Goal: Task Accomplishment & Management: Manage account settings

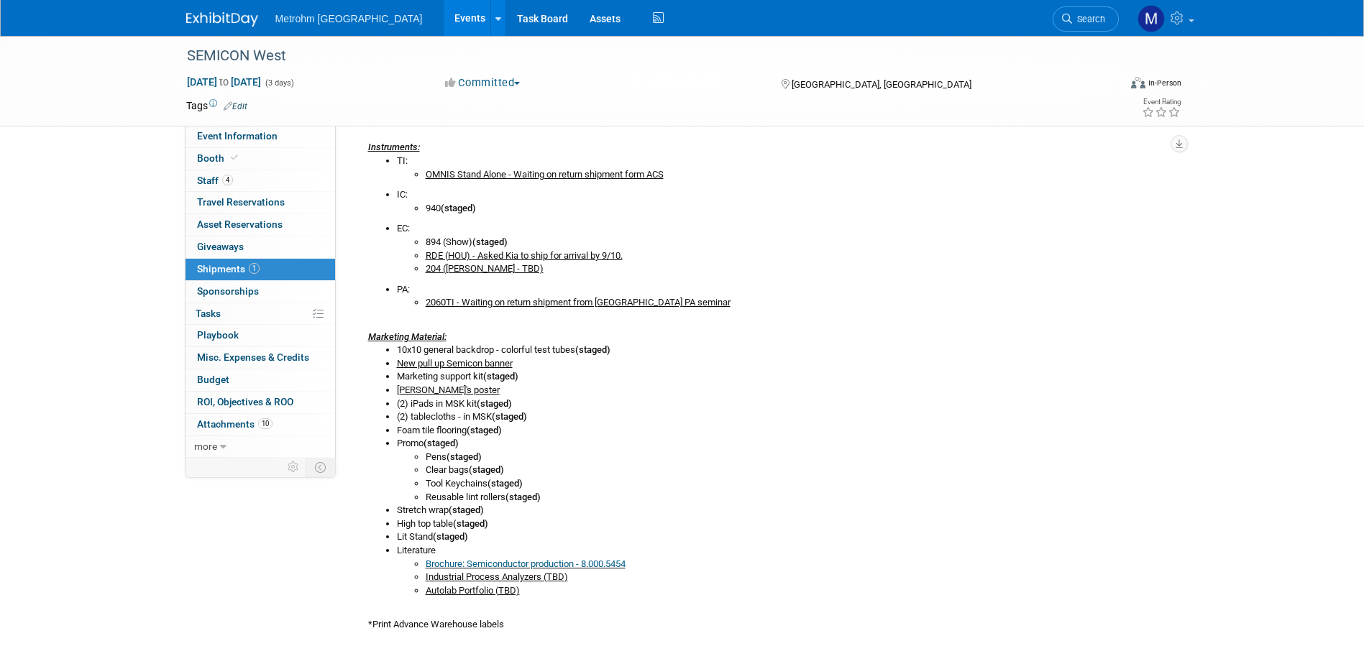
scroll to position [367, 0]
click at [202, 12] on img at bounding box center [222, 19] width 72 height 14
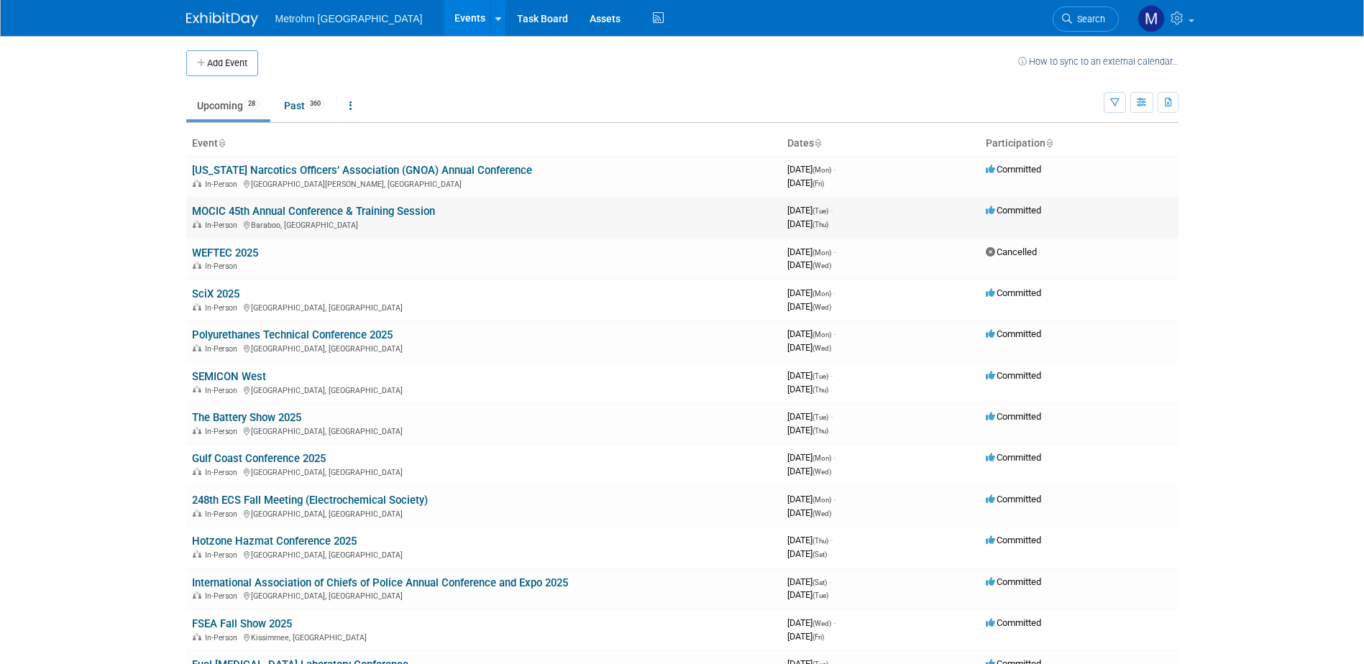
click at [248, 216] on link "MOCIC 45th Annual Conference & Training Session" at bounding box center [313, 211] width 243 height 13
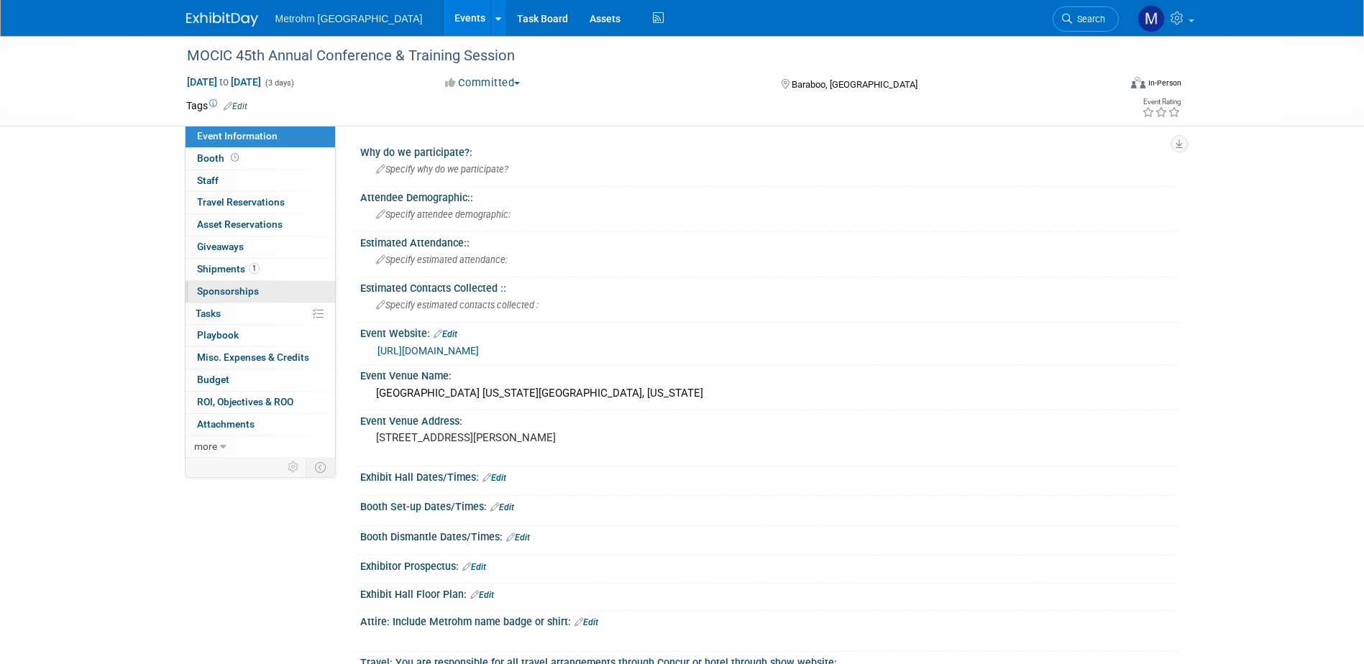
click at [244, 281] on link "0 Sponsorships 0" at bounding box center [261, 292] width 150 height 22
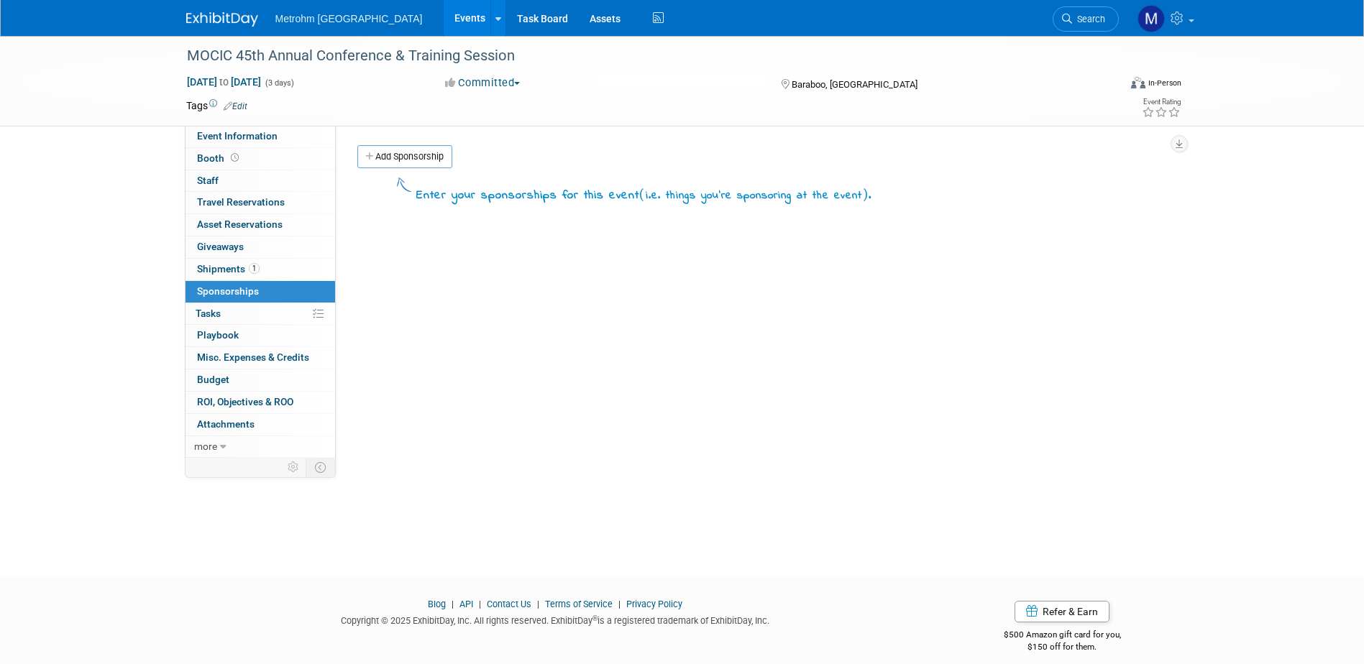
click at [239, 268] on span "Shipments 1" at bounding box center [228, 269] width 63 height 12
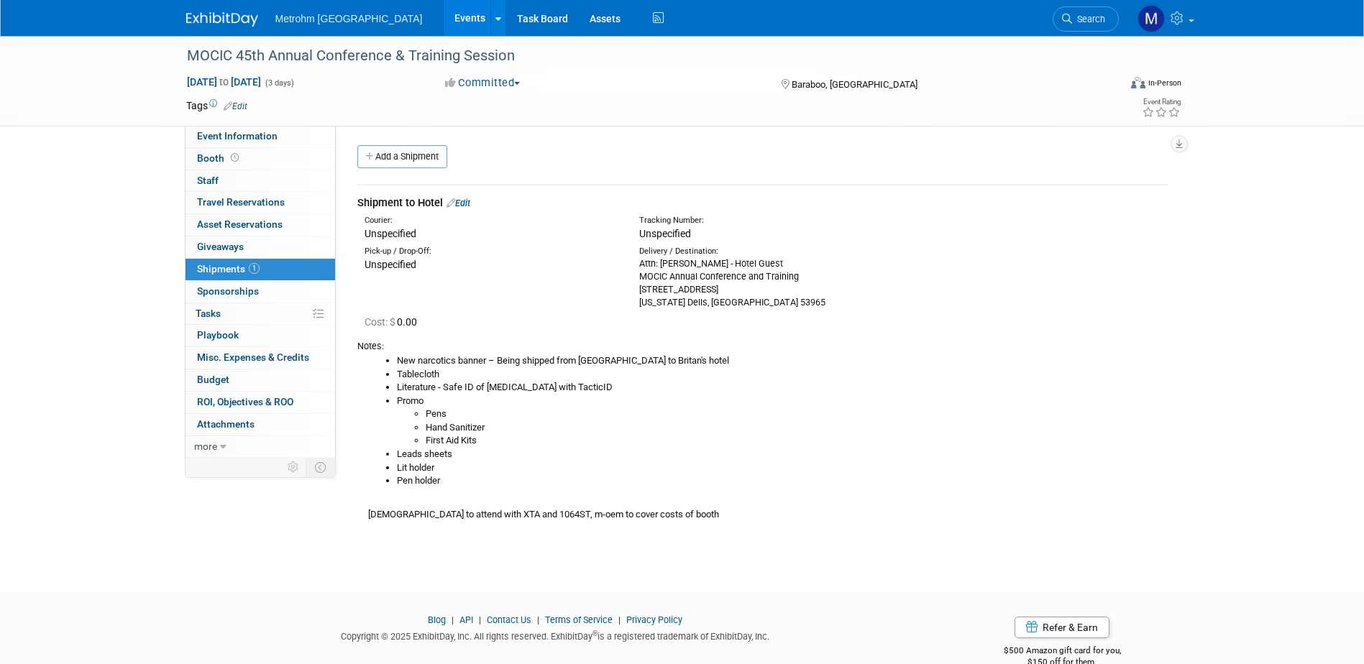
click at [470, 199] on link "Edit" at bounding box center [459, 203] width 24 height 11
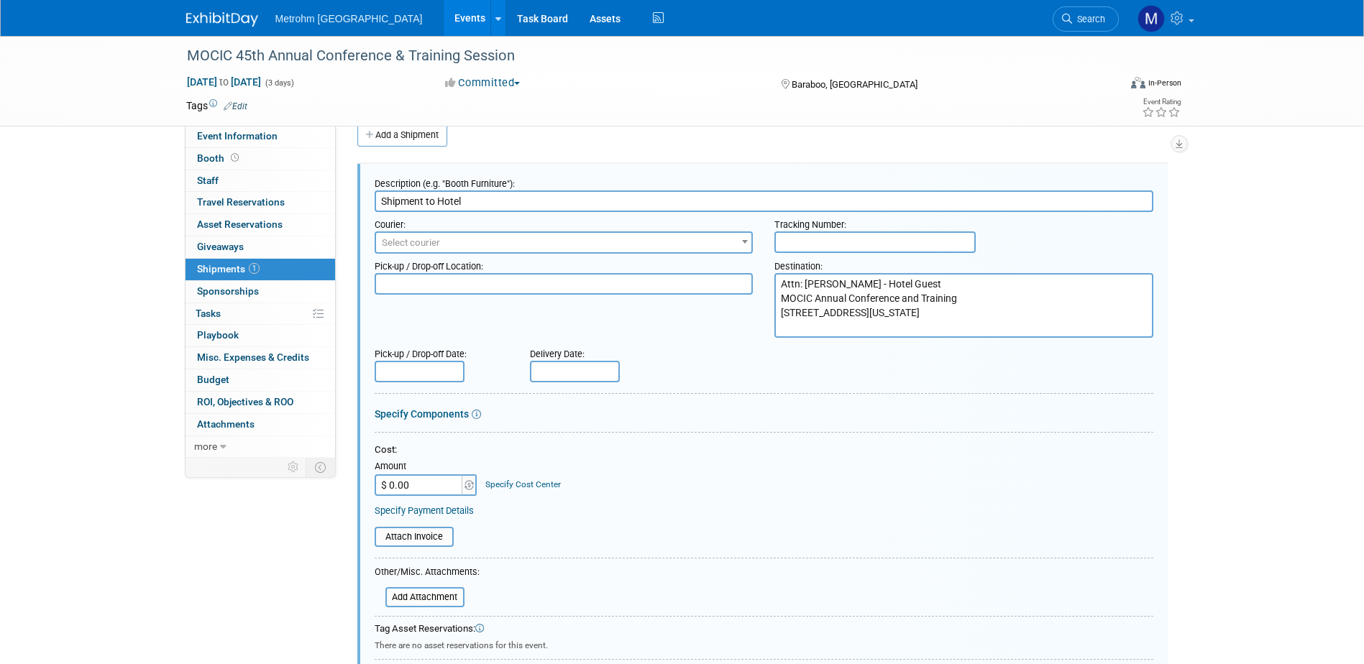
click at [838, 239] on input "text" at bounding box center [874, 243] width 201 height 22
paste input "1Z8R882Y0300022148"
type input "1Z8R882Y0300022148"
click at [522, 236] on span "Select courier" at bounding box center [564, 243] width 376 height 20
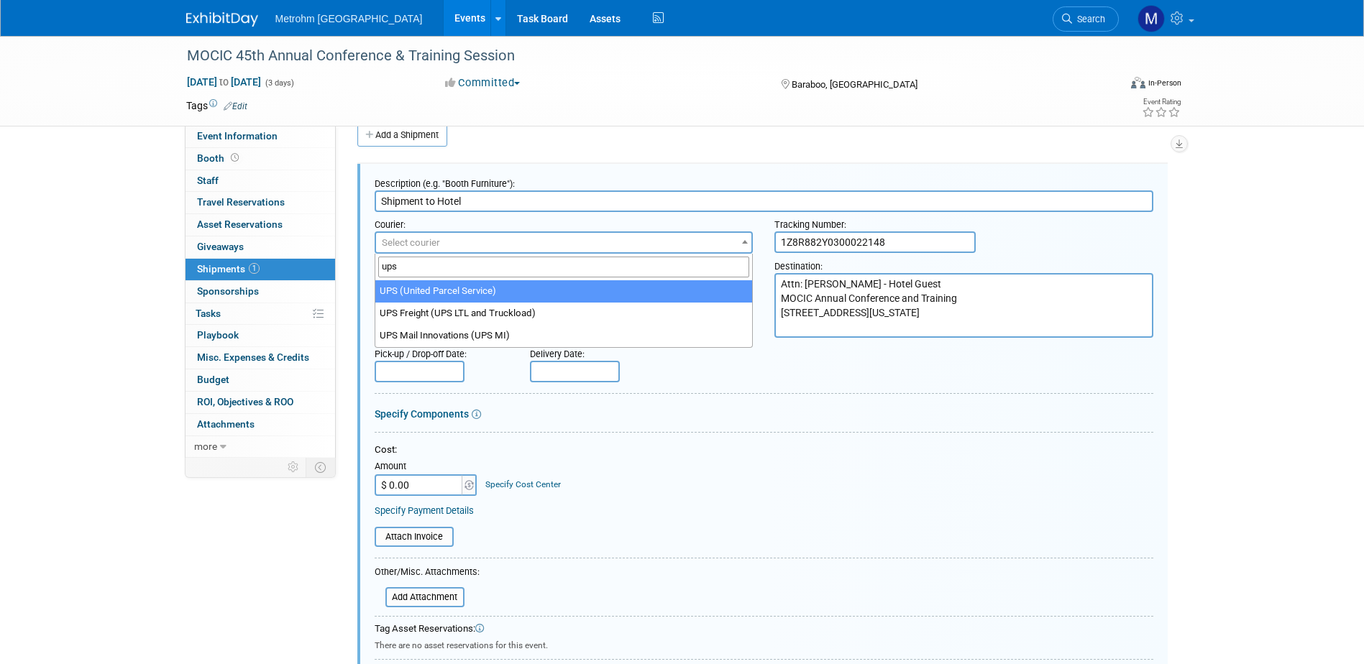
type input "ups"
select select "508"
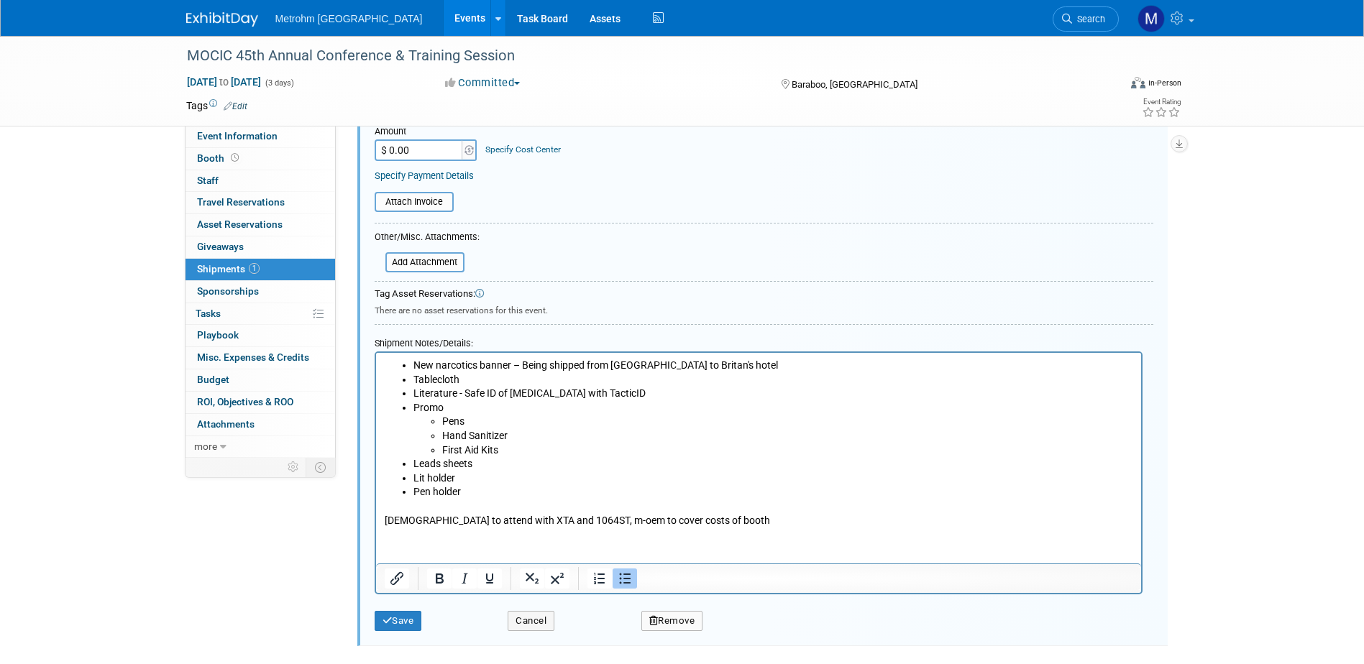
scroll to position [453, 0]
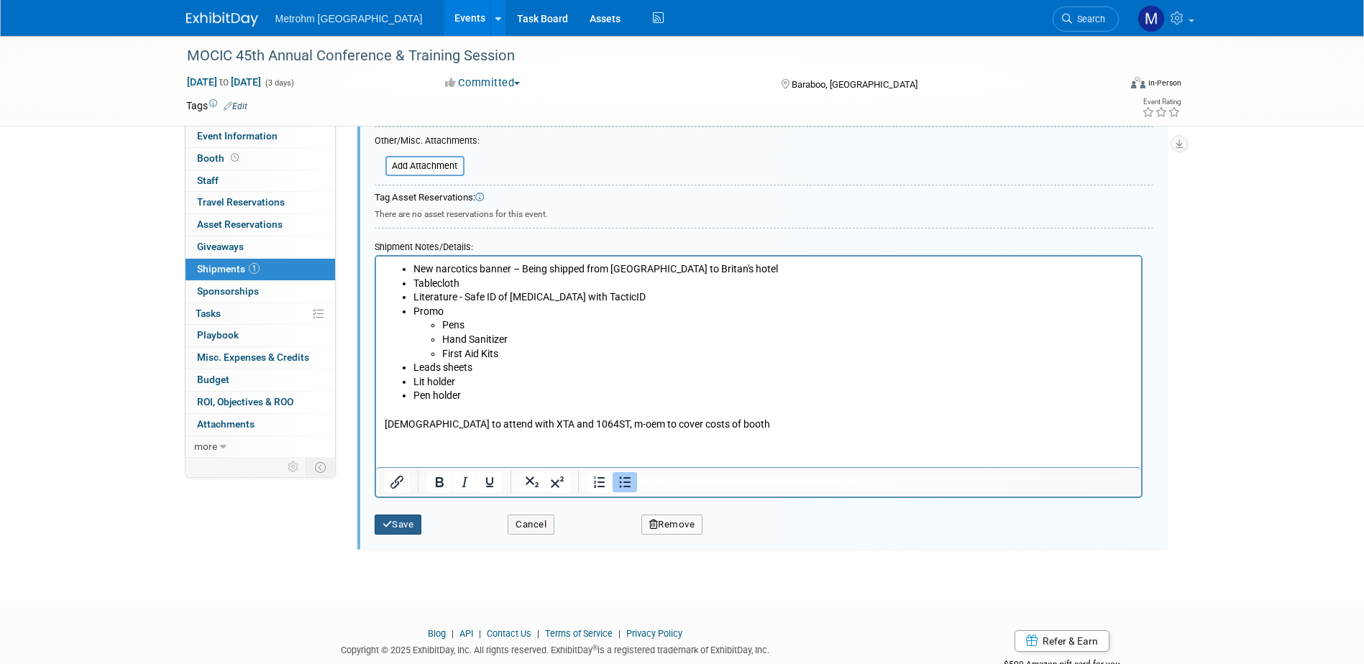
click at [421, 529] on button "Save" at bounding box center [398, 525] width 47 height 20
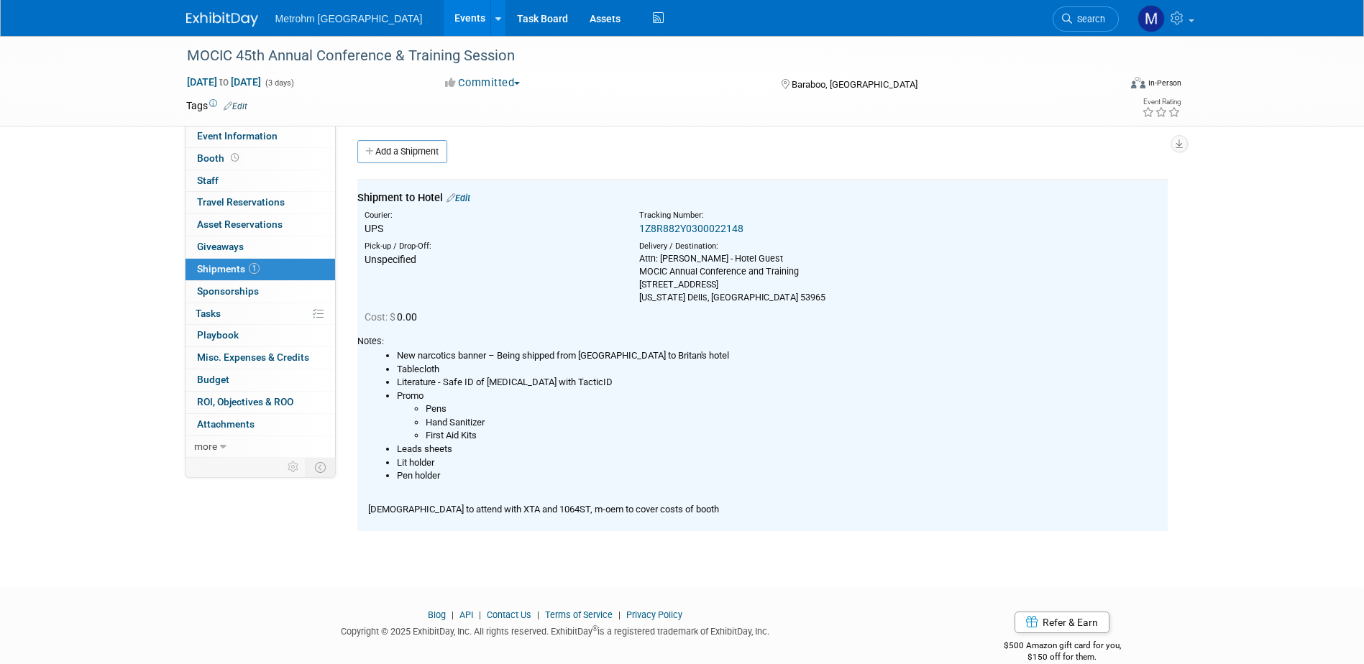
scroll to position [0, 0]
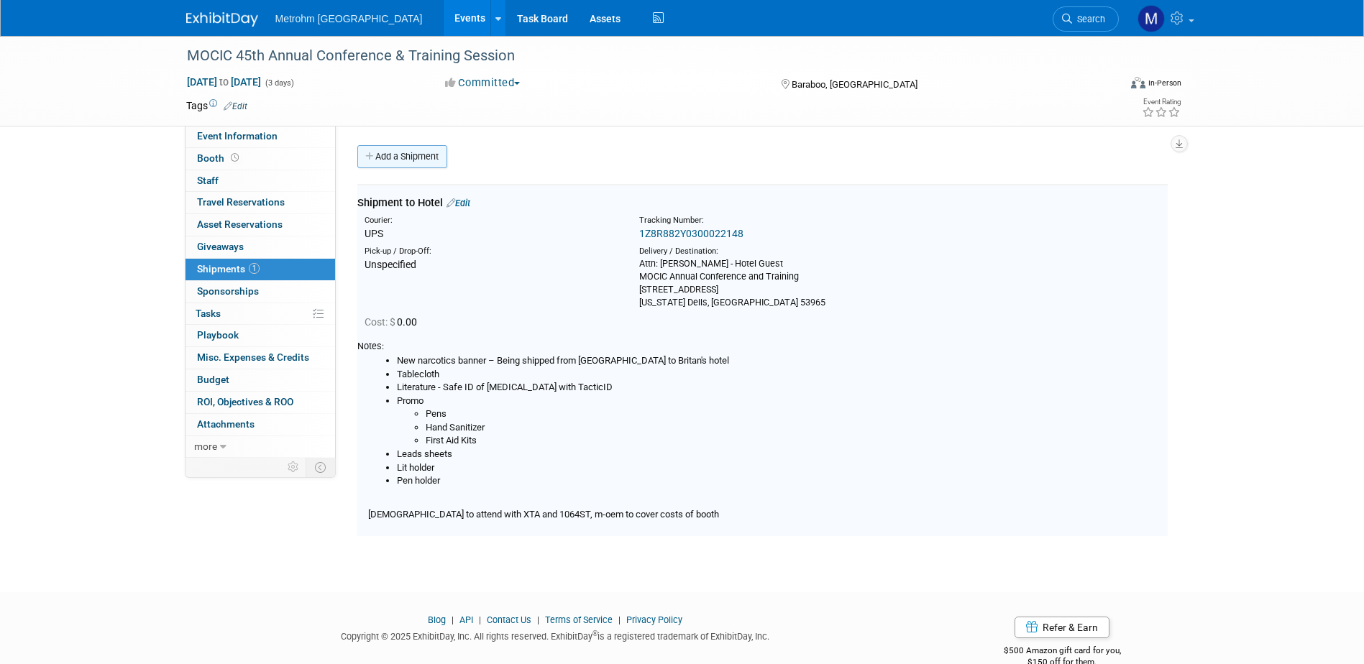
click at [422, 162] on link "Add a Shipment" at bounding box center [402, 156] width 90 height 23
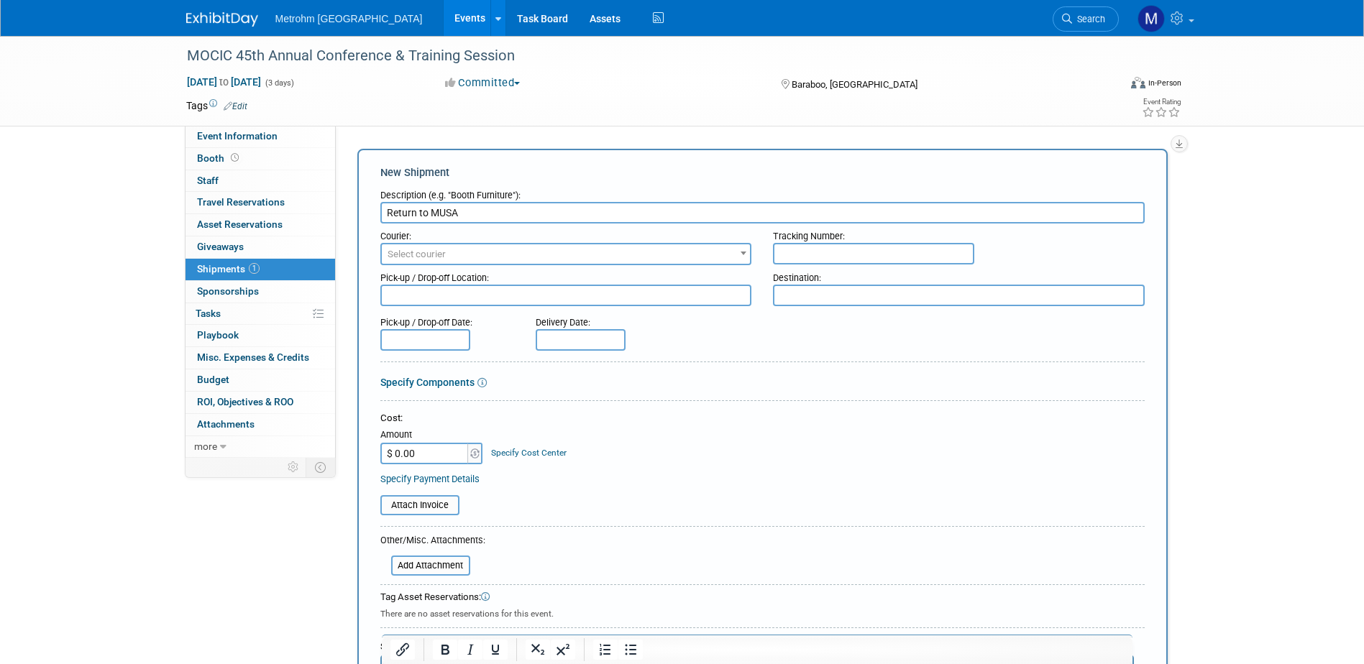
type input "Return to MUSA"
click at [910, 255] on input "text" at bounding box center [873, 254] width 201 height 22
paste input "1Z8R882Y0300022166"
click at [914, 252] on input "1Z8R882Y0300022166;" at bounding box center [873, 254] width 201 height 22
paste input "1Z8R882Y0300022157"
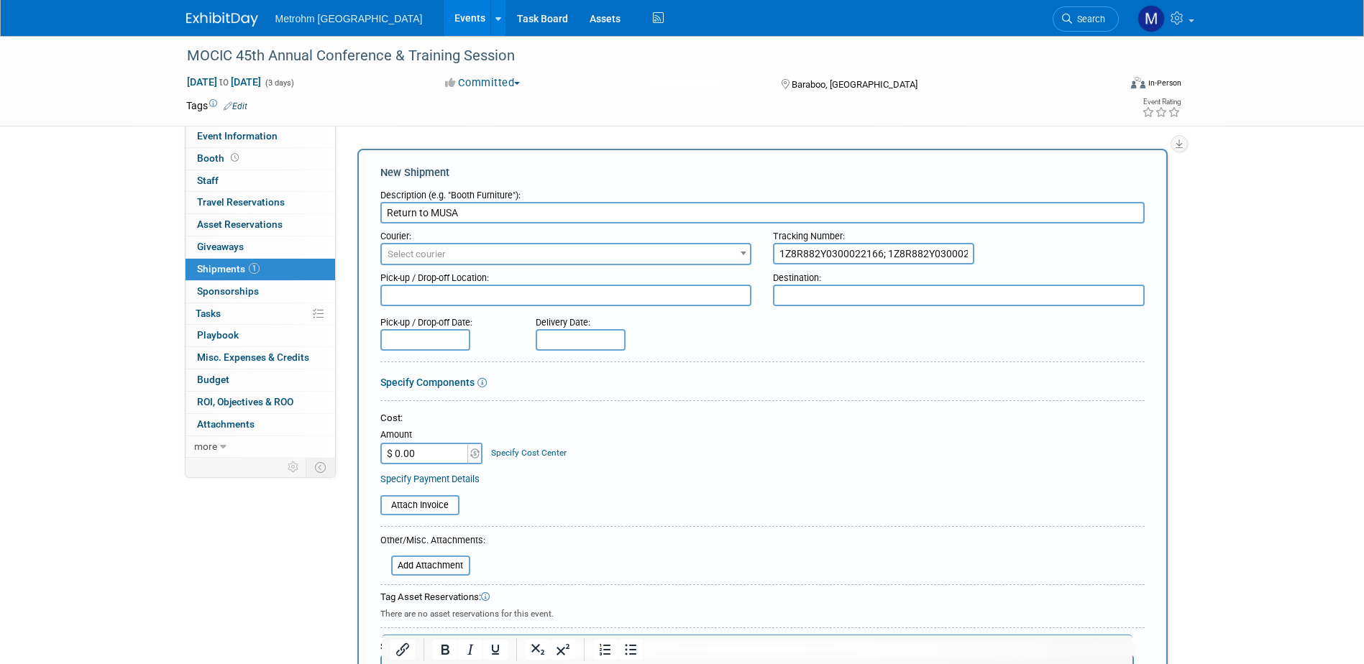
scroll to position [0, 22]
type input "1Z8R882Y0300022166; 1Z8R882Y0300022157"
click at [529, 247] on span "Select courier" at bounding box center [566, 254] width 369 height 20
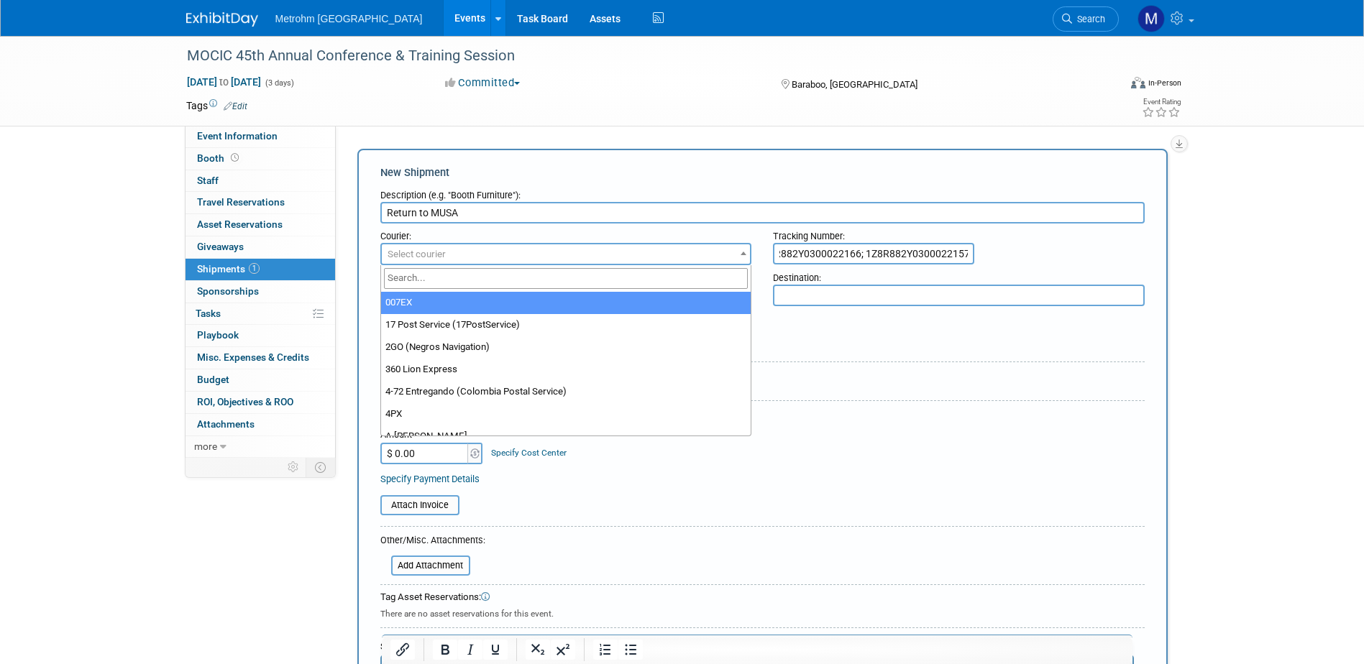
scroll to position [0, 0]
type input "ups"
select select "508"
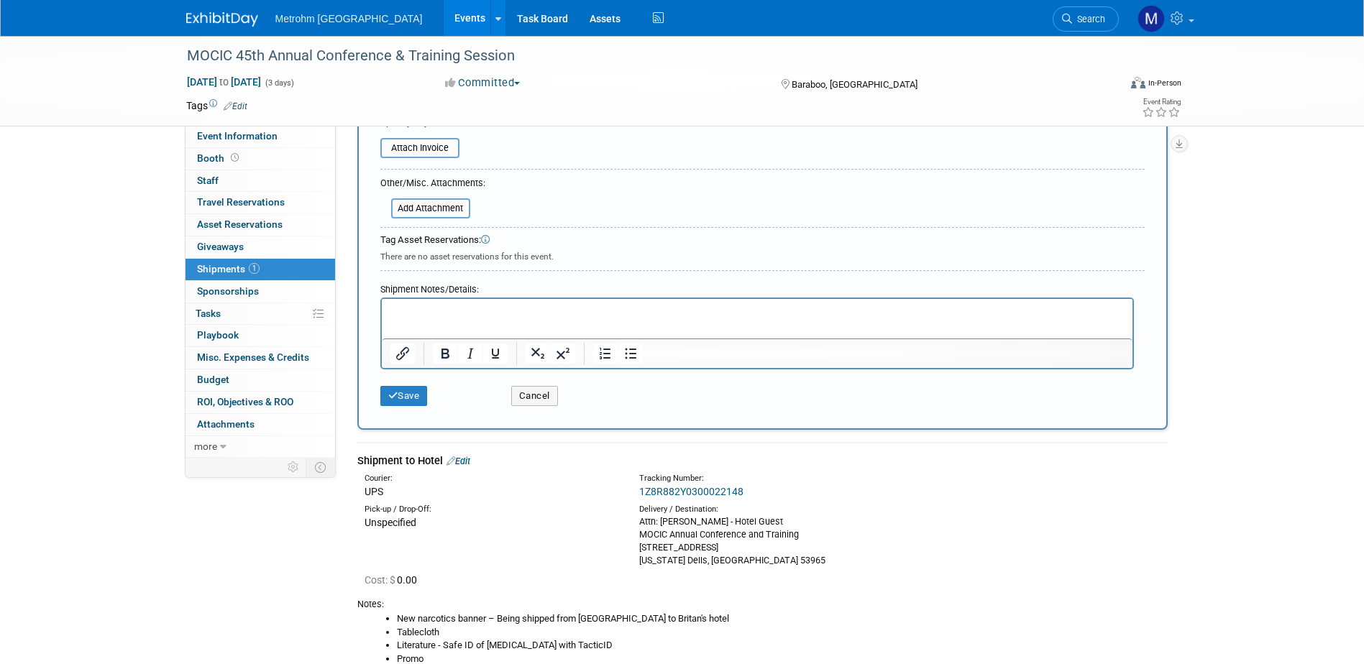
scroll to position [360, 0]
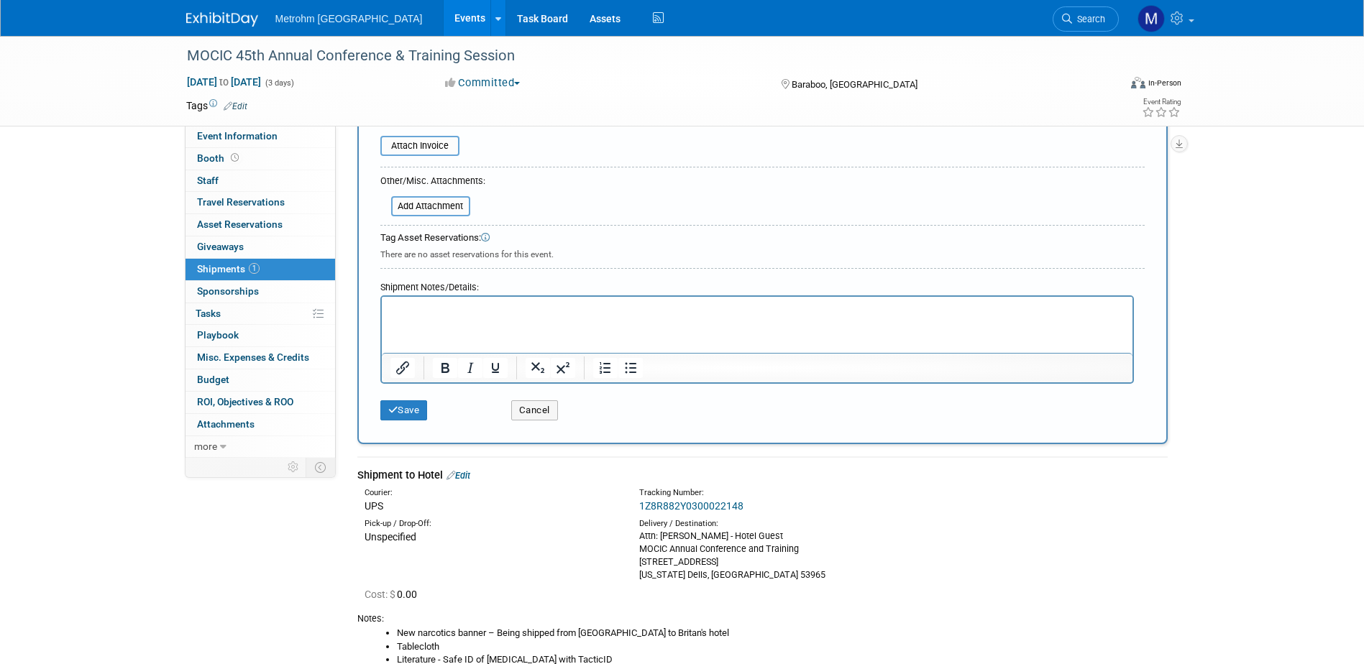
click at [425, 317] on html at bounding box center [756, 307] width 751 height 20
click at [403, 411] on button "Save" at bounding box center [403, 411] width 47 height 20
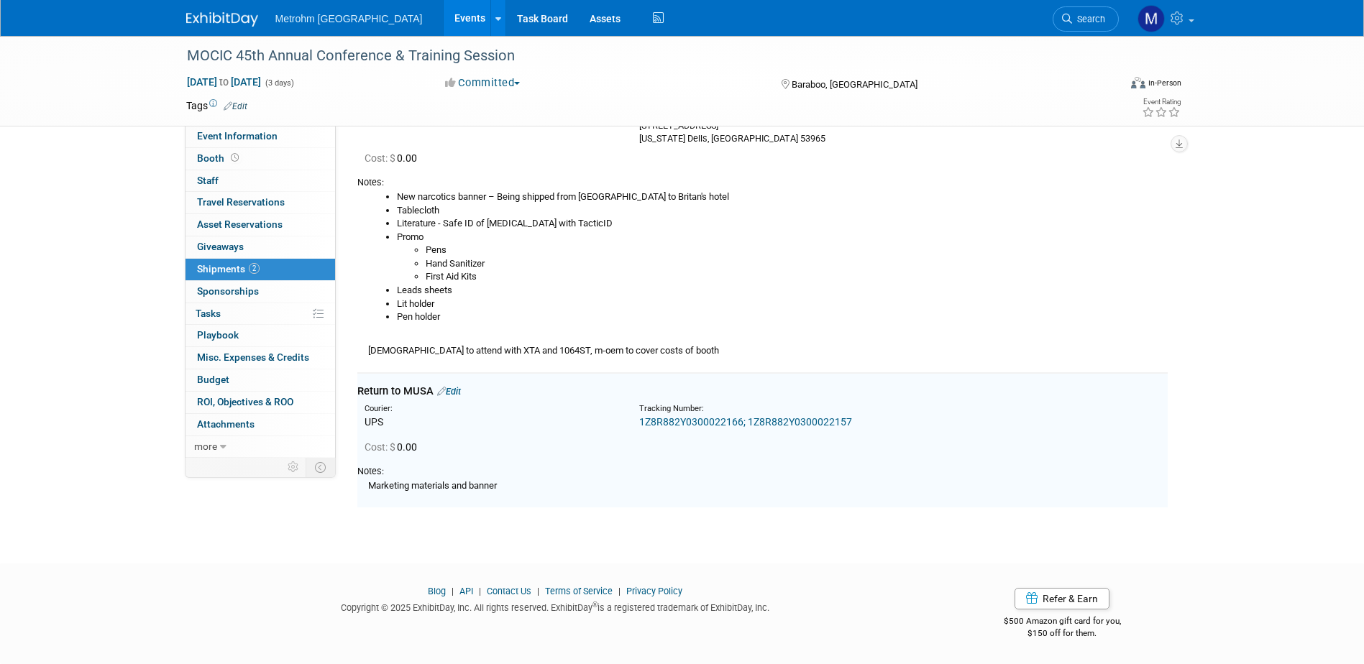
scroll to position [0, 0]
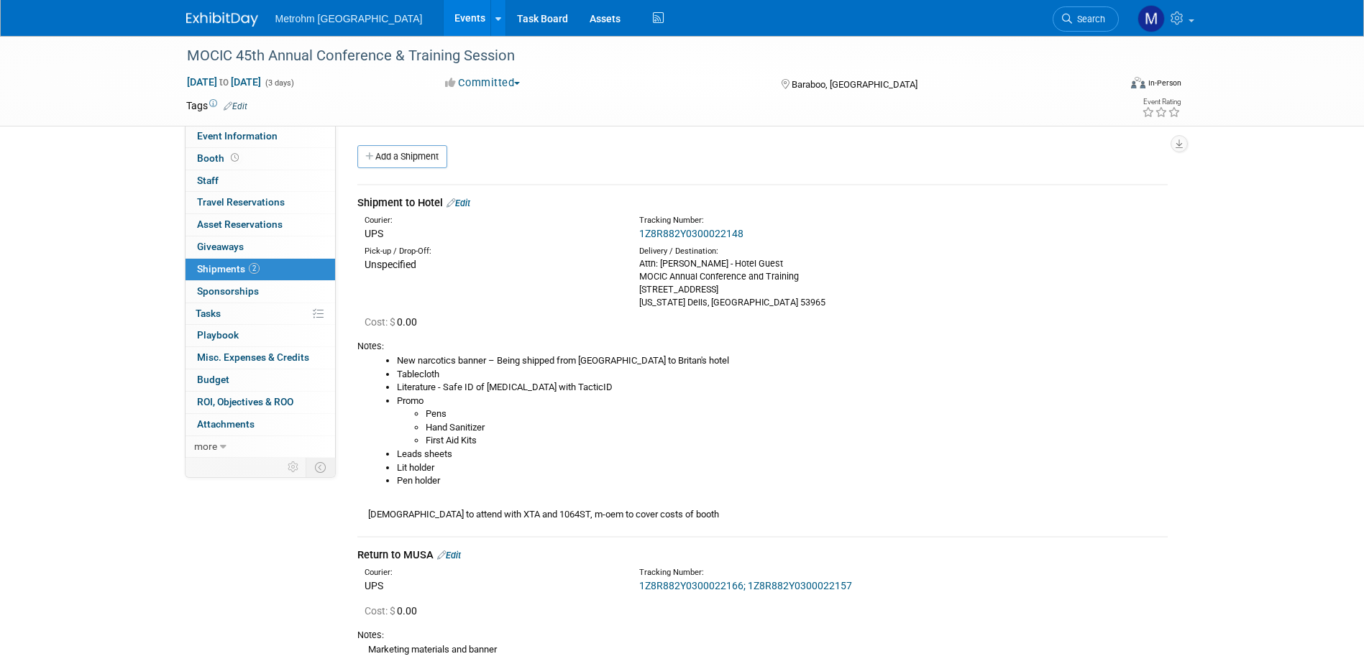
click at [199, 19] on img at bounding box center [222, 19] width 72 height 14
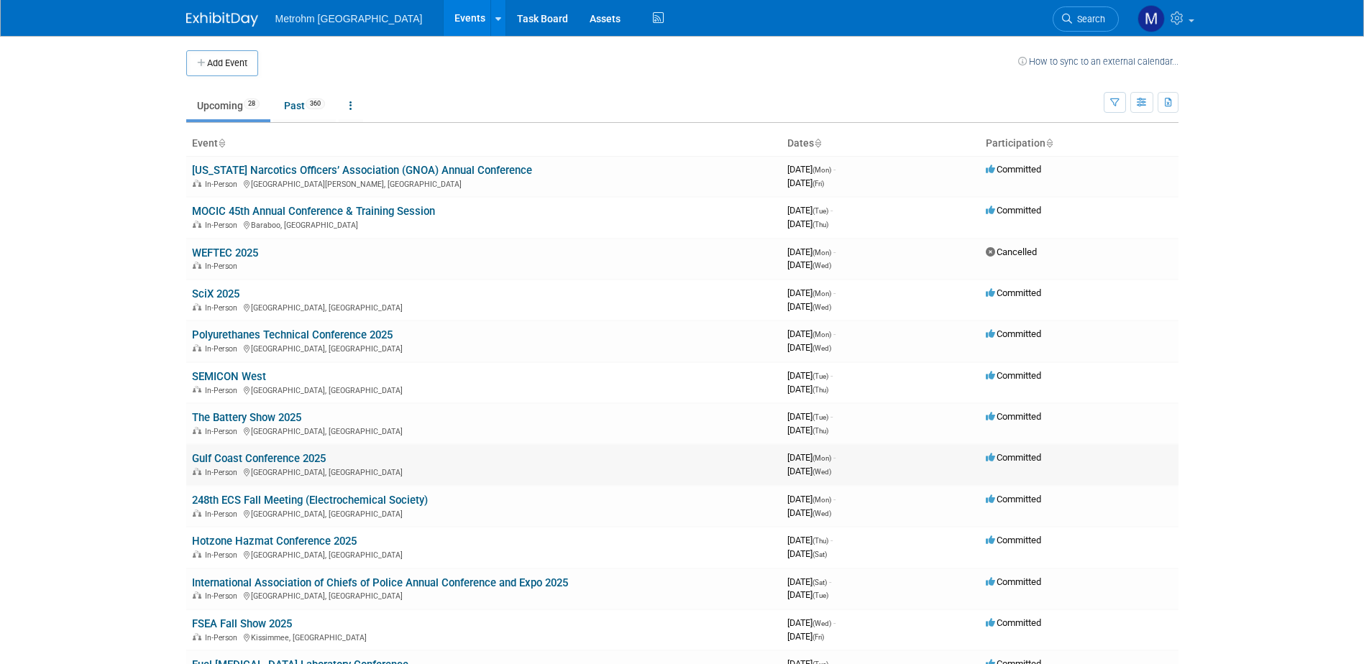
click at [283, 469] on div "In-Person Galveston, TX" at bounding box center [484, 472] width 584 height 12
click at [285, 462] on link "Gulf Coast Conference 2025" at bounding box center [259, 458] width 134 height 13
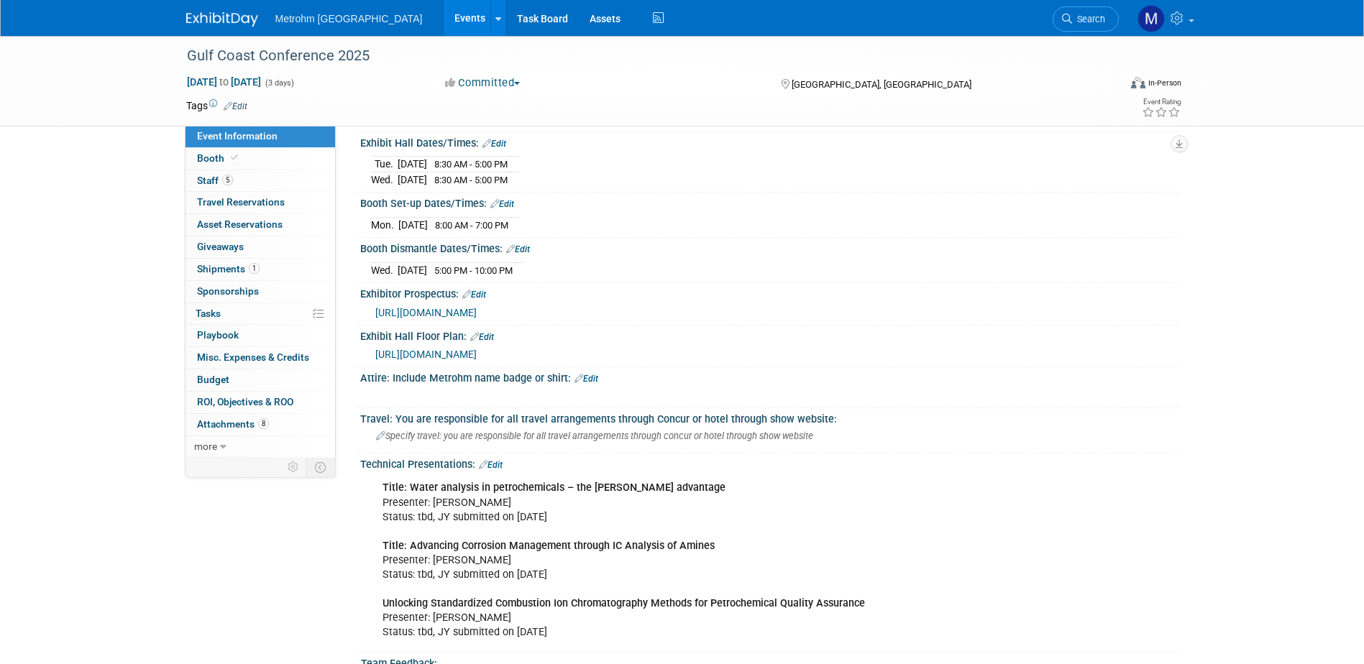
scroll to position [360, 0]
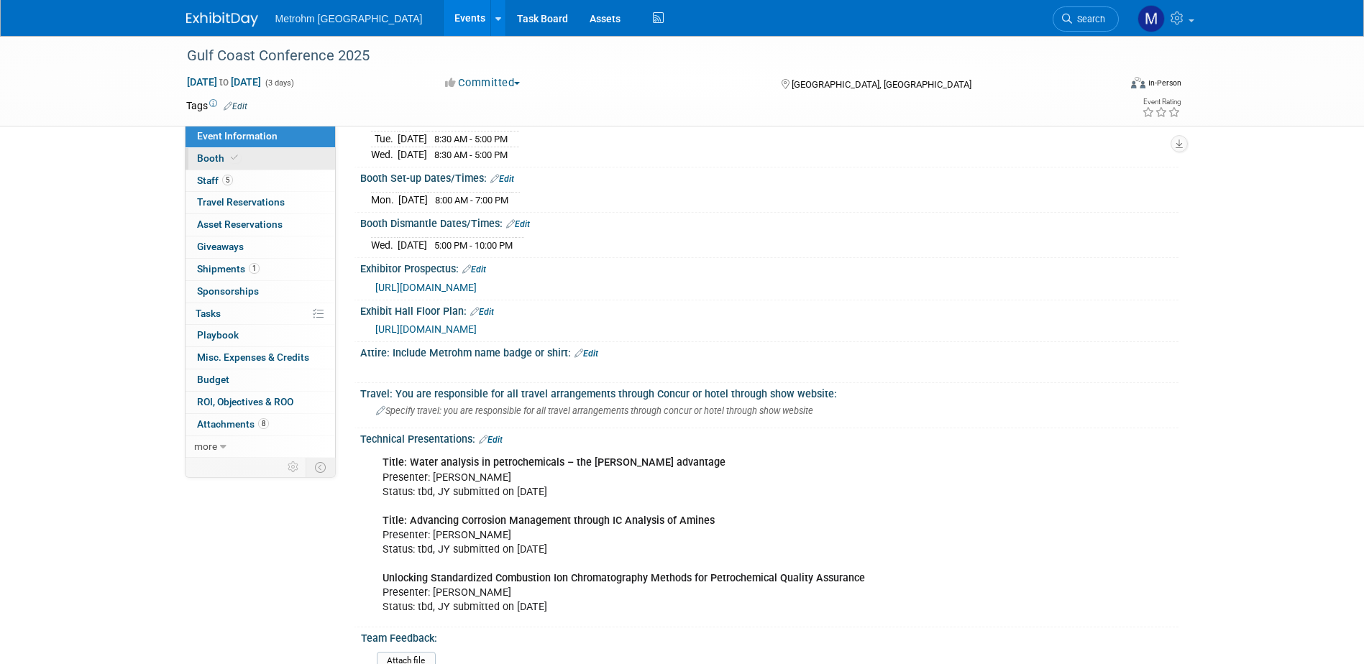
click at [209, 155] on span "Booth" at bounding box center [219, 158] width 44 height 12
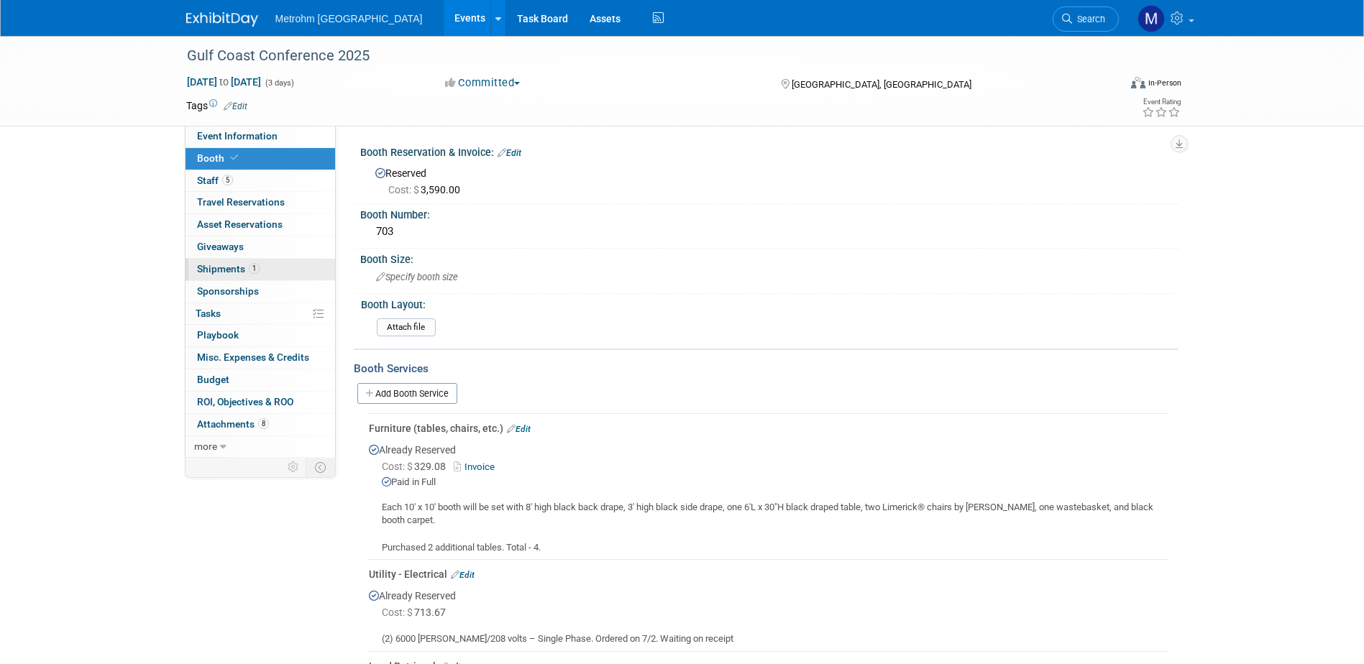
click at [264, 274] on link "1 Shipments 1" at bounding box center [261, 270] width 150 height 22
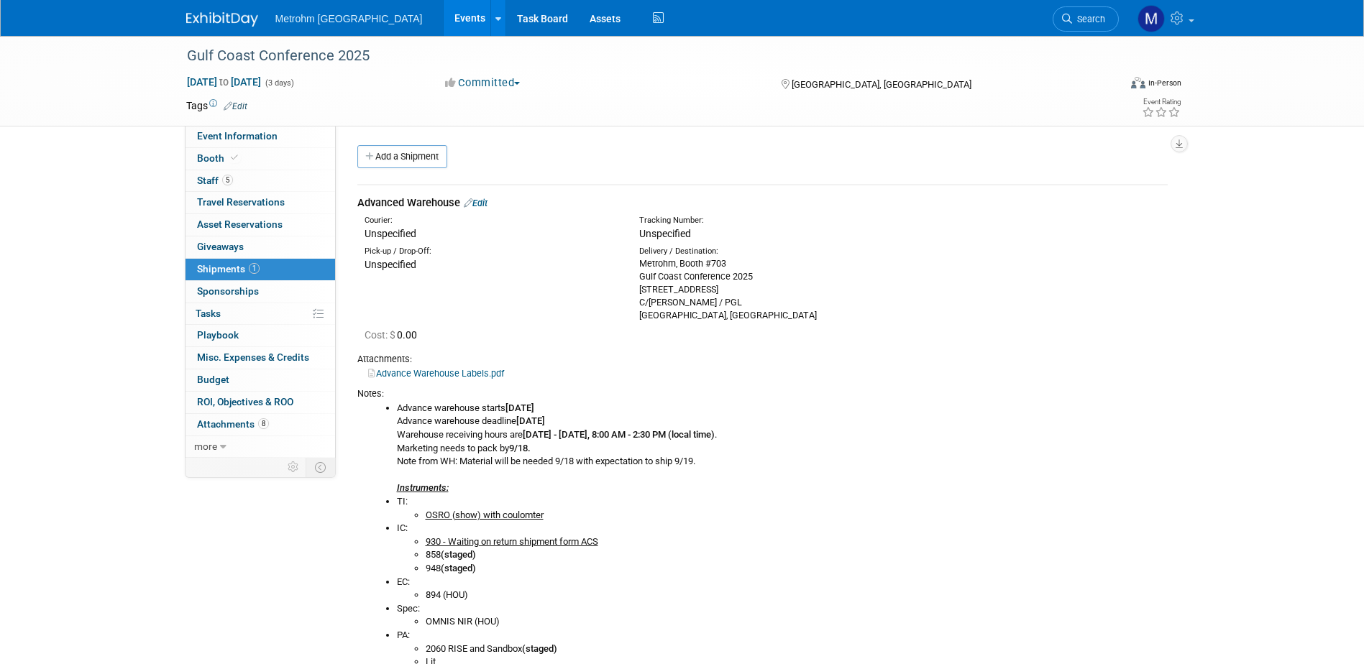
click at [477, 208] on link "Edit" at bounding box center [476, 203] width 24 height 11
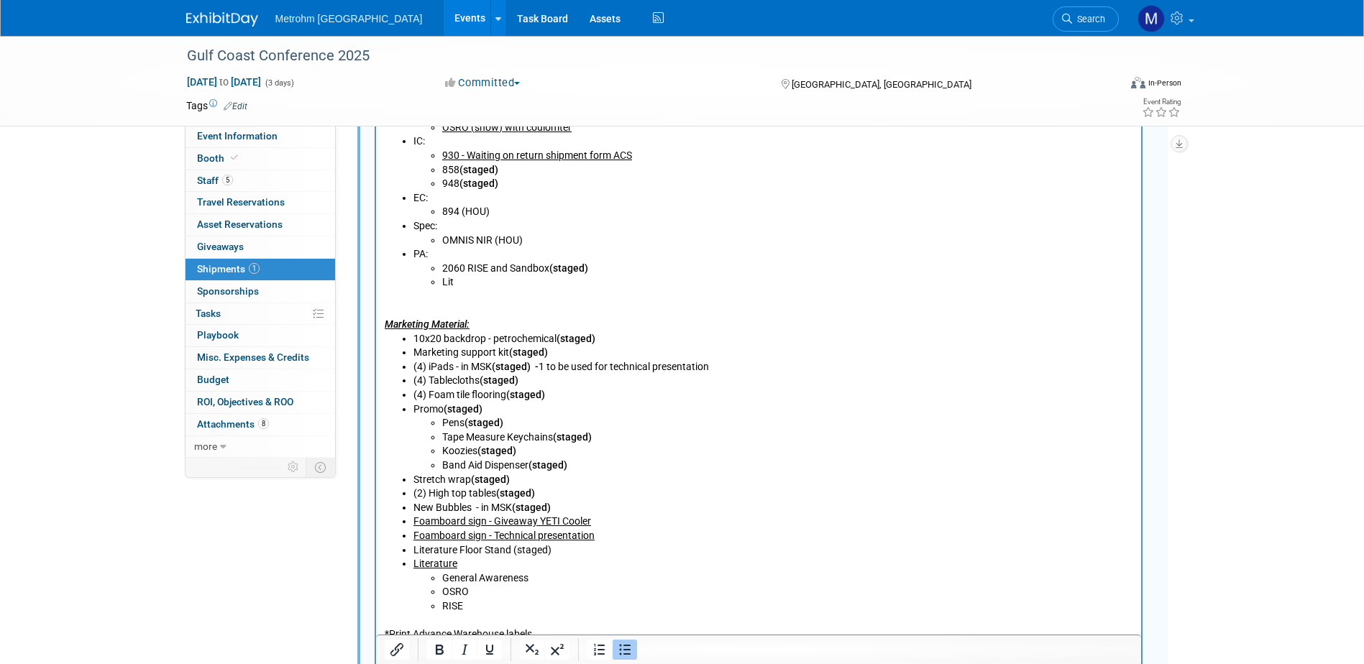
scroll to position [813, 0]
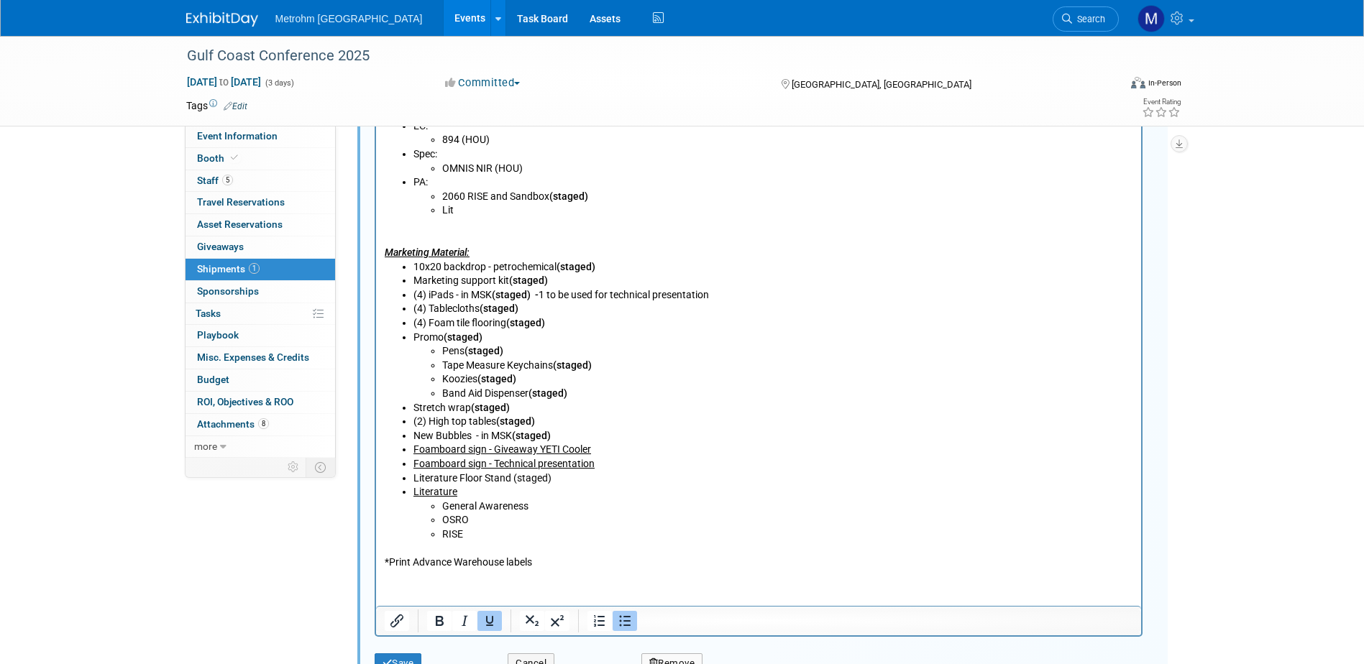
click at [608, 467] on li "Foamboard sign - Technical presentation" at bounding box center [773, 465] width 720 height 14
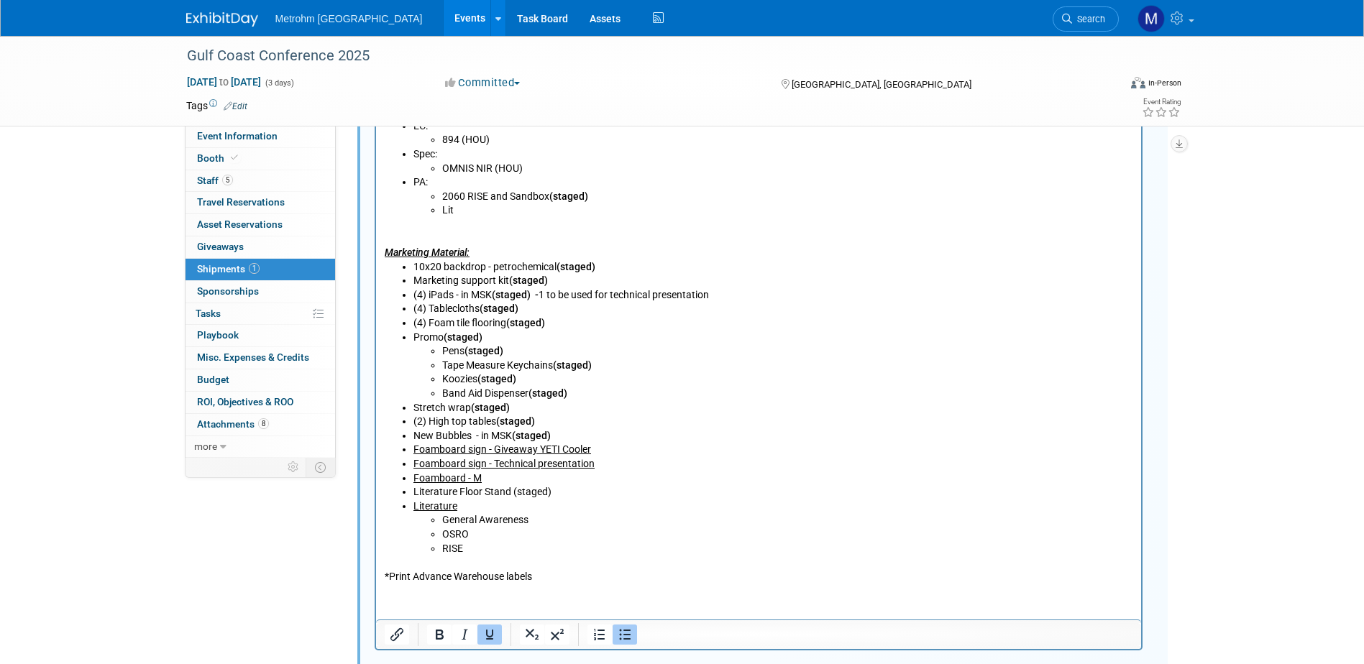
click at [516, 482] on li "Foamboard - M" at bounding box center [773, 479] width 720 height 14
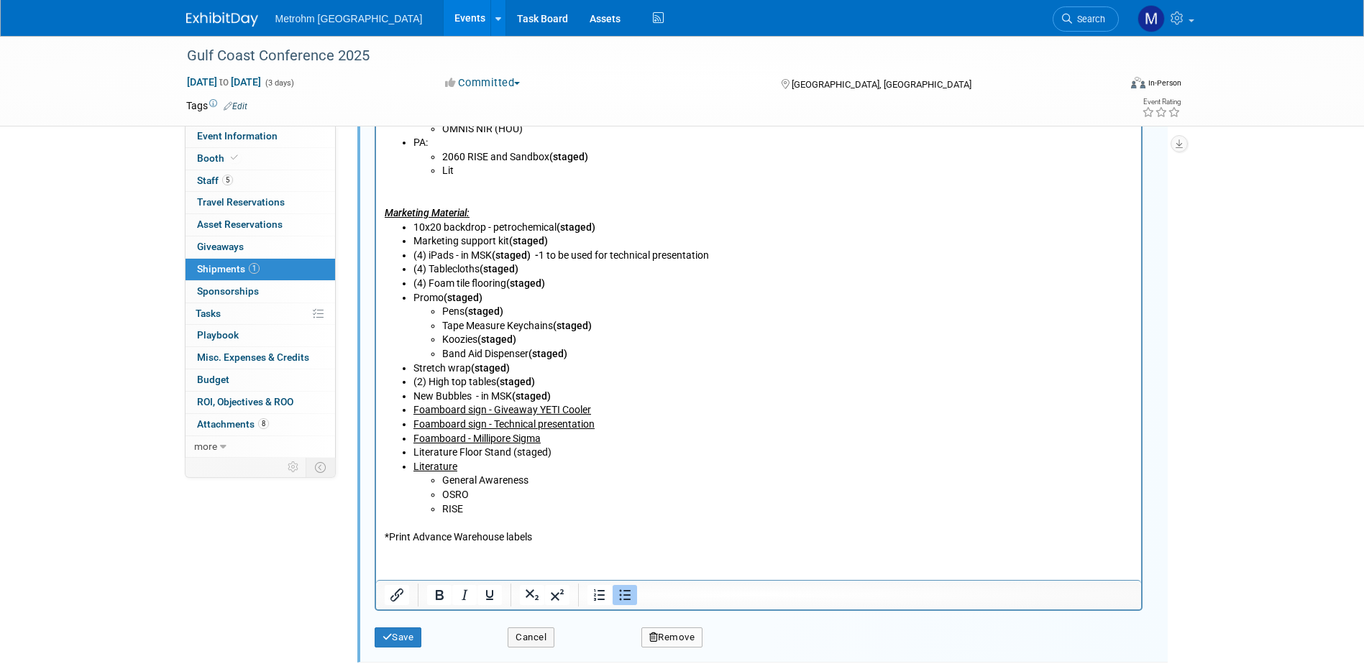
scroll to position [884, 0]
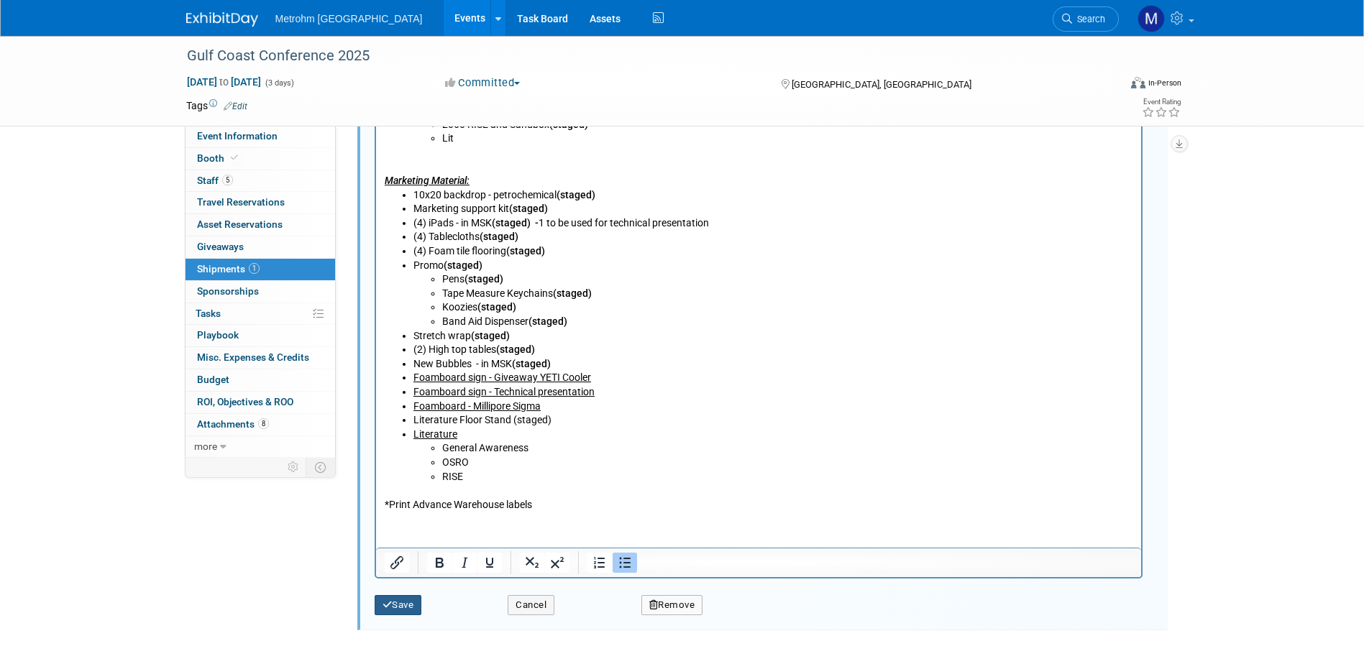
click at [393, 604] on button "Save" at bounding box center [398, 605] width 47 height 20
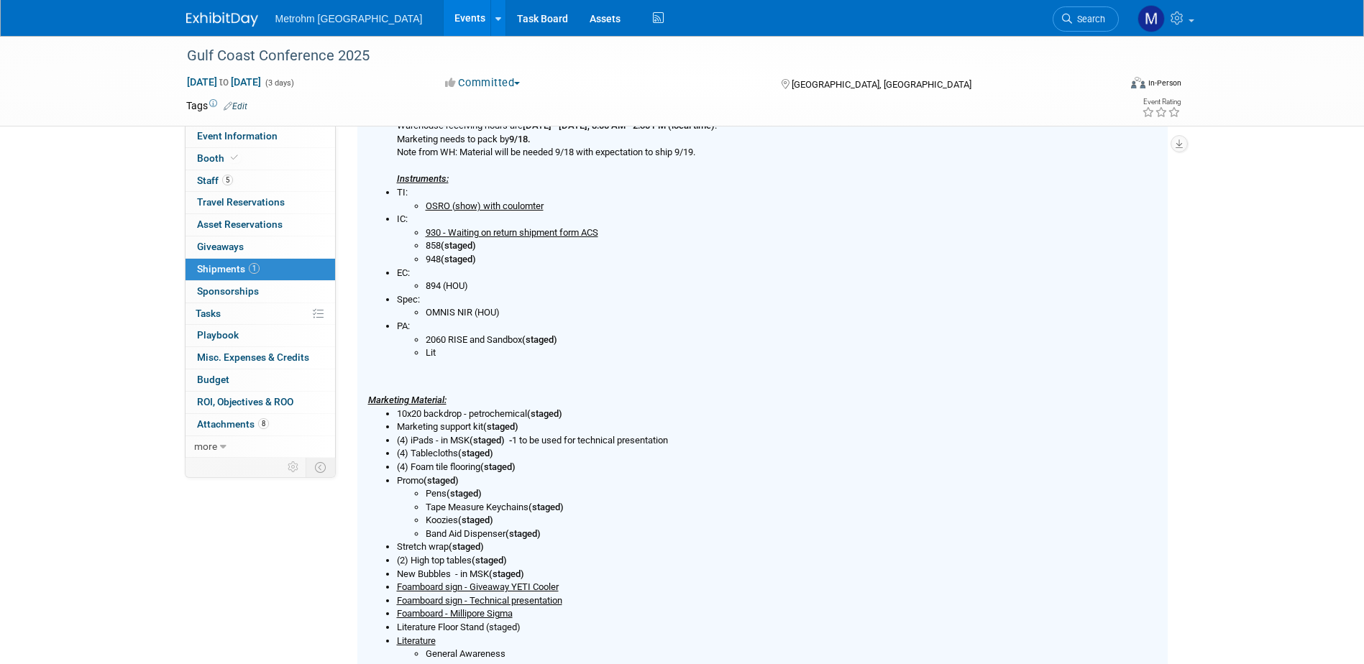
scroll to position [453, 0]
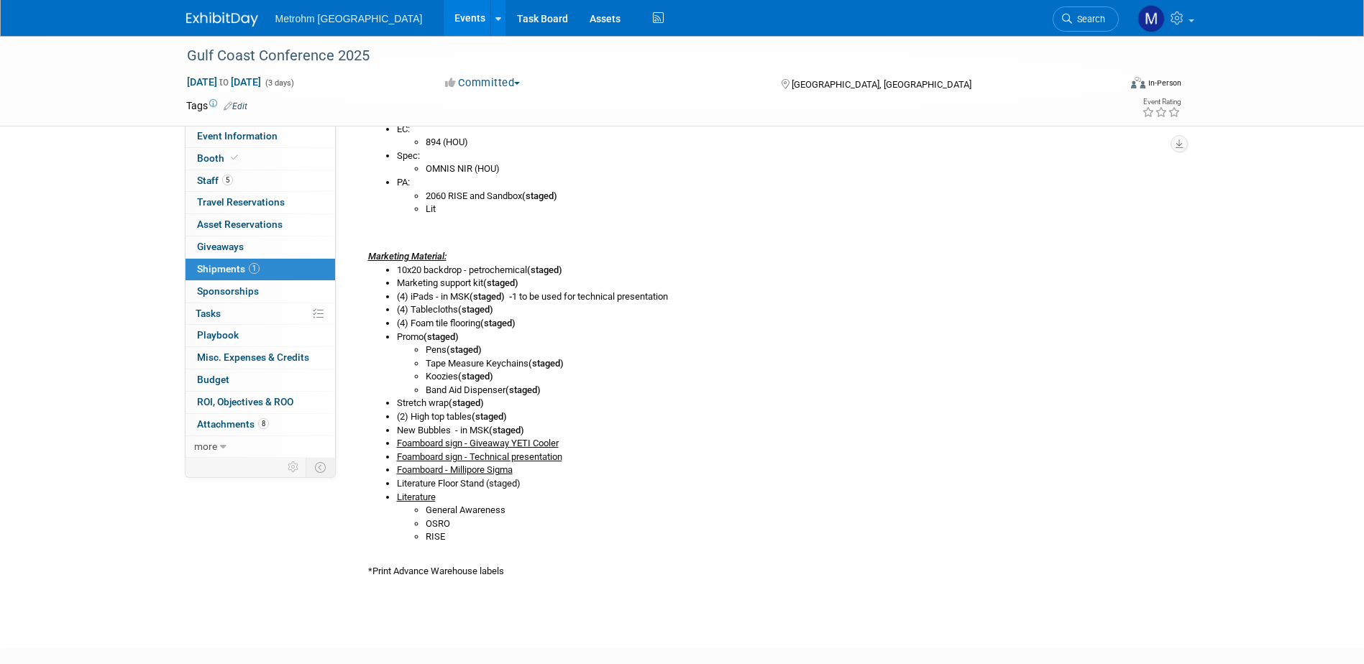
click at [188, 19] on img at bounding box center [222, 19] width 72 height 14
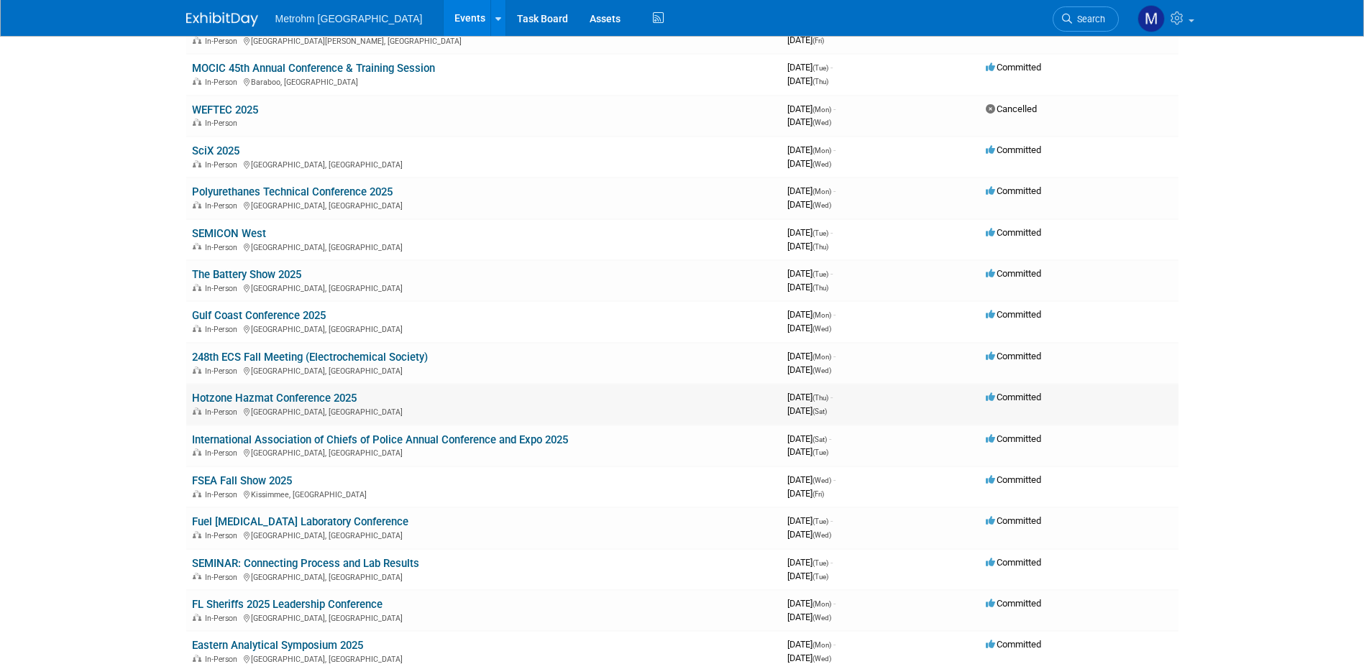
scroll to position [144, 0]
click at [262, 521] on link "Fuel [MEDICAL_DATA] Laboratory Conference" at bounding box center [300, 521] width 216 height 13
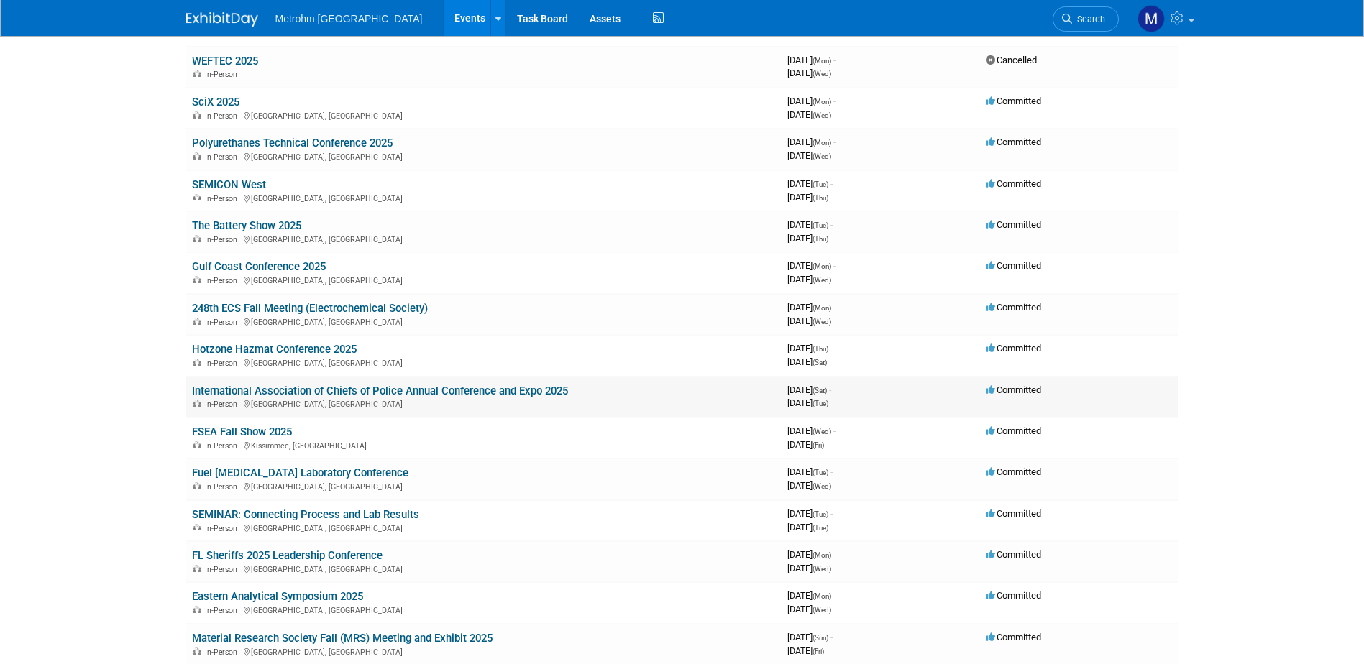
scroll to position [216, 0]
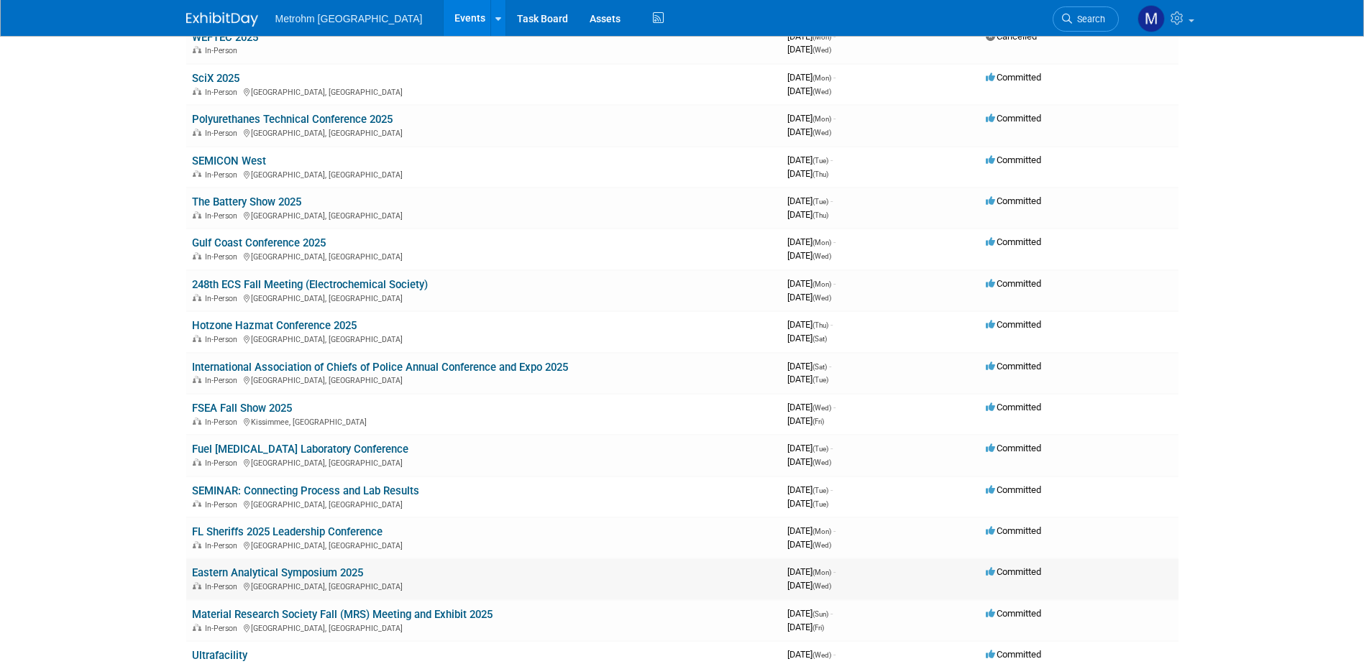
click at [262, 579] on link "Eastern Analytical Symposium 2025" at bounding box center [277, 573] width 171 height 13
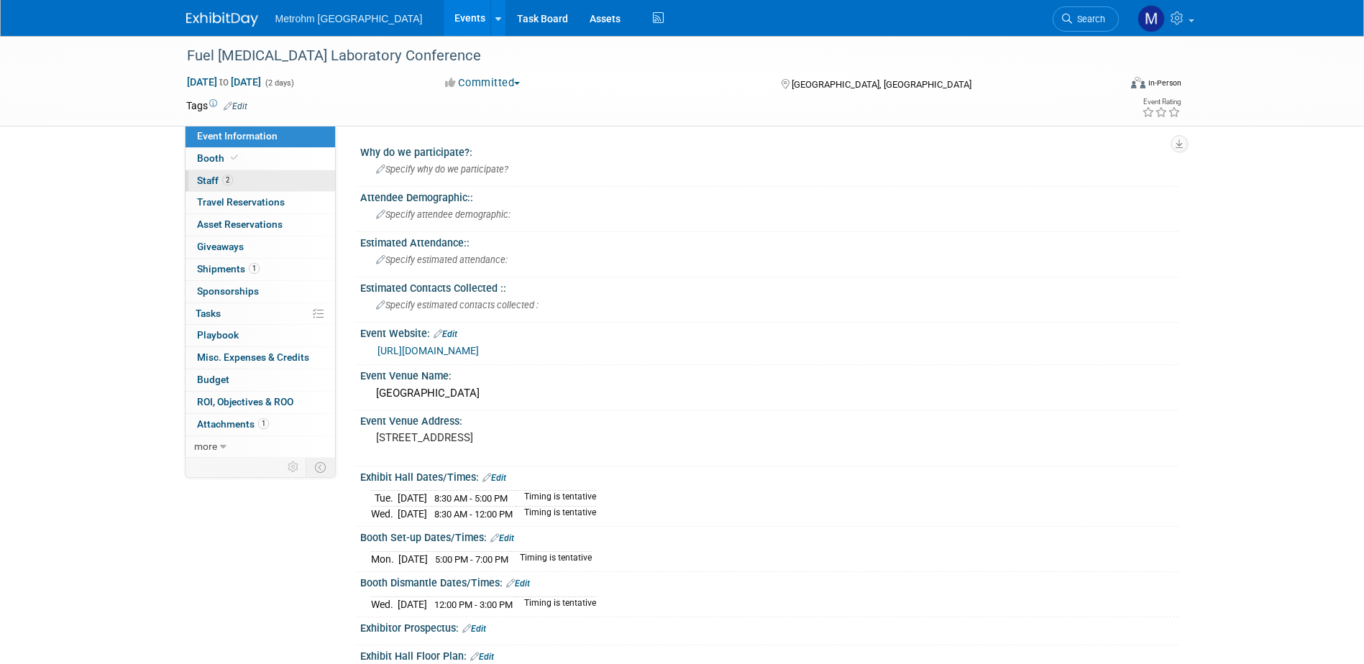
click at [202, 177] on span "Staff 2" at bounding box center [215, 181] width 36 height 12
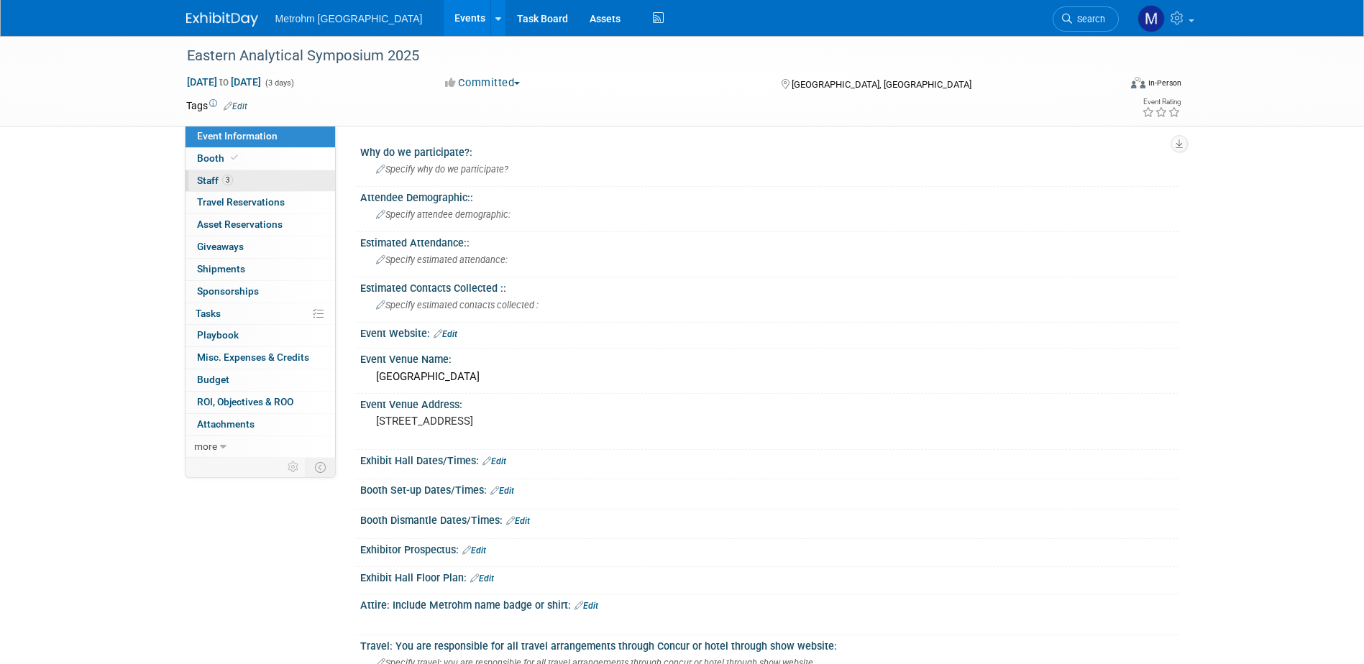
click at [203, 183] on span "Staff 3" at bounding box center [215, 181] width 36 height 12
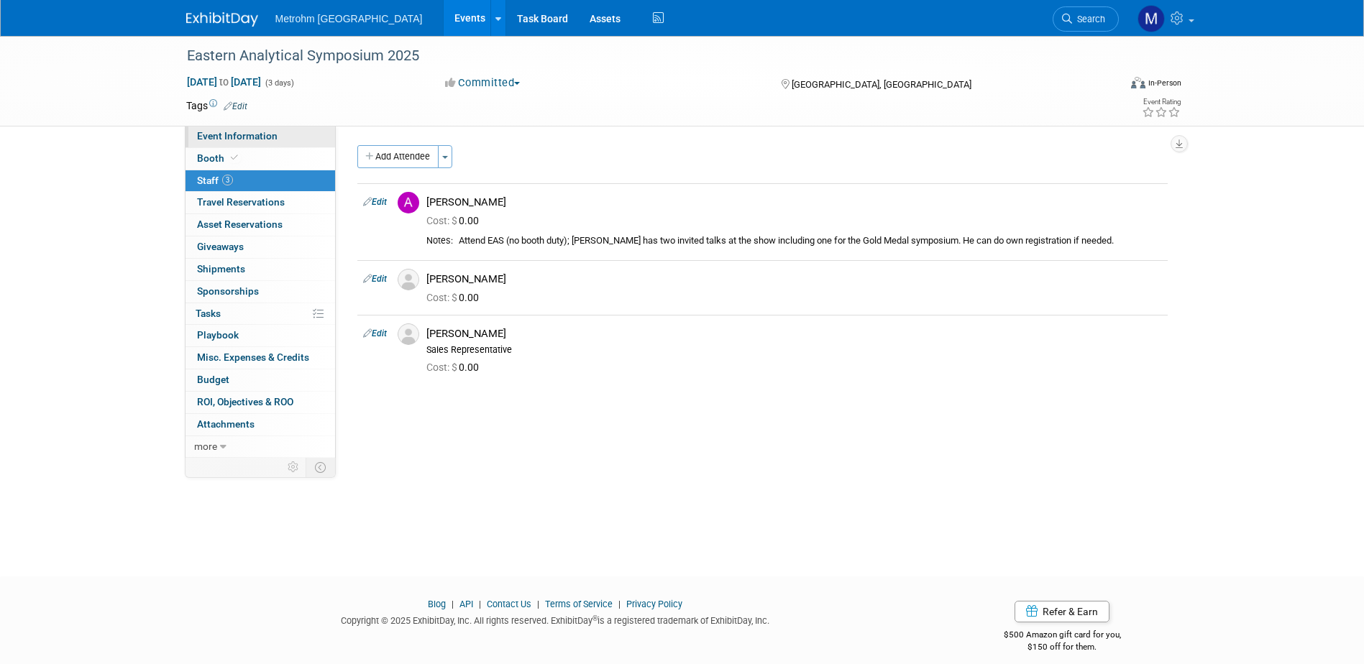
click at [229, 135] on span "Event Information" at bounding box center [237, 136] width 81 height 12
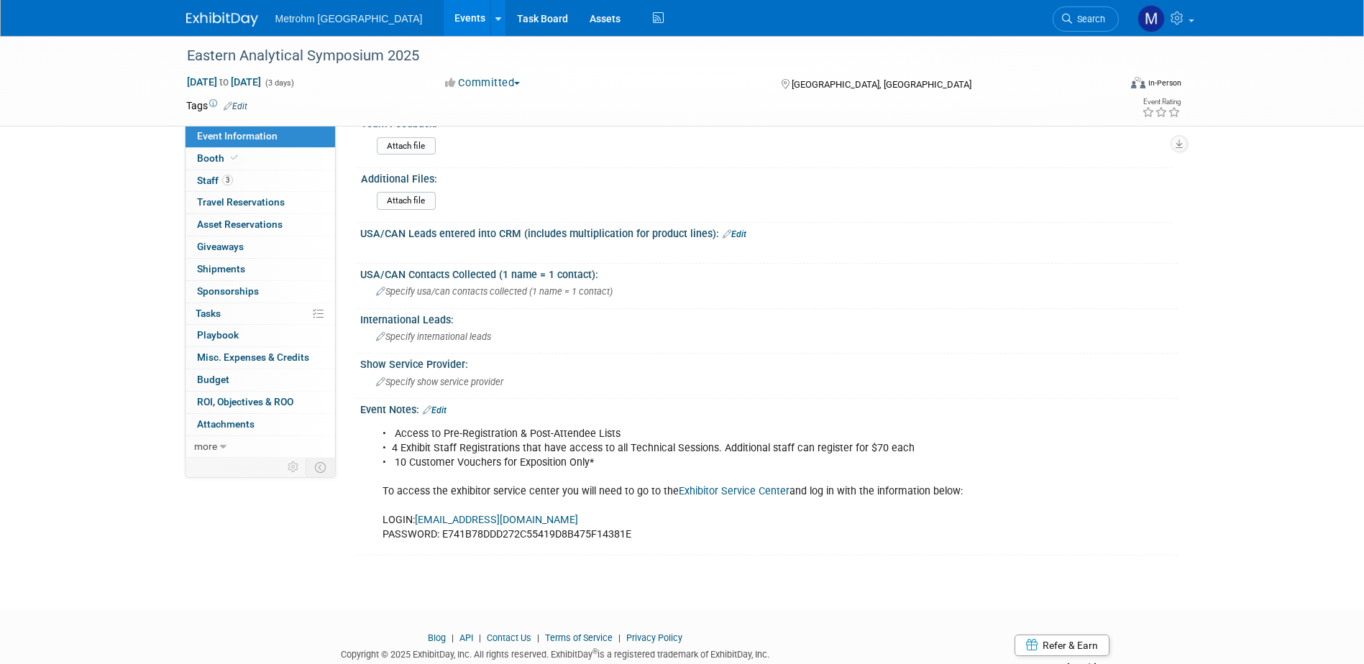
scroll to position [582, 0]
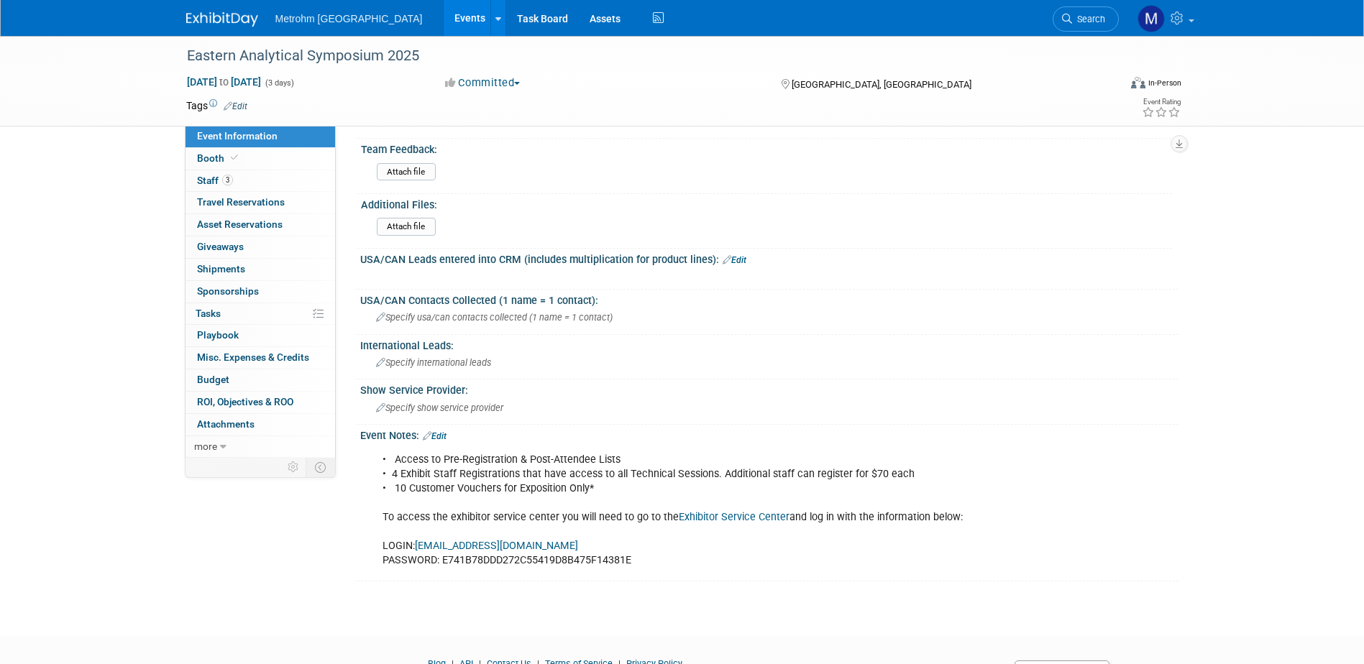
click at [239, 130] on span "Event Information" at bounding box center [237, 136] width 81 height 12
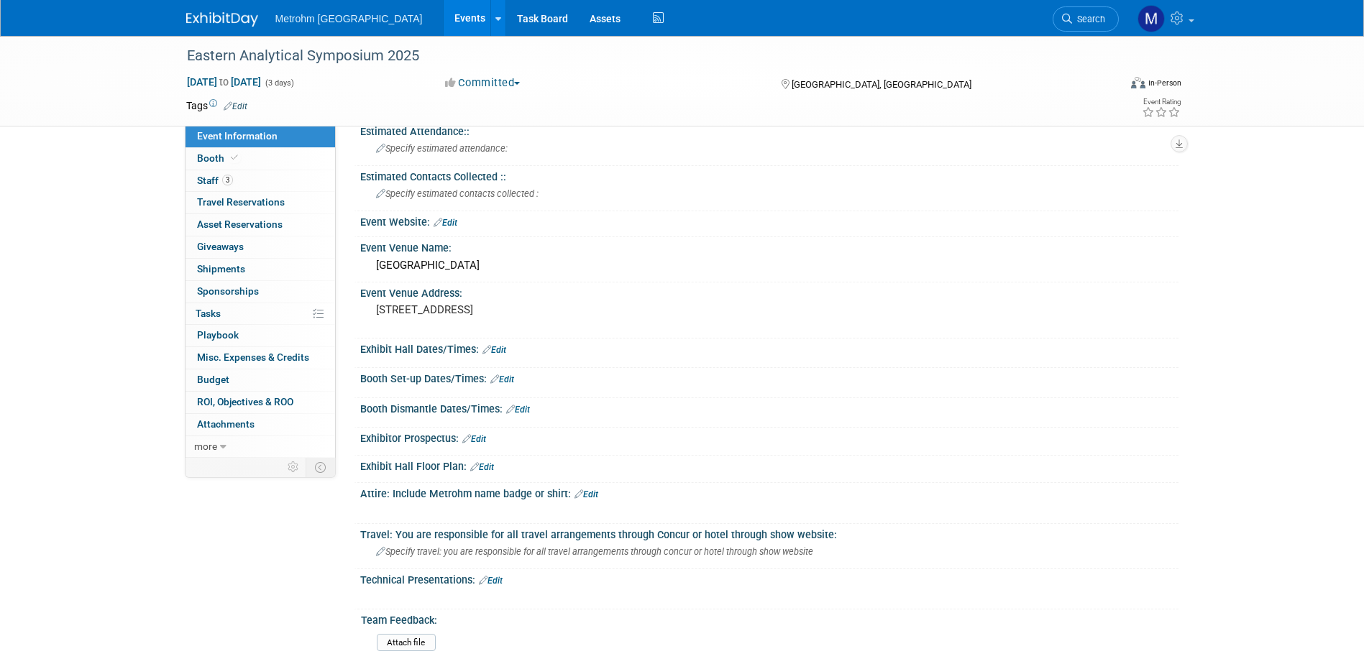
scroll to position [144, 0]
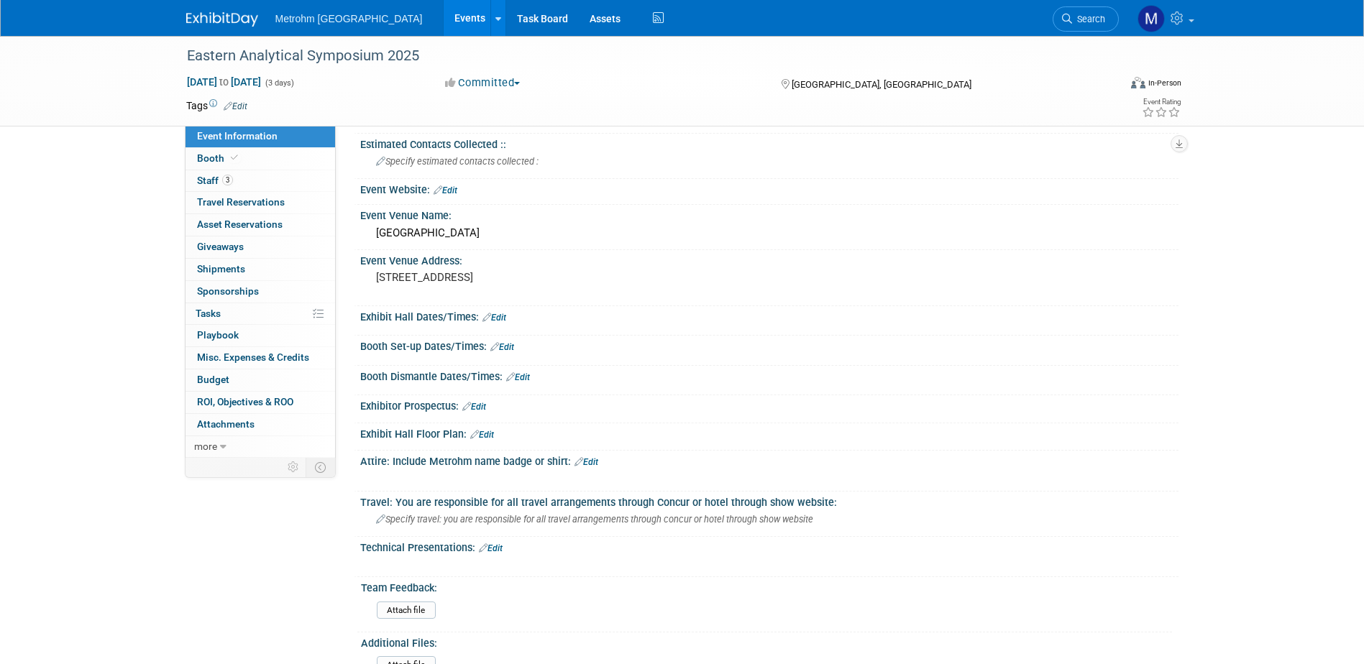
click at [490, 319] on icon at bounding box center [486, 317] width 9 height 9
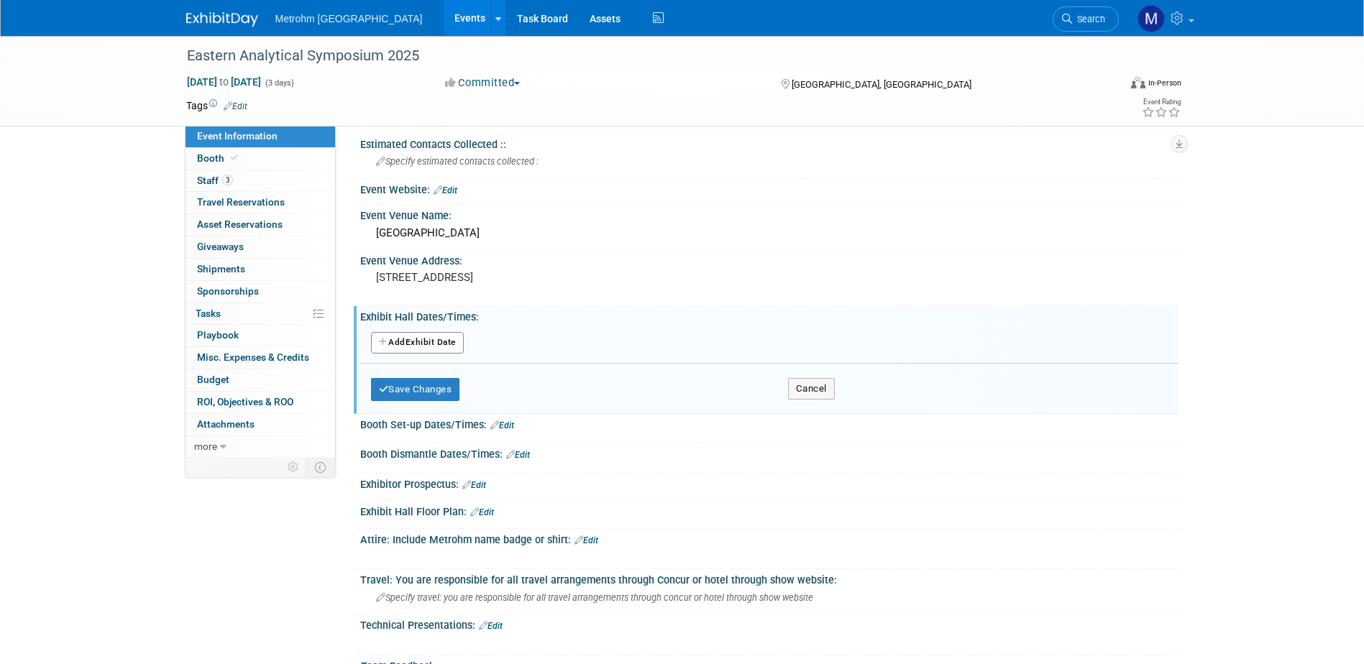
click at [442, 332] on button "Add Another Exhibit Date" at bounding box center [417, 343] width 93 height 22
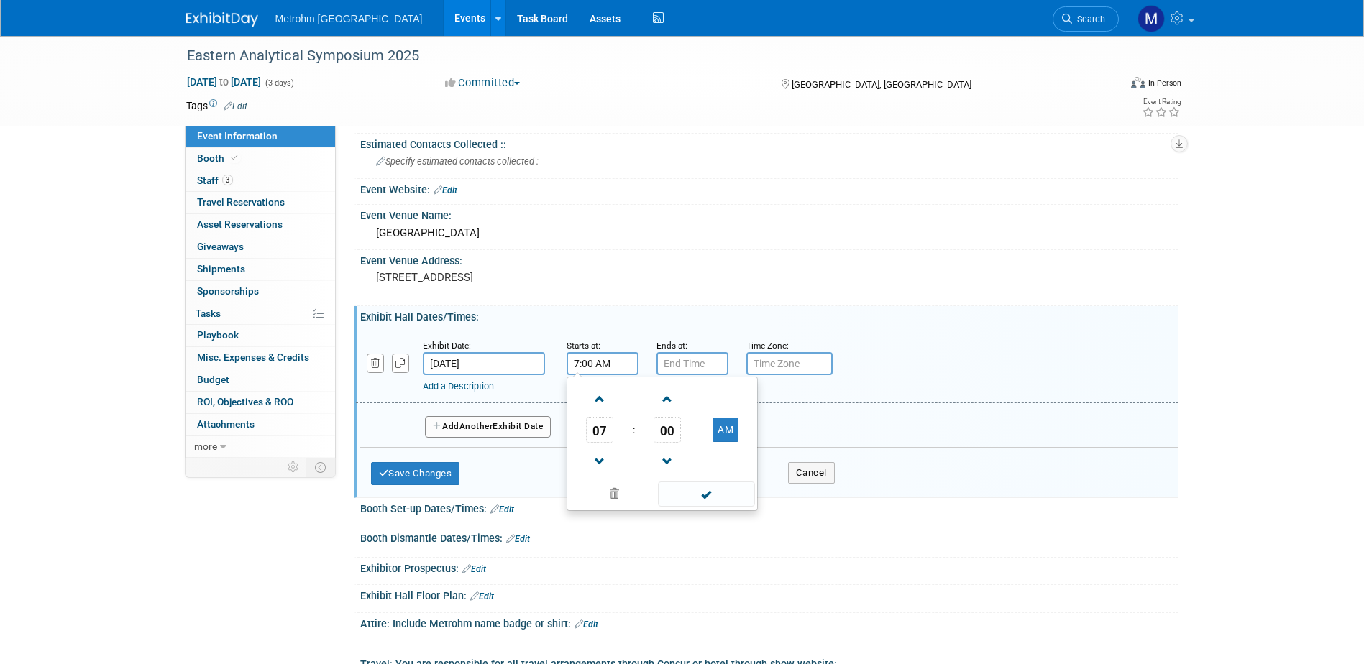
click at [634, 360] on input "7:00 AM" at bounding box center [603, 363] width 72 height 23
click at [606, 424] on span "07" at bounding box center [599, 430] width 27 height 26
click at [611, 370] on input "7:00 AM" at bounding box center [603, 363] width 72 height 23
click at [677, 297] on div "[STREET_ADDRESS]" at bounding box center [530, 283] width 319 height 33
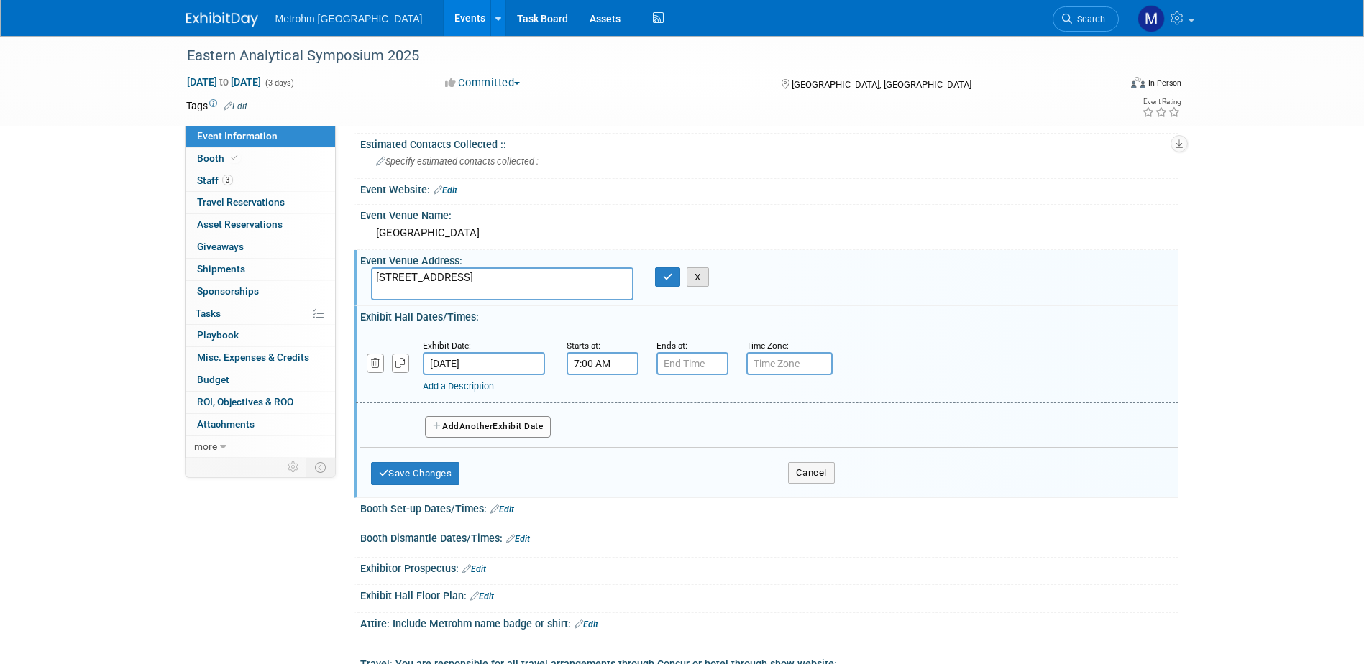
click at [700, 287] on button "X" at bounding box center [698, 277] width 22 height 20
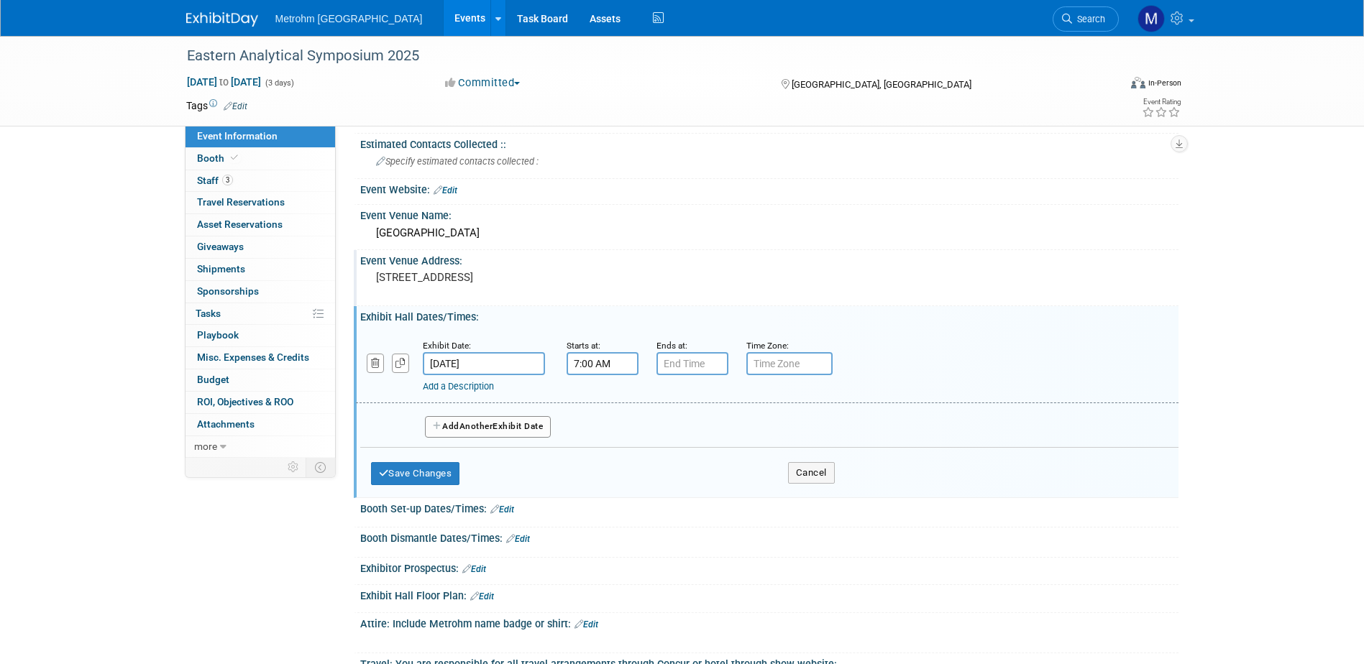
click at [629, 366] on input "7:00 AM" at bounding box center [603, 363] width 72 height 23
click at [596, 389] on span at bounding box center [599, 399] width 25 height 25
type input "10:00 AM"
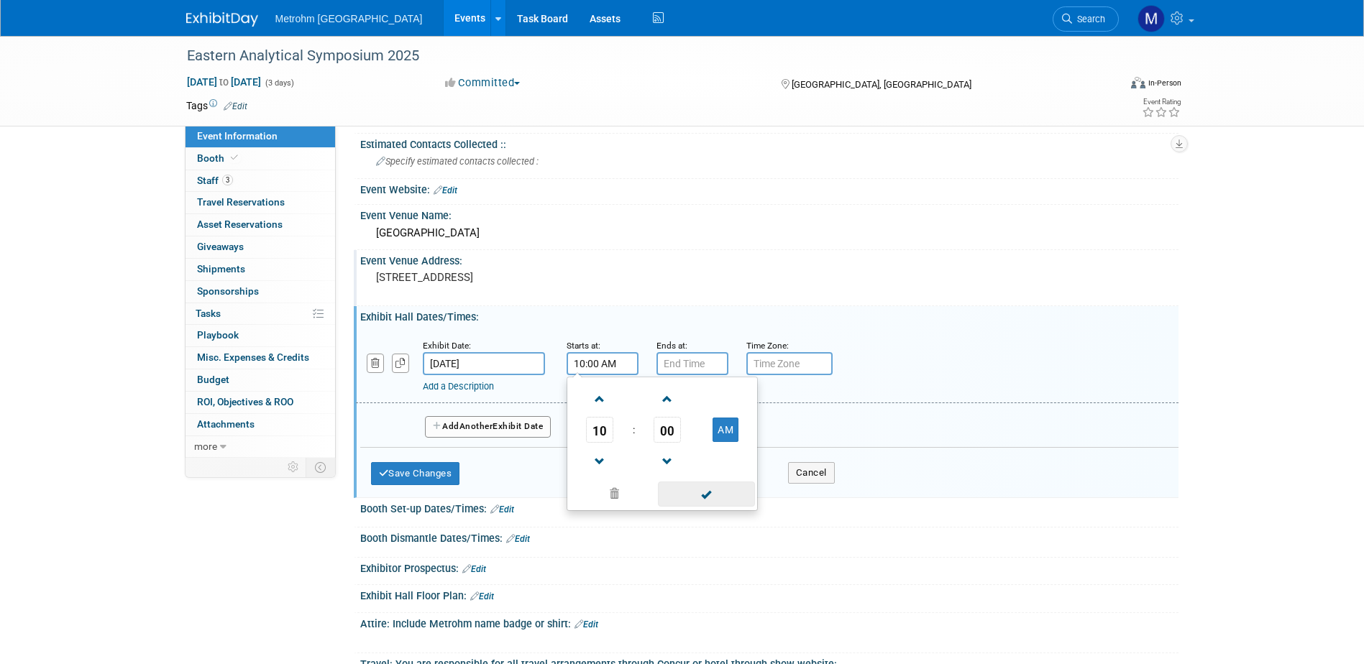
click at [680, 483] on span at bounding box center [706, 494] width 97 height 25
click at [683, 367] on input "7:00 PM" at bounding box center [692, 363] width 72 height 23
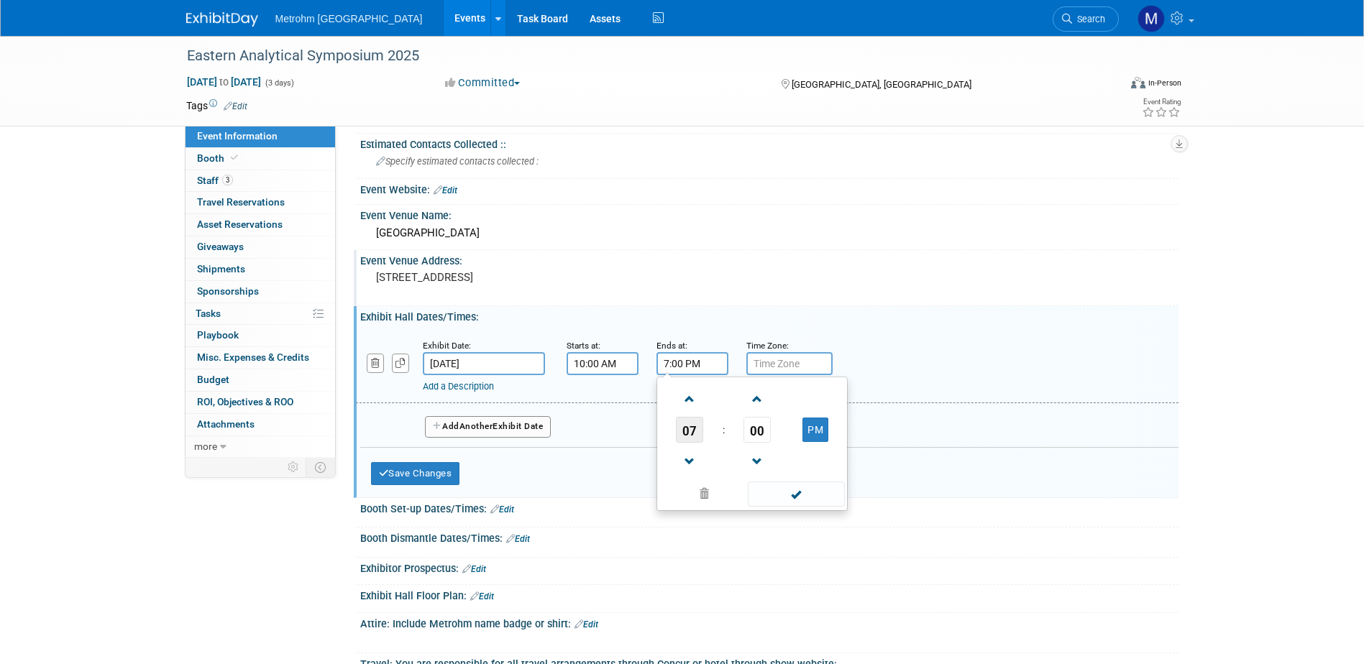
click at [692, 422] on span "07" at bounding box center [689, 430] width 27 height 26
click at [764, 429] on td "06" at bounding box center [775, 438] width 46 height 39
click at [768, 431] on span "00" at bounding box center [757, 430] width 27 height 26
click at [769, 443] on td "30" at bounding box center [775, 438] width 46 height 39
type input "6:30 PM"
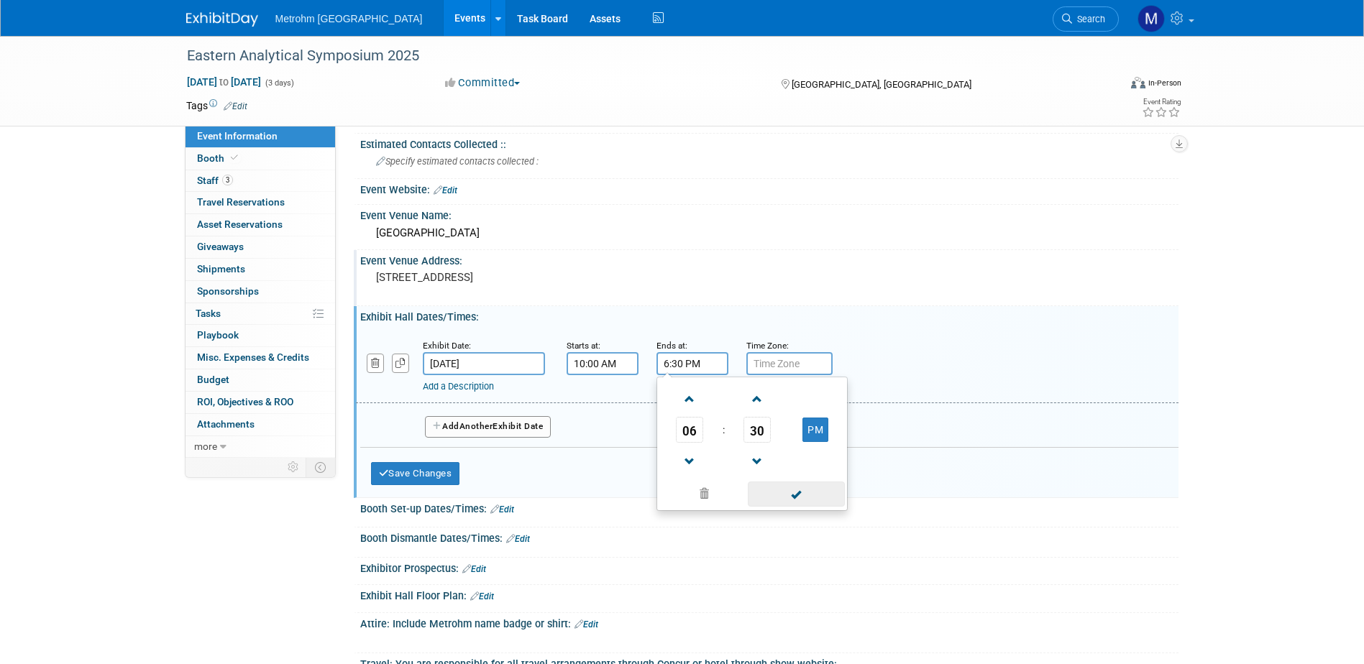
click at [792, 499] on span at bounding box center [796, 494] width 97 height 25
click at [473, 388] on link "Add a Description" at bounding box center [458, 386] width 71 height 11
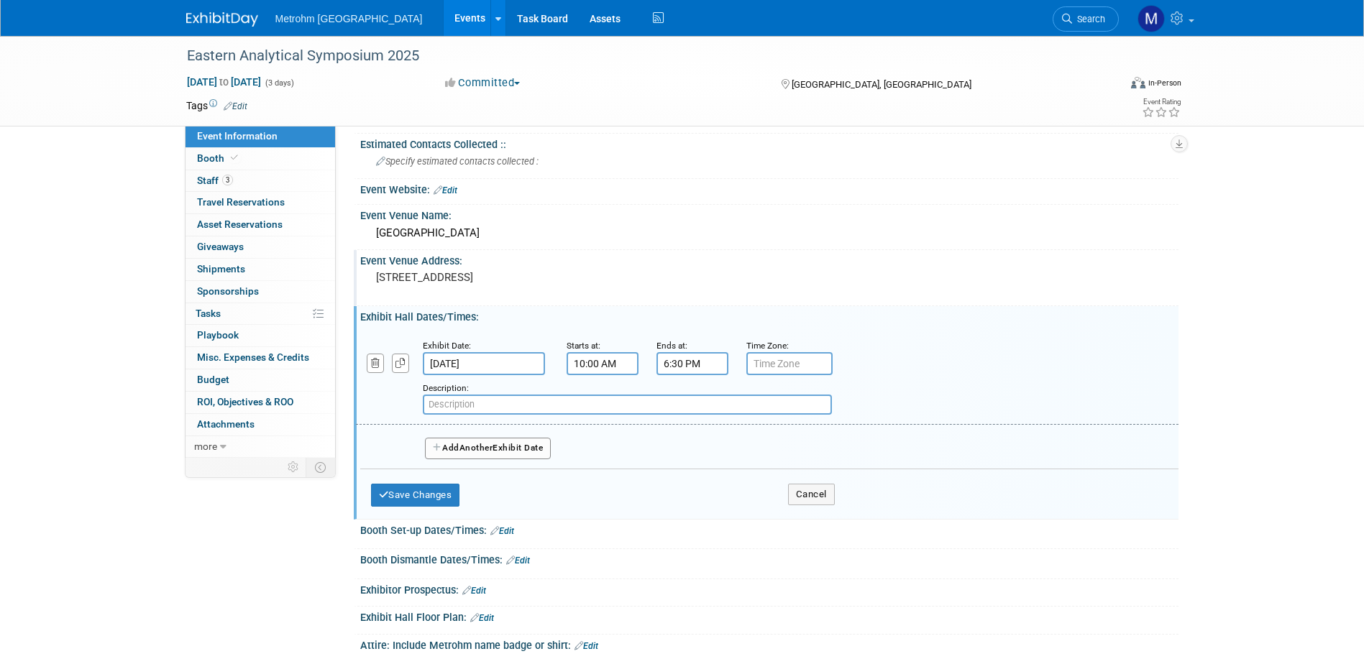
click at [784, 409] on input "text" at bounding box center [627, 405] width 409 height 20
paste input "Morning Coffee Break 10:00 am to 10:30 am"
click at [620, 403] on input "Morning Coffee Break 10:00 am to 10:30 am;" at bounding box center [627, 405] width 409 height 20
paste input "Afternoon Snack Break 2:30 pm to"
click at [493, 406] on input "Morning Coffee Break 10:00 am to 10:30 am; Afternoon Snack Break 2:30 pm to" at bounding box center [627, 405] width 409 height 20
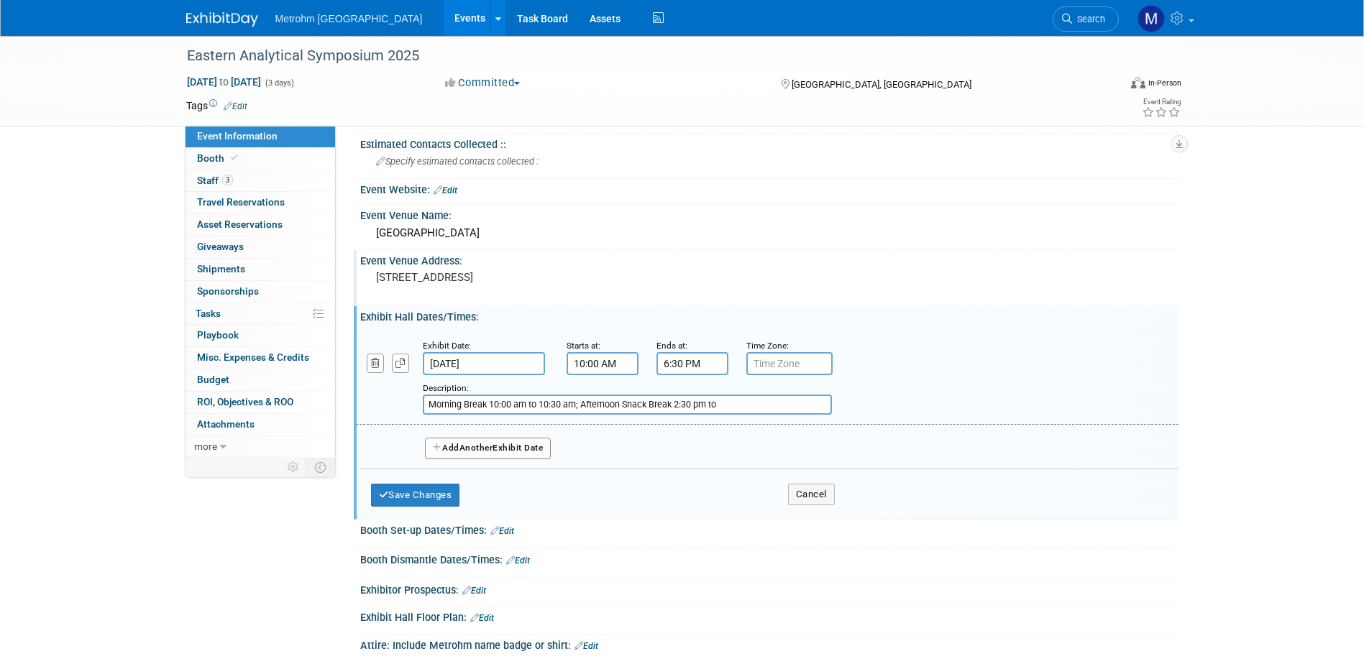
click at [544, 403] on input "Morning Break 10:00 am to 10:30 am; Afternoon Snack Break 2:30 pm to" at bounding box center [627, 405] width 409 height 20
click at [540, 403] on input "Morning Break 10:00 am to 10:30 am; Afternoon Snack Break 2:30 pm to" at bounding box center [627, 405] width 409 height 20
click at [621, 406] on input "Morning Break 10:00 am -10:30 am; Afternoon Snack Break 2:30 pm to" at bounding box center [627, 405] width 409 height 20
click at [618, 404] on input "Morning Break 10:00 am -10:30 am; Afternoon Snack Break 2:30 pm to" at bounding box center [627, 405] width 409 height 20
click at [688, 406] on input "Morning Break 10:00 am -10:30 am; Afternoon Break 2:30 pm to" at bounding box center [627, 405] width 409 height 20
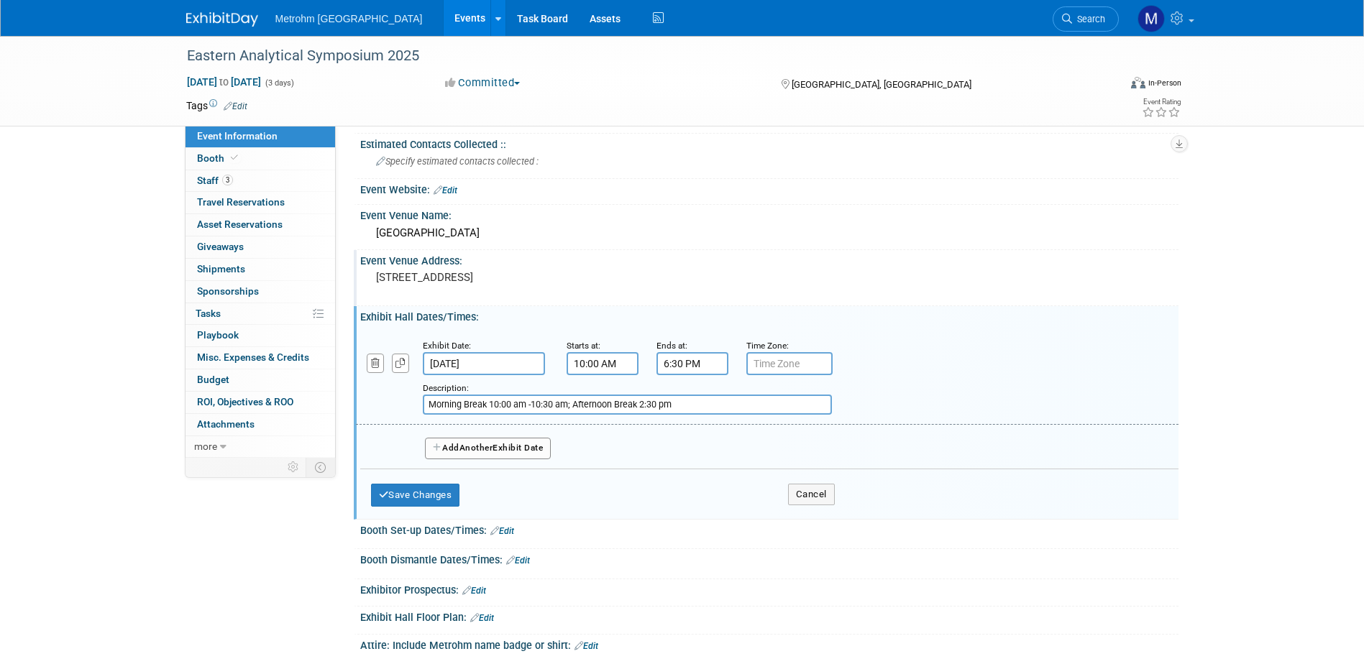
click at [527, 406] on input "Morning Break 10:00 am -10:30 am; Afternoon Break 2:30 pm" at bounding box center [627, 405] width 409 height 20
click at [664, 410] on input "Morning Break 10:00 -10:30 am; Afternoon Break 2:30 pm" at bounding box center [627, 405] width 409 height 20
click at [665, 400] on input "Morning Break 10:00 -10:30 am; Afternoon Break 2:30 - 3:000p" at bounding box center [627, 405] width 409 height 20
click at [541, 406] on input "Morning Break 10:00 -10:30 am; Afternoon Break 2:30 - 3:00p" at bounding box center [627, 405] width 409 height 20
click at [550, 407] on input "Morning Break 10:00 -10:30am; Afternoon Break 2:30 - 3:00p" at bounding box center [627, 405] width 409 height 20
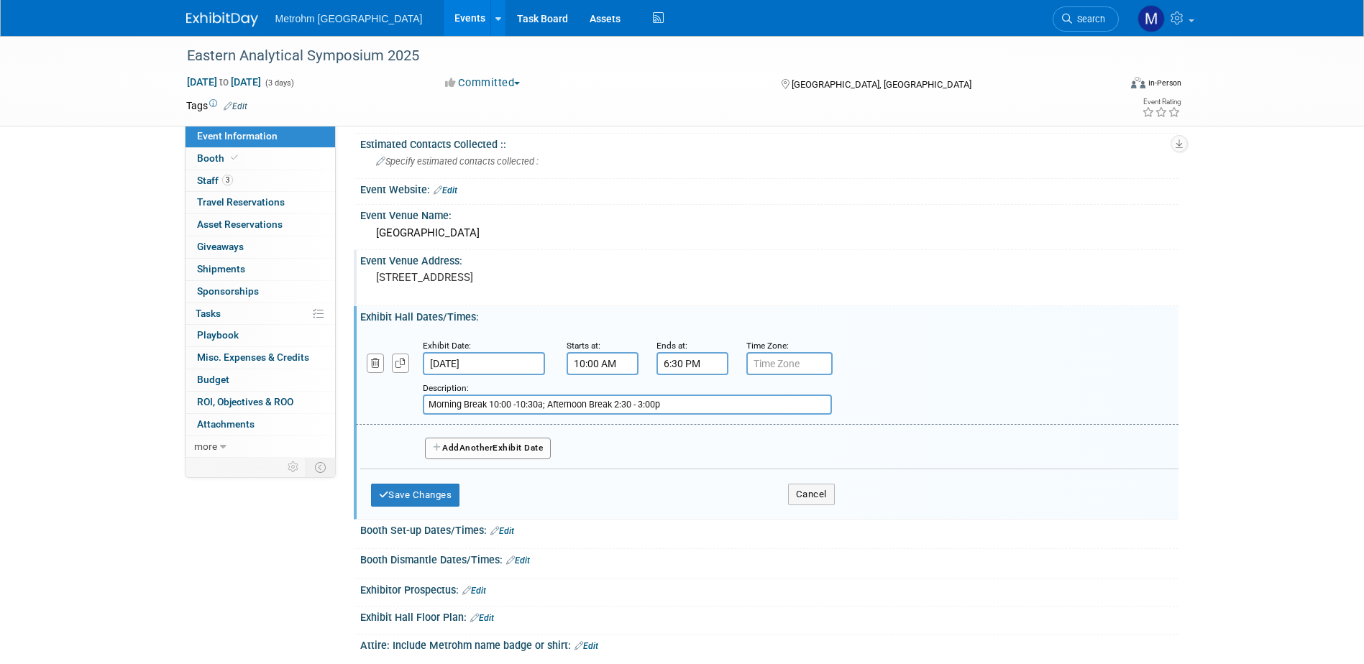
click at [703, 403] on input "Morning Break 10:00 -10:30a; Afternoon Break 2:30 - 3:00p" at bounding box center [627, 405] width 409 height 20
paste input "Reception in Exp"
drag, startPoint x: 738, startPoint y: 407, endPoint x: 720, endPoint y: 408, distance: 17.3
click at [720, 408] on input "Morning Break 10:00 -10:30a; Afternoon Break 2:30 - 3:00p; Reception in Exp" at bounding box center [627, 405] width 409 height 20
click at [763, 390] on div "Description: Morning Break 10:00 -10:30a; Afternoon Break 2:30 - 3:00p; Recepti…" at bounding box center [730, 397] width 615 height 35
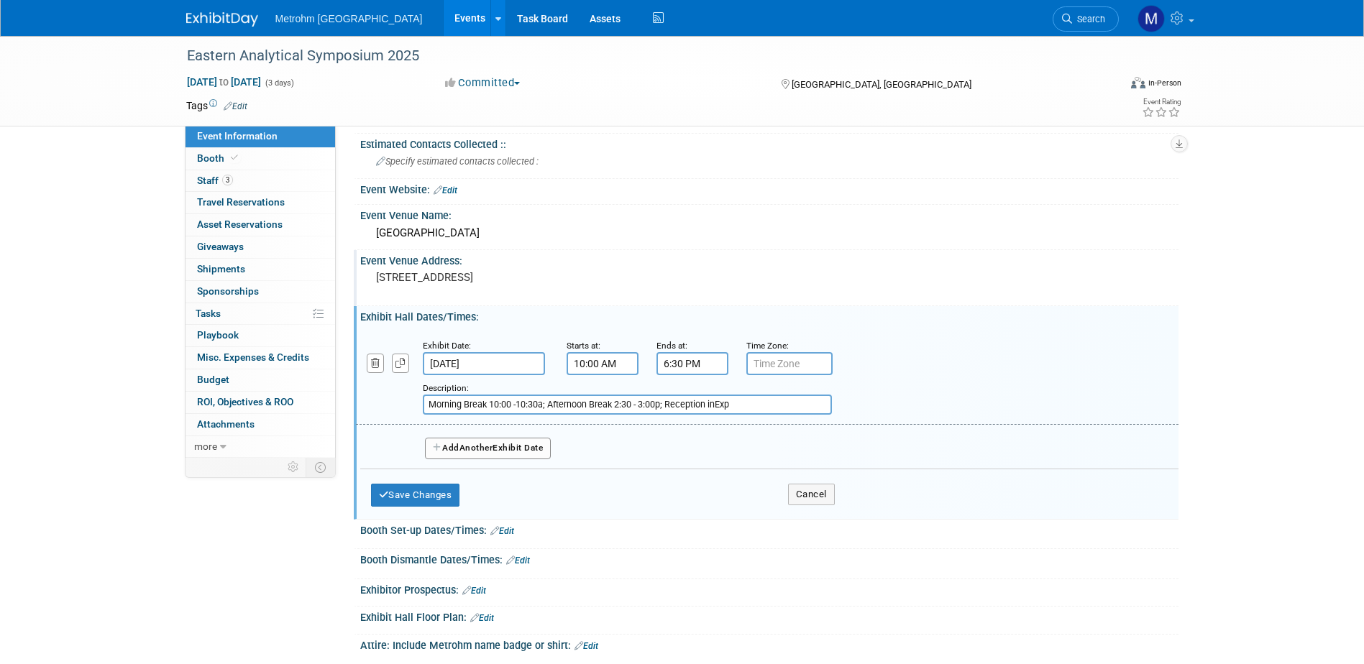
click at [735, 408] on input "Morning Break 10:00 -10:30a; Afternoon Break 2:30 - 3:00p; Reception inExp" at bounding box center [627, 405] width 409 height 20
drag, startPoint x: 735, startPoint y: 408, endPoint x: 720, endPoint y: 408, distance: 14.4
click at [720, 408] on input "Morning Break 10:00 -10:30a; Afternoon Break 2:30 - 3:00p; Reception inExp" at bounding box center [627, 405] width 409 height 20
paste input "5:15"
click at [465, 402] on input "Morning Break 10:00 -10:30a; Afternoon Break 2:30 - 3:00p; Reception 5:15 -" at bounding box center [627, 405] width 409 height 20
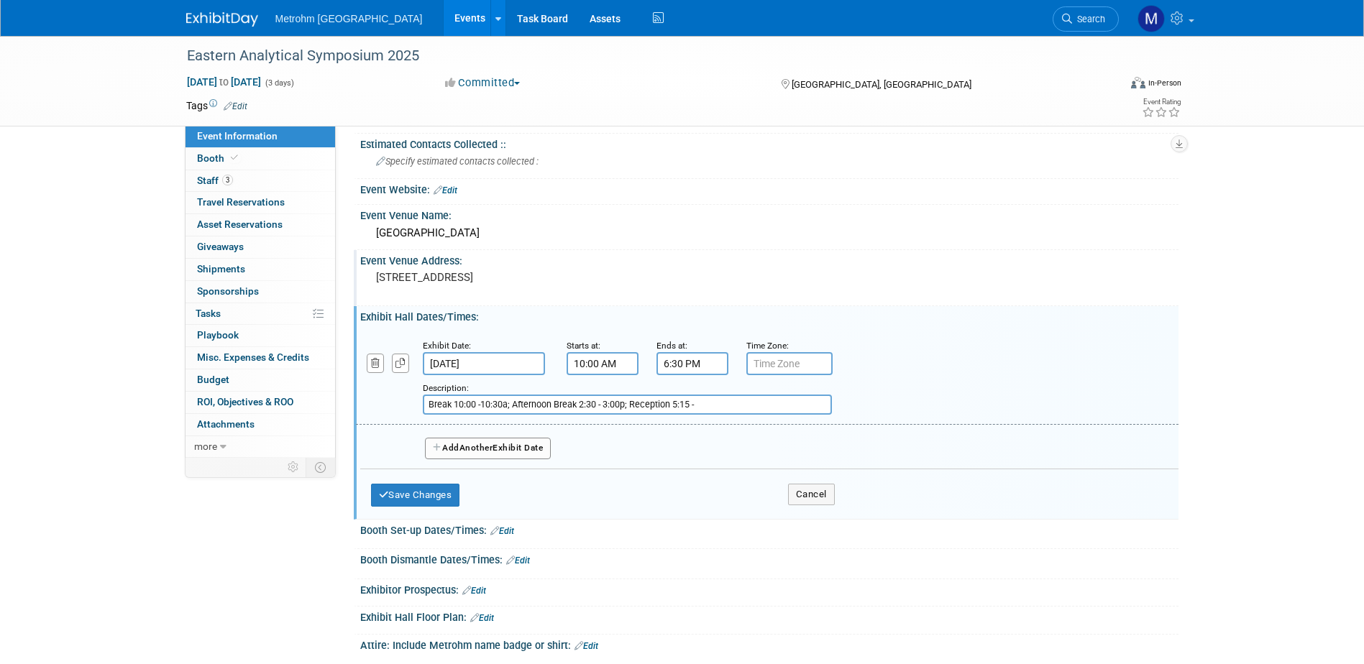
click at [449, 403] on input "Break 10:00 -10:30a; Afternoon Break 2:30 - 3:00p; Reception 5:15 -" at bounding box center [627, 405] width 409 height 20
click at [584, 406] on input "Breaks 10:00 -10:30a; Afternoon Break 2:30 - 3:00p; Reception 5:15 -" at bounding box center [627, 405] width 409 height 20
click at [635, 401] on input "Breaks 10:00 -10:30a; 2:30 - 3:00p; Reception 5:15 -" at bounding box center [627, 405] width 409 height 20
type input "Breaks 10:00 -10:30a; 2:30 - 3:00p; Reception 5:15 - 6:30p"
click at [465, 447] on span "Another" at bounding box center [476, 448] width 34 height 10
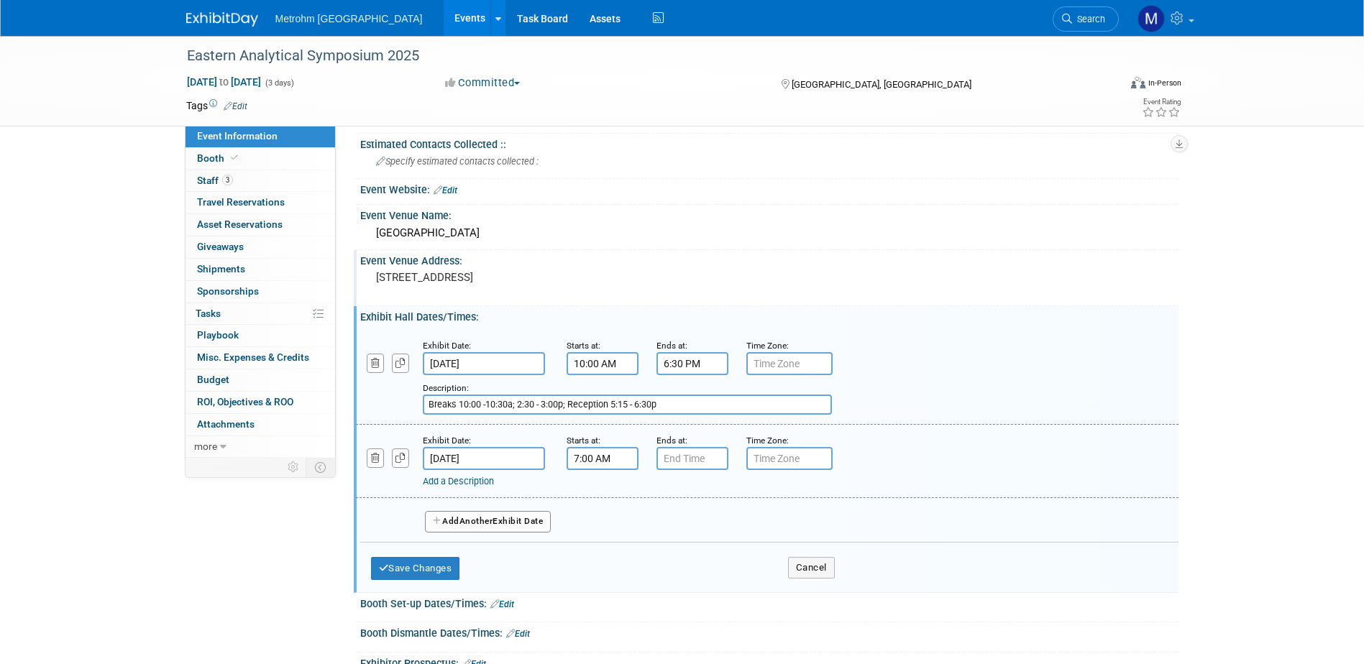
click at [598, 452] on input "7:00 AM" at bounding box center [603, 458] width 72 height 23
click at [596, 526] on span "07" at bounding box center [599, 525] width 27 height 26
click at [698, 570] on td "10" at bounding box center [685, 572] width 46 height 39
type input "10:00 AM"
click at [696, 454] on input "7:00 PM" at bounding box center [692, 458] width 72 height 23
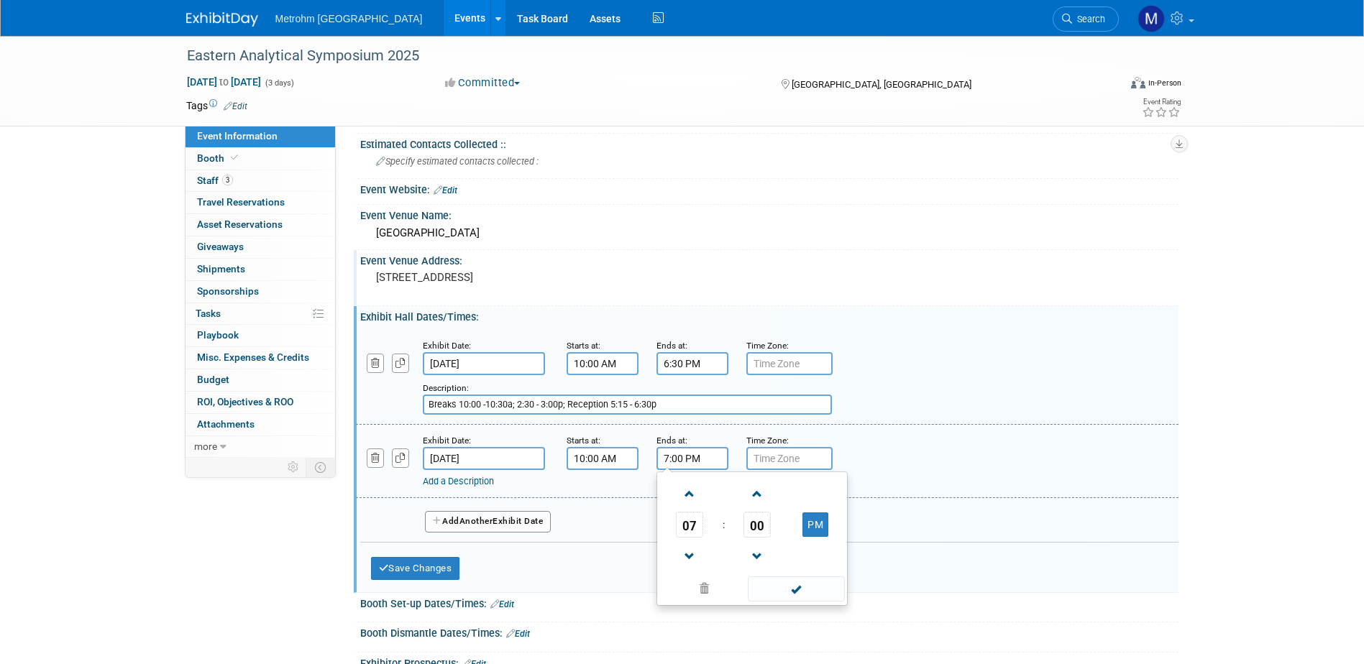
click at [696, 529] on span "07" at bounding box center [689, 525] width 27 height 26
click at [737, 531] on td "05" at bounding box center [729, 533] width 46 height 39
click at [748, 518] on span "00" at bounding box center [757, 525] width 27 height 26
click at [761, 535] on td "30" at bounding box center [775, 533] width 46 height 39
type input "5:30 PM"
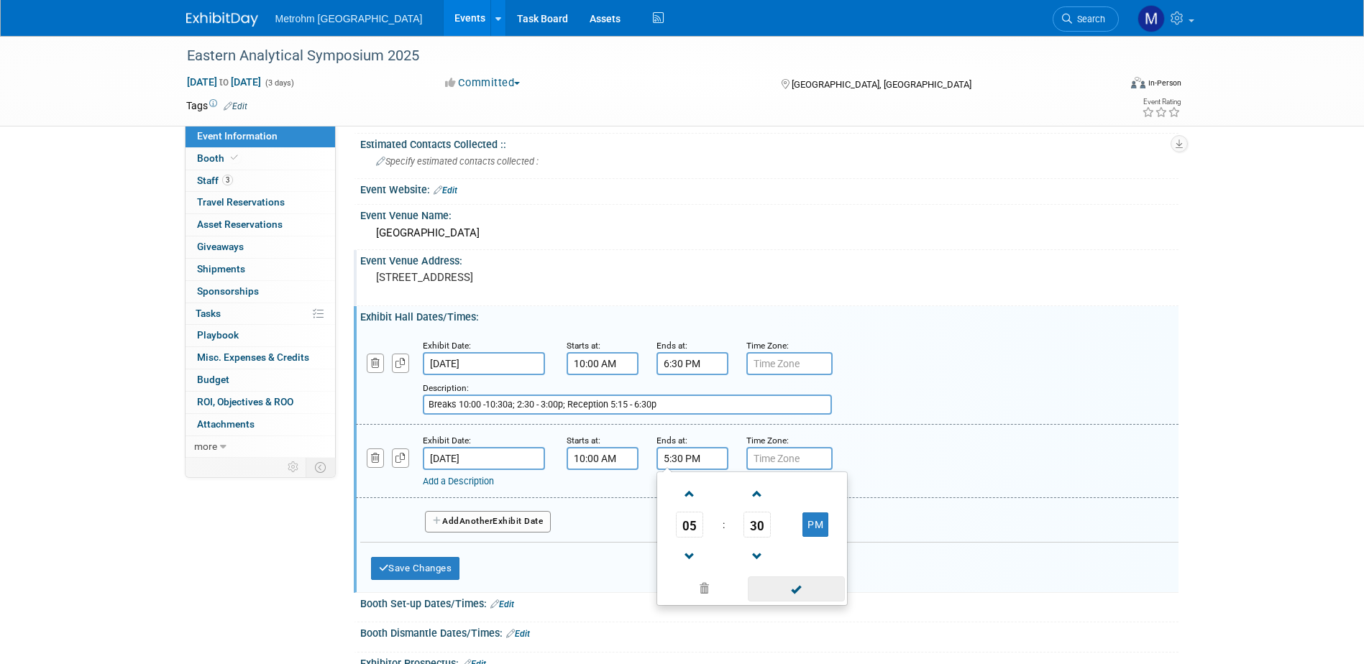
click at [805, 580] on span at bounding box center [796, 589] width 97 height 25
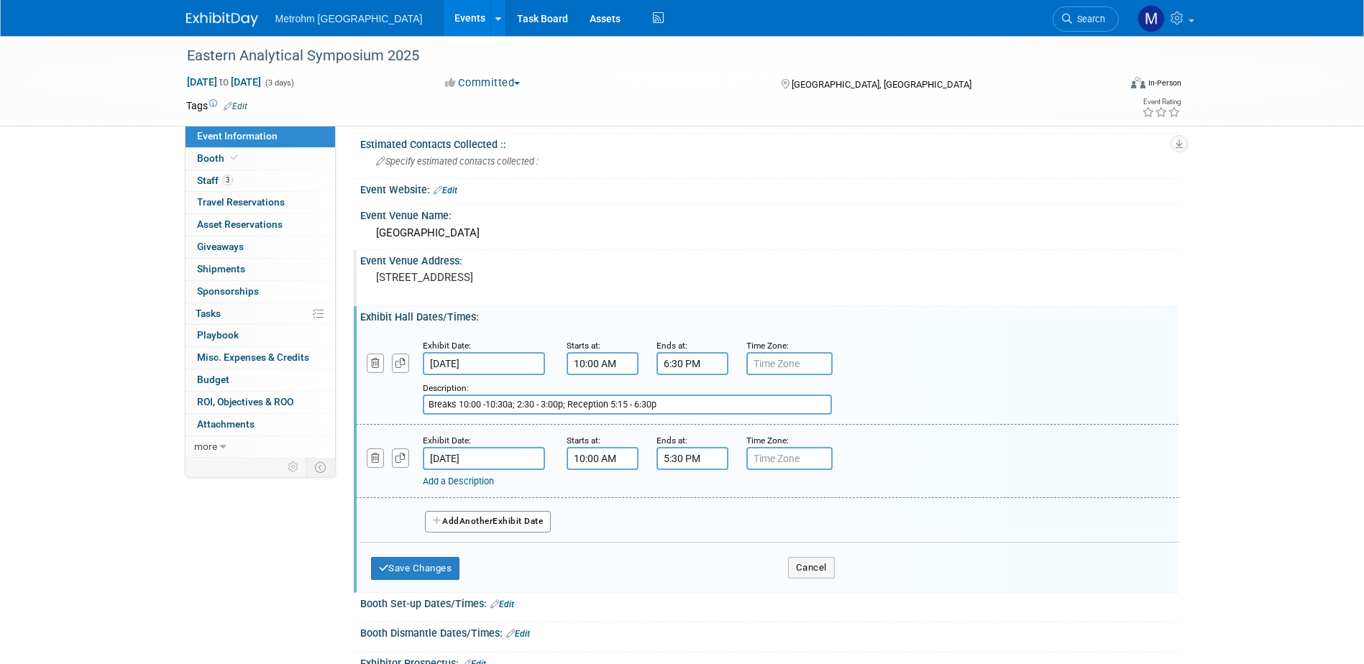
click at [456, 487] on div "Add a Description" at bounding box center [730, 481] width 615 height 13
click at [458, 483] on link "Add a Description" at bounding box center [458, 481] width 71 height 11
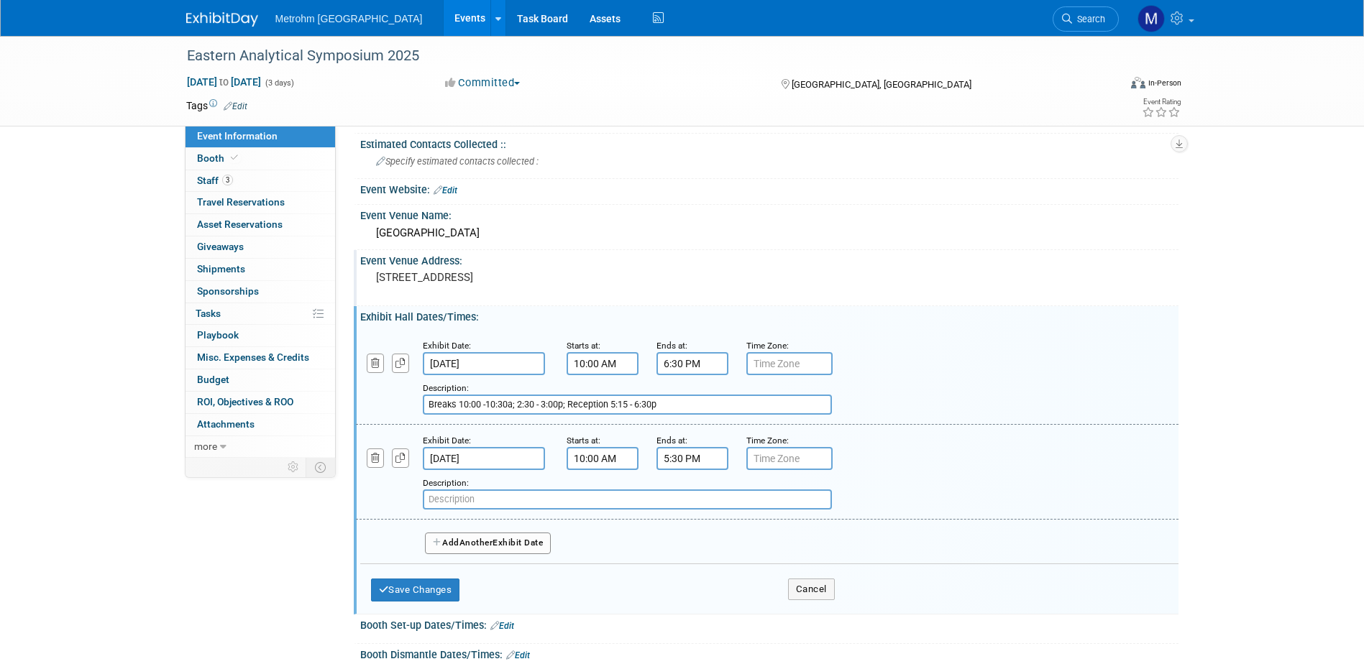
drag, startPoint x: 664, startPoint y: 407, endPoint x: 402, endPoint y: 422, distance: 262.2
click at [402, 422] on div "Exhibit Date: Nov 17, 2025 Starts at: 10:00 AM Ends at: 6:30 PM Time Zone: Appl…" at bounding box center [767, 377] width 823 height 95
paste input "5:15"
type input "Breaks 10:00 -10:30a; 2:30 - 3:00p; Reception 5:15 - 6:30p"
click at [482, 506] on input "text" at bounding box center [627, 500] width 409 height 20
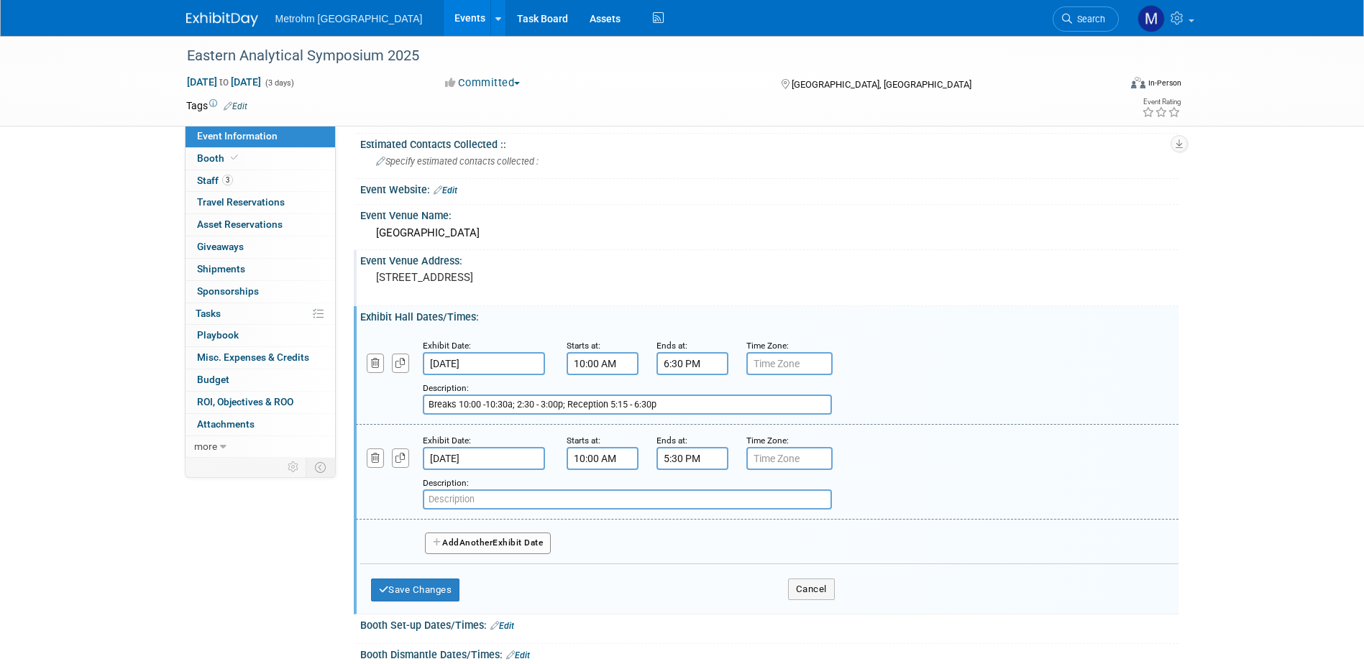
paste input "Breaks 10:00 -10:30a; 2:30 - 3:00p; Reception 5:15 - 6:30p"
click at [627, 497] on input "Breaks 10:00 -10:30a; 2:30 - 3:00p; Reception 5:15 - 6:30p" at bounding box center [627, 500] width 409 height 20
click at [638, 499] on input "Breaks 10:00 -10:30a; 2:30 - 3:00p; Reception 4:00 - 6:30p" at bounding box center [627, 500] width 409 height 20
type input "Breaks 10:00 -10:30a; 2:30 - 3:00p; Reception 4:00 - 5:30p"
click at [450, 548] on button "Add Another Exhibit Date" at bounding box center [488, 544] width 127 height 22
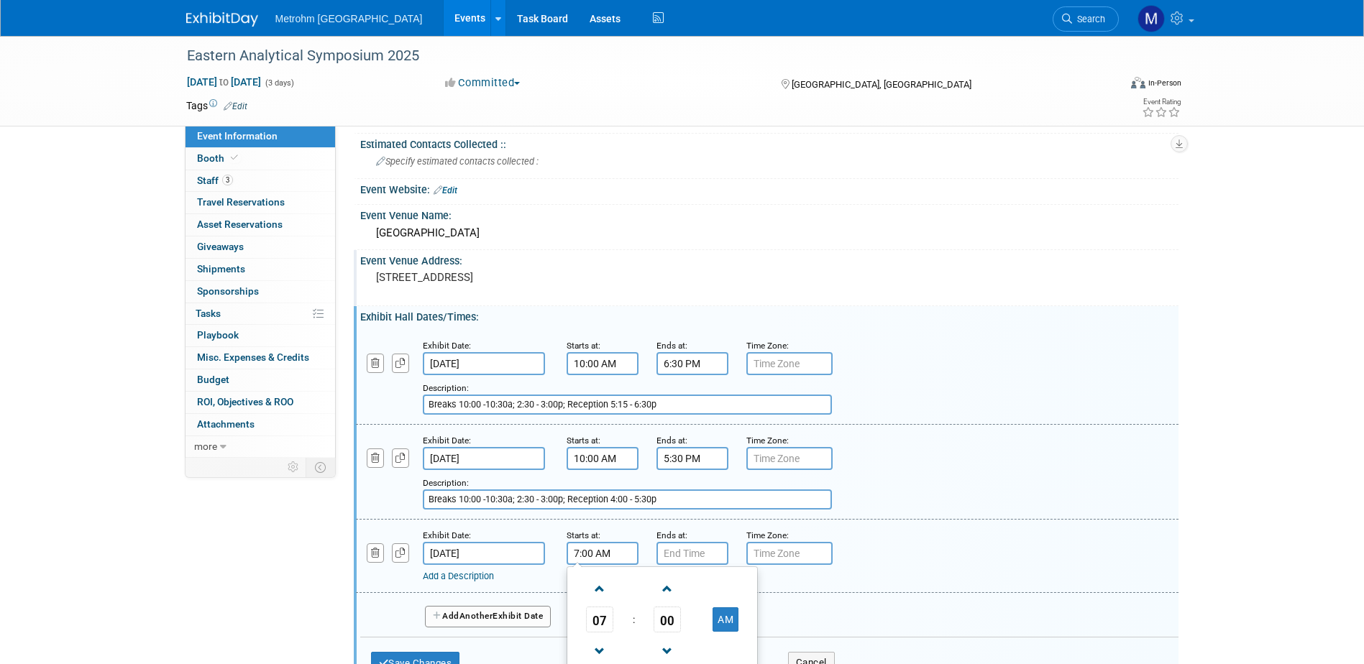
click at [605, 549] on input "7:00 AM" at bounding box center [603, 553] width 72 height 23
click at [599, 623] on span "07" at bounding box center [599, 620] width 27 height 26
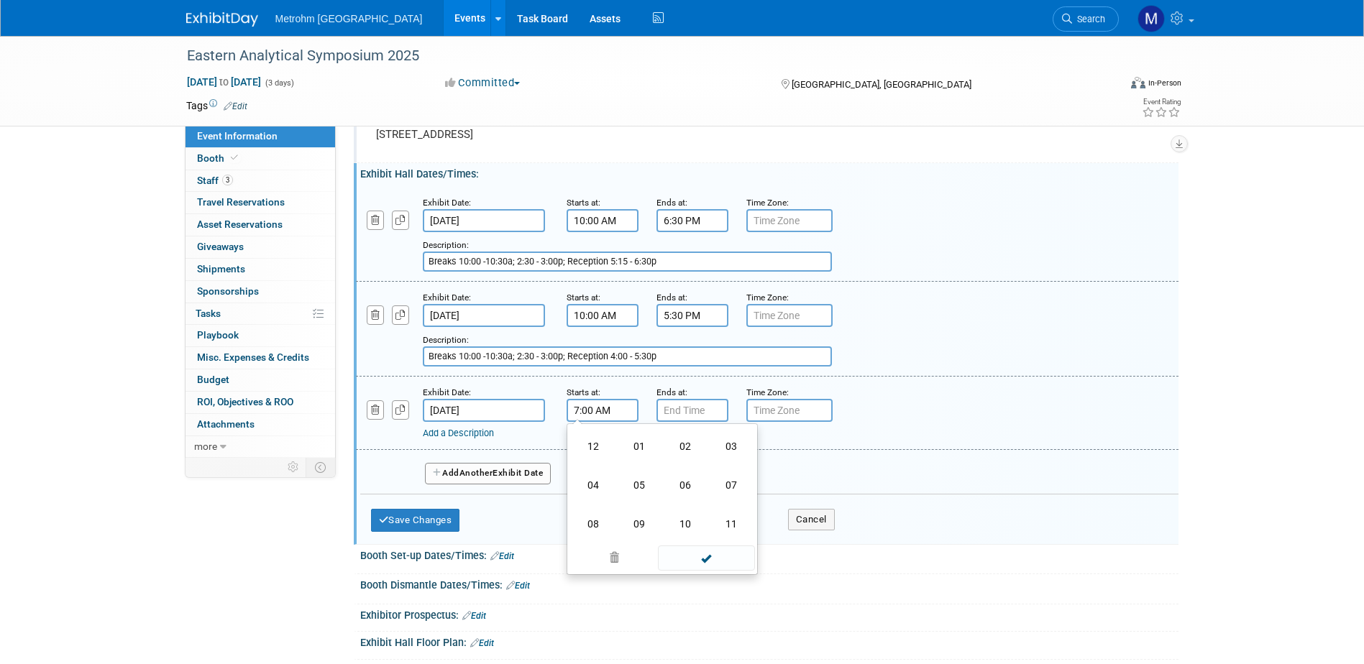
scroll to position [288, 0]
click at [690, 522] on td "10" at bounding box center [685, 523] width 46 height 39
type input "10:00 AM"
click at [699, 406] on input "7:00 PM" at bounding box center [692, 409] width 72 height 23
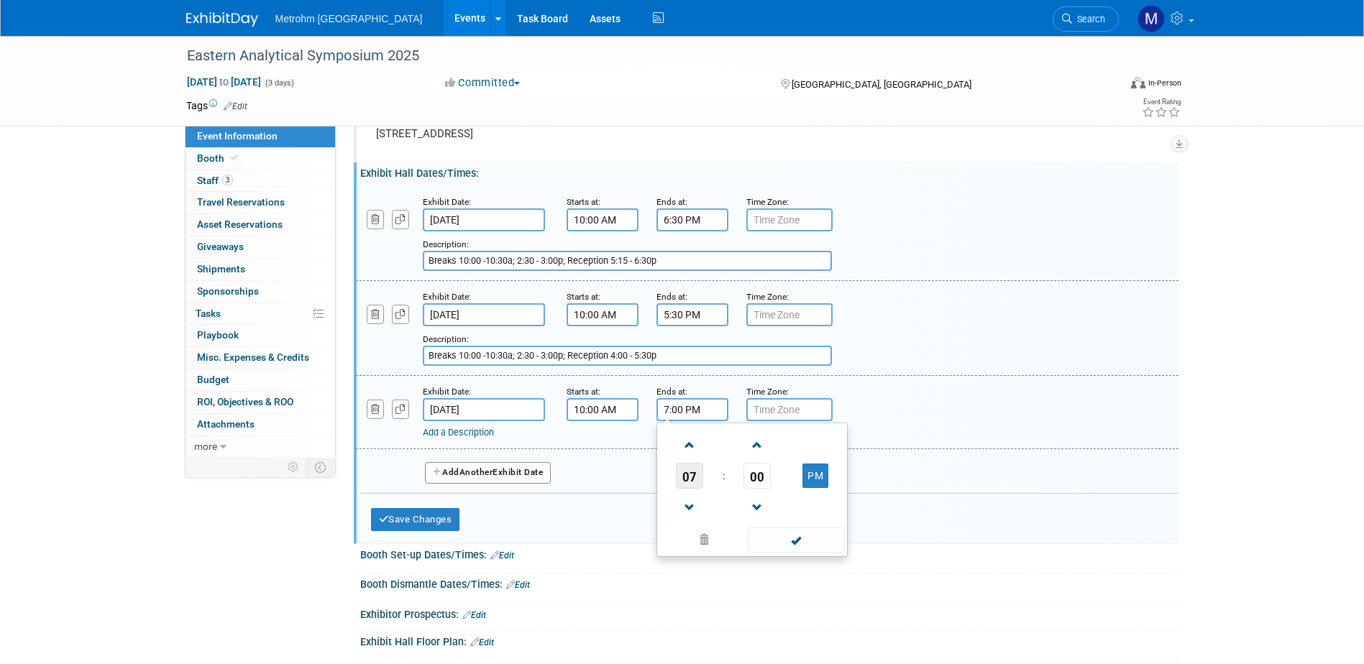
click at [688, 475] on span "07" at bounding box center [689, 476] width 27 height 26
click at [727, 435] on td "01" at bounding box center [729, 445] width 46 height 39
type input "1:00 PM"
click at [773, 536] on span at bounding box center [796, 540] width 97 height 25
click at [511, 477] on button "Add Another Exhibit Date" at bounding box center [488, 473] width 127 height 22
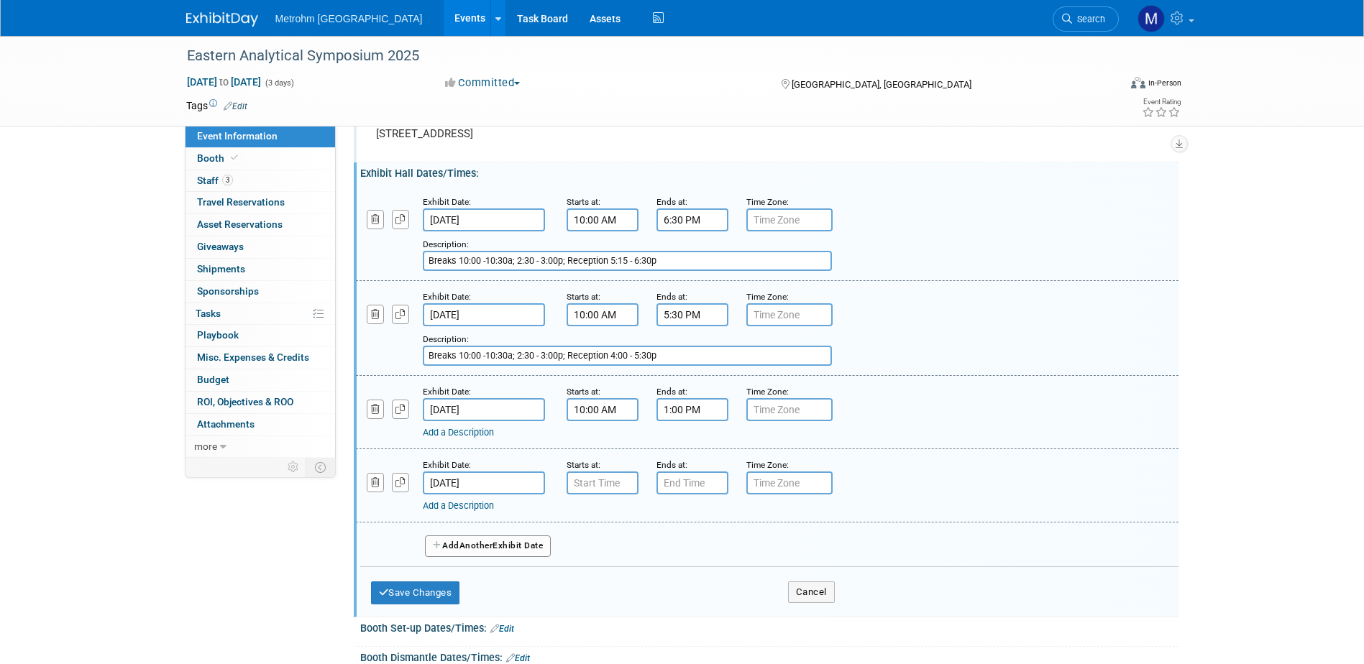
click at [364, 485] on div at bounding box center [384, 474] width 56 height 35
click at [371, 485] on icon "button" at bounding box center [375, 482] width 9 height 9
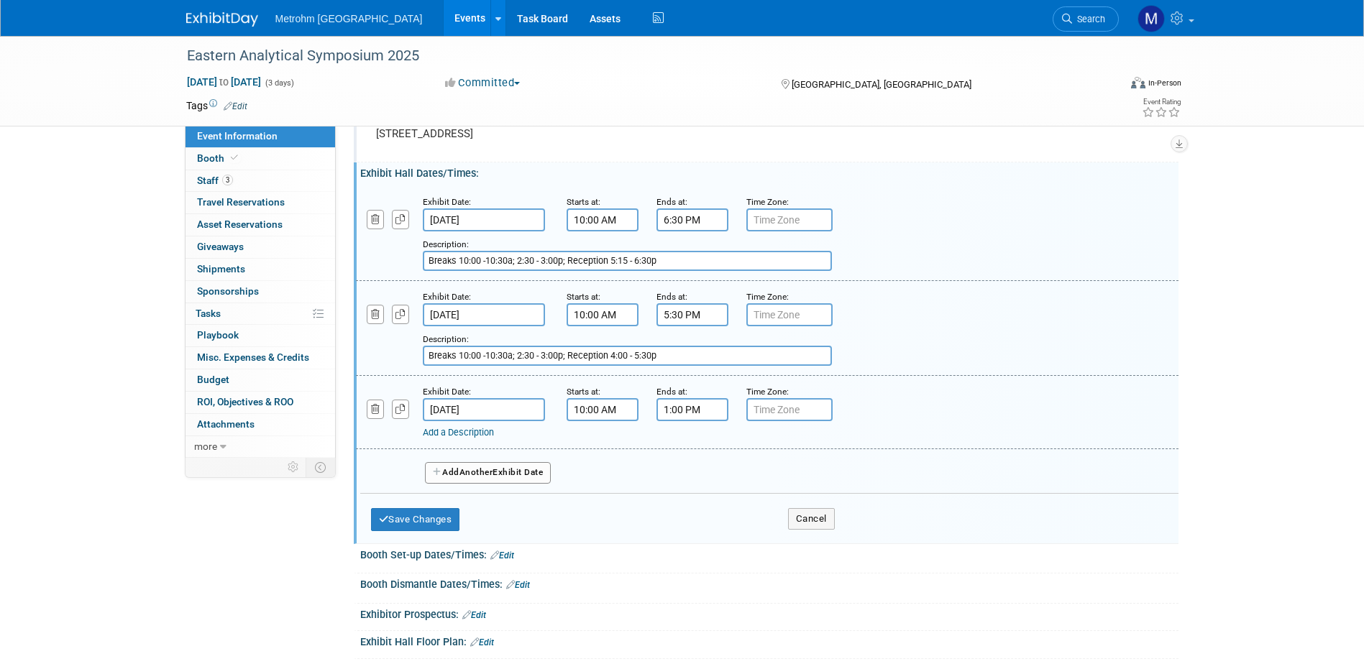
click at [451, 440] on div "Exhibit Date: Nov 19, 2025 Starts at: 10:00 AM Ends at: 1:00 PM Time Zone: Appl…" at bounding box center [767, 412] width 823 height 73
click at [488, 435] on link "Add a Description" at bounding box center [458, 432] width 71 height 11
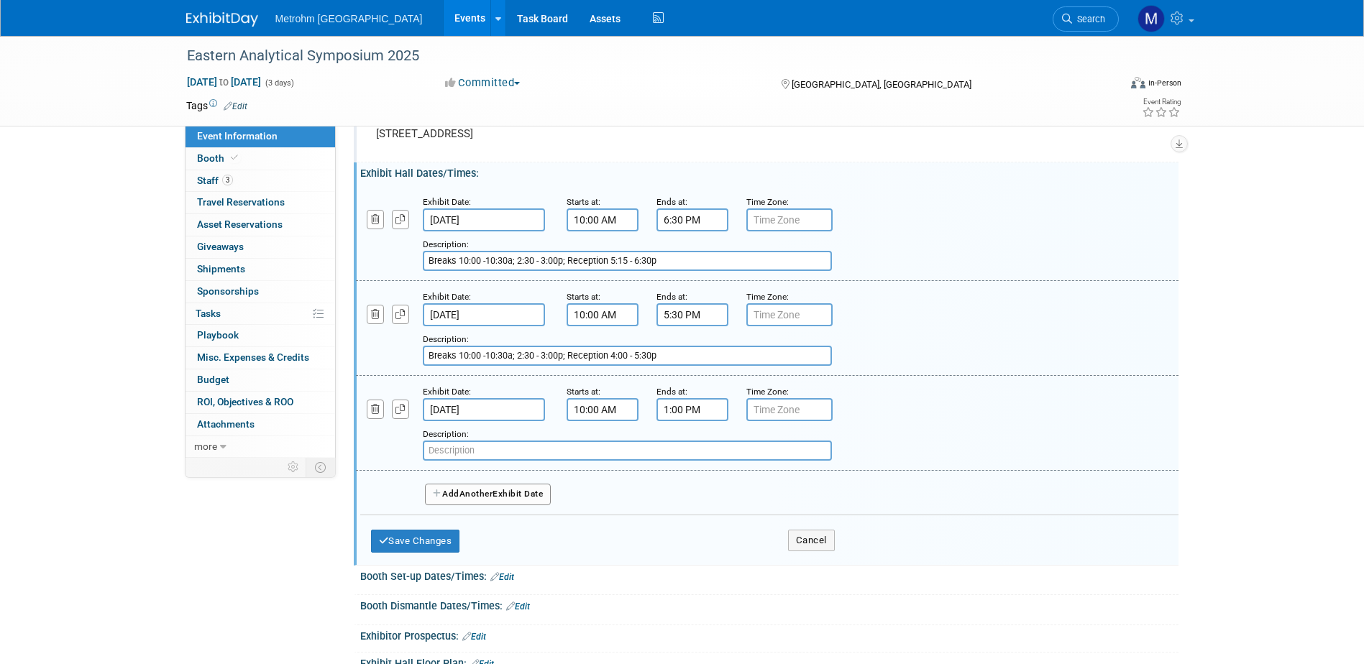
click at [515, 354] on input "Breaks 10:00 -10:30a; 2:30 - 3:00p; Reception 4:00 - 5:30p" at bounding box center [627, 356] width 409 height 20
drag, startPoint x: 514, startPoint y: 354, endPoint x: 389, endPoint y: 365, distance: 125.6
click at [389, 365] on div "Add a Description Description: Breaks 10:00 -10:30a; 2:30 - 3:00p; Reception 4:…" at bounding box center [696, 346] width 703 height 40
click at [472, 441] on input "text" at bounding box center [627, 451] width 409 height 20
paste input "Breaks 10:00 -10:30a;"
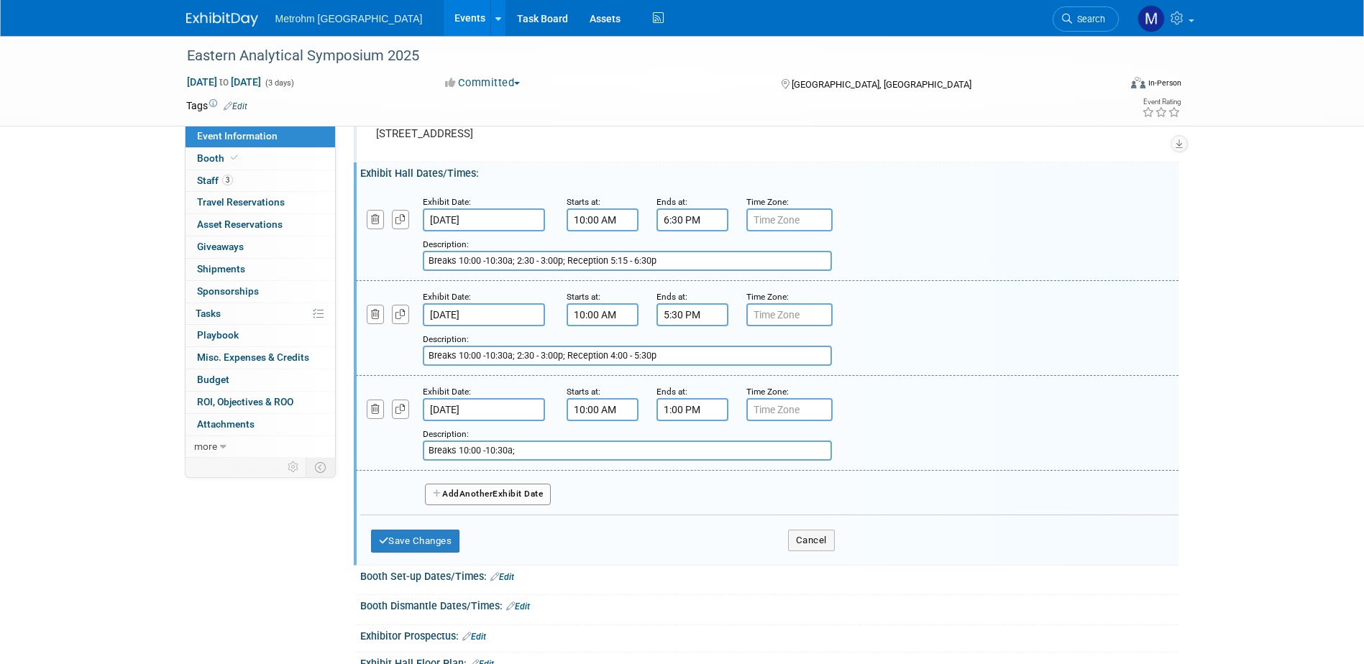
click at [453, 452] on input "Breaks 10:00 -10:30a;" at bounding box center [627, 451] width 409 height 20
click at [457, 453] on input "Breaks 10:00 -10:30a;" at bounding box center [627, 451] width 409 height 20
click at [512, 452] on input "Break 10:00 -10:30a;" at bounding box center [627, 451] width 409 height 20
type input "Break 10:00 -10:30a"
click at [450, 542] on button "Save Changes" at bounding box center [415, 541] width 89 height 23
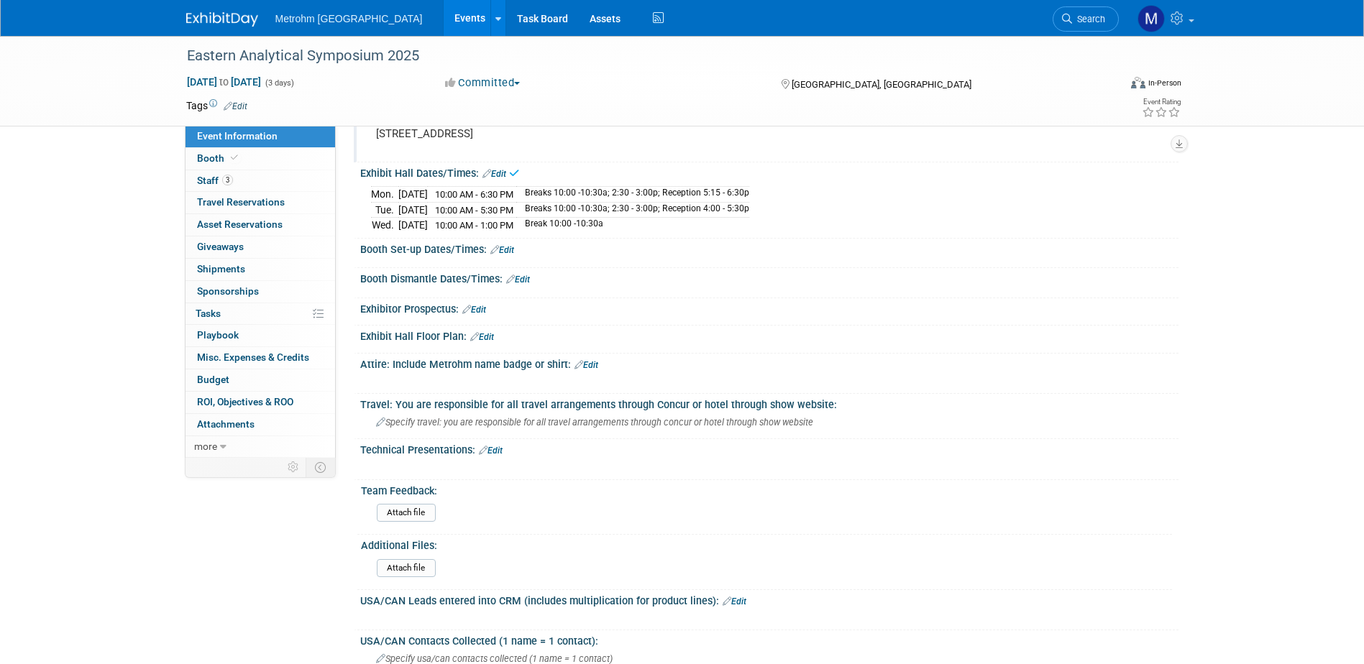
scroll to position [216, 0]
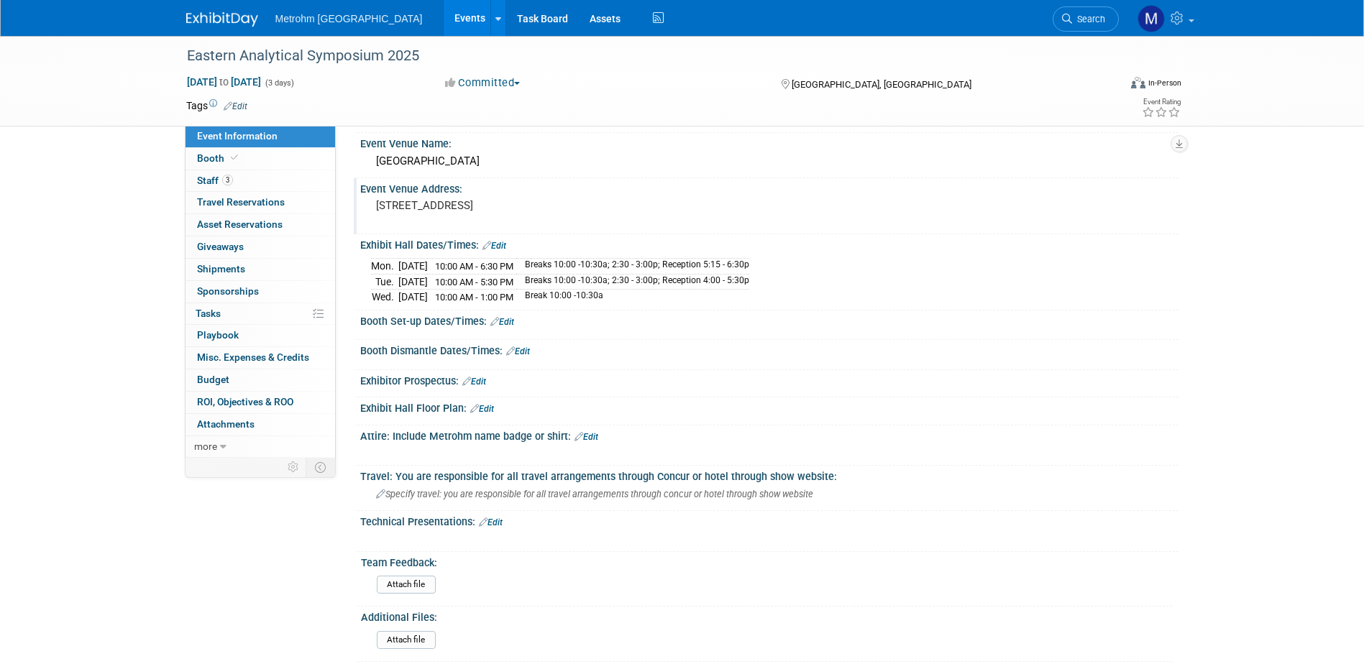
click at [503, 319] on link "Edit" at bounding box center [502, 322] width 24 height 10
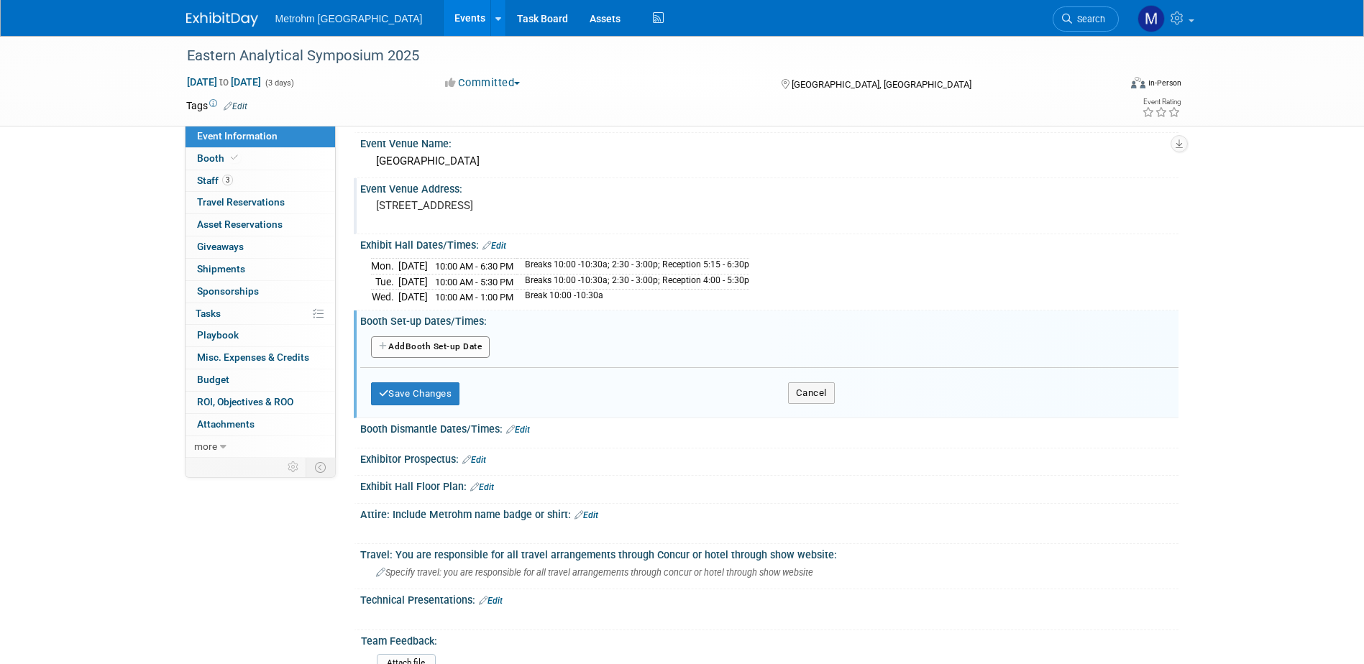
click at [436, 347] on button "Add Another Booth Set-up Date" at bounding box center [430, 348] width 119 height 22
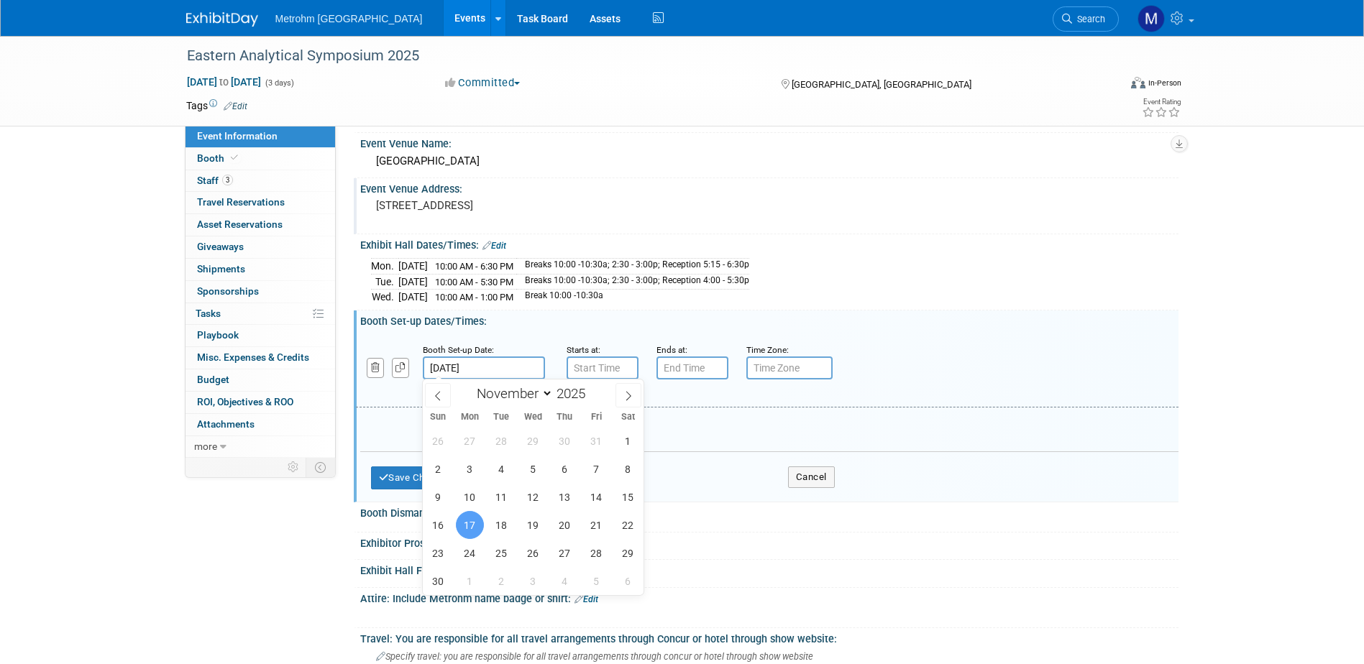
click at [485, 365] on input "Nov 17, 2025" at bounding box center [484, 368] width 122 height 23
click at [448, 518] on span "16" at bounding box center [438, 525] width 28 height 28
type input "Nov 16, 2025"
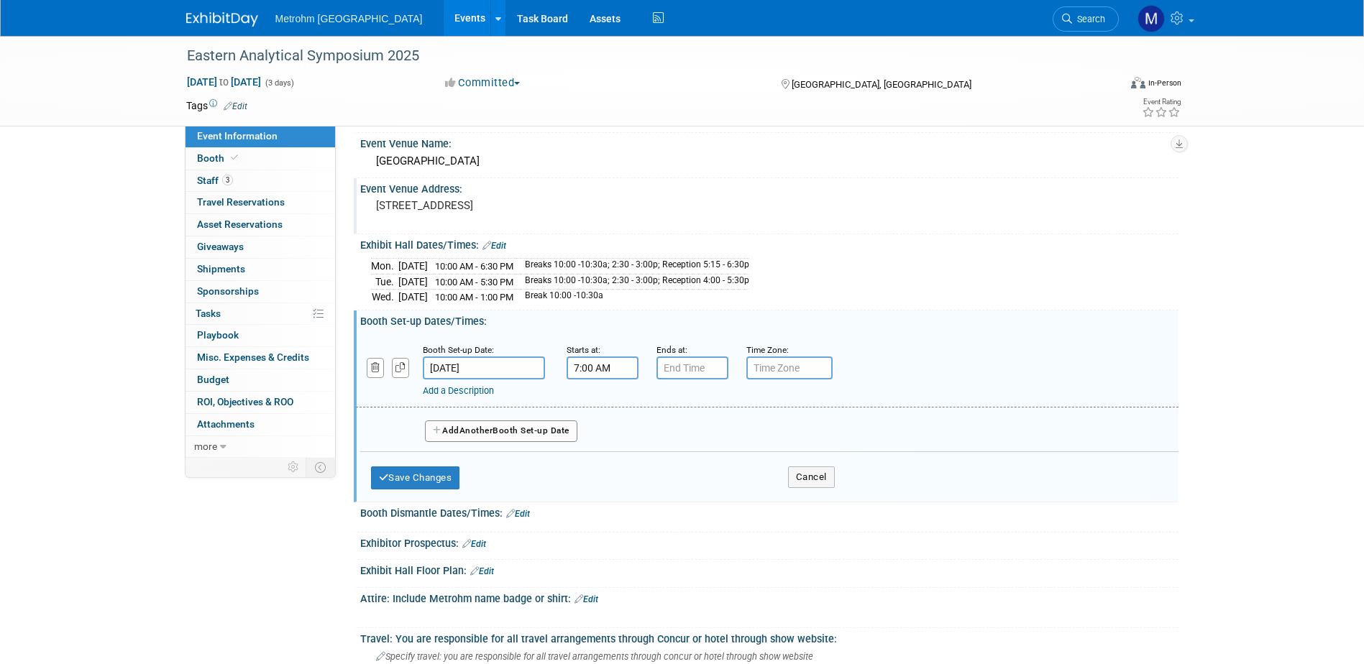
click at [595, 372] on input "7:00 AM" at bounding box center [603, 368] width 72 height 23
click at [595, 426] on span "07" at bounding box center [599, 434] width 27 height 26
click at [613, 487] on td "08" at bounding box center [593, 481] width 46 height 39
type input "8:00 AM"
click at [700, 347] on div "Ends at:" at bounding box center [690, 349] width 68 height 14
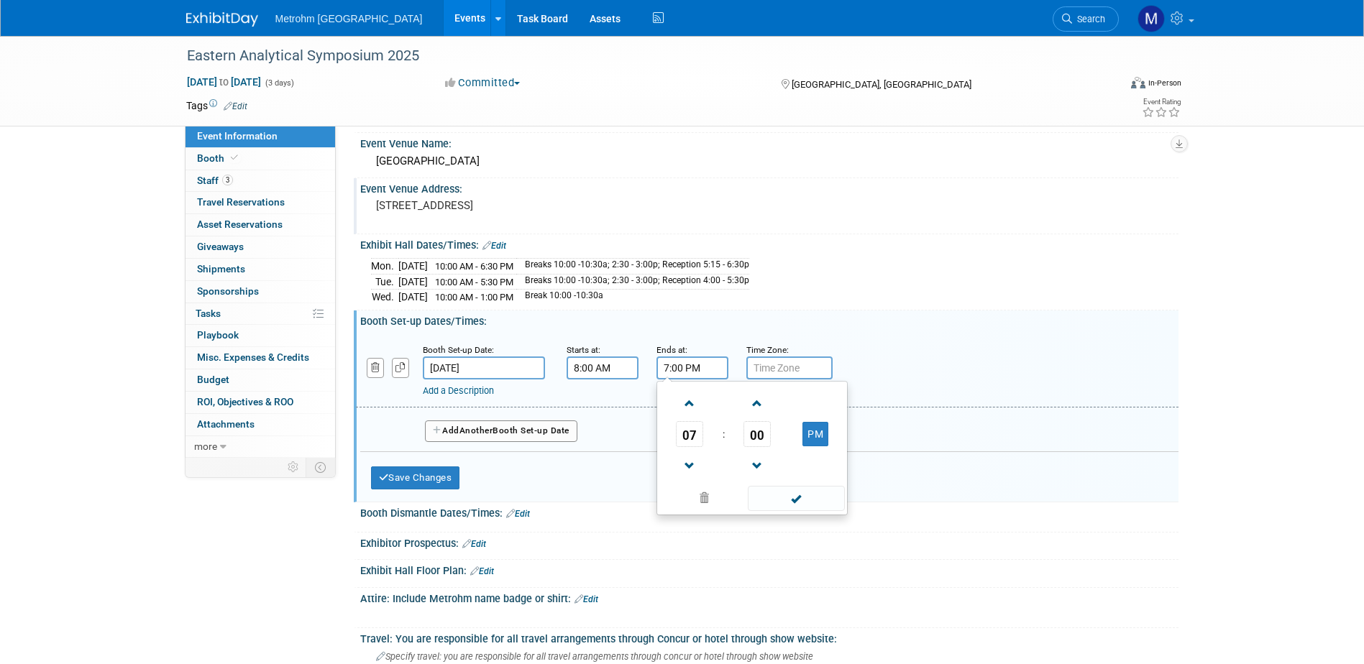
click at [703, 367] on input "7:00 PM" at bounding box center [692, 368] width 72 height 23
click at [682, 437] on span "07" at bounding box center [689, 434] width 27 height 26
click at [726, 444] on td "05" at bounding box center [729, 443] width 46 height 39
type input "5:00 PM"
click at [784, 498] on span at bounding box center [796, 498] width 97 height 25
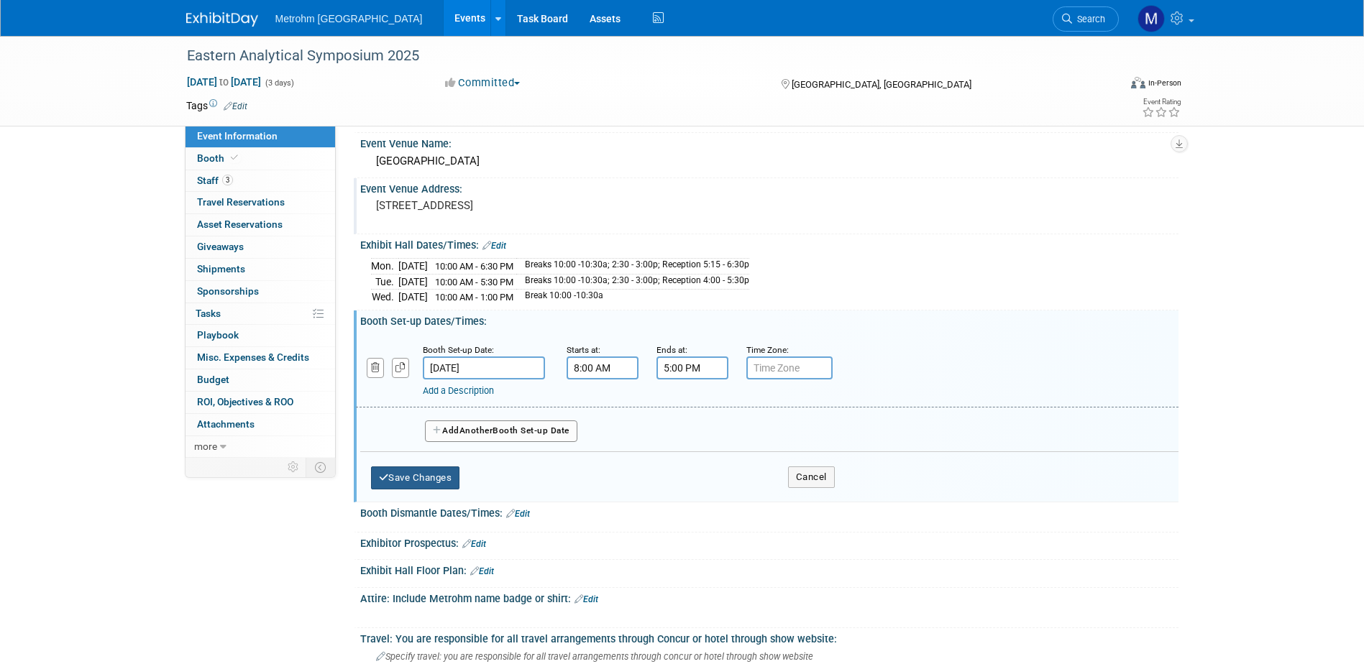
click at [421, 472] on button "Save Changes" at bounding box center [415, 478] width 89 height 23
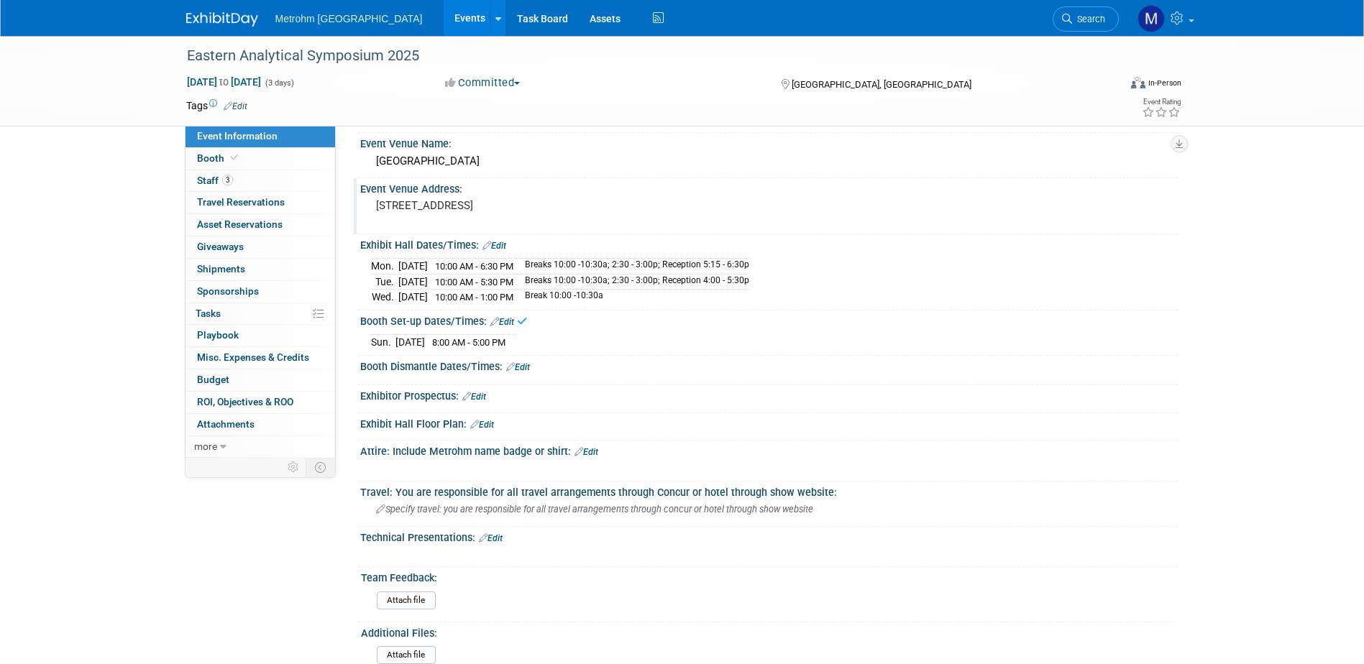
click at [528, 368] on link "Edit" at bounding box center [518, 367] width 24 height 10
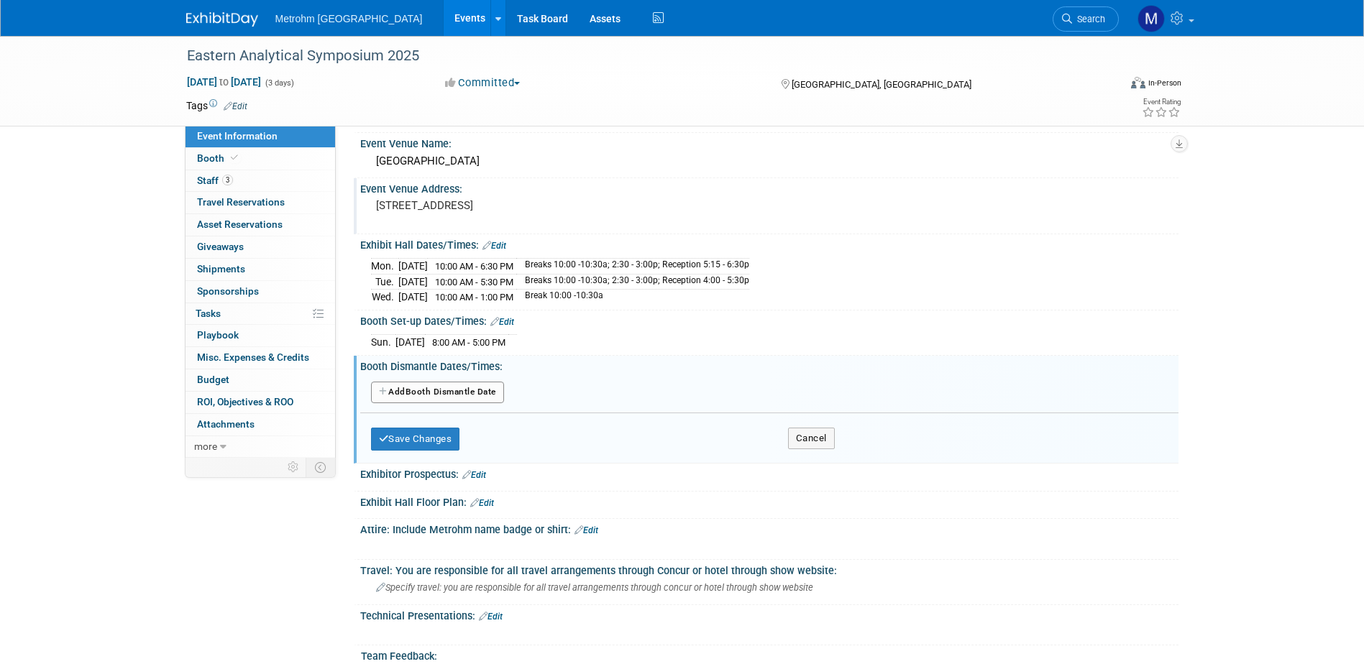
click at [462, 393] on button "Add Another Booth Dismantle Date" at bounding box center [437, 393] width 133 height 22
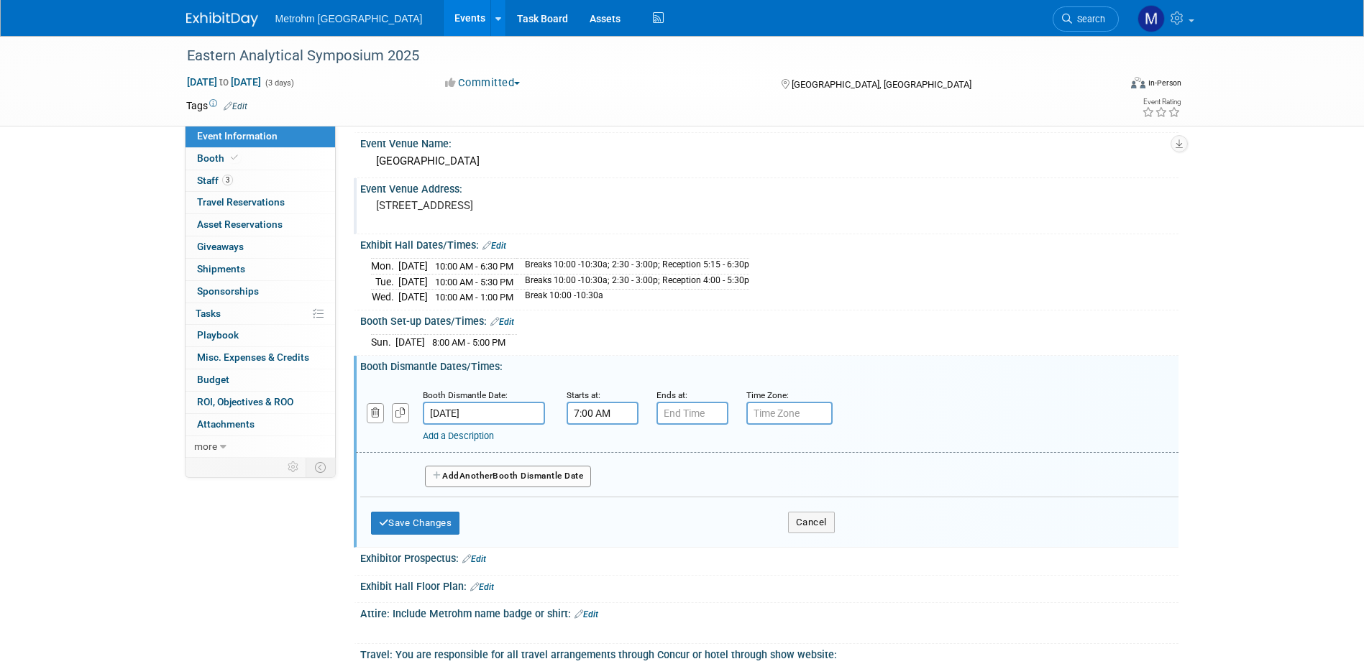
click at [603, 408] on input "7:00 AM" at bounding box center [603, 413] width 72 height 23
click at [598, 476] on span "07" at bounding box center [599, 480] width 27 height 26
click at [651, 458] on td "01" at bounding box center [639, 449] width 46 height 39
click at [726, 472] on button "AM" at bounding box center [726, 479] width 26 height 24
type input "1:00 PM"
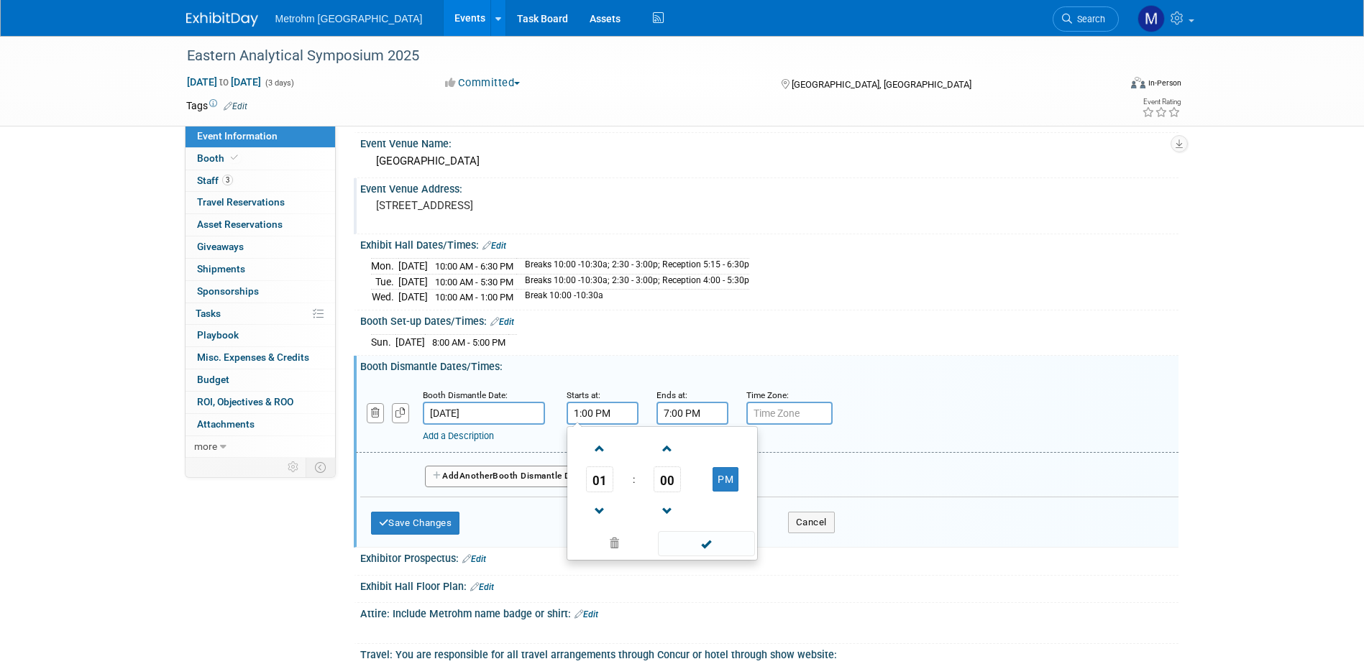
click at [690, 406] on input "7:00 PM" at bounding box center [692, 413] width 72 height 23
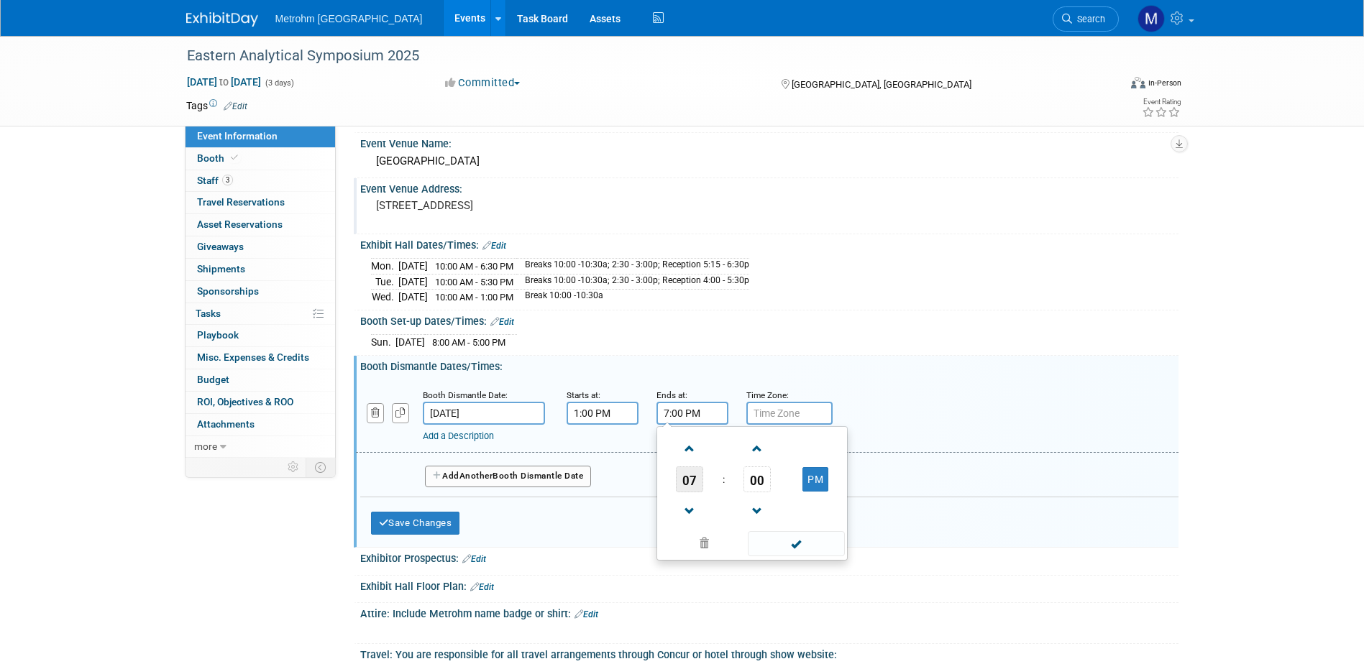
click at [691, 483] on span "07" at bounding box center [689, 480] width 27 height 26
click at [790, 518] on td "10" at bounding box center [775, 527] width 46 height 39
type input "10:00 PM"
click at [776, 548] on span at bounding box center [796, 543] width 97 height 25
click at [403, 517] on button "Save Changes" at bounding box center [415, 523] width 89 height 23
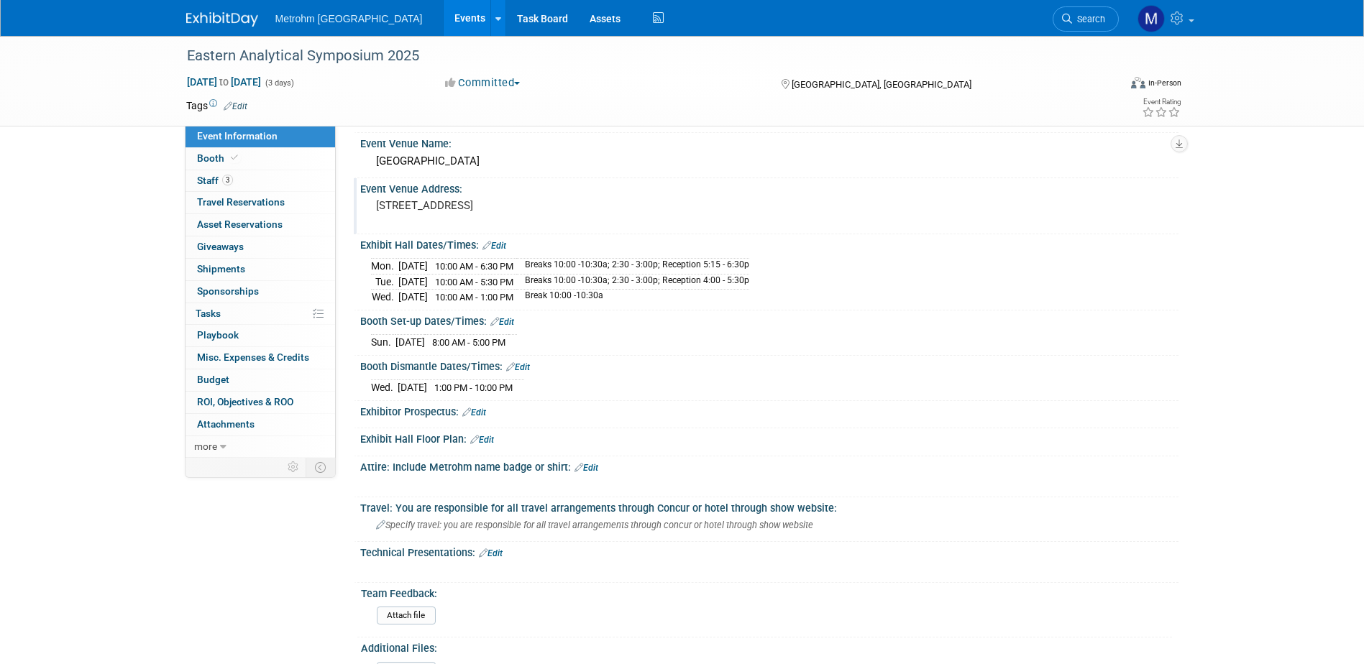
click at [527, 362] on link "Edit" at bounding box center [518, 367] width 24 height 10
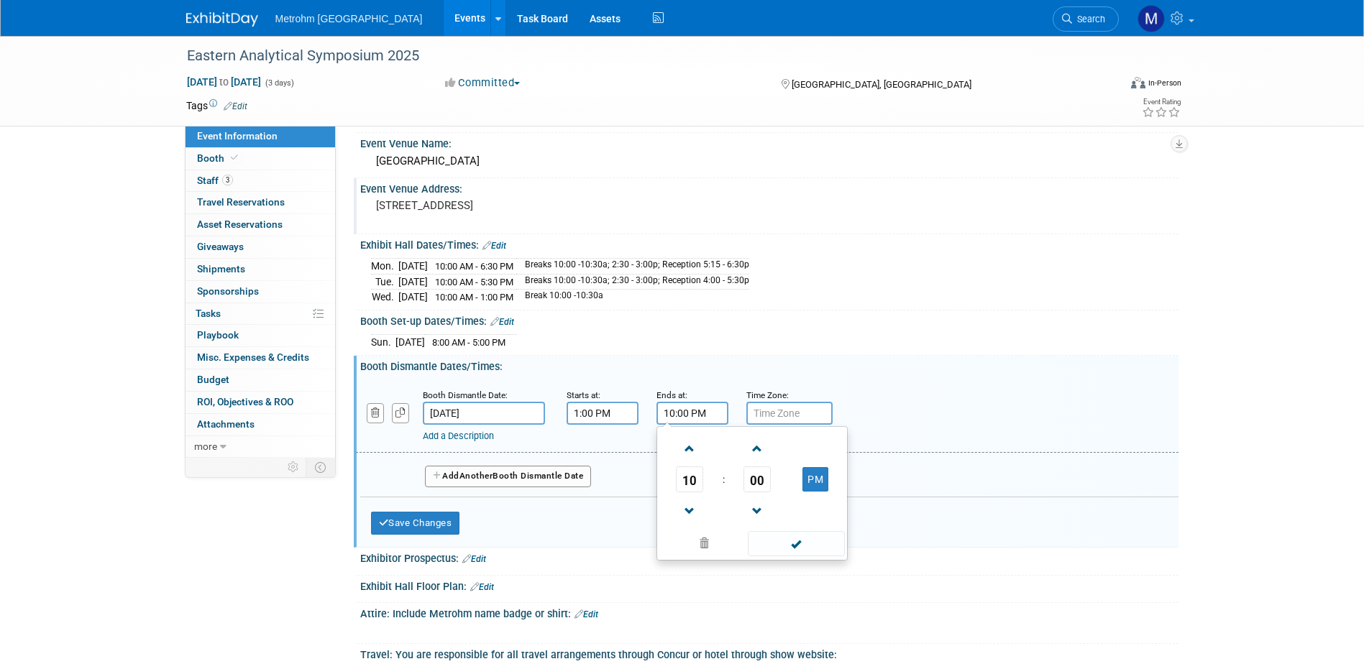
click at [662, 413] on input "10:00 PM" at bounding box center [692, 413] width 72 height 23
click at [686, 503] on span at bounding box center [689, 511] width 25 height 25
type input "8:00 PM"
click at [800, 546] on span at bounding box center [796, 543] width 97 height 25
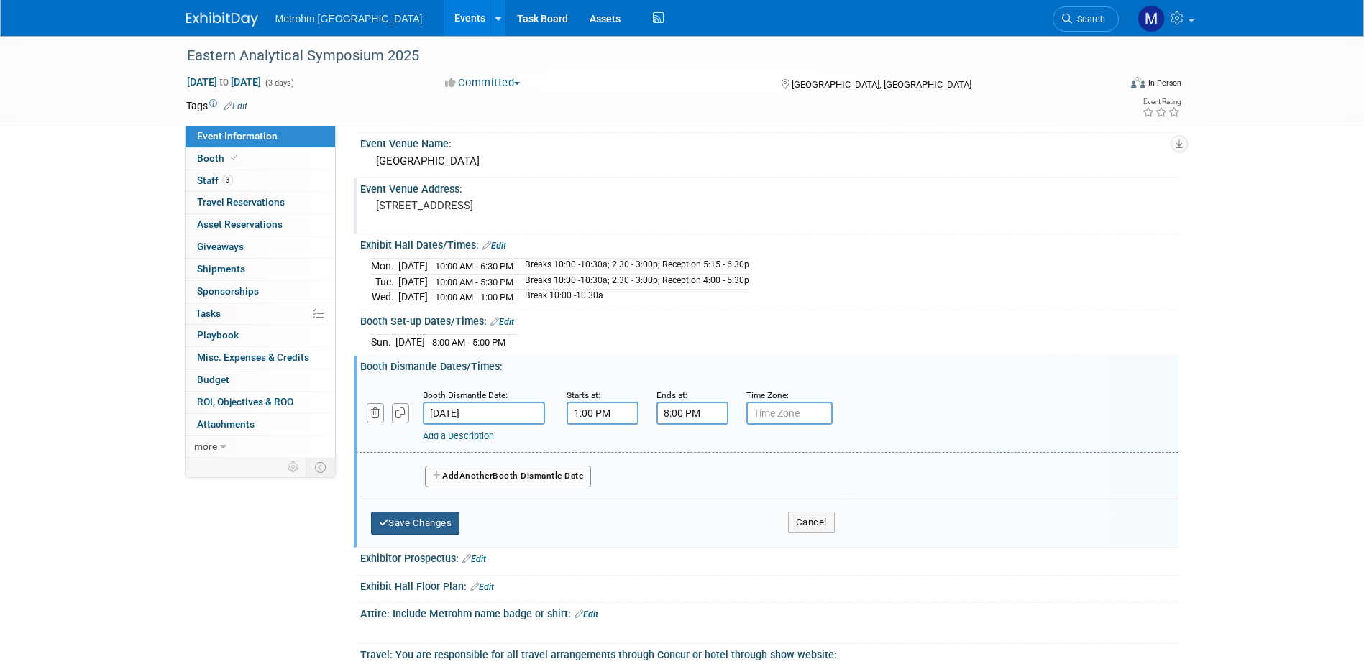
click at [436, 518] on button "Save Changes" at bounding box center [415, 523] width 89 height 23
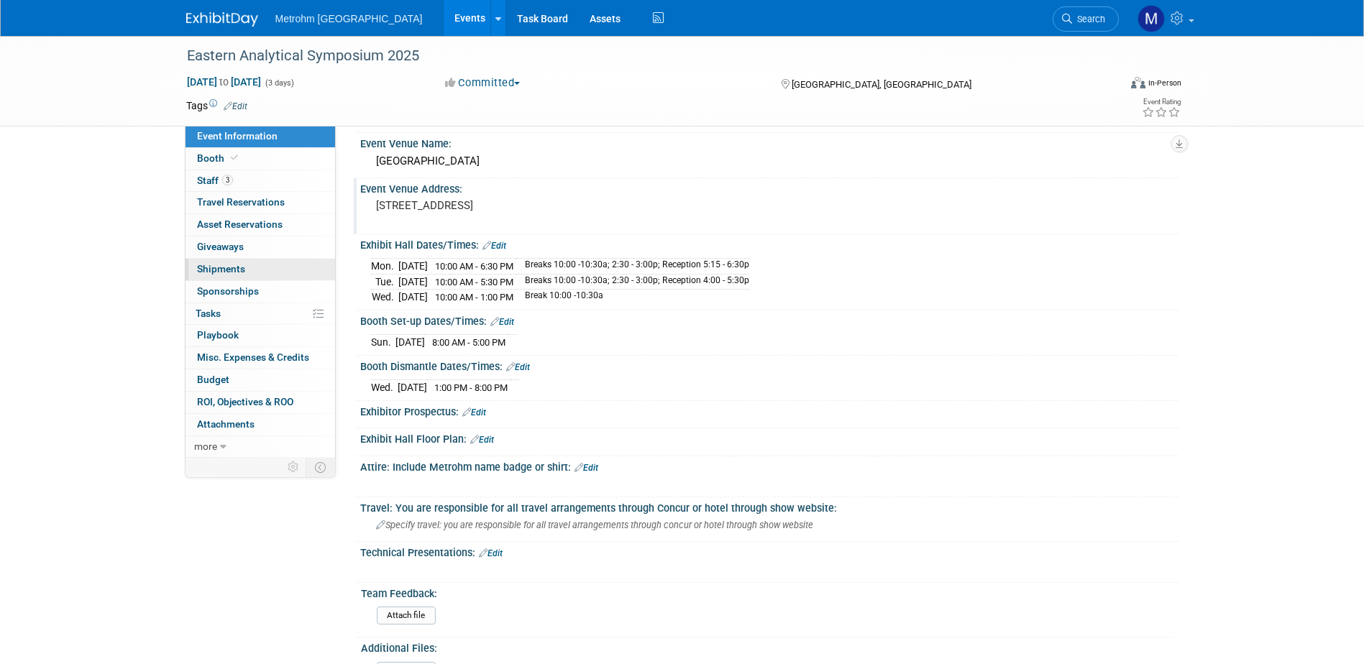
click at [227, 265] on span "Shipments 0" at bounding box center [221, 269] width 48 height 12
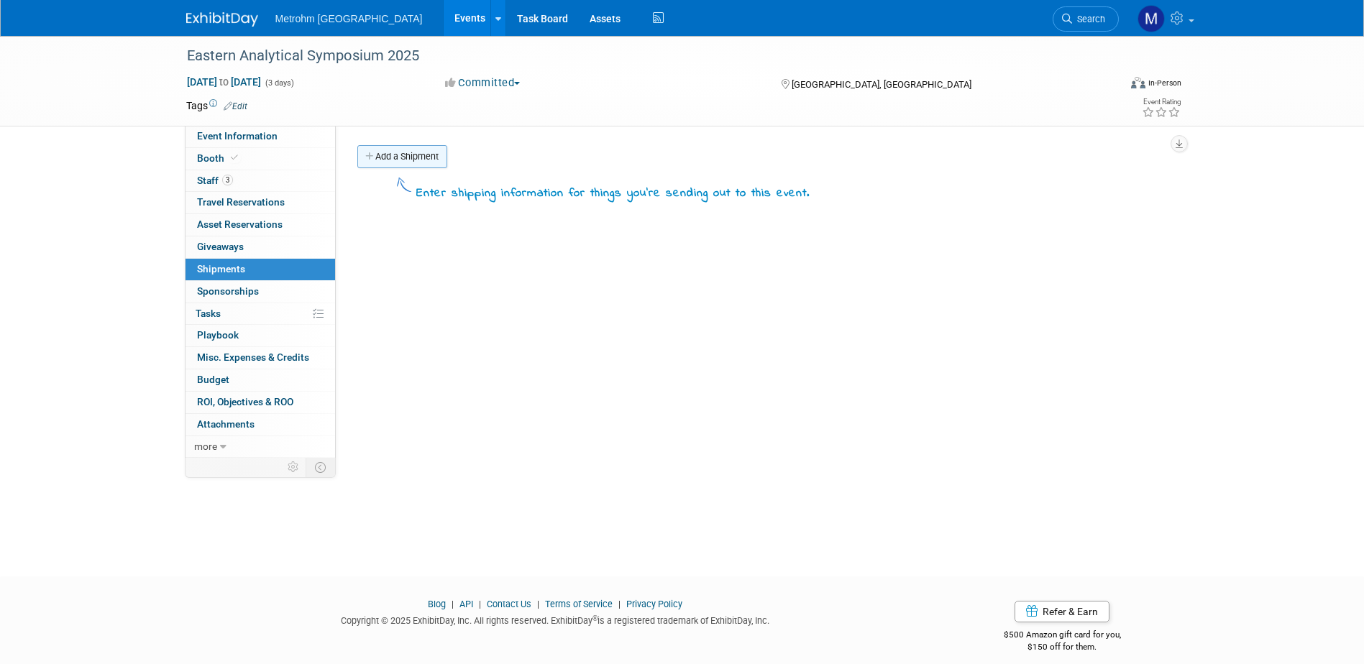
click at [420, 159] on link "Add a Shipment" at bounding box center [402, 156] width 90 height 23
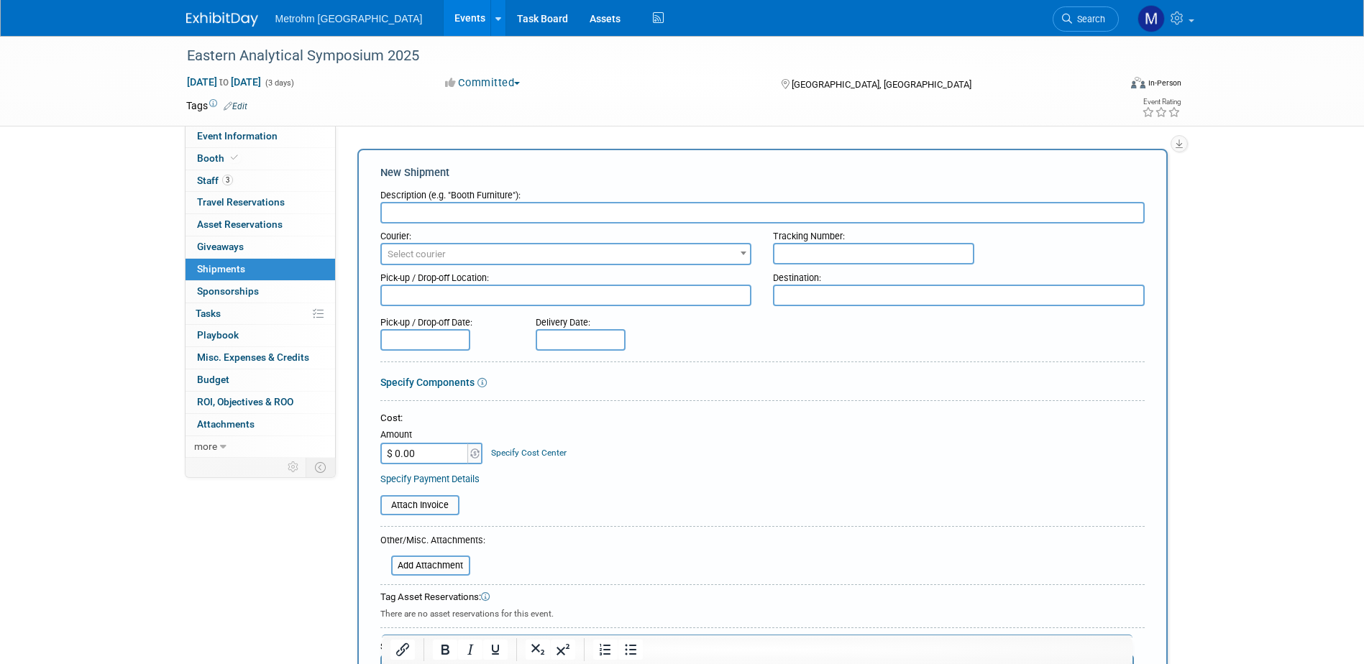
click at [454, 201] on div "Description (e.g. "Booth Furniture"):" at bounding box center [762, 192] width 764 height 19
click at [453, 208] on input "text" at bounding box center [762, 213] width 764 height 22
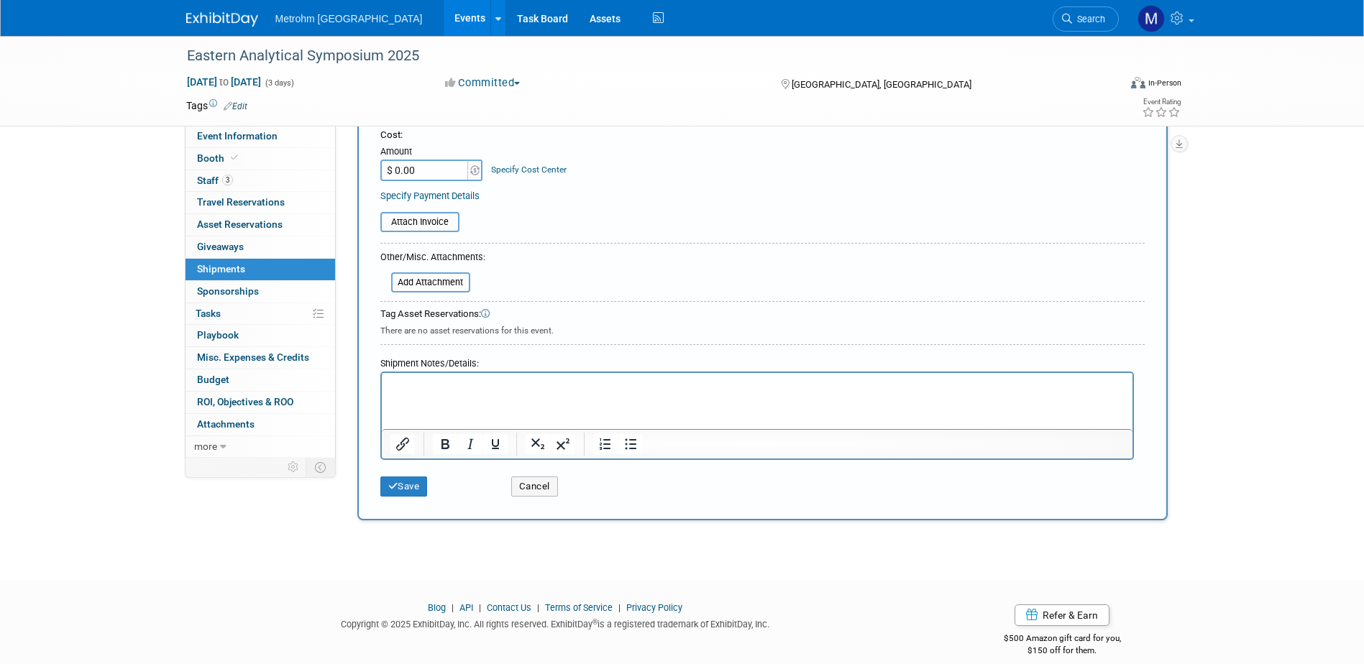
type input "Advance Warehouse"
click at [499, 391] on p "Rich Text Area. Press ALT-0 for help." at bounding box center [757, 386] width 734 height 14
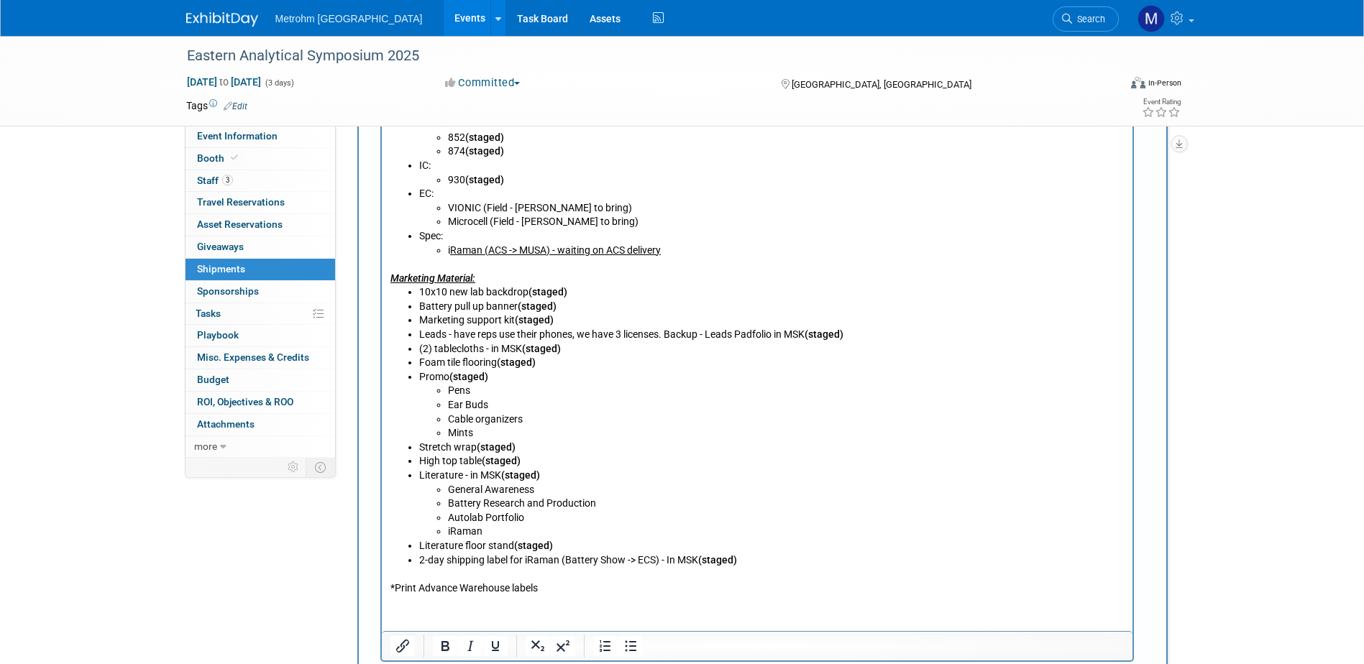
scroll to position [677, 0]
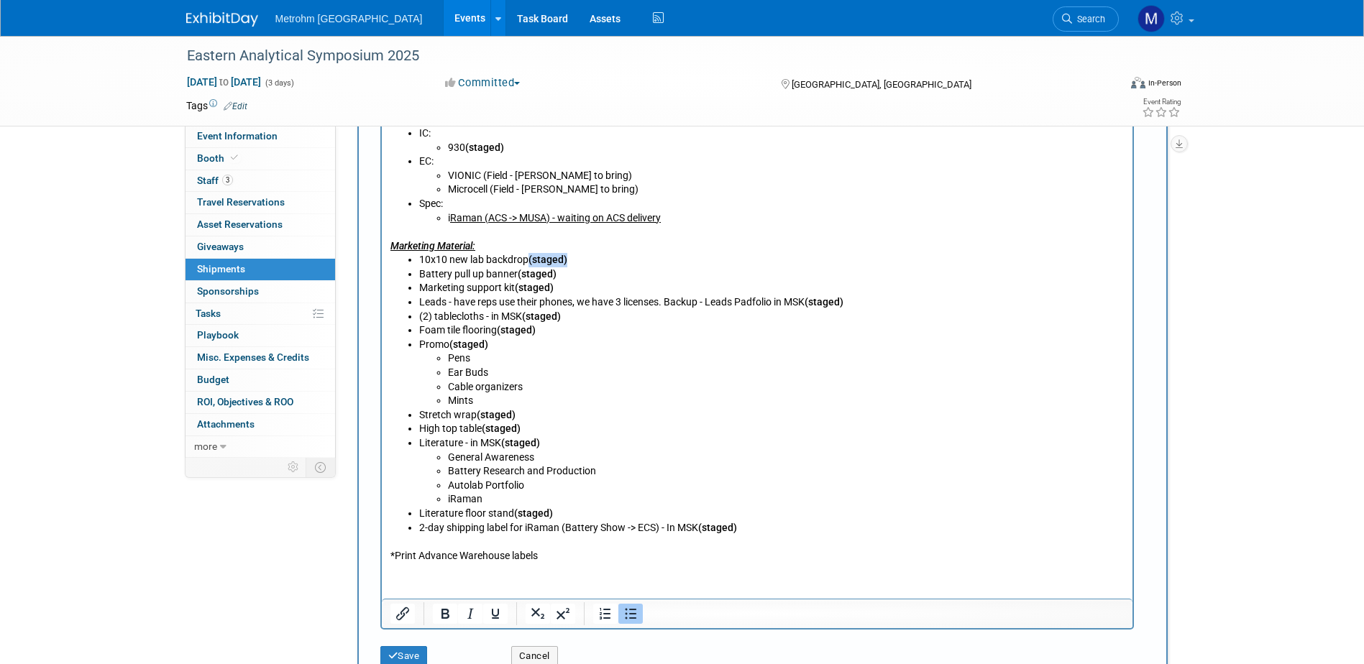
drag, startPoint x: 598, startPoint y: 262, endPoint x: 528, endPoint y: 260, distance: 69.8
click at [528, 260] on li "10x10 new lab backdrop (staged)" at bounding box center [770, 261] width 705 height 14
click at [490, 258] on li "10x10 new lab backdrop" at bounding box center [770, 261] width 705 height 14
click at [485, 257] on li "10x10 new lab backdrop" at bounding box center [770, 261] width 705 height 14
click at [564, 275] on li "Battery pull up banner (staged)" at bounding box center [770, 275] width 705 height 14
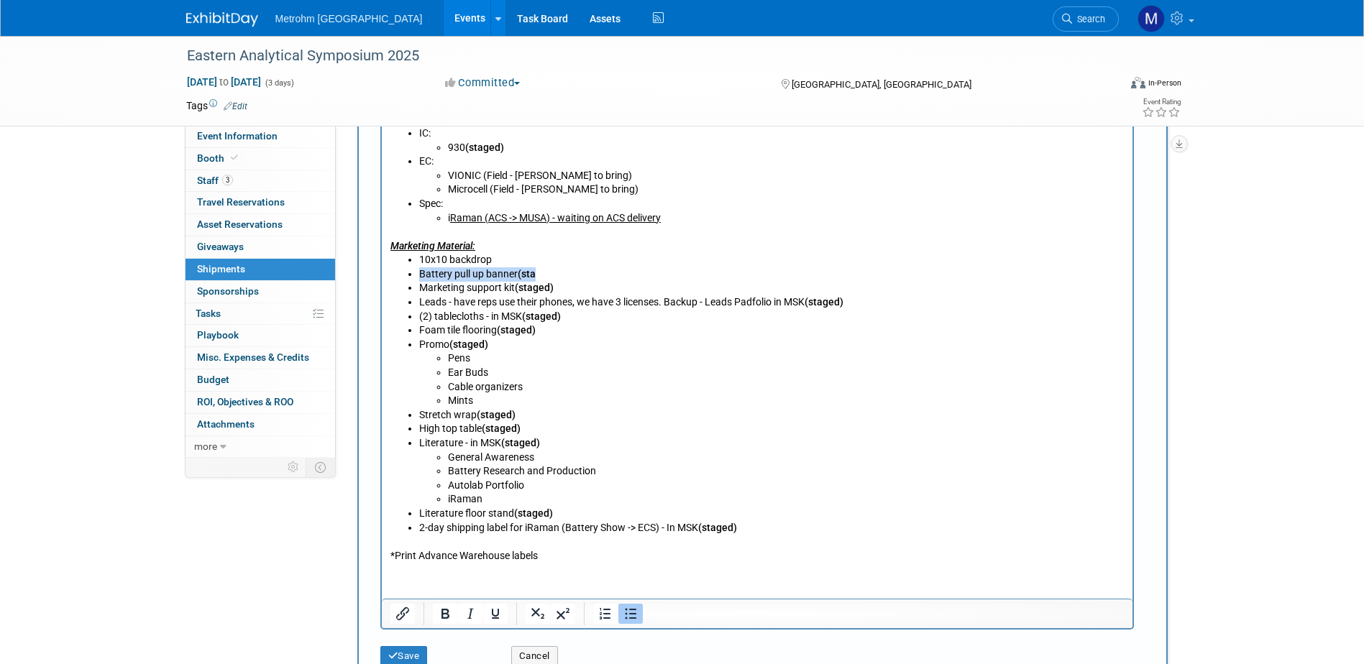
drag, startPoint x: 562, startPoint y: 276, endPoint x: 410, endPoint y: 273, distance: 152.5
click at [418, 273] on li "Battery pull up banner (sta" at bounding box center [770, 275] width 705 height 14
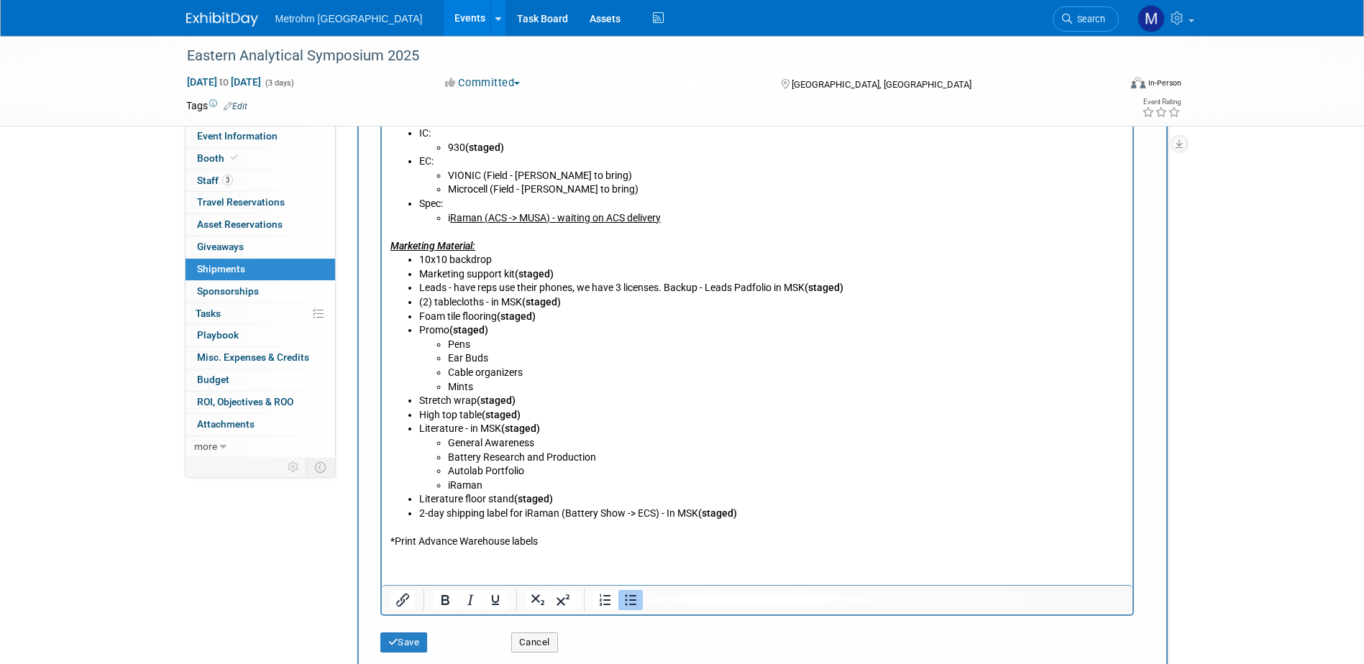
click at [570, 270] on li "Marketing support kit (staged)" at bounding box center [770, 275] width 705 height 14
drag, startPoint x: 874, startPoint y: 288, endPoint x: 448, endPoint y: 292, distance: 425.7
click at [448, 292] on li "Leads - have reps use their phones, we have 3 licenses. Backup - Leads Padfolio…" at bounding box center [770, 289] width 705 height 14
drag, startPoint x: 574, startPoint y: 301, endPoint x: 486, endPoint y: 303, distance: 87.8
click at [486, 303] on li "(2) tablecloths - in MSK (staged)" at bounding box center [770, 303] width 705 height 14
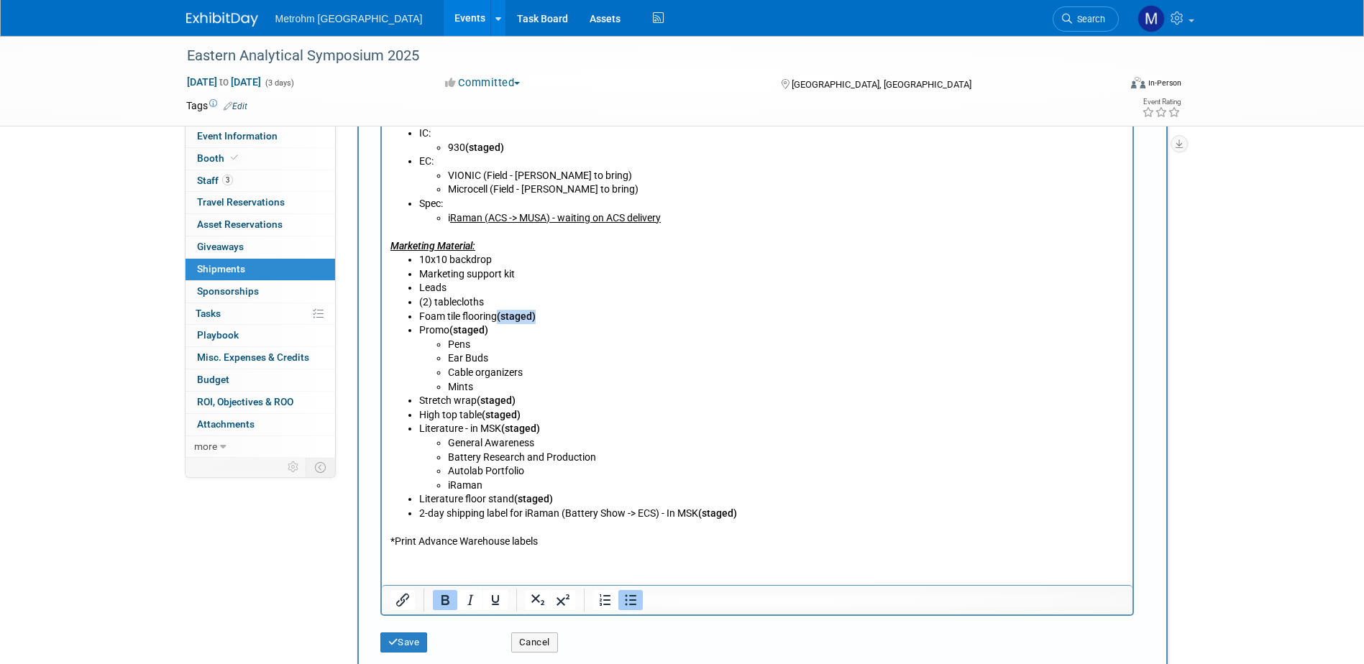
drag, startPoint x: 564, startPoint y: 319, endPoint x: 500, endPoint y: 319, distance: 64.0
click at [500, 319] on li "Foam tile flooring (staged)" at bounding box center [770, 318] width 705 height 14
drag, startPoint x: 495, startPoint y: 334, endPoint x: 474, endPoint y: 334, distance: 21.6
click at [470, 334] on li "Promo (staged) Pens Ear Buds Cable organizers Mints" at bounding box center [770, 359] width 705 height 70
click at [477, 334] on b "(staged)" at bounding box center [468, 331] width 39 height 12
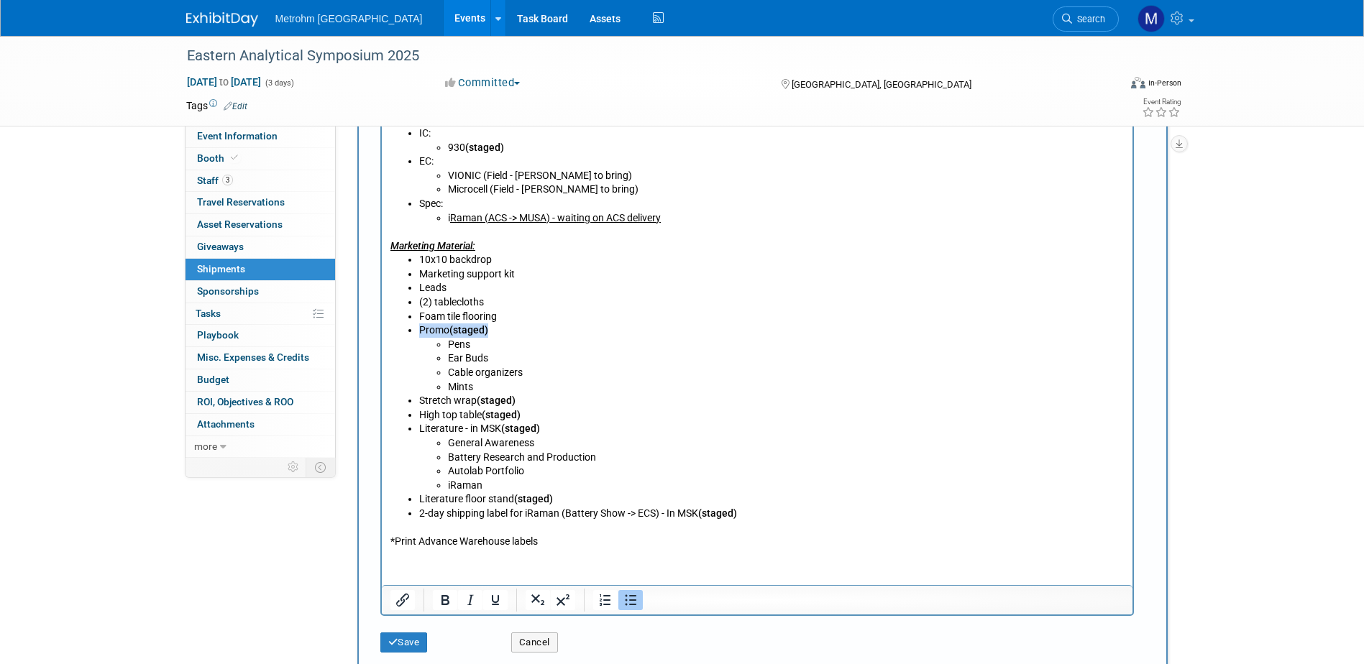
drag, startPoint x: 498, startPoint y: 329, endPoint x: 488, endPoint y: 330, distance: 9.4
click at [488, 330] on li "Promo (staged) Pens Ear Buds Cable organizers Mints" at bounding box center [770, 359] width 705 height 70
click at [504, 331] on li "Promo (staged) Pens Ear Buds Cable organizers Mints" at bounding box center [770, 359] width 705 height 70
click at [491, 331] on li "Promo (staged) Pens Ear Buds Cable organizers Mints" at bounding box center [770, 359] width 705 height 70
click at [486, 331] on b "(staged)" at bounding box center [468, 331] width 39 height 12
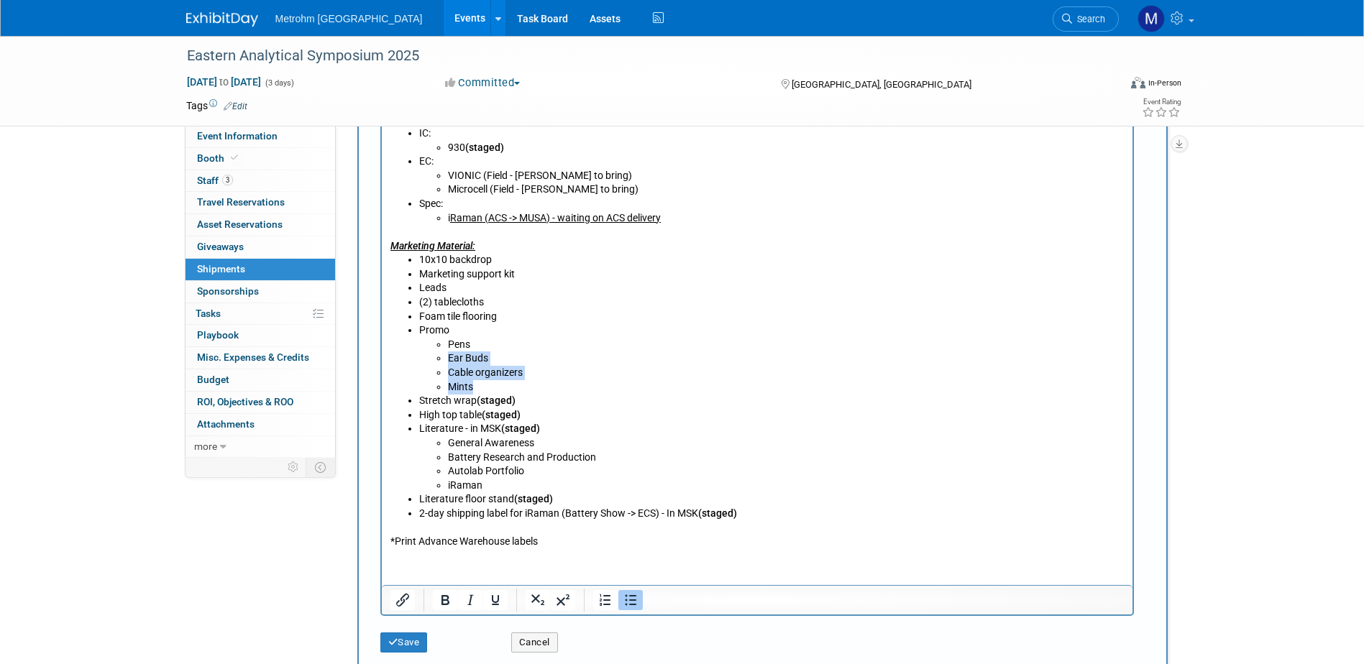
drag, startPoint x: 495, startPoint y: 390, endPoint x: 447, endPoint y: 362, distance: 55.4
click at [447, 362] on ul "Pens Ear Buds Cable organizers Mints" at bounding box center [770, 367] width 705 height 56
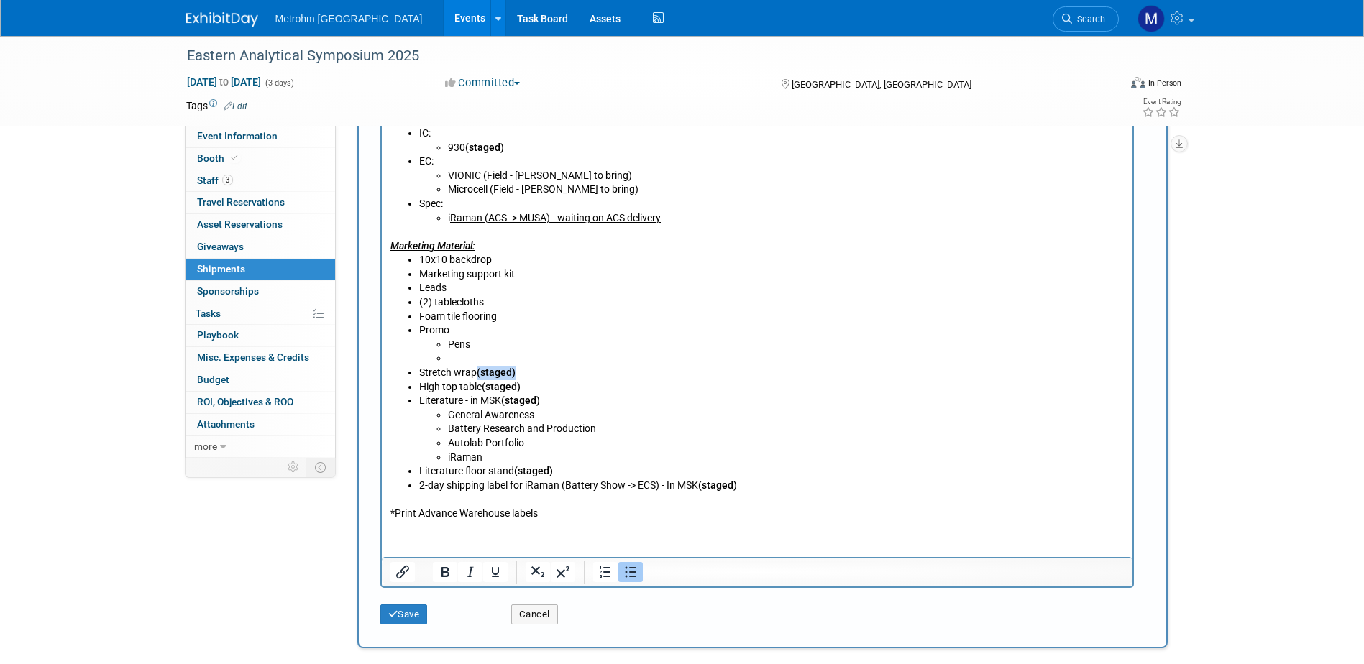
drag, startPoint x: 488, startPoint y: 372, endPoint x: 475, endPoint y: 372, distance: 12.9
click at [475, 372] on li "Stretch wrap (staged)" at bounding box center [770, 374] width 705 height 14
drag, startPoint x: 534, startPoint y: 387, endPoint x: 482, endPoint y: 386, distance: 51.8
click at [482, 386] on li "High top table (staged)" at bounding box center [770, 388] width 705 height 14
drag, startPoint x: 548, startPoint y: 404, endPoint x: 522, endPoint y: 404, distance: 25.9
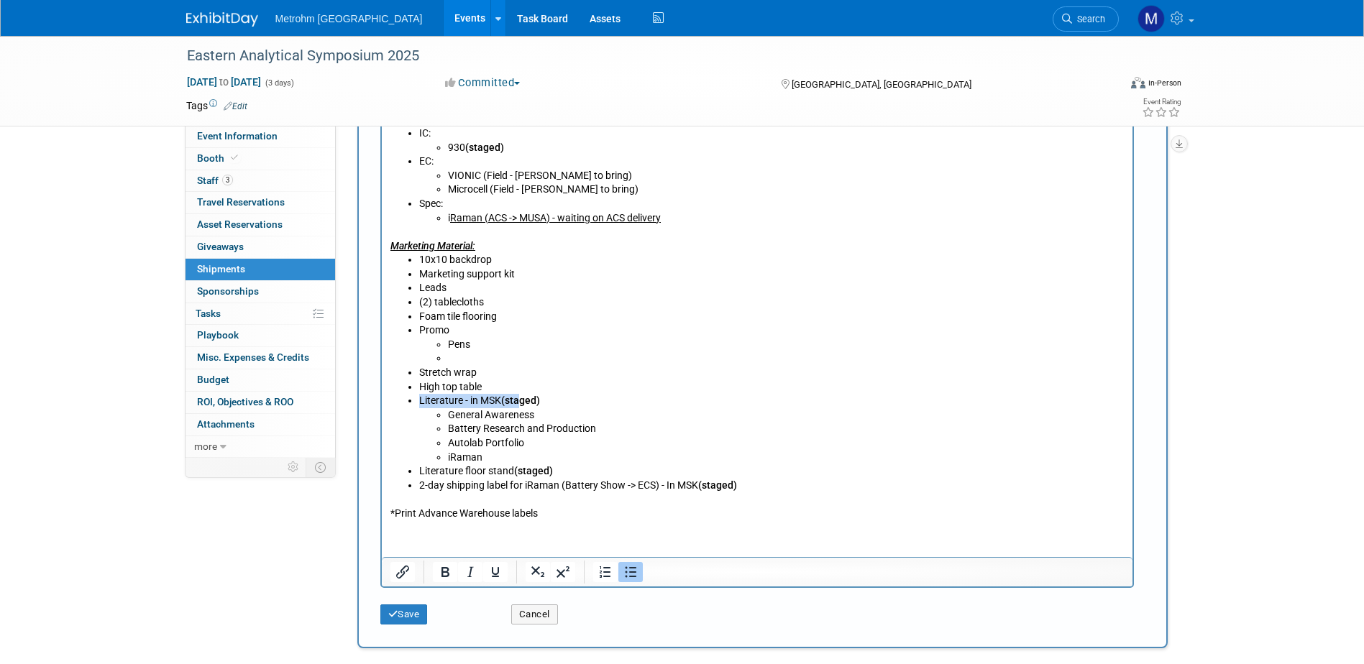
click at [522, 404] on li "Literature - in MSK (staged) General Awareness Battery Research and Production …" at bounding box center [770, 430] width 705 height 70
click at [531, 404] on b "(staged)" at bounding box center [519, 401] width 39 height 12
drag, startPoint x: 540, startPoint y: 404, endPoint x: 472, endPoint y: 404, distance: 68.3
click at [472, 404] on li "Literature - in MSK (staged) General Awareness Battery Research and Production …" at bounding box center [770, 430] width 705 height 70
drag, startPoint x: 505, startPoint y: 446, endPoint x: 473, endPoint y: 406, distance: 51.1
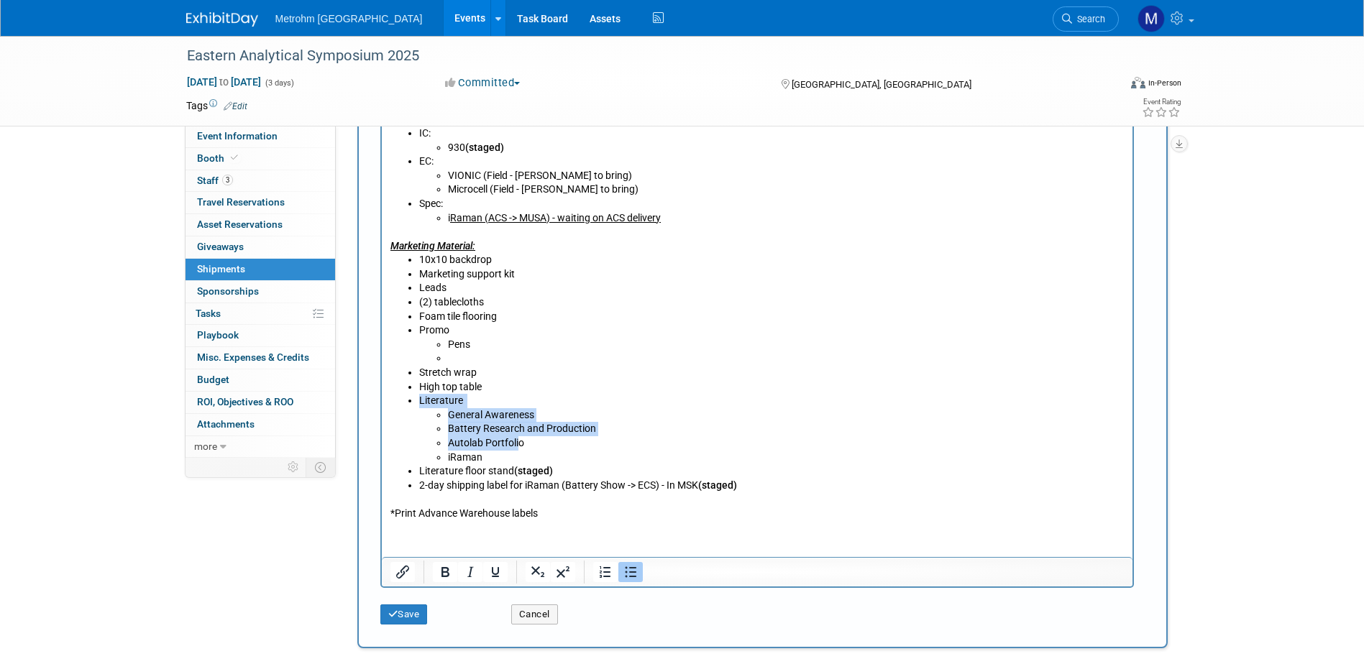
click at [473, 406] on li "Literature General Awareness Battery Research and Production Autolab Portfolio …" at bounding box center [770, 430] width 705 height 70
click at [485, 459] on li "iRaman" at bounding box center [785, 459] width 677 height 14
drag, startPoint x: 489, startPoint y: 457, endPoint x: 452, endPoint y: 414, distance: 56.1
click at [452, 414] on ul "General Awareness Battery Research and Production Autolab Portfolio iRaman" at bounding box center [770, 437] width 705 height 56
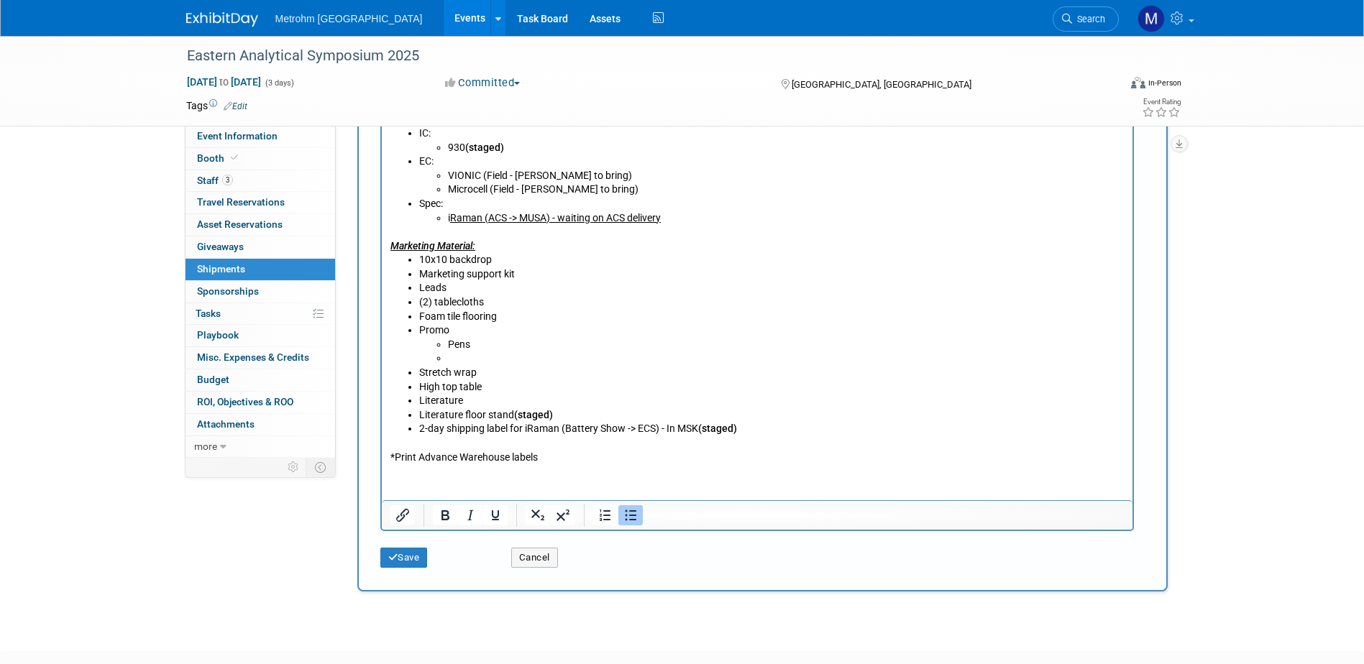
click at [568, 419] on li "Literature floor stand (staged)" at bounding box center [770, 416] width 705 height 14
drag, startPoint x: 526, startPoint y: 415, endPoint x: 421, endPoint y: 416, distance: 105.0
click at [421, 416] on li "Literature floor stand (st" at bounding box center [770, 416] width 705 height 14
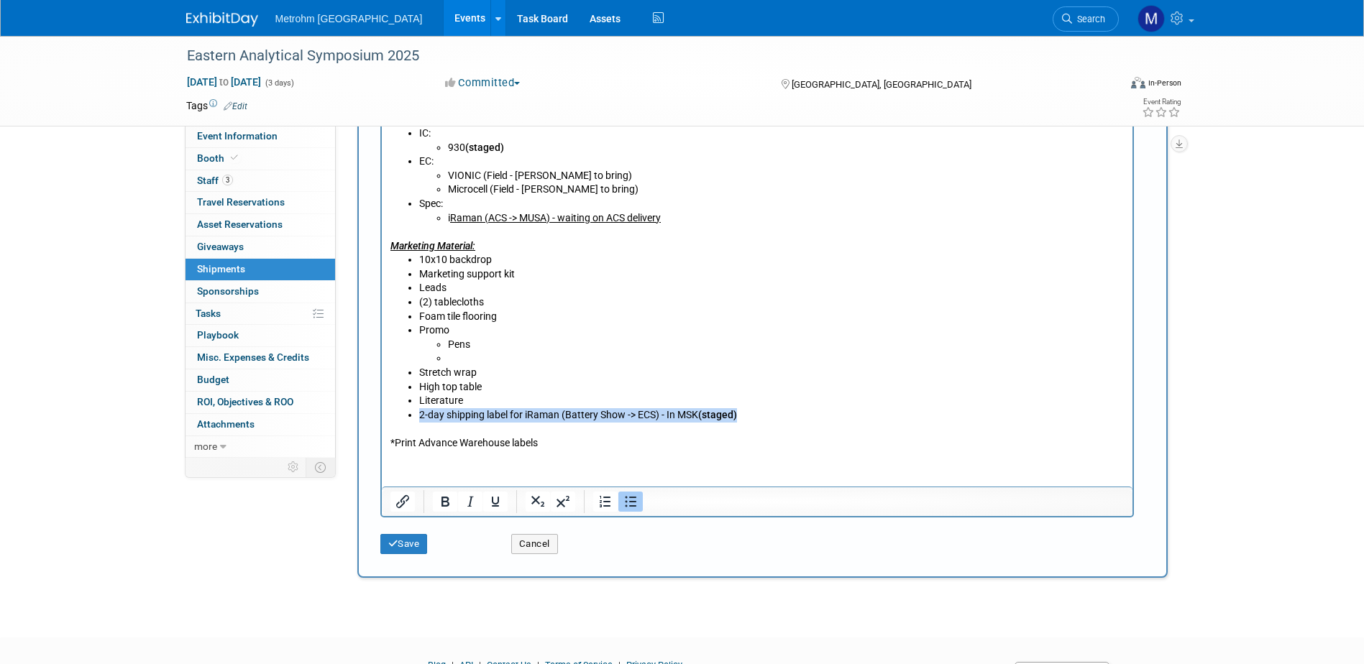
drag, startPoint x: 740, startPoint y: 419, endPoint x: 405, endPoint y: 418, distance: 335.1
click at [405, 418] on ul "10x10 backdrop Marketing support kit Leads (2) tablecloths Foam tile flooring P…" at bounding box center [757, 338] width 734 height 169
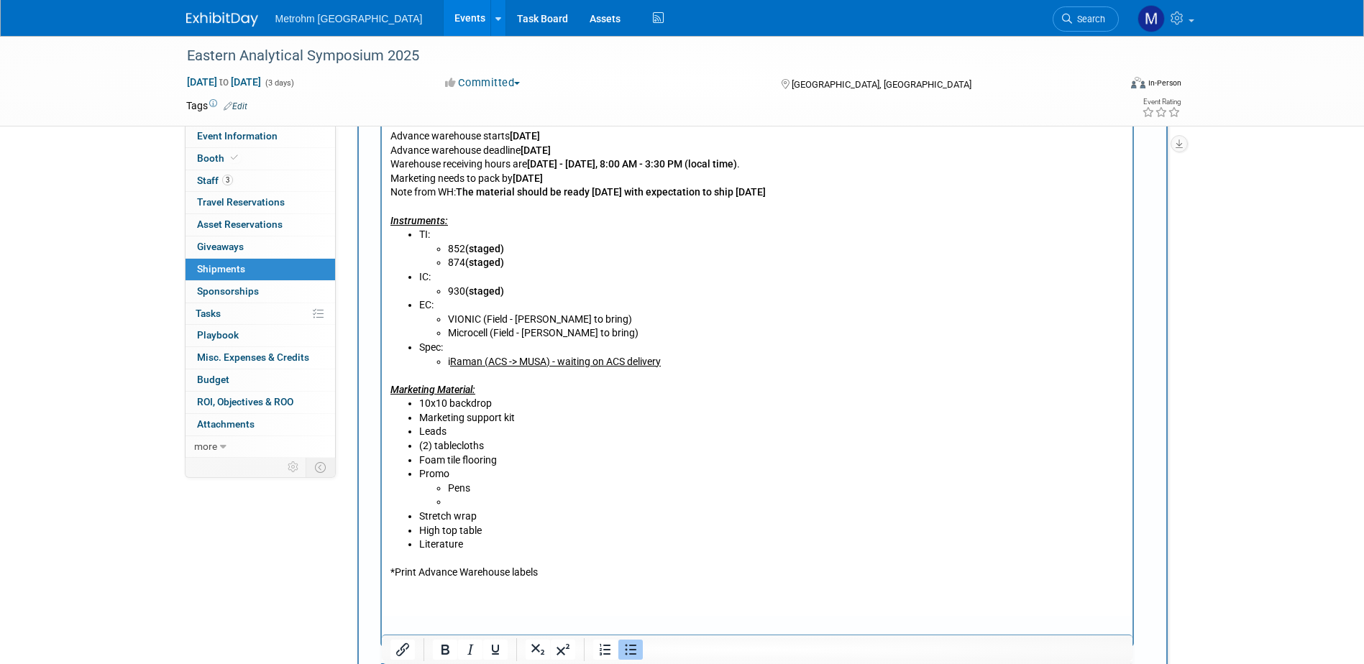
scroll to position [389, 0]
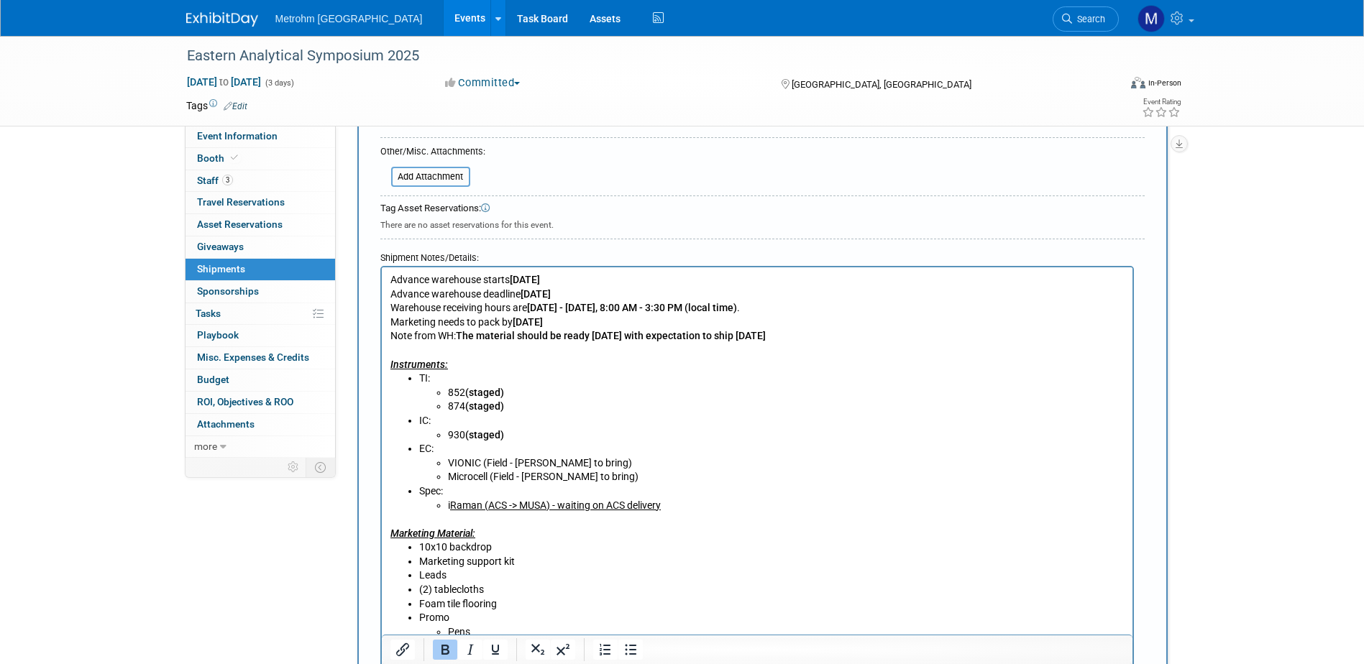
drag, startPoint x: 557, startPoint y: 280, endPoint x: 511, endPoint y: 285, distance: 45.6
click at [511, 285] on b "August 18, 2025" at bounding box center [524, 280] width 30 height 12
drag, startPoint x: 585, startPoint y: 293, endPoint x: 523, endPoint y: 296, distance: 62.6
click at [523, 296] on b "September 19, 2025" at bounding box center [535, 294] width 30 height 12
drag, startPoint x: 555, startPoint y: 323, endPoint x: 515, endPoint y: 323, distance: 40.3
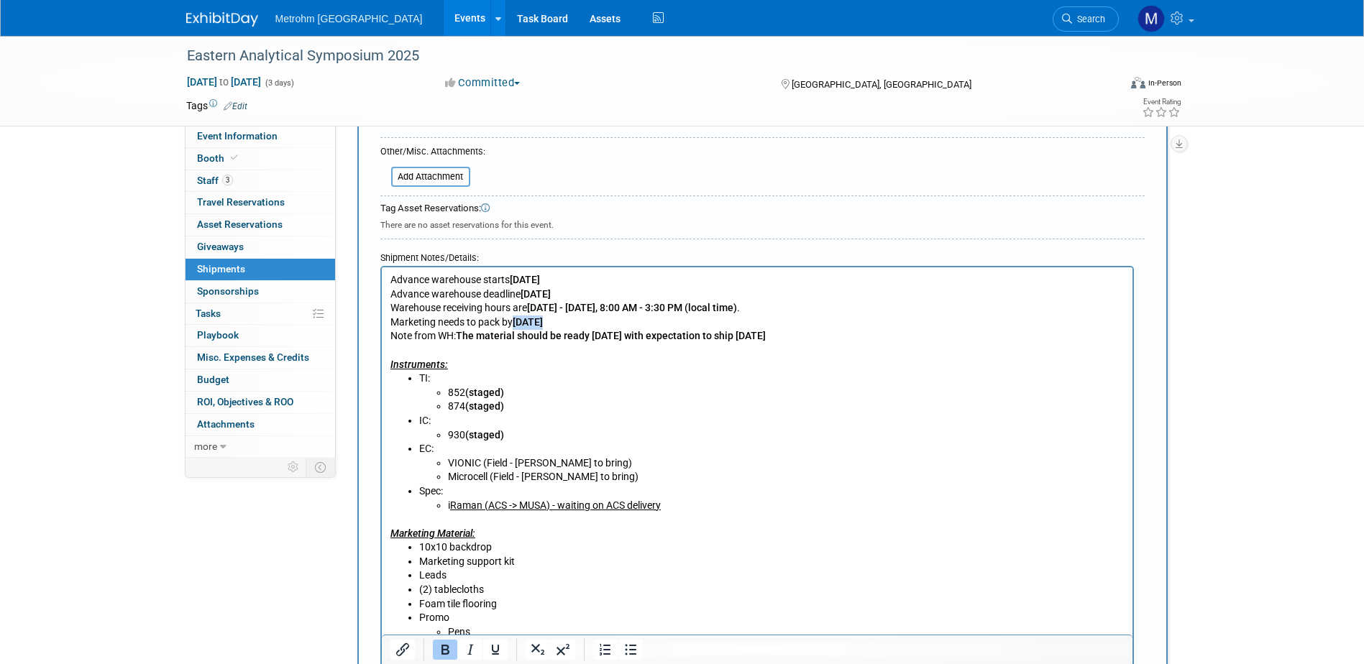
click at [515, 323] on p "Advance warehouse starts October 28, 2025 Advance warehouse deadline November 1…" at bounding box center [757, 322] width 734 height 99
drag, startPoint x: 805, startPoint y: 341, endPoint x: 385, endPoint y: 339, distance: 420.6
click at [385, 339] on html "Advance warehouse starts October 28, 2025 Advance warehouse deadline November 1…" at bounding box center [756, 495] width 751 height 457
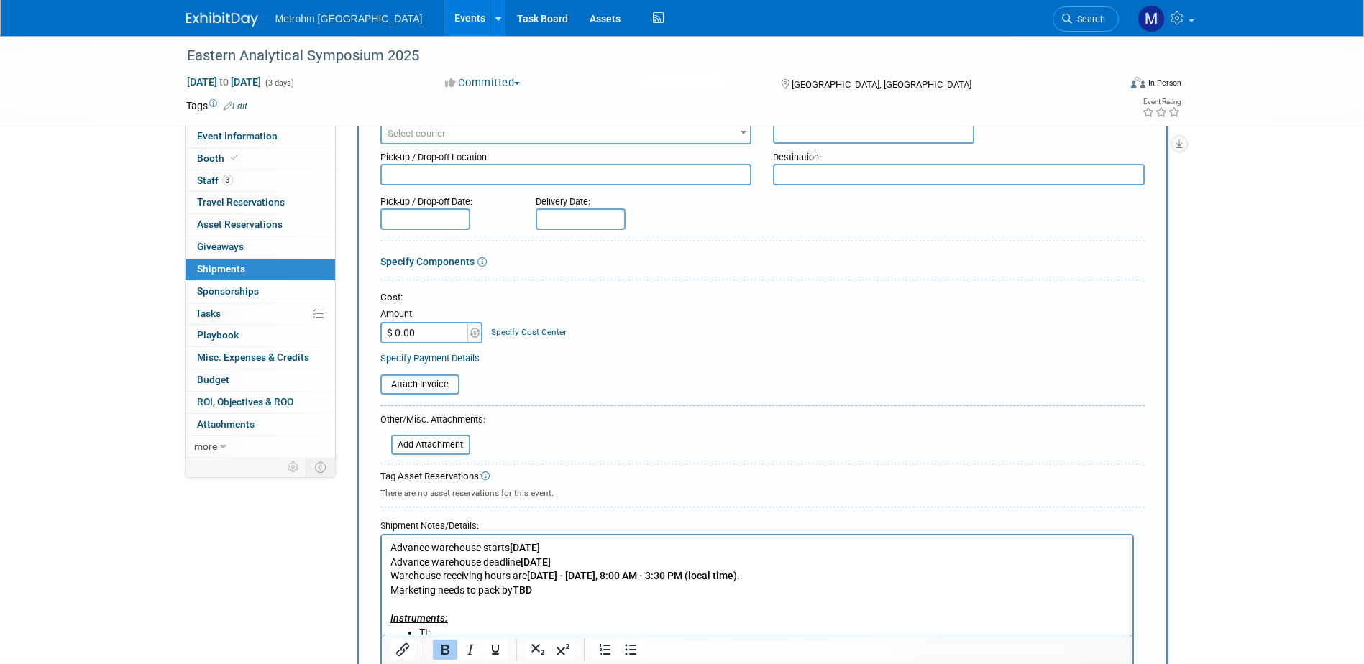
scroll to position [29, 0]
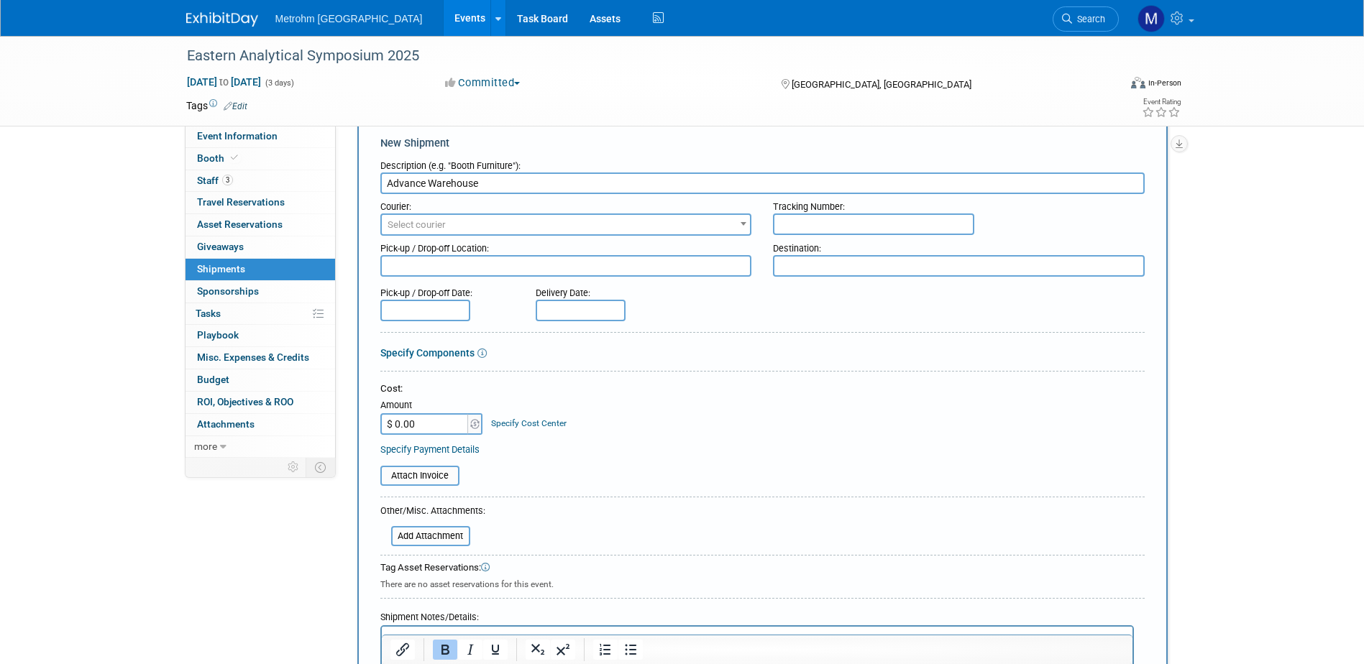
click at [809, 259] on textarea at bounding box center [959, 266] width 372 height 22
paste textarea "Eastern Analytical Symposium {Exhibiting Company Name} (Booth #} Barton Expo Se…"
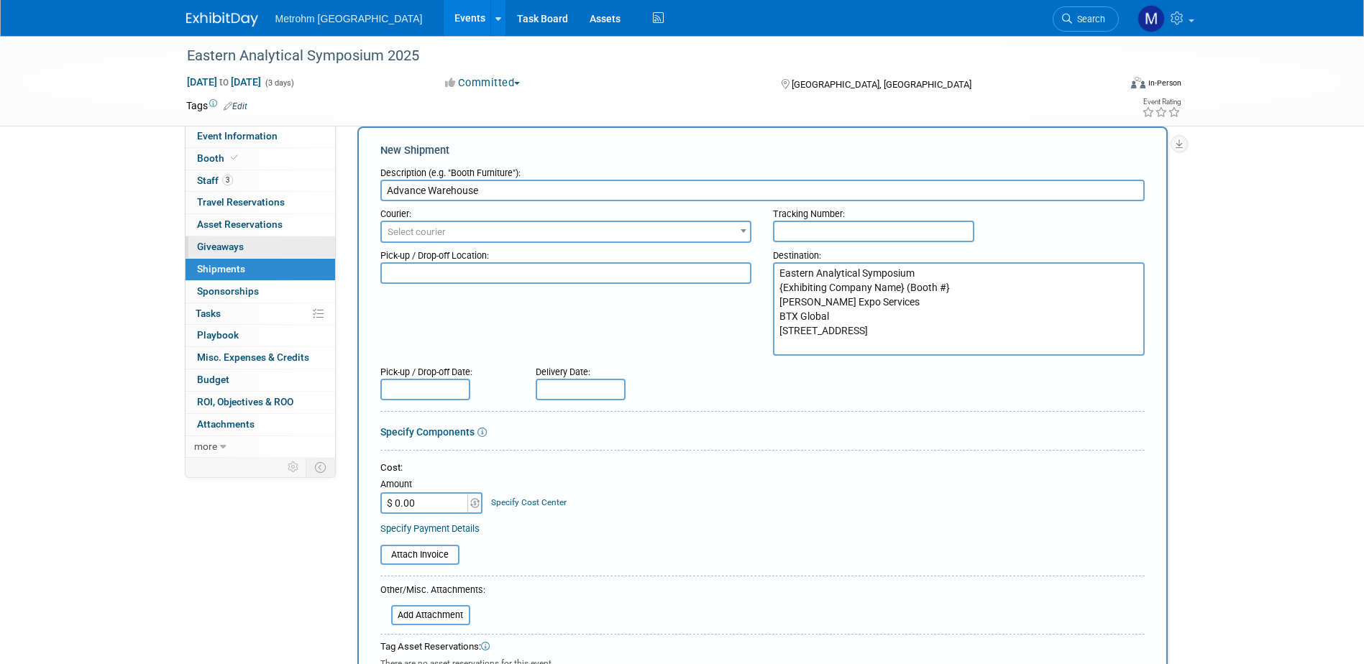
scroll to position [0, 0]
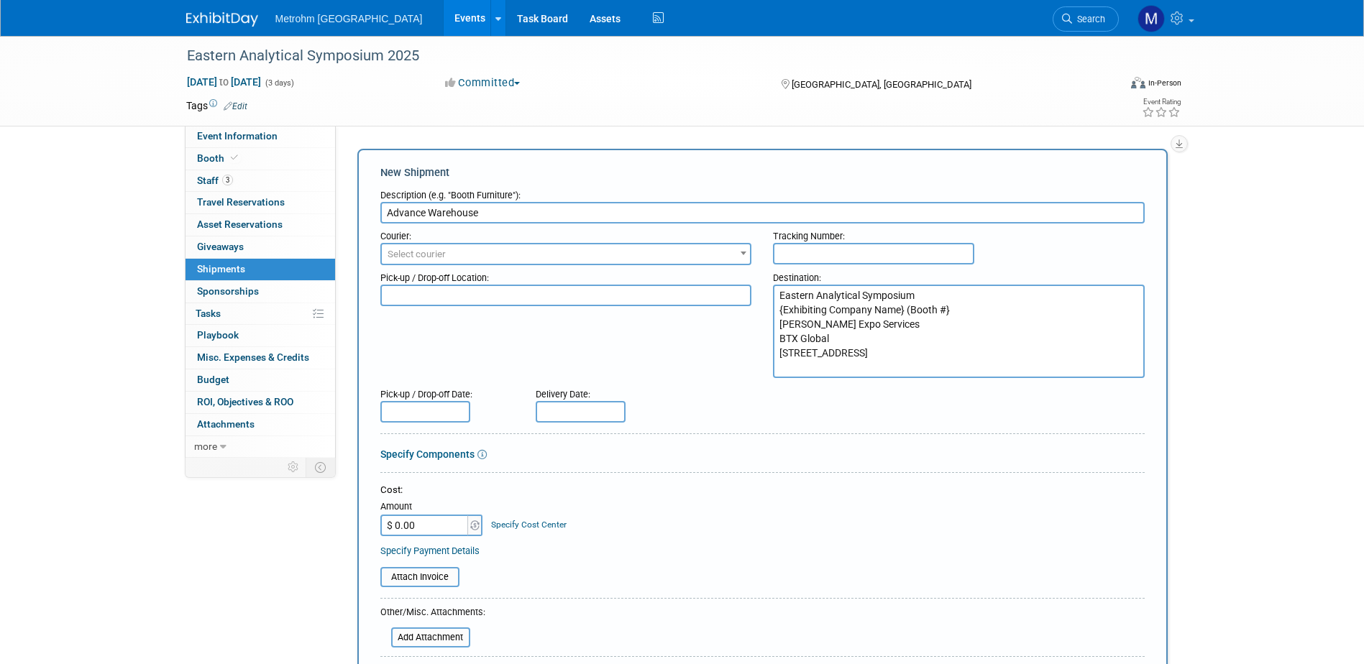
click at [904, 307] on textarea "Eastern Analytical Symposium {Exhibiting Company Name} (Booth #} Barton Expo Se…" at bounding box center [959, 331] width 372 height 93
drag, startPoint x: 971, startPoint y: 308, endPoint x: 777, endPoint y: 310, distance: 193.4
click at [777, 310] on textarea "Eastern Analytical Symposium {Exhibiting Company Name} (Booth #} Barton Expo Se…" at bounding box center [959, 331] width 372 height 93
click at [906, 329] on textarea "Eastern Analytical Symposium Metrohm USA, Booth L18 Barton Expo Services BTX Gl…" at bounding box center [959, 331] width 372 height 93
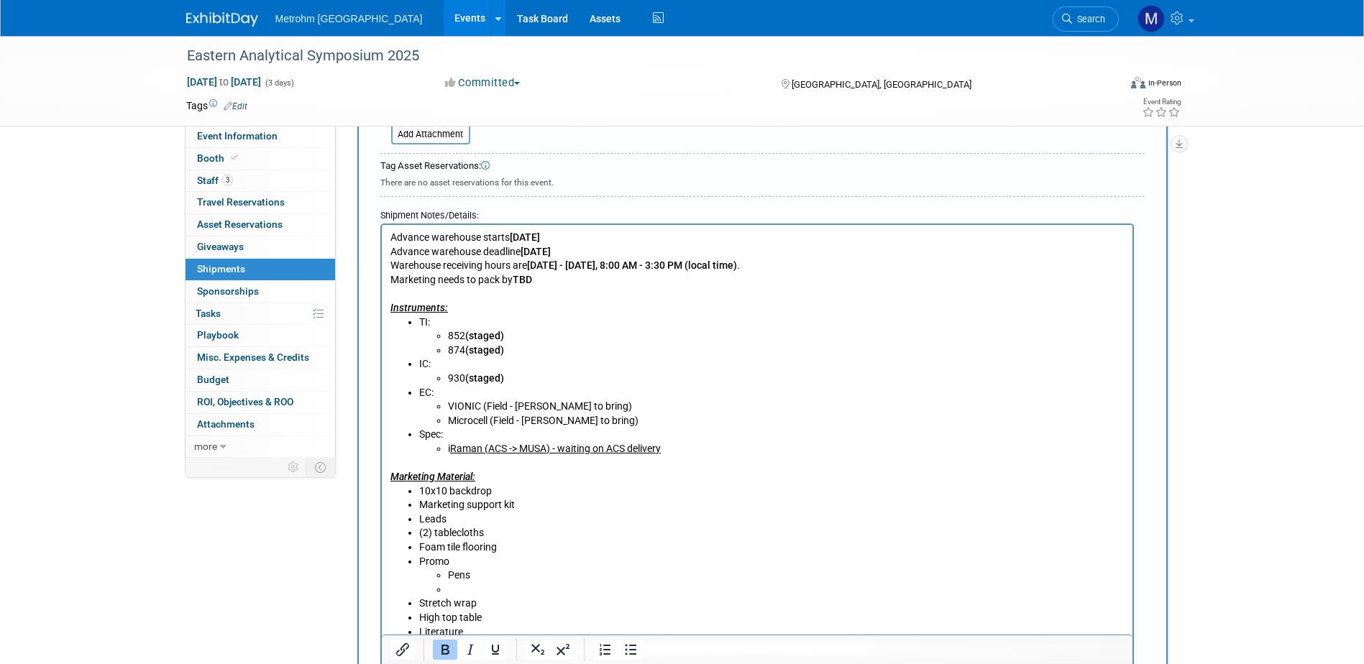
scroll to position [719, 0]
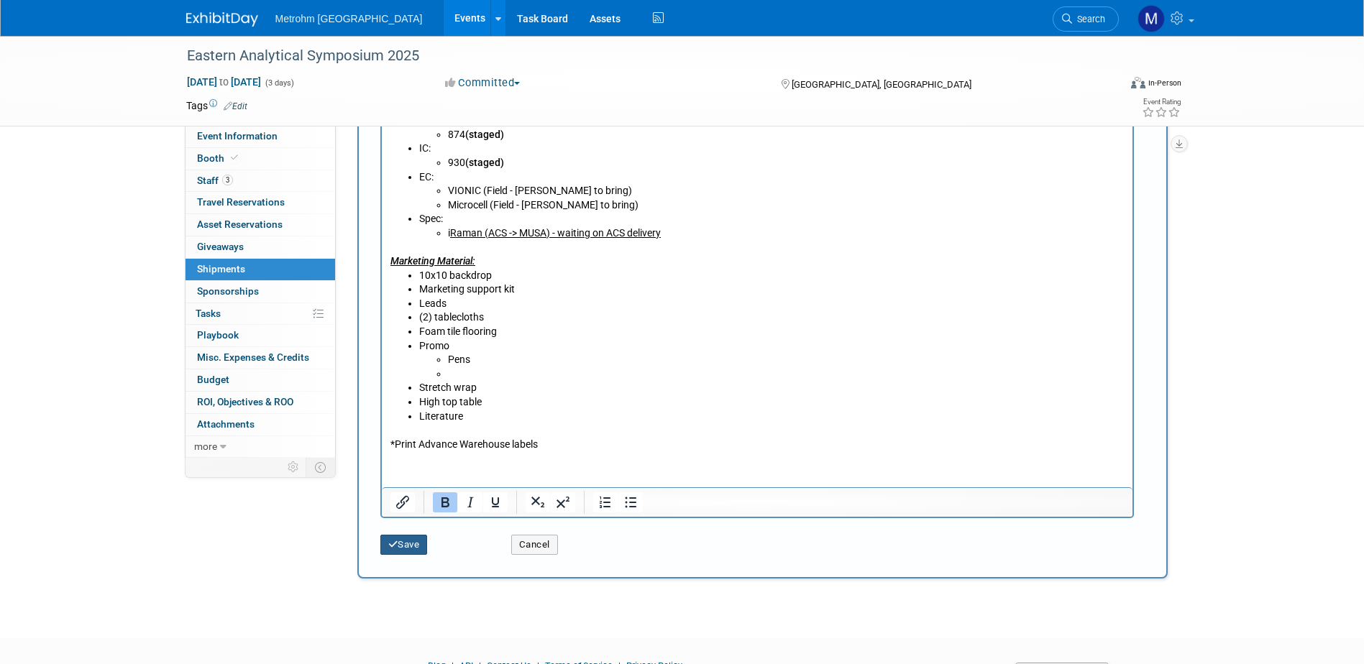
type textarea "Eastern Analytical Symposium Metrohm USA, Booth L18 Barton Expo Services BTX Gl…"
click at [411, 547] on button "Save" at bounding box center [403, 545] width 47 height 20
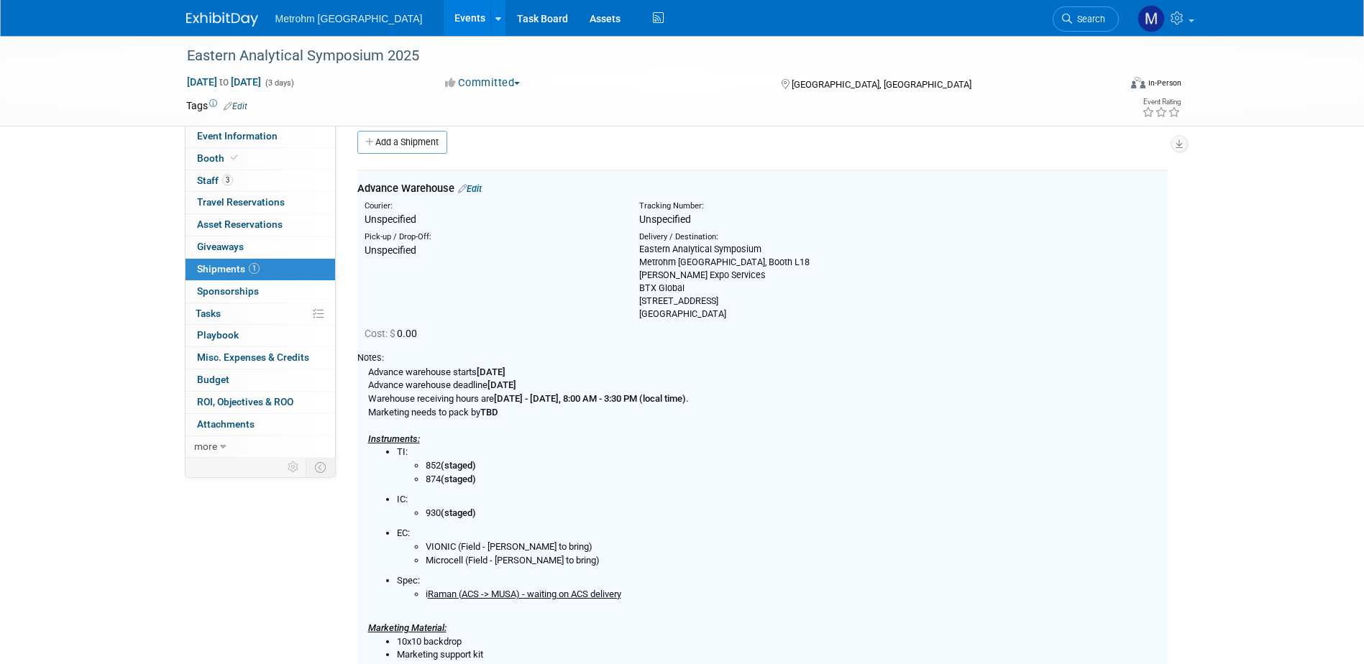
scroll to position [0, 0]
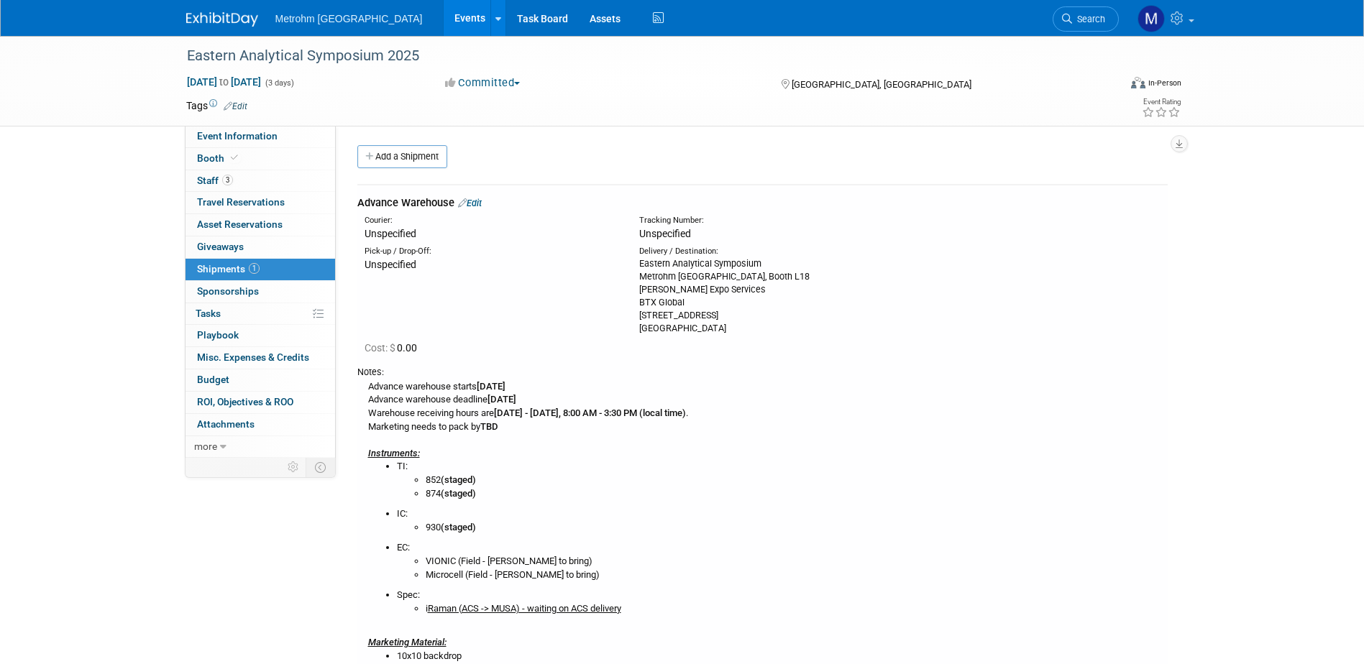
click at [478, 202] on link "Edit" at bounding box center [470, 203] width 24 height 11
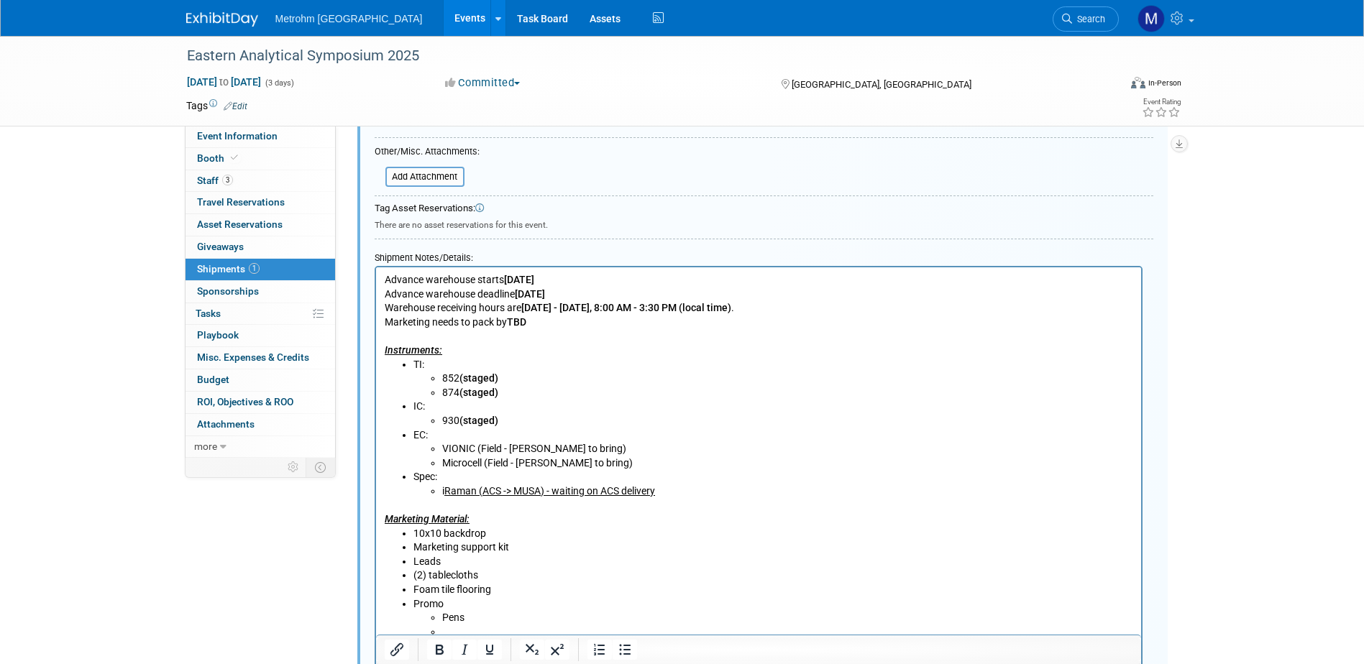
scroll to position [381, 0]
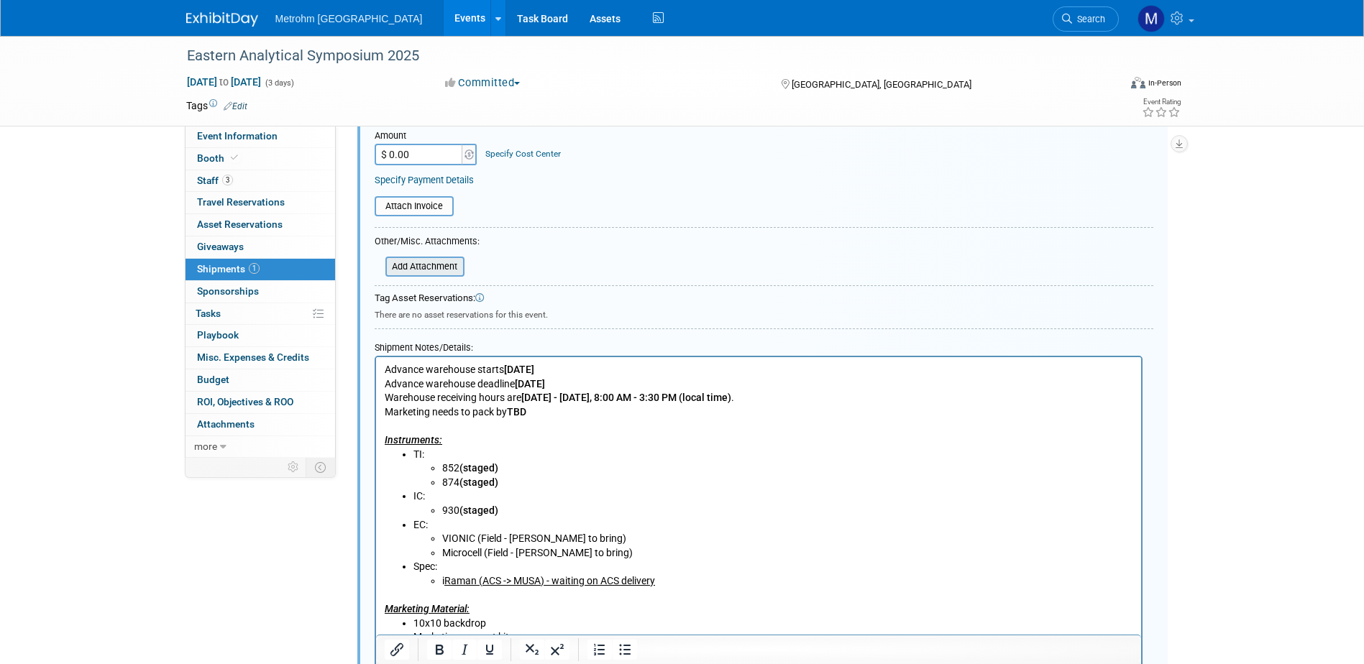
click at [424, 270] on input "file" at bounding box center [377, 266] width 171 height 17
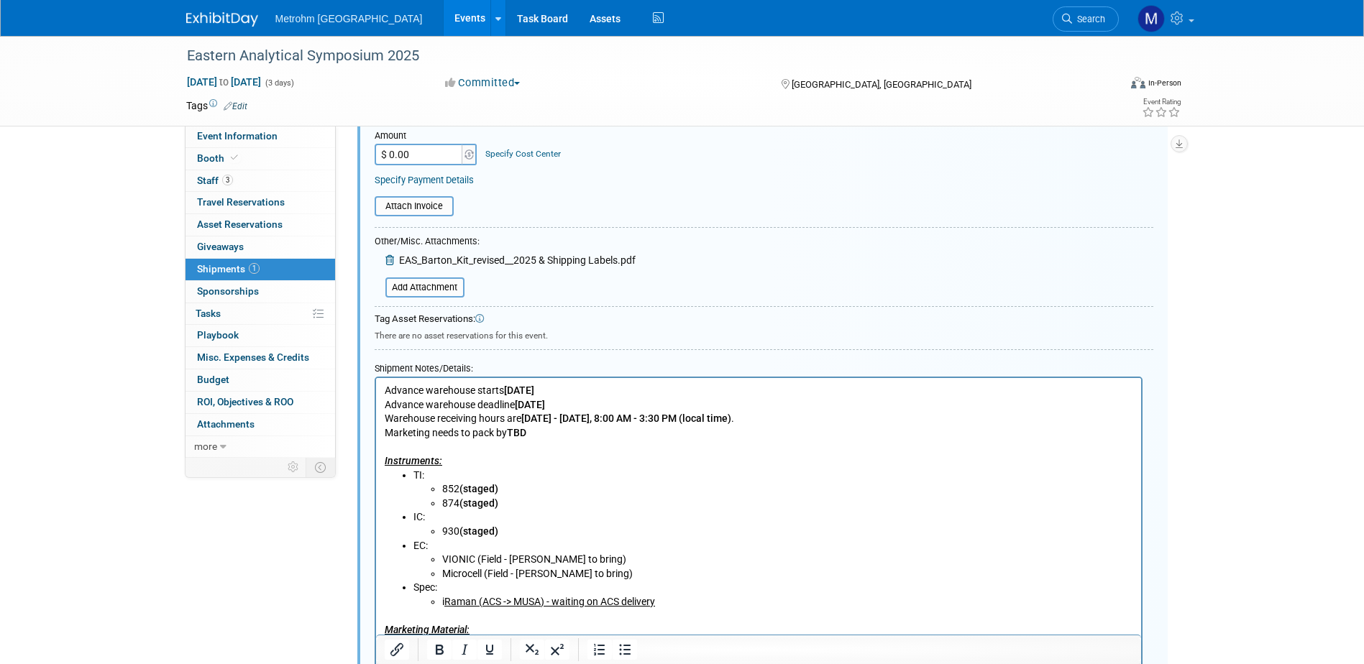
scroll to position [525, 0]
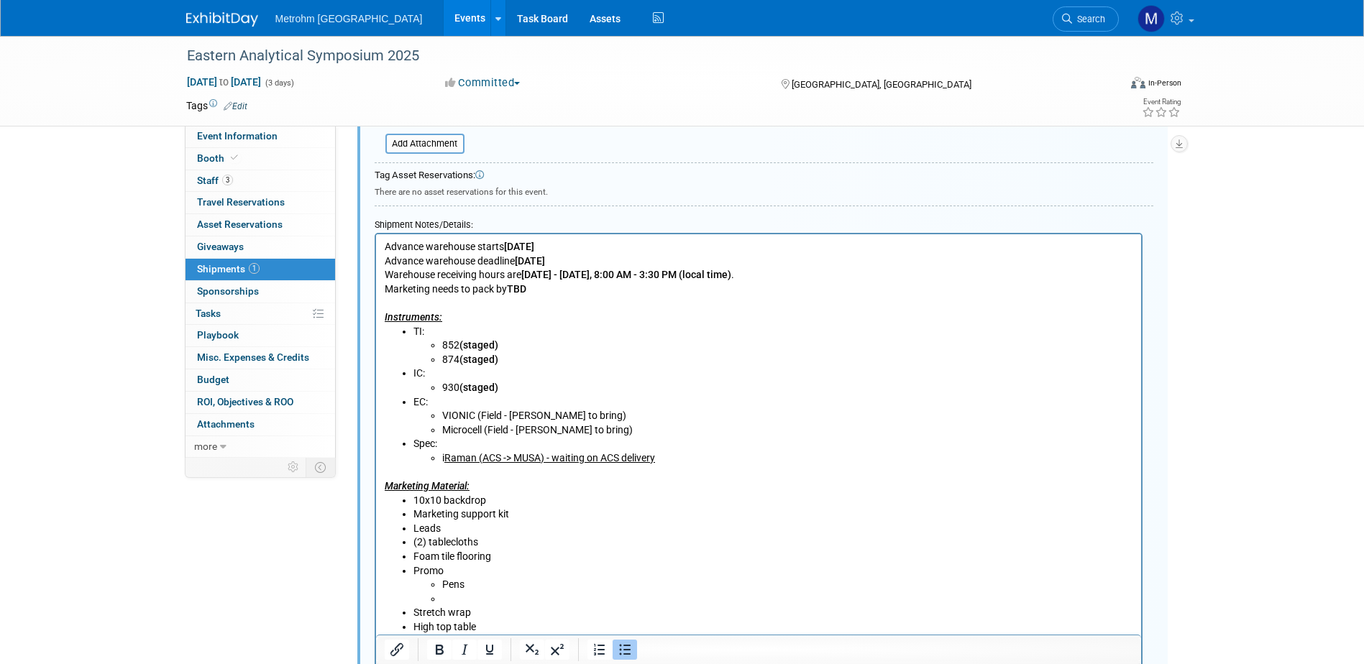
click at [592, 372] on li "IC: 930 (staged)" at bounding box center [773, 381] width 720 height 28
drag, startPoint x: 513, startPoint y: 365, endPoint x: 442, endPoint y: 343, distance: 73.7
click at [442, 343] on ul "852 (staged) 874 (staged)" at bounding box center [773, 353] width 720 height 28
paste body "Rich Text Area. Press ALT-0 for help."
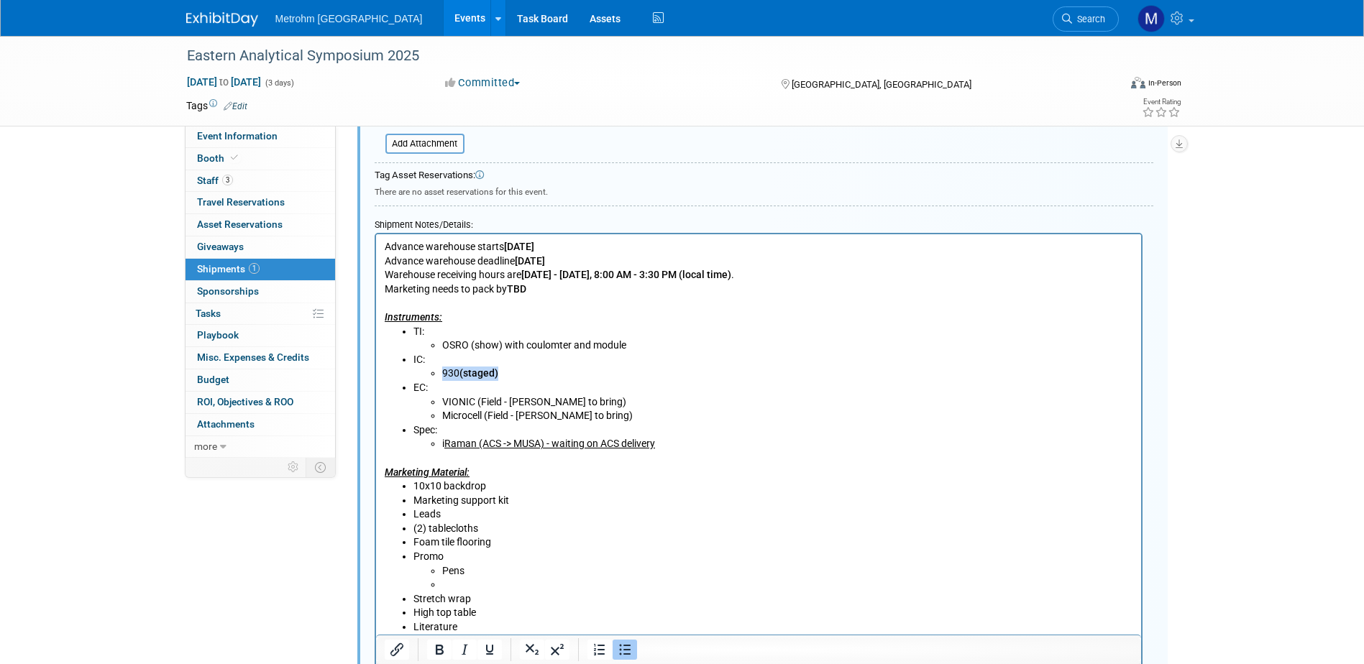
drag, startPoint x: 505, startPoint y: 373, endPoint x: 442, endPoint y: 372, distance: 63.3
click at [442, 372] on li "930 (staged)" at bounding box center [787, 374] width 691 height 14
click at [539, 419] on li "Microcell (Field - Mike Kubisco to bring)" at bounding box center [787, 416] width 691 height 14
drag, startPoint x: 562, startPoint y: 410, endPoint x: 442, endPoint y: 401, distance: 120.4
click at [442, 401] on ul "VIONIC (Field - Mike Kubisco to bring) Microcell (Field - Mike Kubisco to bring)" at bounding box center [773, 409] width 720 height 28
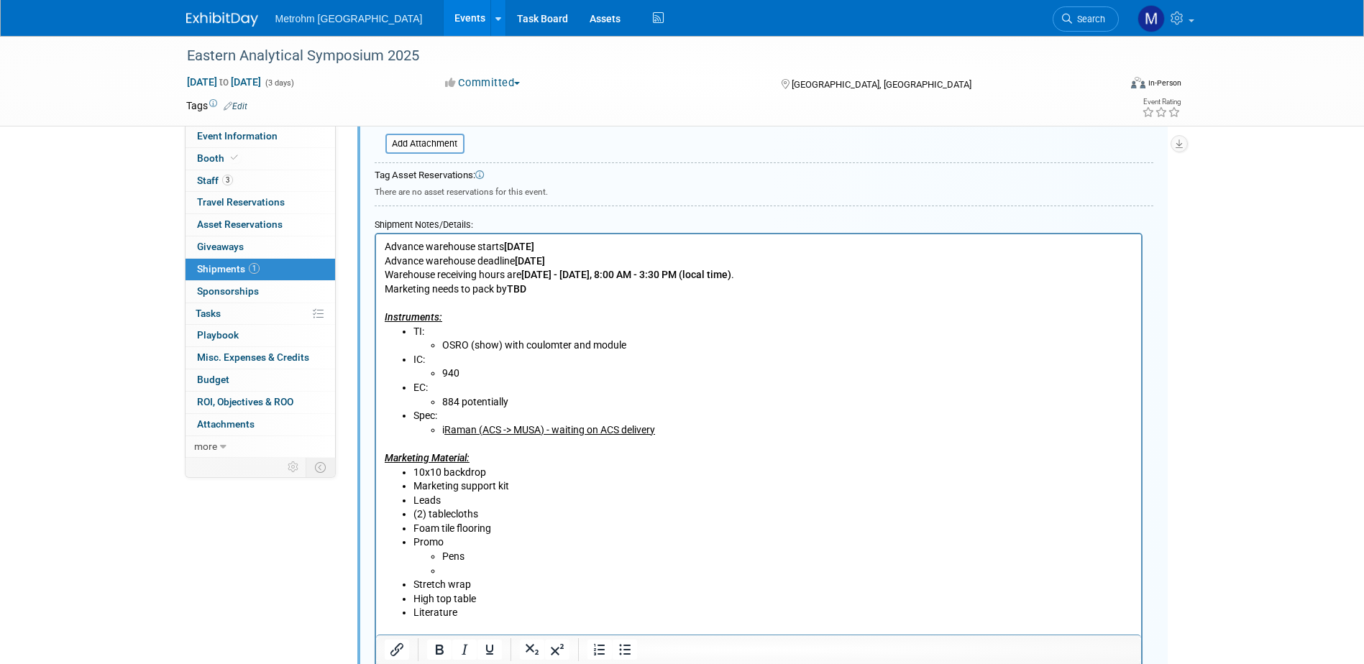
drag, startPoint x: 553, startPoint y: 436, endPoint x: 571, endPoint y: 436, distance: 18.0
click at [553, 436] on li "i Raman (ACS -> MUSA) - waiting on ACS delivery" at bounding box center [787, 431] width 691 height 14
drag, startPoint x: 667, startPoint y: 434, endPoint x: 441, endPoint y: 432, distance: 225.8
click at [442, 432] on li "i Raman (ACS -> MUSA) - waiting on ACS delivery" at bounding box center [787, 431] width 691 height 14
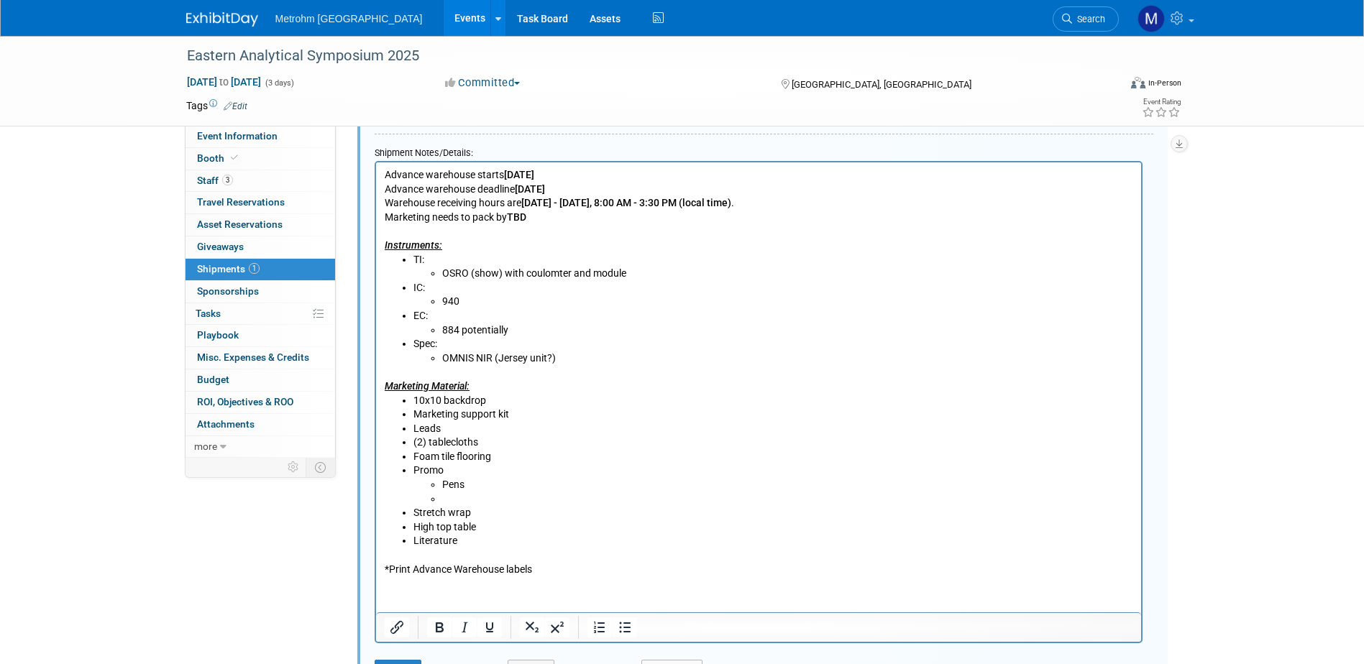
scroll to position [741, 0]
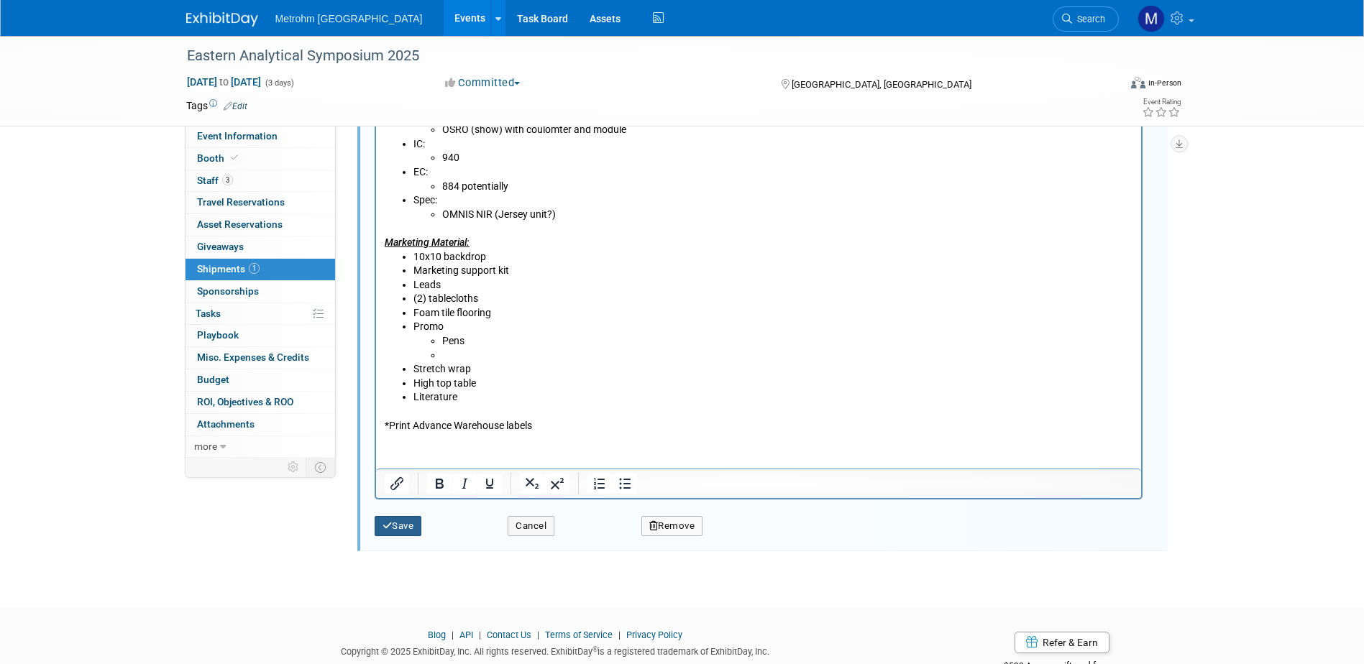
click at [408, 524] on button "Save" at bounding box center [398, 526] width 47 height 20
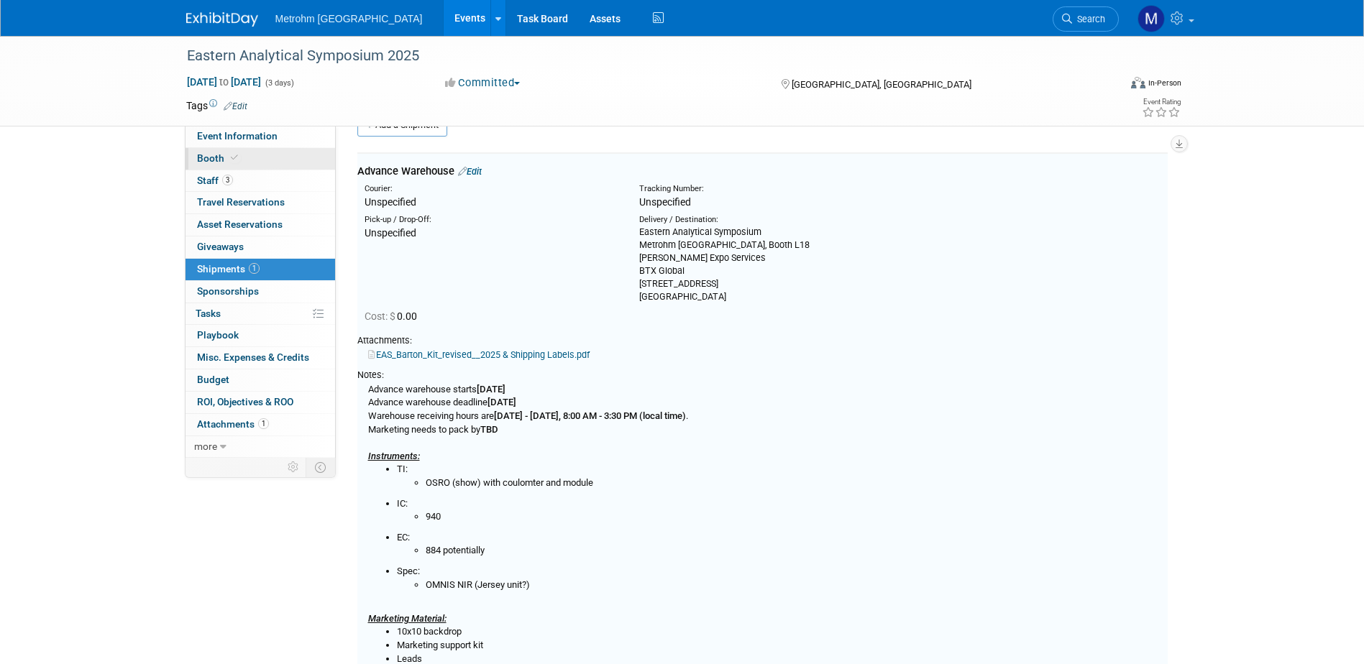
scroll to position [22, 0]
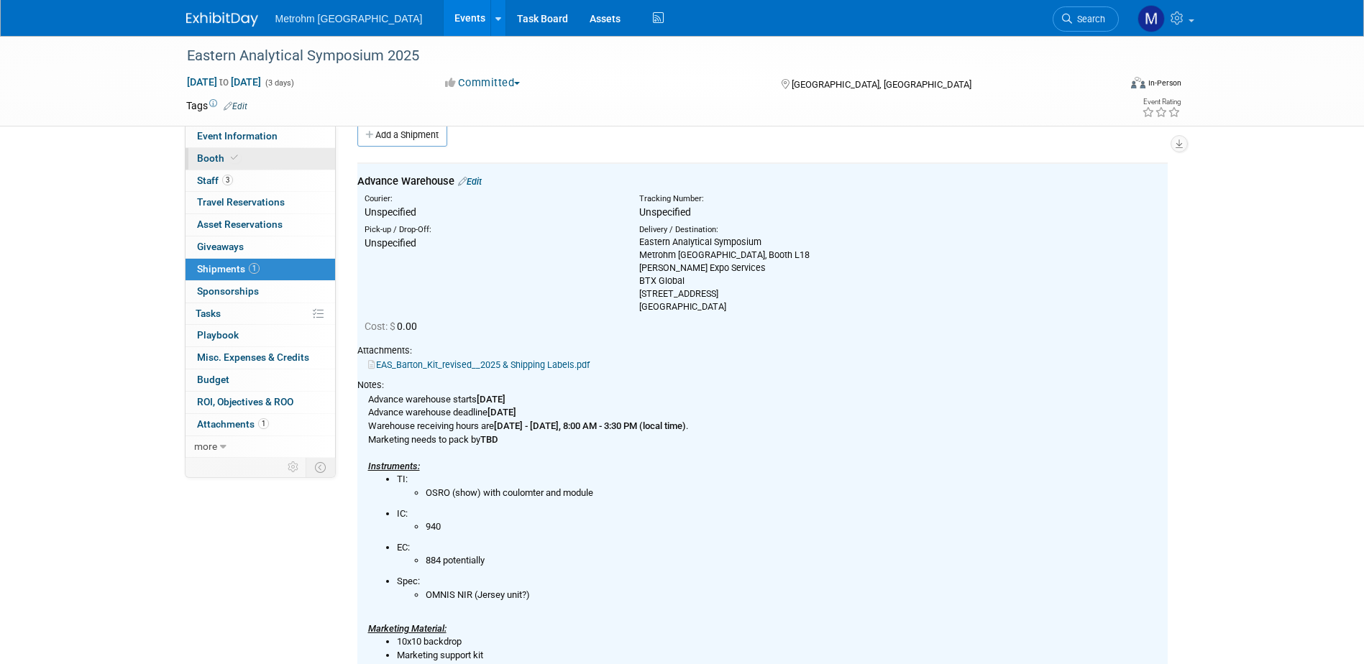
click at [256, 154] on link "Booth" at bounding box center [261, 159] width 150 height 22
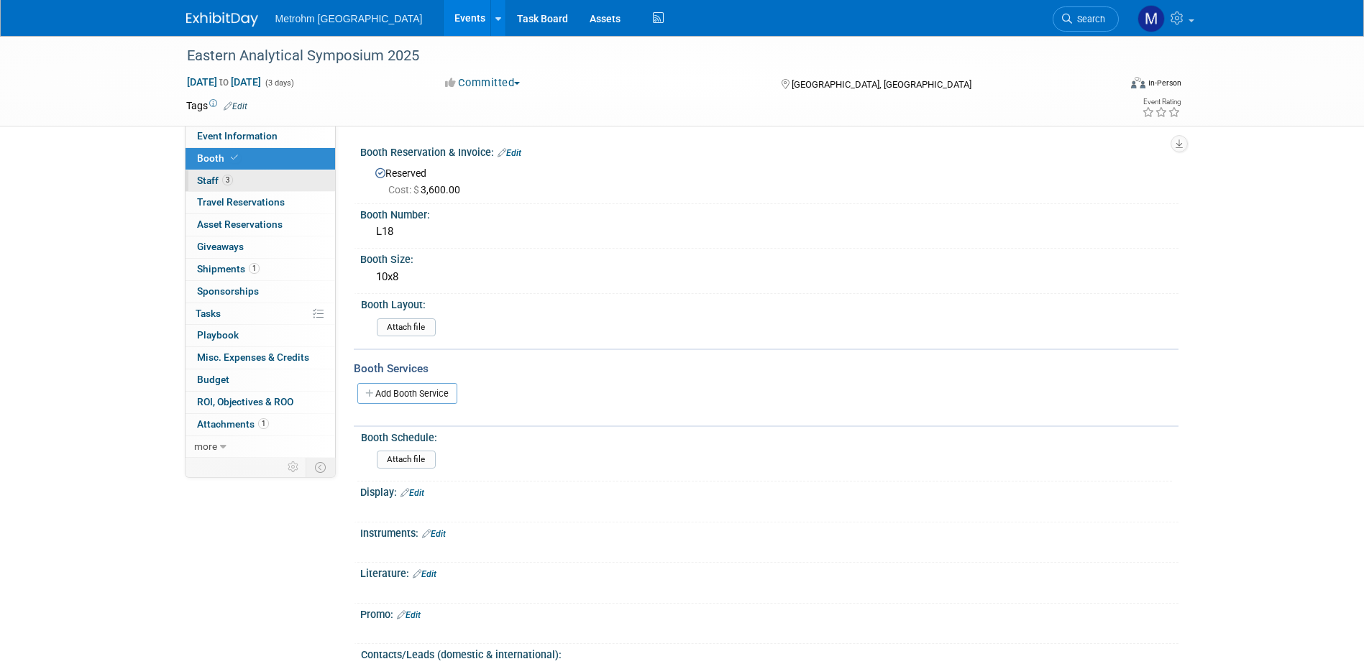
click at [235, 177] on link "3 Staff 3" at bounding box center [261, 181] width 150 height 22
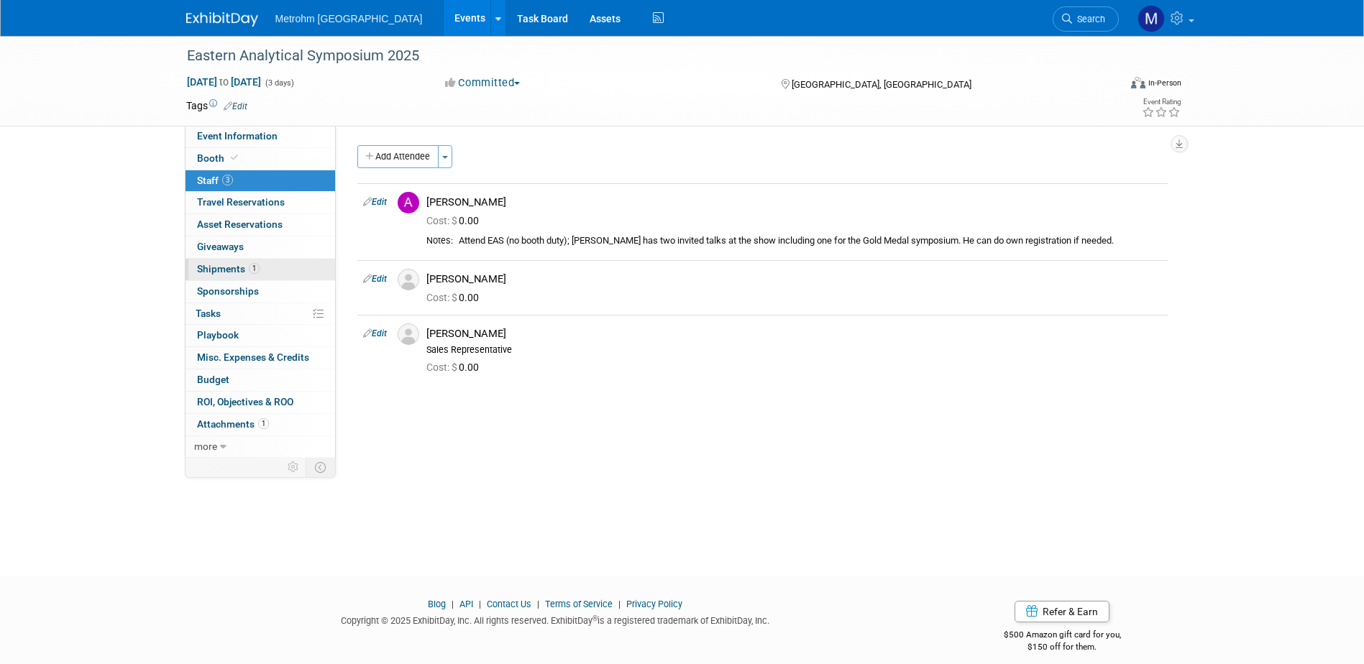
click at [264, 273] on link "1 Shipments 1" at bounding box center [261, 270] width 150 height 22
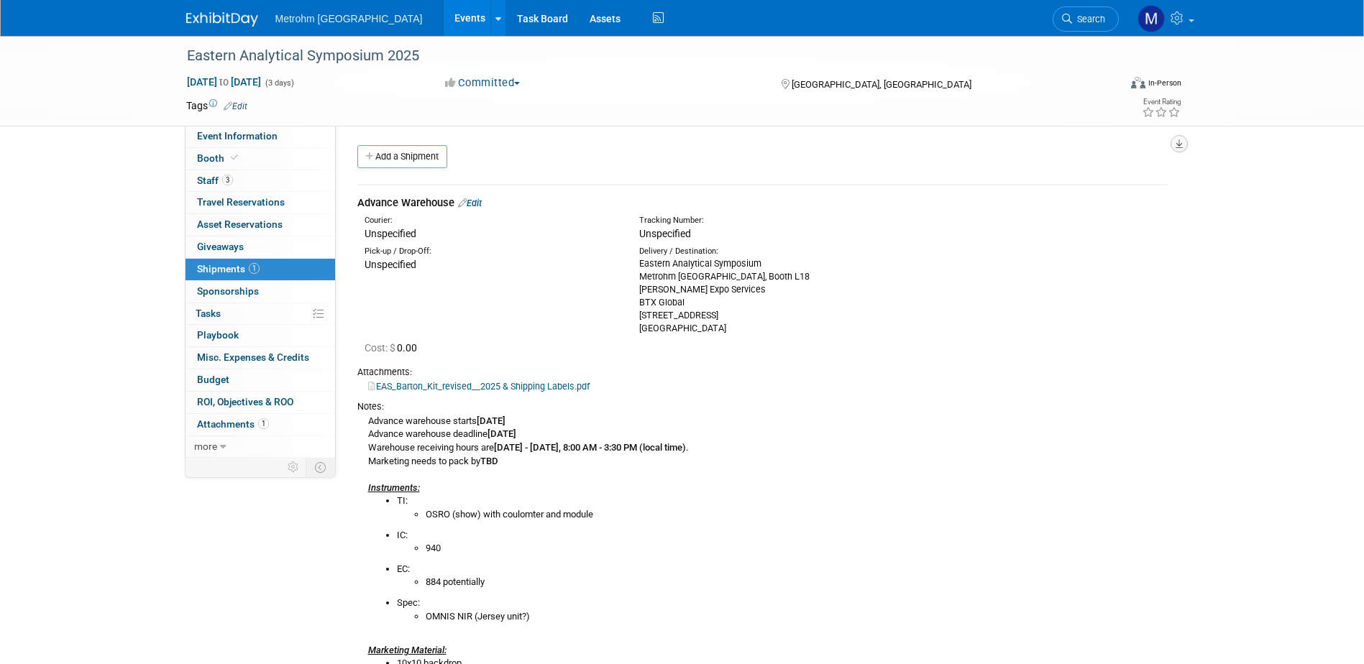
click at [1184, 142] on button "button" at bounding box center [1179, 143] width 17 height 17
click at [1096, 189] on link "Export tab to PDF" at bounding box center [1093, 185] width 168 height 20
click at [749, 265] on div "Eastern Analytical Symposium Metrohm USA, Booth L18 Barton Expo Services BTX Gl…" at bounding box center [765, 296] width 253 height 78
drag, startPoint x: 774, startPoint y: 265, endPoint x: 639, endPoint y: 265, distance: 135.9
click at [639, 265] on div "Eastern Analytical Symposium Metrohm USA, Booth L18 Barton Expo Services BTX Gl…" at bounding box center [765, 296] width 253 height 78
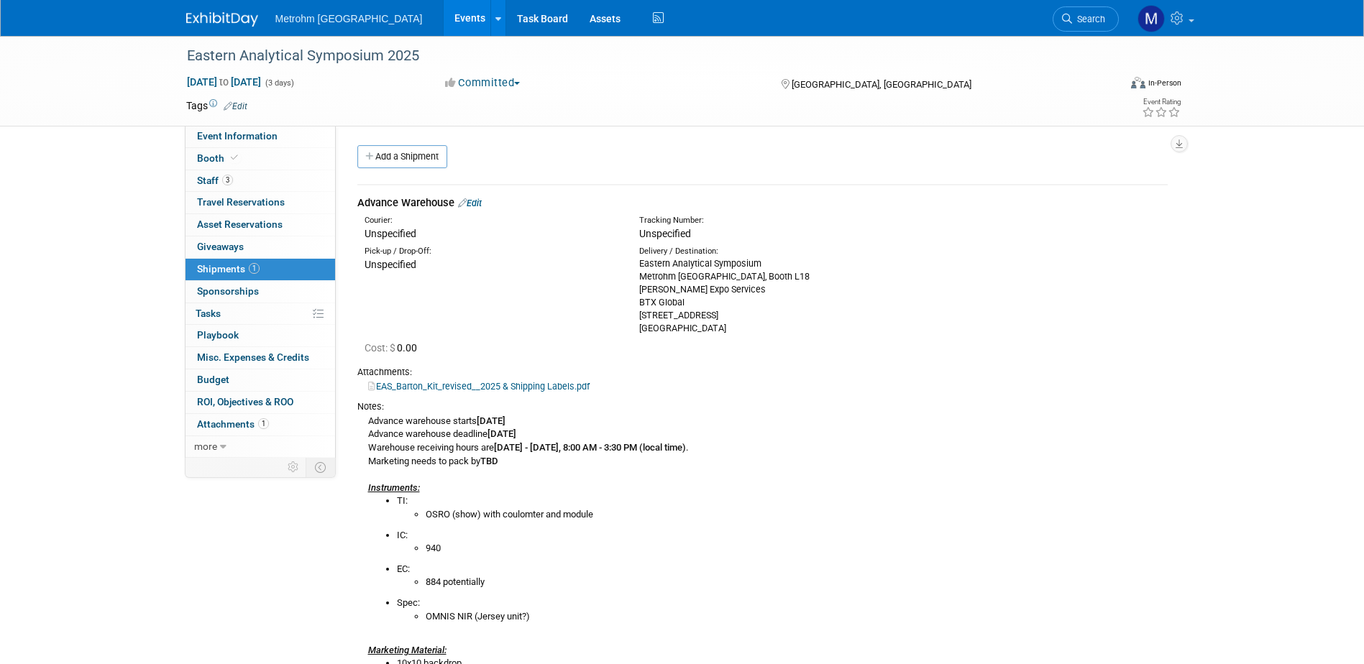
copy div "Eastern Analytical Symposium"
click at [462, 383] on link "EAS_Barton_Kit_revised__2025 & Shipping Labels.pdf" at bounding box center [478, 386] width 221 height 11
click at [841, 467] on div "Advance warehouse starts October 28, 2025 Advance warehouse deadline November 1…" at bounding box center [762, 625] width 810 height 425
click at [248, 172] on link "3 Staff 3" at bounding box center [261, 181] width 150 height 22
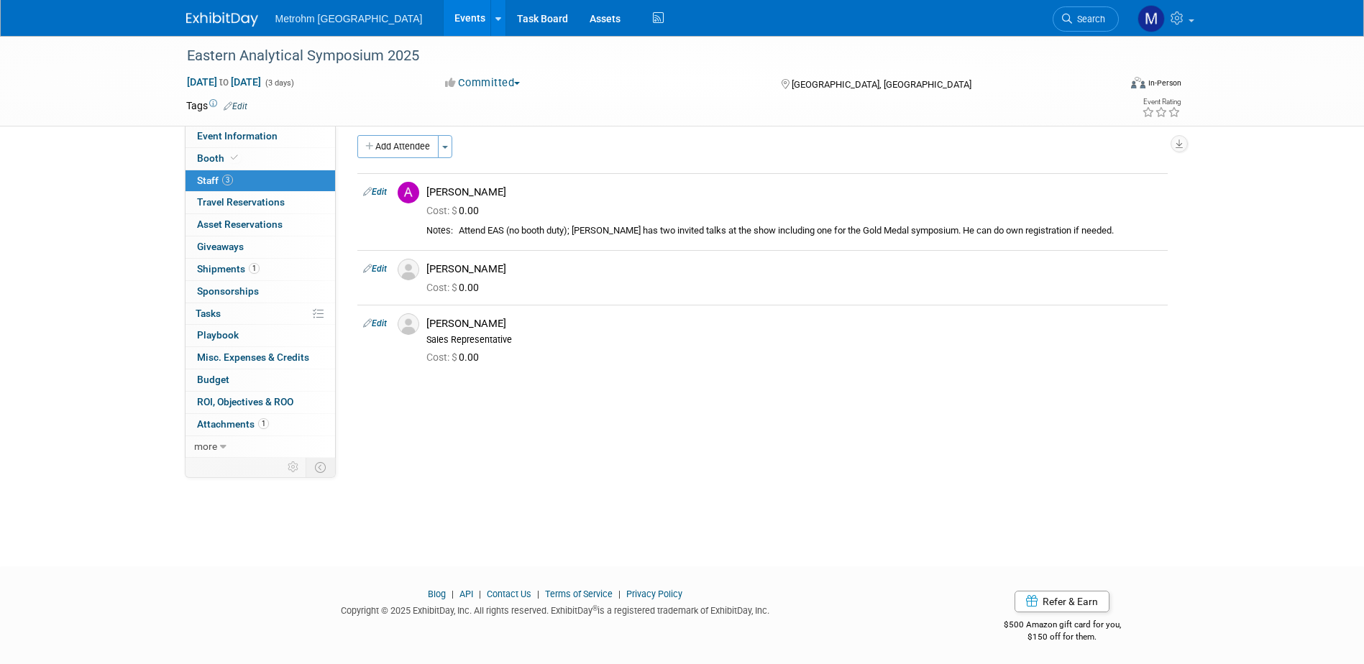
scroll to position [13, 0]
click at [265, 277] on link "1 Shipments 1" at bounding box center [261, 270] width 150 height 22
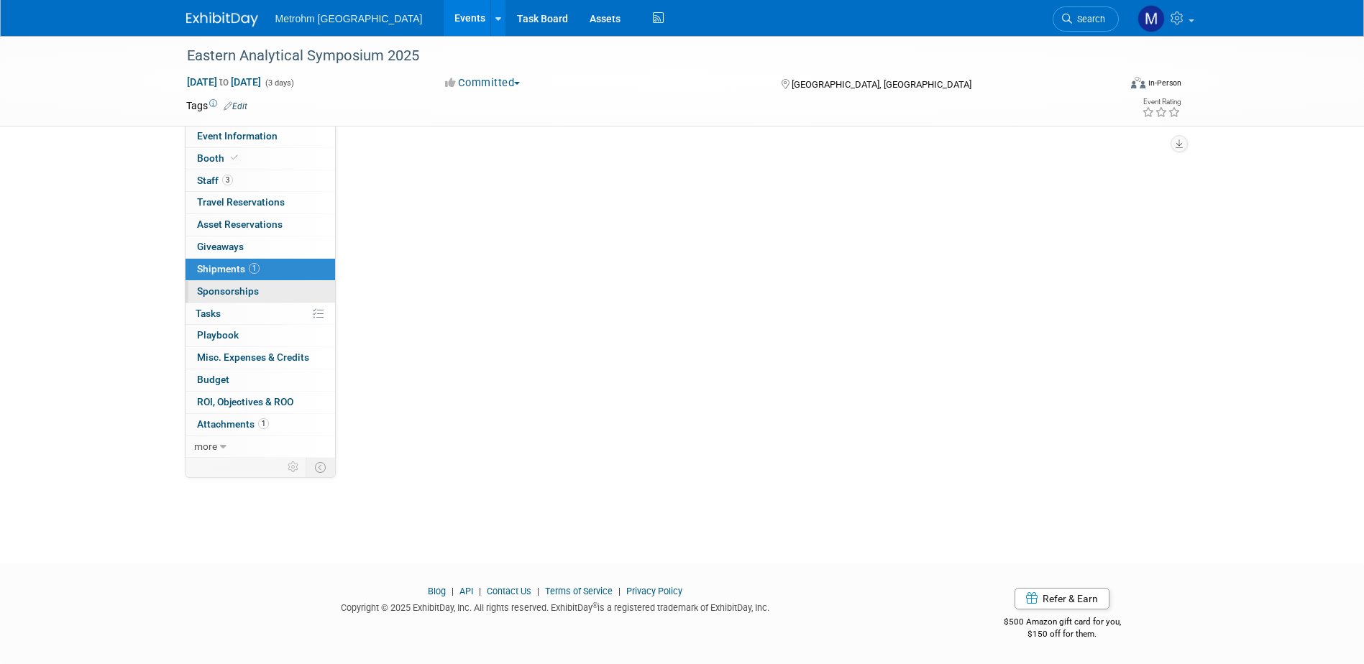
scroll to position [0, 0]
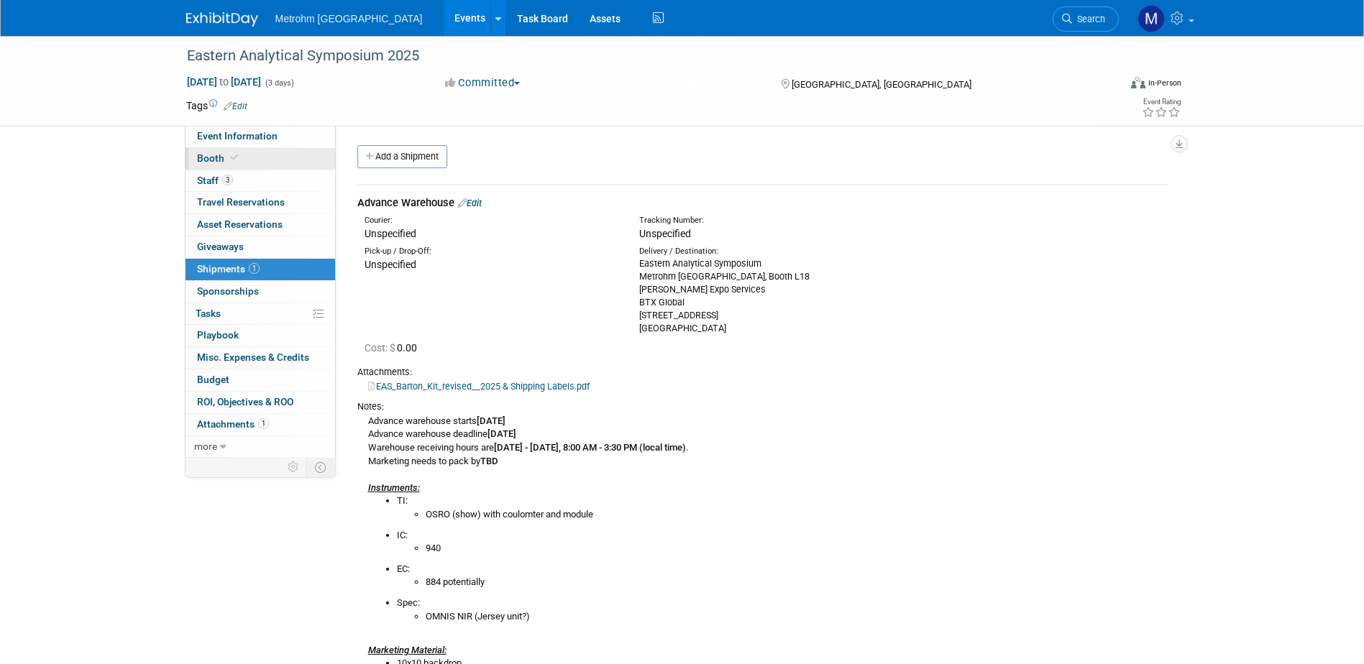
click at [246, 158] on link "Booth" at bounding box center [261, 159] width 150 height 22
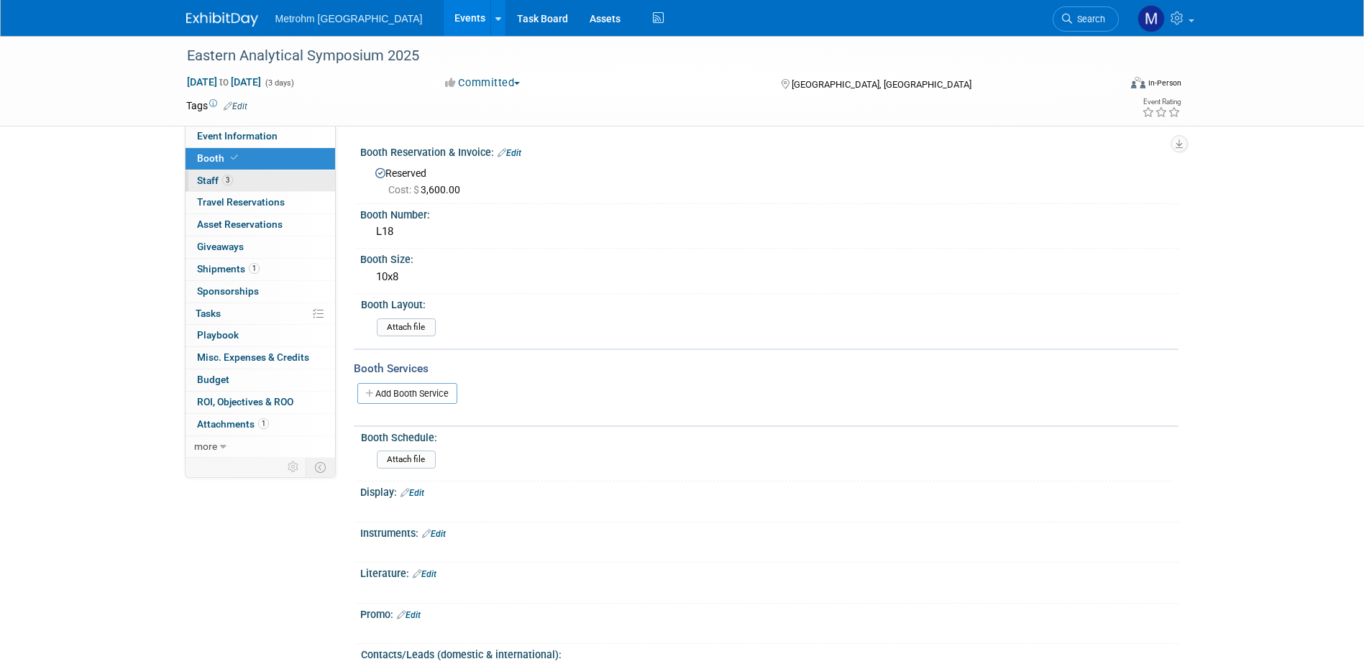
click at [262, 183] on link "3 Staff 3" at bounding box center [261, 181] width 150 height 22
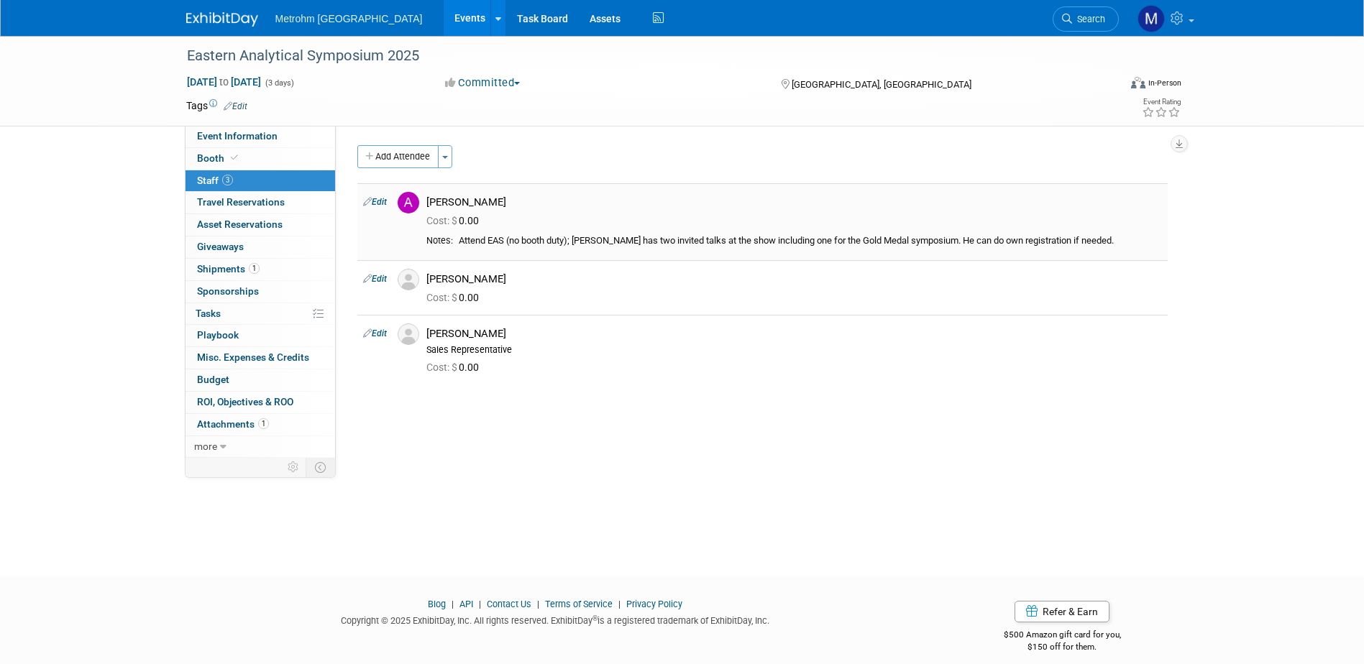
click at [389, 199] on td "Edit" at bounding box center [374, 221] width 35 height 77
click at [374, 273] on td "Edit" at bounding box center [374, 287] width 35 height 54
click at [375, 280] on link "Edit" at bounding box center [375, 279] width 24 height 10
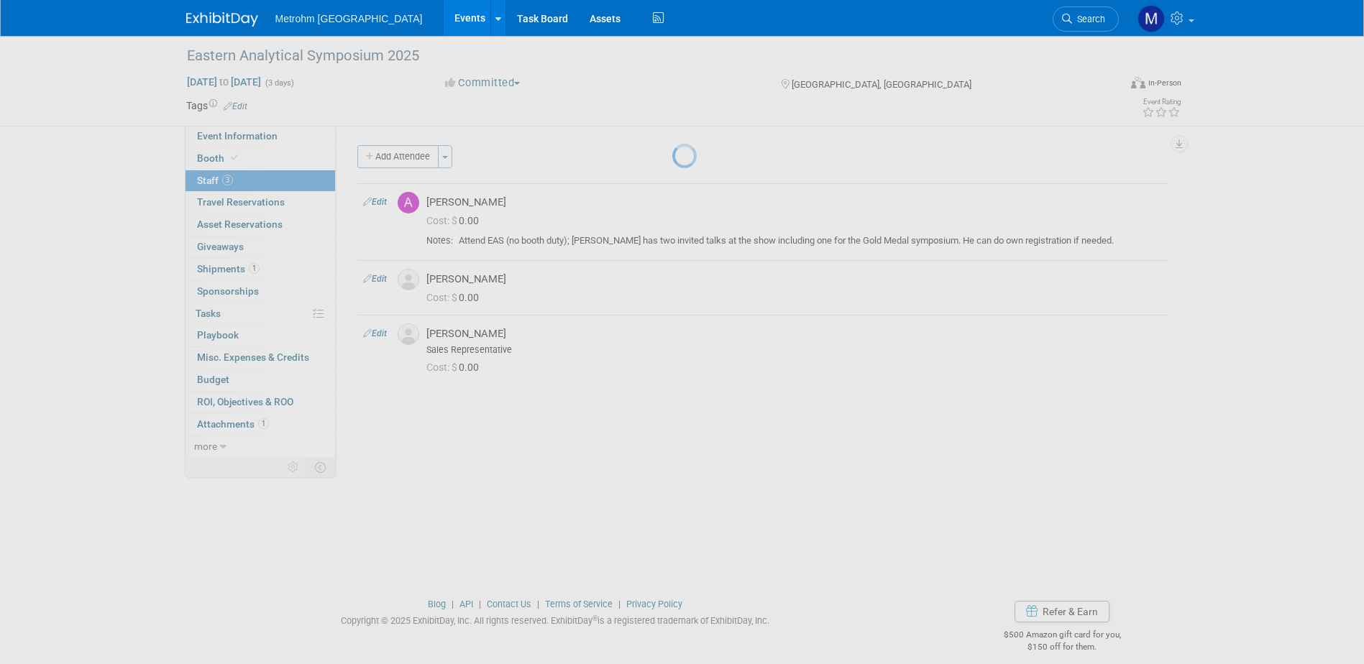
select select "0e1abd52-3ea4-4e85-8dfb-6a54f8f7d980"
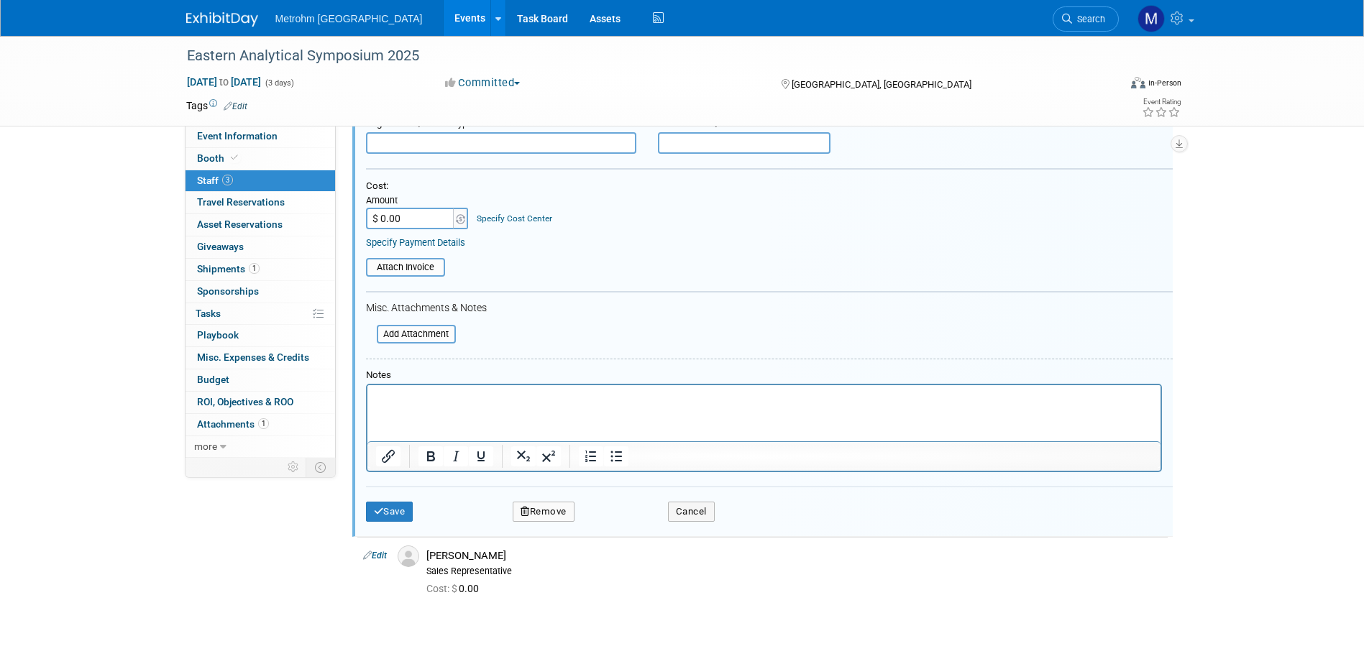
scroll to position [313, 0]
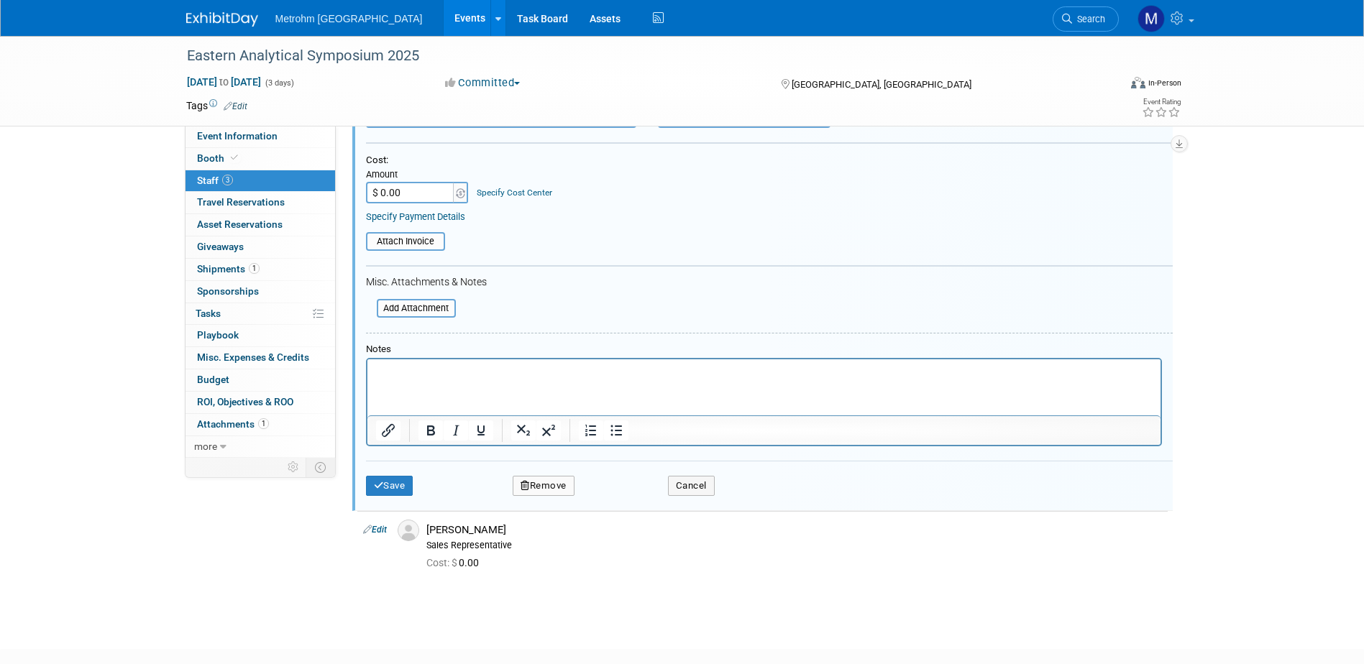
click at [414, 355] on div "Notes" at bounding box center [764, 350] width 796 height 12
click at [423, 378] on p "Rich Text Area. Press ALT-0 for help." at bounding box center [763, 372] width 777 height 14
click at [429, 308] on input "file" at bounding box center [368, 309] width 171 height 16
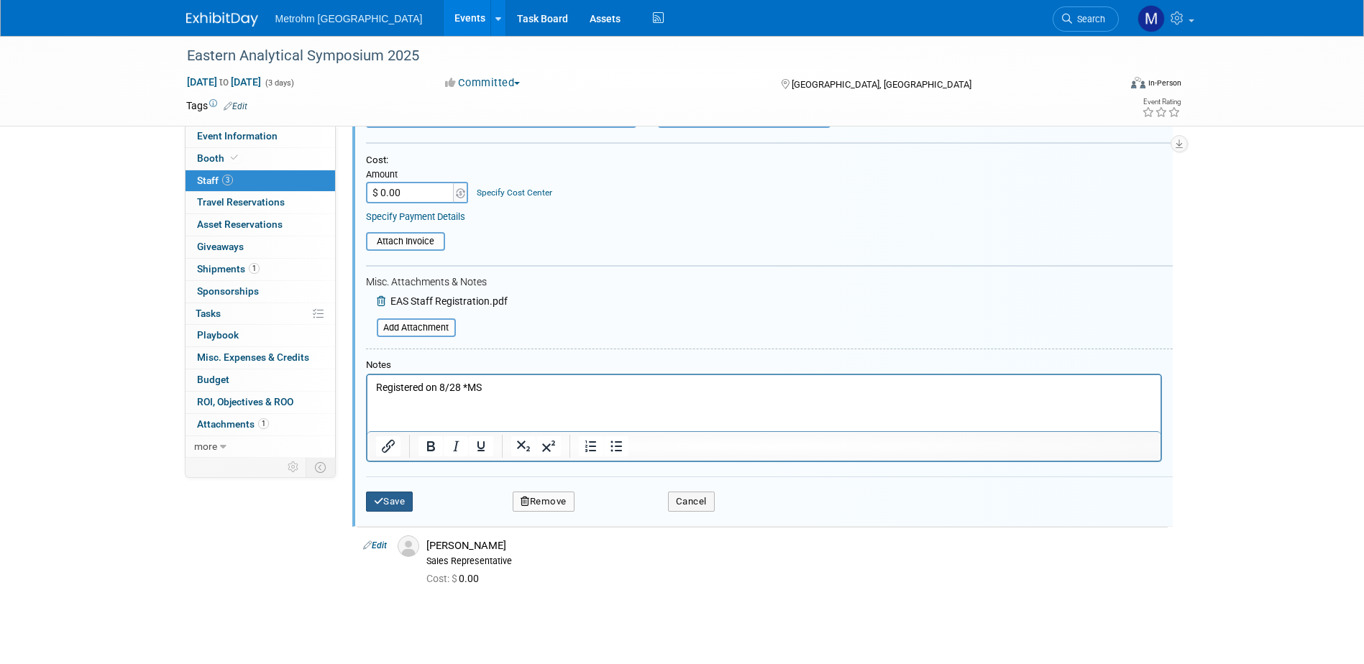
click at [404, 508] on button "Save" at bounding box center [389, 502] width 47 height 20
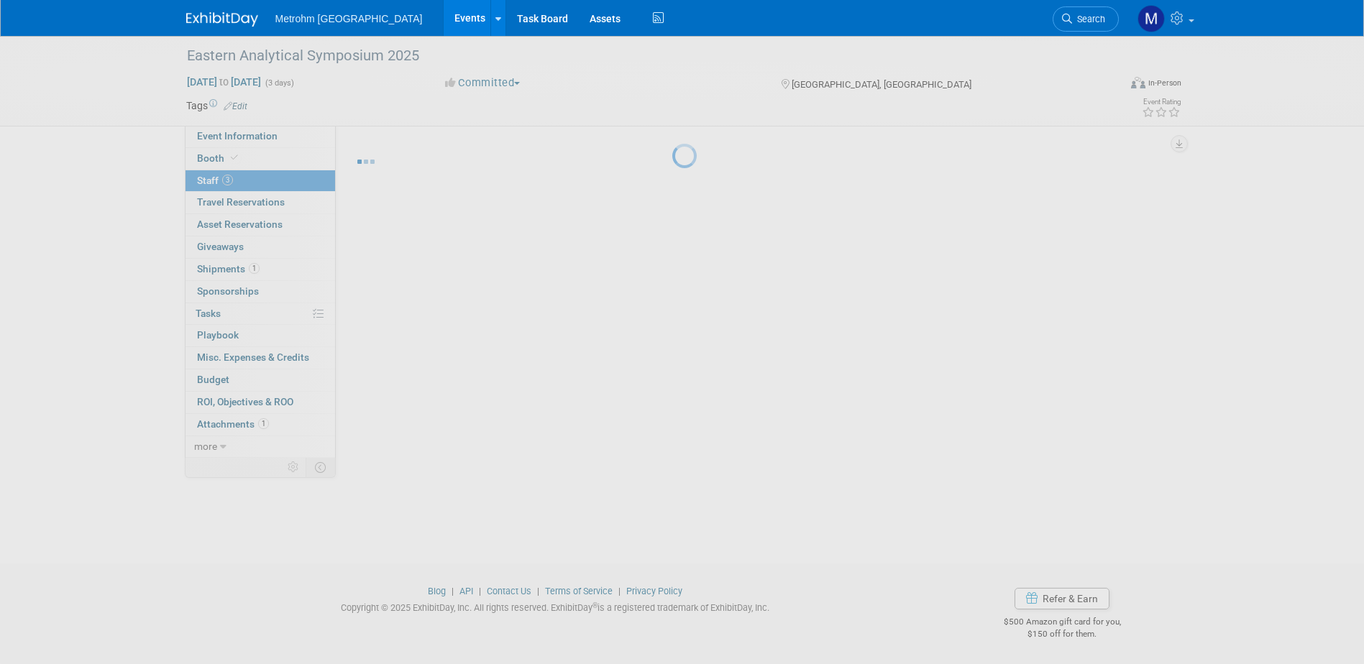
scroll to position [13, 0]
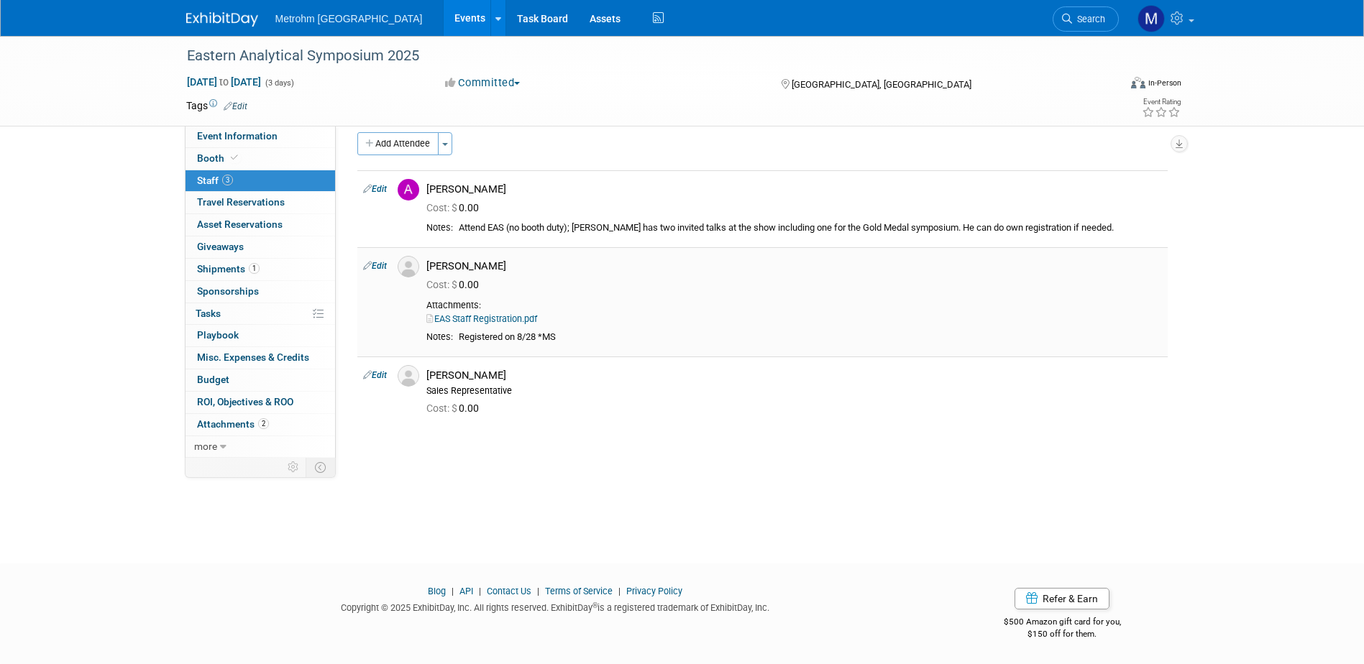
drag, startPoint x: 569, startPoint y: 341, endPoint x: 459, endPoint y: 339, distance: 110.0
click at [459, 339] on div "Registered on 8/28 *MS" at bounding box center [810, 337] width 703 height 12
copy div "Registered on 8/28 *MS"
click at [374, 377] on link "Edit" at bounding box center [375, 375] width 24 height 10
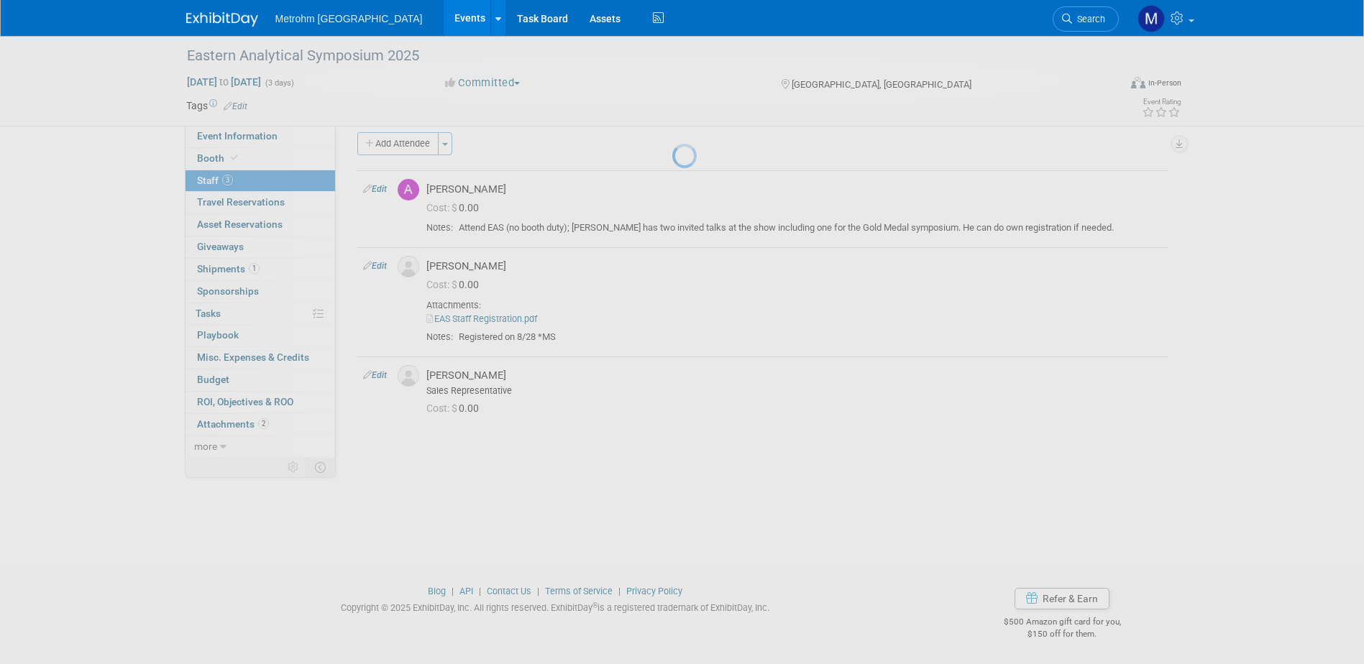
select select "33cbae8c-0571-4abf-a546-0b87a5856b73"
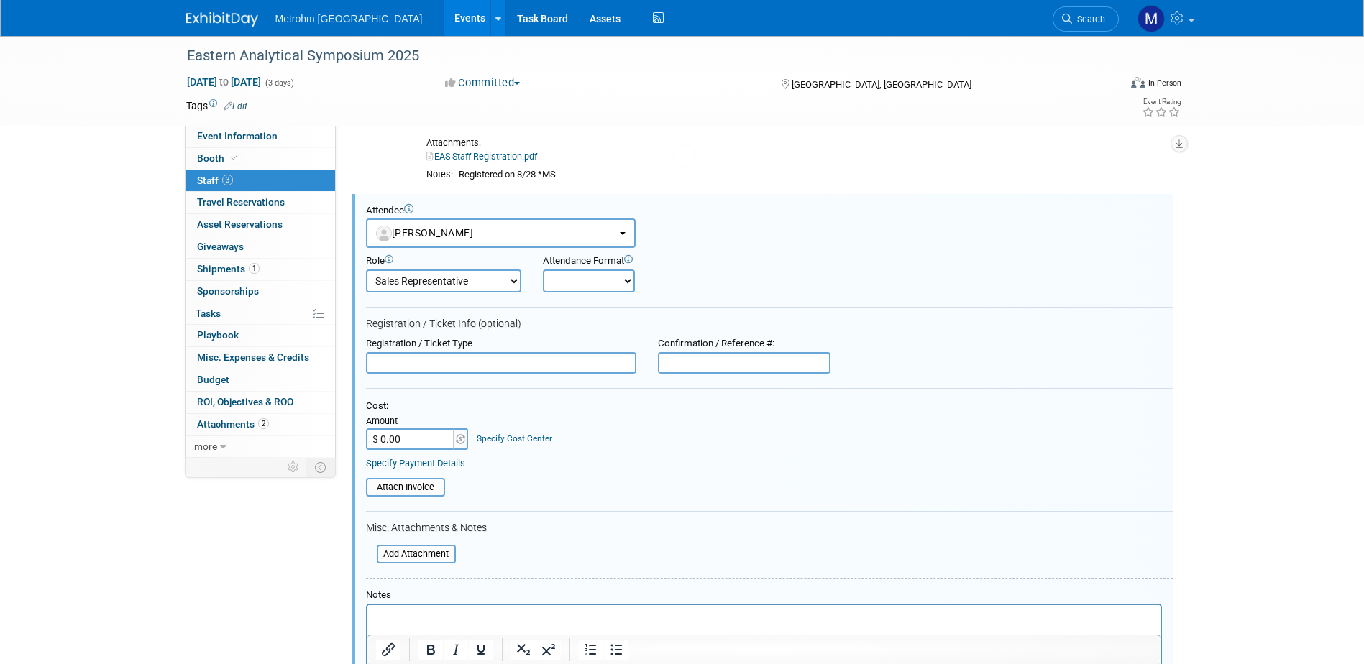
scroll to position [0, 0]
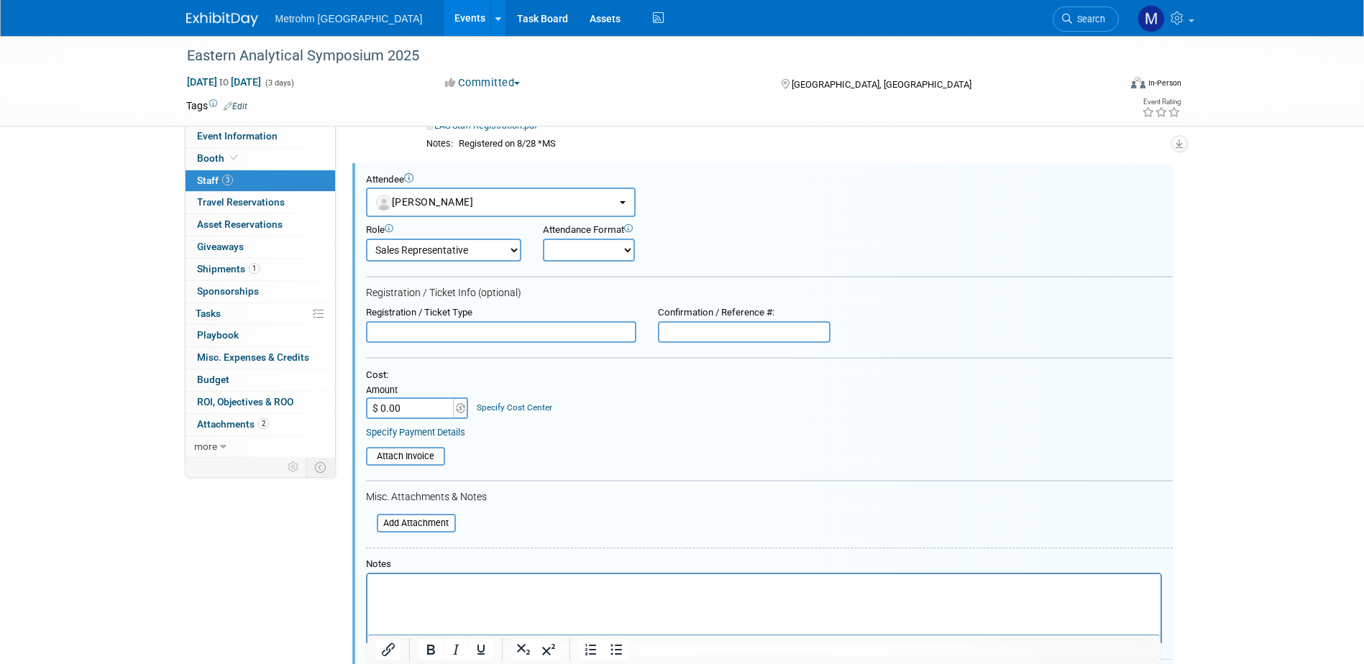
click at [459, 592] on p "Rich Text Area. Press ALT-0 for help." at bounding box center [763, 587] width 777 height 14
click at [418, 457] on input "file" at bounding box center [358, 457] width 171 height 16
click at [424, 518] on input "file" at bounding box center [368, 524] width 171 height 16
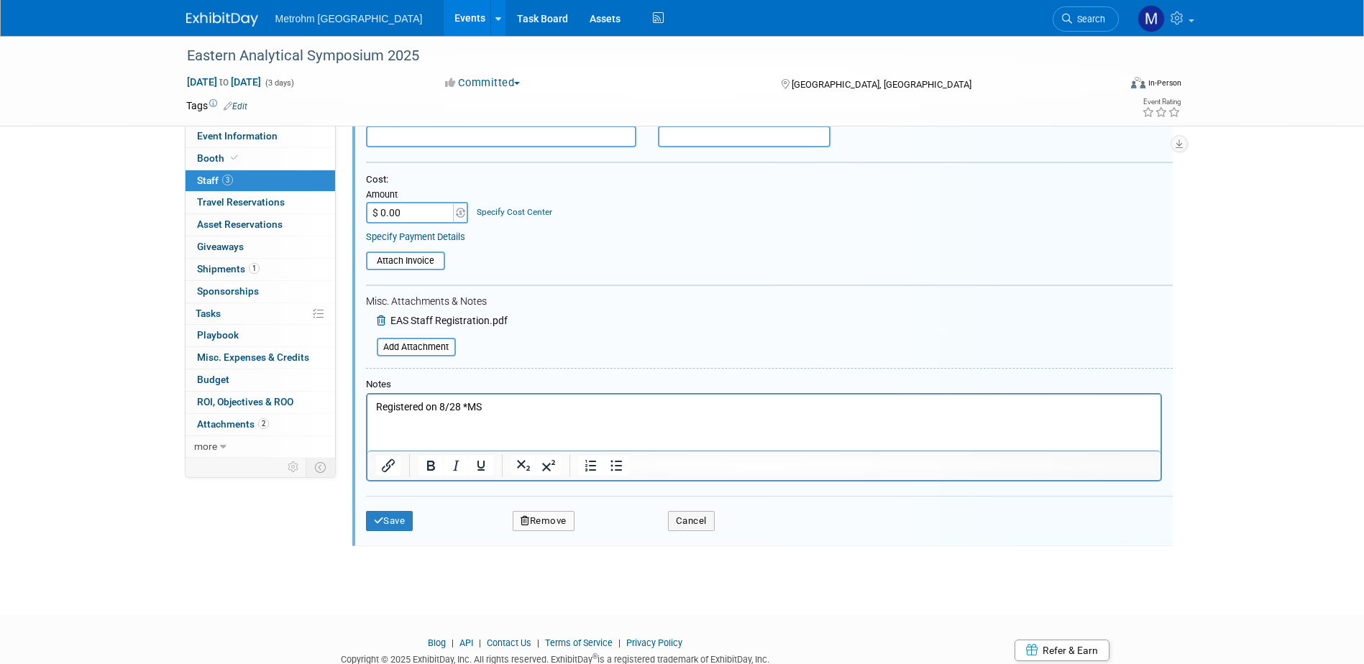
scroll to position [422, 0]
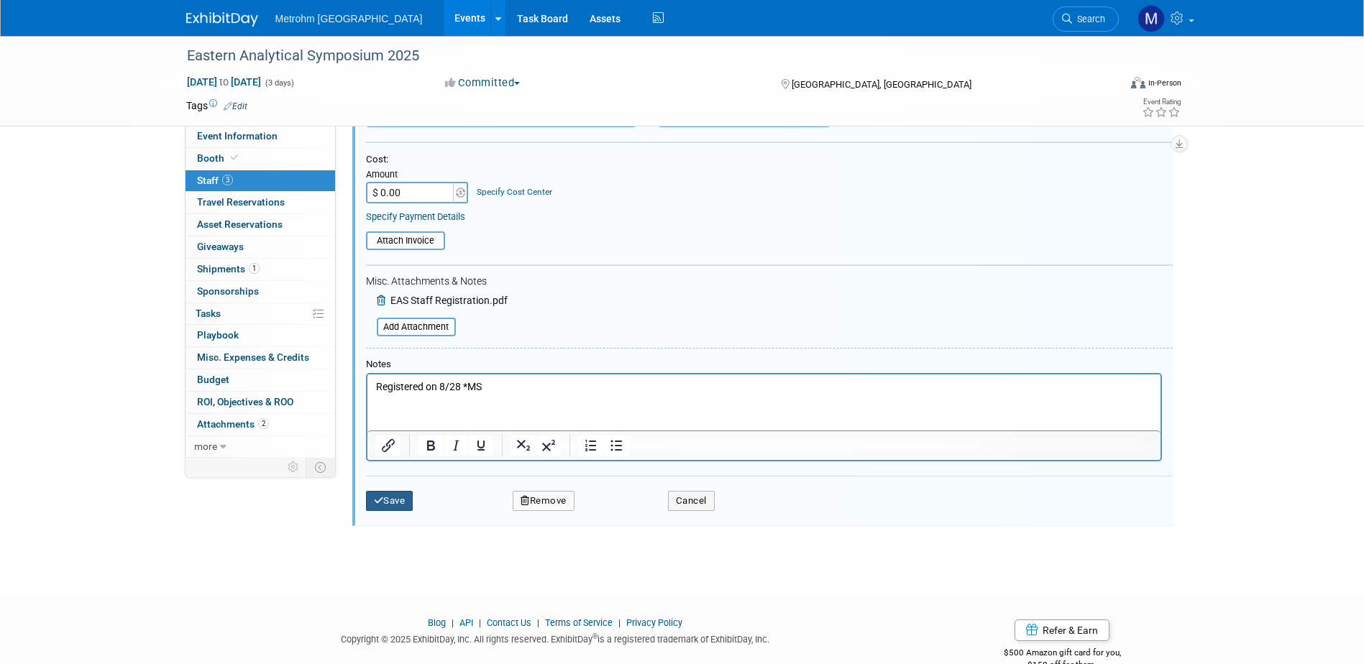
click at [383, 500] on button "Save" at bounding box center [389, 501] width 47 height 20
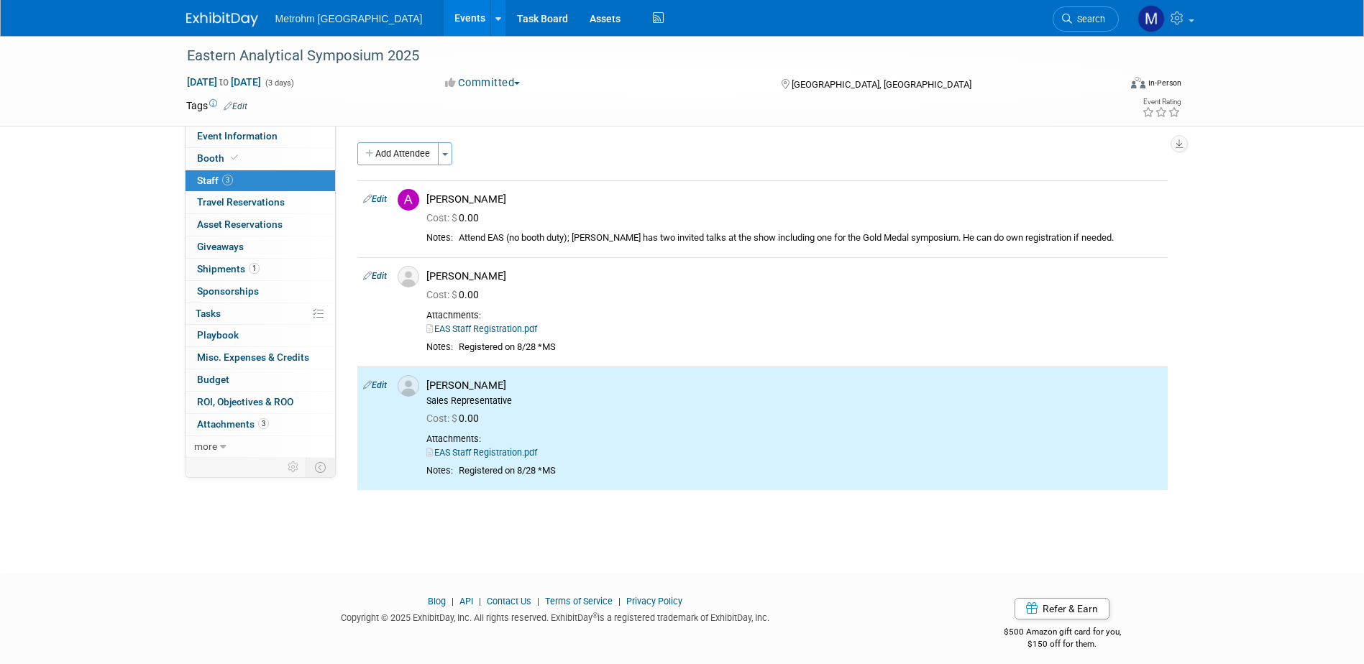
scroll to position [0, 0]
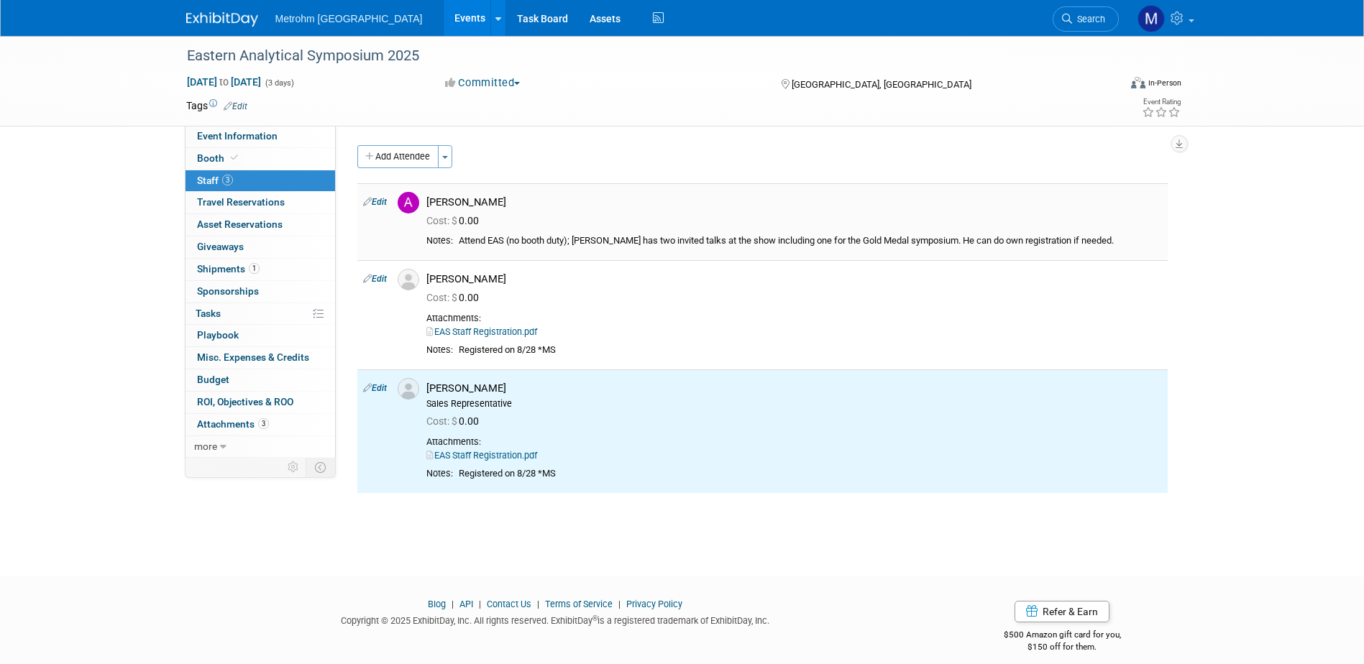
click at [378, 202] on link "Edit" at bounding box center [375, 202] width 24 height 10
select select "5d61767c-d71c-4902-b37d-103e511326b7"
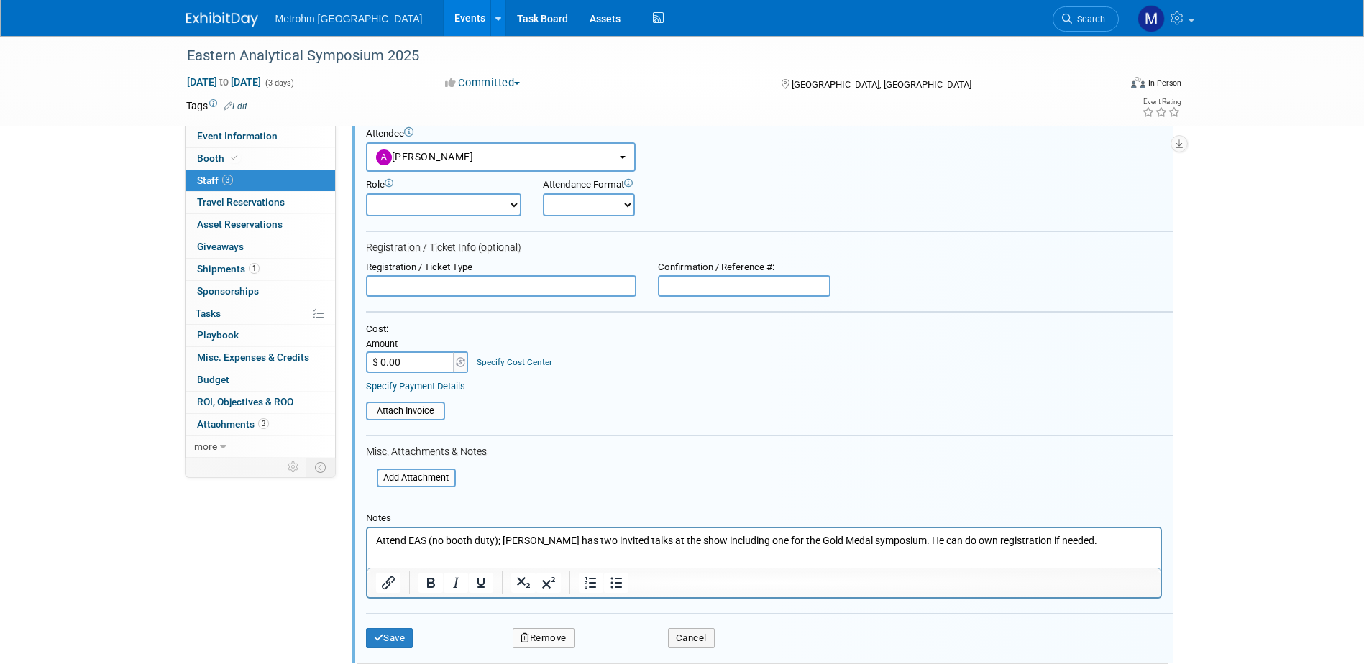
scroll to position [92, 0]
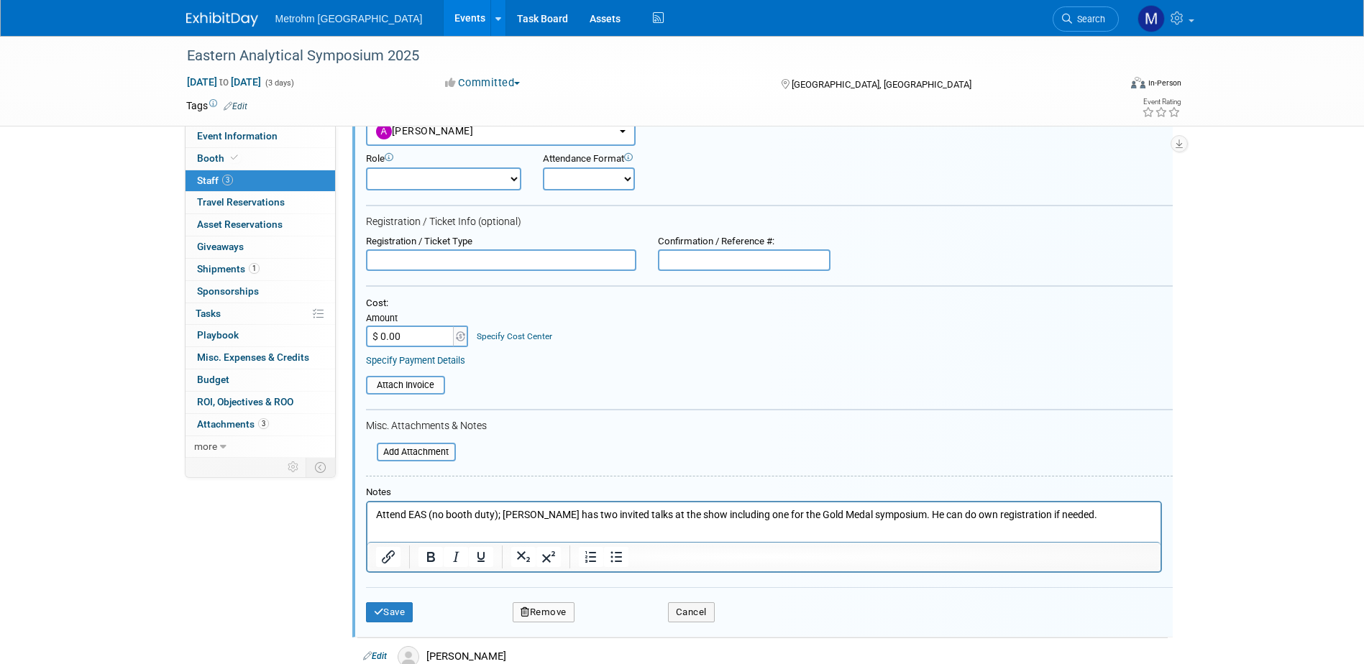
click at [1123, 511] on p "Attend EAS (no booth duty); Adam has two invited talks at the show including on…" at bounding box center [763, 515] width 777 height 14
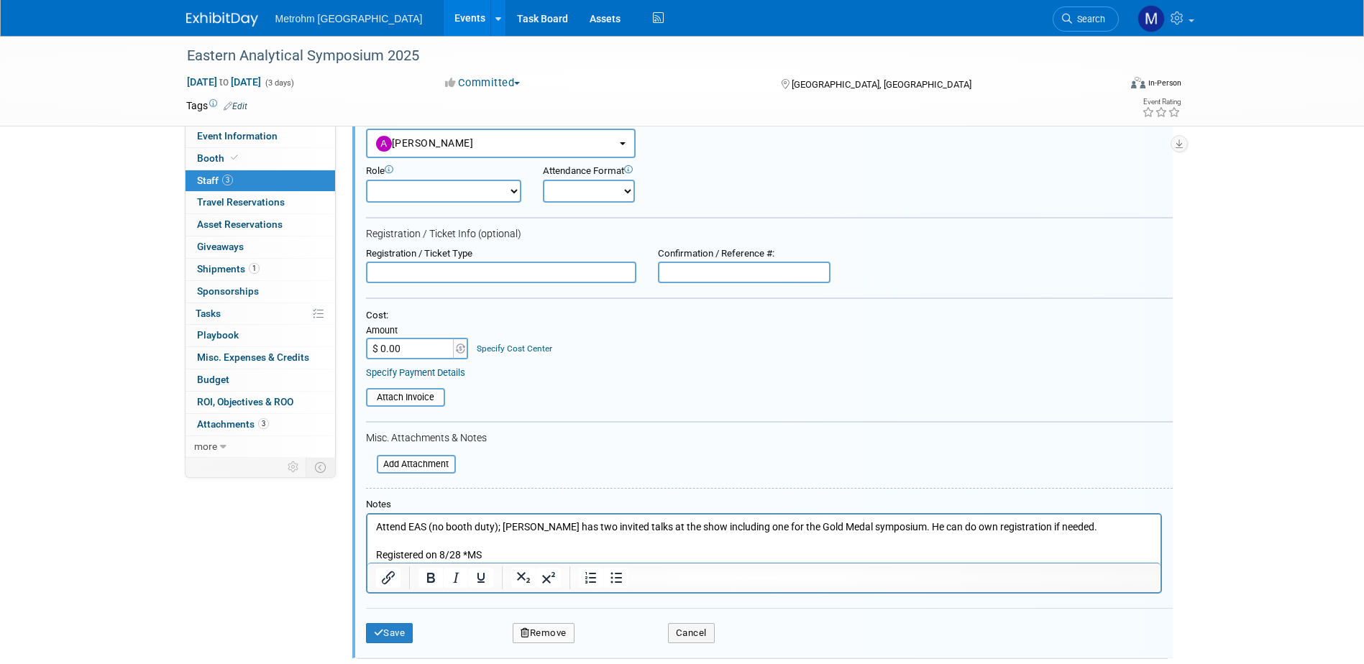
scroll to position [164, 0]
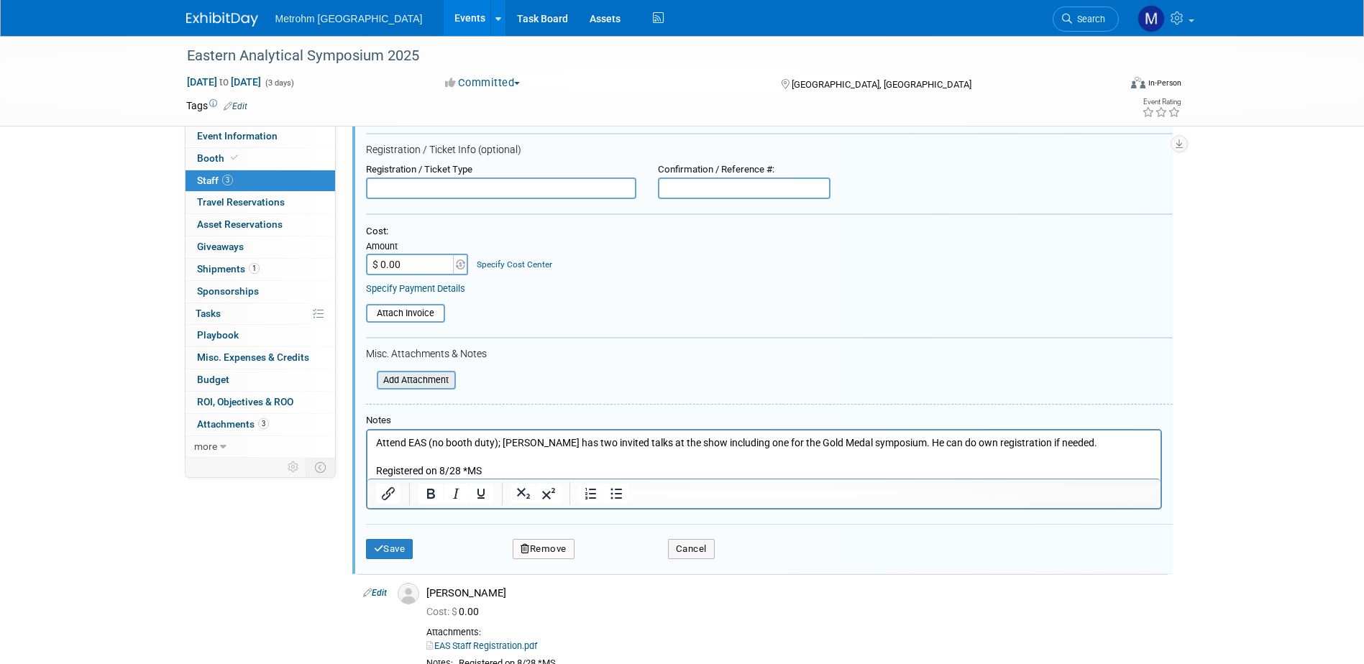
click at [431, 380] on input "file" at bounding box center [368, 380] width 171 height 16
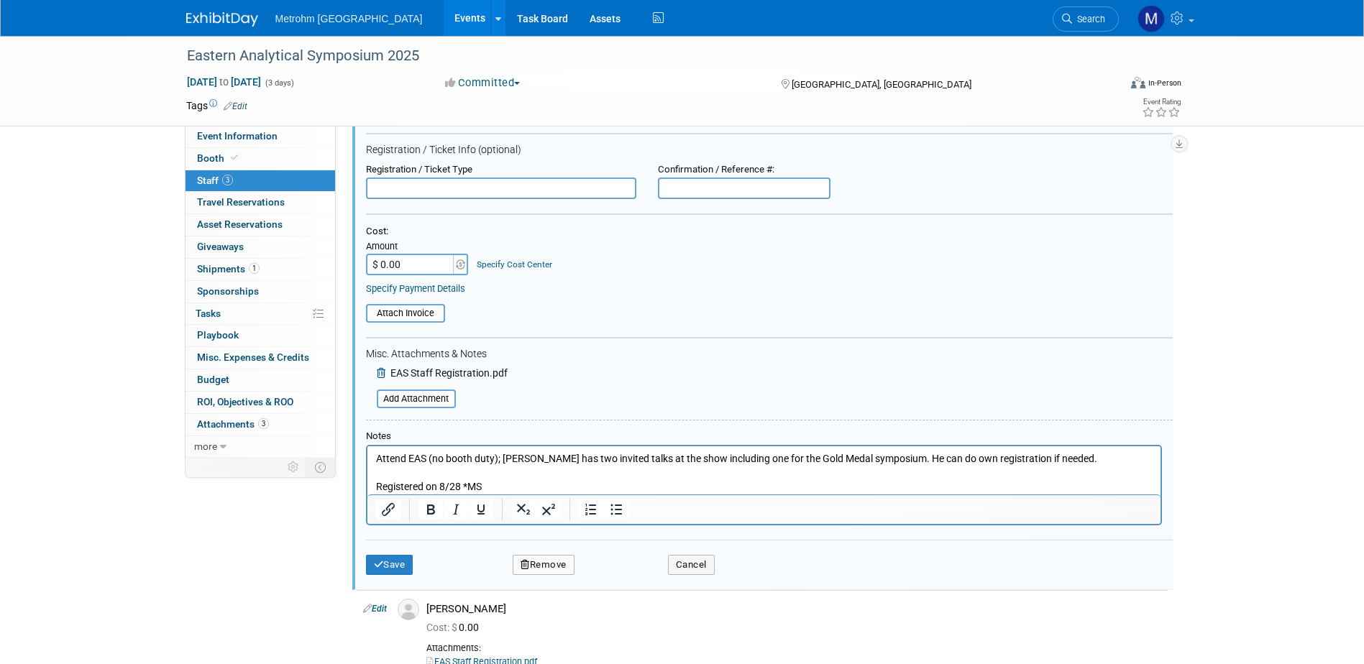
click at [386, 577] on div "Save Remove Cancel" at bounding box center [769, 563] width 807 height 46
click at [389, 571] on button "Save" at bounding box center [389, 565] width 47 height 20
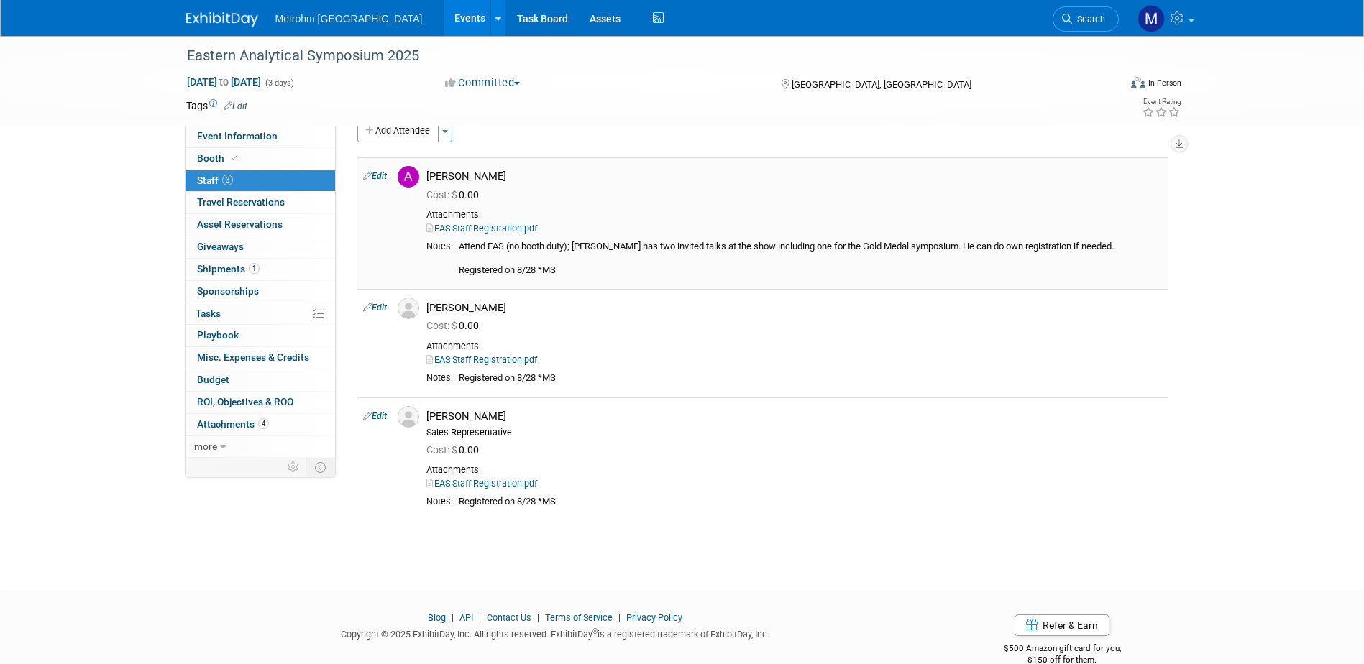
scroll to position [0, 0]
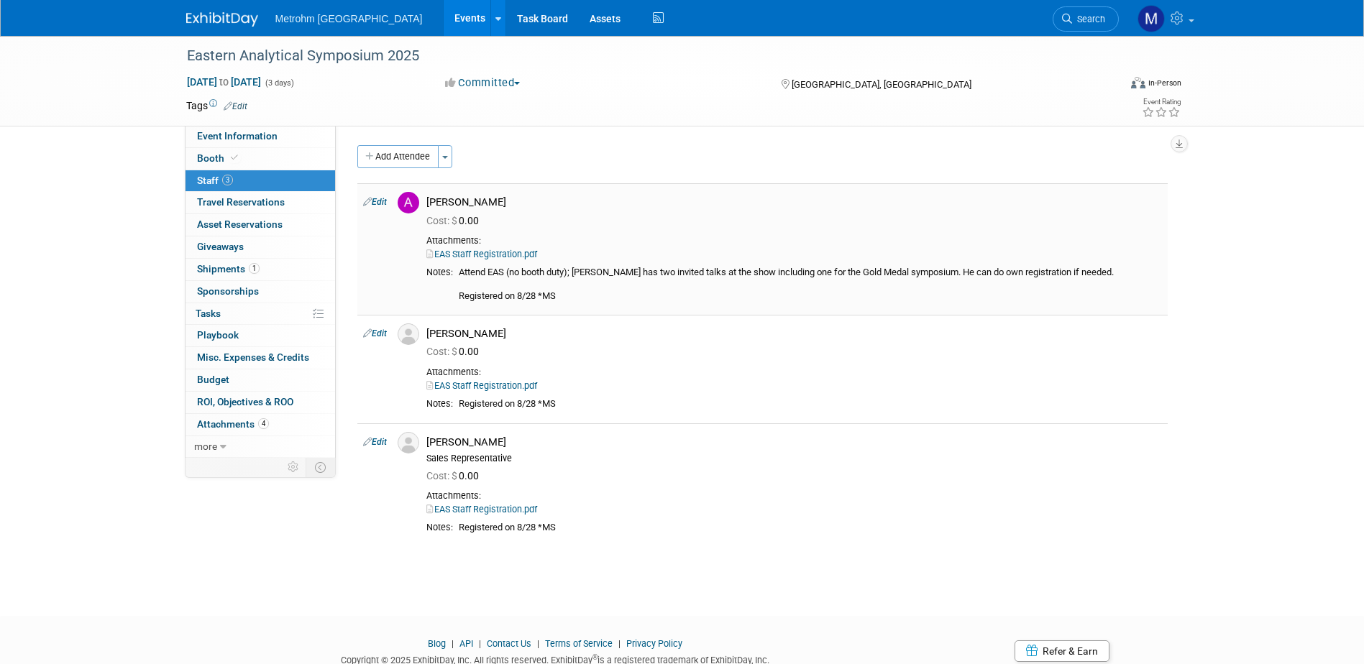
click at [384, 203] on link "Edit" at bounding box center [375, 202] width 24 height 10
select select "5d61767c-d71c-4902-b37d-103e511326b7"
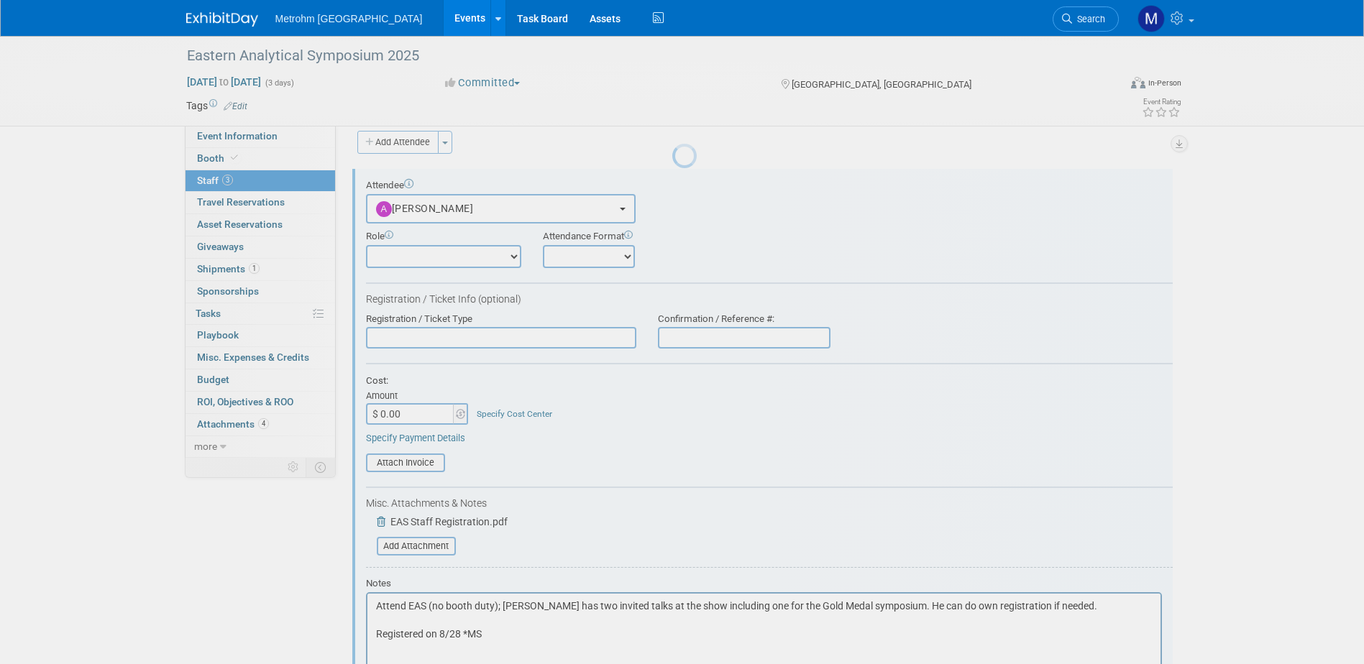
scroll to position [20, 0]
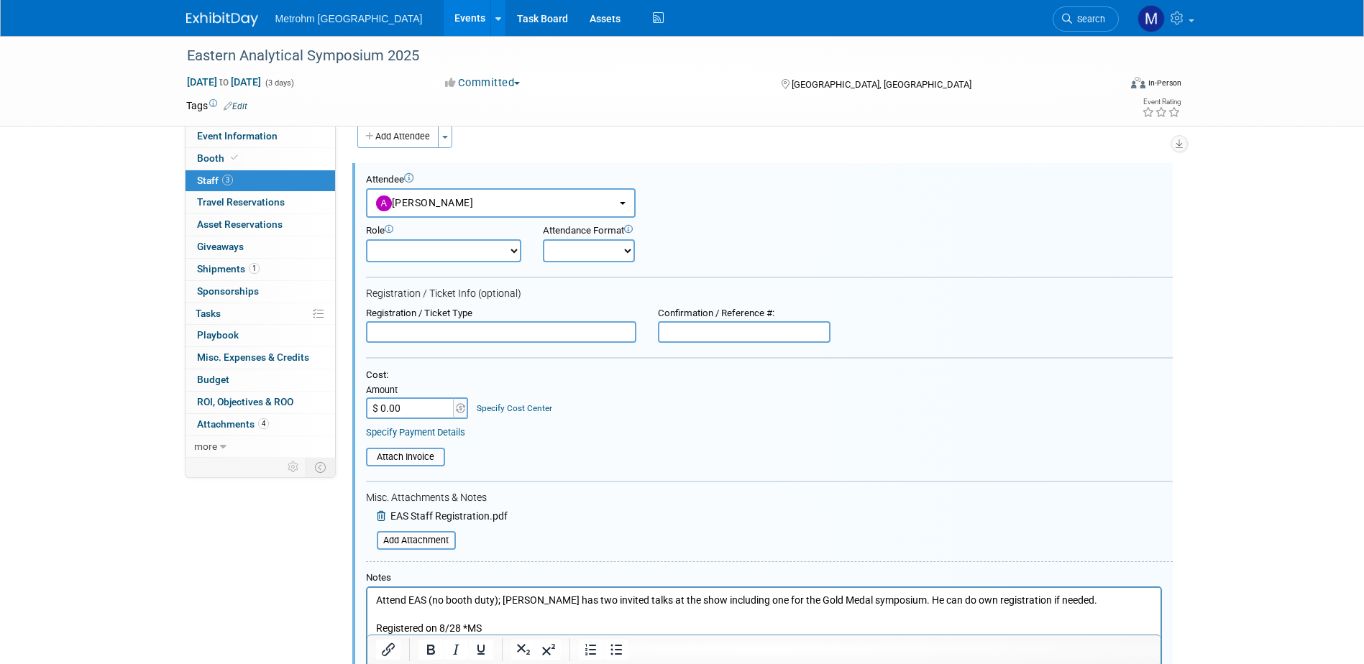
click at [560, 334] on input "text" at bounding box center [501, 332] width 270 height 22
paste input "Complimentary Booth Personnel"
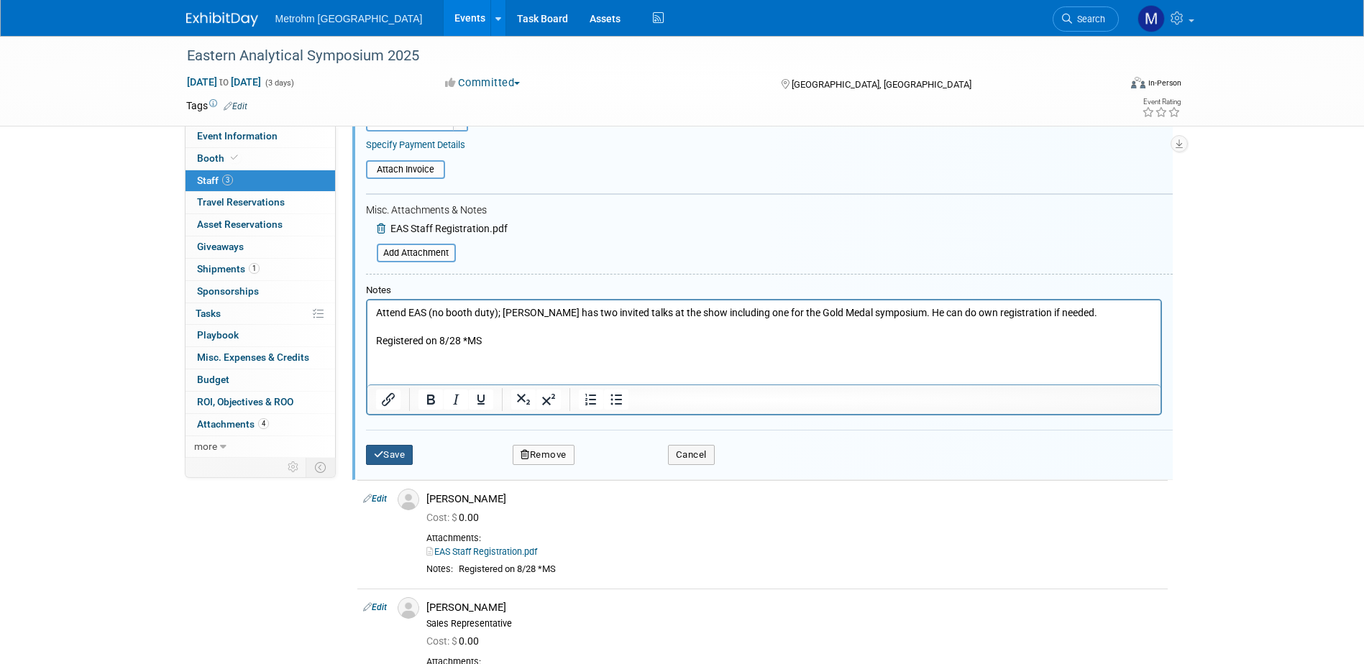
type input "Complimentary Booth Personnel"
click at [391, 452] on button "Save" at bounding box center [389, 455] width 47 height 20
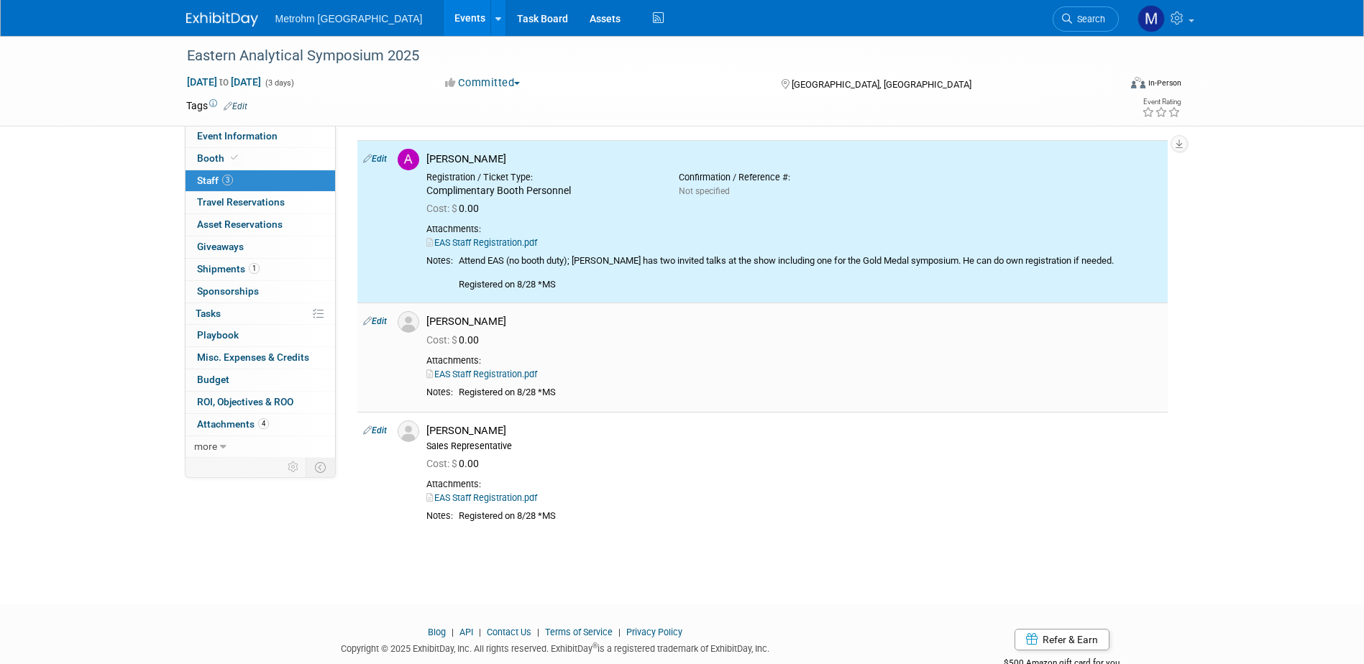
scroll to position [0, 0]
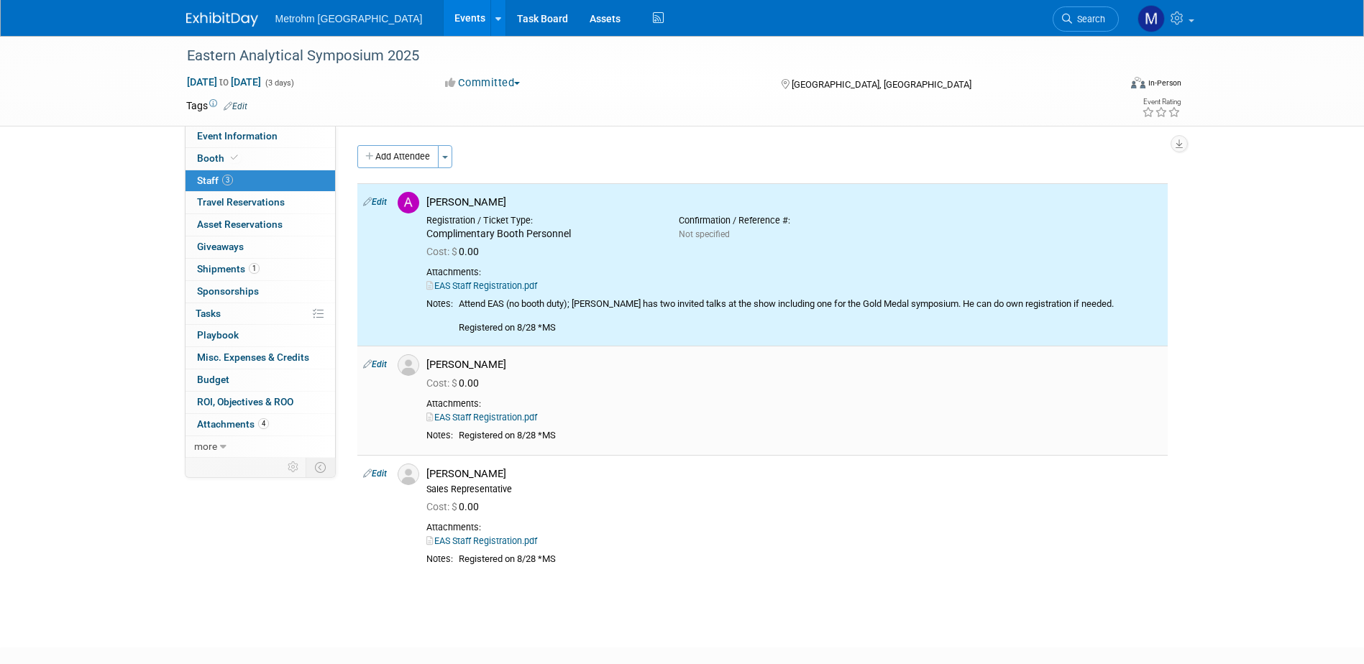
click at [383, 366] on link "Edit" at bounding box center [375, 365] width 24 height 10
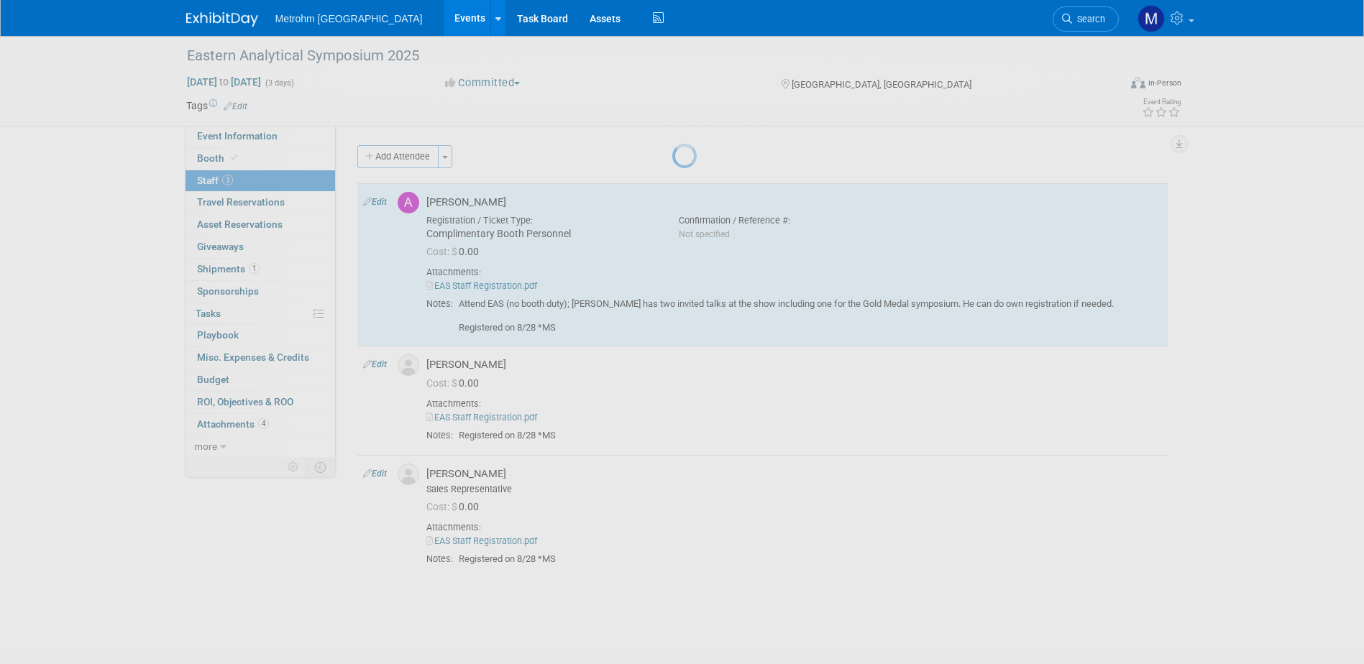
select select "0e1abd52-3ea4-4e85-8dfb-6a54f8f7d980"
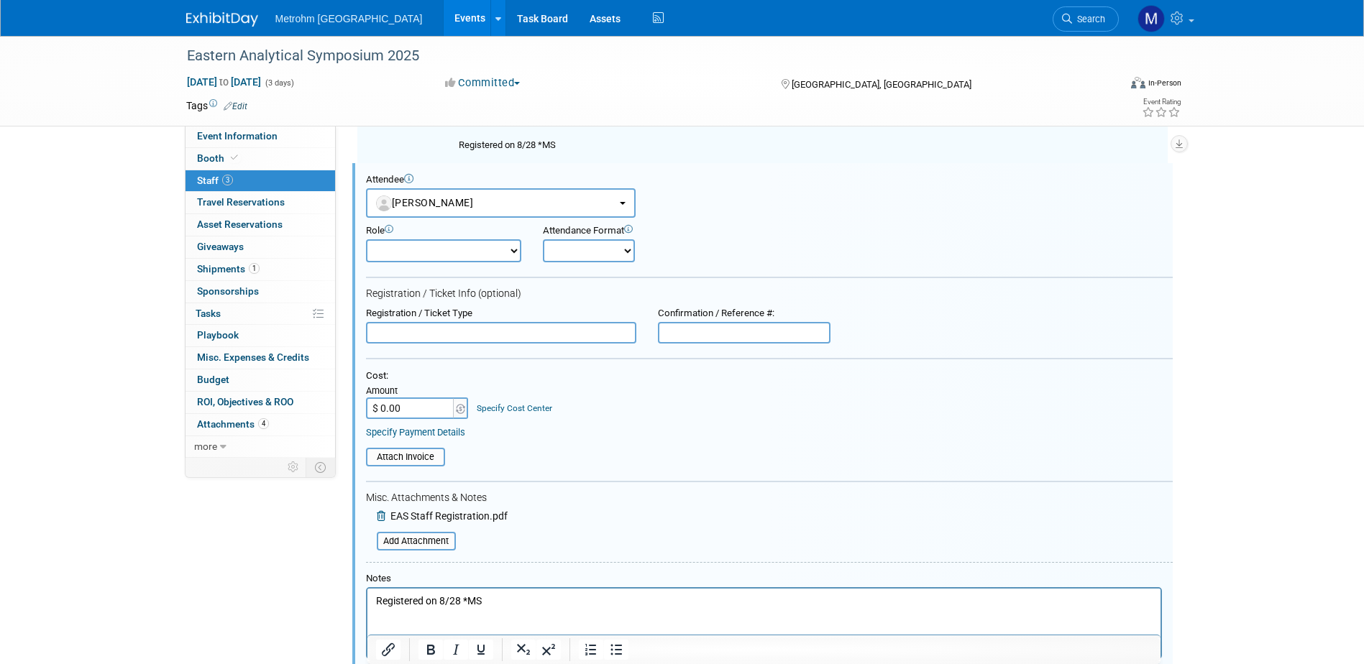
click at [462, 335] on input "text" at bounding box center [501, 333] width 270 height 22
paste input "Complimentary Booth Personnel"
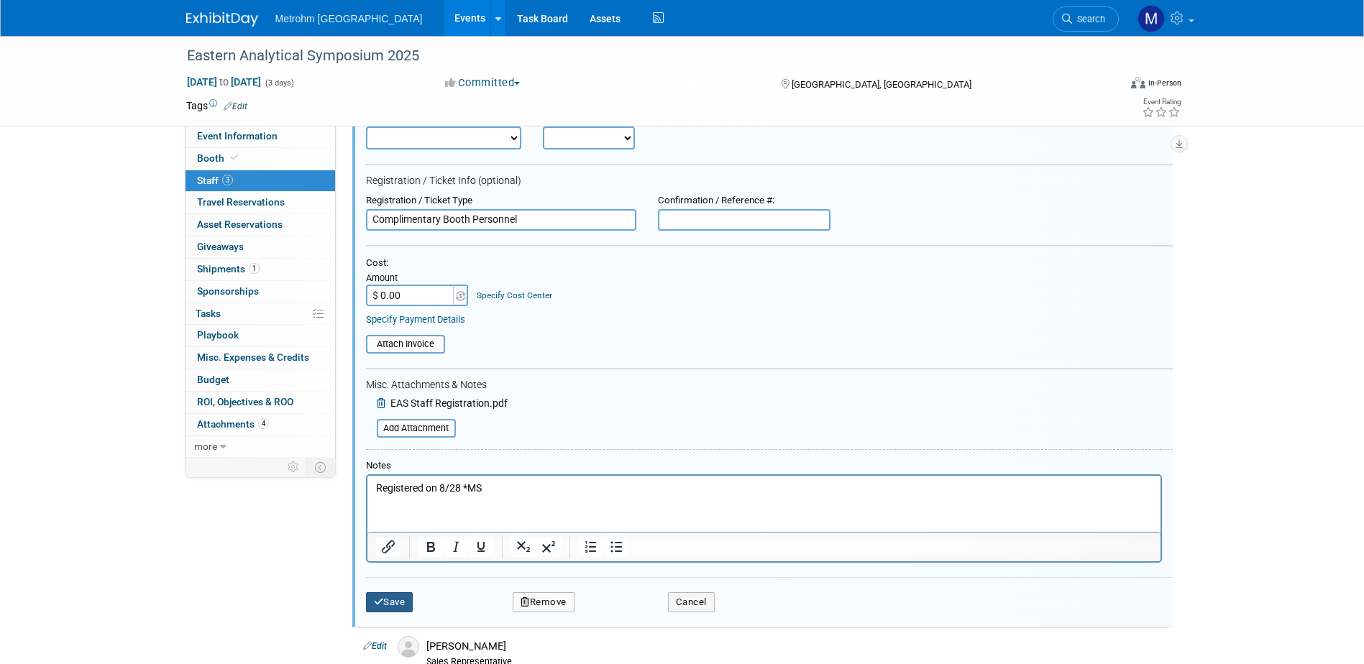
scroll to position [398, 0]
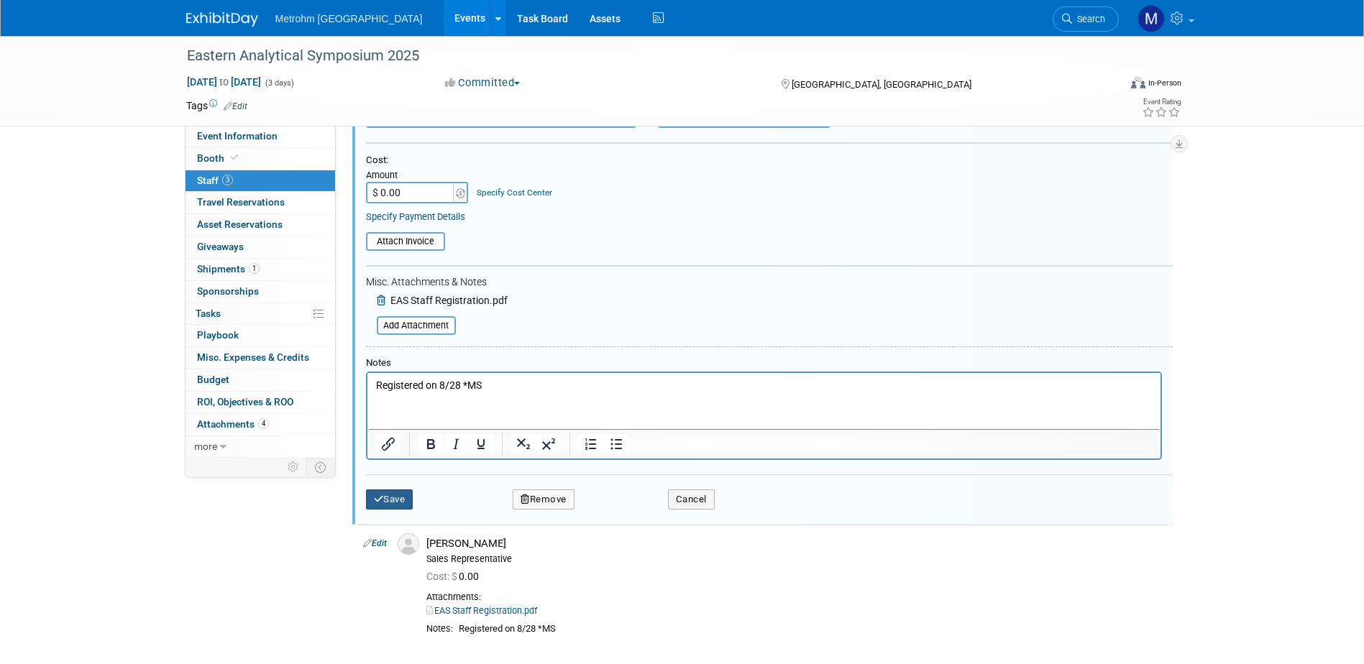
type input "Complimentary Booth Personnel"
click at [398, 503] on button "Save" at bounding box center [389, 500] width 47 height 20
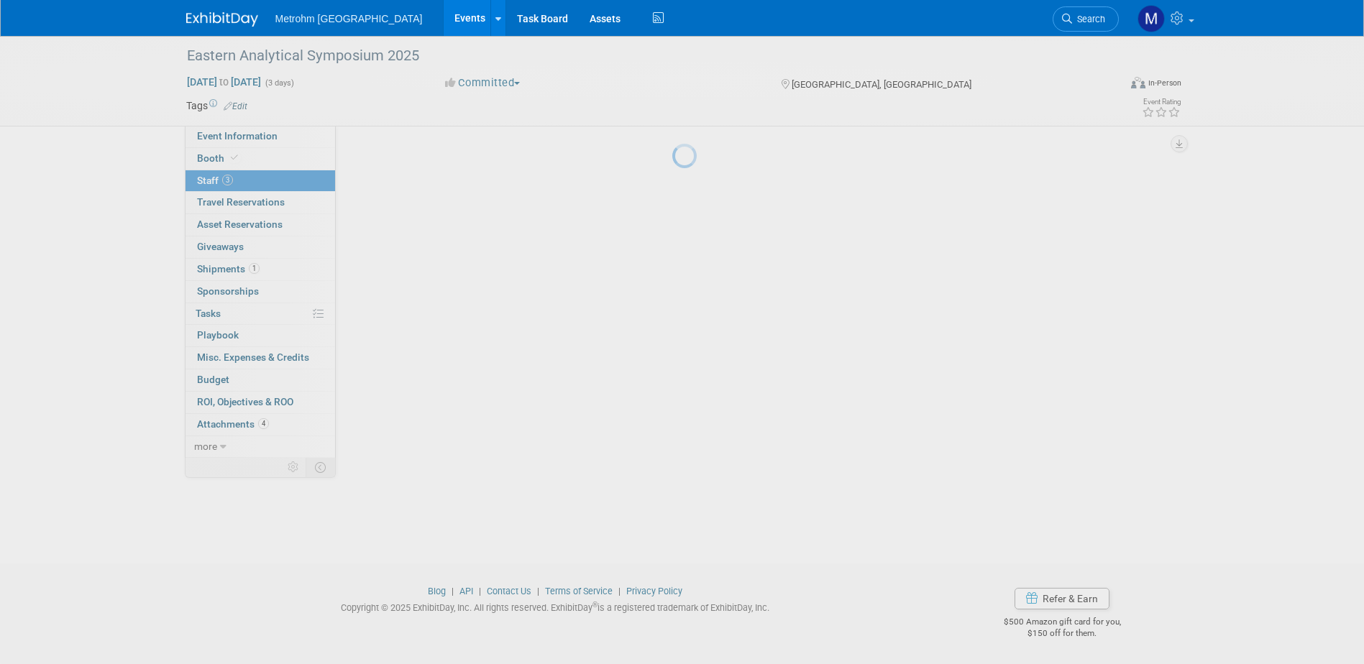
scroll to position [116, 0]
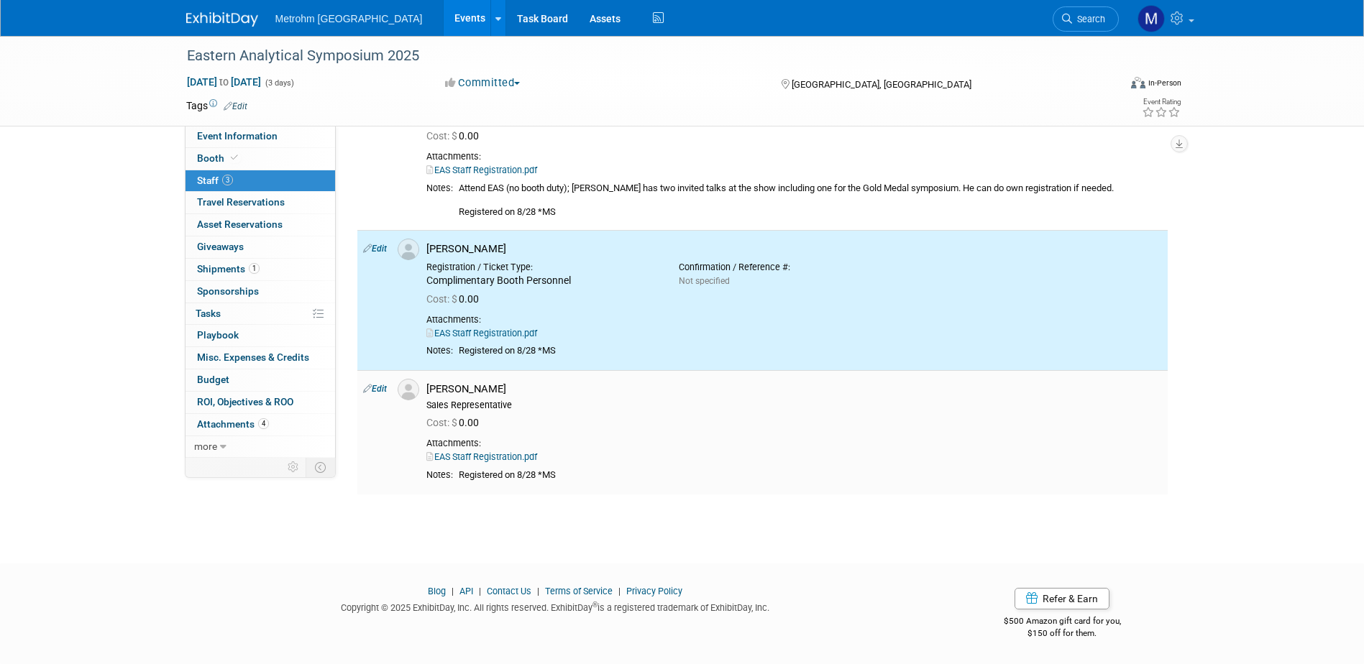
click at [379, 383] on td "Edit" at bounding box center [374, 432] width 35 height 124
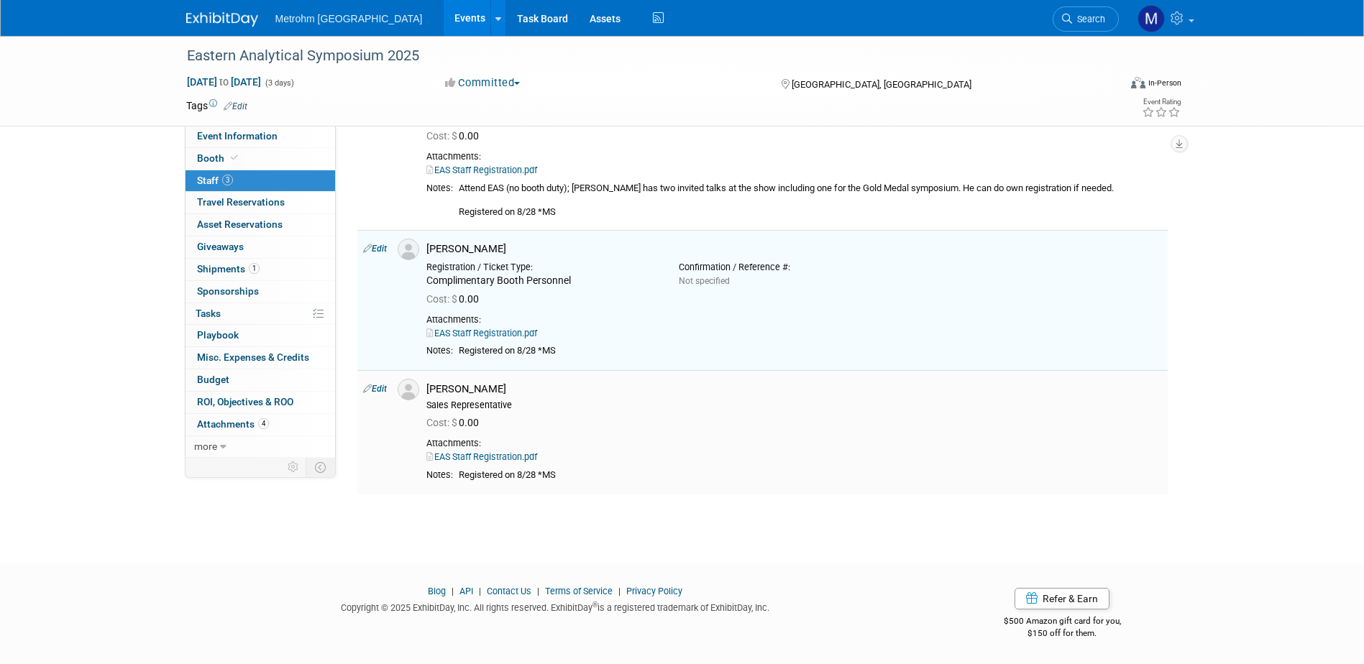
click at [378, 387] on link "Edit" at bounding box center [375, 389] width 24 height 10
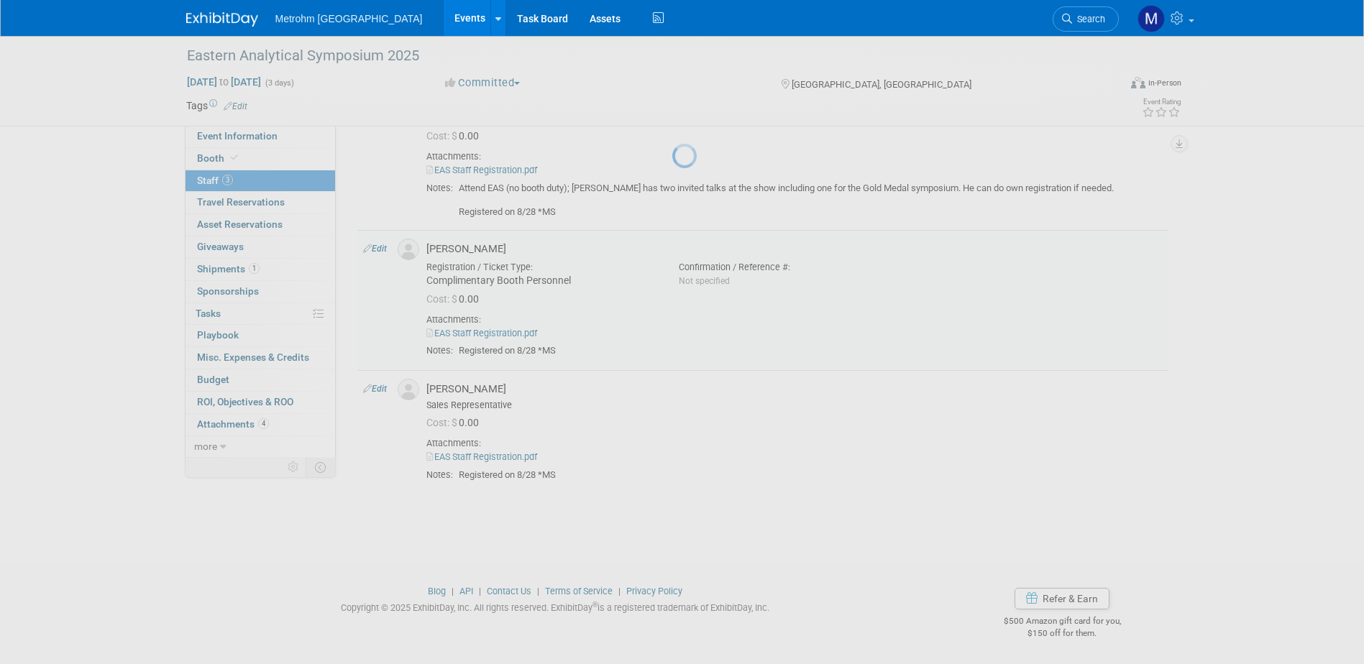
select select "33cbae8c-0571-4abf-a546-0b87a5856b73"
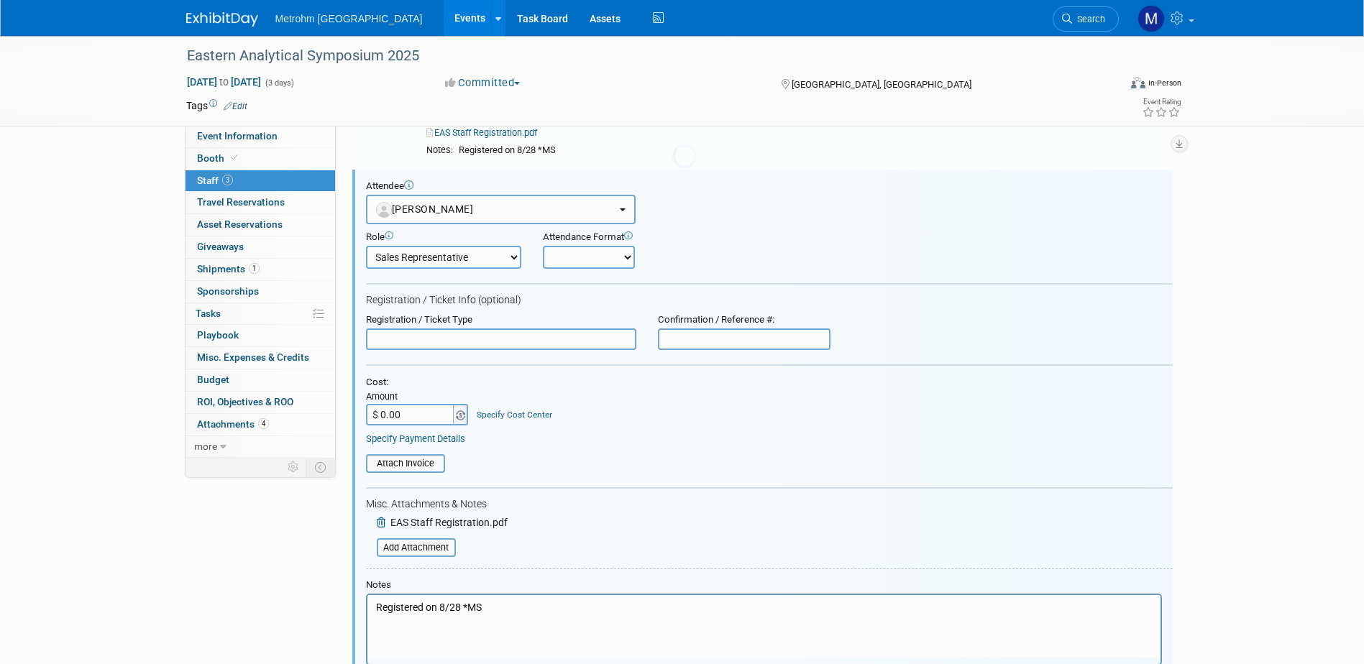
scroll to position [0, 0]
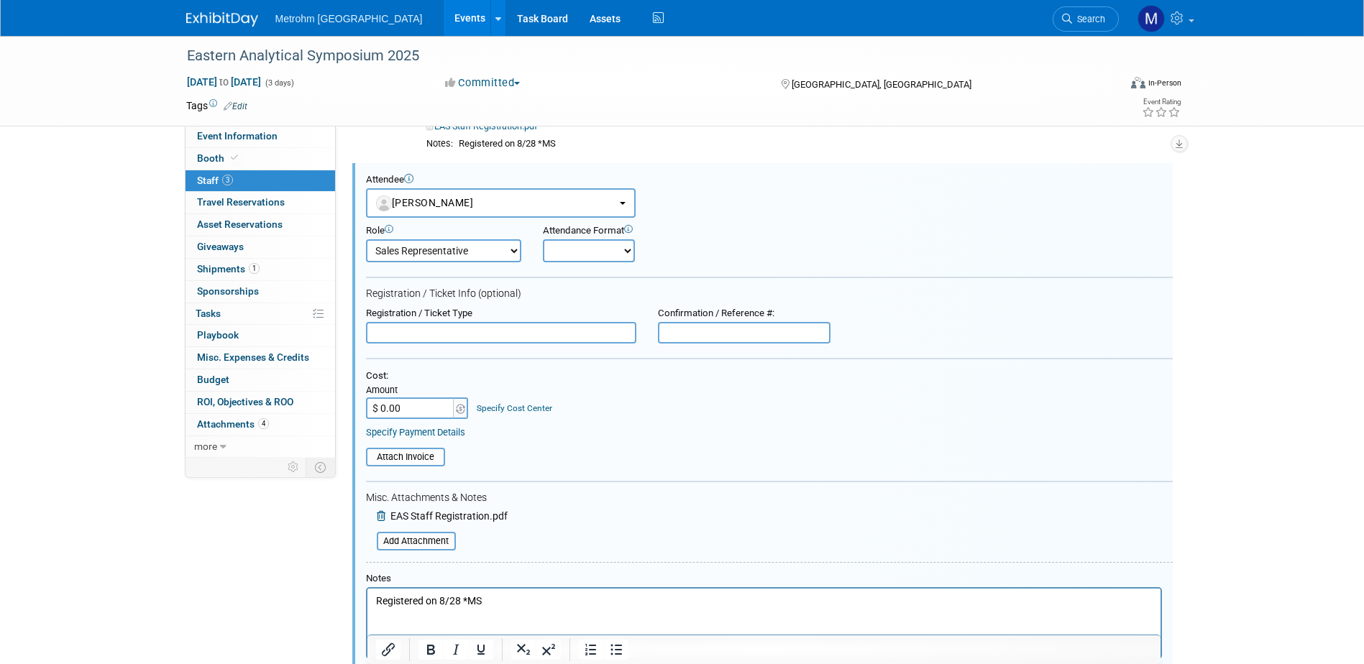
click at [463, 336] on input "text" at bounding box center [501, 333] width 270 height 22
paste input "Complimentary Booth Personnel"
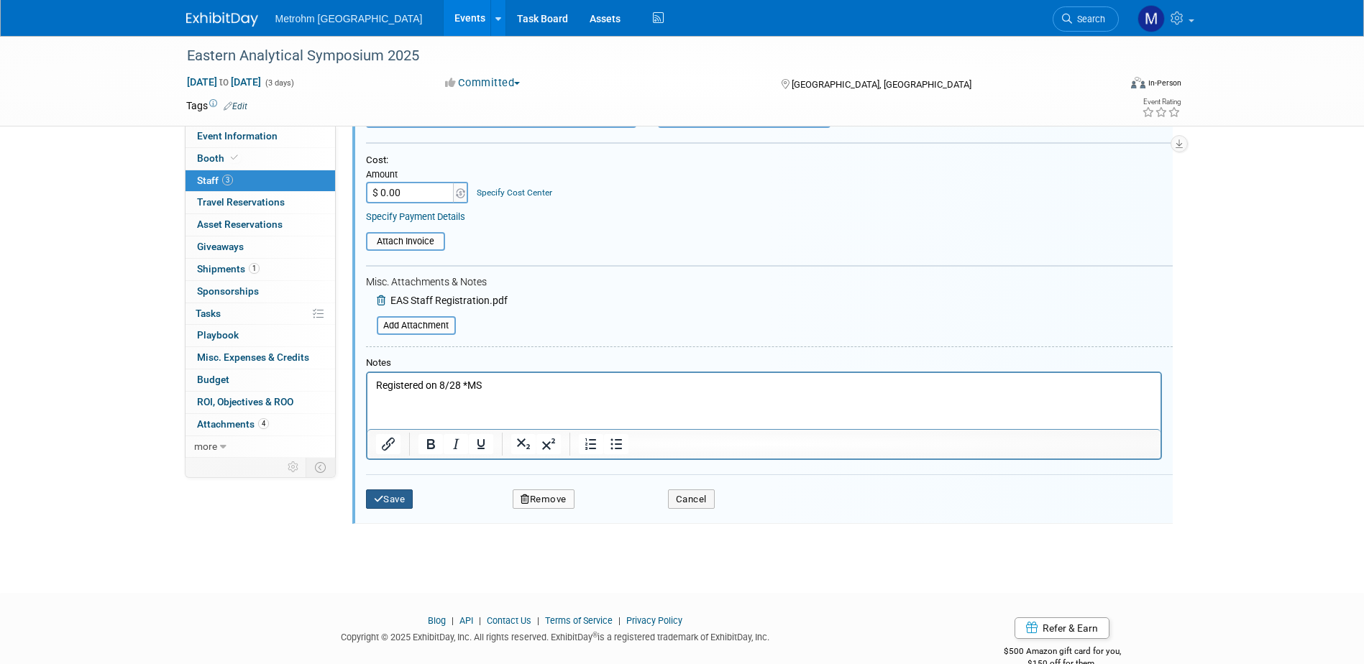
type input "Complimentary Booth Personnel"
click at [402, 503] on button "Save" at bounding box center [389, 500] width 47 height 20
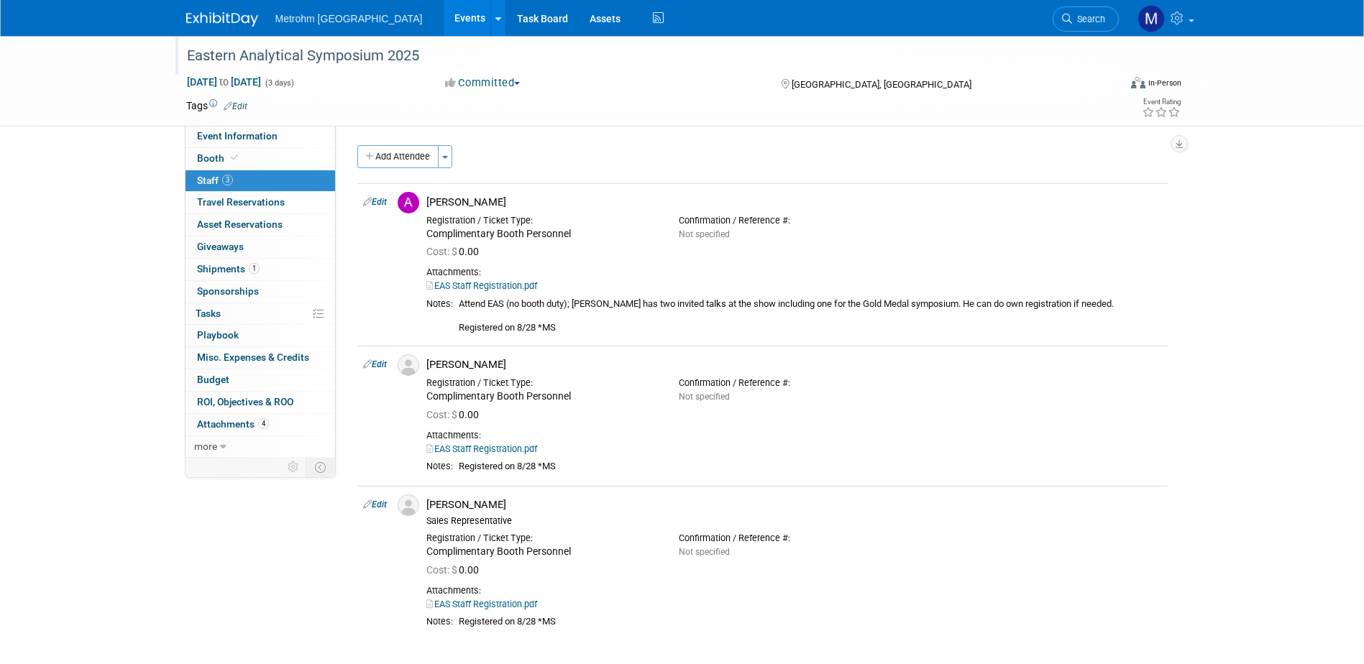
click at [293, 56] on div "Eastern Analytical Symposium 2025" at bounding box center [639, 56] width 915 height 26
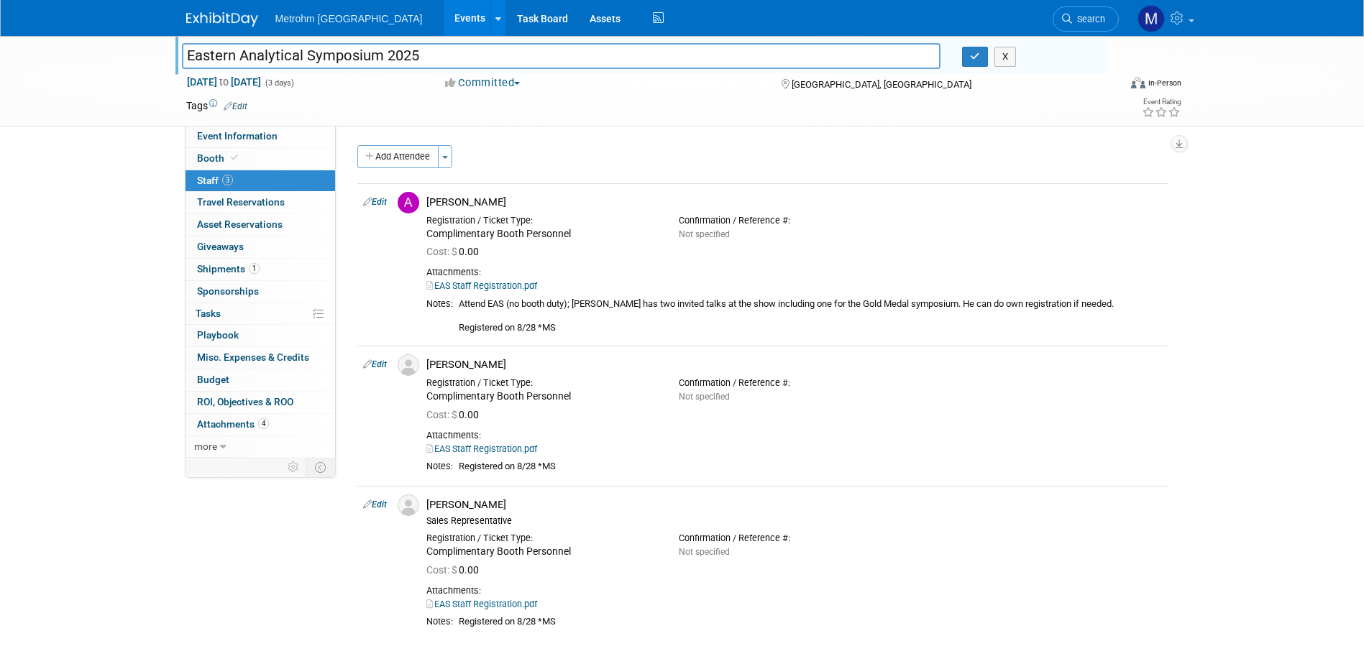
click at [293, 56] on input "Eastern Analytical Symposium 2025" at bounding box center [561, 55] width 759 height 25
drag, startPoint x: 380, startPoint y: 54, endPoint x: 90, endPoint y: 62, distance: 290.6
click at [90, 62] on div "Eastern Analytical Symposium 2025 Eastern Analytical Symposium 2025 X Nov 17, 2…" at bounding box center [682, 81] width 1364 height 91
click at [244, 146] on link "Event Information" at bounding box center [261, 137] width 150 height 22
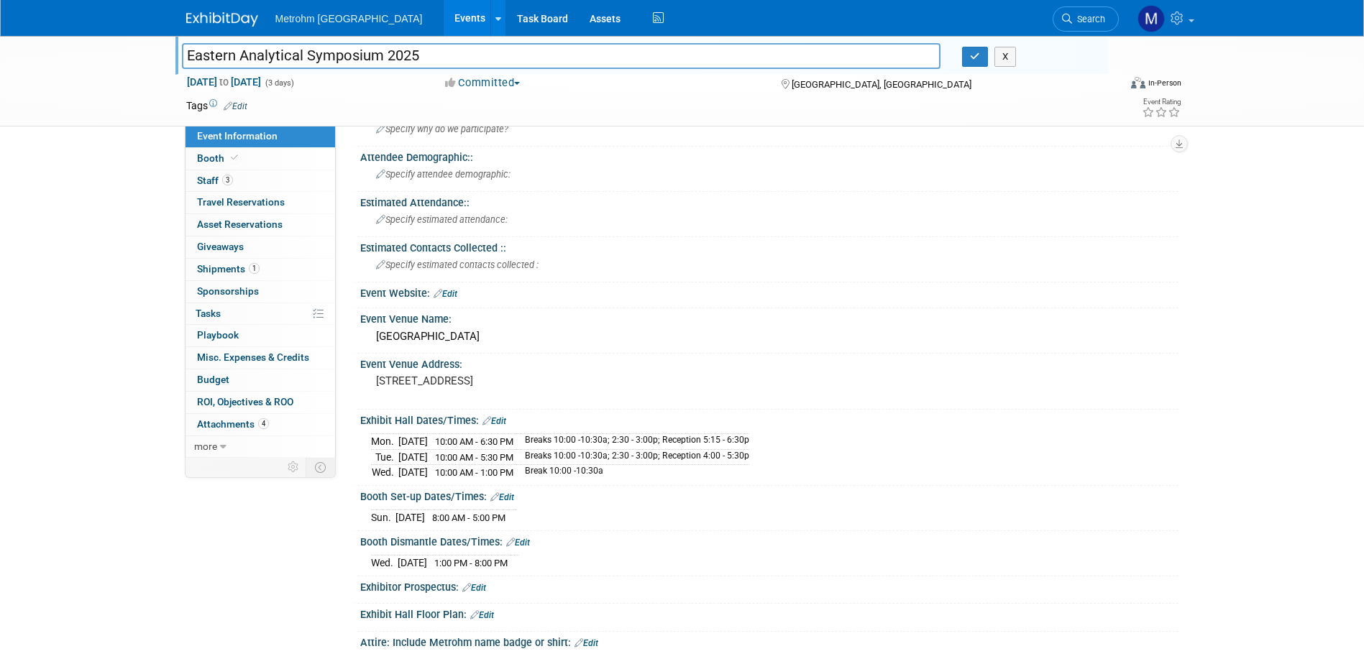
scroll to position [72, 0]
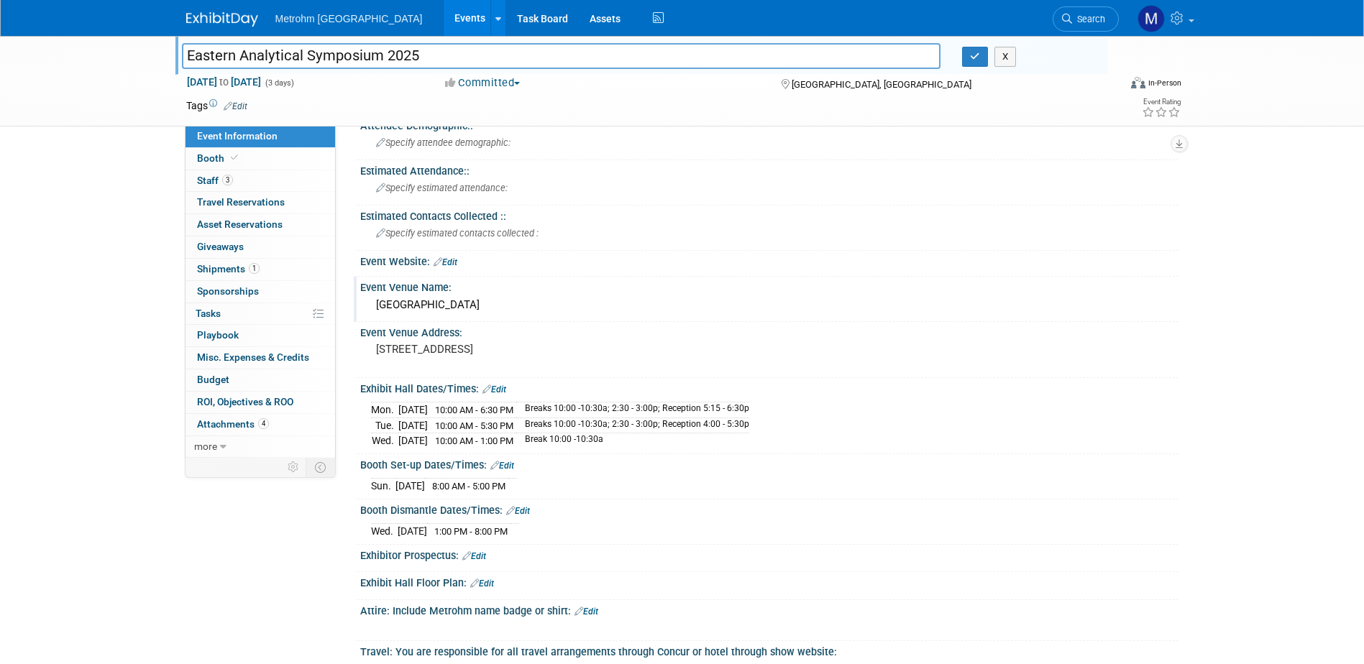
click at [561, 308] on div "Crowne Plaza Princeton Conference Center" at bounding box center [769, 305] width 797 height 22
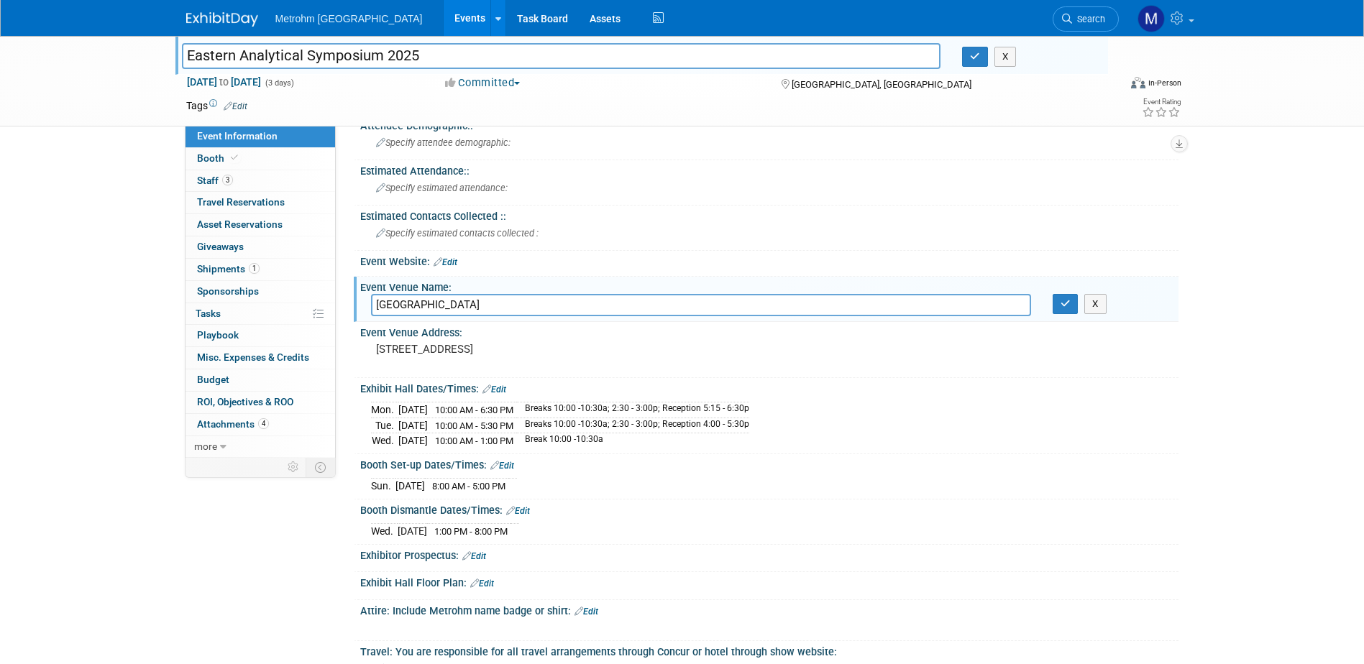
click at [561, 308] on input "Crowne Plaza Princeton Conference Center" at bounding box center [701, 305] width 660 height 22
click at [1088, 306] on button "X" at bounding box center [1095, 304] width 22 height 20
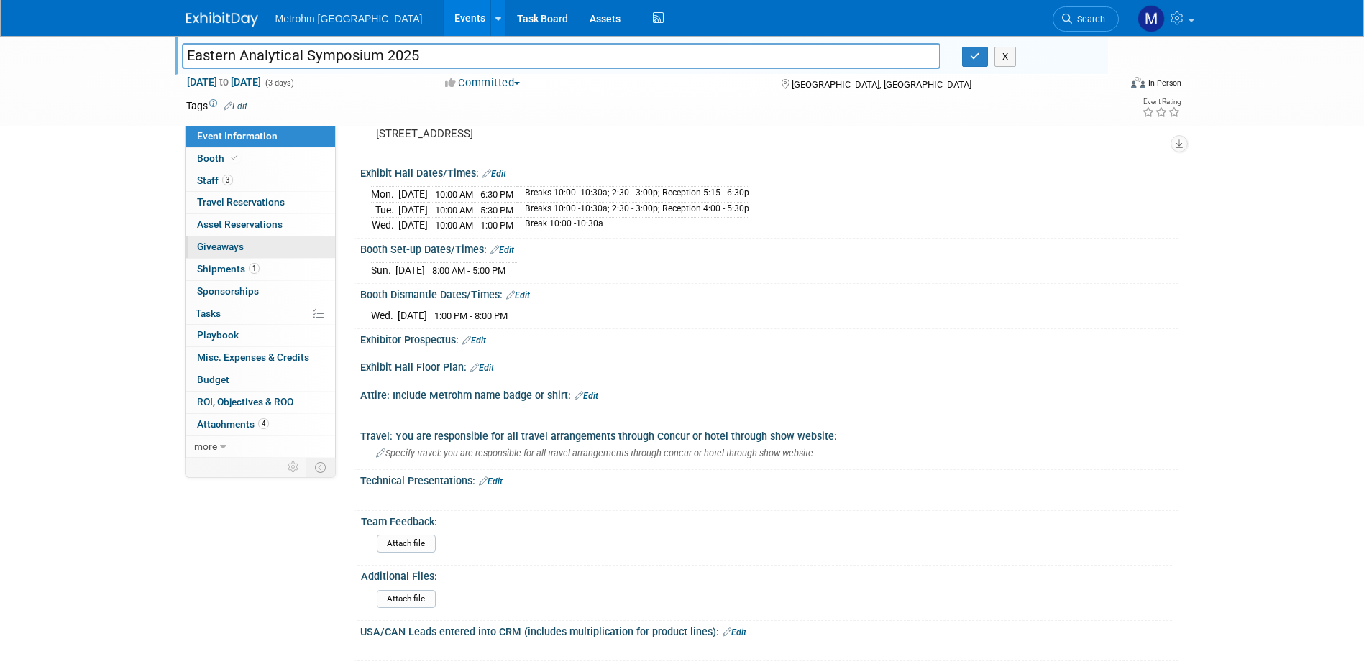
scroll to position [0, 0]
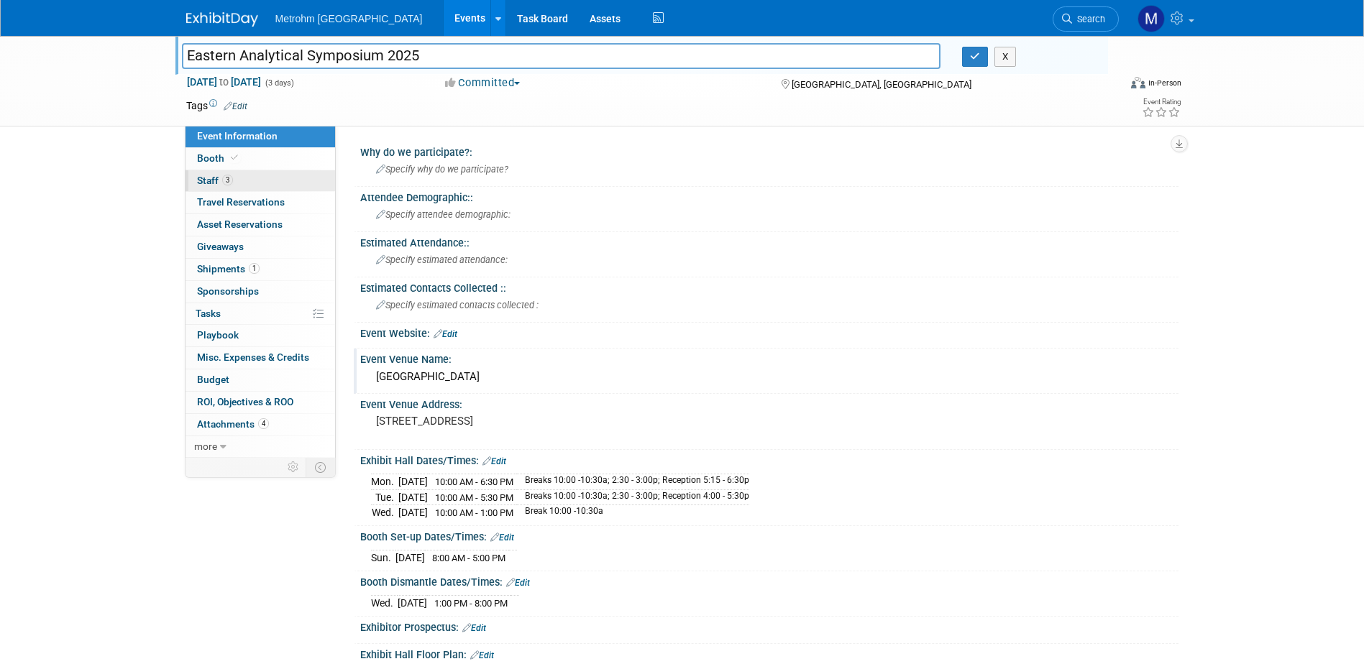
click at [244, 183] on link "3 Staff 3" at bounding box center [261, 181] width 150 height 22
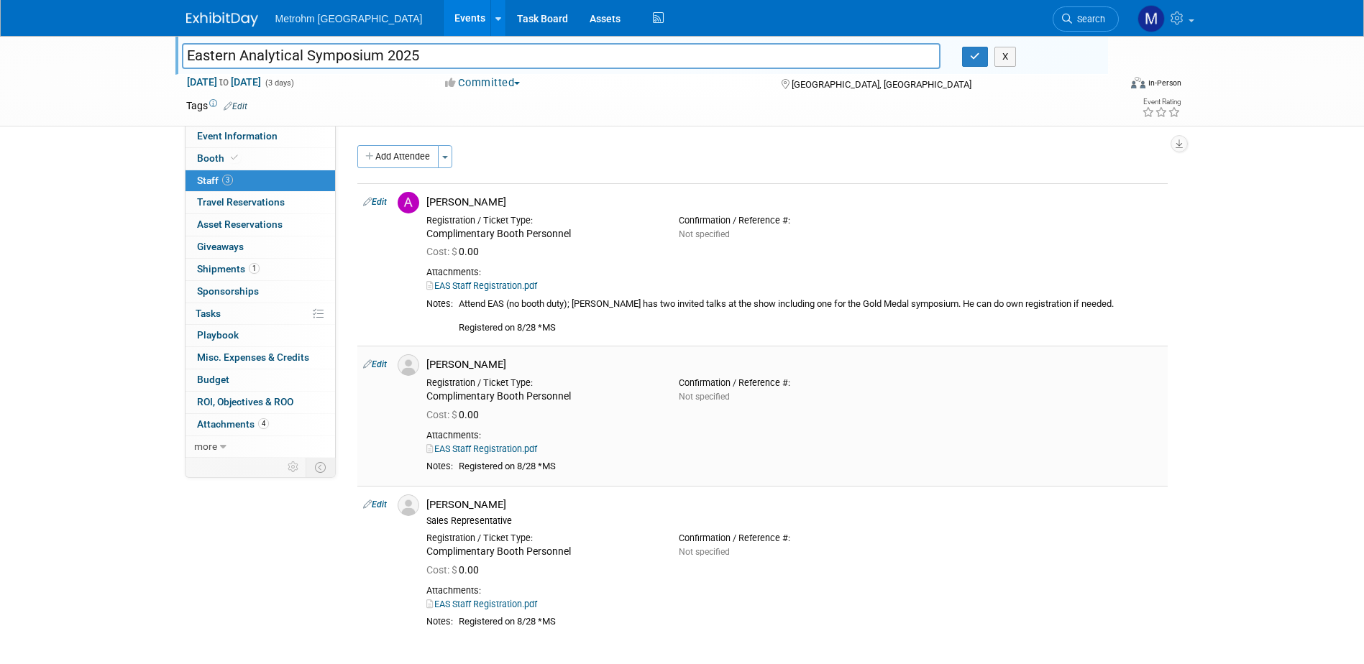
click at [490, 365] on div "[PERSON_NAME]" at bounding box center [794, 365] width 736 height 14
drag, startPoint x: 501, startPoint y: 367, endPoint x: 427, endPoint y: 368, distance: 74.1
click at [427, 368] on div "[PERSON_NAME]" at bounding box center [794, 365] width 736 height 14
copy div "[PERSON_NAME]"
click at [487, 508] on div "[PERSON_NAME]" at bounding box center [794, 505] width 736 height 14
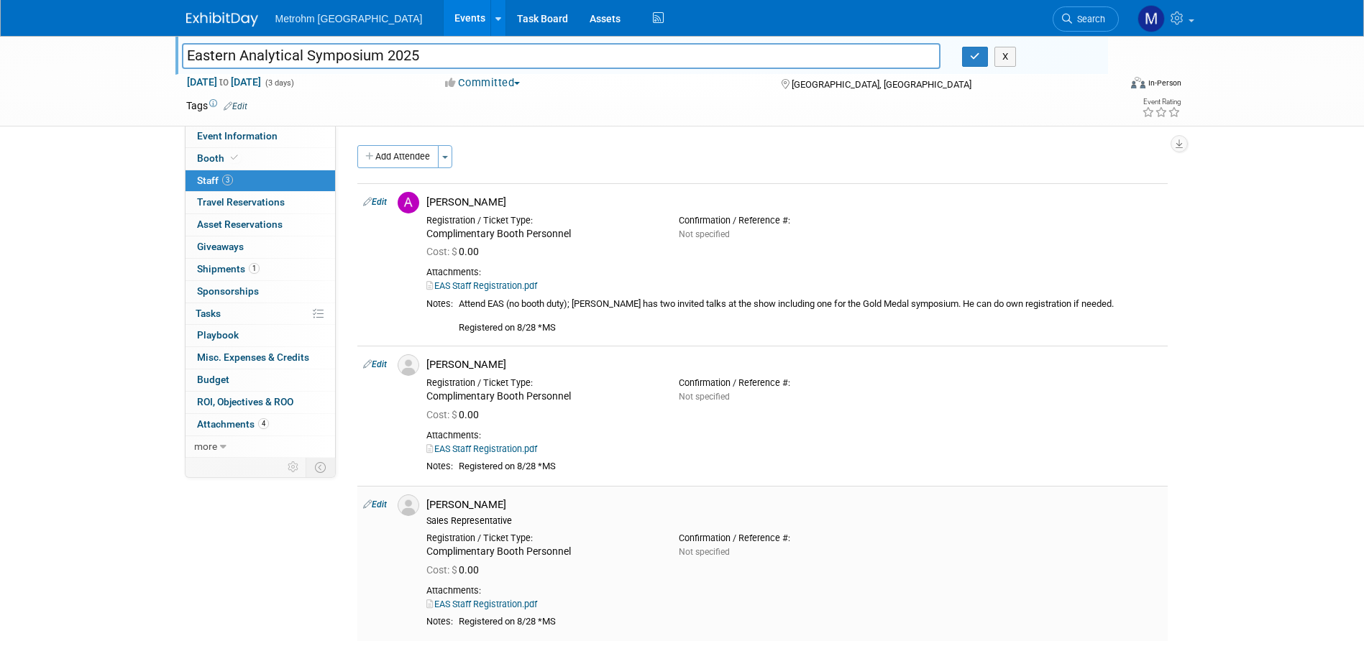
drag, startPoint x: 490, startPoint y: 504, endPoint x: 425, endPoint y: 504, distance: 64.7
click at [425, 504] on div "Seth Kreisler Sales Representative" at bounding box center [794, 511] width 757 height 32
copy div "[PERSON_NAME]"
click at [209, 160] on span "Booth" at bounding box center [219, 158] width 44 height 12
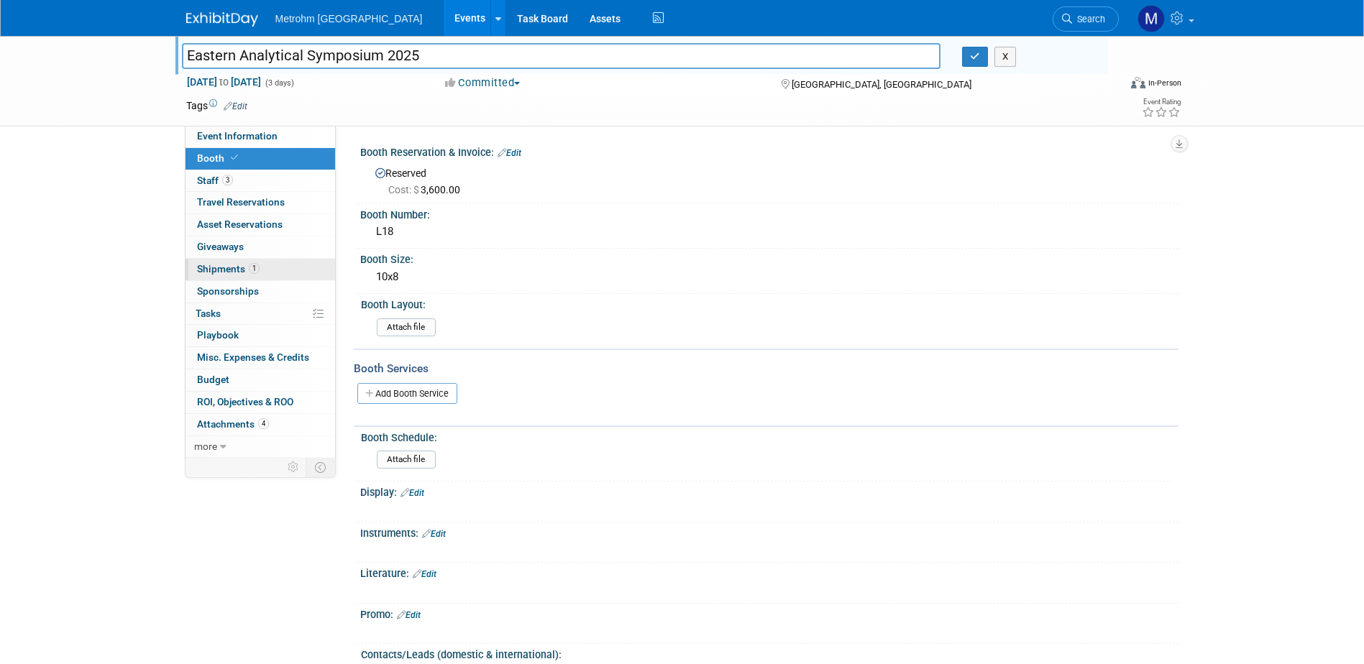
click at [258, 273] on span "Shipments 1" at bounding box center [228, 269] width 63 height 12
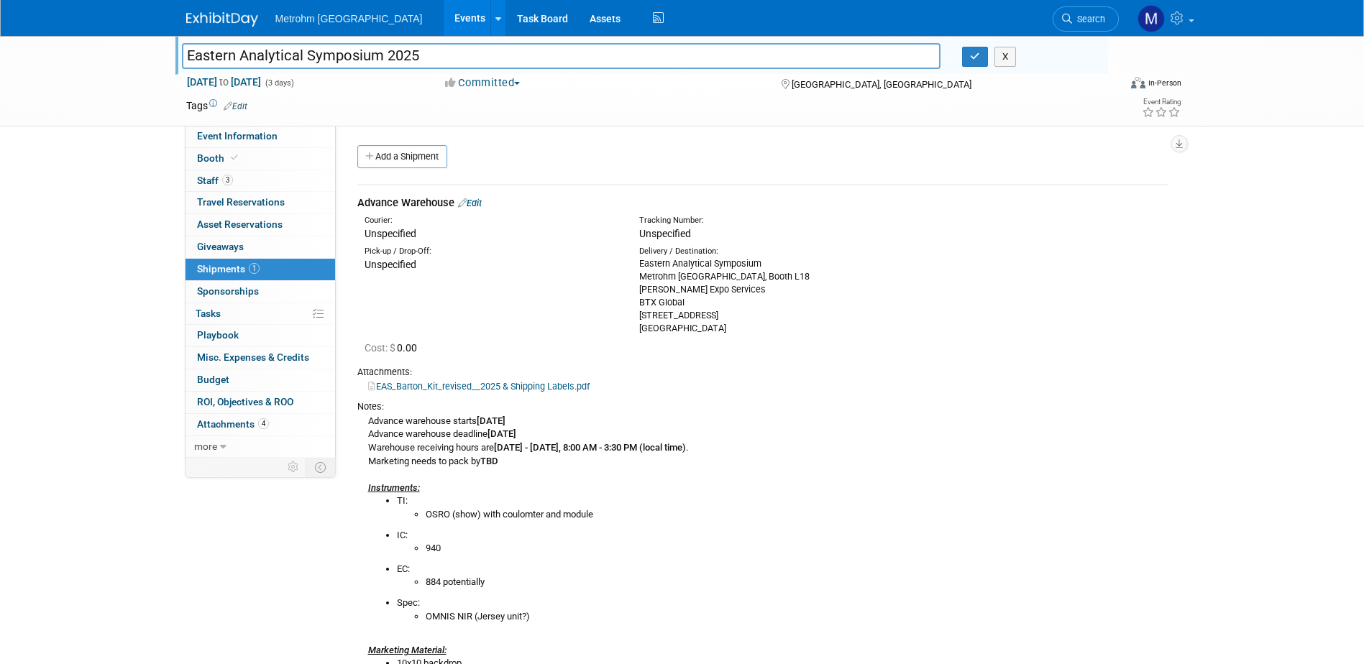
drag, startPoint x: 454, startPoint y: 587, endPoint x: 491, endPoint y: 601, distance: 39.4
click at [454, 587] on li "884 potentially" at bounding box center [797, 583] width 742 height 14
drag, startPoint x: 557, startPoint y: 618, endPoint x: 383, endPoint y: 508, distance: 205.3
click at [383, 508] on div "Advance warehouse starts October 28, 2025 Advance warehouse deadline November 1…" at bounding box center [762, 625] width 810 height 425
copy div "TI: OSRO (show) with coulomter and module IC: 940 EC: 884 potentially Spec: OMN…"
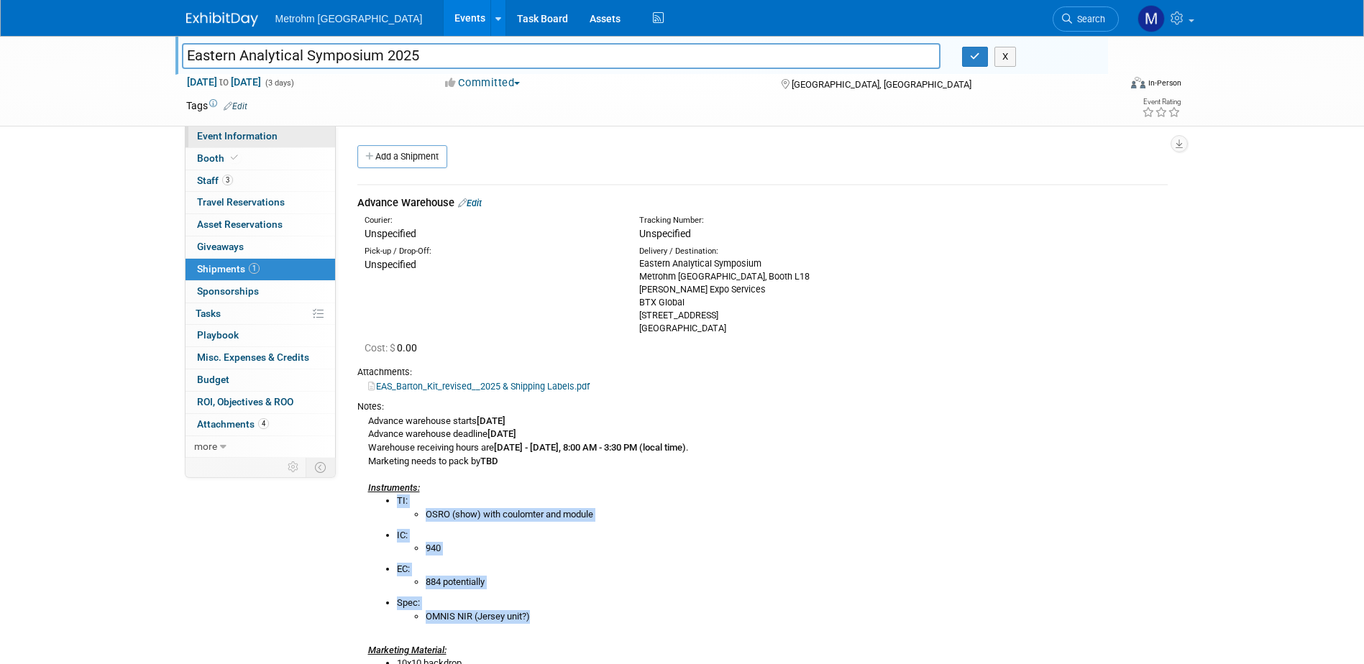
click at [237, 145] on link "Event Information" at bounding box center [261, 137] width 150 height 22
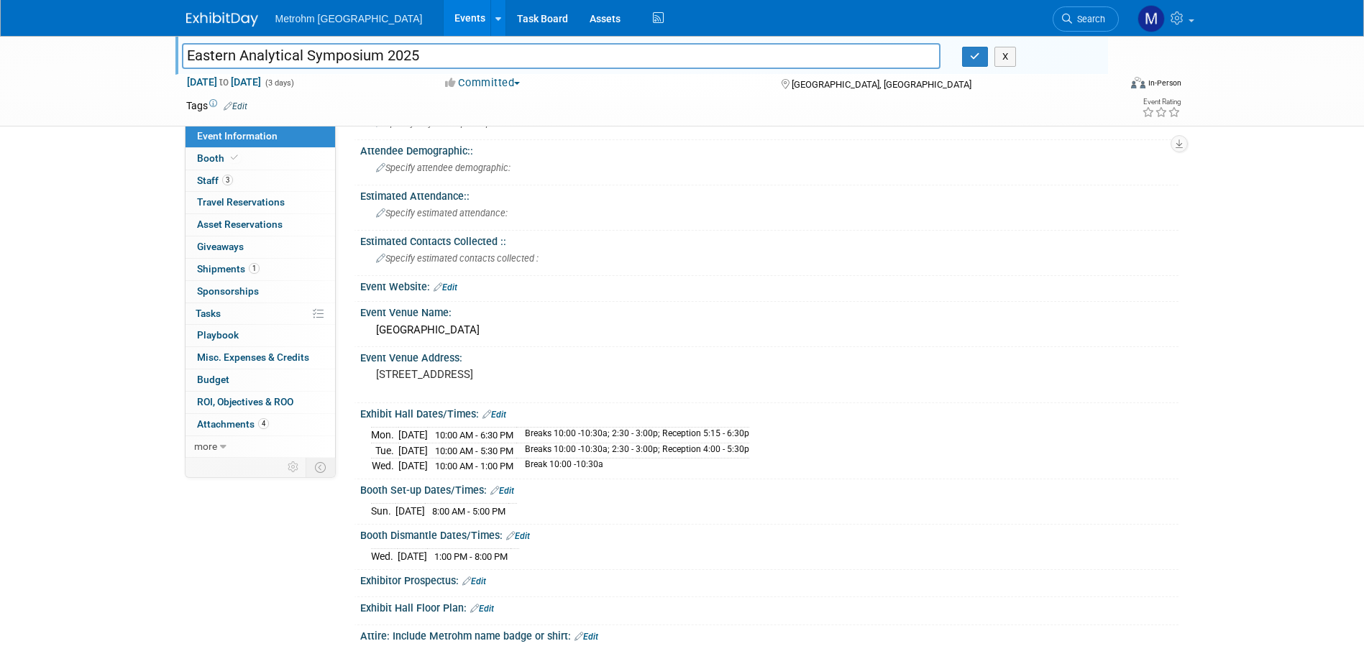
scroll to position [72, 0]
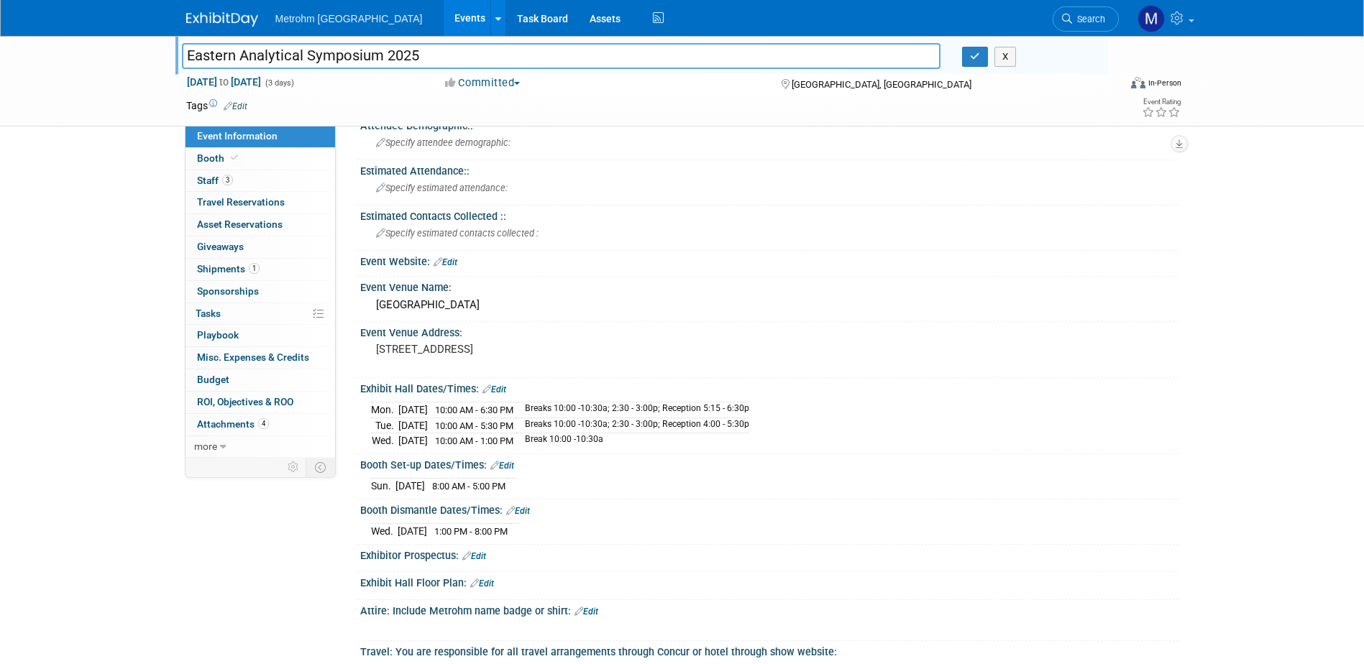
drag, startPoint x: 370, startPoint y: 486, endPoint x: 543, endPoint y: 489, distance: 172.6
click at [517, 489] on tr "Sun. Nov 16, 2025 8:00 AM - 5:00 PM" at bounding box center [444, 486] width 146 height 15
copy tr "Sun. Nov 16, 2025 8:00 AM - 5:00 PM"
drag, startPoint x: 371, startPoint y: 406, endPoint x: 458, endPoint y: 409, distance: 87.1
click at [458, 409] on tr "Mon. Nov 17, 2025 10:00 AM - 6:30 PM Breaks 10:00 -10:30a; 2:30 - 3:00p; Recept…" at bounding box center [560, 411] width 378 height 16
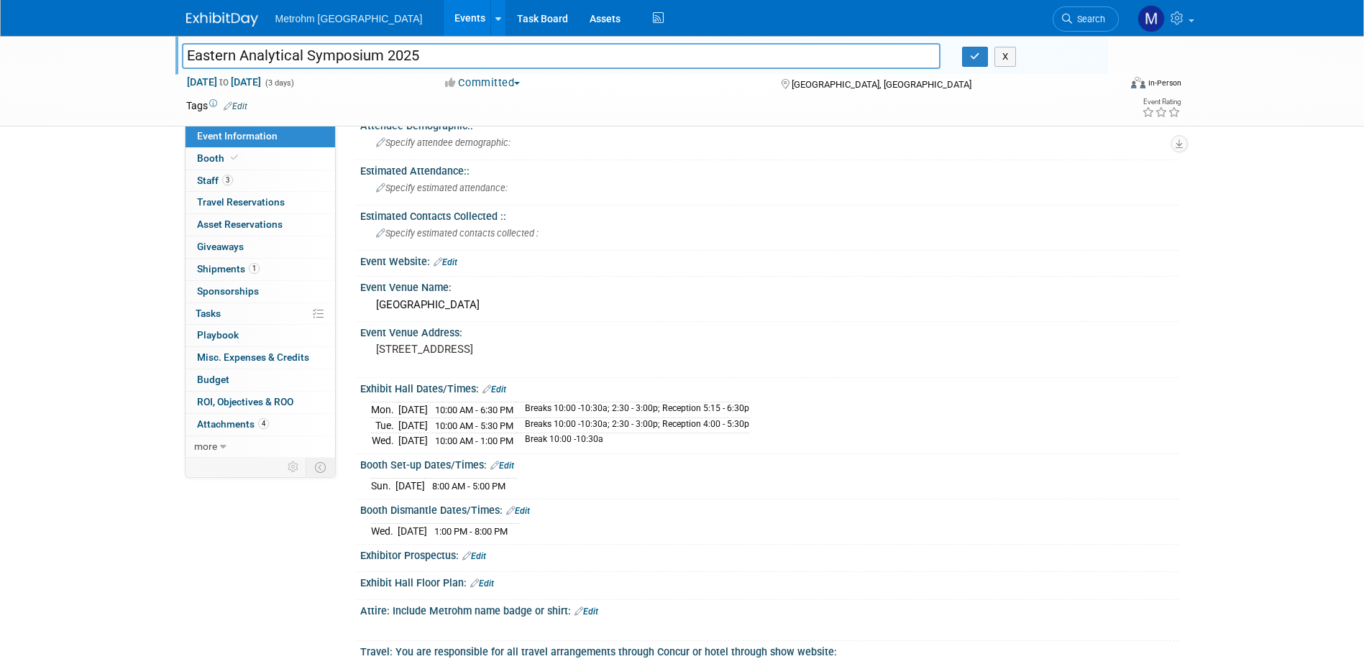
copy tr "Mon. Nov 17, 2025"
click at [513, 436] on span "10:00 AM - 1:00 PM" at bounding box center [474, 441] width 78 height 11
drag, startPoint x: 544, startPoint y: 410, endPoint x: 372, endPoint y: 410, distance: 171.1
click at [372, 410] on tr "Mon. Nov 17, 2025 10:00 AM - 6:30 PM Breaks 10:00 -10:30a; 2:30 - 3:00p; Recept…" at bounding box center [560, 411] width 378 height 16
copy tr "Mon. Nov 17, 2025 10:00 AM - 6:30 PM"
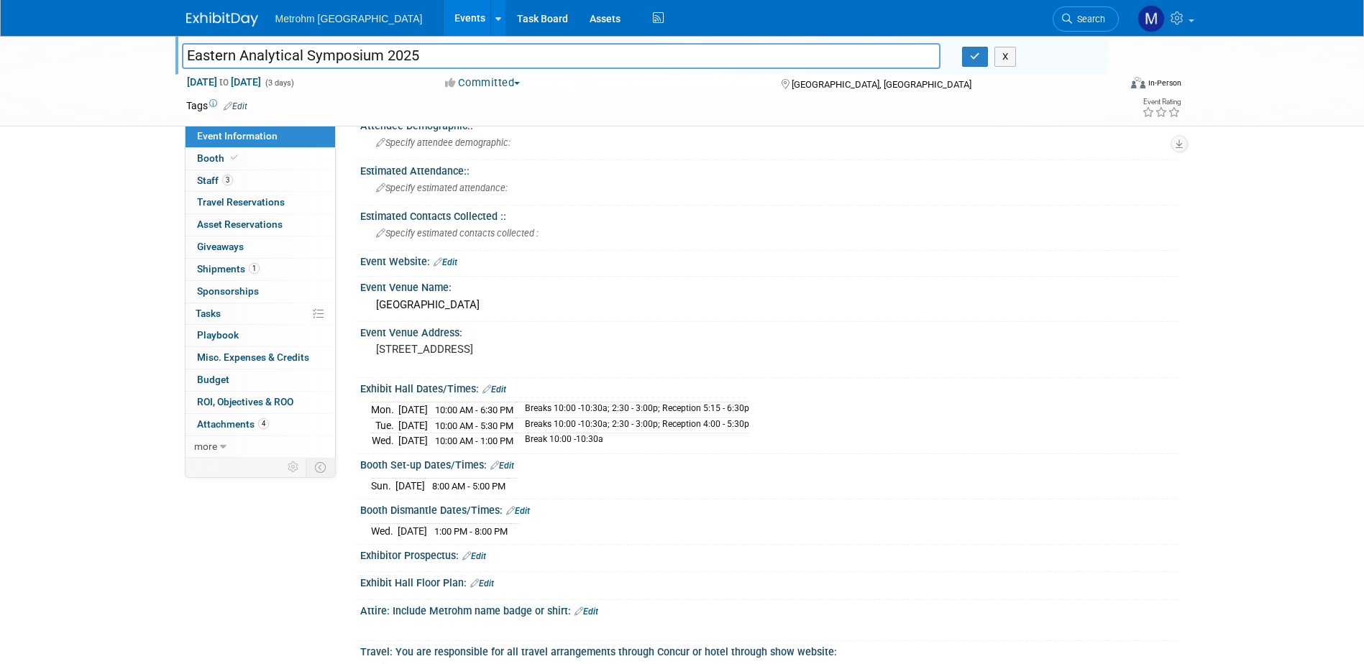
drag, startPoint x: 376, startPoint y: 427, endPoint x: 546, endPoint y: 429, distance: 170.4
click at [546, 429] on tr "Tue. Nov 18, 2025 10:00 AM - 5:30 PM Breaks 10:00 -10:30a; 2:30 - 3:00p; Recept…" at bounding box center [560, 426] width 378 height 16
copy tr "Tue. Nov 18, 2025 10:00 AM - 5:30 PM"
click at [586, 457] on div "Booth Set-up Dates/Times: Edit" at bounding box center [769, 463] width 818 height 19
drag, startPoint x: 373, startPoint y: 442, endPoint x: 544, endPoint y: 441, distance: 171.1
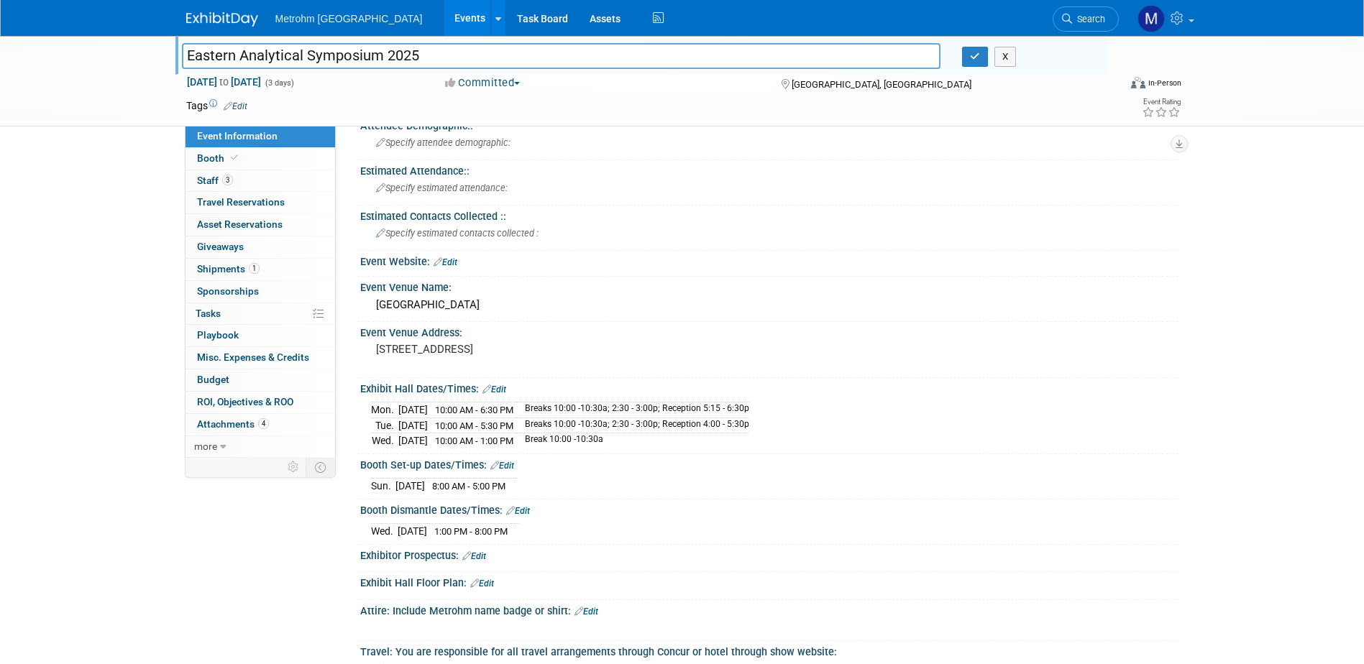
click at [544, 441] on tr "Wed. Nov 19, 2025 10:00 AM - 1:00 PM Break 10:00 -10:30a" at bounding box center [560, 441] width 378 height 15
copy tr "Wed. Nov 19, 2025 10:00 AM - 1:00 PM"
drag, startPoint x: 369, startPoint y: 487, endPoint x: 557, endPoint y: 485, distance: 187.7
click at [557, 485] on div "Sun. Nov 16, 2025 8:00 AM - 5:00 PM Save Changes Cancel" at bounding box center [769, 483] width 818 height 24
click at [1017, 56] on button "X" at bounding box center [1005, 57] width 22 height 20
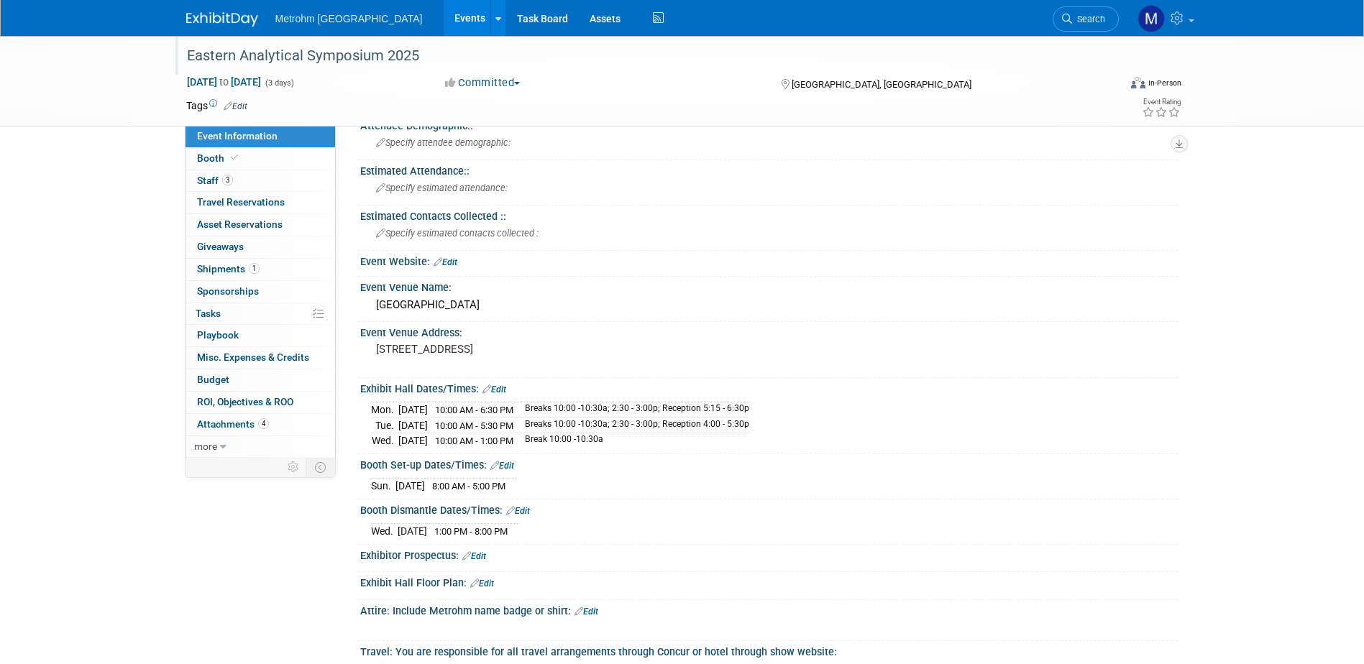
drag, startPoint x: 364, startPoint y: 535, endPoint x: 552, endPoint y: 527, distance: 187.8
click at [552, 527] on div "Wed. Nov 19, 2025 1:00 PM - 8:00 PM Save Changes Cancel" at bounding box center [769, 528] width 818 height 24
drag, startPoint x: 256, startPoint y: 268, endPoint x: 298, endPoint y: 267, distance: 42.4
click at [256, 268] on span "1" at bounding box center [254, 268] width 11 height 11
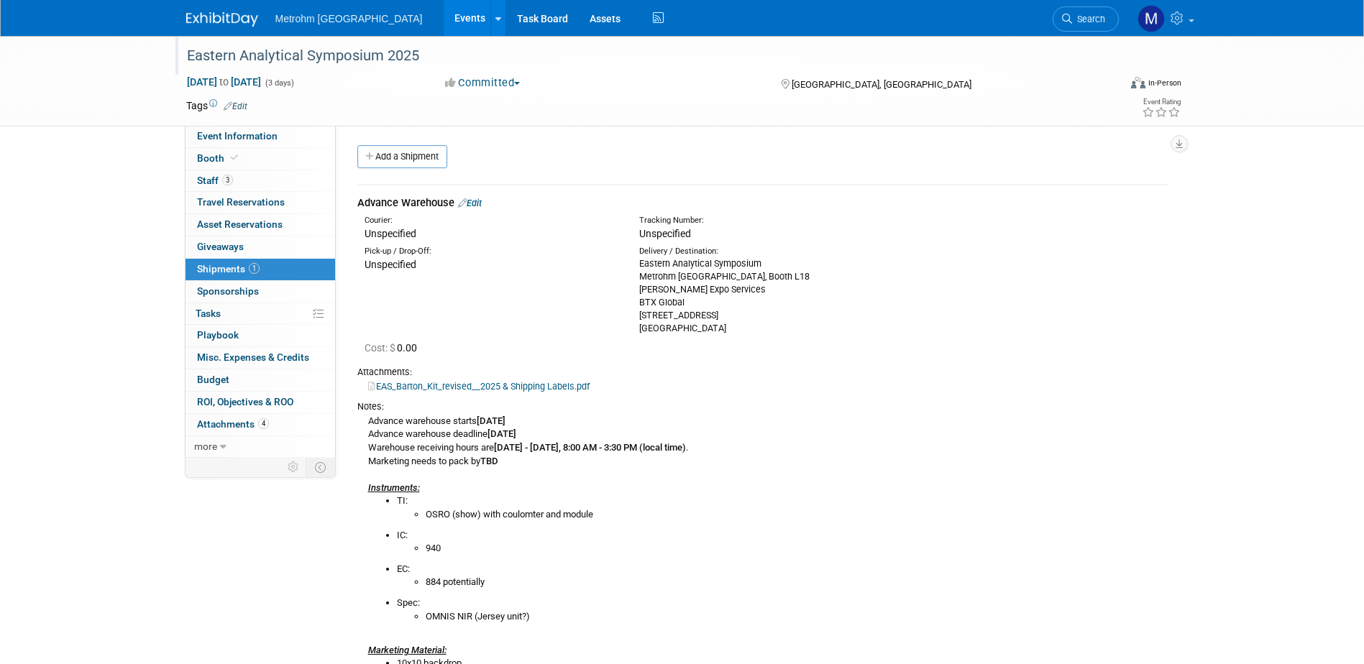
drag, startPoint x: 479, startPoint y: 206, endPoint x: 485, endPoint y: 219, distance: 14.5
click at [479, 205] on link "Edit" at bounding box center [470, 203] width 24 height 11
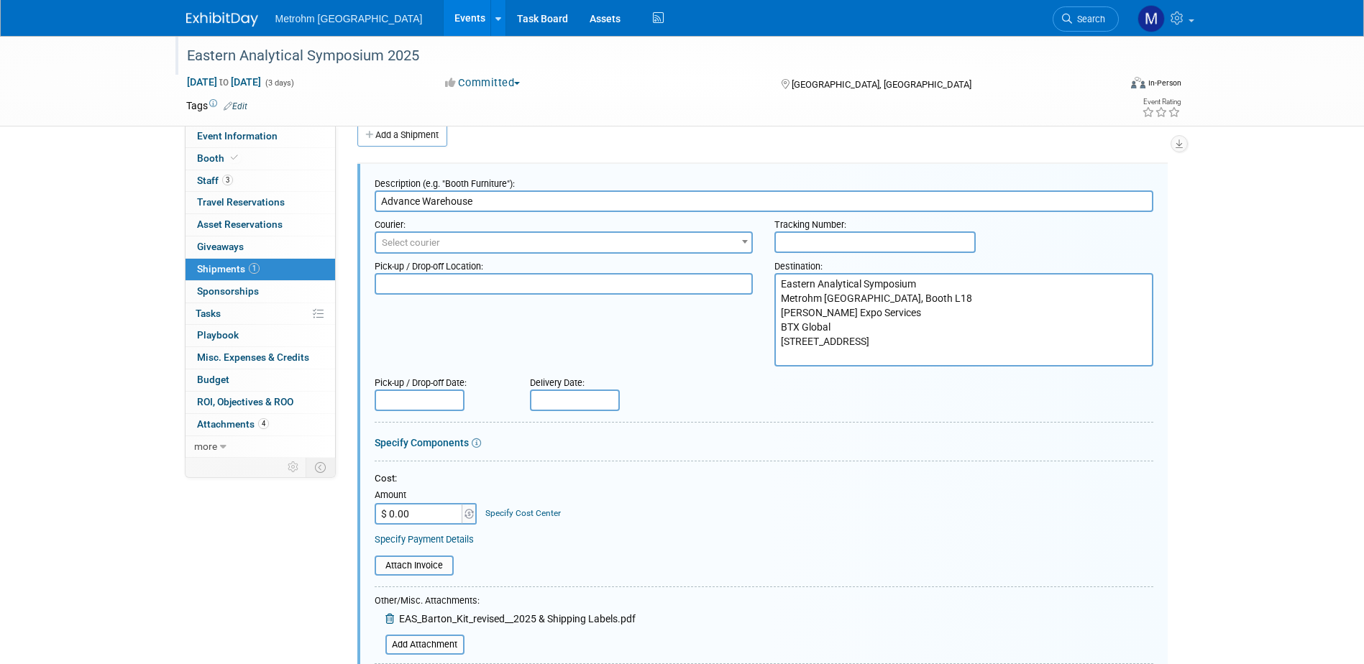
scroll to position [237, 0]
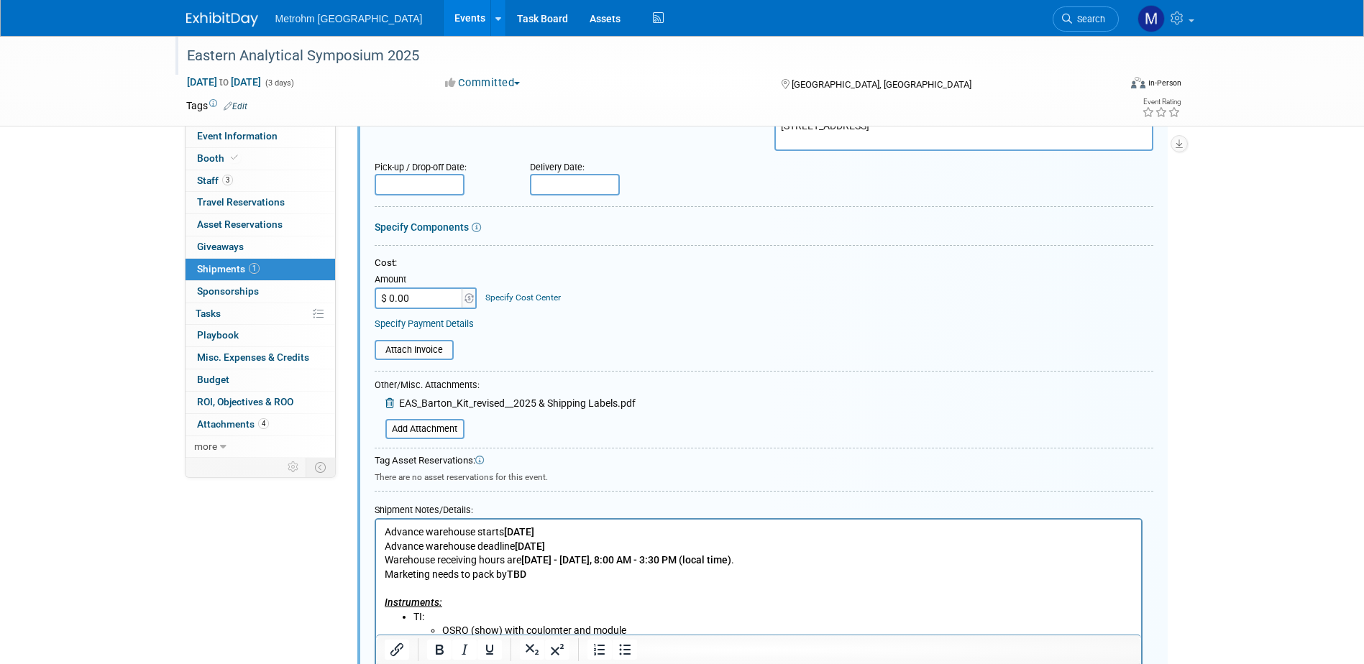
click at [686, 580] on p "Advance warehouse starts October 28, 2025 Advance warehouse deadline November 1…" at bounding box center [758, 568] width 749 height 85
click at [386, 605] on p "Material should be ready 11/3 with expectation to ship 11/4." at bounding box center [758, 603] width 749 height 14
drag, startPoint x: 526, startPoint y: 574, endPoint x: 511, endPoint y: 578, distance: 15.7
click at [511, 578] on p "Advance warehouse starts October 28, 2025 Advance warehouse deadline November 1…" at bounding box center [758, 554] width 749 height 56
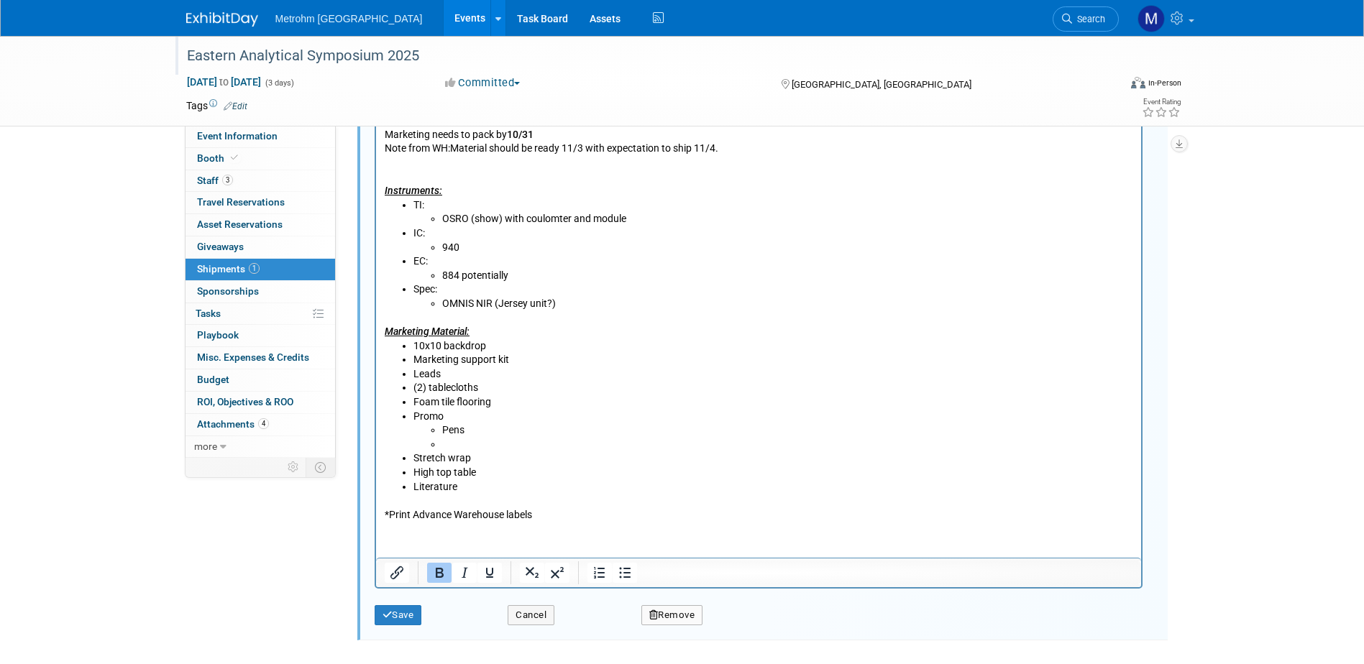
scroll to position [741, 0]
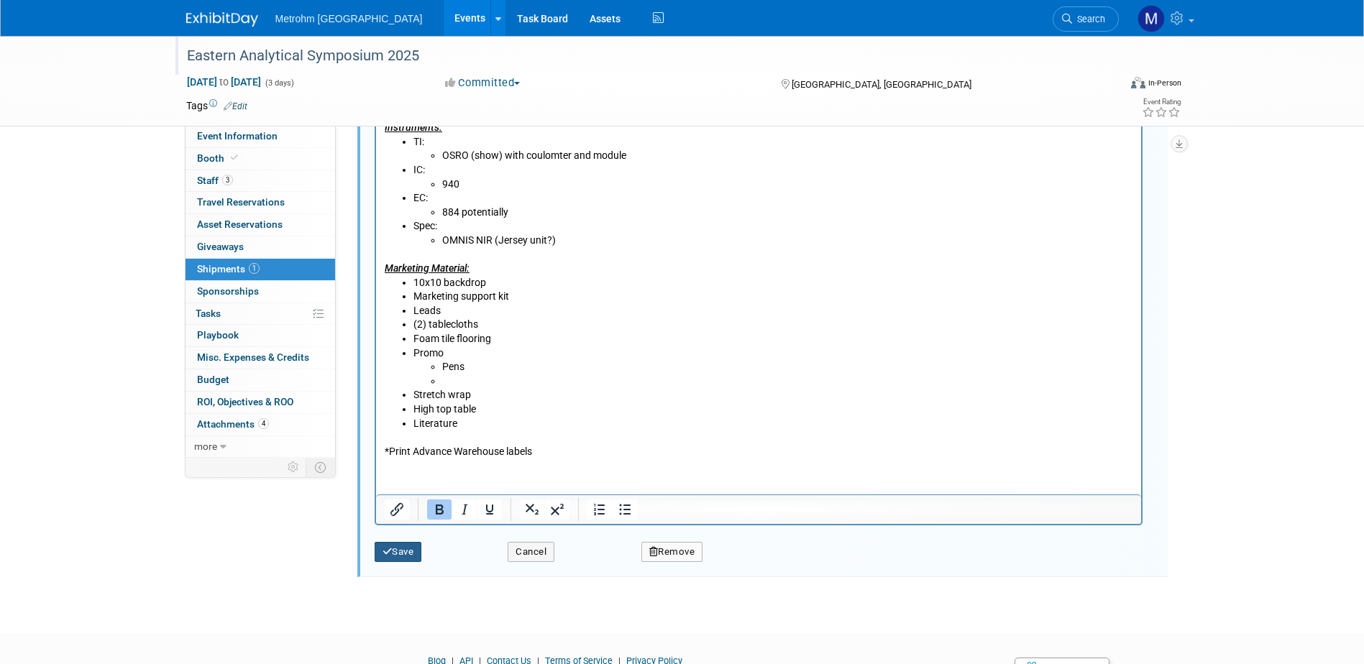
click at [416, 557] on button "Save" at bounding box center [398, 552] width 47 height 20
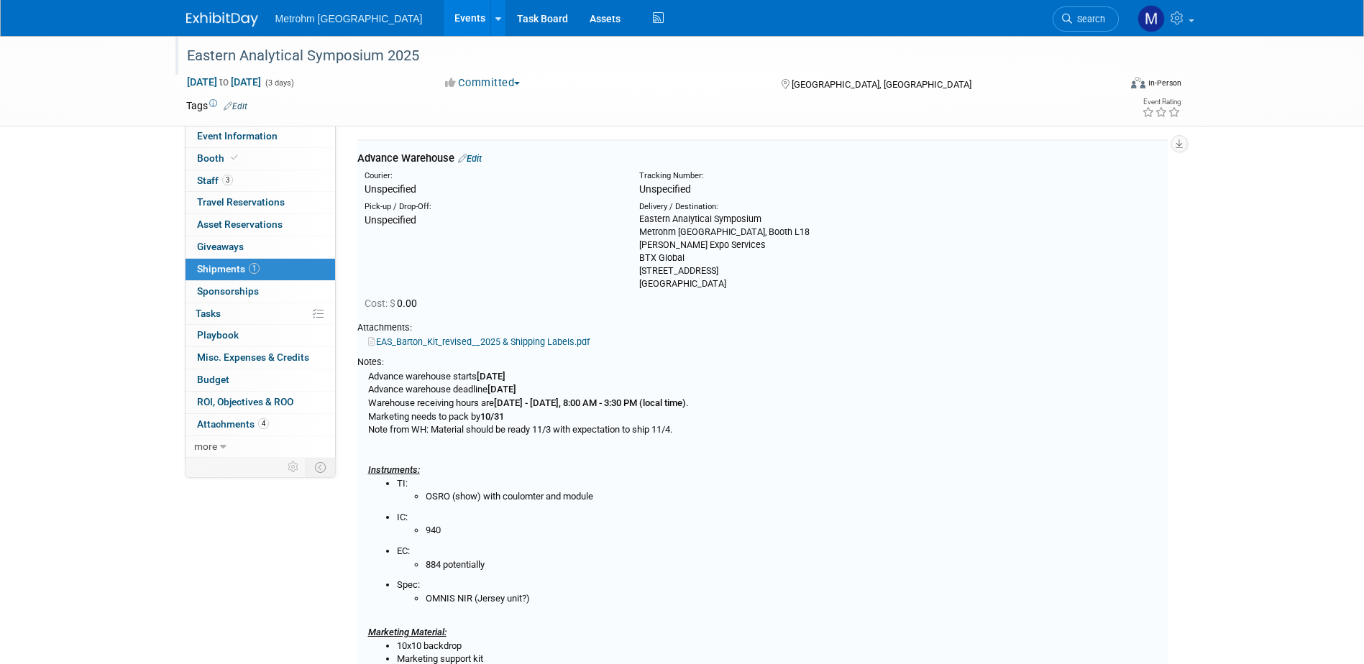
scroll to position [22, 0]
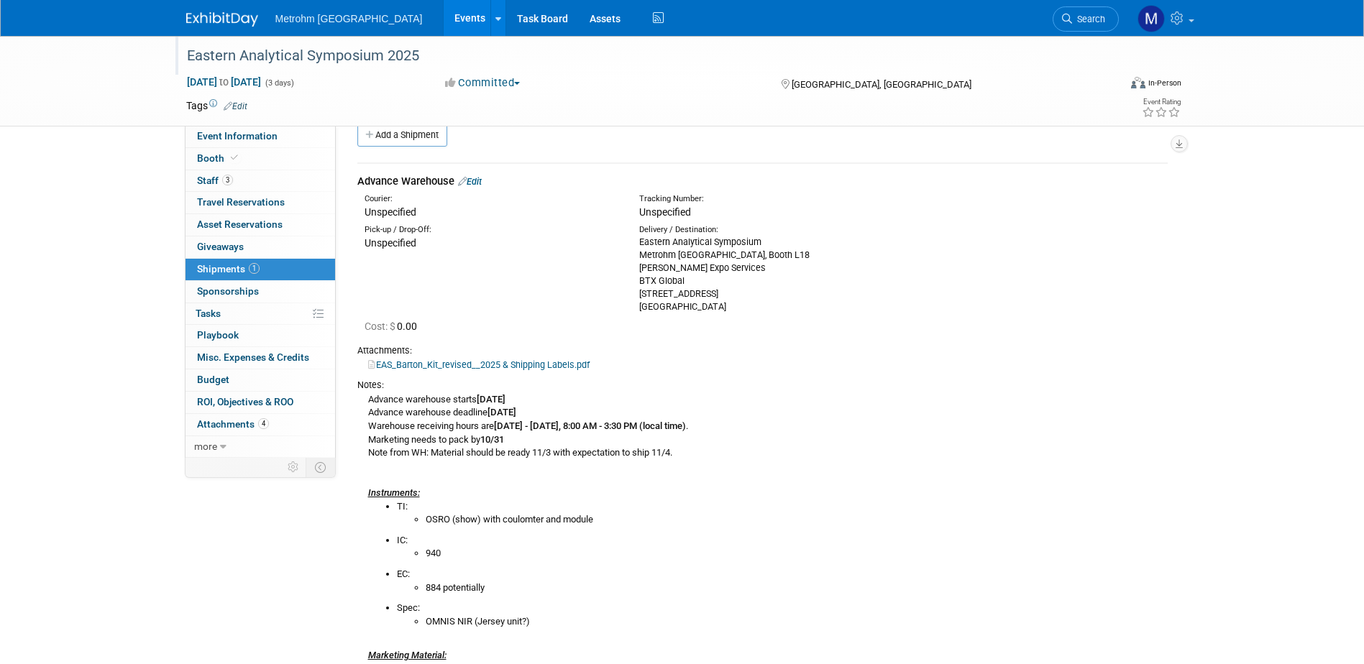
click at [768, 461] on div "Advance warehouse starts October 28, 2025 Advance warehouse deadline November 1…" at bounding box center [762, 618] width 810 height 452
drag, startPoint x: 731, startPoint y: 462, endPoint x: 370, endPoint y: 454, distance: 361.8
click at [370, 454] on div "Advance warehouse starts October 28, 2025 Advance warehouse deadline November 1…" at bounding box center [762, 618] width 810 height 452
click at [214, 24] on img at bounding box center [222, 19] width 72 height 14
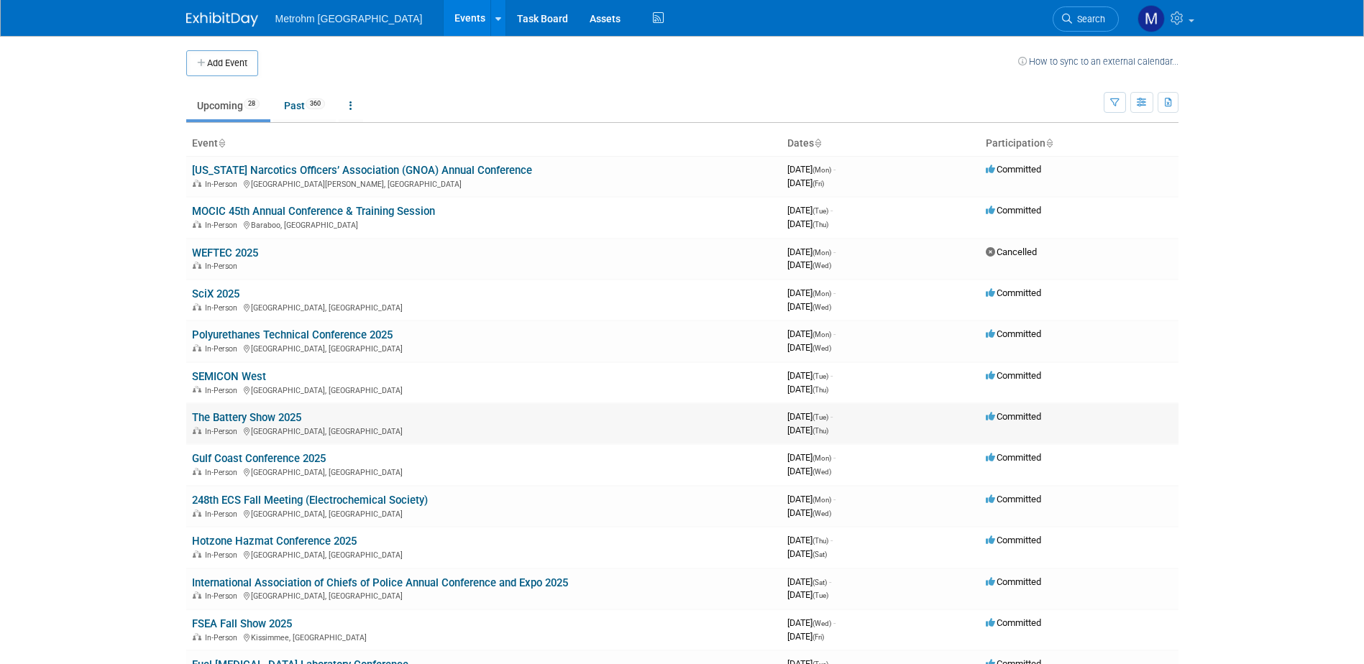
click at [249, 413] on link "The Battery Show 2025" at bounding box center [246, 417] width 109 height 13
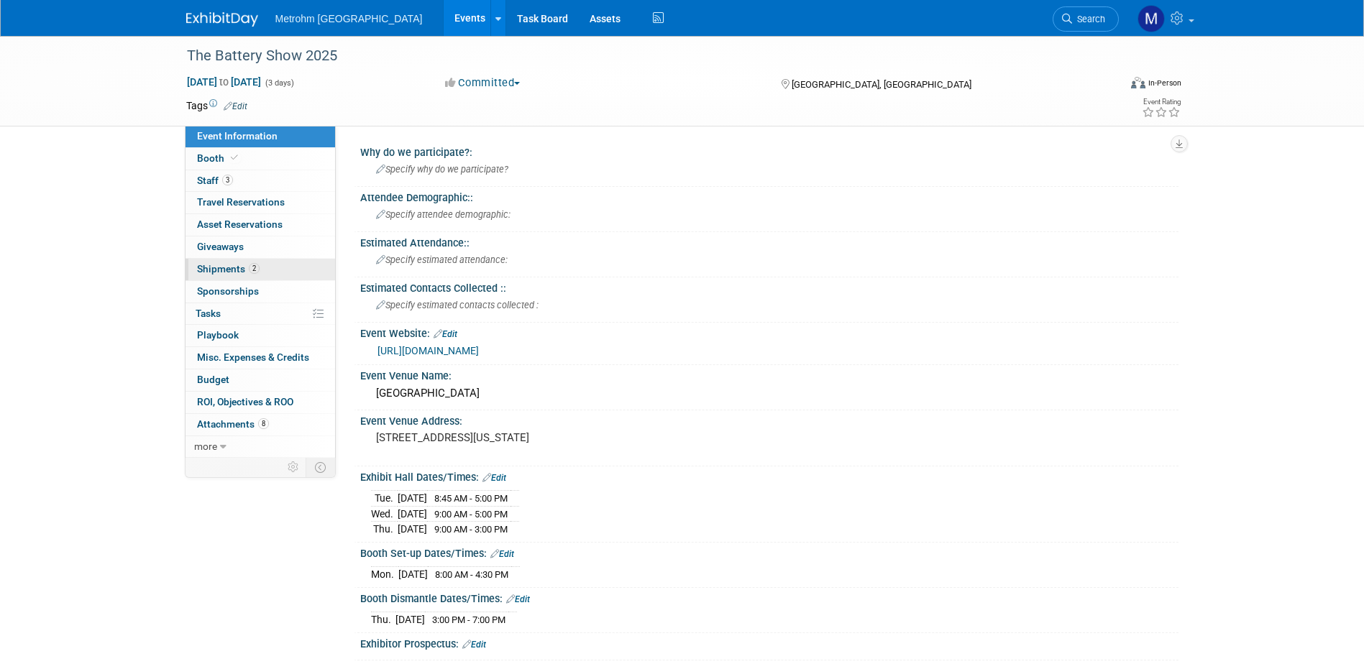
click at [268, 272] on link "2 Shipments 2" at bounding box center [261, 270] width 150 height 22
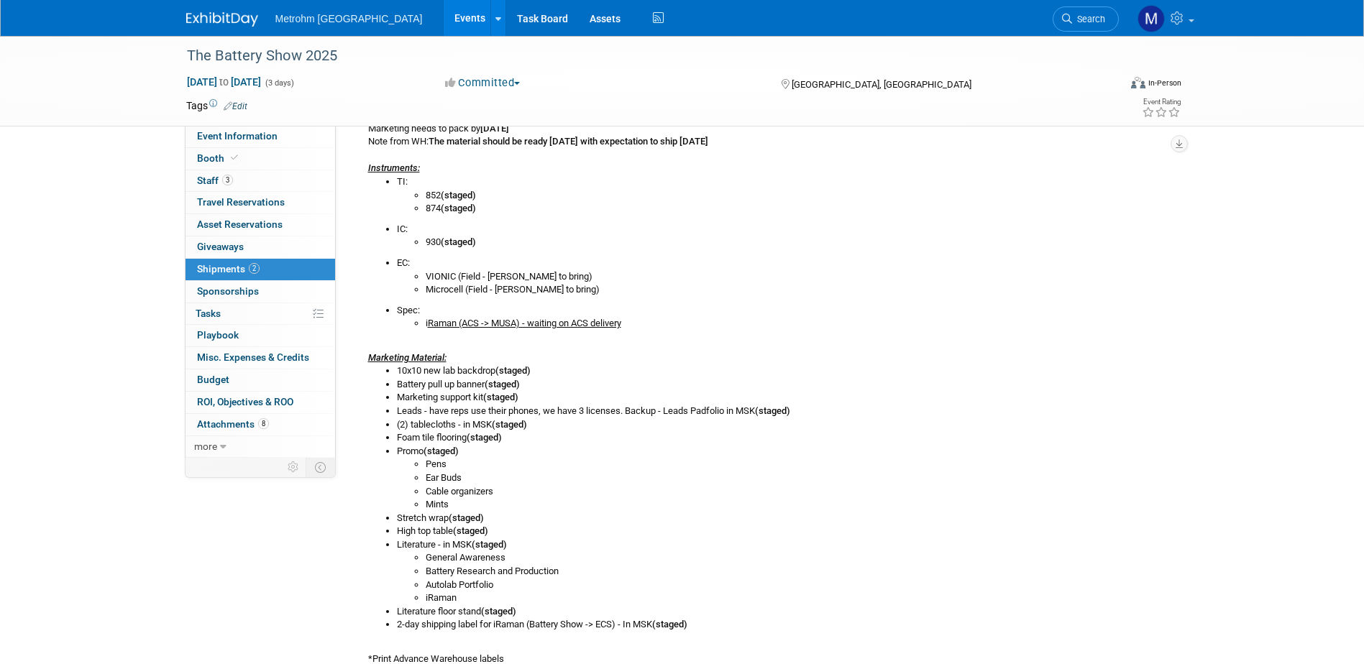
scroll to position [216, 0]
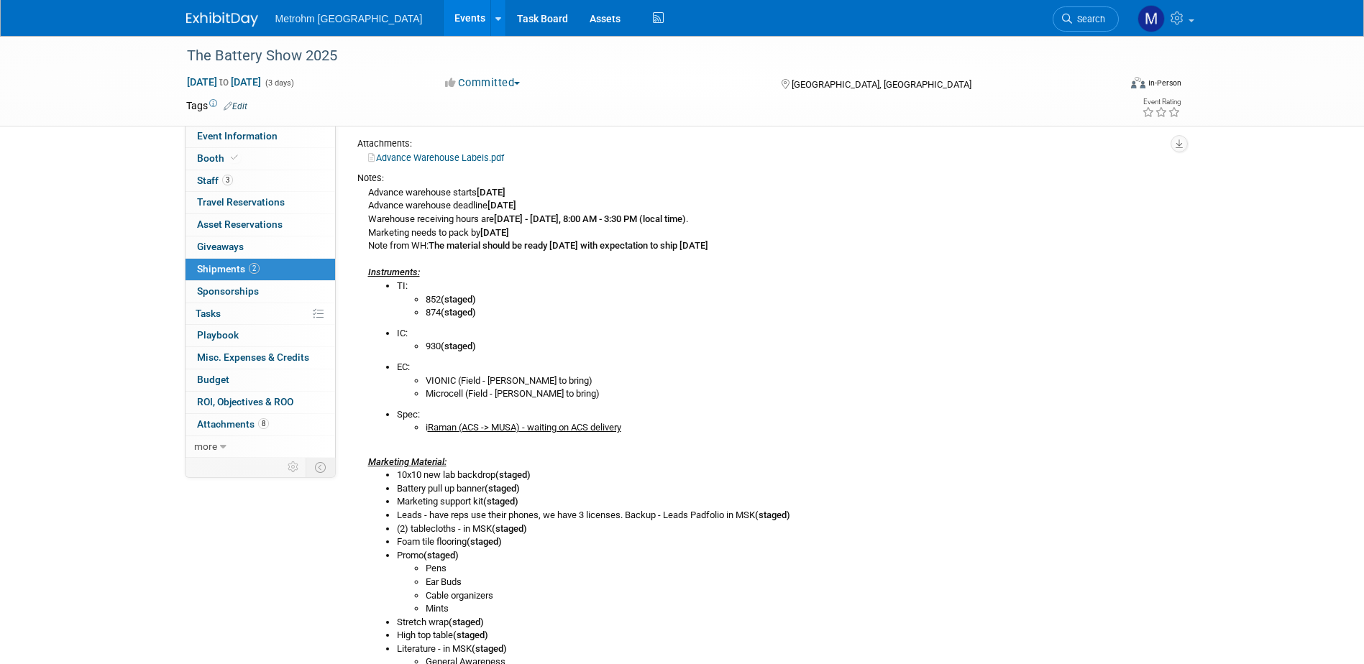
drag, startPoint x: 542, startPoint y: 482, endPoint x: 365, endPoint y: 198, distance: 334.4
click at [365, 198] on div "Advance warehouse starts August 18, 2025 Advance warehouse deadline September 1…" at bounding box center [762, 477] width 810 height 585
copy div "Advance warehouse starts August 18, 2025 Advance warehouse deadline September 1…"
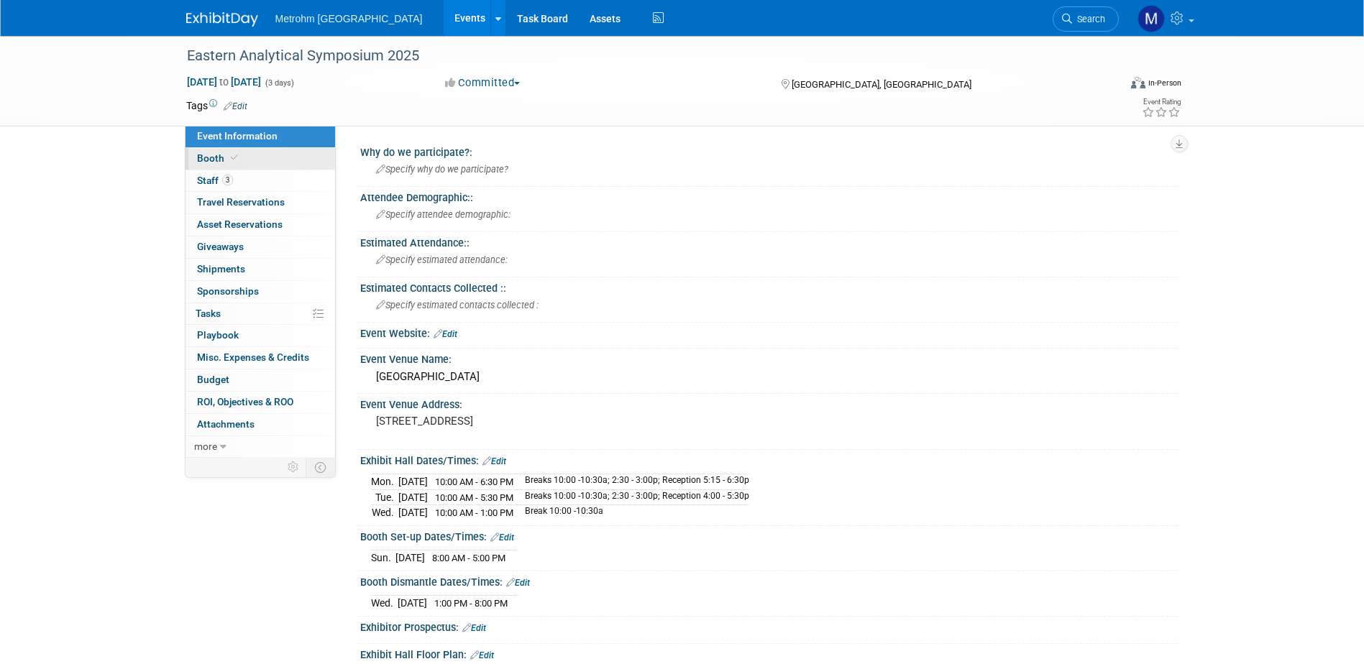
click at [237, 157] on span at bounding box center [234, 157] width 13 height 11
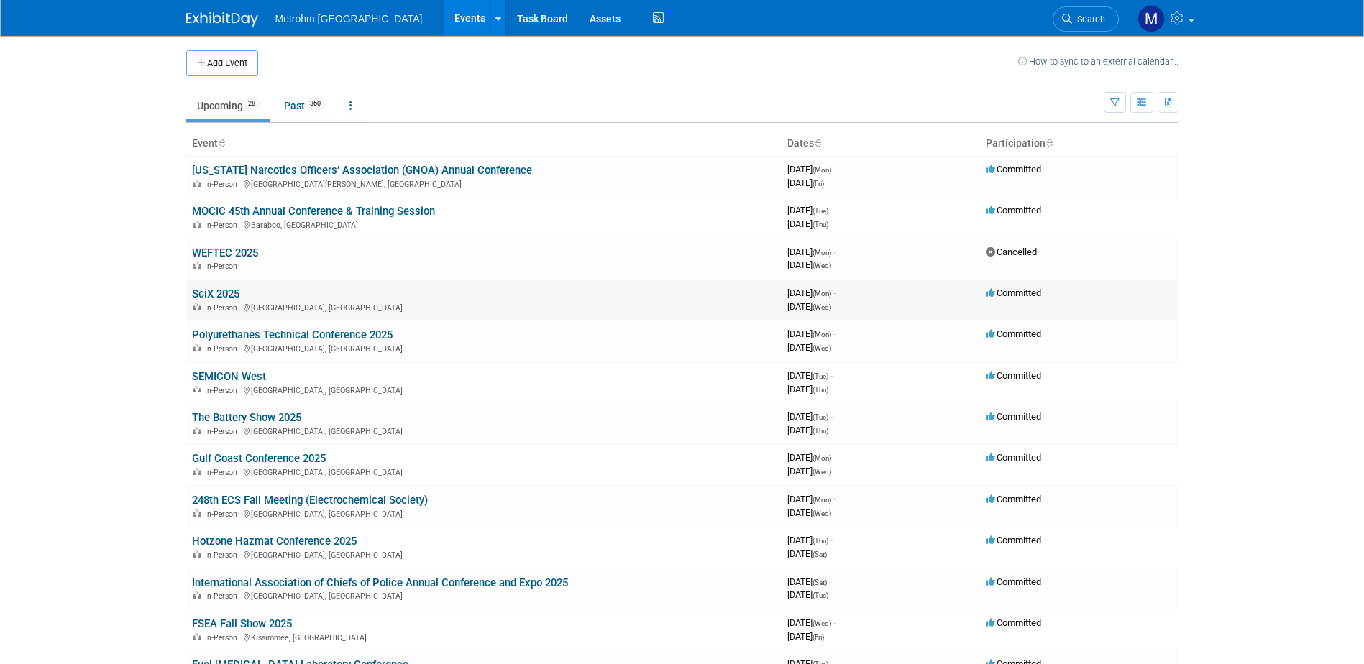
click at [232, 285] on td "SciX 2025 In-Person Louisville, KY" at bounding box center [483, 300] width 595 height 41
click at [234, 293] on link "SciX 2025" at bounding box center [215, 294] width 47 height 13
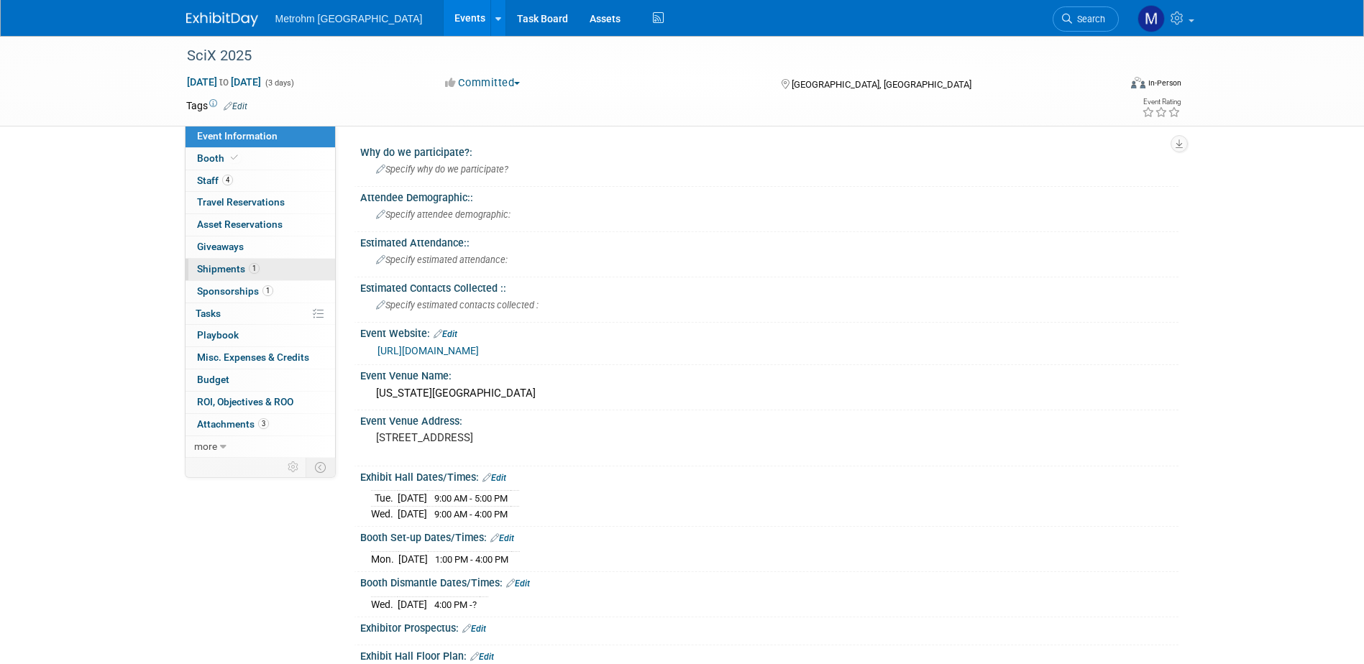
click at [279, 276] on link "1 Shipments 1" at bounding box center [261, 270] width 150 height 22
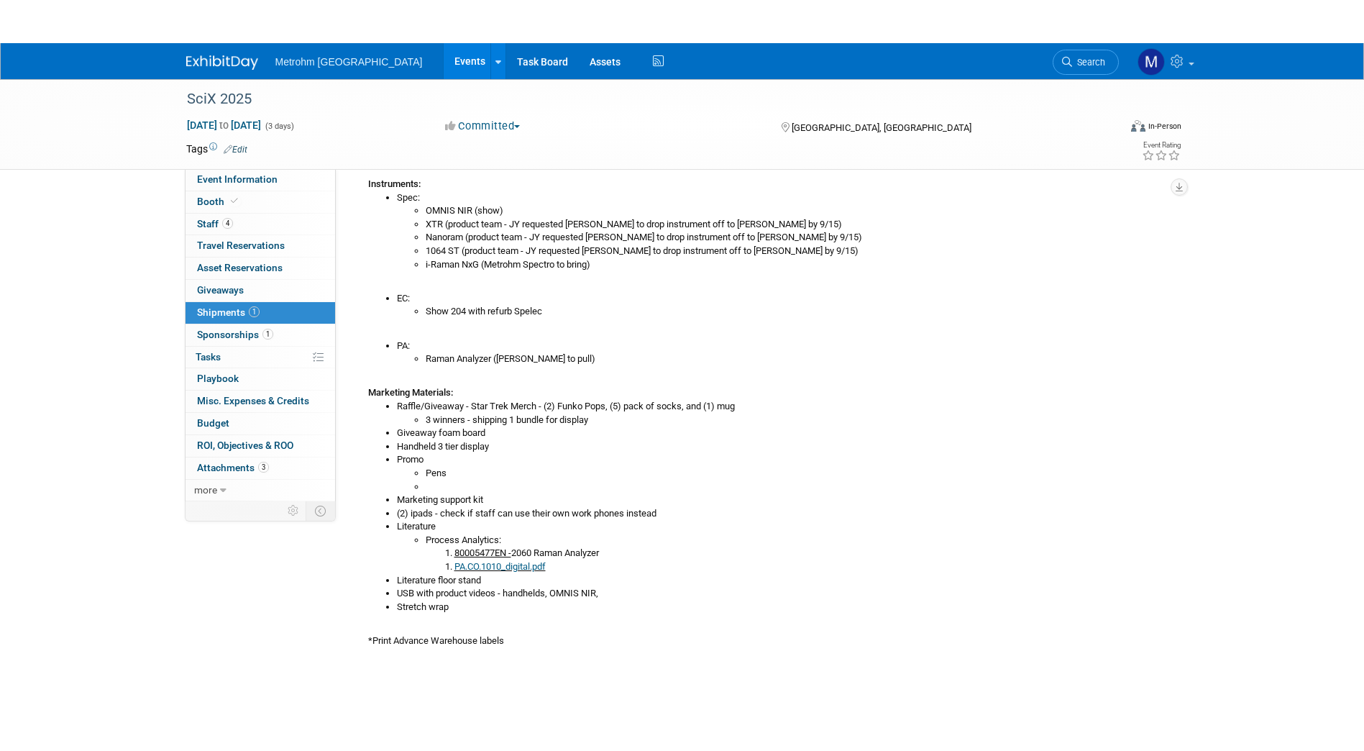
scroll to position [216, 0]
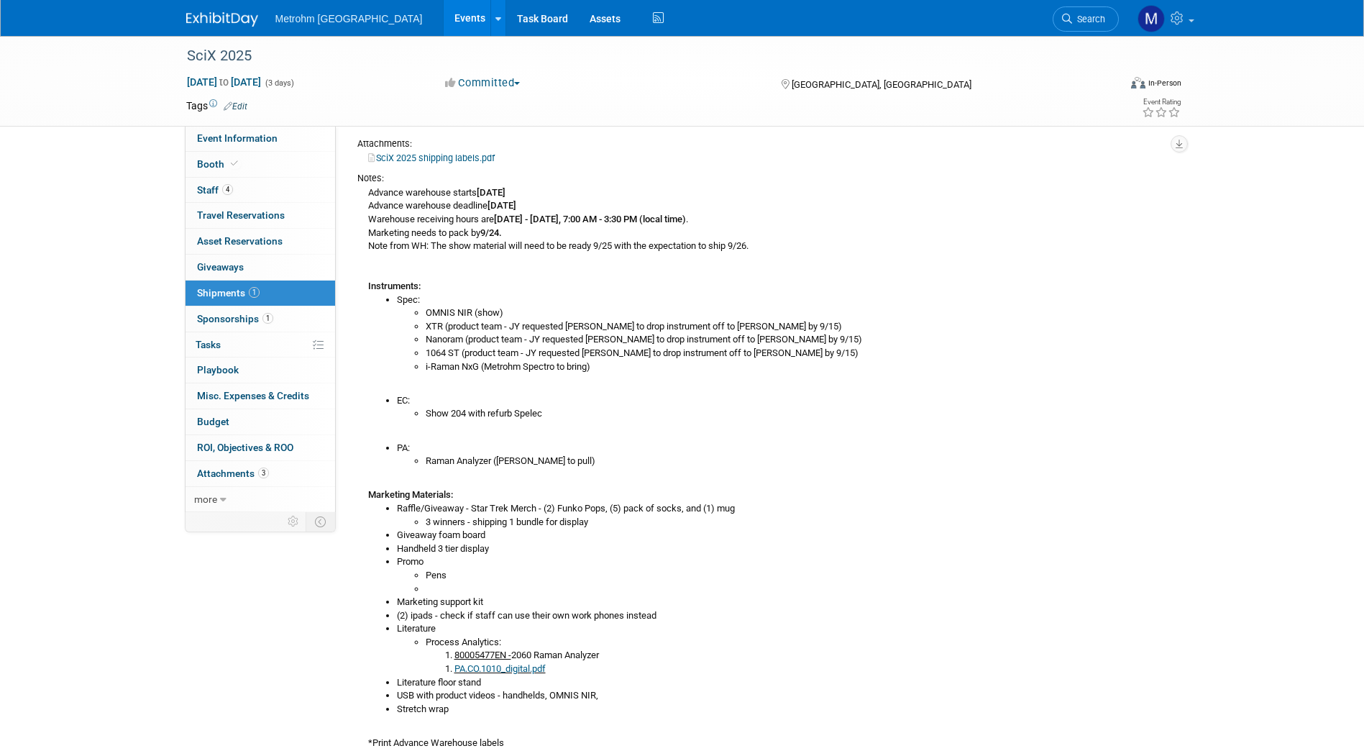
click at [240, 27] on img at bounding box center [222, 19] width 72 height 14
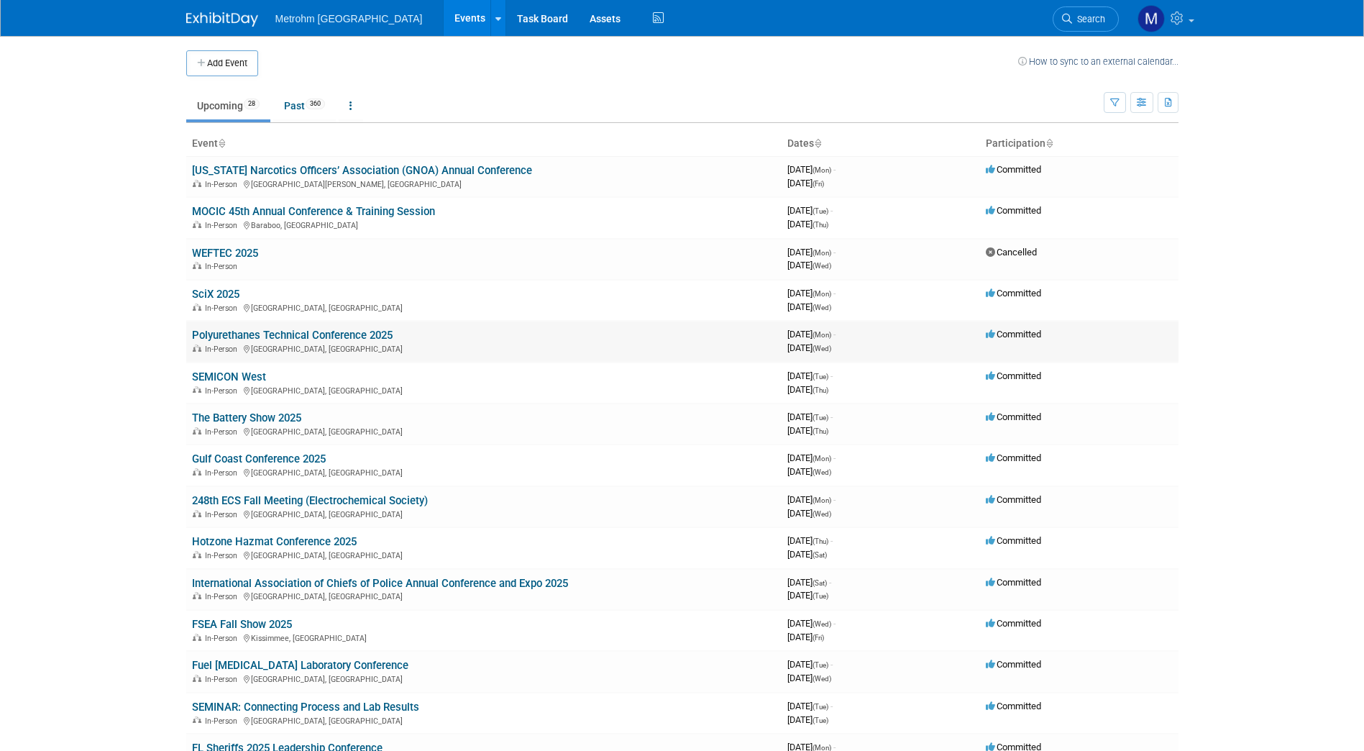
click at [234, 337] on link "Polyurethanes Technical Conference 2025" at bounding box center [292, 335] width 201 height 13
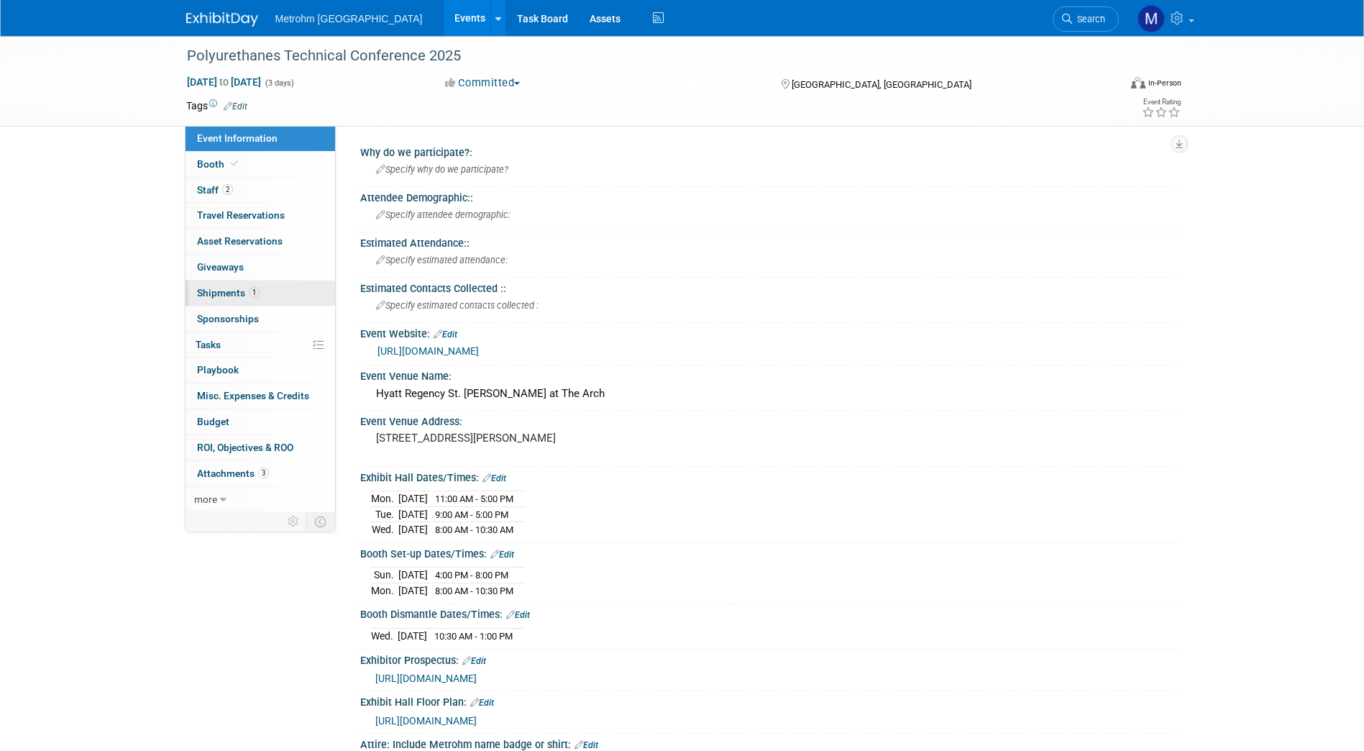
click at [216, 287] on span "Shipments 1" at bounding box center [228, 293] width 63 height 12
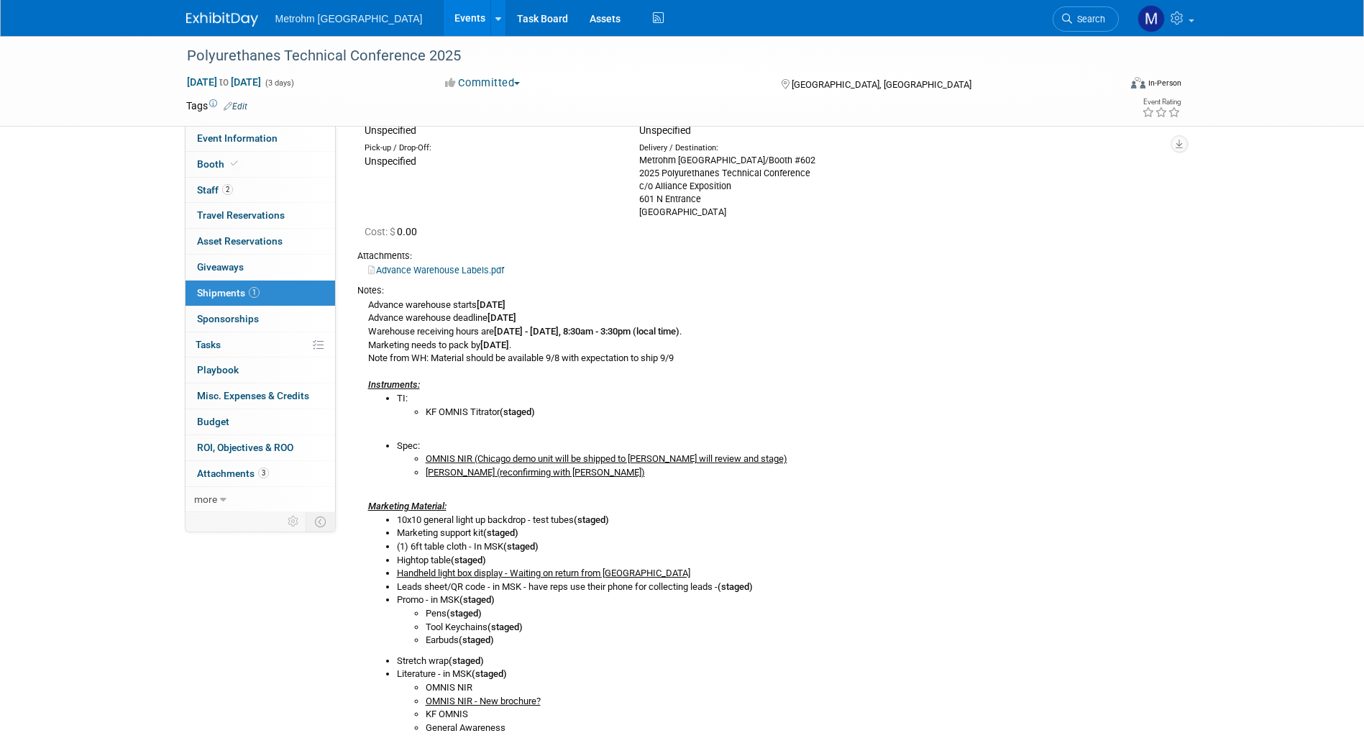
scroll to position [180, 0]
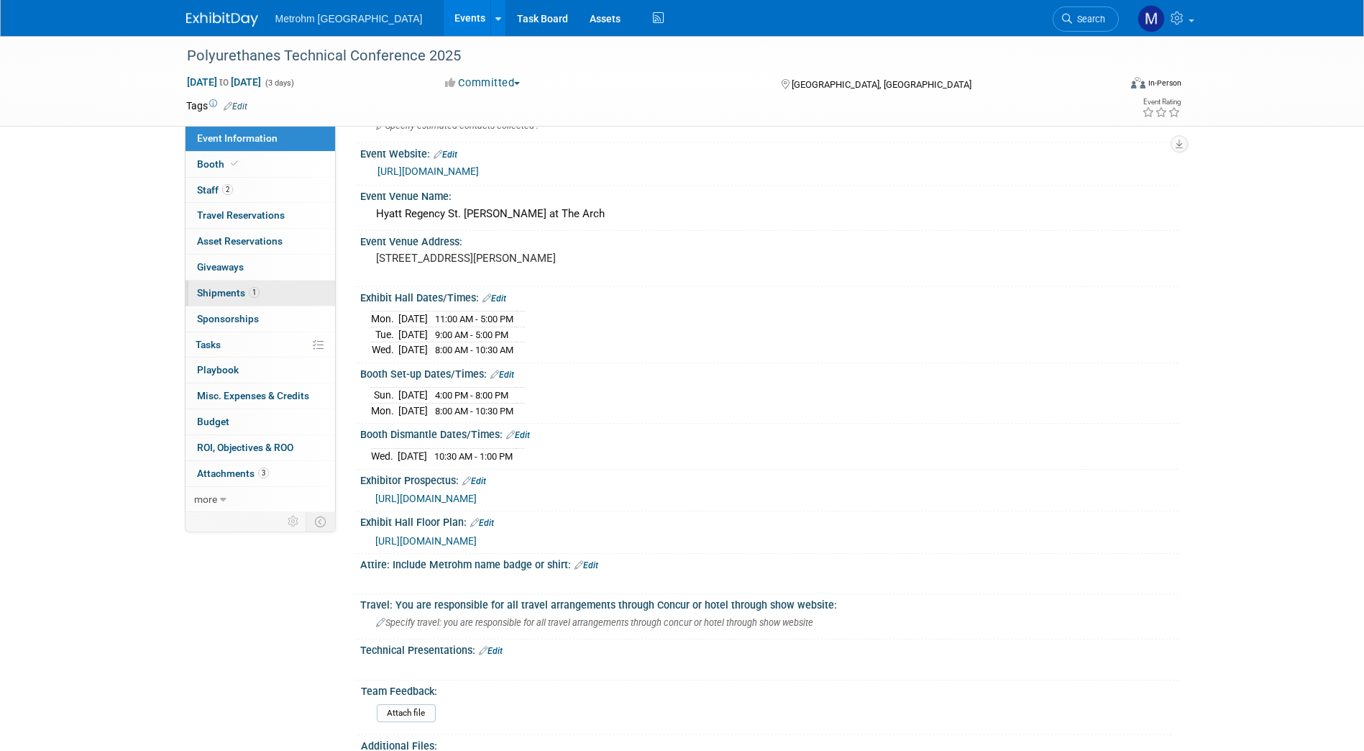
click at [242, 299] on link "1 Shipments 1" at bounding box center [261, 292] width 150 height 25
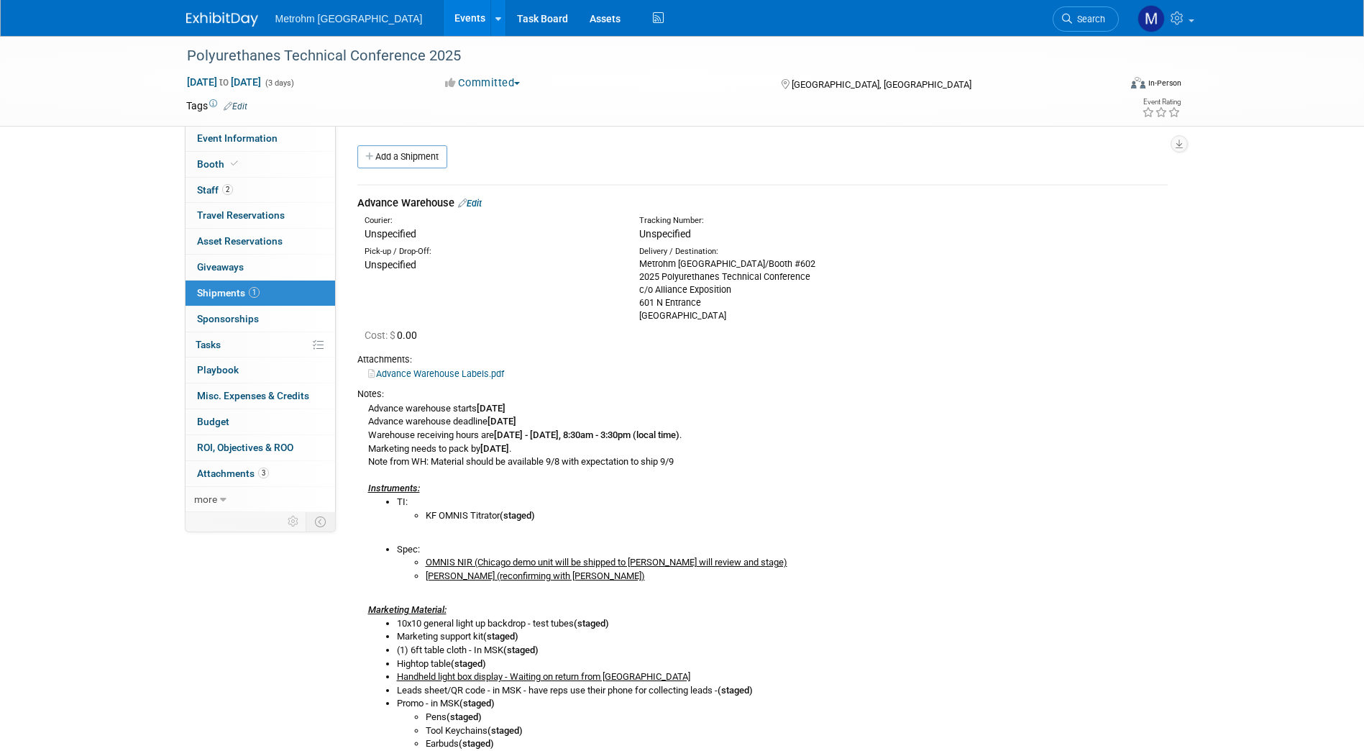
scroll to position [179, 0]
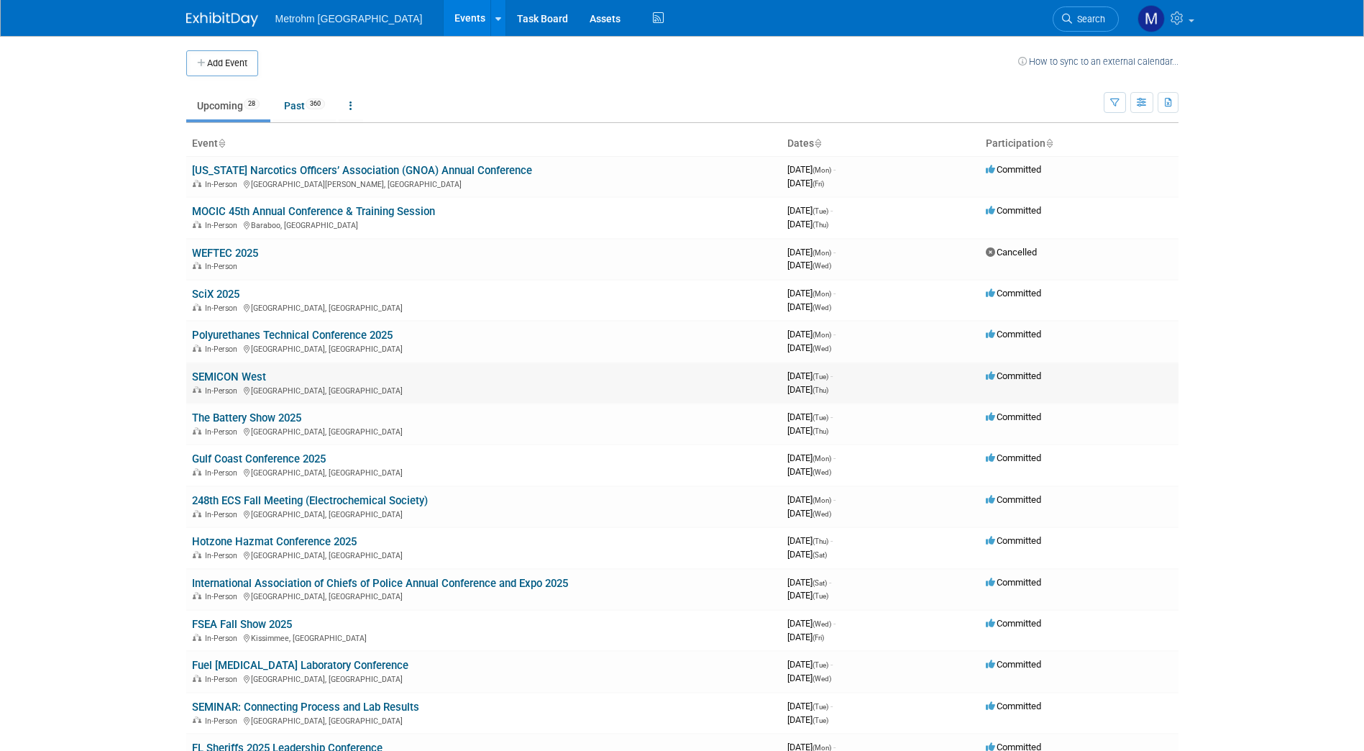
click at [240, 378] on link "SEMICON West" at bounding box center [229, 376] width 74 height 13
click at [0, 0] on div at bounding box center [0, 0] width 0 height 0
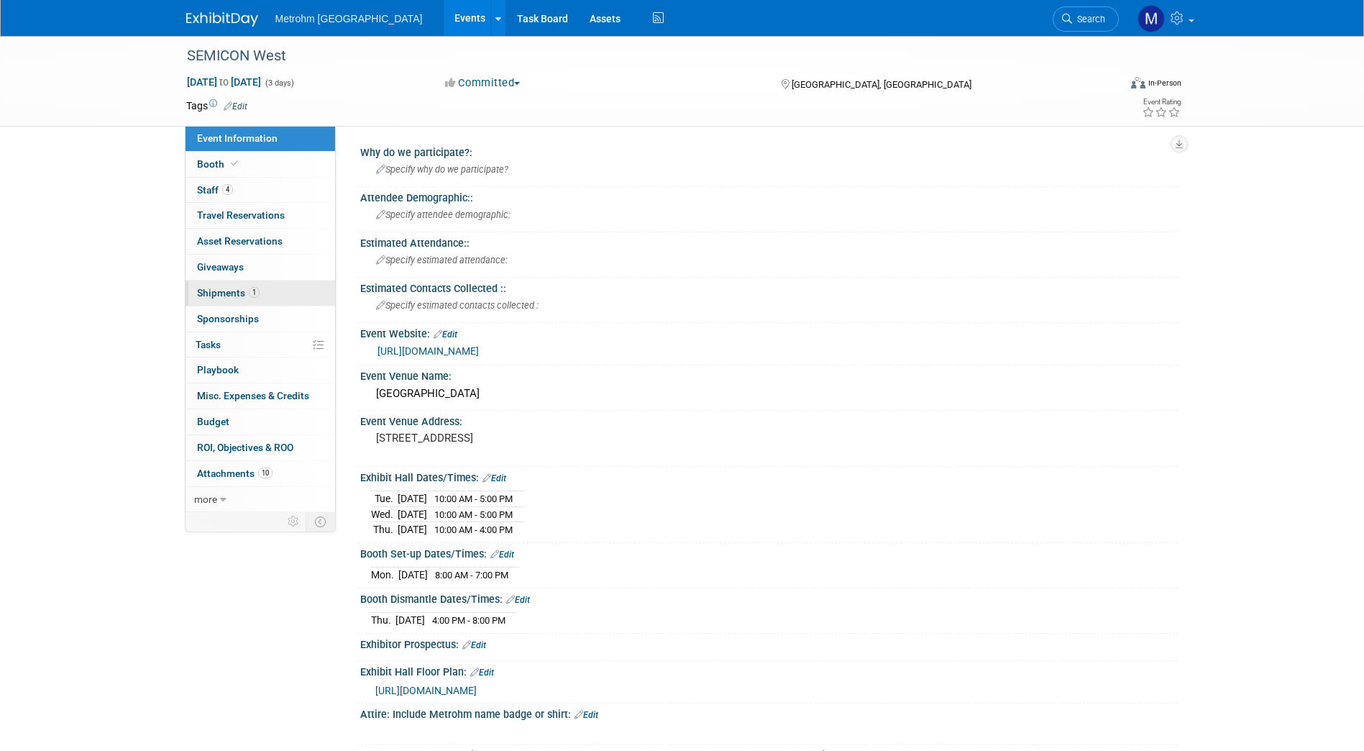
click at [257, 291] on span "1" at bounding box center [254, 292] width 11 height 11
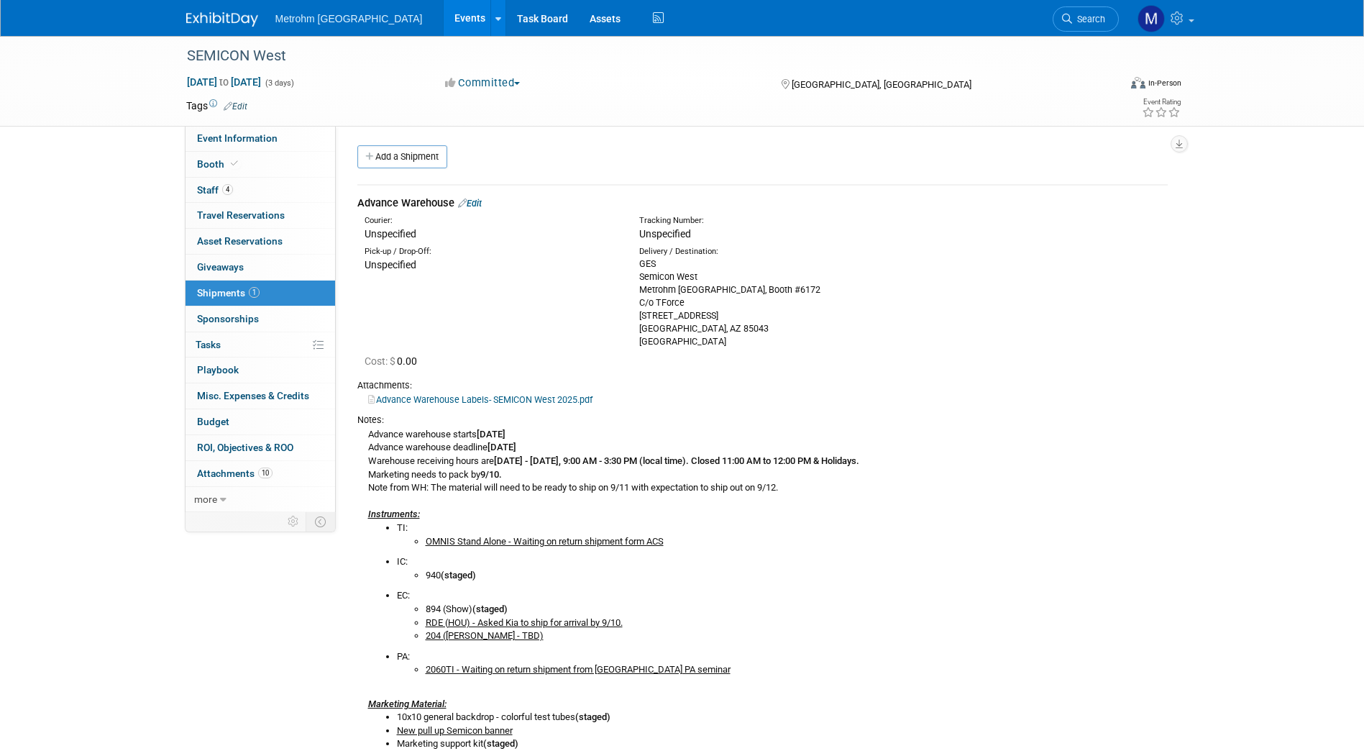
scroll to position [201, 0]
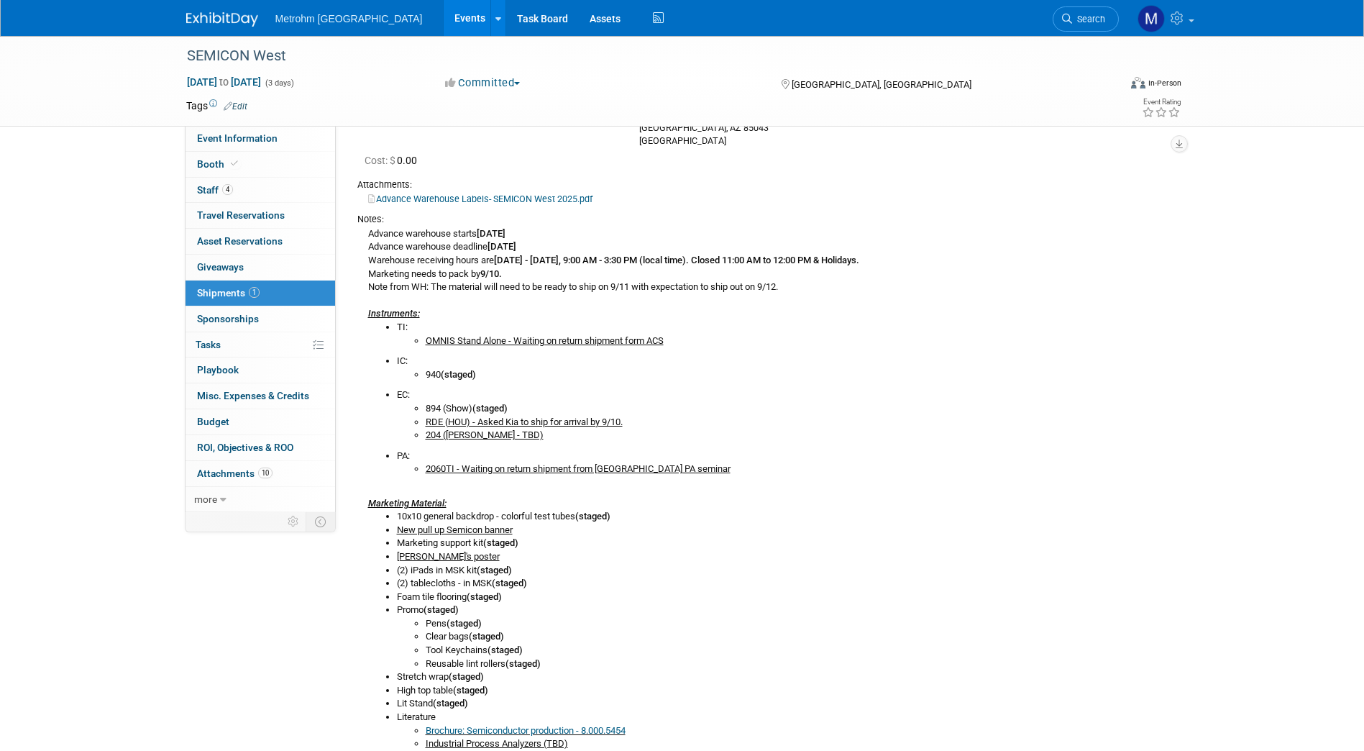
click at [516, 435] on li "204 (Chris Star - TBD)" at bounding box center [797, 436] width 742 height 14
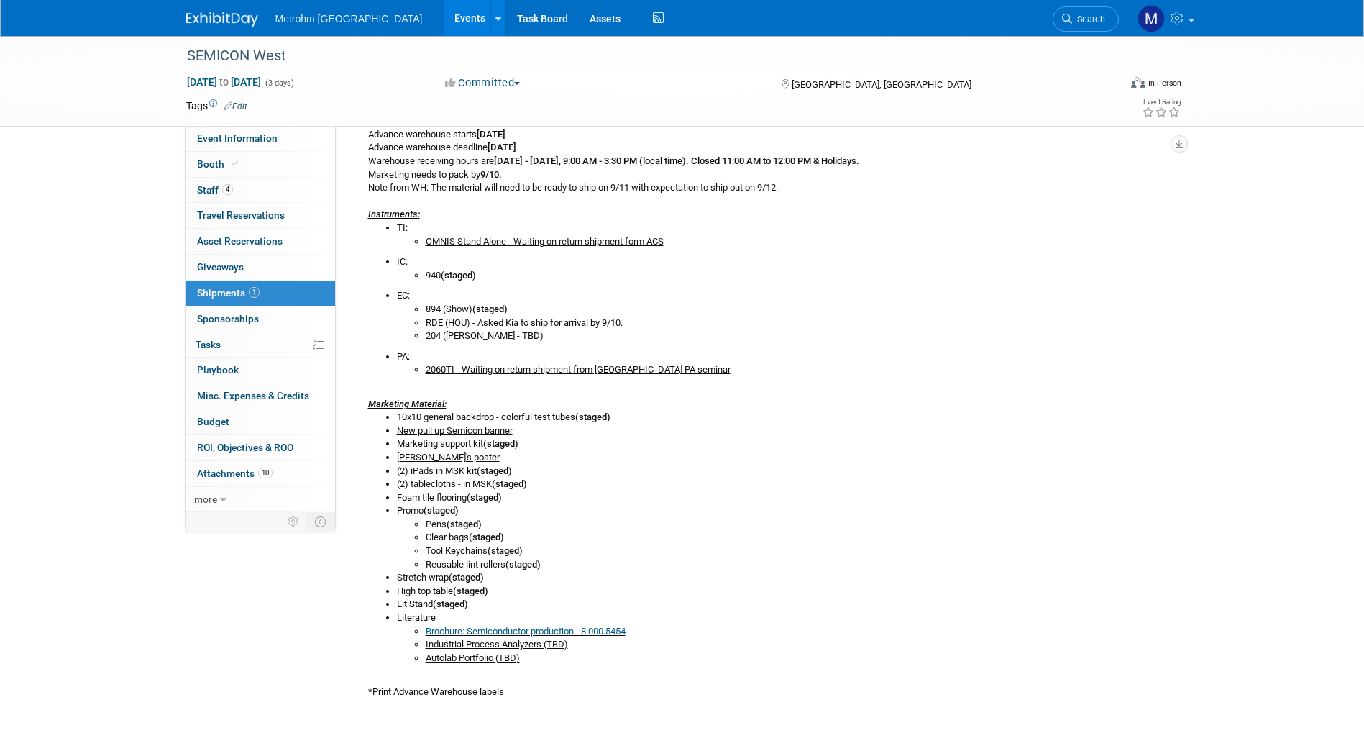
scroll to position [303, 0]
click at [453, 455] on u "Kraig's poster" at bounding box center [448, 454] width 103 height 11
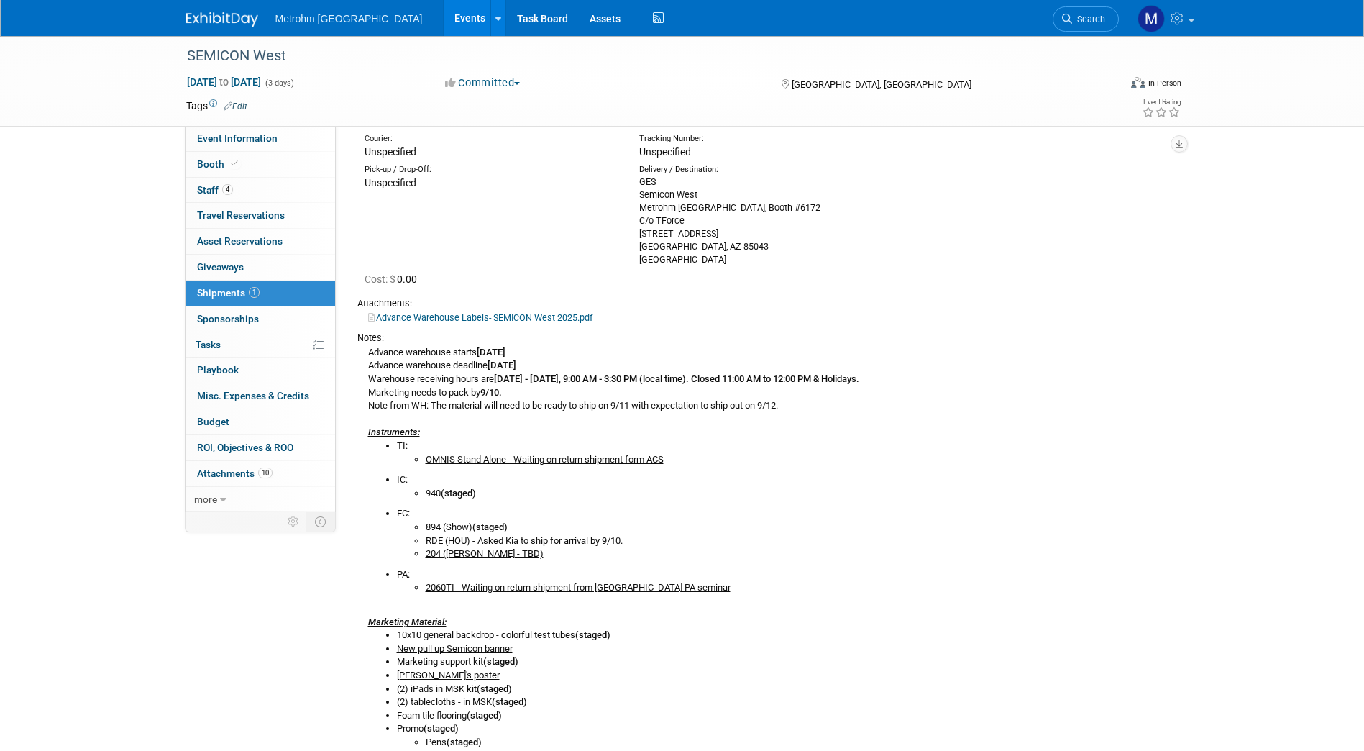
scroll to position [0, 0]
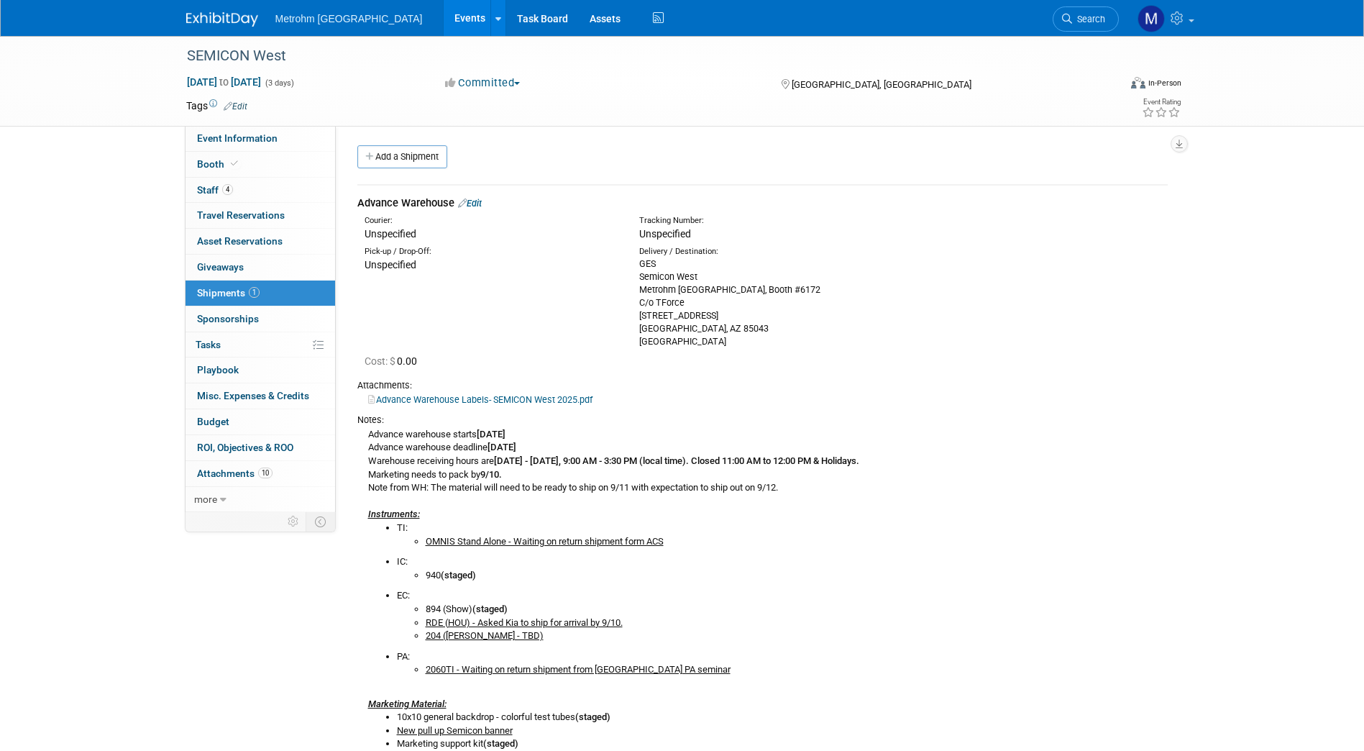
click at [479, 203] on link "Edit" at bounding box center [470, 203] width 24 height 11
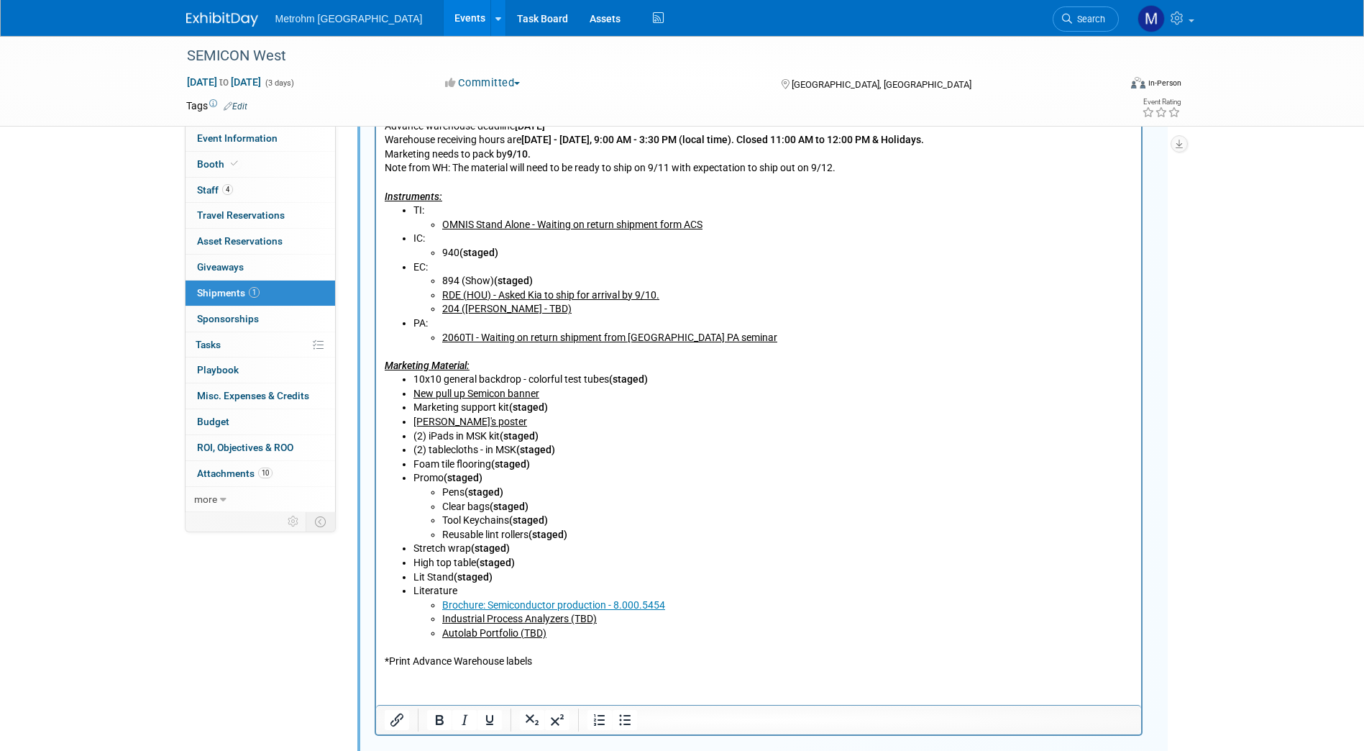
scroll to position [673, 0]
click at [521, 421] on li "Kraig's poster" at bounding box center [773, 421] width 720 height 14
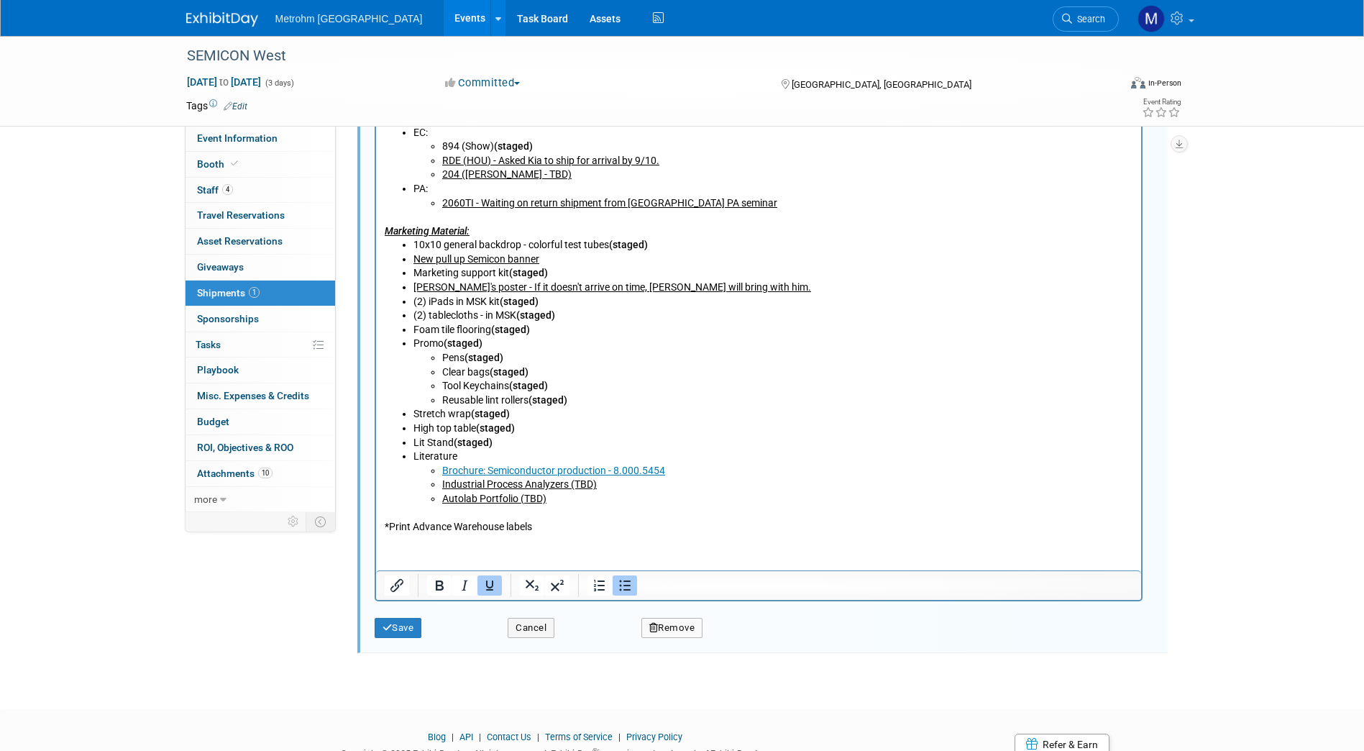
scroll to position [811, 0]
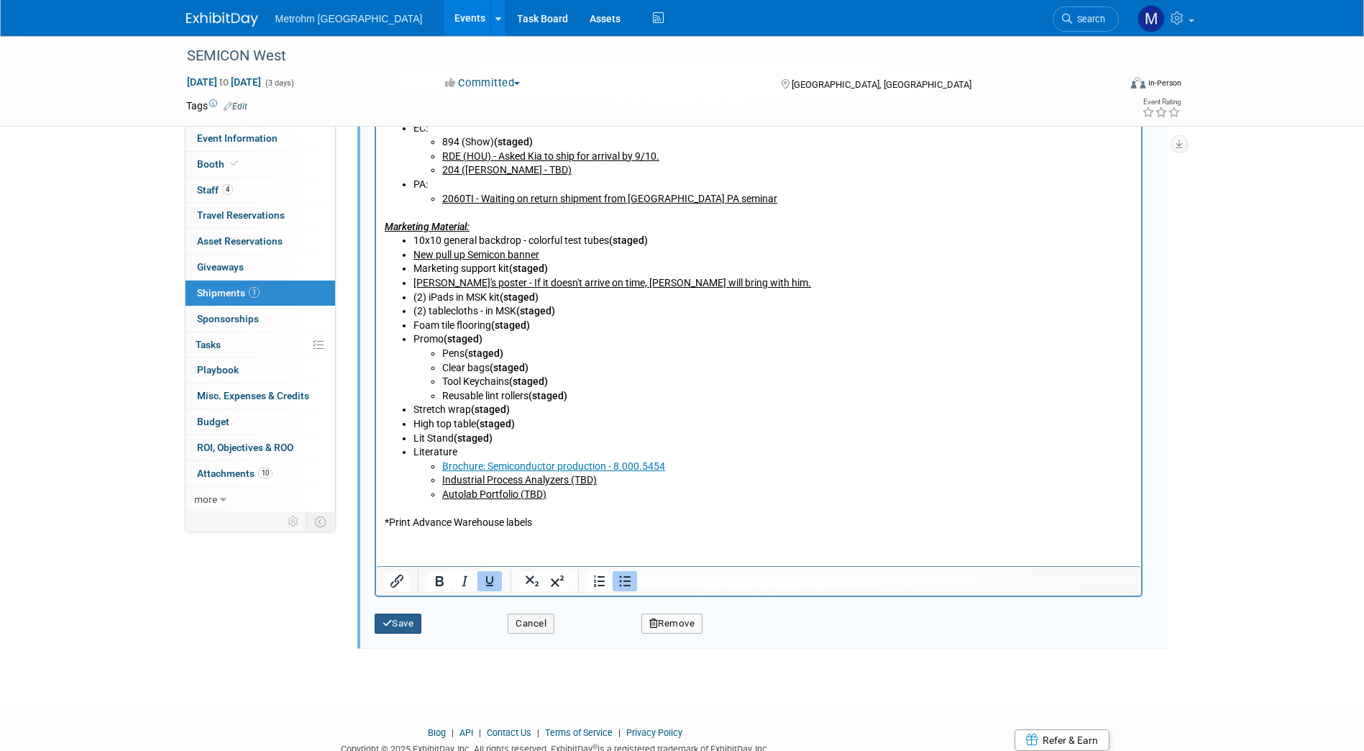
click at [418, 627] on button "Save" at bounding box center [398, 623] width 47 height 20
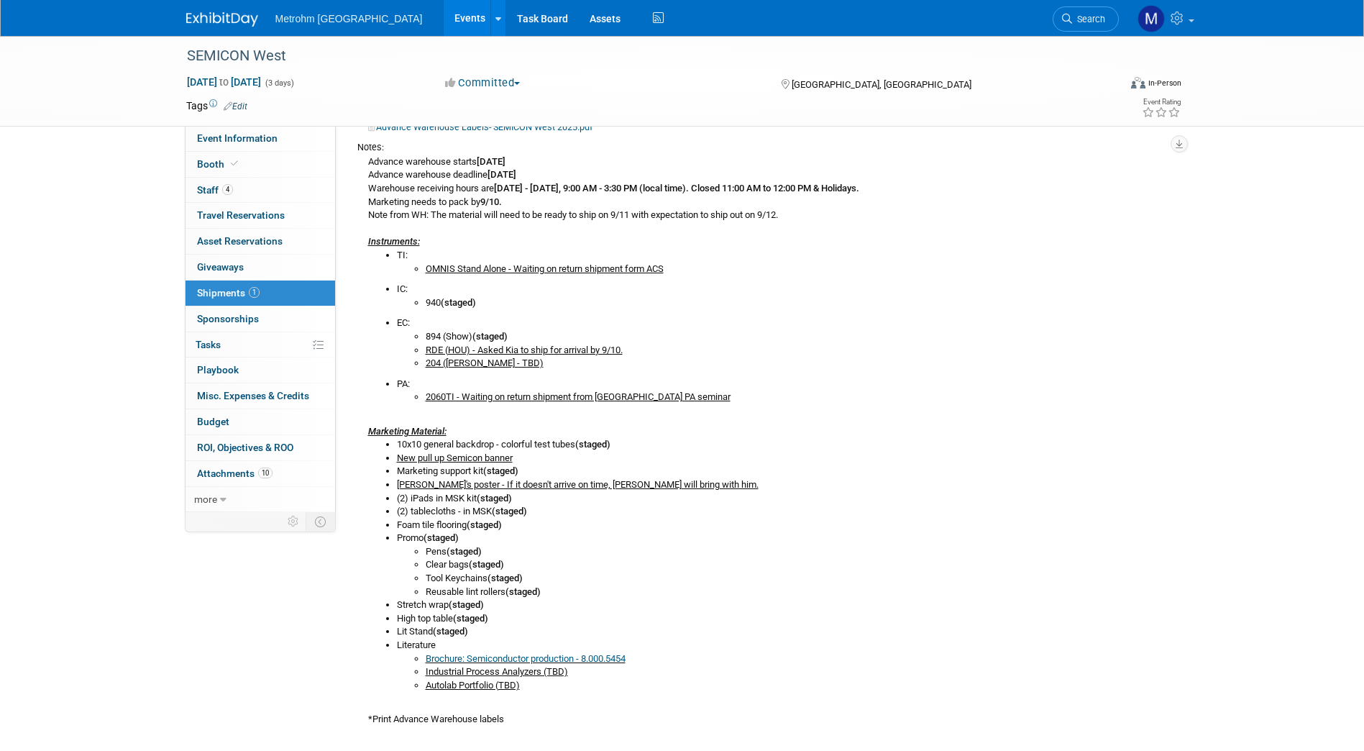
scroll to position [272, 0]
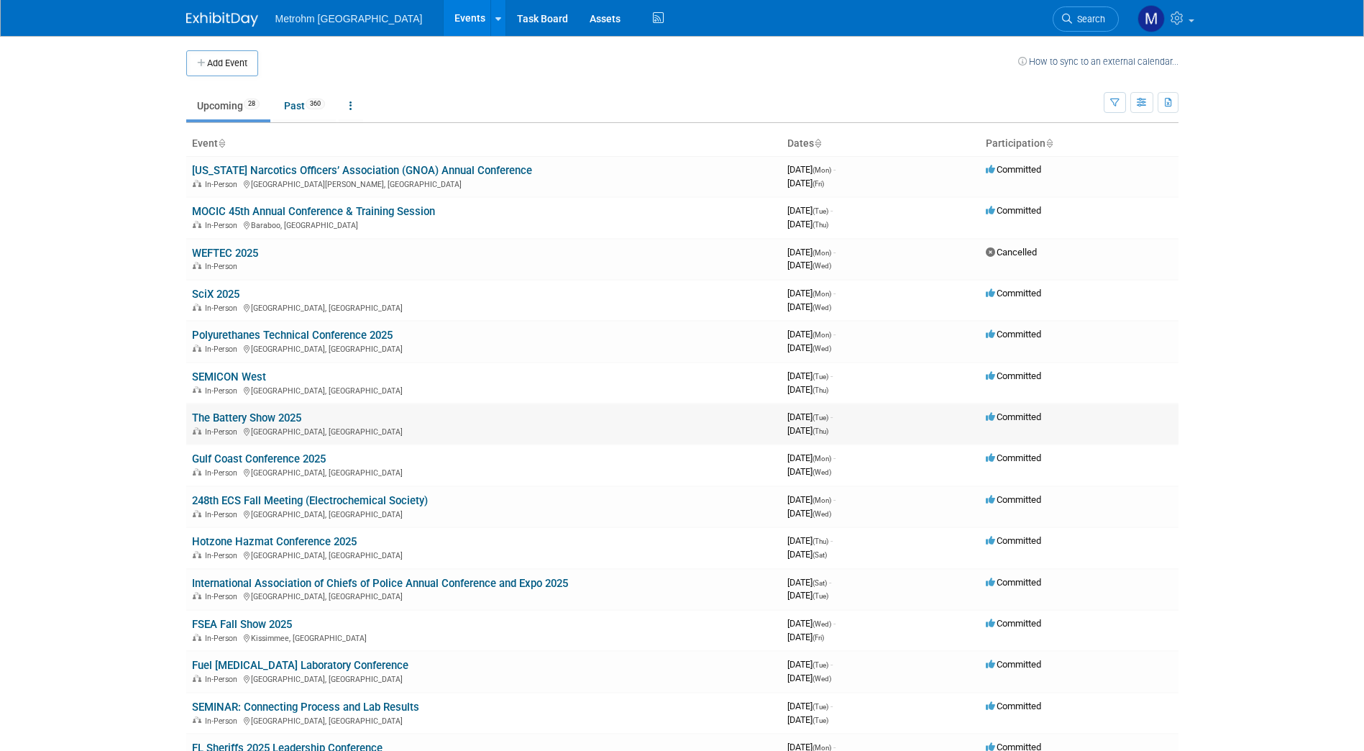
click at [258, 411] on link "The Battery Show 2025" at bounding box center [246, 417] width 109 height 13
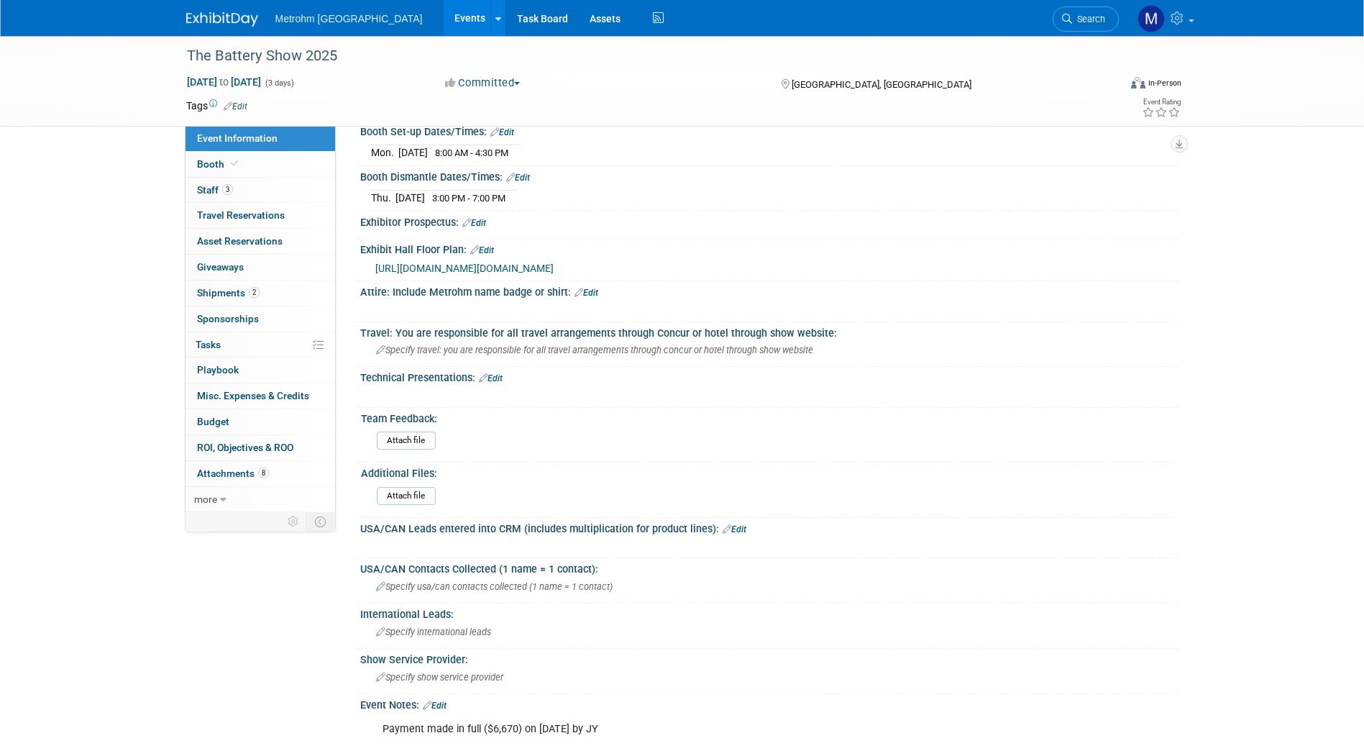
scroll to position [426, 0]
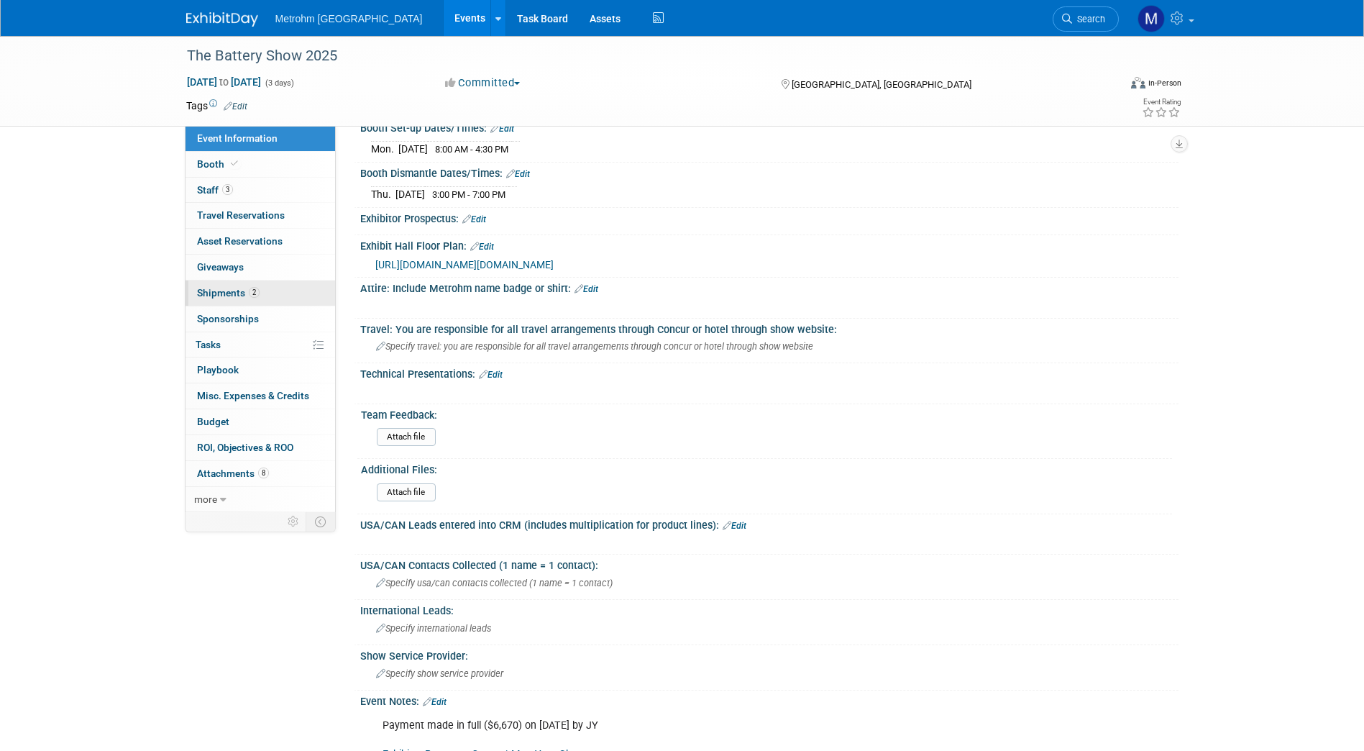
click at [266, 296] on link "2 Shipments 2" at bounding box center [261, 292] width 150 height 25
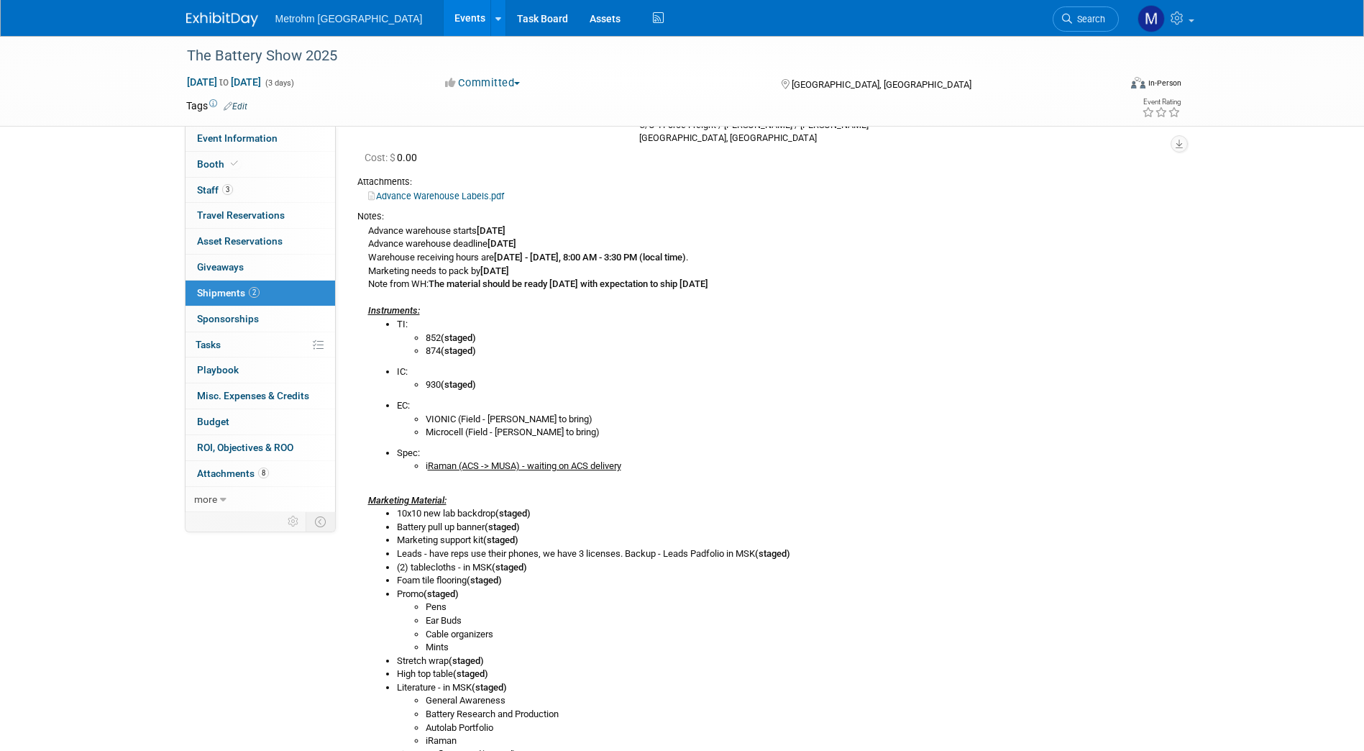
scroll to position [177, 0]
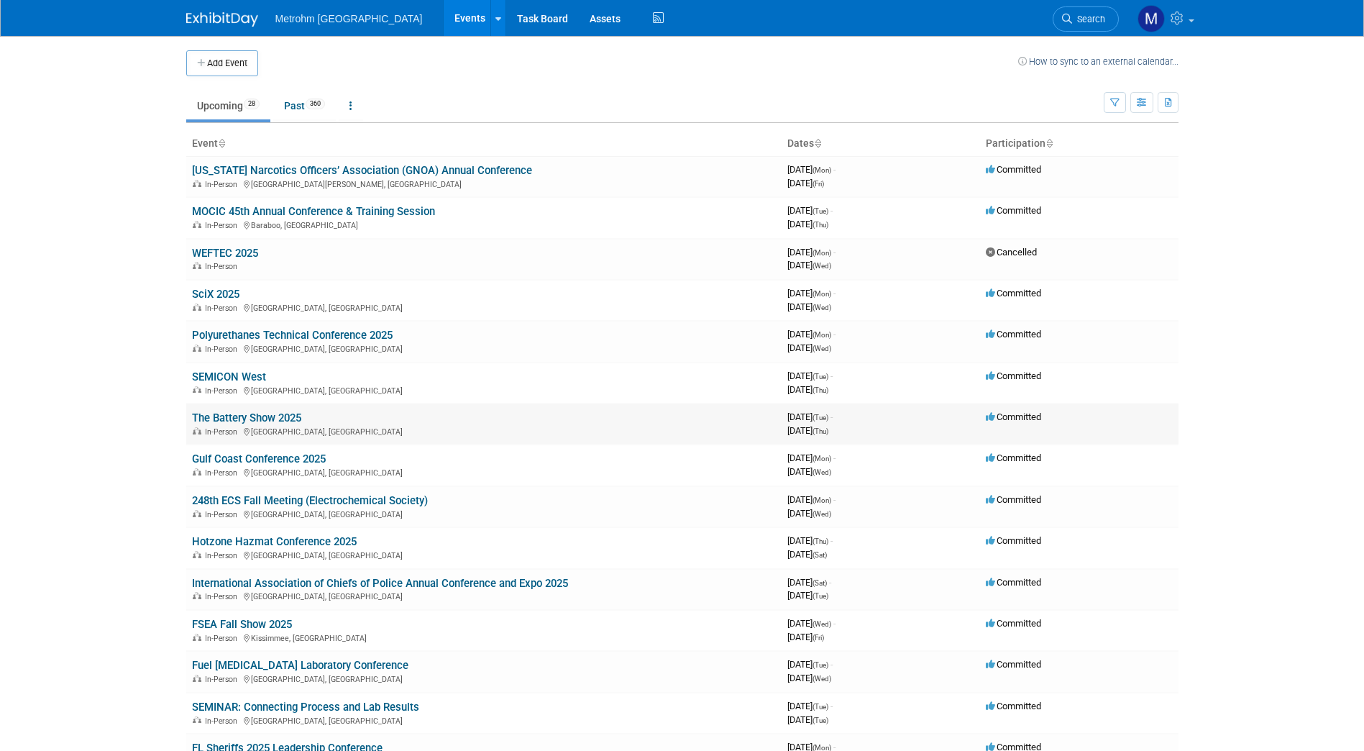
click at [257, 422] on link "The Battery Show 2025" at bounding box center [246, 417] width 109 height 13
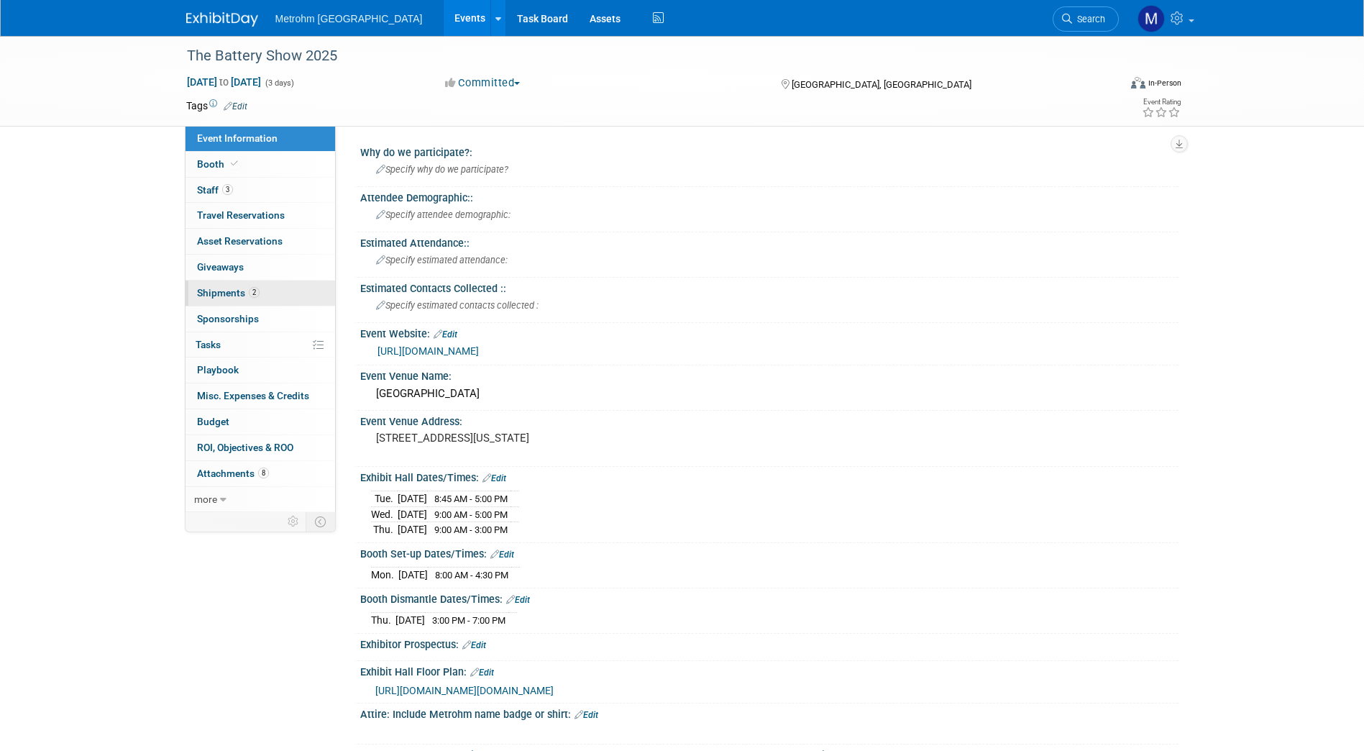
click at [264, 289] on link "2 Shipments 2" at bounding box center [261, 292] width 150 height 25
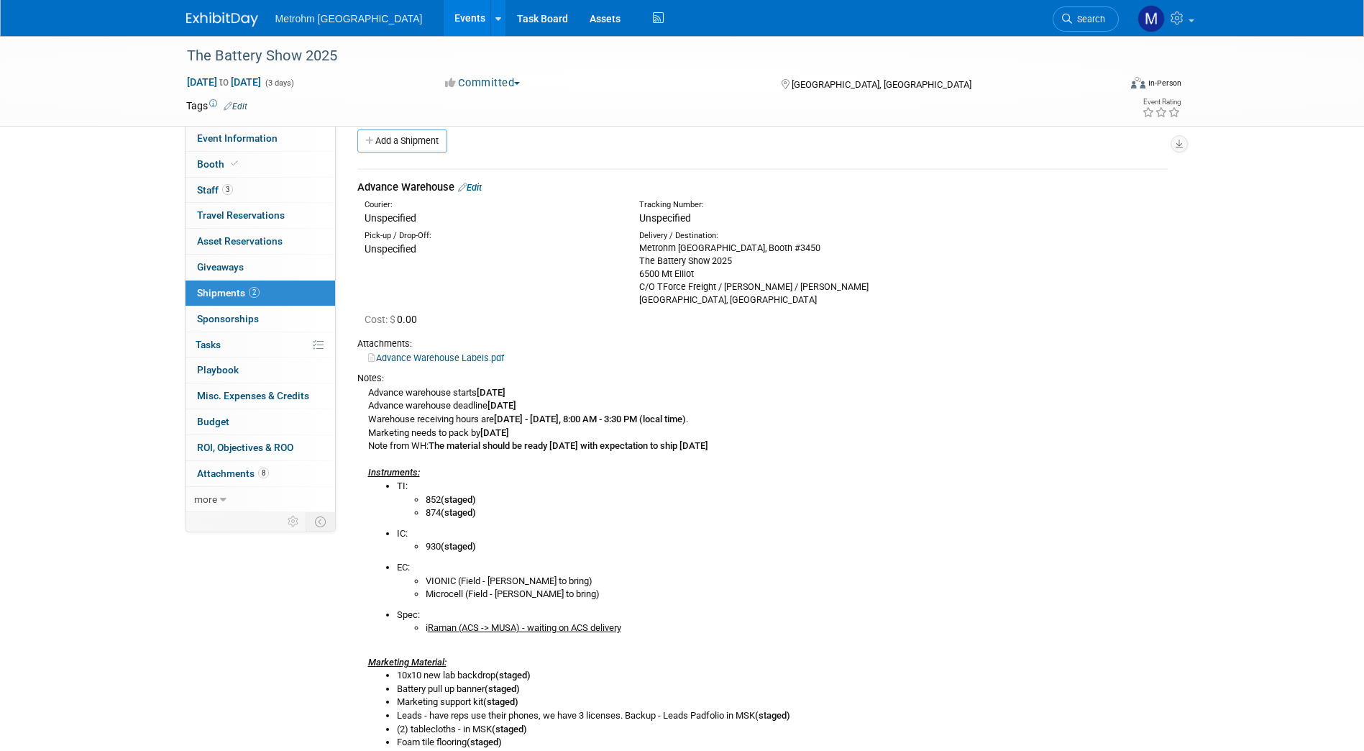
scroll to position [17, 0]
click at [369, 449] on div "Advance warehouse starts [DATE] Advance warehouse deadline [DATE] Warehouse rec…" at bounding box center [762, 676] width 810 height 585
drag, startPoint x: 515, startPoint y: 431, endPoint x: 460, endPoint y: 429, distance: 54.7
click at [460, 429] on div "Advance warehouse starts [DATE] Advance warehouse deadline [DATE] Warehouse rec…" at bounding box center [762, 676] width 810 height 585
drag, startPoint x: 460, startPoint y: 429, endPoint x: 516, endPoint y: 526, distance: 111.1
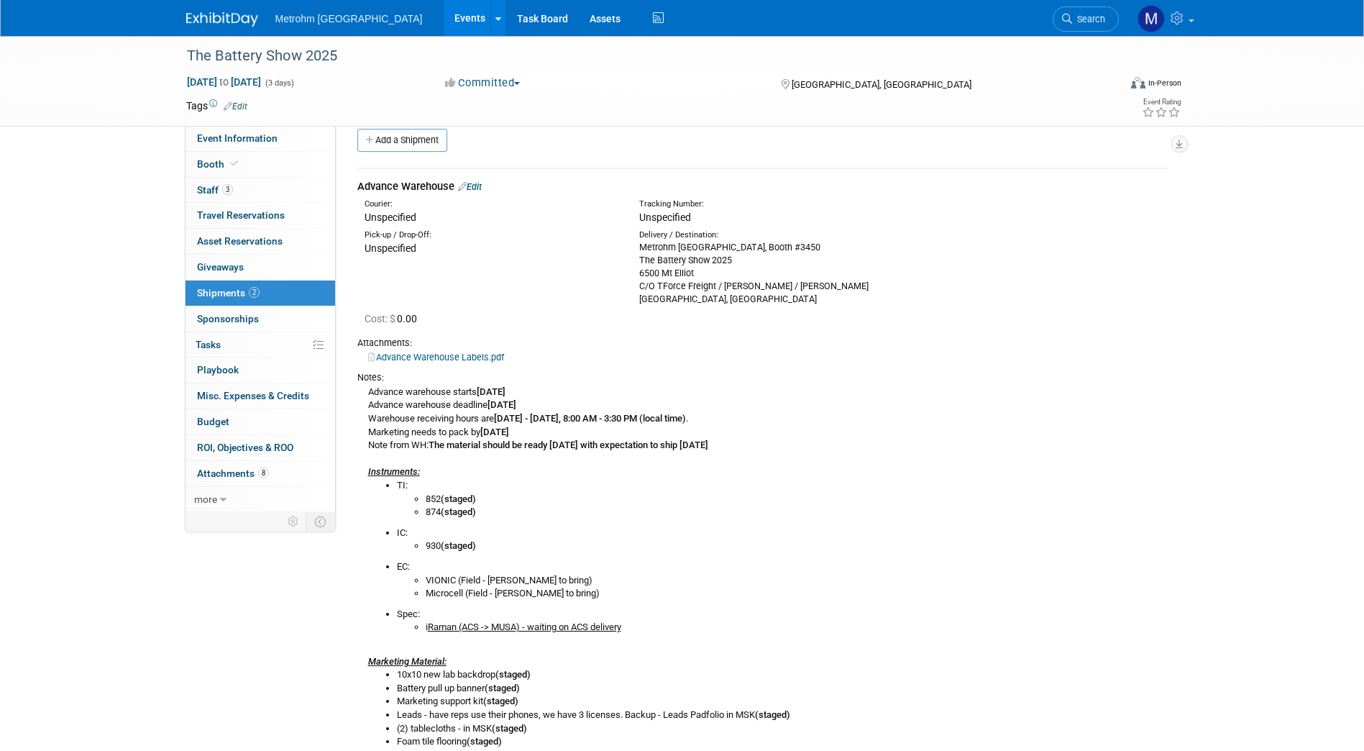
click at [516, 526] on li "IC: 930 (staged)" at bounding box center [782, 539] width 771 height 27
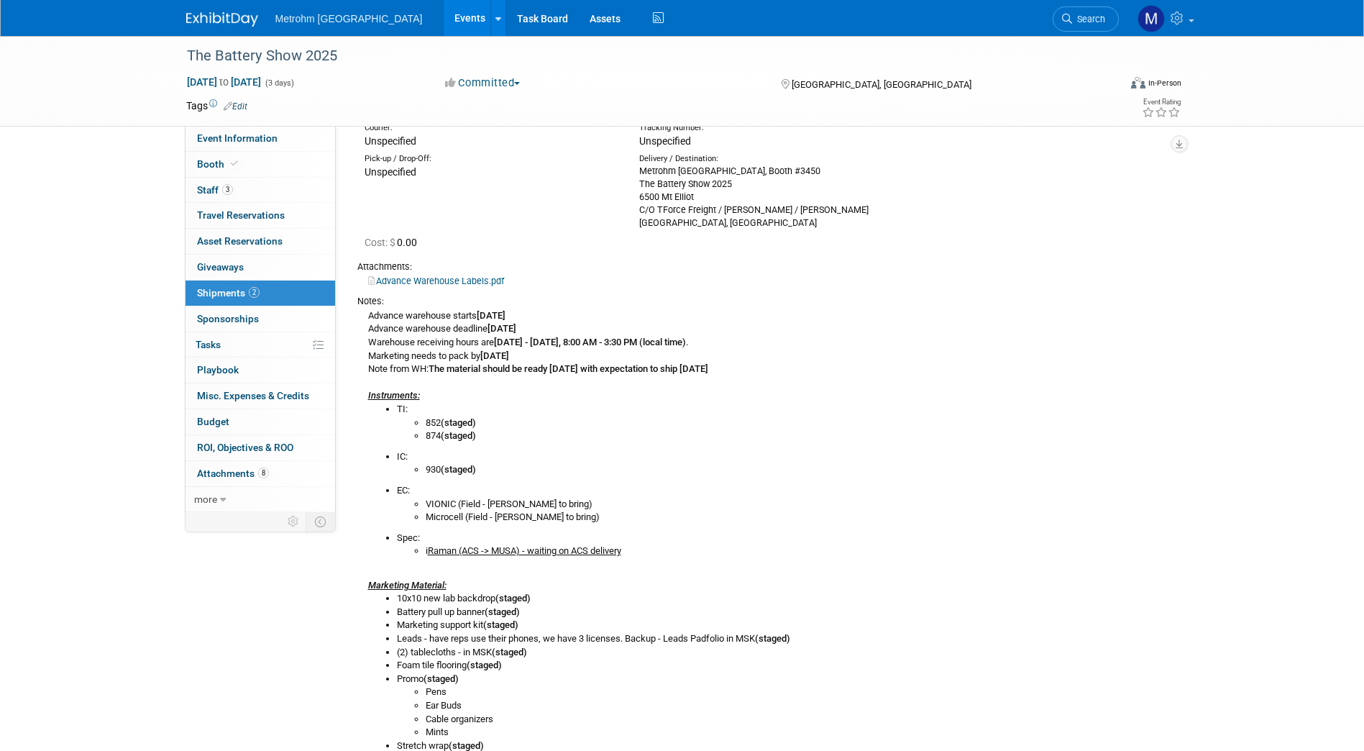
scroll to position [192, 0]
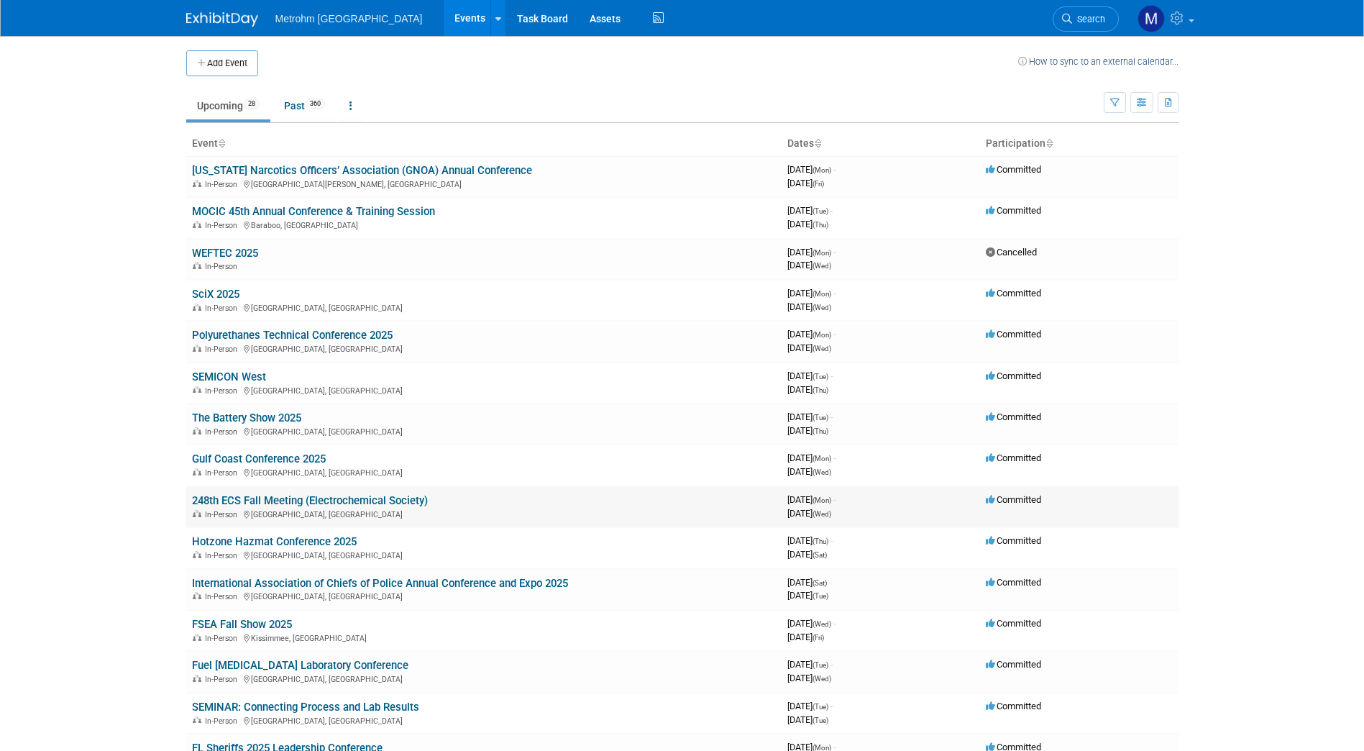
click at [249, 493] on td "248th ECS Fall Meeting (Electrochemical Society) In-Person Chicago, IL" at bounding box center [483, 506] width 595 height 41
click at [255, 506] on link "248th ECS Fall Meeting (Electrochemical Society)" at bounding box center [310, 500] width 236 height 13
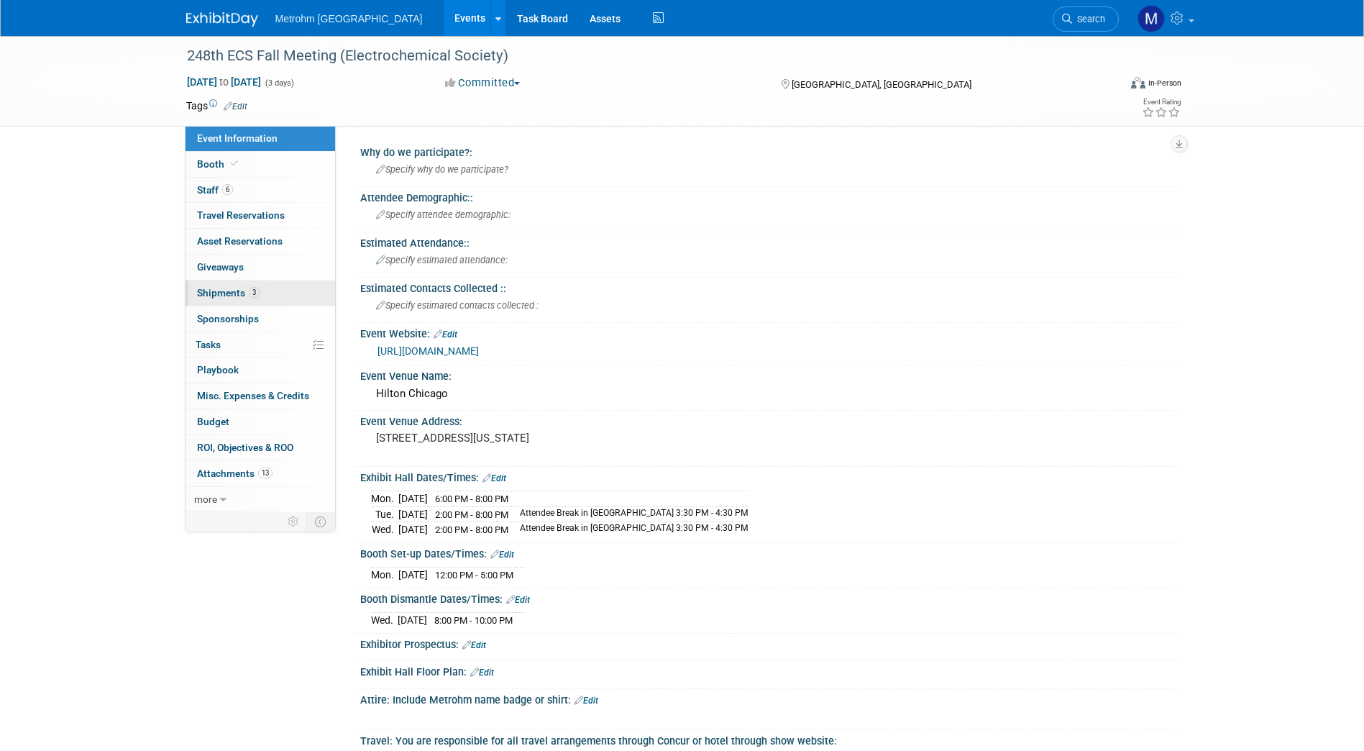
click at [274, 287] on link "3 Shipments 3" at bounding box center [261, 292] width 150 height 25
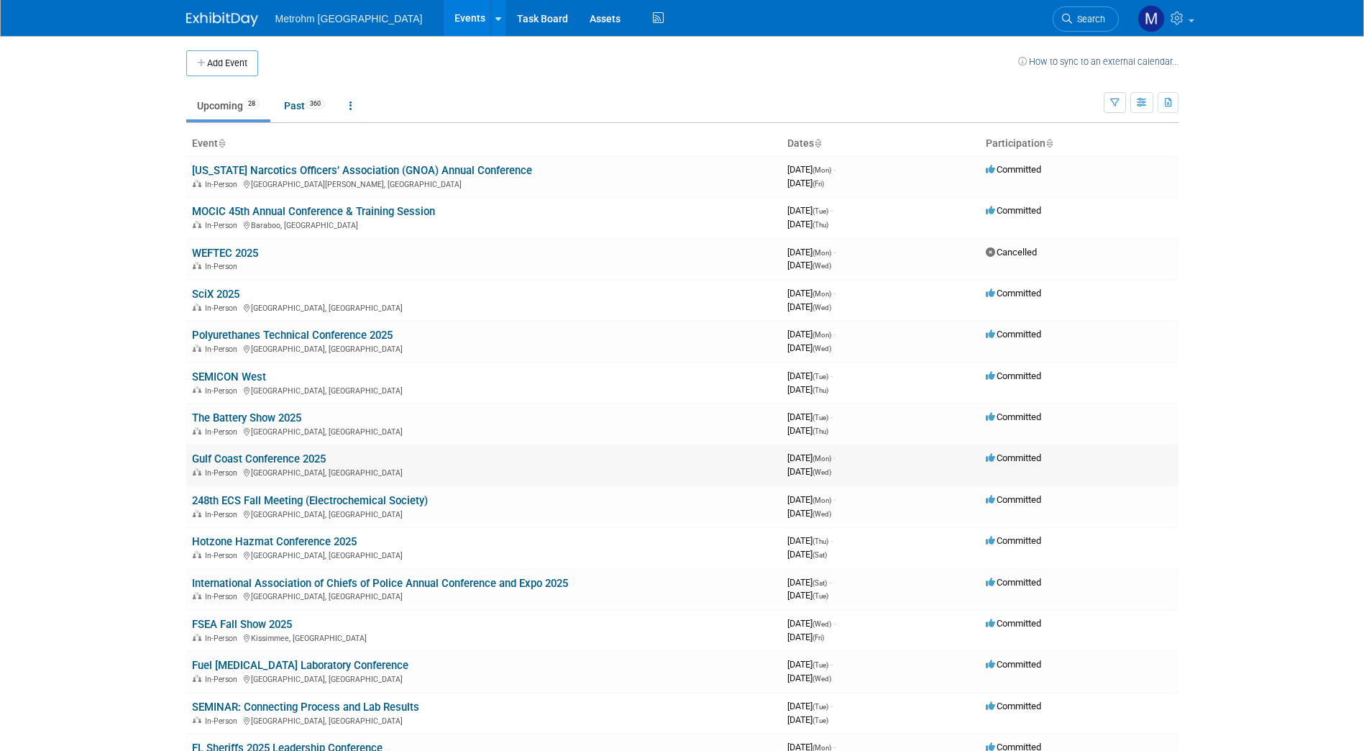
click at [255, 462] on link "Gulf Coast Conference 2025" at bounding box center [259, 458] width 134 height 13
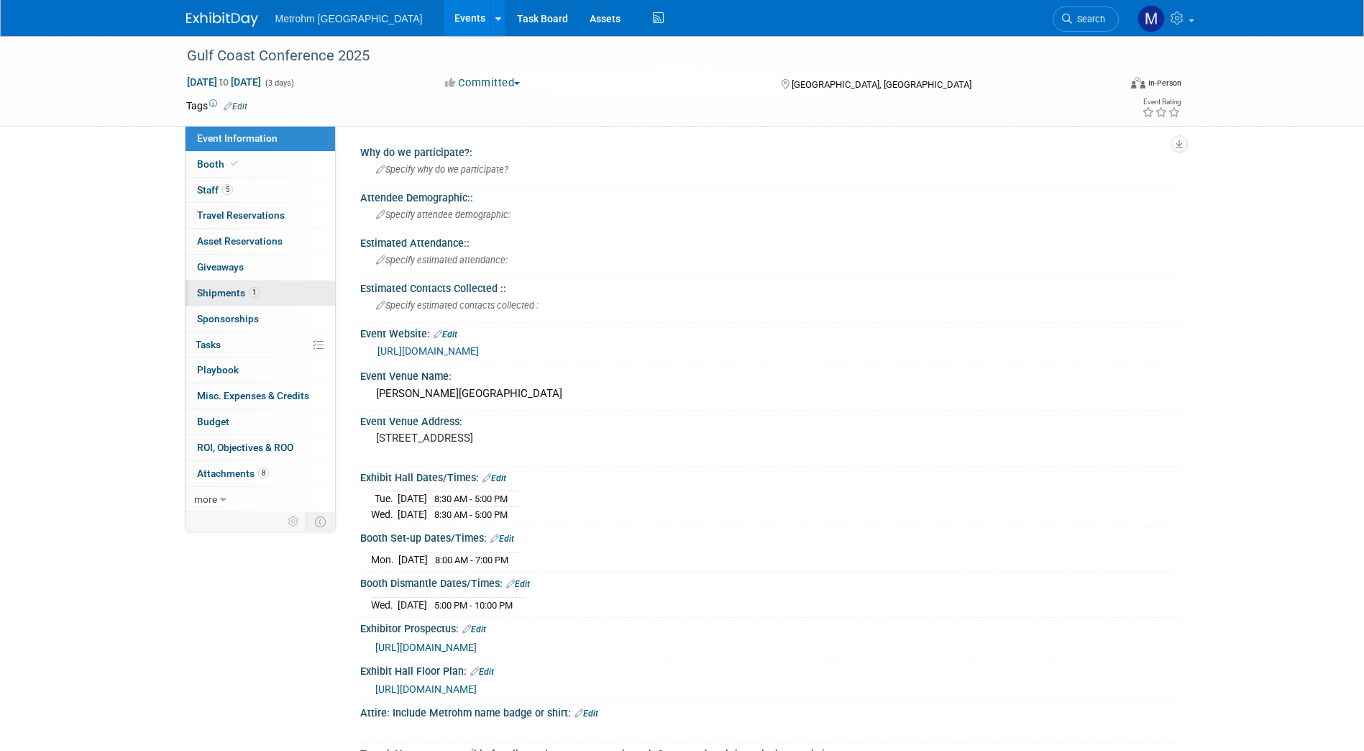
click at [294, 294] on link "1 Shipments 1" at bounding box center [261, 292] width 150 height 25
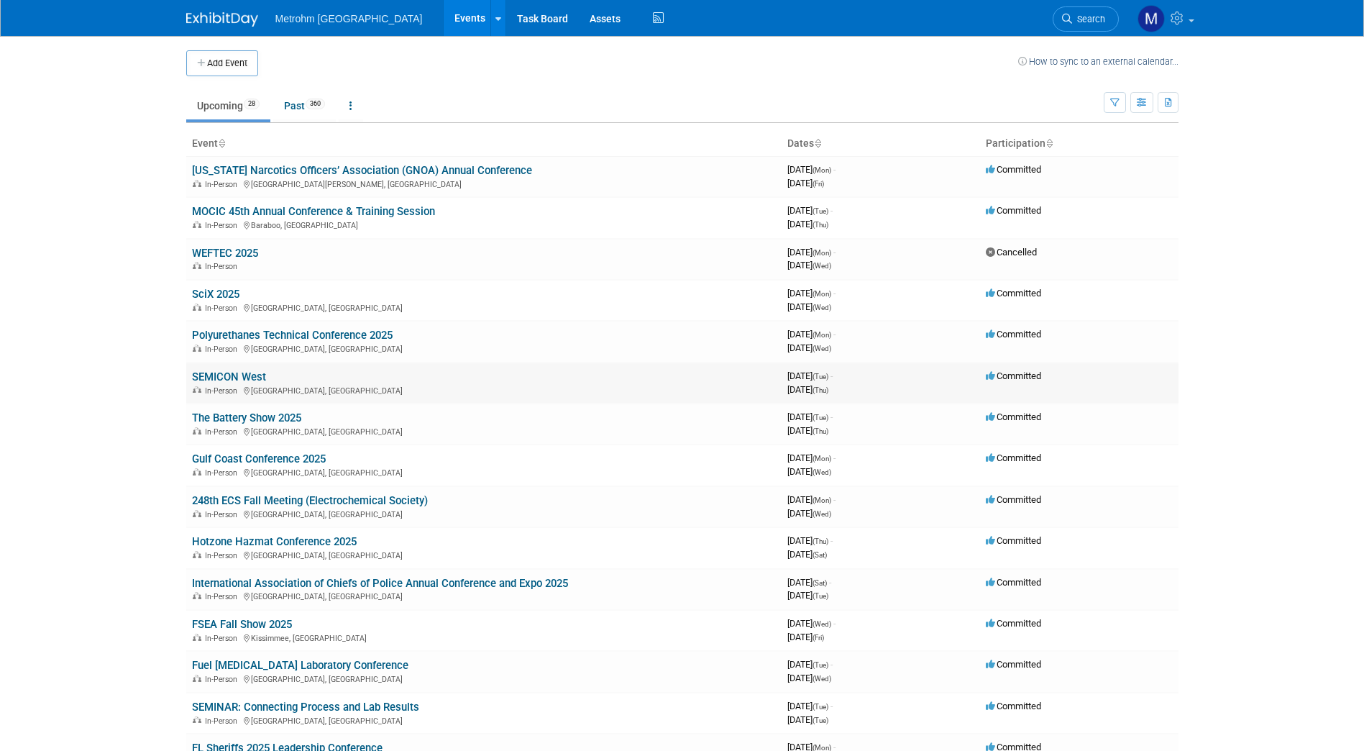
click at [232, 375] on link "SEMICON West" at bounding box center [229, 376] width 74 height 13
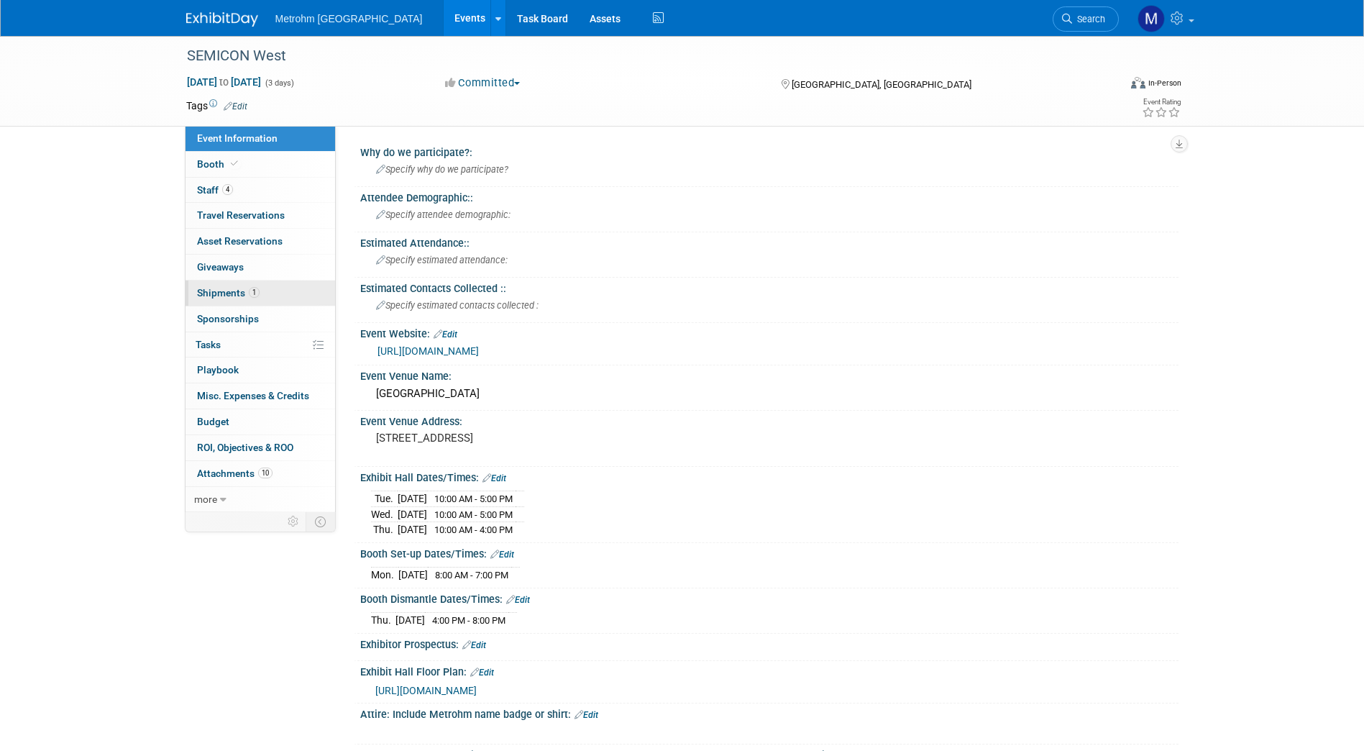
click at [270, 305] on link "1 Shipments 1" at bounding box center [261, 292] width 150 height 25
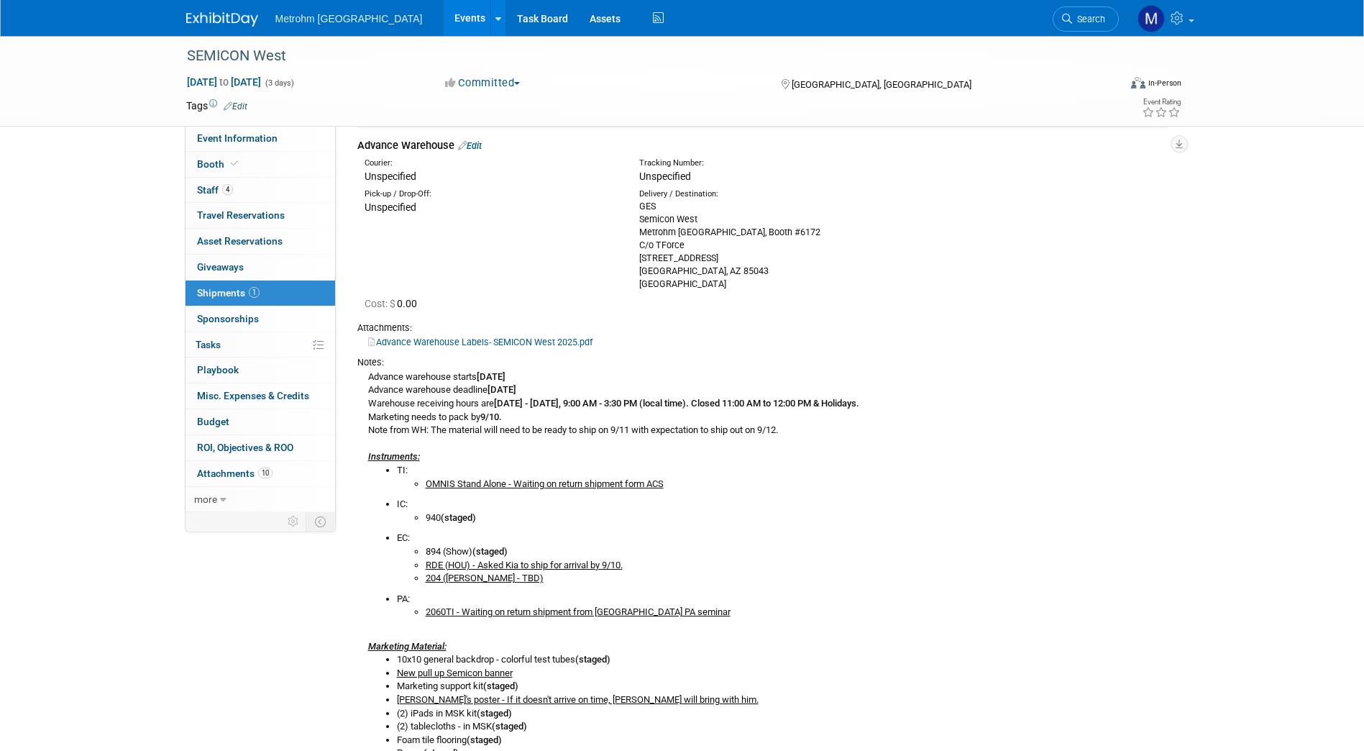
scroll to position [60, 0]
click at [477, 148] on link "Edit" at bounding box center [470, 143] width 24 height 11
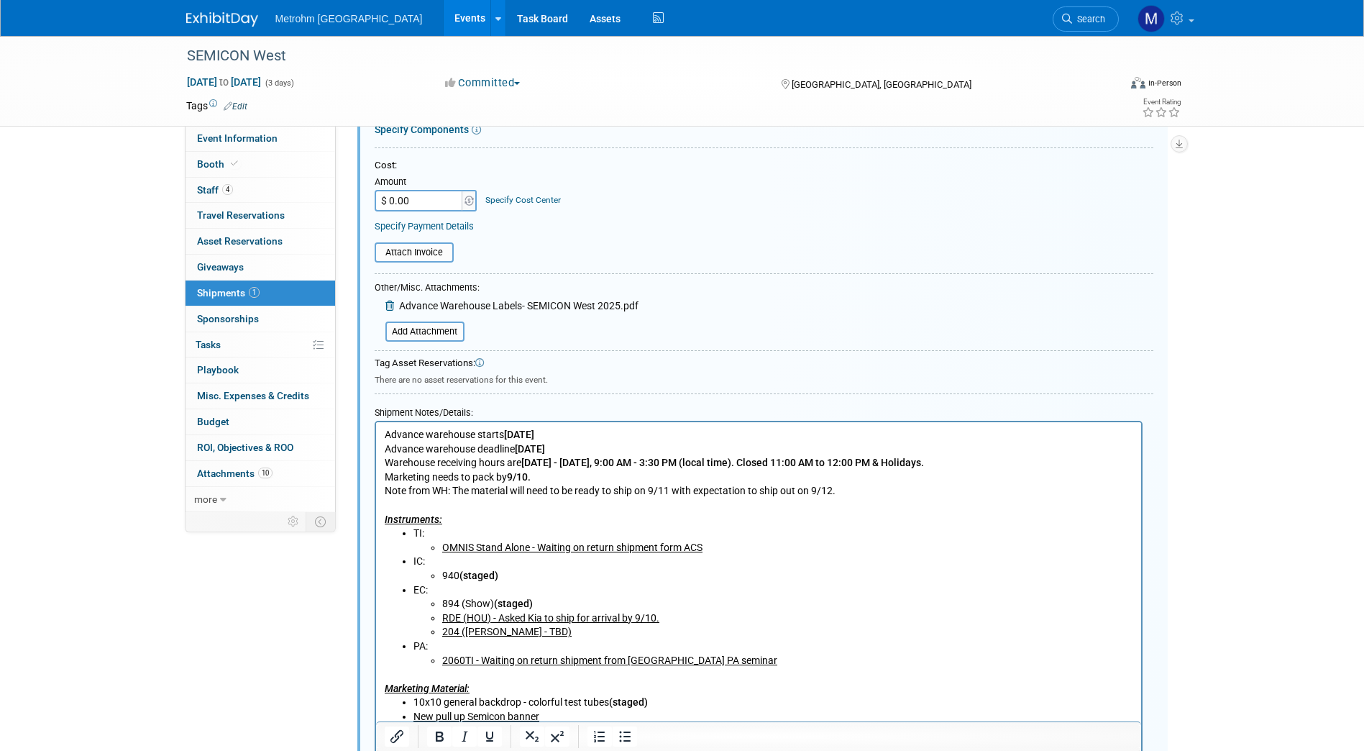
scroll to position [350, 0]
click at [612, 595] on li "EC: 894 (Show) ( staged) RDE (HOU) - Asked Kia to ship for arrival by 9/10. 204…" at bounding box center [773, 610] width 720 height 56
drag, startPoint x: 708, startPoint y: 547, endPoint x: 439, endPoint y: 548, distance: 268.2
click at [439, 548] on ul "OMNIS Stand Alone - Waiting on return shipment form ACS" at bounding box center [773, 547] width 720 height 14
click at [674, 544] on li "OMNIS Stand Alone - Waiting on return shipment form ACS" at bounding box center [787, 547] width 691 height 14
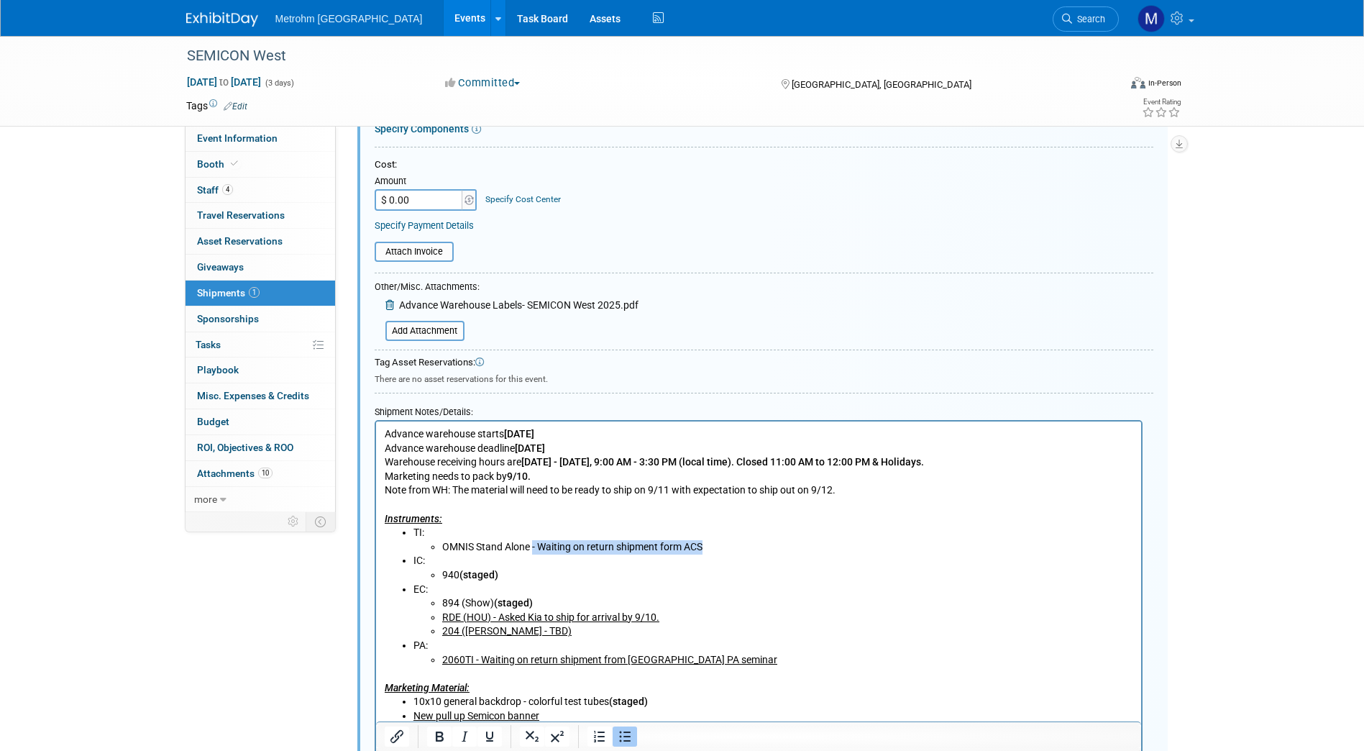
drag, startPoint x: 712, startPoint y: 547, endPoint x: 531, endPoint y: 547, distance: 181.2
click at [531, 547] on li "OMNIS Stand Alone - Waiting on return shipment form ACS" at bounding box center [787, 547] width 691 height 14
drag, startPoint x: 586, startPoint y: 549, endPoint x: 532, endPoint y: 547, distance: 54.0
click at [532, 547] on li "OMNIS Stand Alone (staged)" at bounding box center [787, 547] width 691 height 14
click at [639, 623] on li "RDE (HOU) - Asked Kia to ship for arrival by 9/10." at bounding box center [787, 617] width 691 height 14
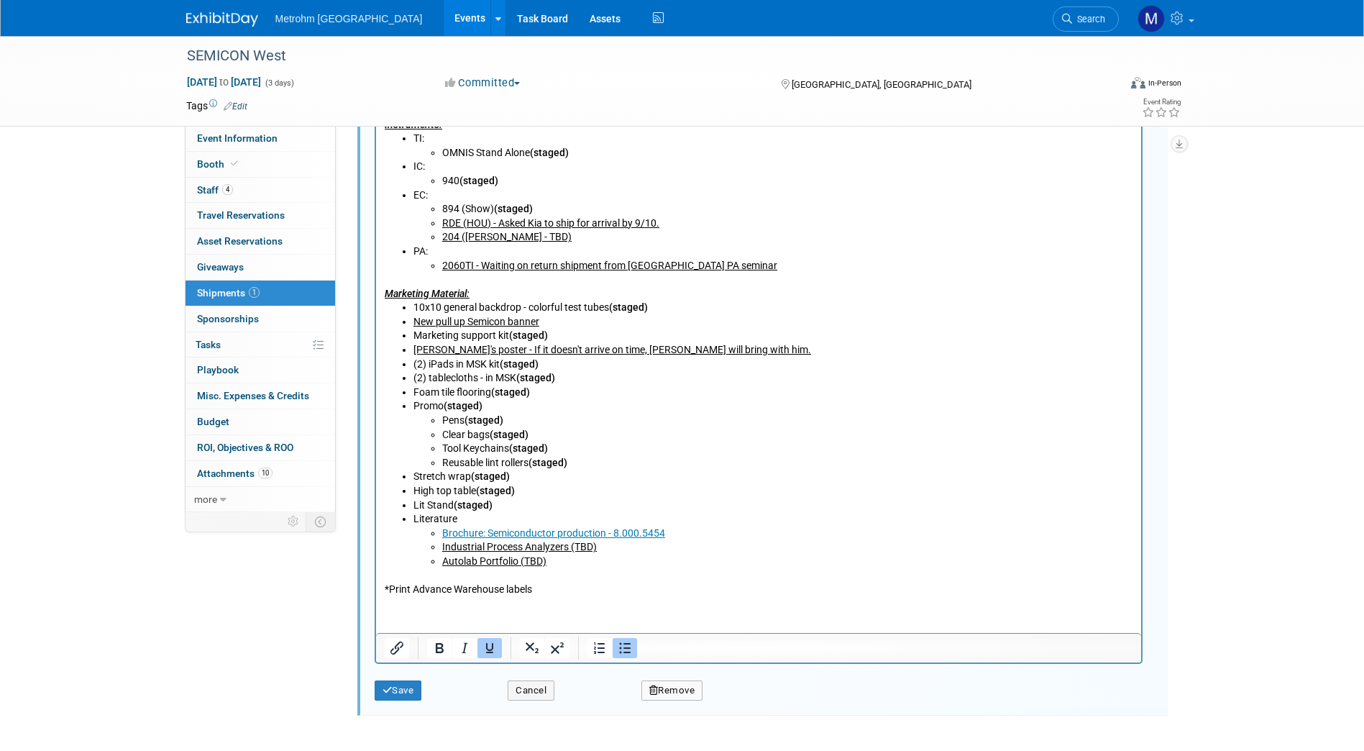
scroll to position [747, 0]
click at [416, 687] on button "Save" at bounding box center [398, 687] width 47 height 20
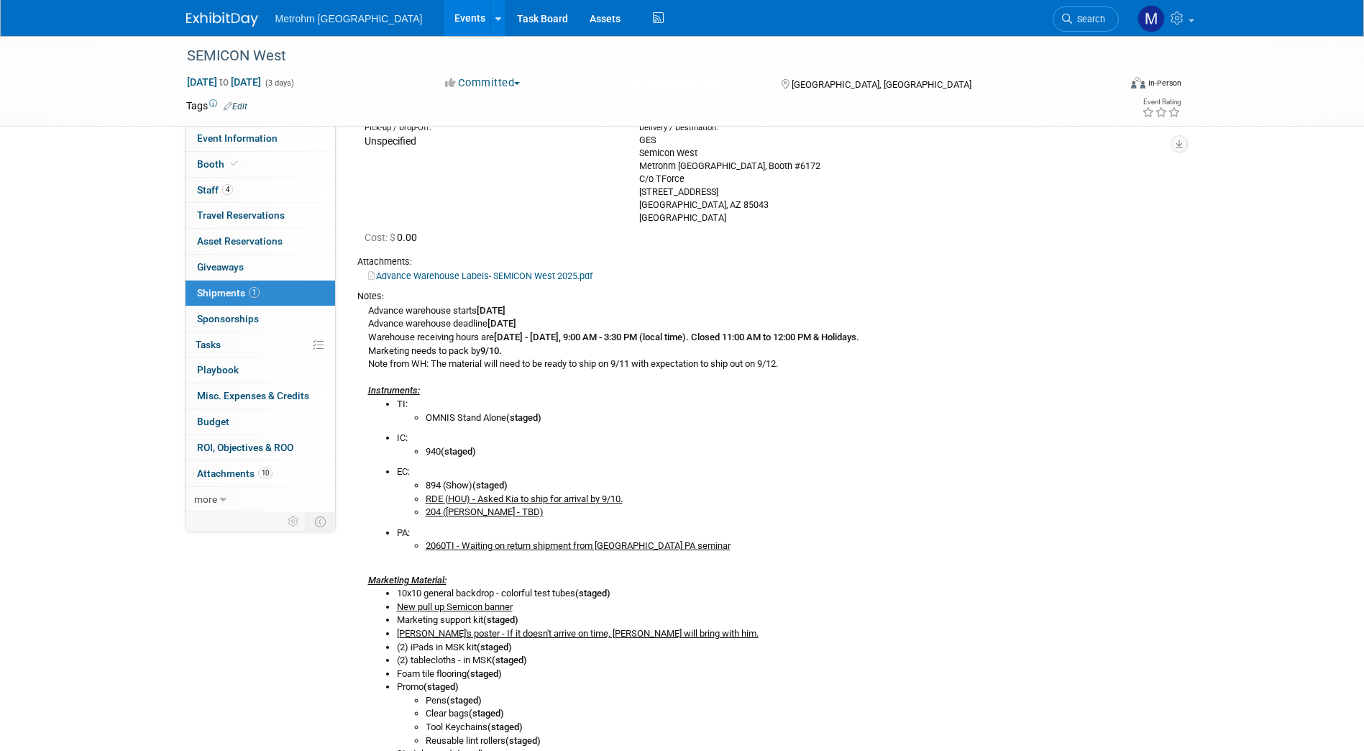
scroll to position [0, 0]
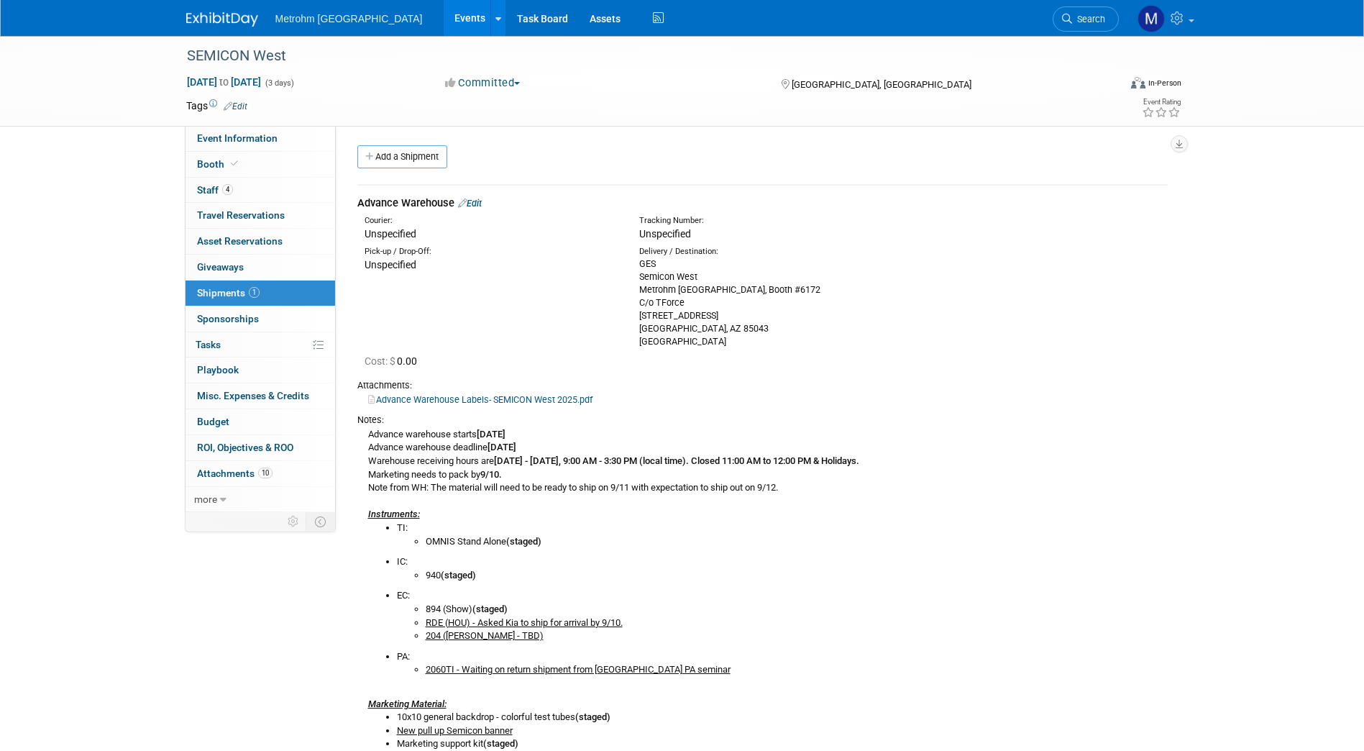
click at [477, 199] on link "Edit" at bounding box center [470, 203] width 24 height 11
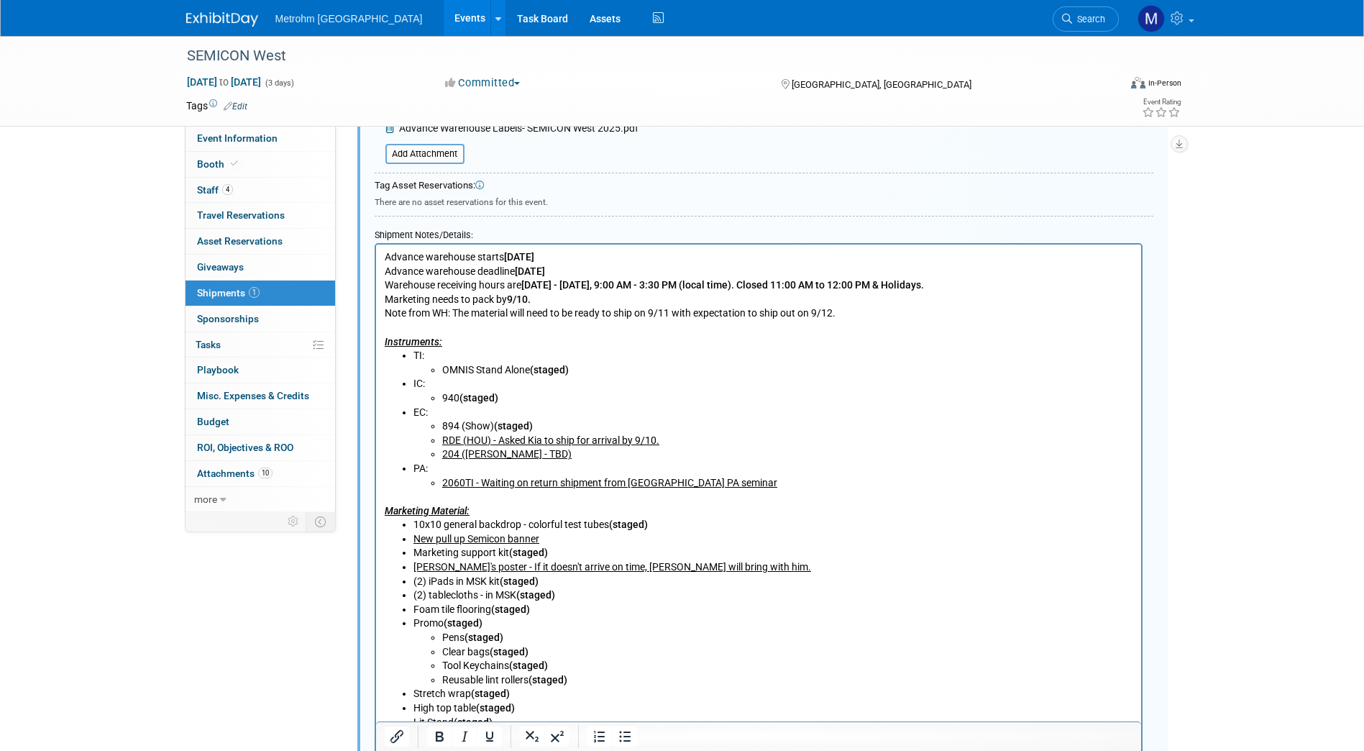
scroll to position [528, 0]
drag, startPoint x: 533, startPoint y: 451, endPoint x: 506, endPoint y: 455, distance: 27.0
click at [506, 455] on u "204 (Chris Star - TBD)" at bounding box center [506, 453] width 129 height 12
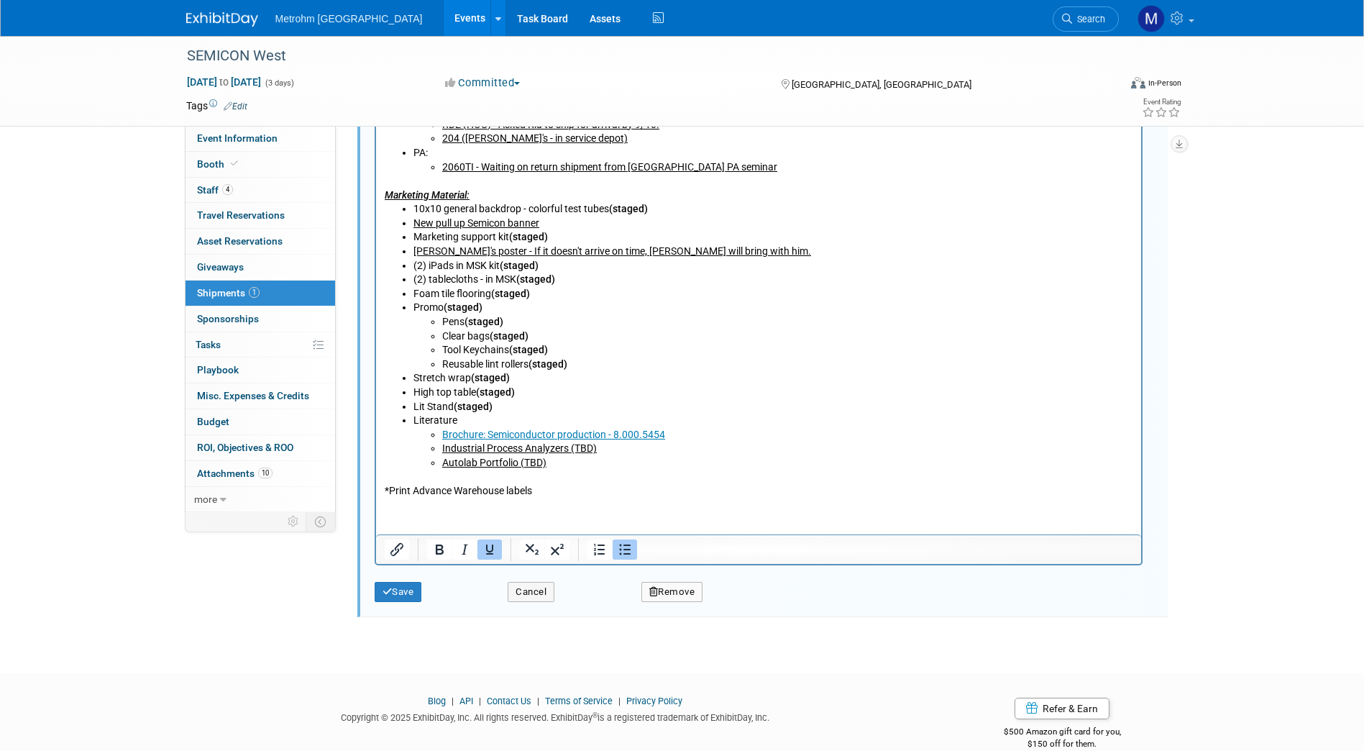
scroll to position [858, 0]
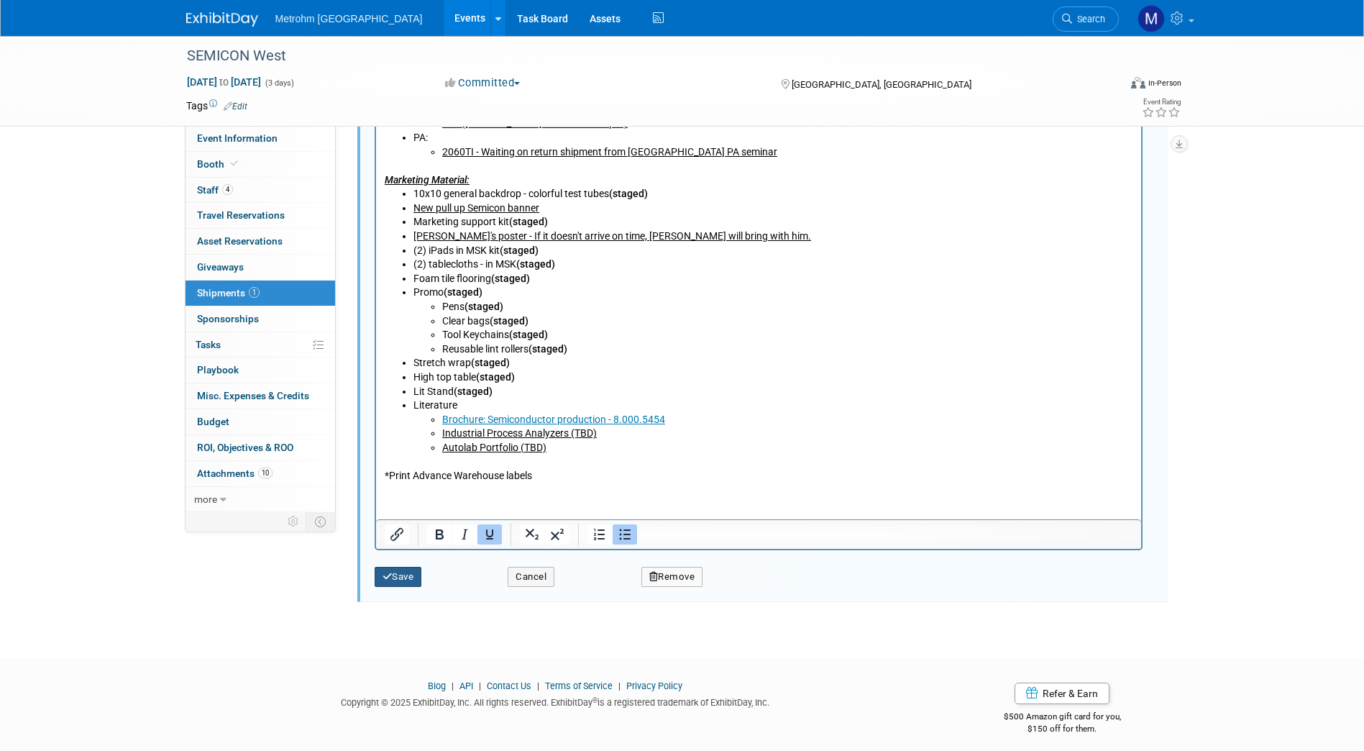
click at [411, 578] on button "Save" at bounding box center [398, 577] width 47 height 20
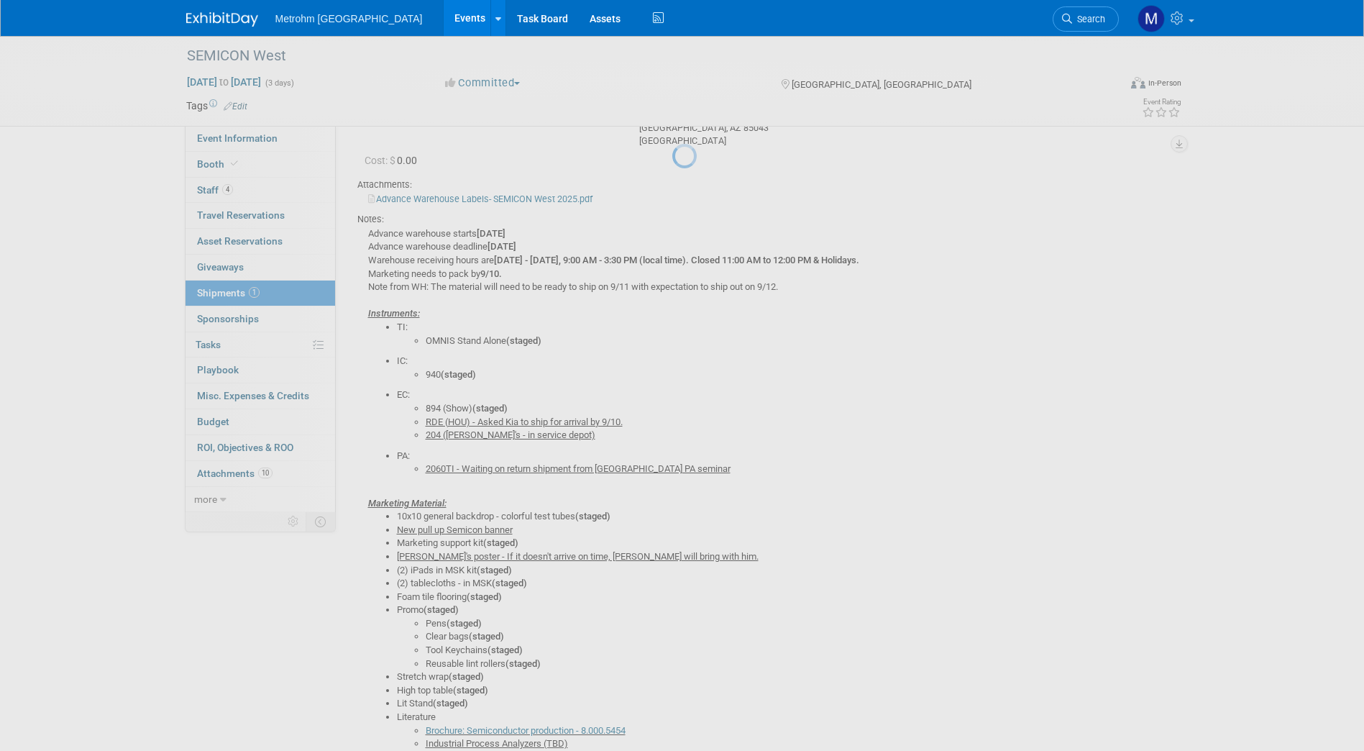
scroll to position [22, 0]
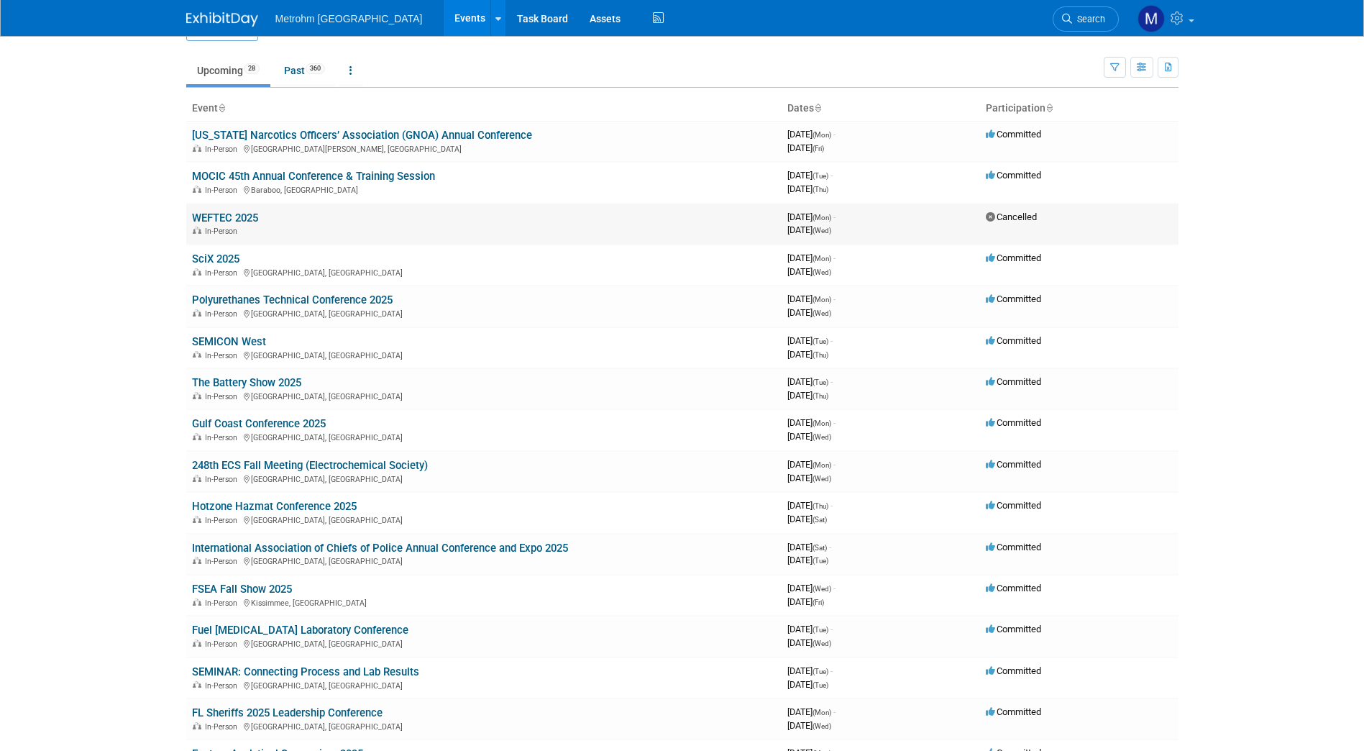
scroll to position [36, 0]
click at [293, 455] on td "248th ECS Fall Meeting (Electrochemical Society) In-Person [GEOGRAPHIC_DATA], […" at bounding box center [483, 470] width 595 height 41
click at [291, 461] on link "248th ECS Fall Meeting (Electrochemical Society)" at bounding box center [310, 464] width 236 height 13
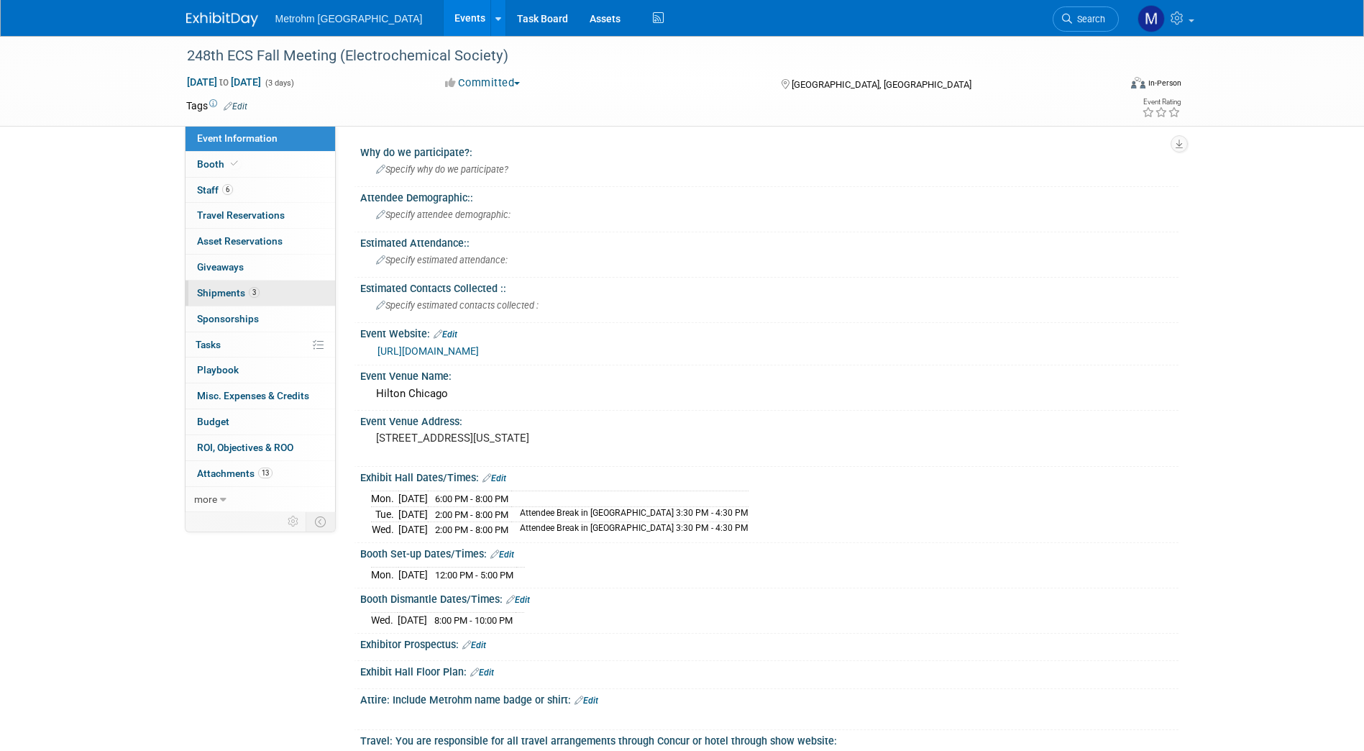
click at [255, 298] on span "Shipments 3" at bounding box center [228, 293] width 63 height 12
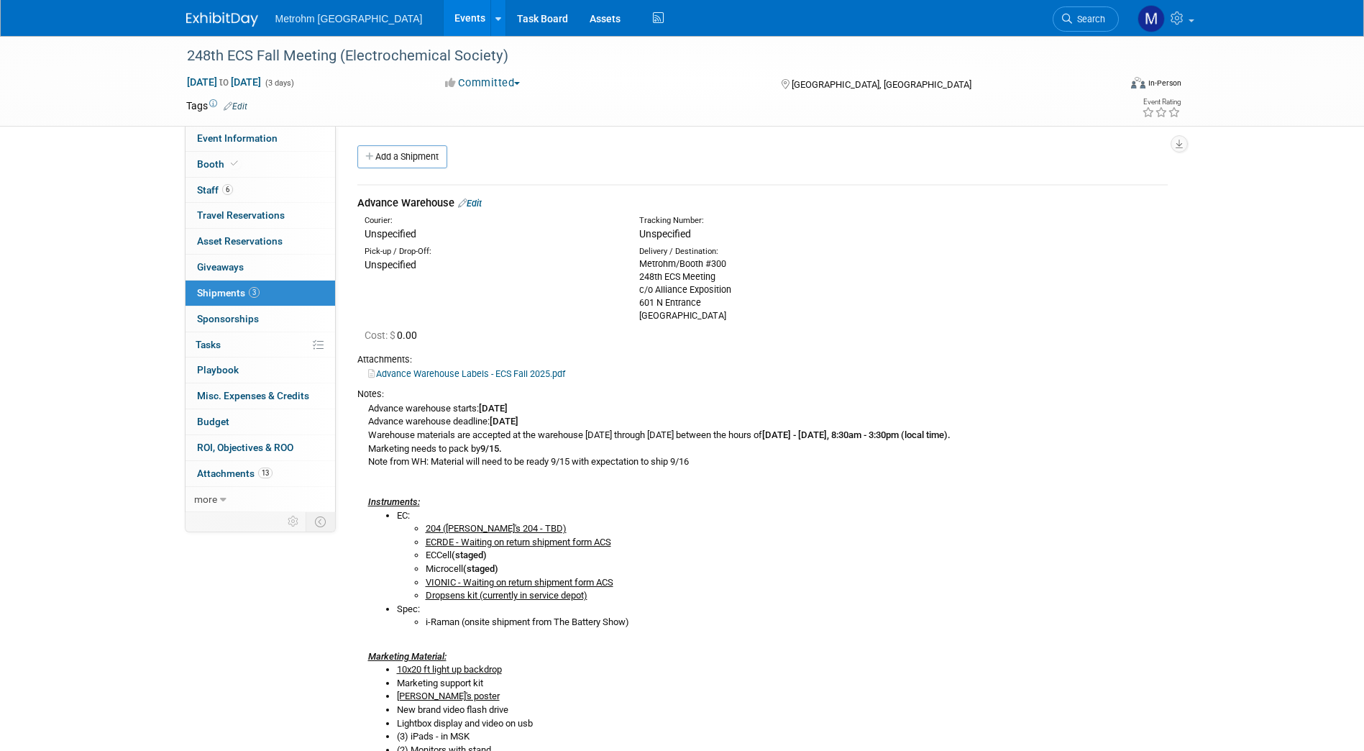
click at [482, 206] on link "Edit" at bounding box center [470, 203] width 24 height 11
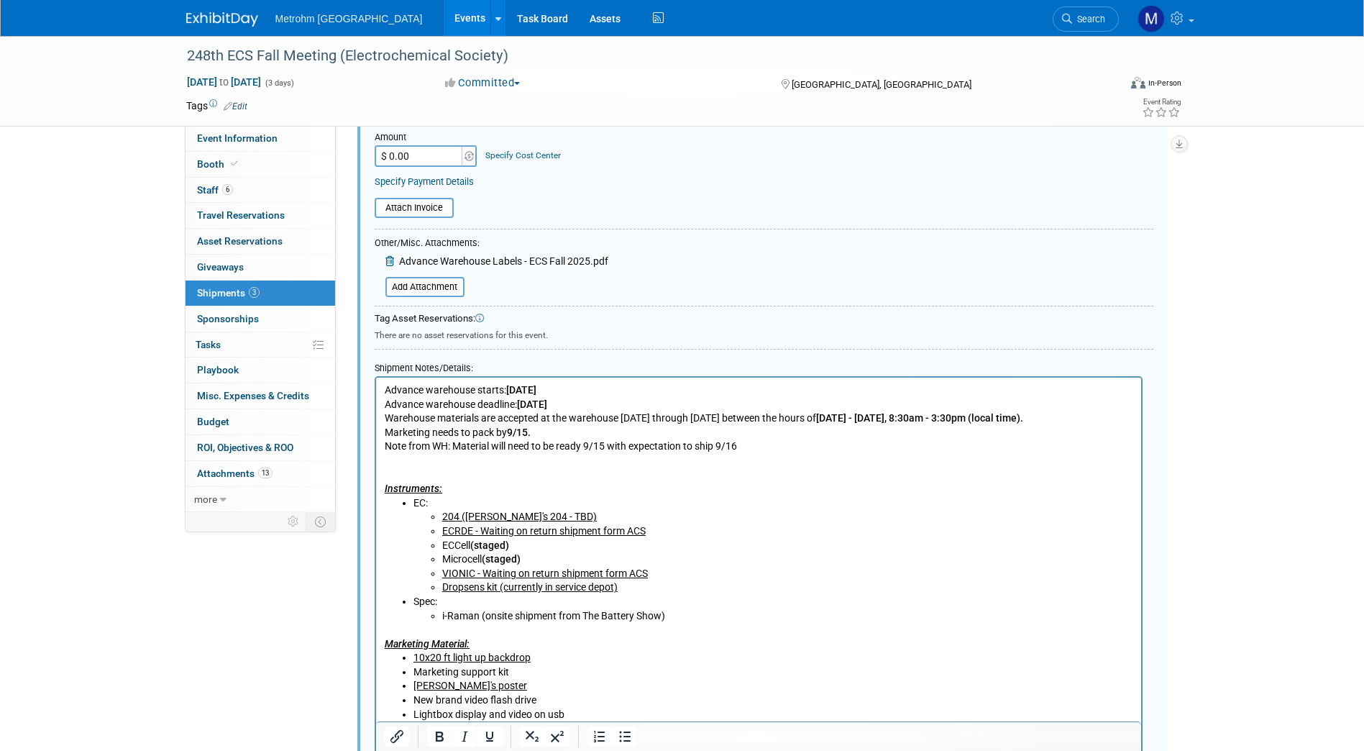
scroll to position [413, 0]
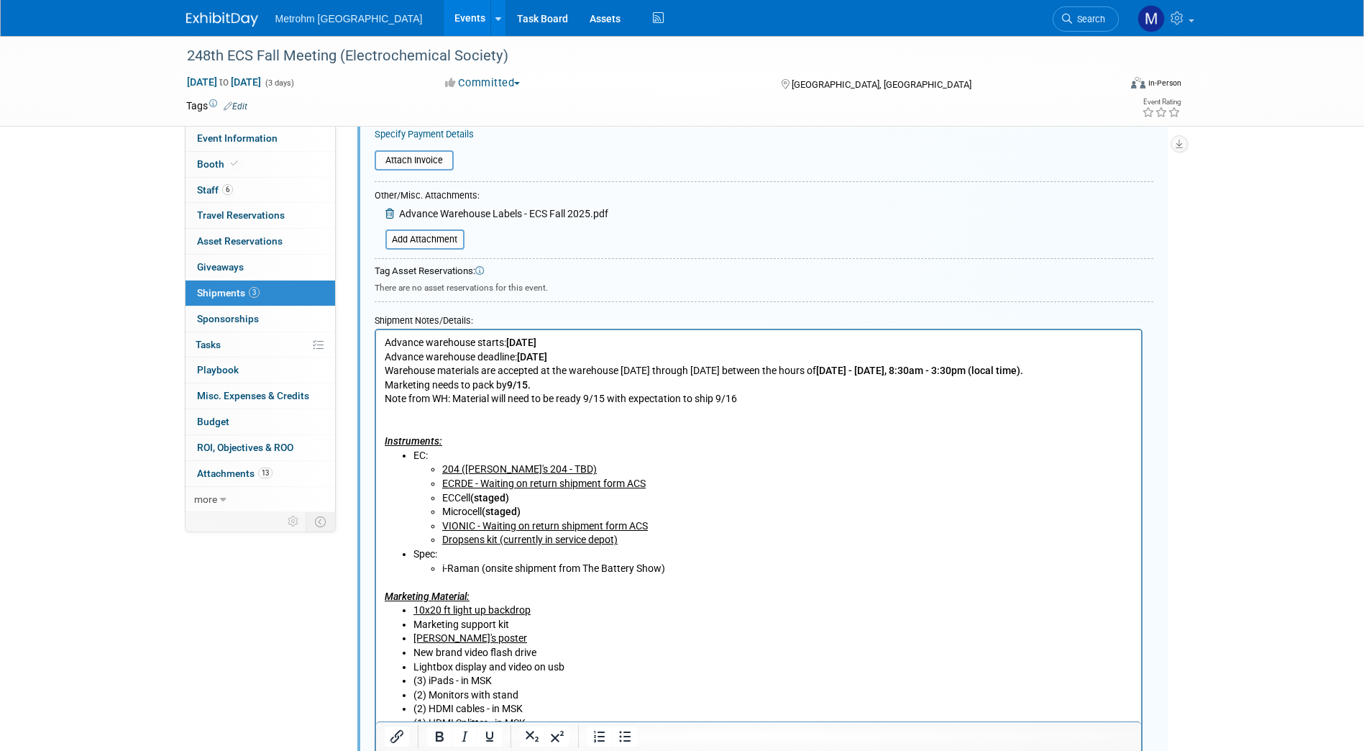
click at [492, 394] on p "Advance warehouse starts: [DATE] Advance warehouse deadline: [DATE] Warehouse m…" at bounding box center [758, 392] width 749 height 113
drag, startPoint x: 530, startPoint y: 514, endPoint x: 486, endPoint y: 515, distance: 43.9
click at [486, 515] on li "Microcell (staged)" at bounding box center [787, 512] width 691 height 14
copy b "(staged)"
click at [651, 534] on li "Dropsens kit (currently in service depot)" at bounding box center [787, 540] width 691 height 14
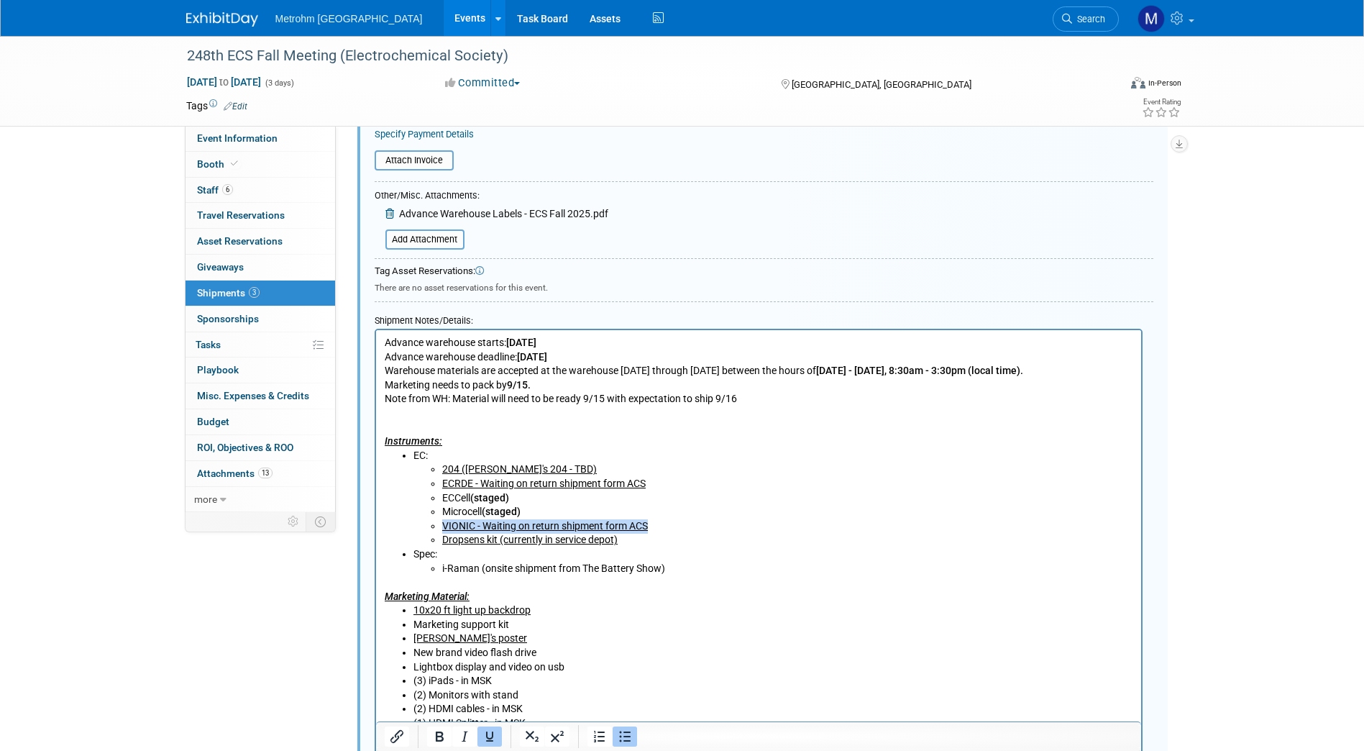
drag, startPoint x: 649, startPoint y: 525, endPoint x: 442, endPoint y: 529, distance: 207.1
click at [442, 529] on li "VIONIC - Waiting on return shipment form ACS" at bounding box center [787, 526] width 691 height 14
click at [652, 530] on li "VIONIC - Waiting on return shipment form ACS" at bounding box center [787, 526] width 691 height 14
drag, startPoint x: 651, startPoint y: 480, endPoint x: 442, endPoint y: 480, distance: 209.2
click at [442, 480] on li "ECRDE - Waiting on return shipment form ACS" at bounding box center [787, 484] width 691 height 14
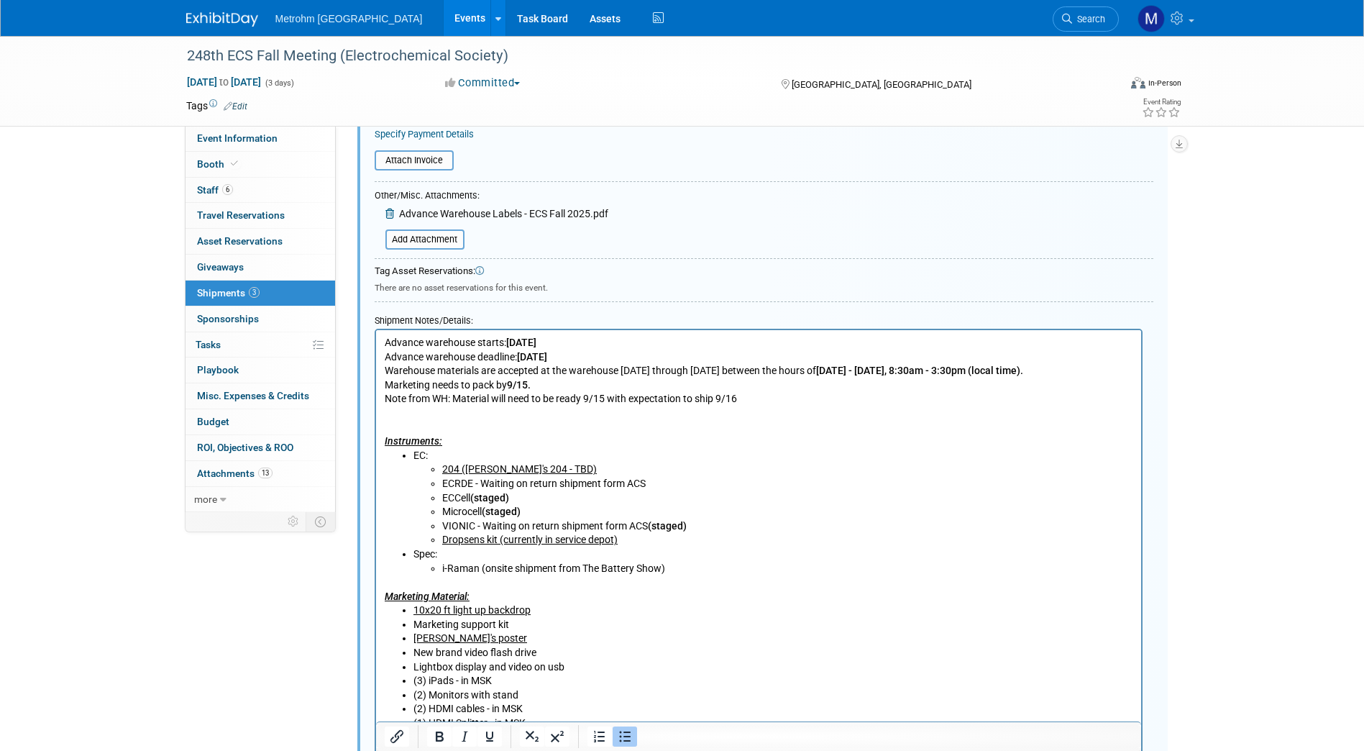
click at [672, 482] on li "ECRDE - Waiting on return shipment form ACS" at bounding box center [787, 484] width 691 height 14
click at [650, 482] on b "(staged)" at bounding box center [664, 483] width 39 height 12
click at [547, 481] on li "ECRDE (staged)" at bounding box center [787, 484] width 691 height 14
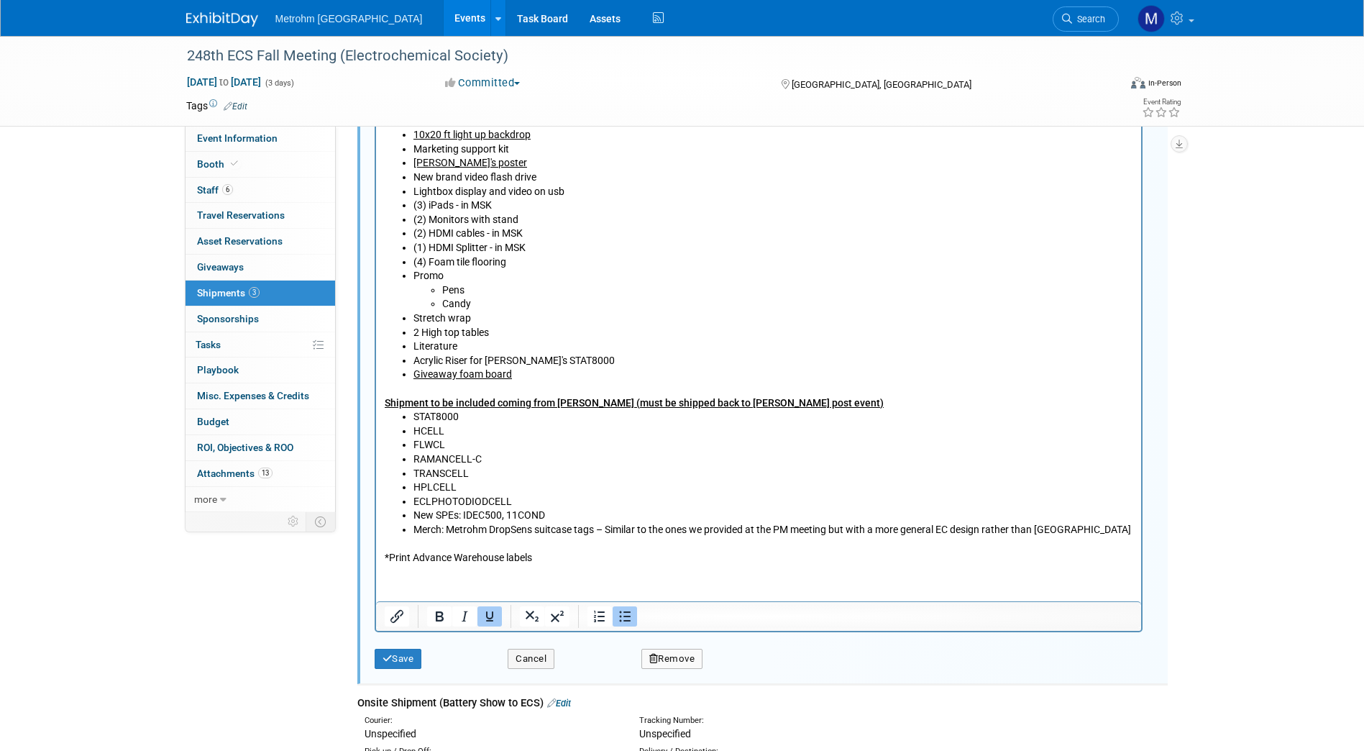
scroll to position [889, 0]
click at [406, 657] on button "Save" at bounding box center [398, 658] width 47 height 20
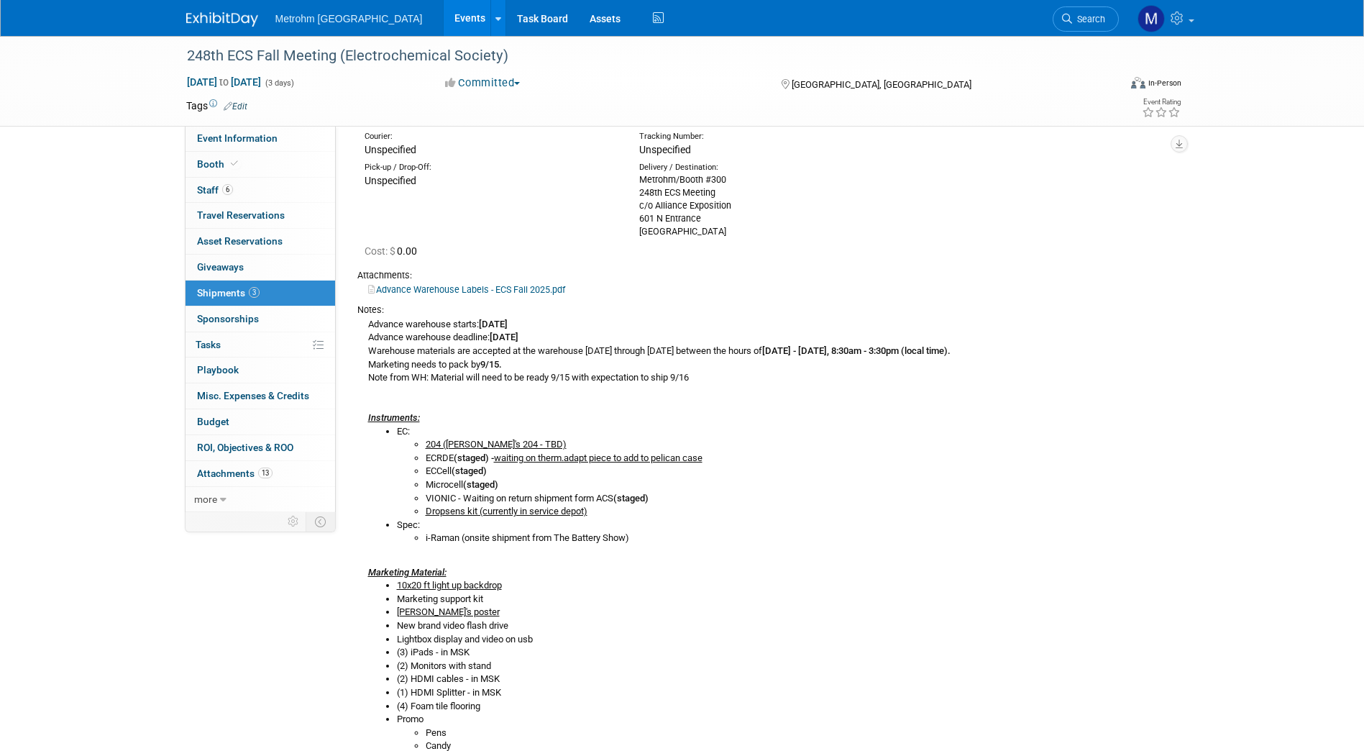
scroll to position [0, 0]
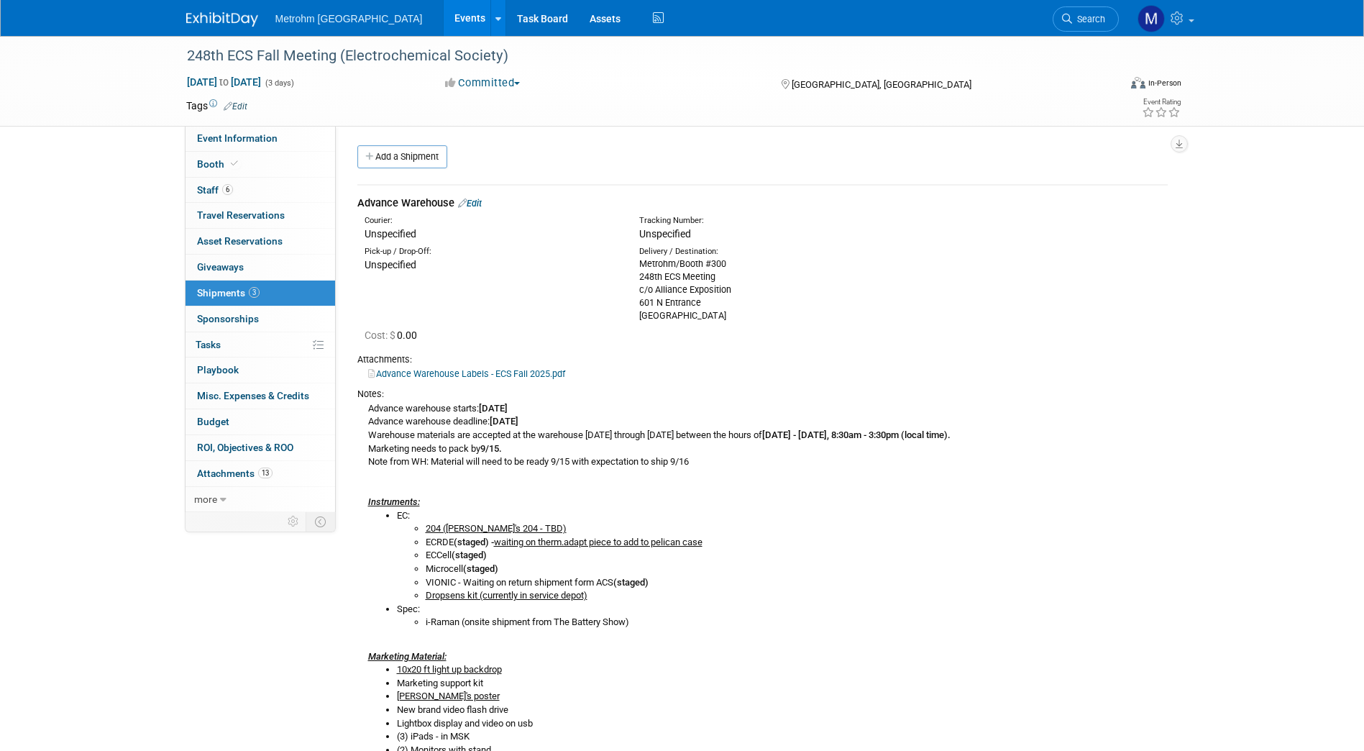
click at [476, 205] on link "Edit" at bounding box center [470, 203] width 24 height 11
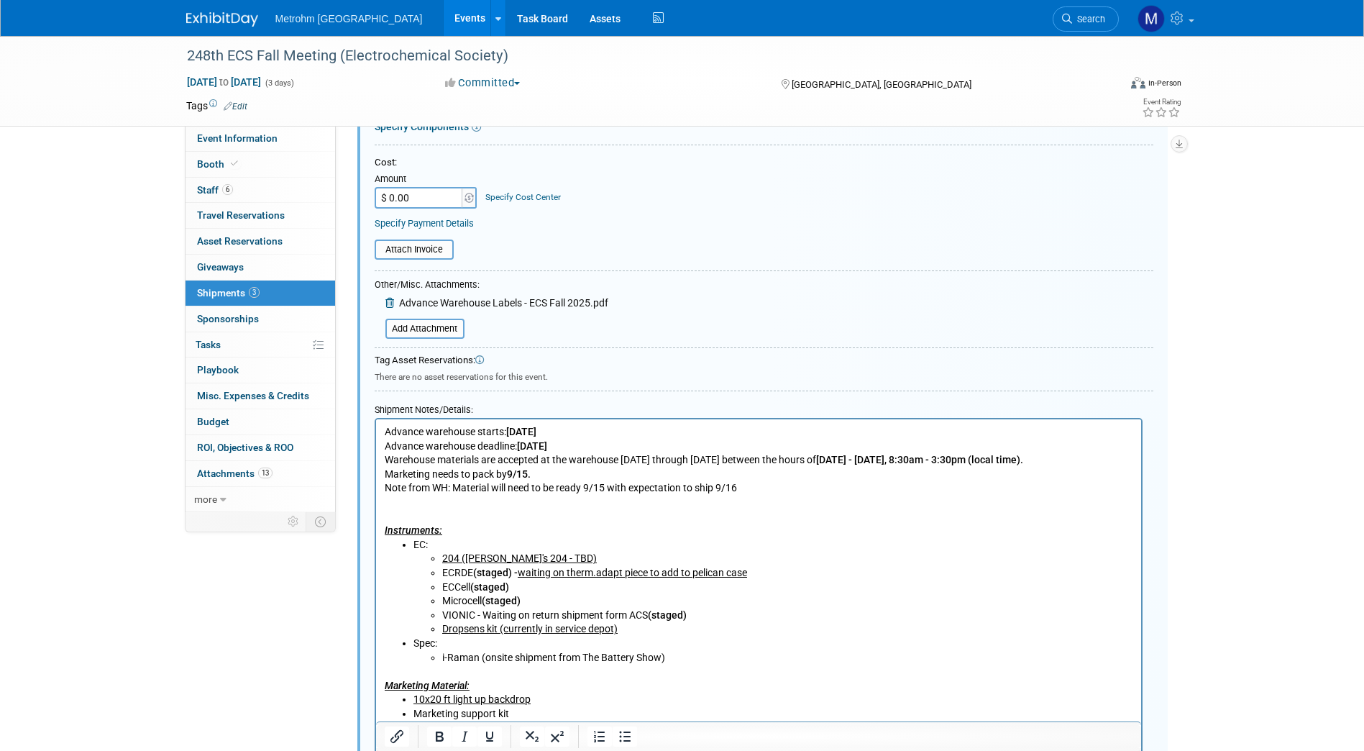
scroll to position [324, 0]
drag, startPoint x: 648, startPoint y: 618, endPoint x: 485, endPoint y: 617, distance: 163.2
click at [485, 617] on li "VIONIC - Waiting on return shipment form ACS (staged)" at bounding box center [787, 615] width 691 height 14
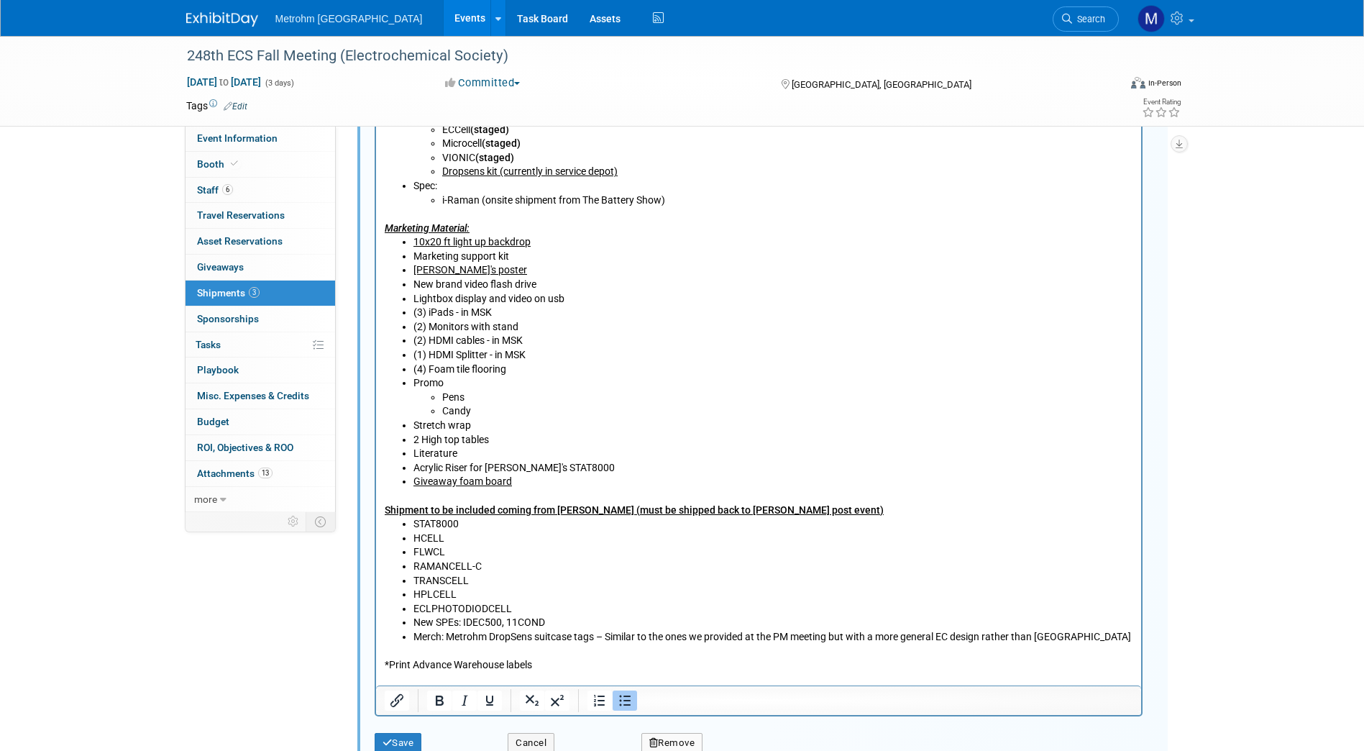
scroll to position [844, 0]
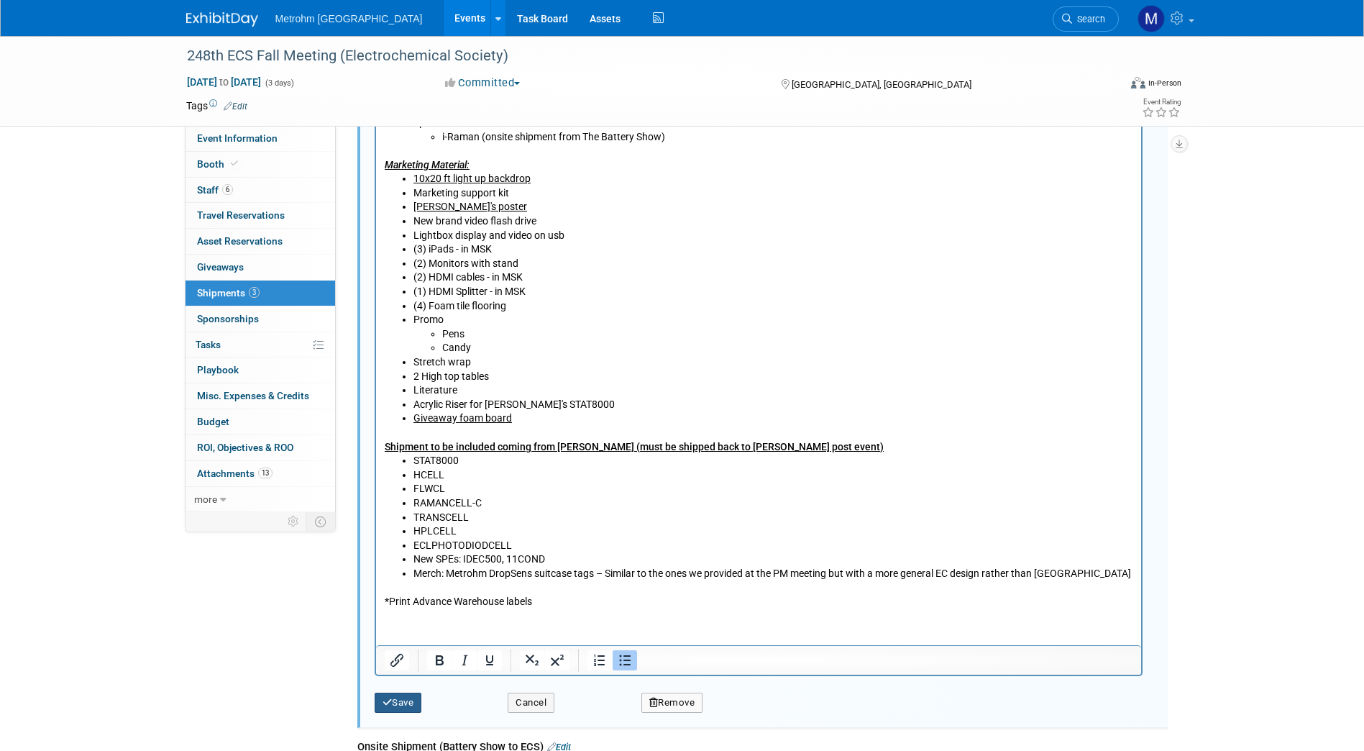
click at [397, 710] on button "Save" at bounding box center [398, 702] width 47 height 20
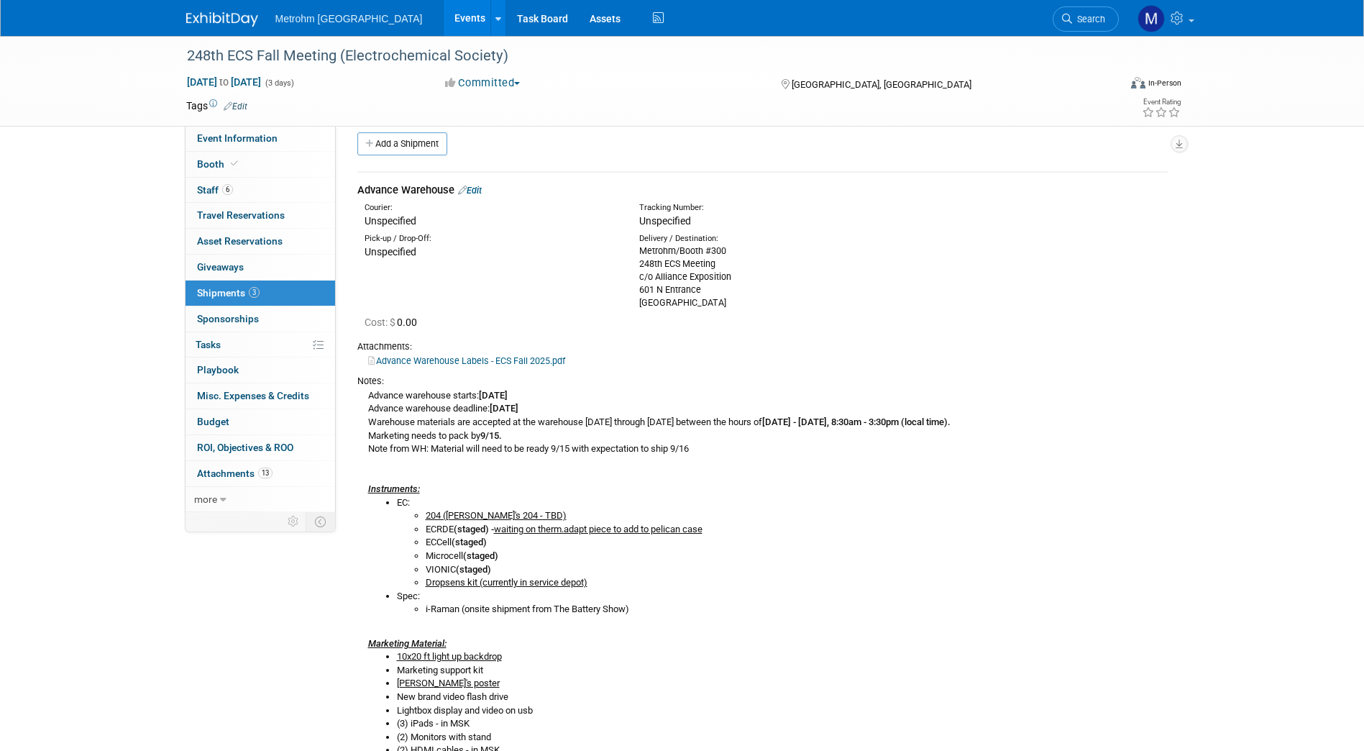
scroll to position [12, 0]
click at [477, 186] on link "Edit" at bounding box center [470, 191] width 24 height 11
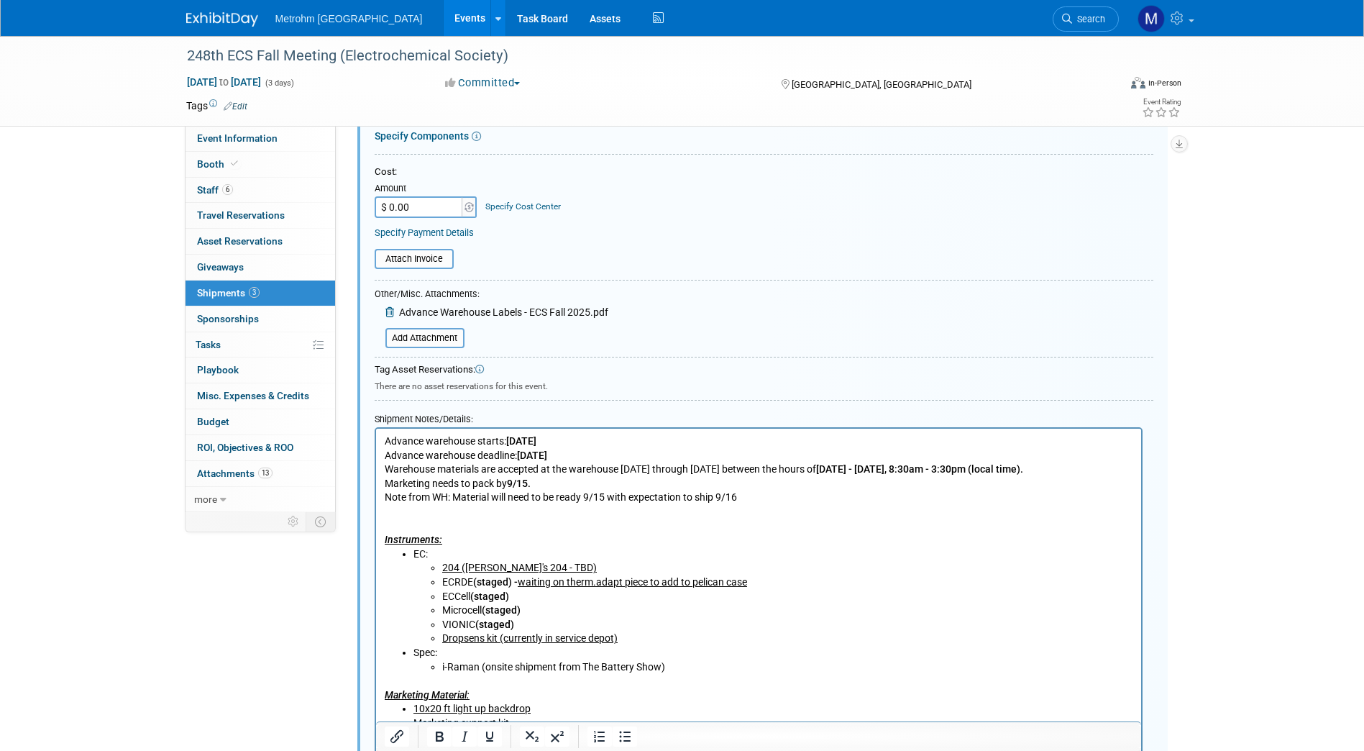
scroll to position [315, 0]
click at [559, 571] on u "204 ([PERSON_NAME]'s 204 - TBD)" at bounding box center [519, 567] width 155 height 12
drag, startPoint x: 761, startPoint y: 567, endPoint x: 440, endPoint y: 564, distance: 321.4
click at [440, 564] on ul "204 (Chris Star's 204 - Rob Sides will be bringing from SEMICON West) ECRDE (st…" at bounding box center [773, 602] width 720 height 85
click at [866, 613] on li "Microcell (staged)" at bounding box center [787, 610] width 691 height 14
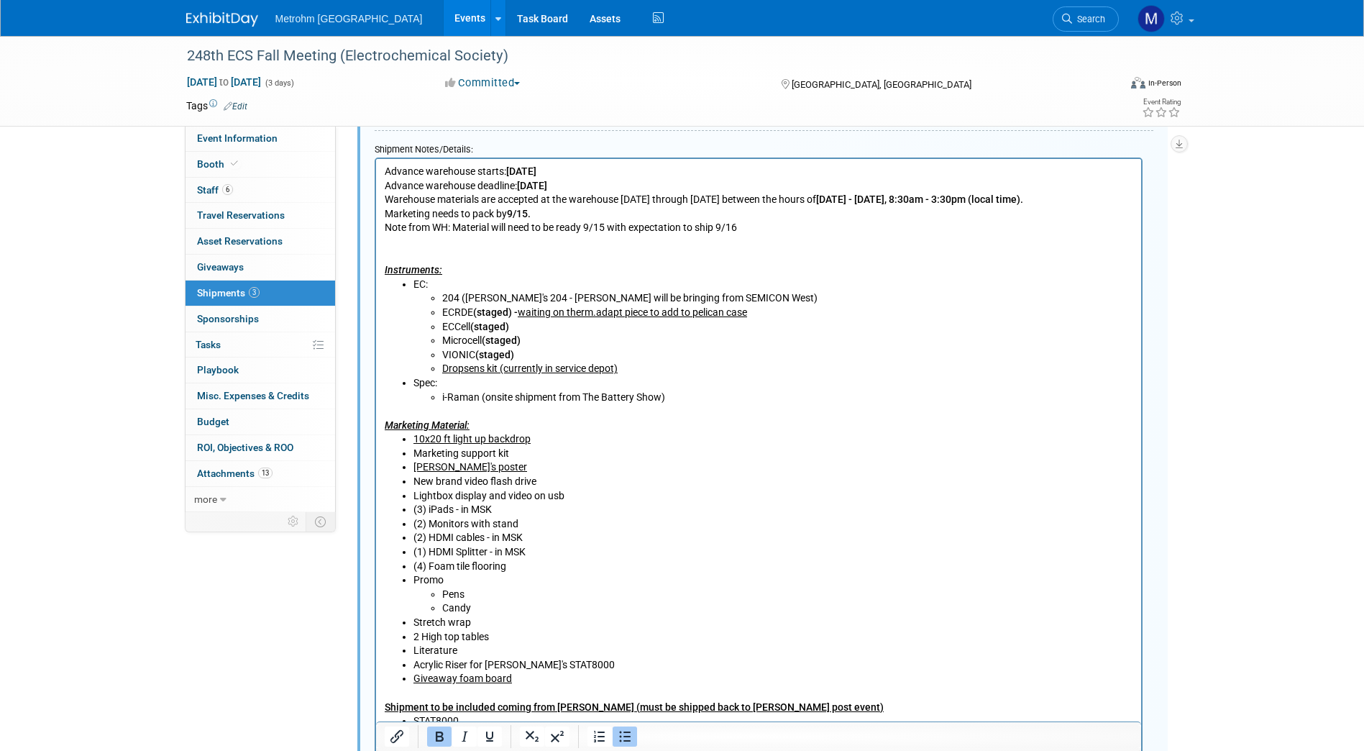
scroll to position [587, 0]
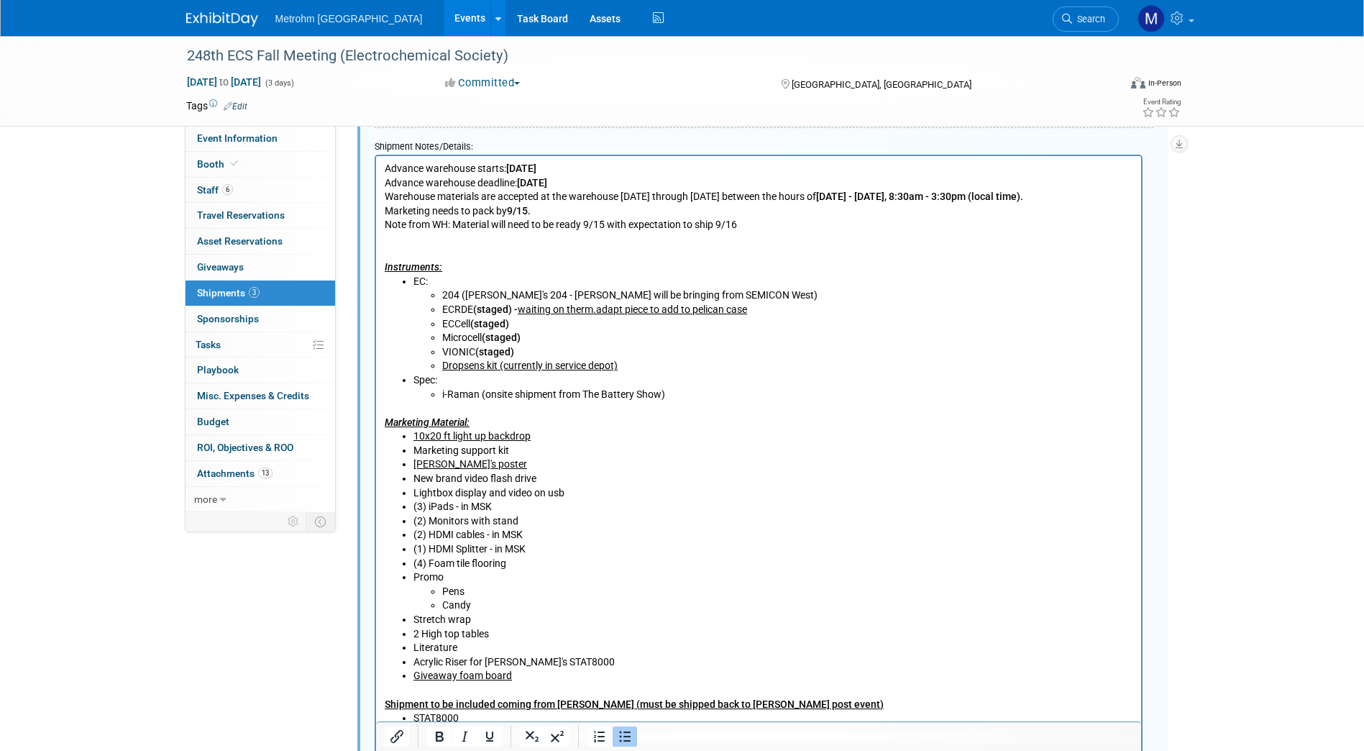
click at [414, 631] on li "2 High top tables" at bounding box center [773, 634] width 720 height 14
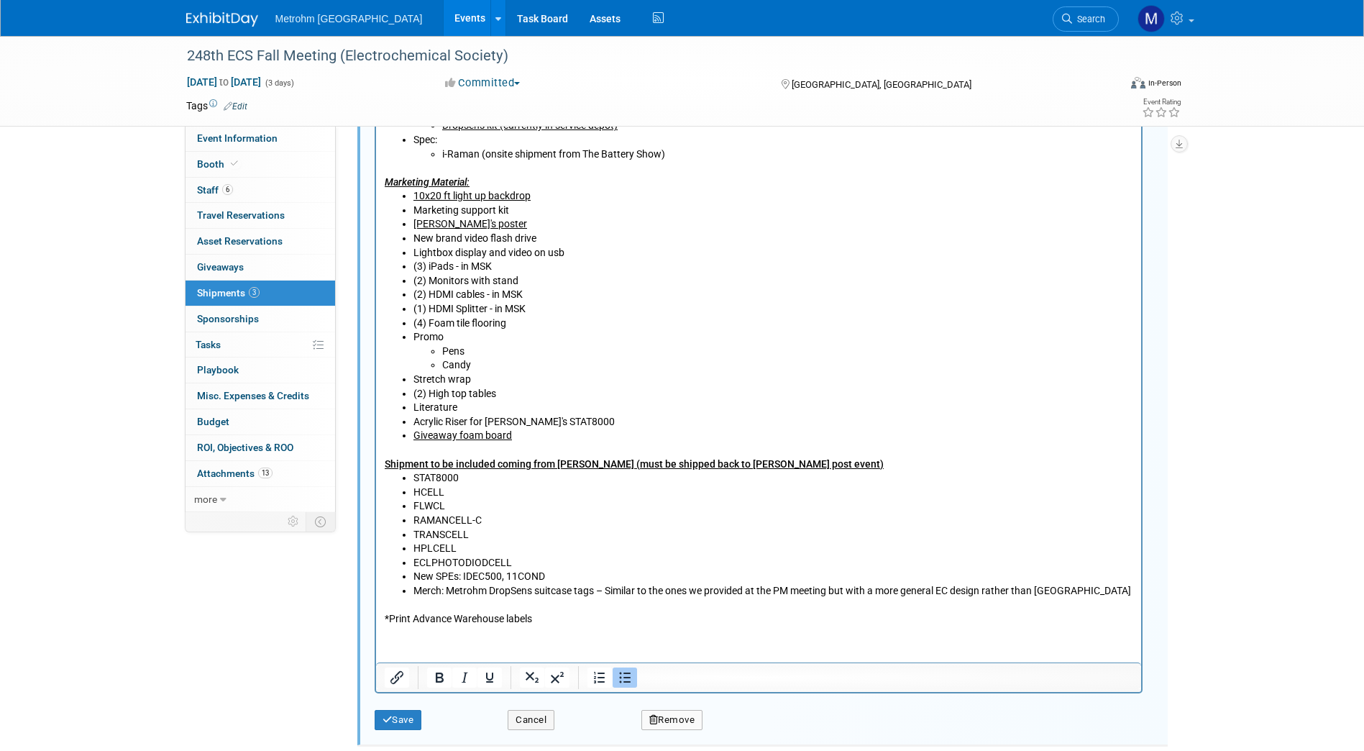
scroll to position [830, 0]
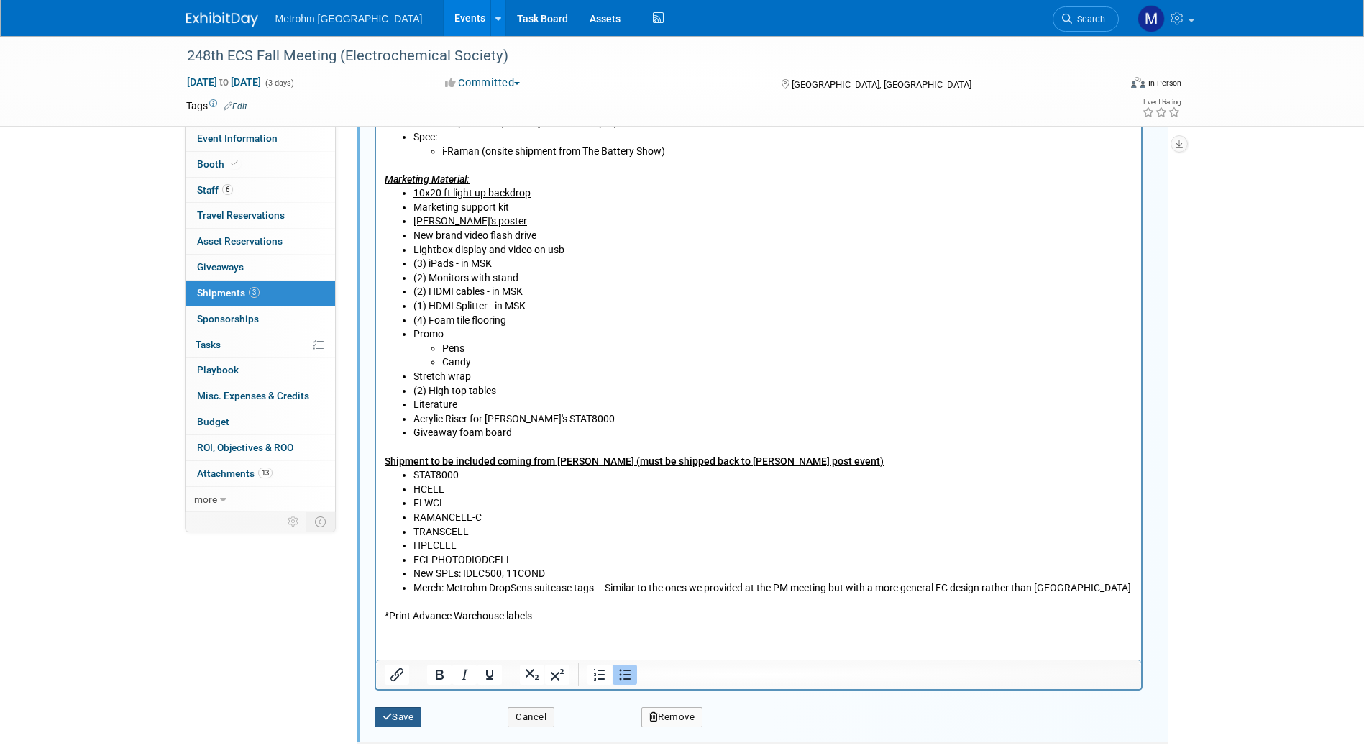
click at [404, 711] on button "Save" at bounding box center [398, 717] width 47 height 20
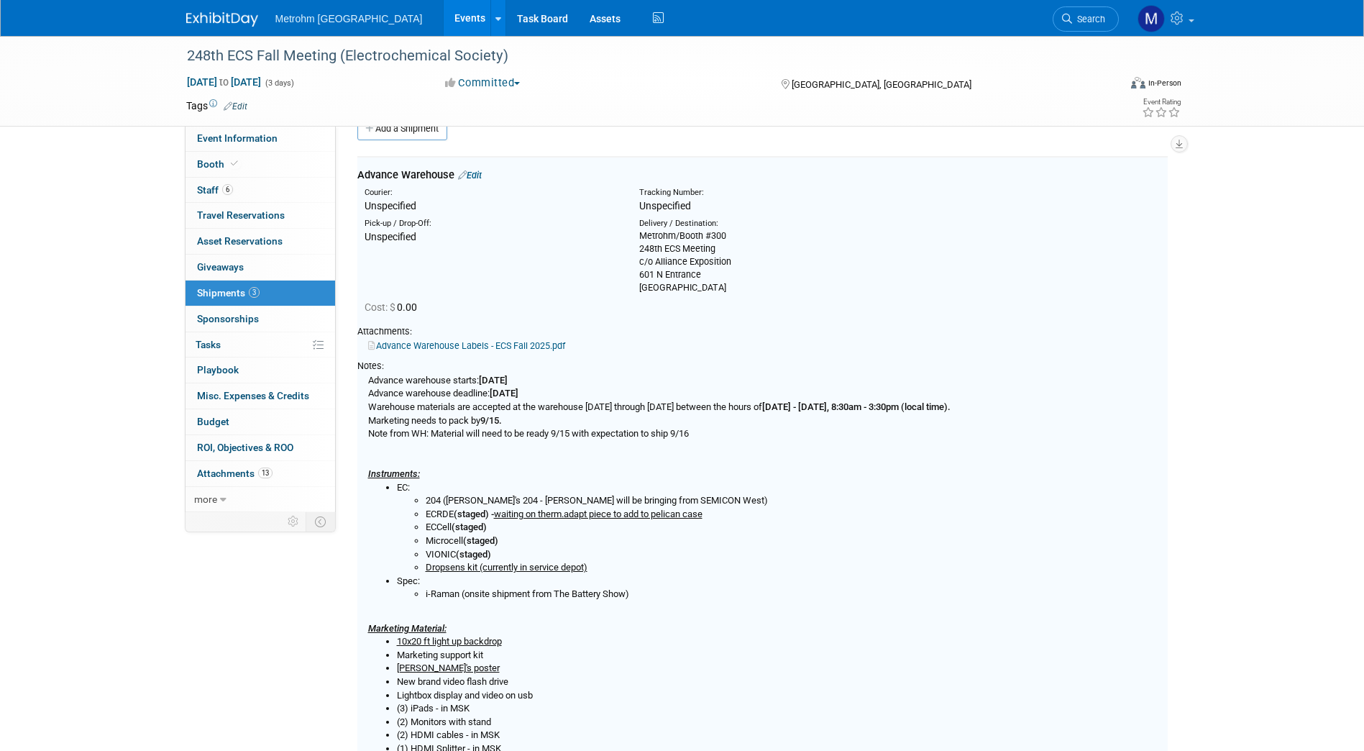
scroll to position [22, 0]
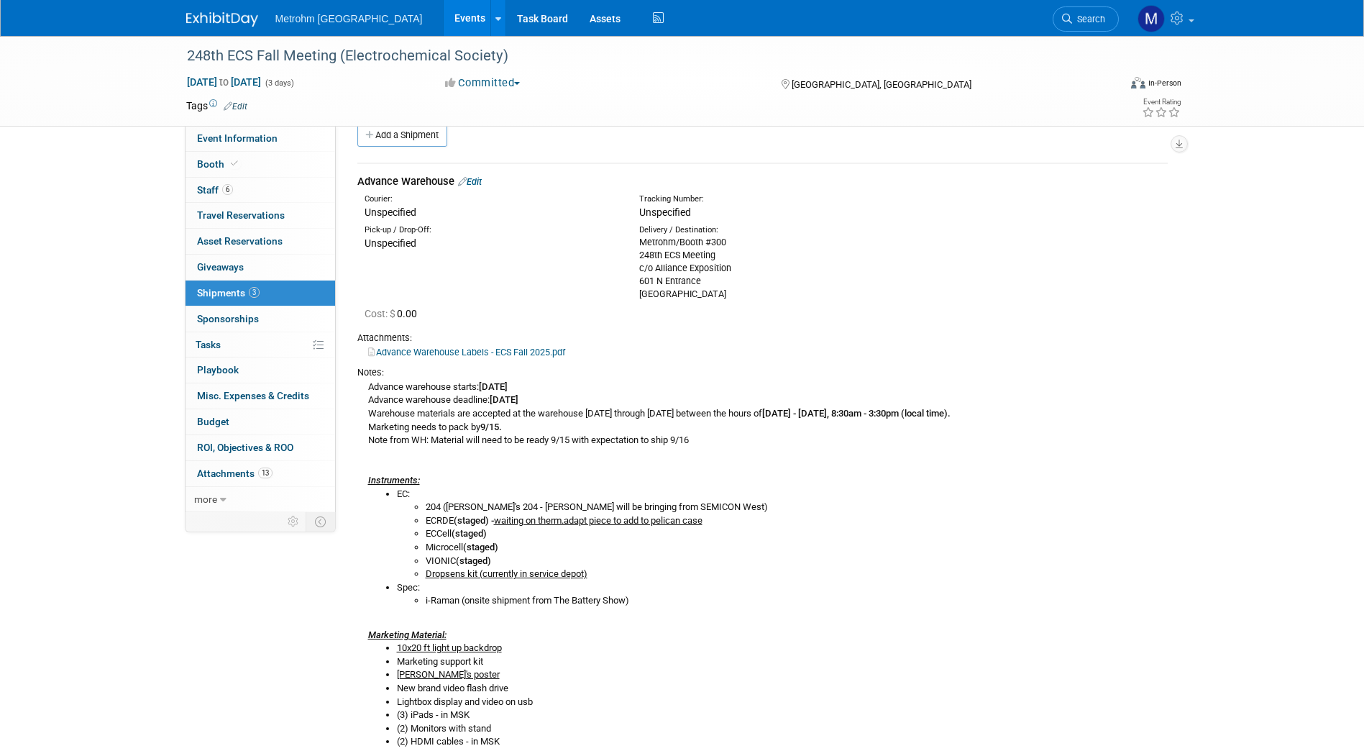
click at [482, 186] on link "Edit" at bounding box center [470, 181] width 24 height 11
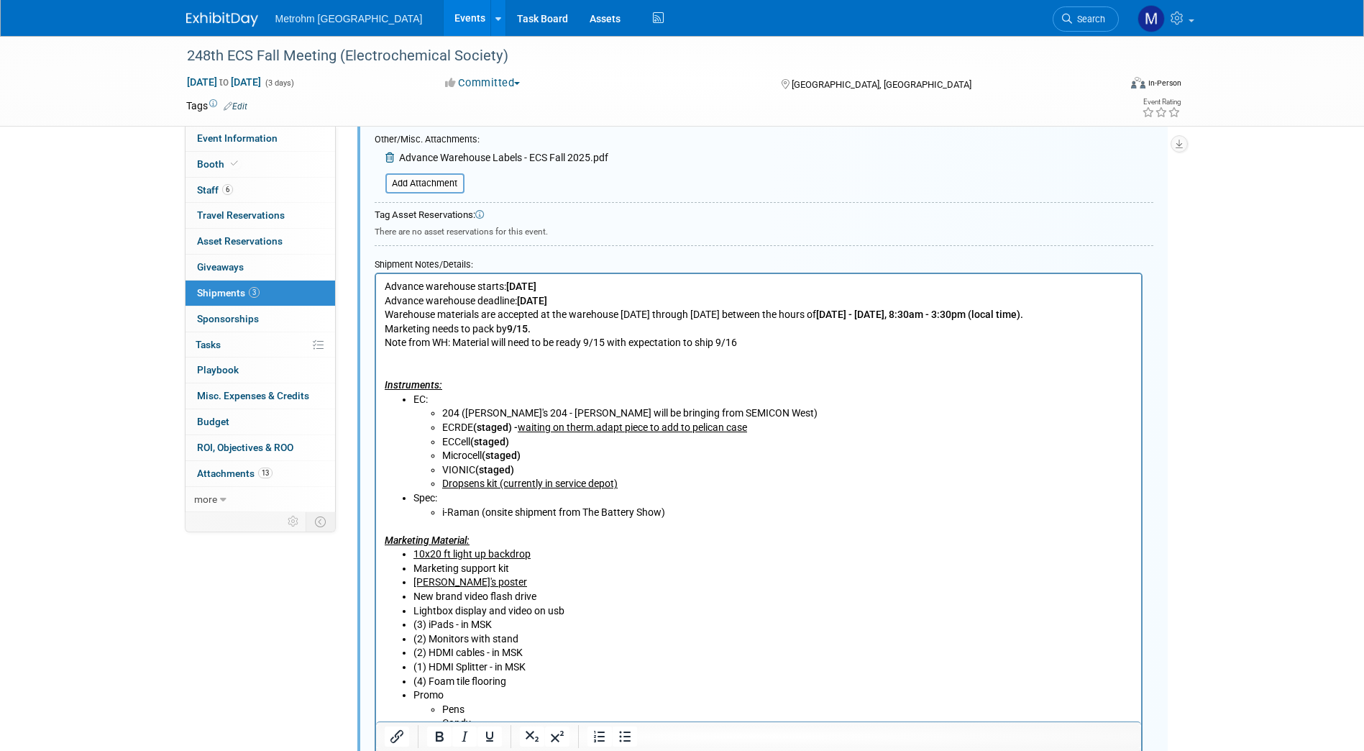
scroll to position [472, 0]
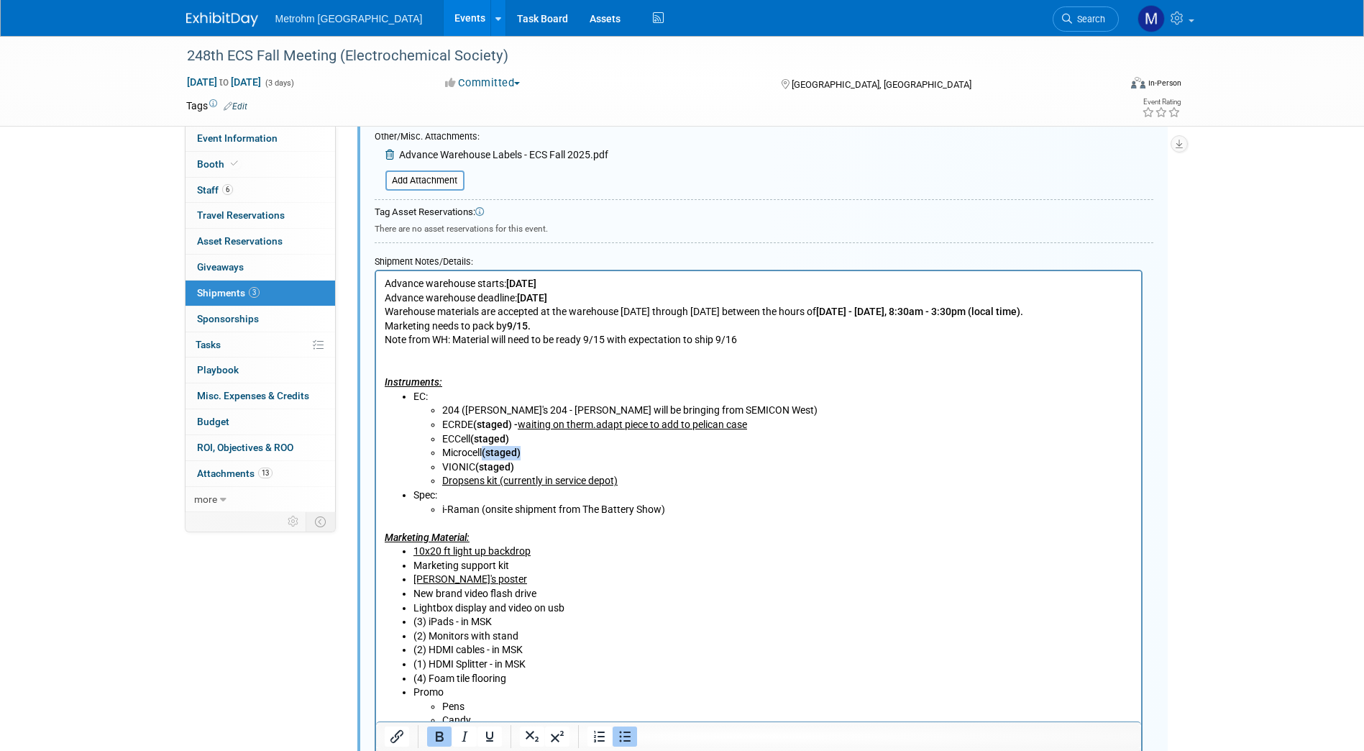
drag, startPoint x: 527, startPoint y: 451, endPoint x: 486, endPoint y: 452, distance: 41.0
click at [486, 452] on li "Microcell (staged)" at bounding box center [787, 453] width 691 height 14
copy b "(staged)"
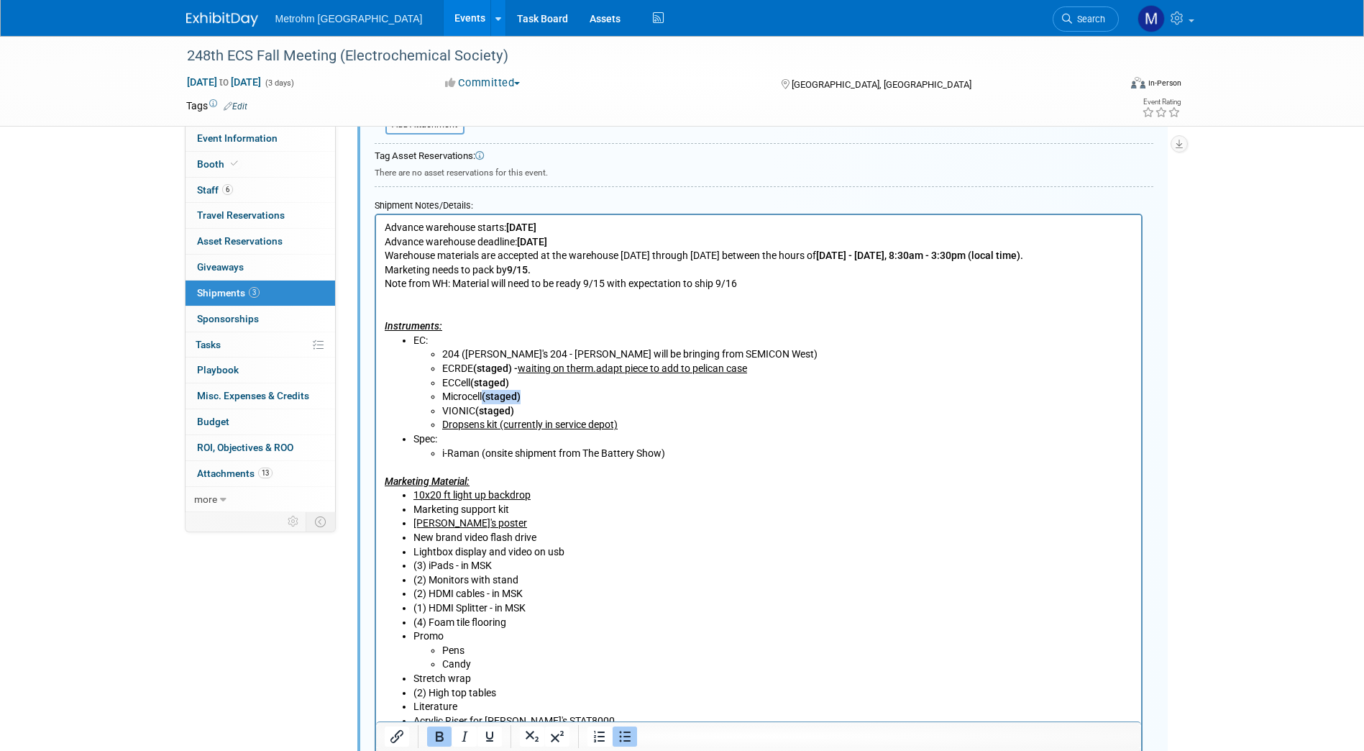
scroll to position [616, 0]
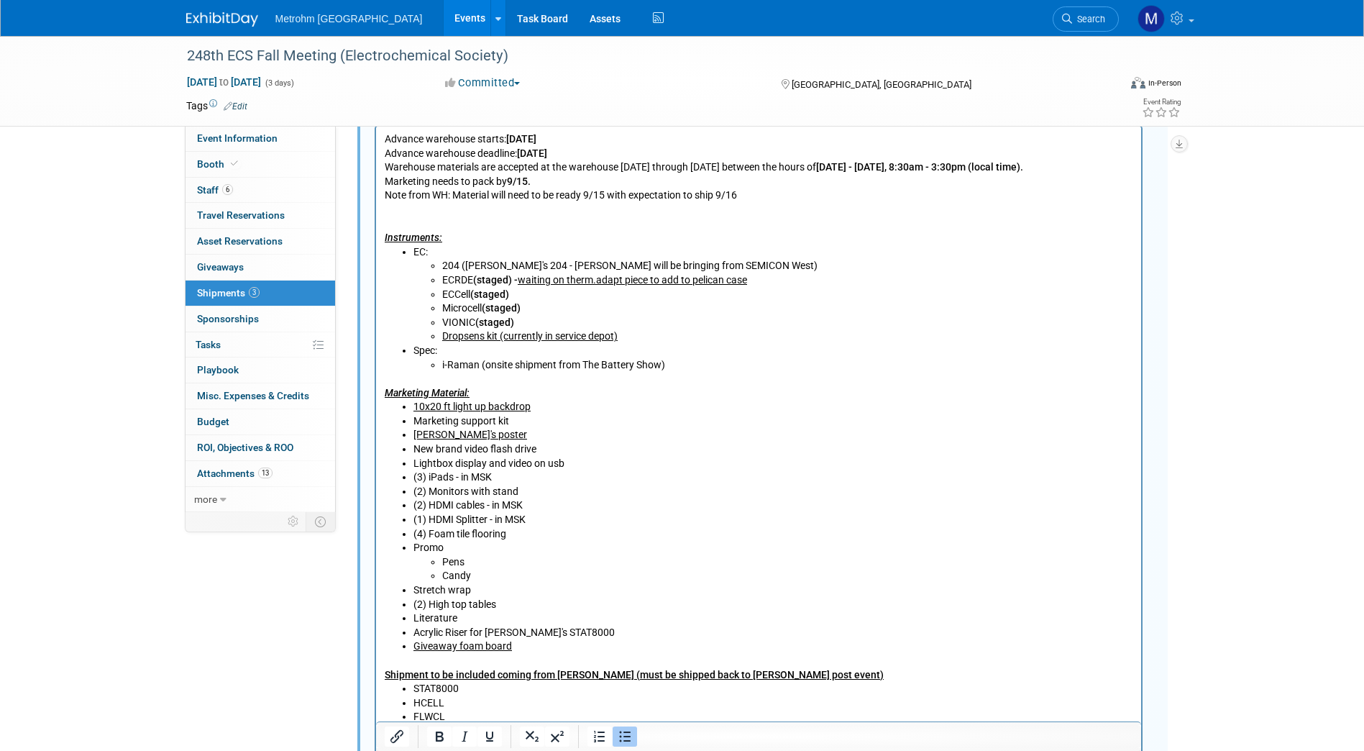
click at [495, 605] on li "(2) High top tables" at bounding box center [773, 605] width 720 height 14
click at [587, 466] on li "Lightbox display and video on usb" at bounding box center [773, 464] width 720 height 14
click at [531, 487] on li "(2) Monitors with stand" at bounding box center [773, 492] width 720 height 14
click at [536, 536] on li "(4) Foam tile flooring" at bounding box center [773, 534] width 720 height 14
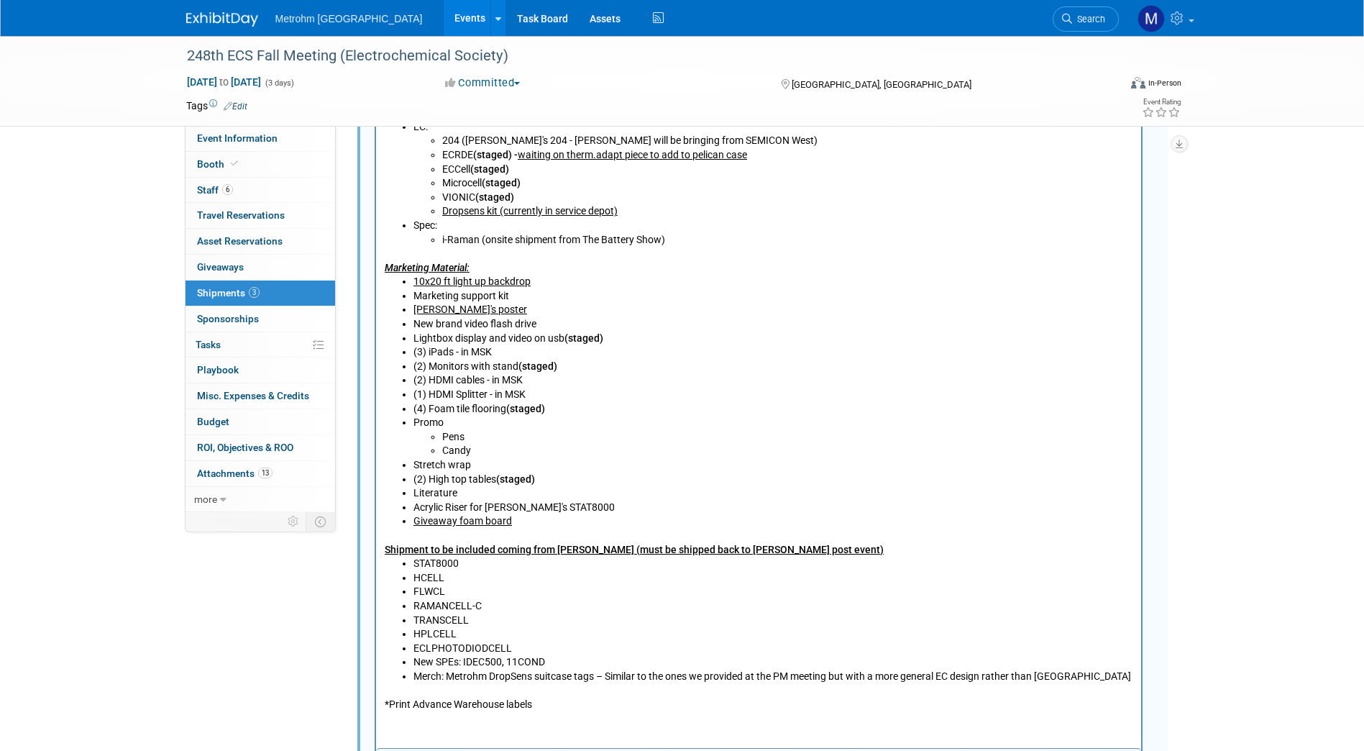
scroll to position [800, 0]
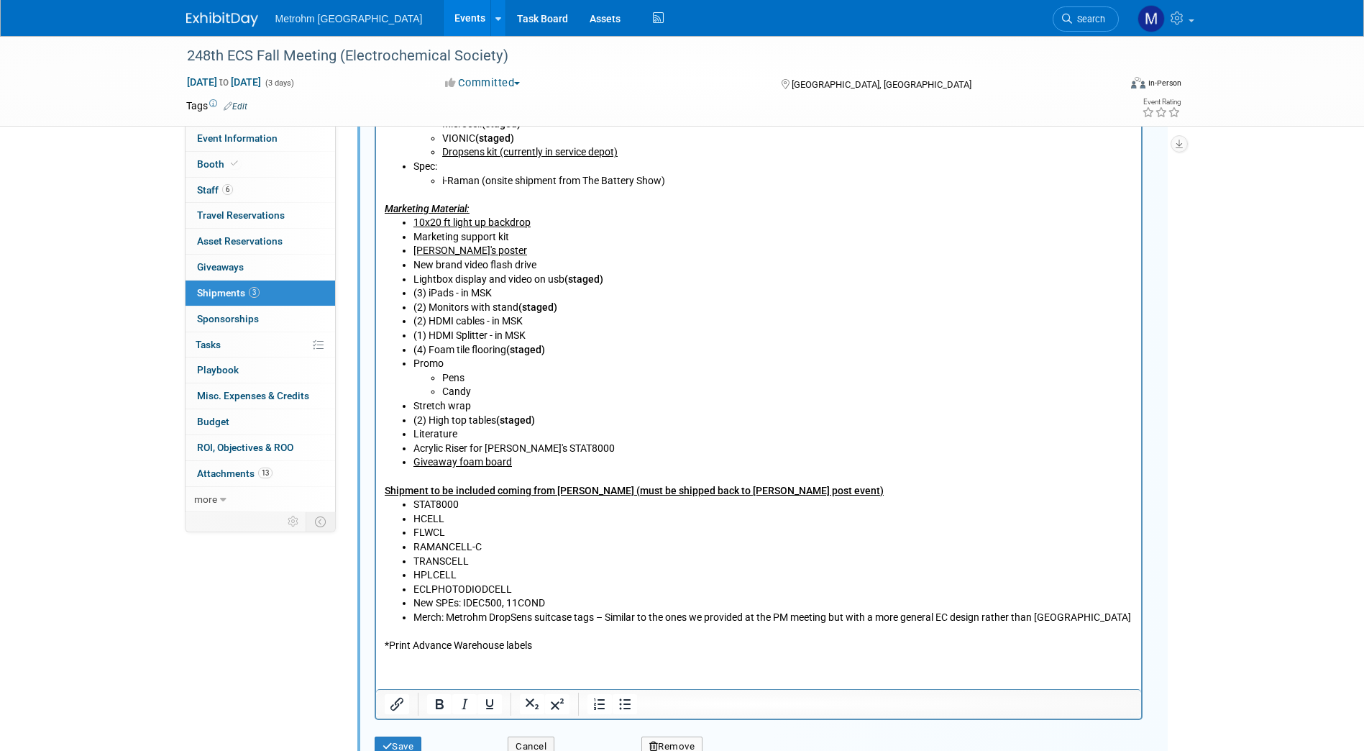
click at [549, 261] on li "New brand video flash drive" at bounding box center [773, 266] width 720 height 14
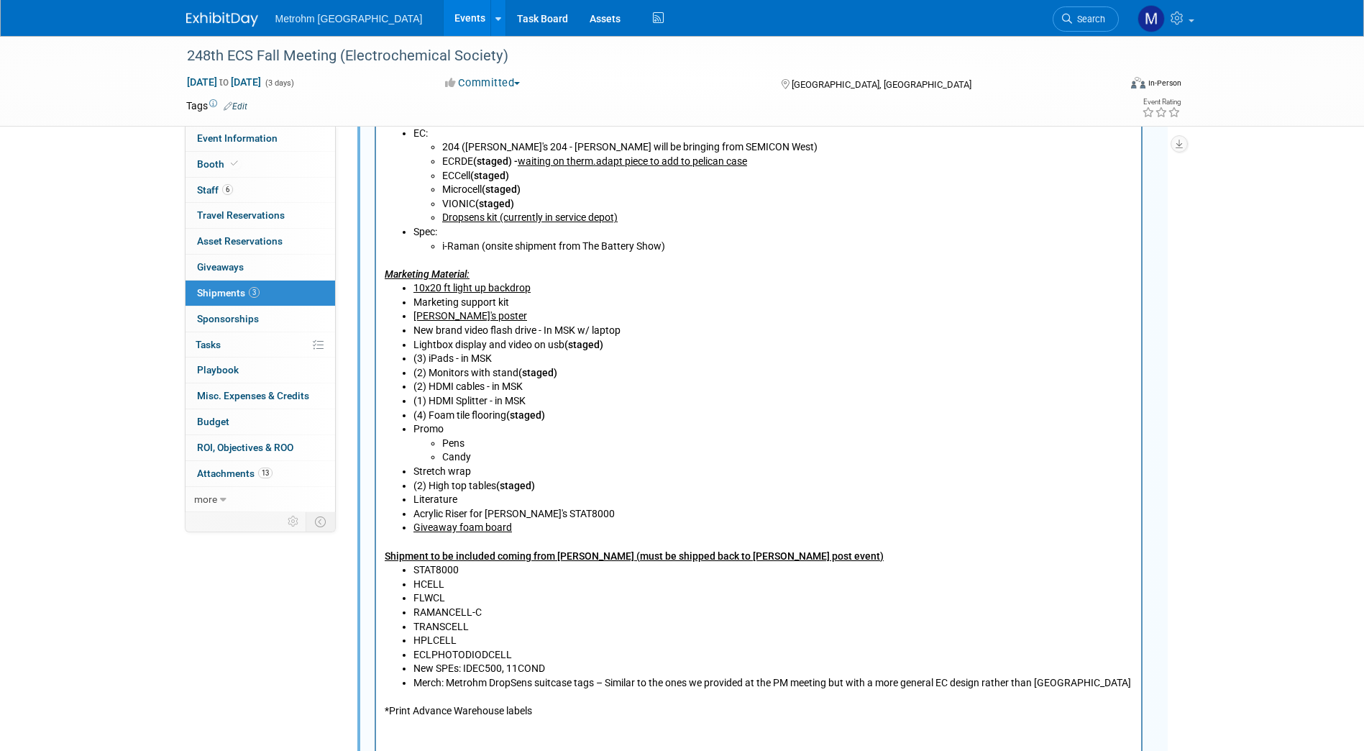
scroll to position [825, 0]
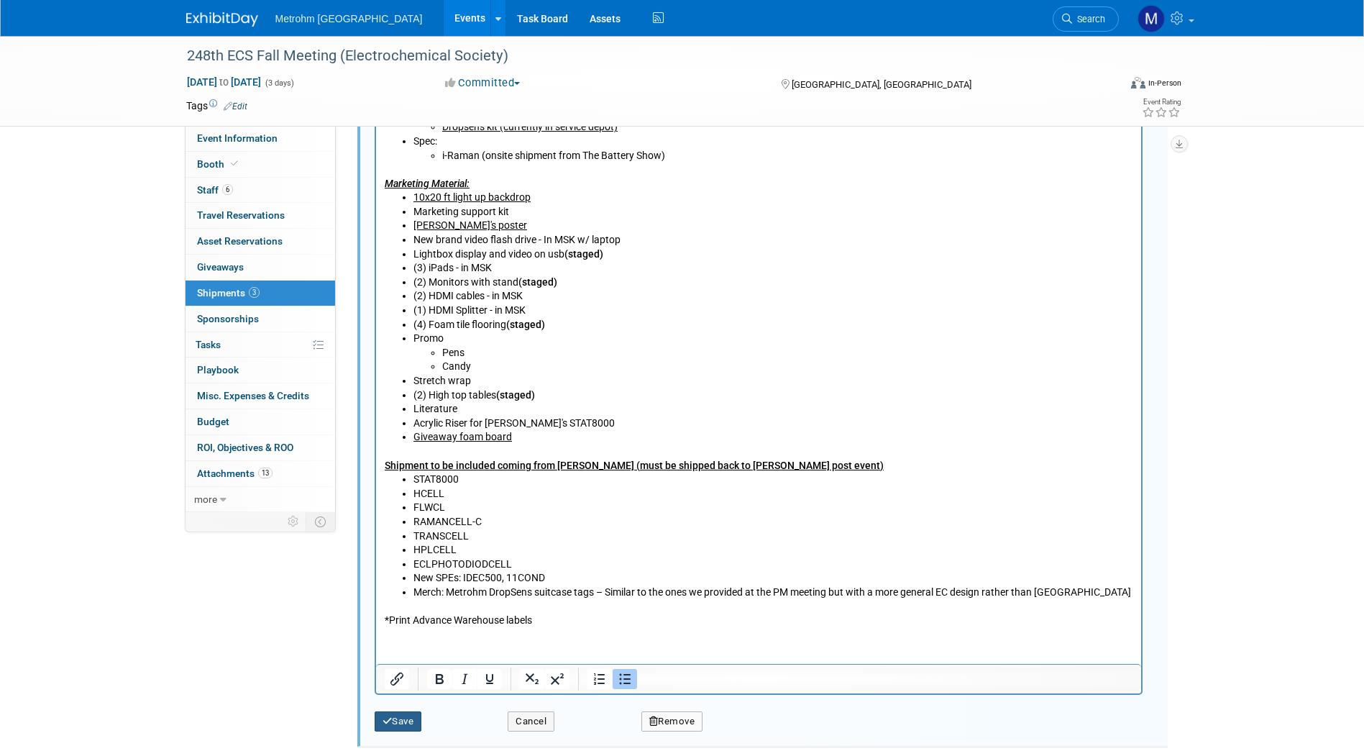
click at [392, 713] on button "Save" at bounding box center [398, 721] width 47 height 20
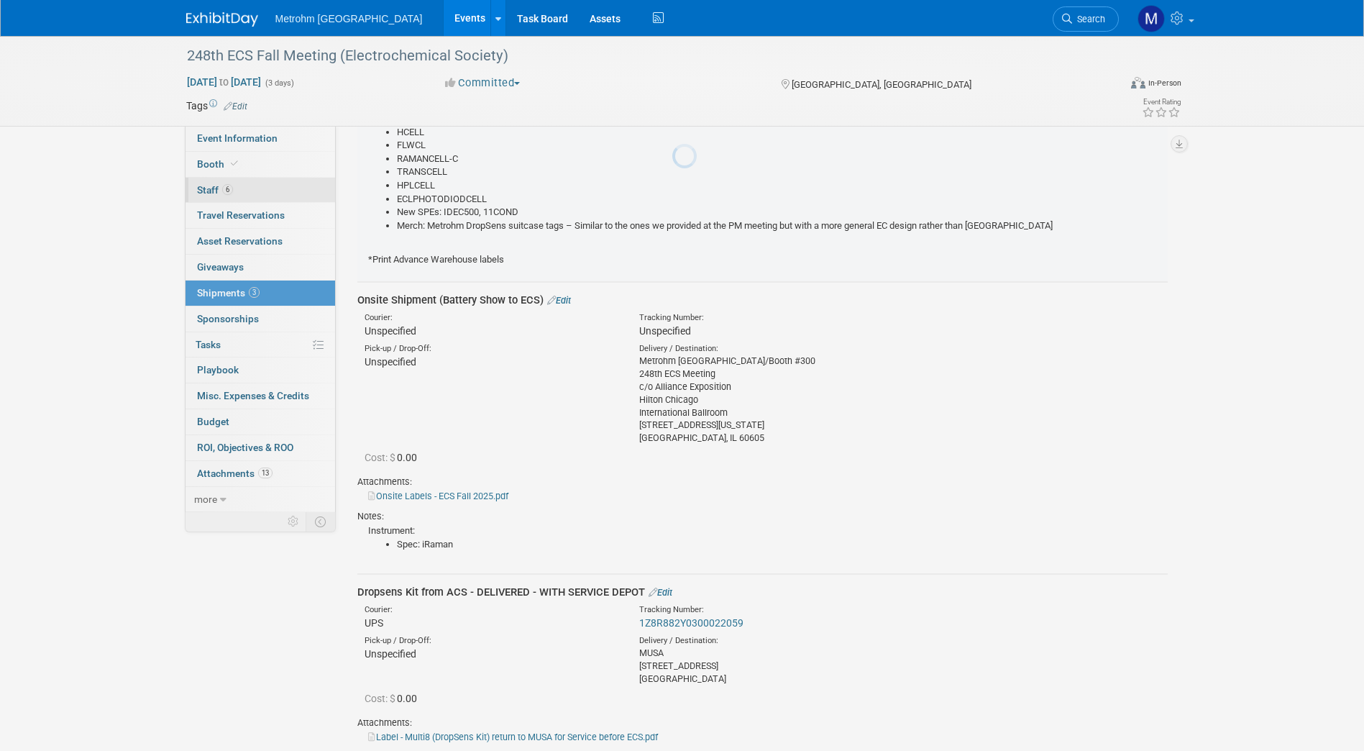
scroll to position [22, 0]
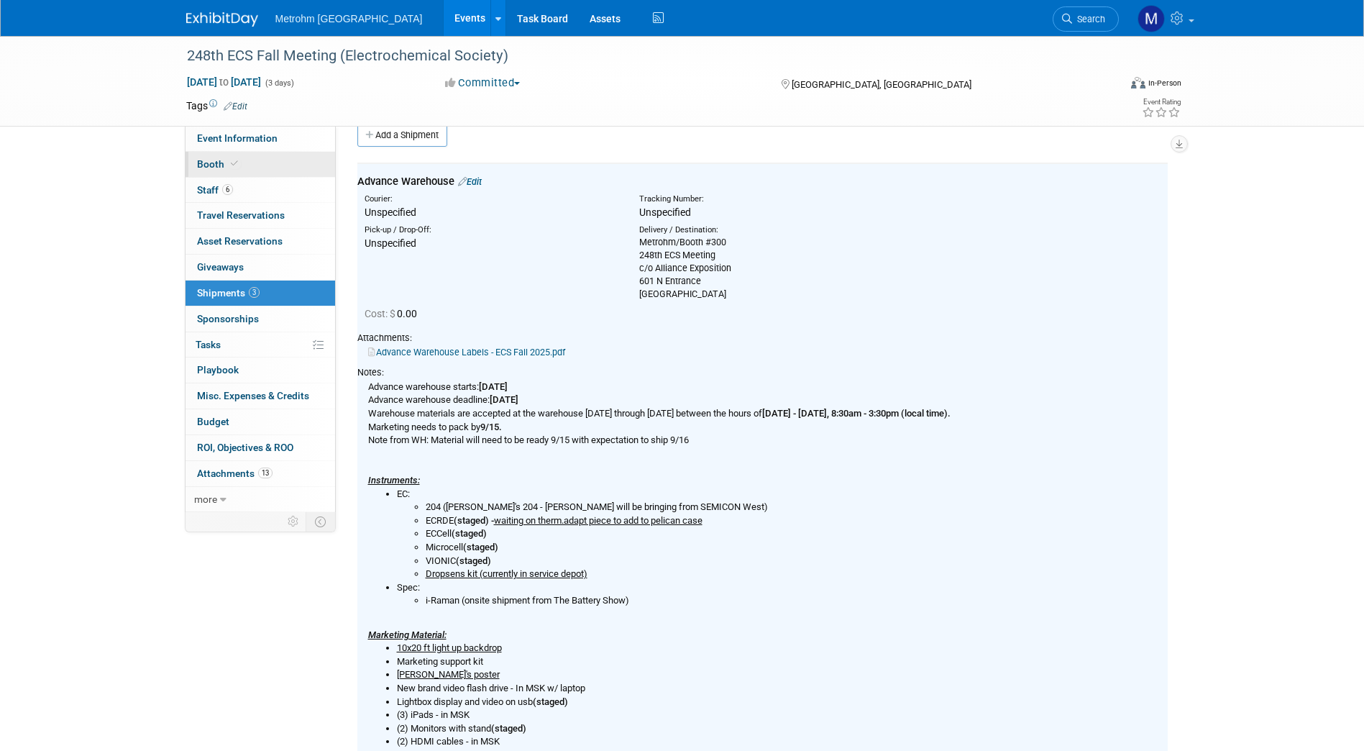
click at [239, 160] on span "Booth" at bounding box center [219, 164] width 44 height 12
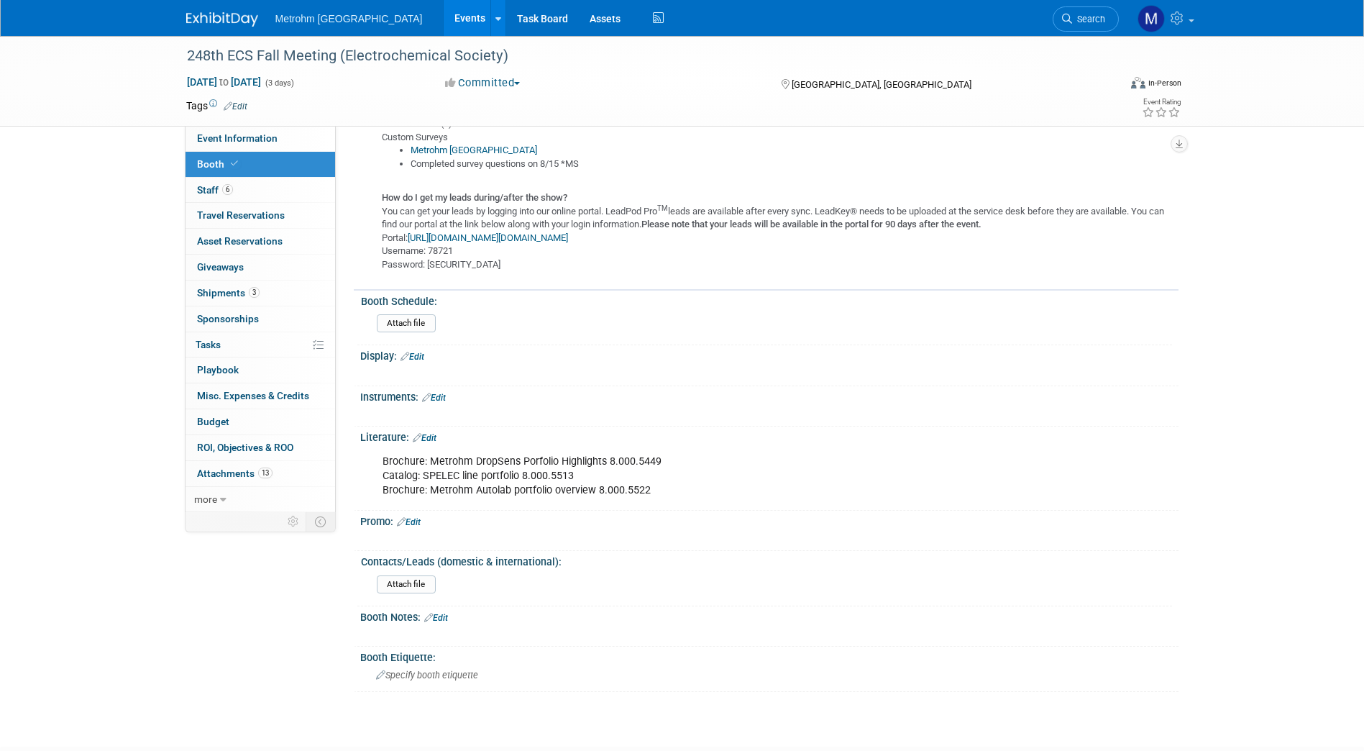
scroll to position [652, 0]
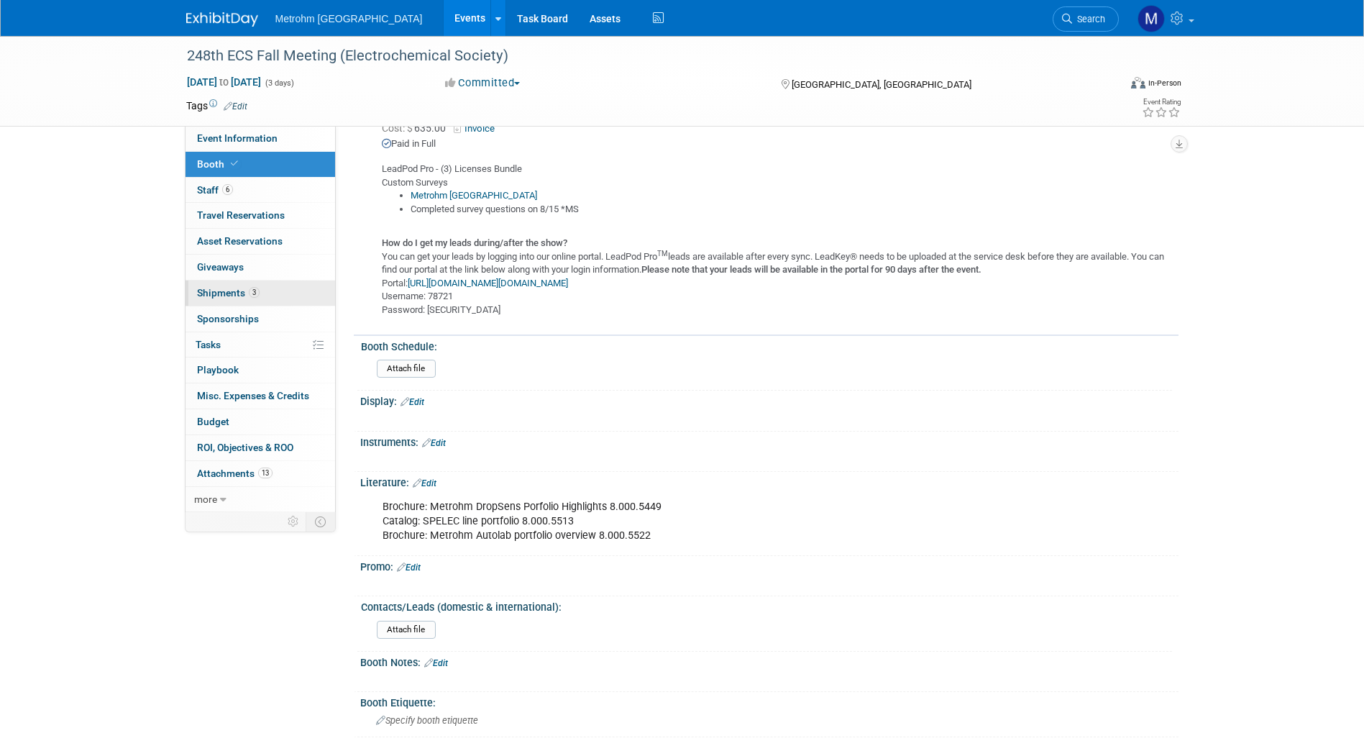
click at [234, 301] on link "3 Shipments 3" at bounding box center [261, 292] width 150 height 25
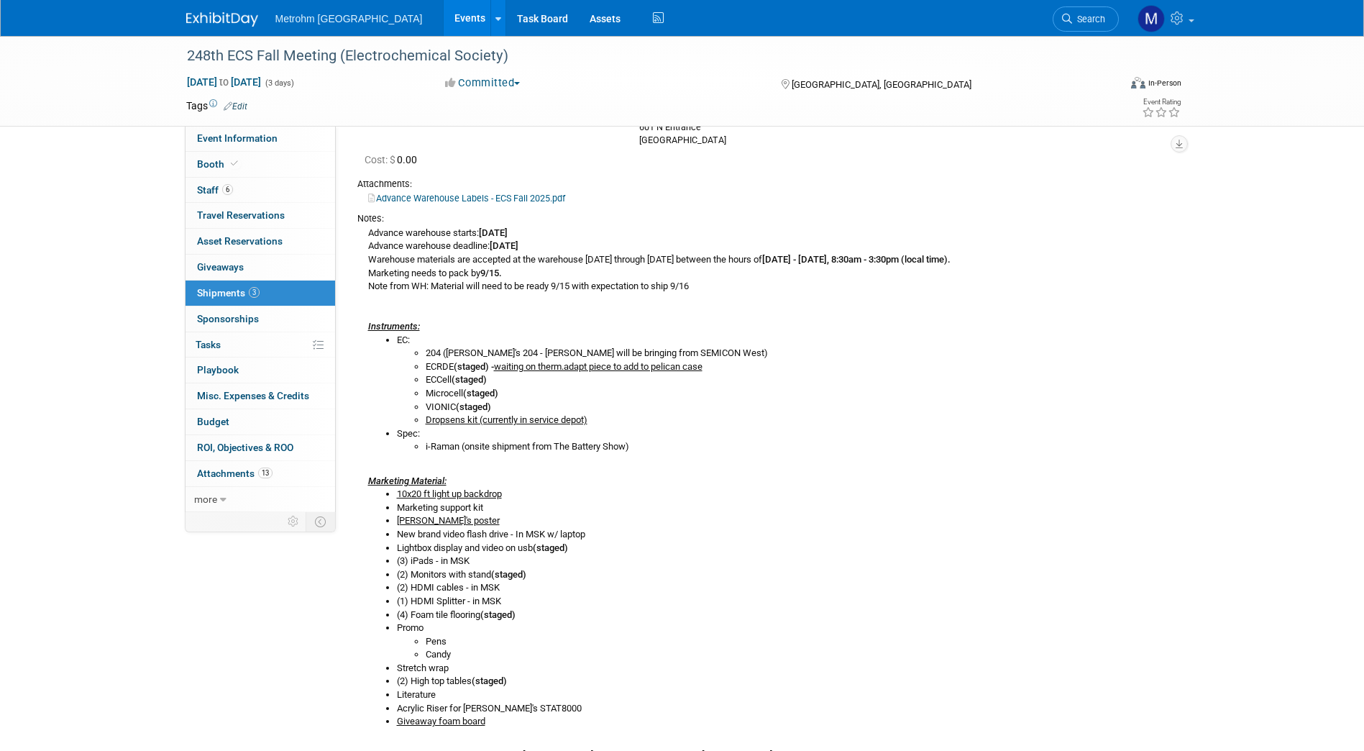
scroll to position [0, 0]
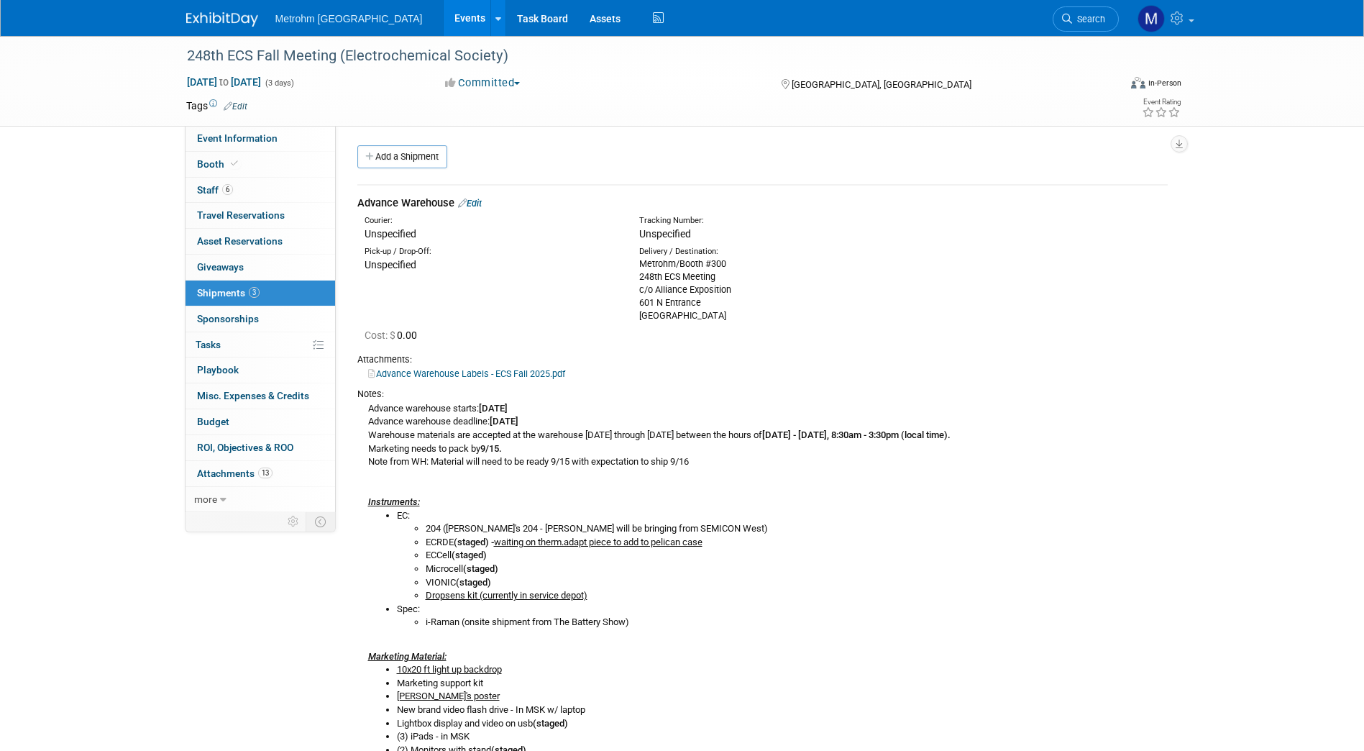
click at [479, 203] on link "Edit" at bounding box center [470, 203] width 24 height 11
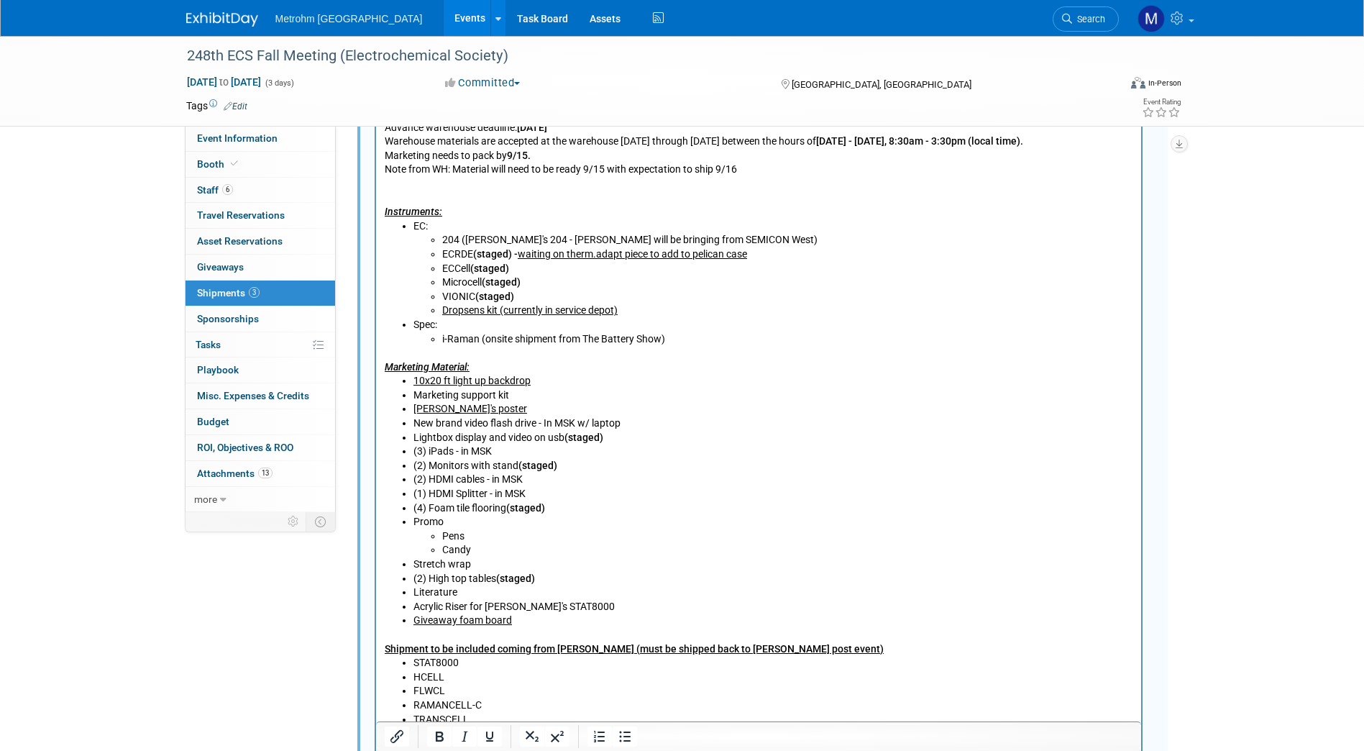
scroll to position [644, 0]
drag, startPoint x: 564, startPoint y: 465, endPoint x: 516, endPoint y: 465, distance: 47.5
click at [516, 465] on li "(2) Monitors with stand (staged)" at bounding box center [773, 464] width 720 height 14
copy li "(staged)"
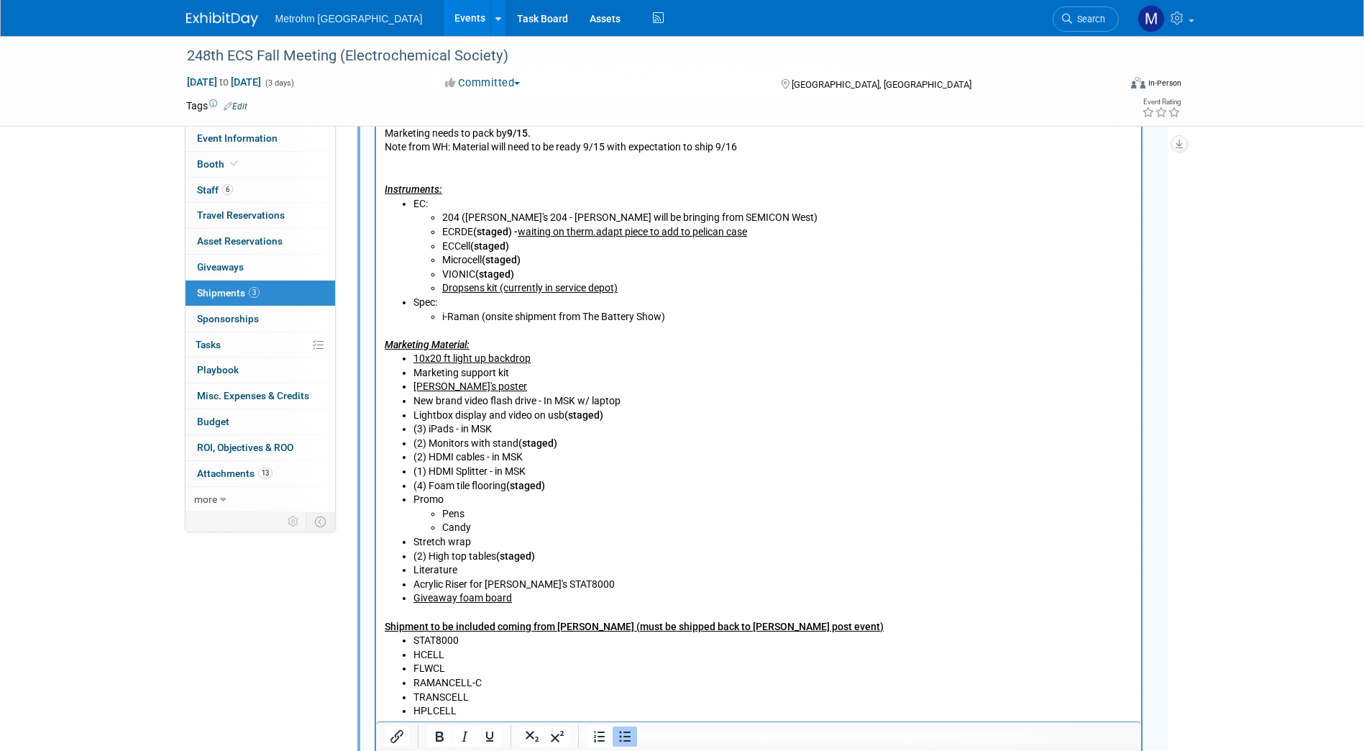
click at [578, 575] on li "Literature" at bounding box center [773, 570] width 720 height 14
click at [572, 582] on li "Acrylic Riser for Paula's STAT8000" at bounding box center [773, 584] width 720 height 14
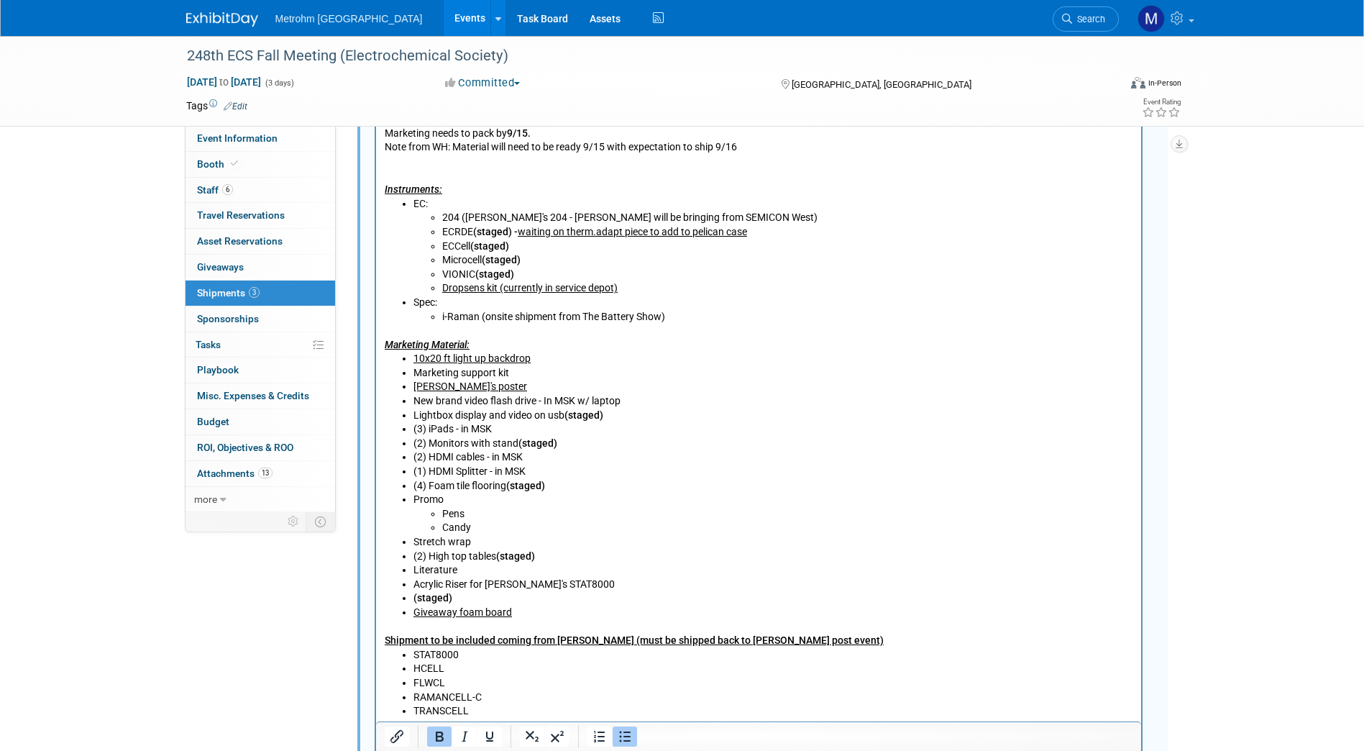
click at [413, 601] on b "(staged)" at bounding box center [432, 598] width 39 height 12
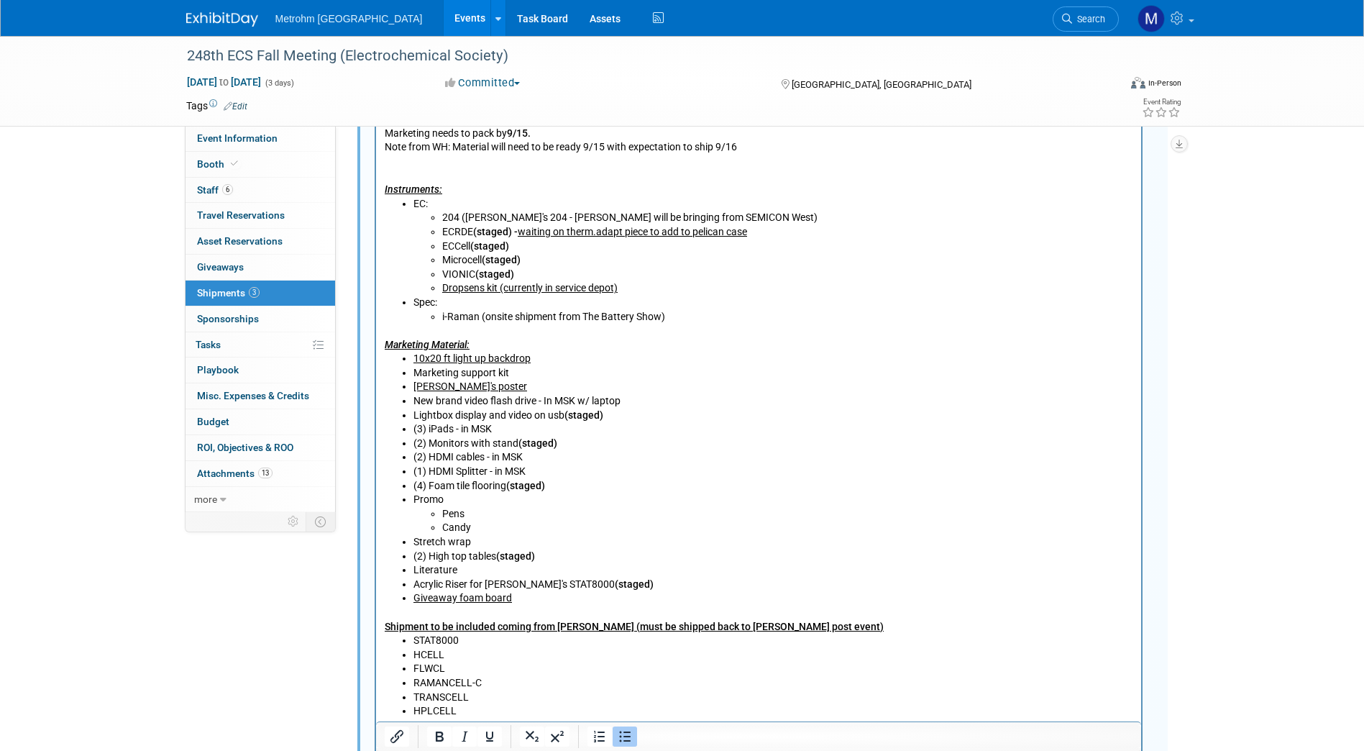
click at [481, 535] on li "Stretch wrap" at bounding box center [773, 542] width 720 height 14
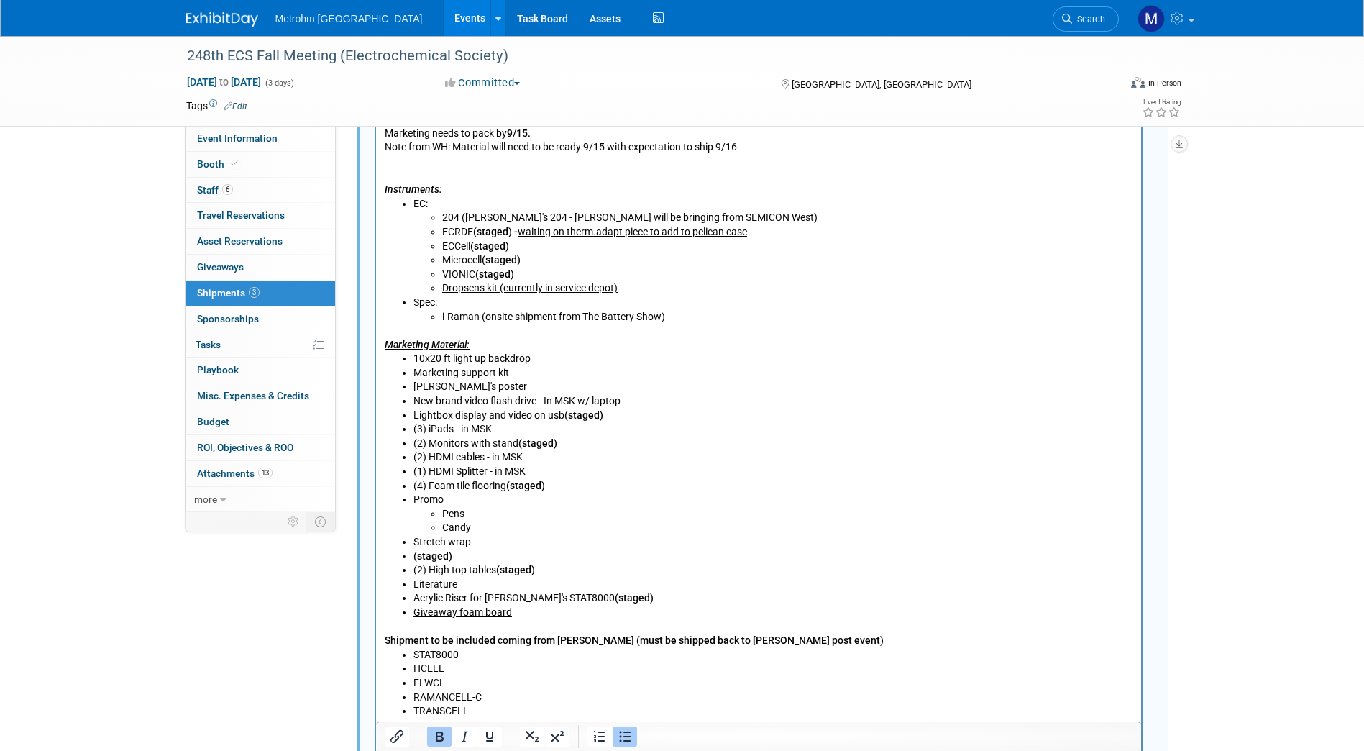
click at [410, 557] on ul "10x20 ft light up backdrop Marketing support kit Paula's poster New brand video…" at bounding box center [758, 485] width 749 height 267
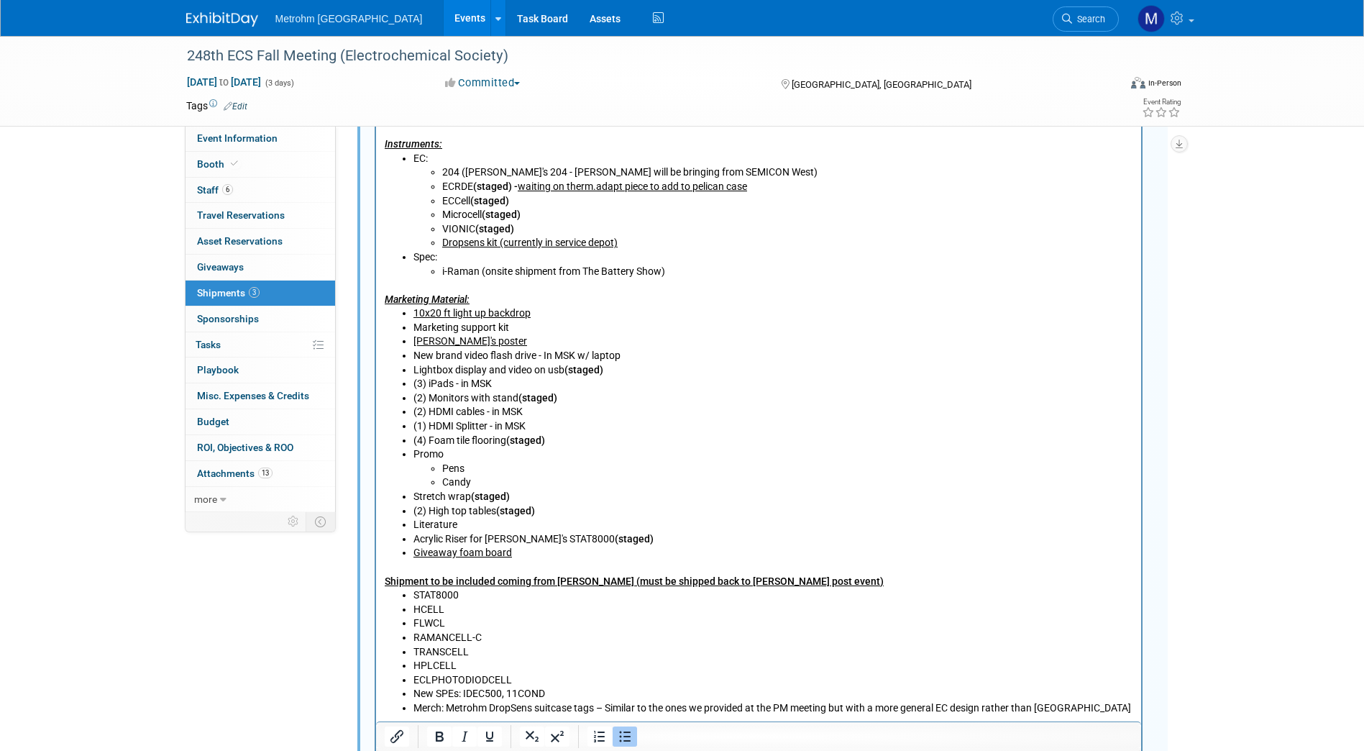
scroll to position [710, 0]
click at [492, 483] on li "Candy" at bounding box center [787, 482] width 691 height 14
click at [505, 496] on li "Stretch wrap (staged)" at bounding box center [773, 496] width 720 height 14
click at [520, 496] on li "Stretch wrap (staged)" at bounding box center [773, 496] width 720 height 14
drag, startPoint x: 520, startPoint y: 496, endPoint x: 472, endPoint y: 502, distance: 48.5
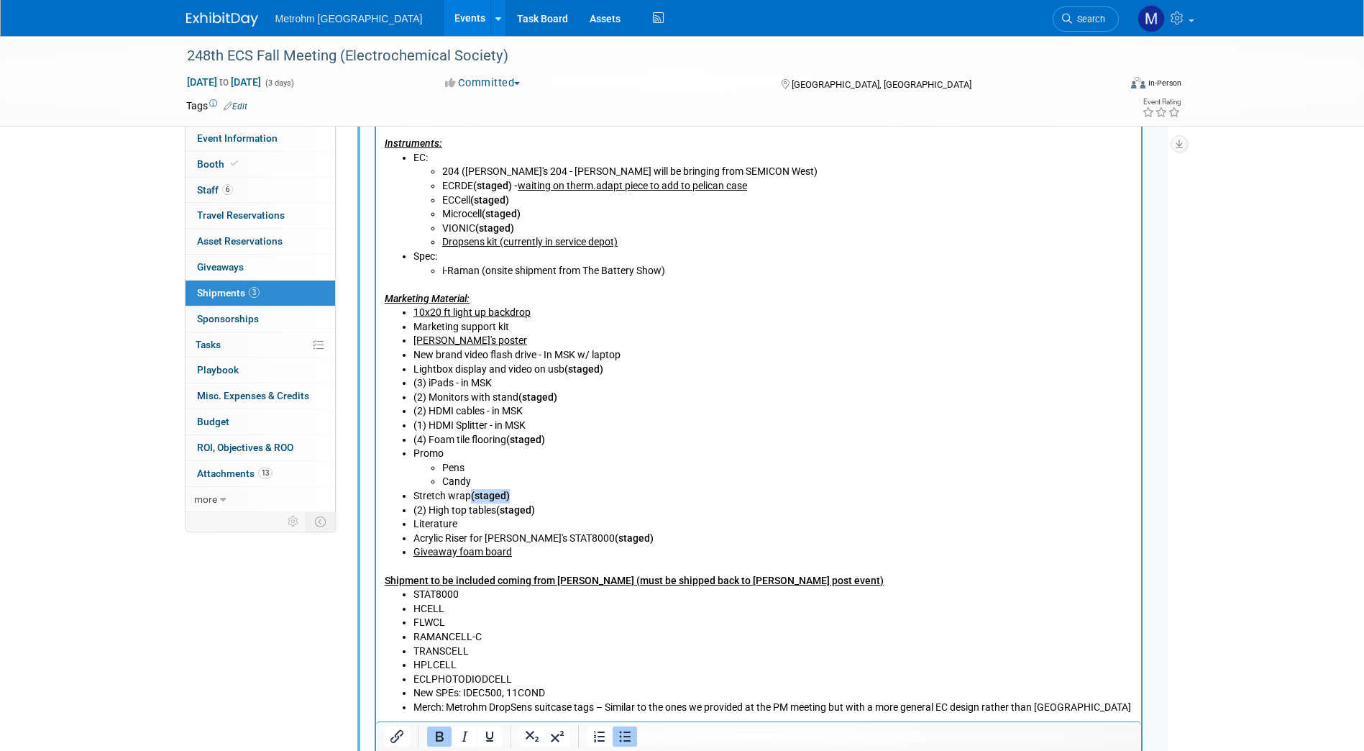
click at [472, 502] on li "Stretch wrap (staged)" at bounding box center [773, 496] width 720 height 14
copy b "(staged)"
click at [476, 479] on li "Candy" at bounding box center [787, 482] width 691 height 14
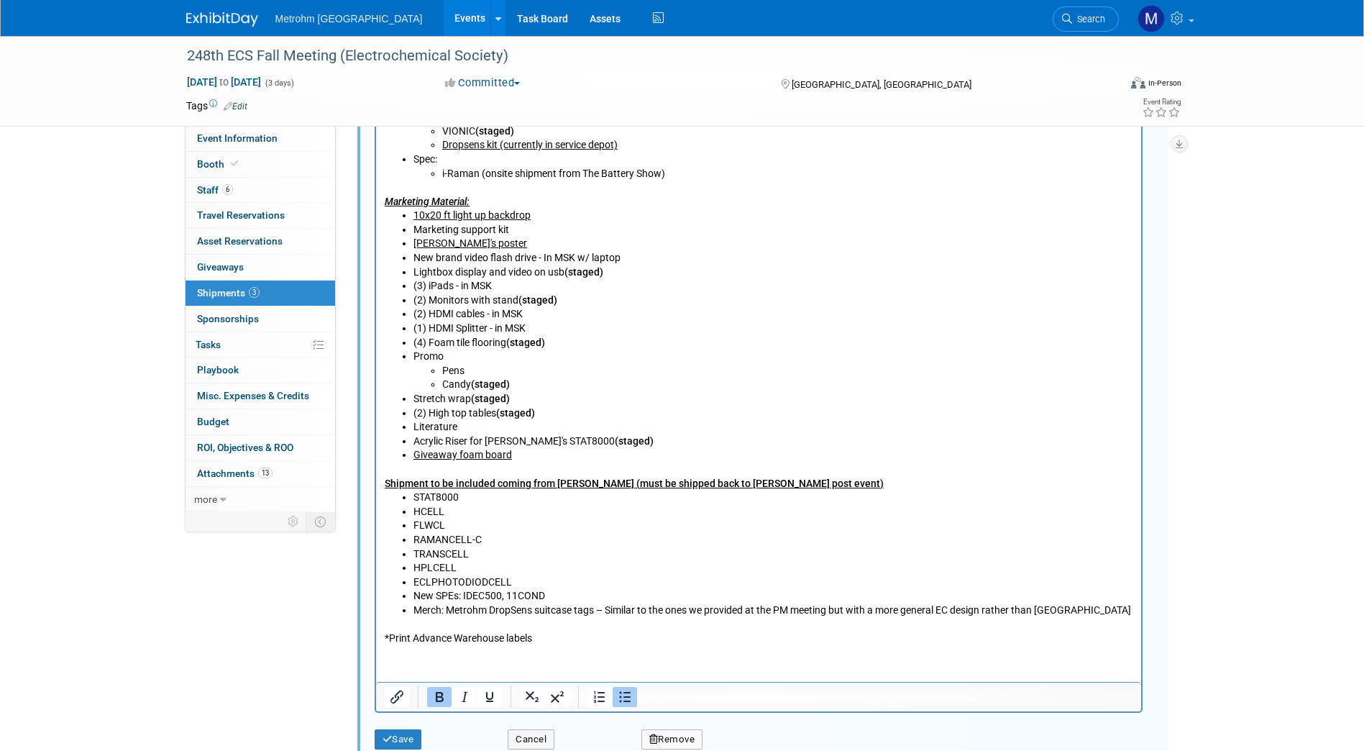
click at [520, 380] on li "Candy (staged)" at bounding box center [787, 385] width 691 height 14
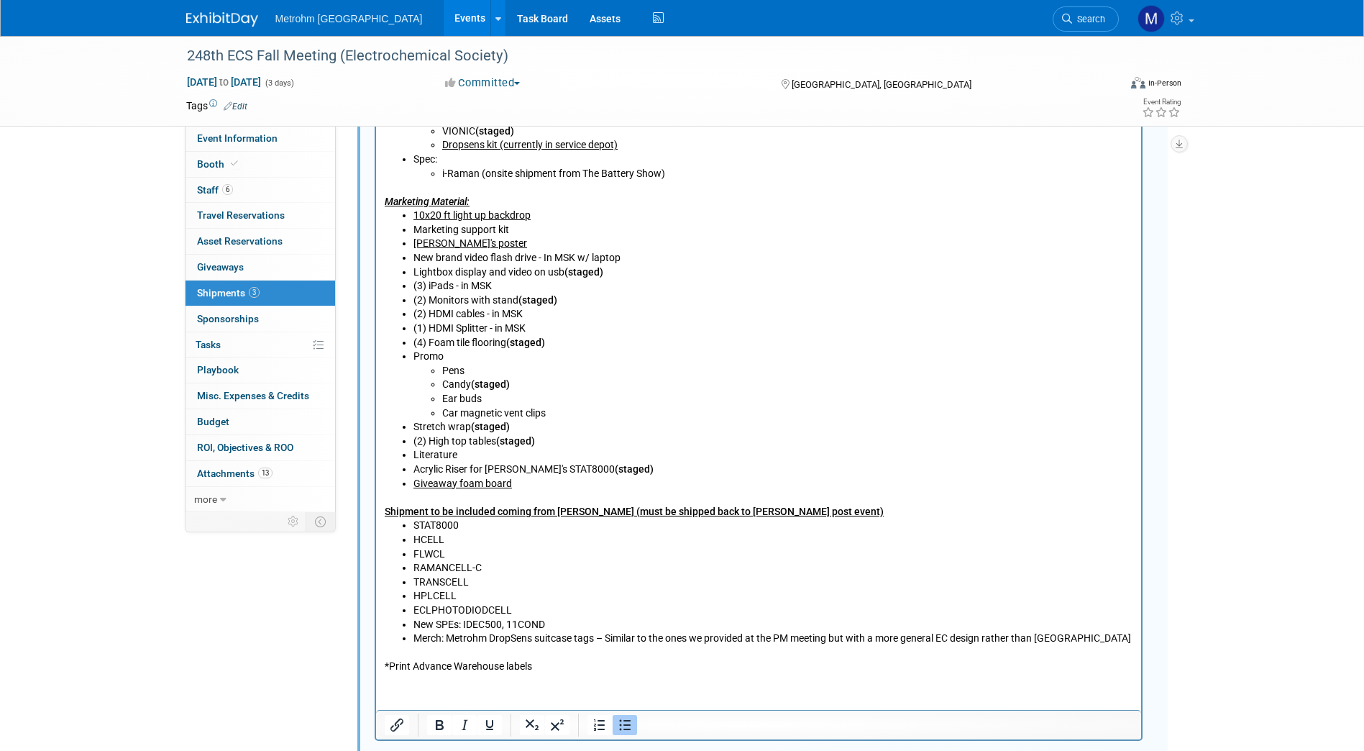
click at [457, 358] on li "Promo Pens Candy (staged) Ear buds﻿ Car magnetic vent clips" at bounding box center [773, 385] width 720 height 70
click at [471, 370] on li "Pens" at bounding box center [787, 372] width 691 height 14
click at [503, 397] on li "Ear buds" at bounding box center [787, 400] width 691 height 14
click at [571, 411] on li "Car magnetic vent clips" at bounding box center [787, 414] width 691 height 14
drag, startPoint x: 483, startPoint y: 454, endPoint x: 411, endPoint y: 452, distance: 72.7
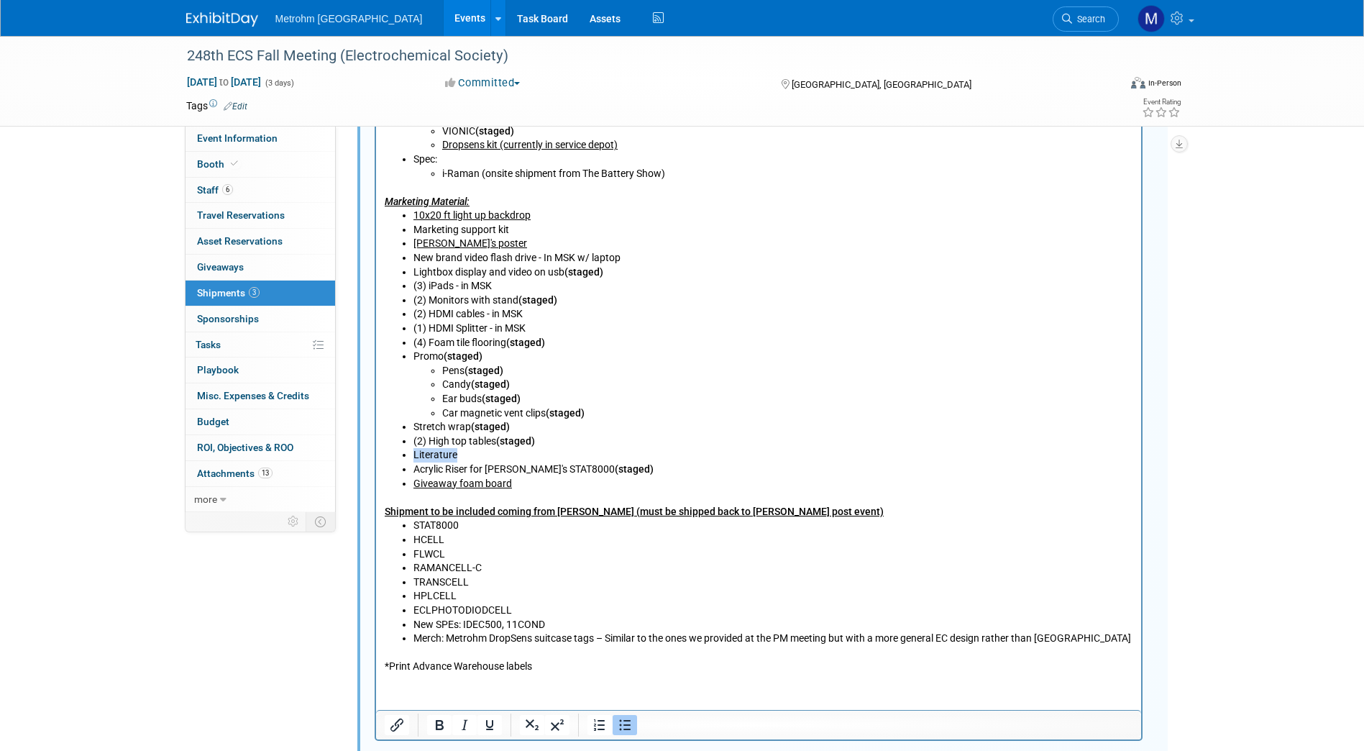
click at [411, 452] on ul "10x20 ft light up backdrop Marketing support kit Paula's poster New brand video…" at bounding box center [758, 350] width 749 height 282
click at [631, 442] on li "(2) High top tables (staged)" at bounding box center [773, 442] width 720 height 14
click at [523, 232] on li "Marketing support kit" at bounding box center [773, 231] width 720 height 14
click at [505, 285] on li "(3) iPads - in MSK" at bounding box center [773, 287] width 720 height 14
click at [642, 256] on li "New brand video flash drive - In MSK w/ laptop" at bounding box center [773, 259] width 720 height 14
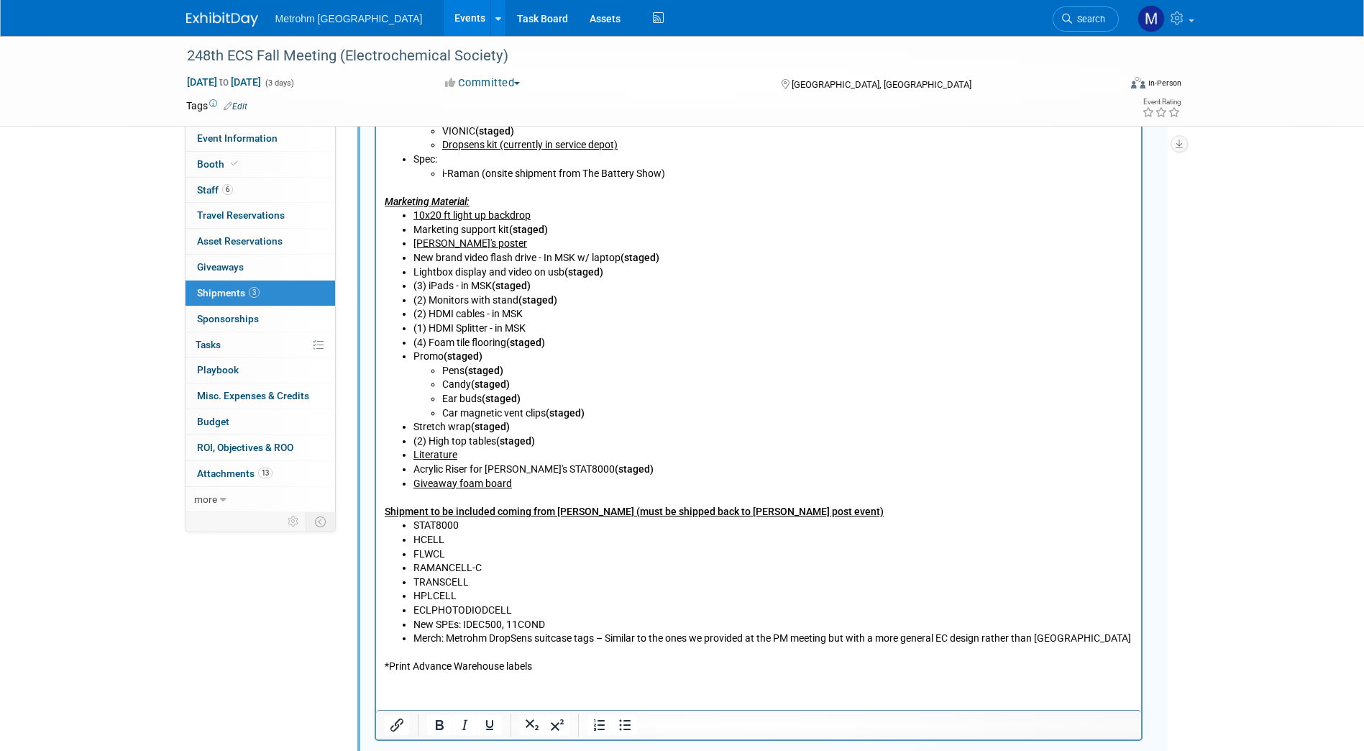
click at [534, 314] on li "(2) HDMI cables - in MSK" at bounding box center [773, 315] width 720 height 14
click at [556, 324] on li "(1) HDMI Splitter - in MSK" at bounding box center [773, 329] width 720 height 14
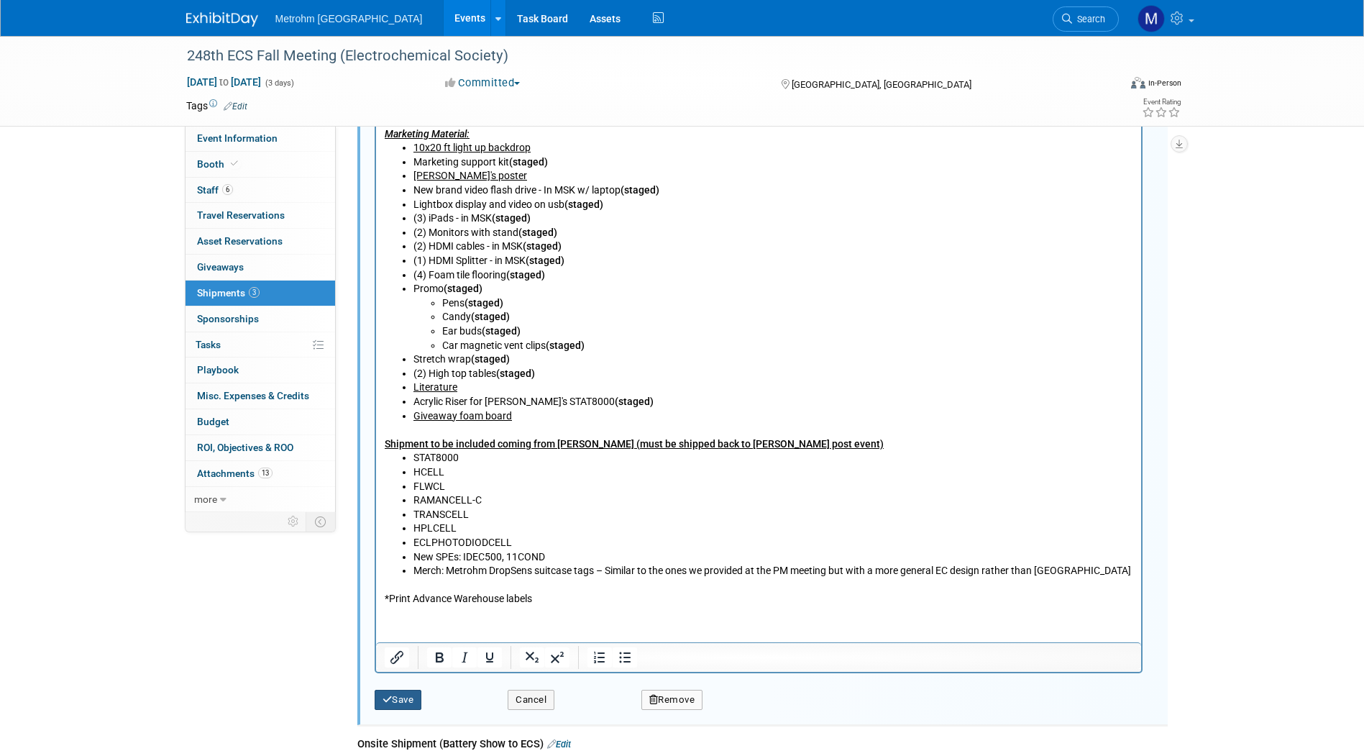
click at [408, 693] on button "Save" at bounding box center [398, 700] width 47 height 20
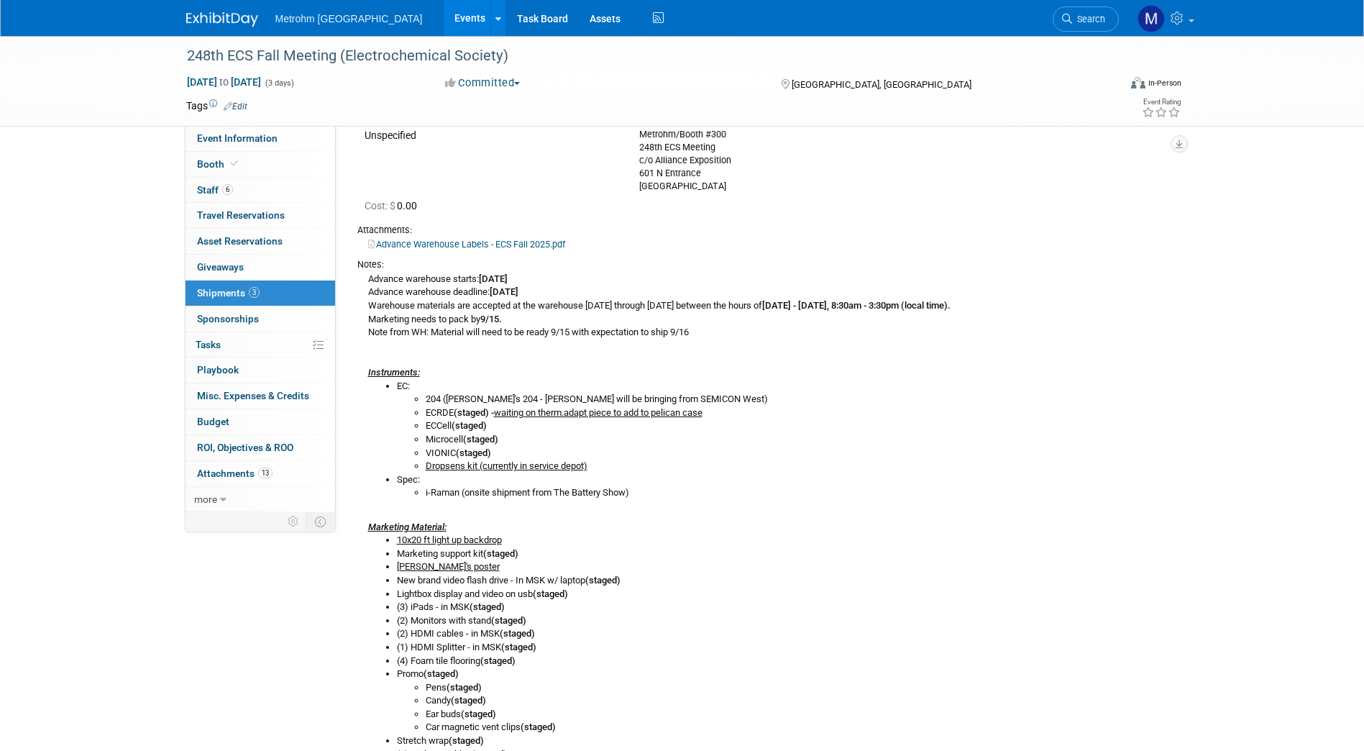
scroll to position [0, 0]
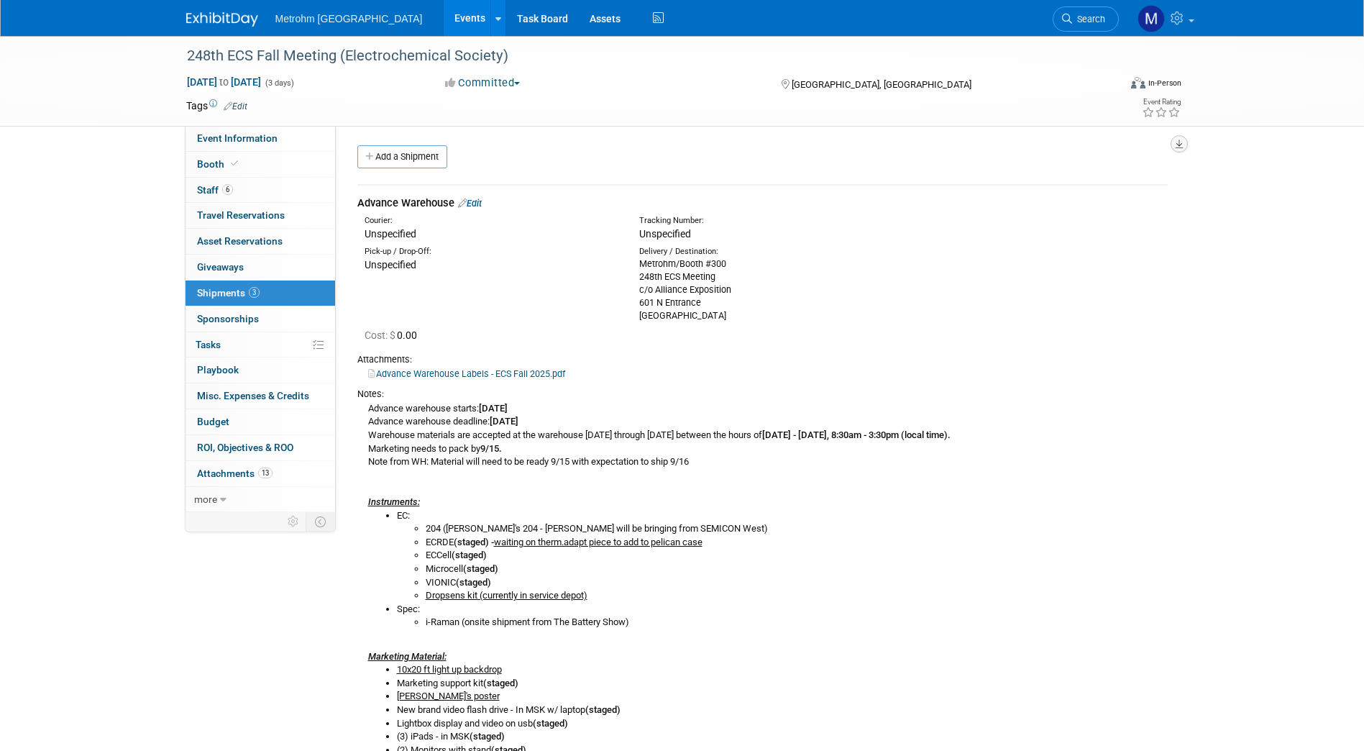
click at [1172, 147] on button "button" at bounding box center [1179, 143] width 17 height 17
click at [1069, 184] on link "Export tab to PDF" at bounding box center [1093, 185] width 168 height 20
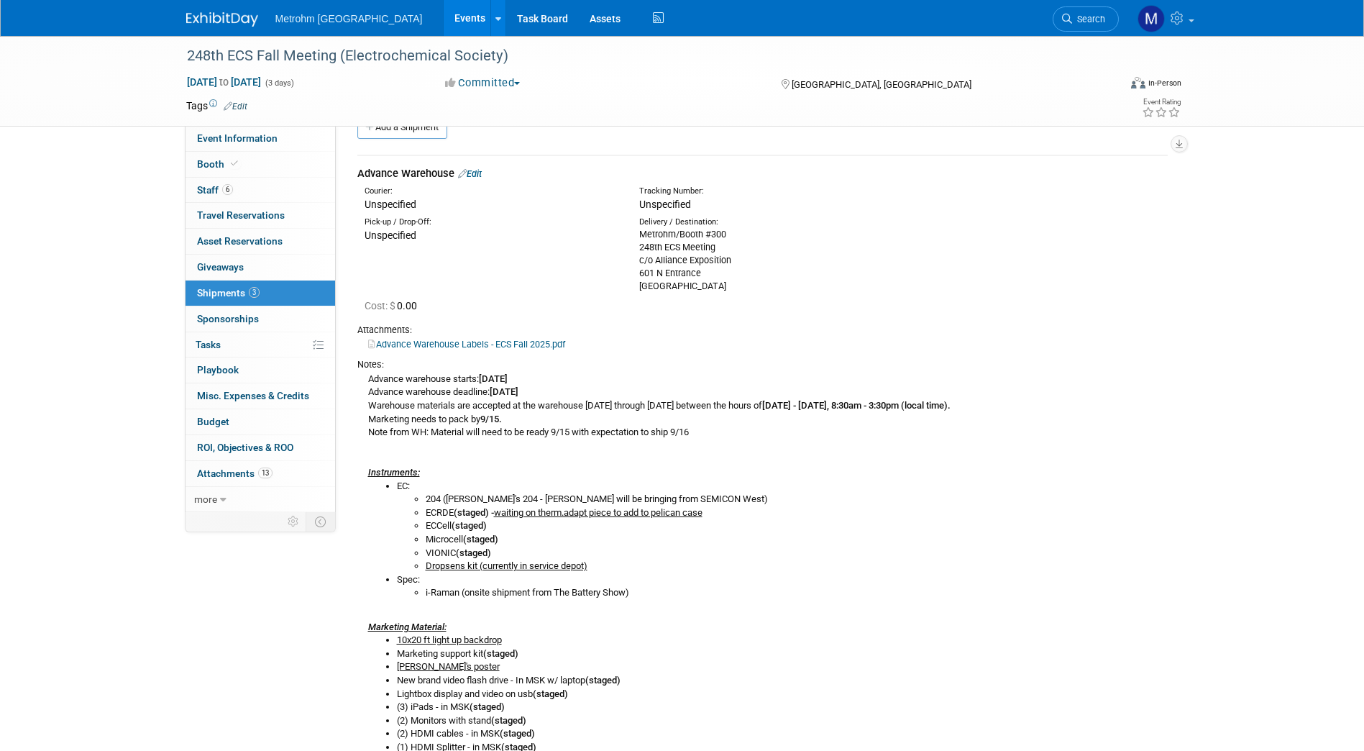
scroll to position [30, 0]
click at [242, 168] on link "Booth" at bounding box center [261, 164] width 150 height 25
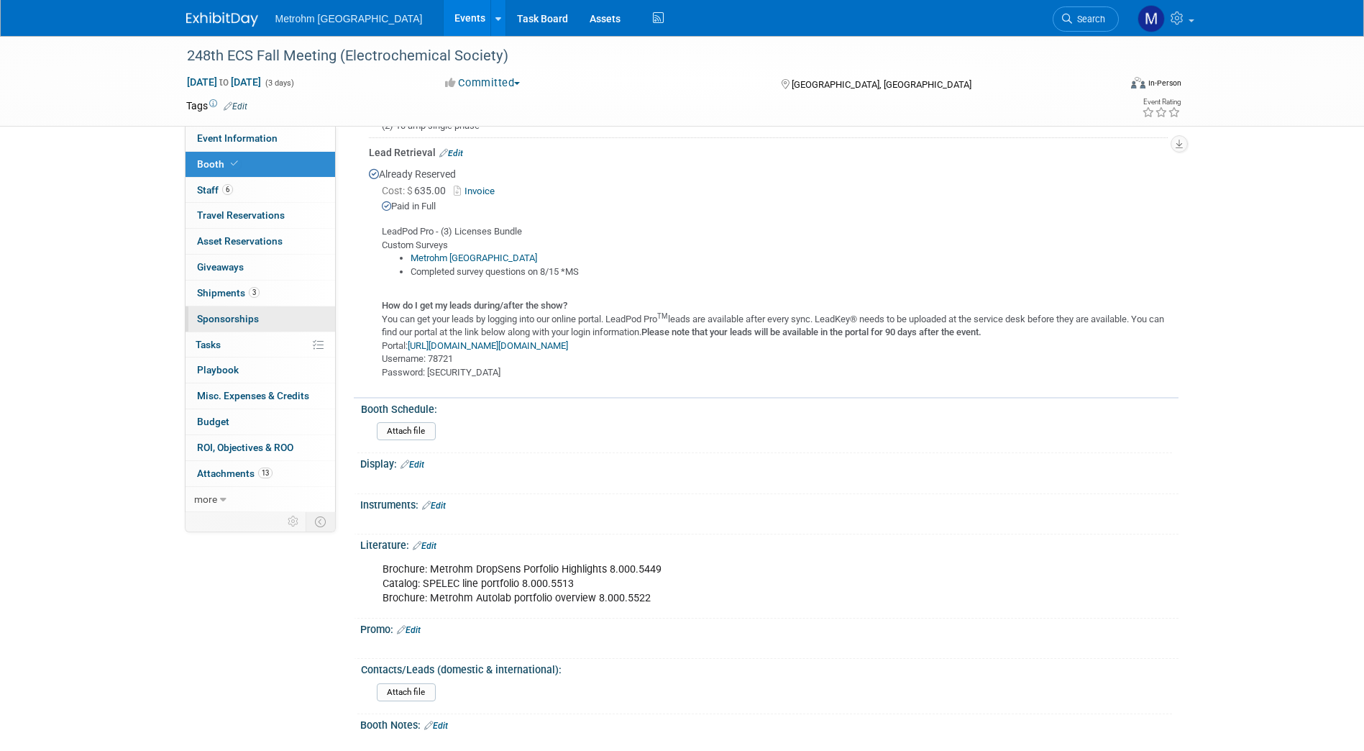
scroll to position [590, 0]
click at [249, 289] on span "3" at bounding box center [254, 292] width 11 height 11
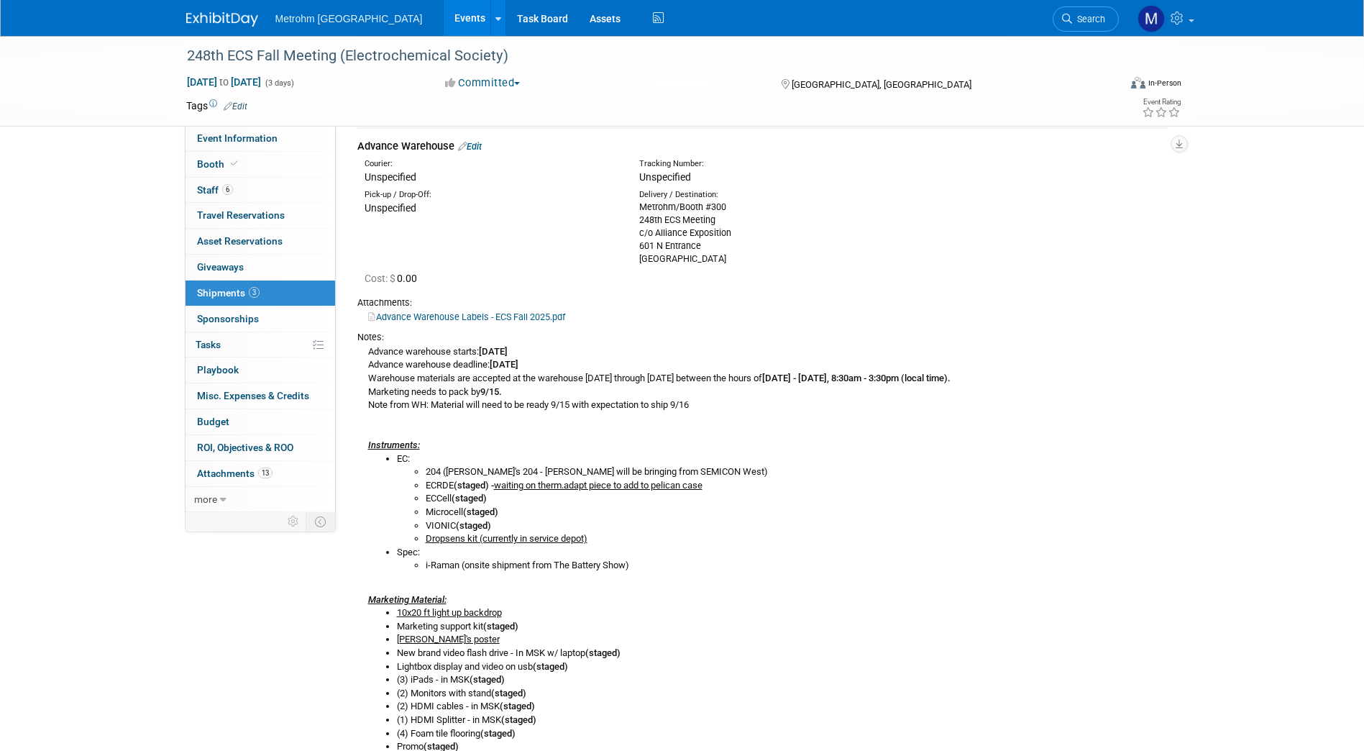
scroll to position [0, 0]
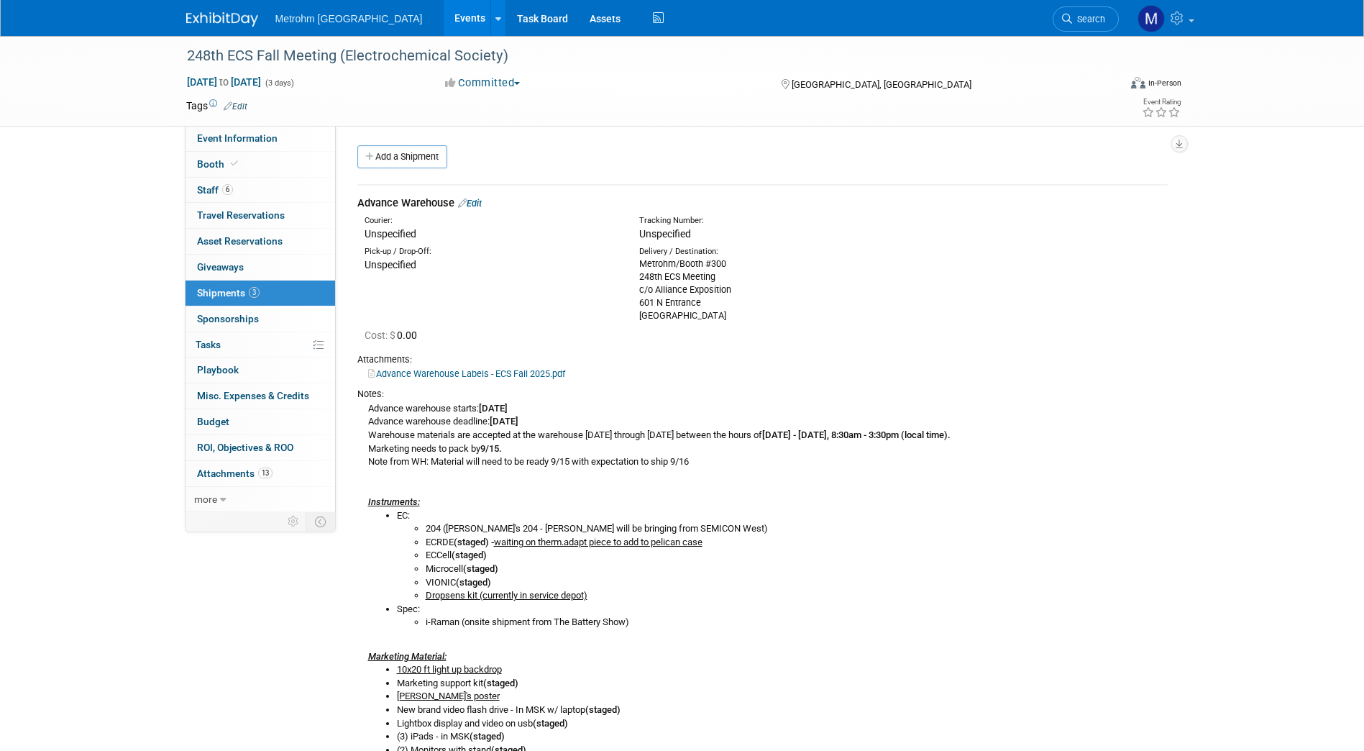
click at [479, 198] on link "Edit" at bounding box center [470, 203] width 24 height 11
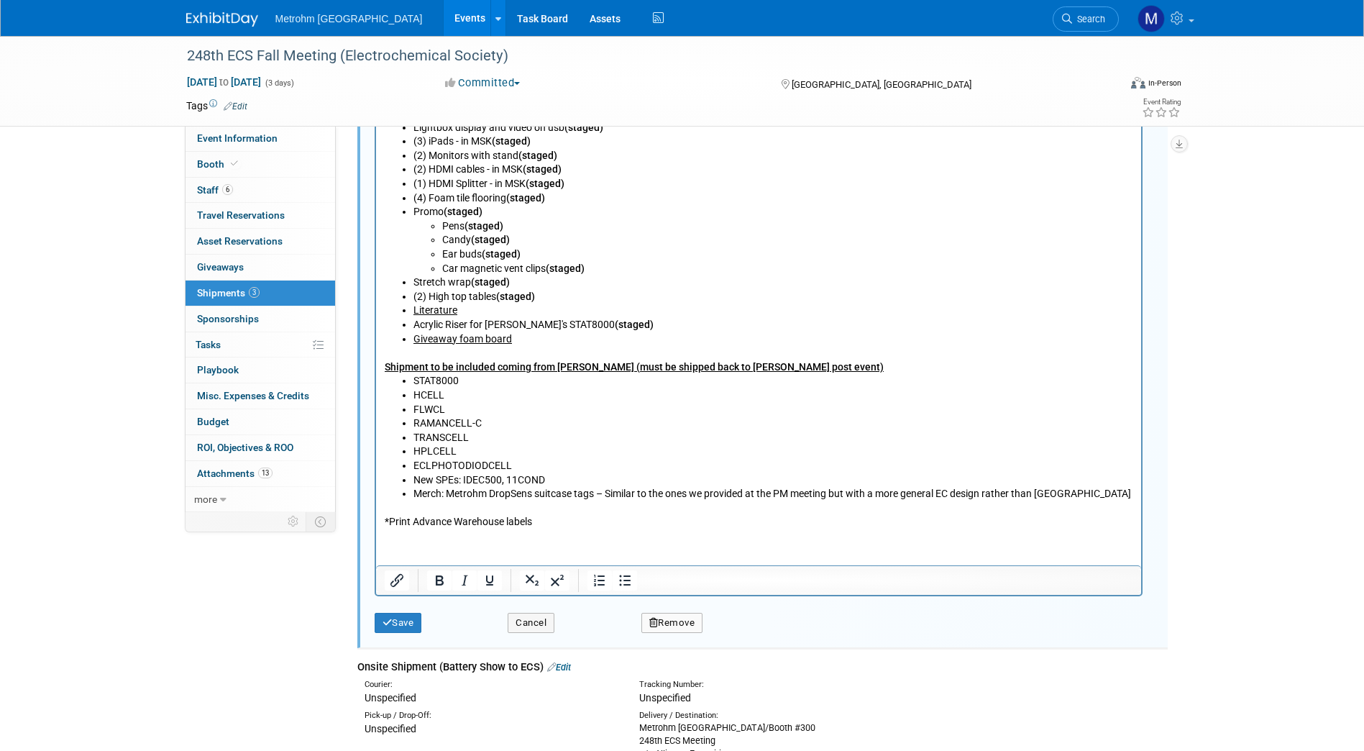
scroll to position [955, 0]
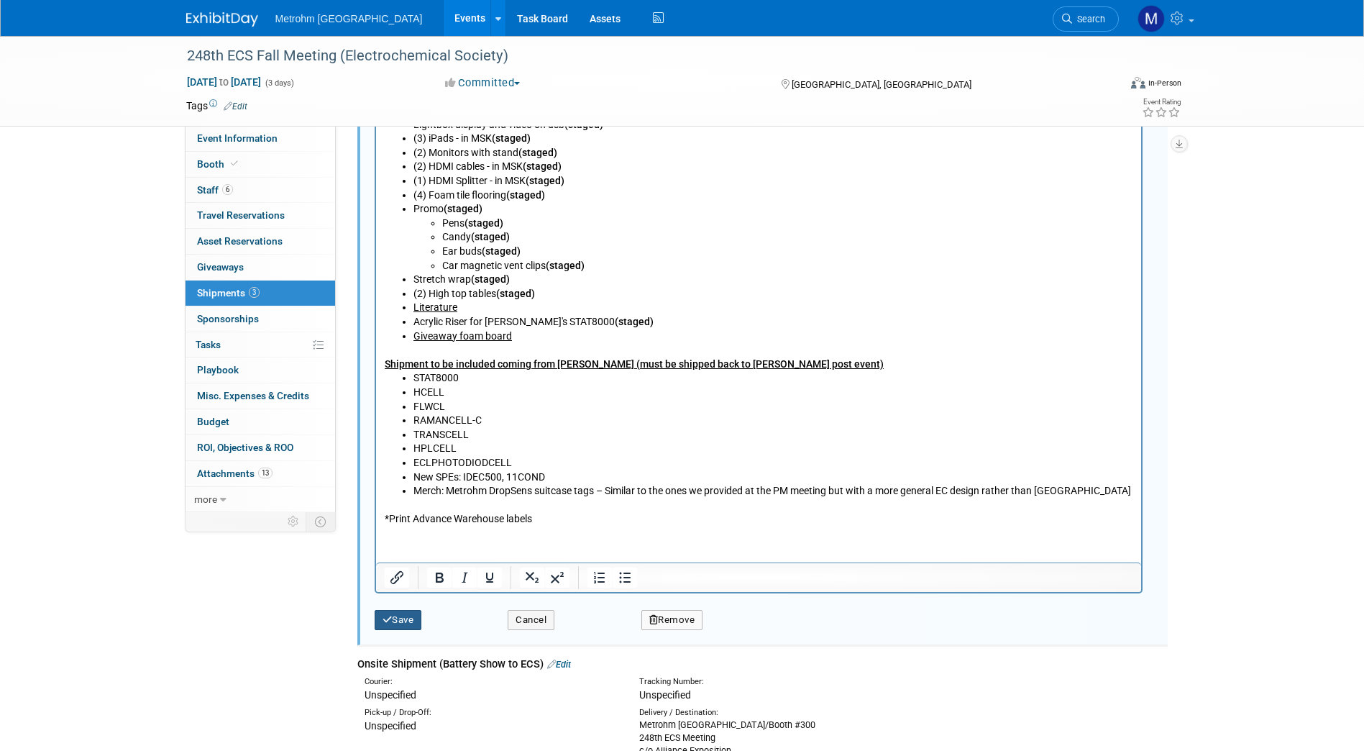
click at [406, 623] on button "Save" at bounding box center [398, 620] width 47 height 20
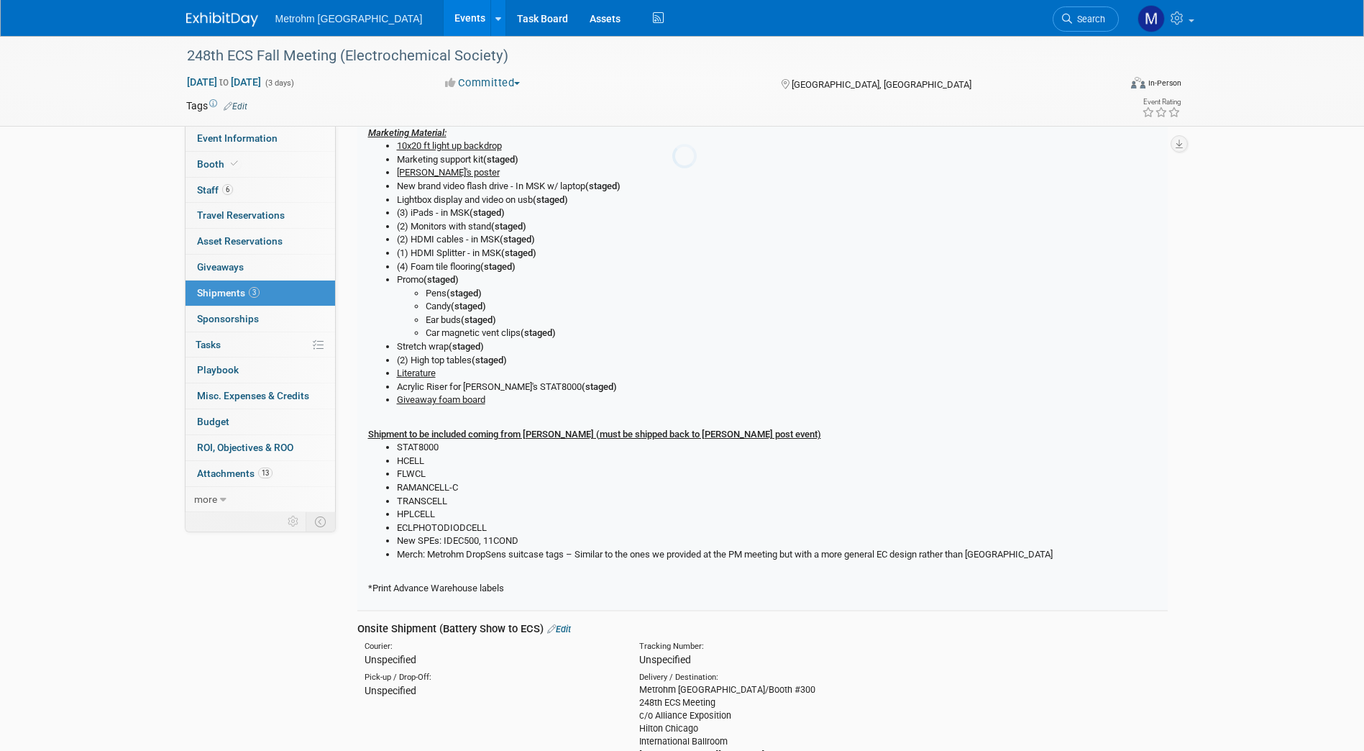
scroll to position [22, 0]
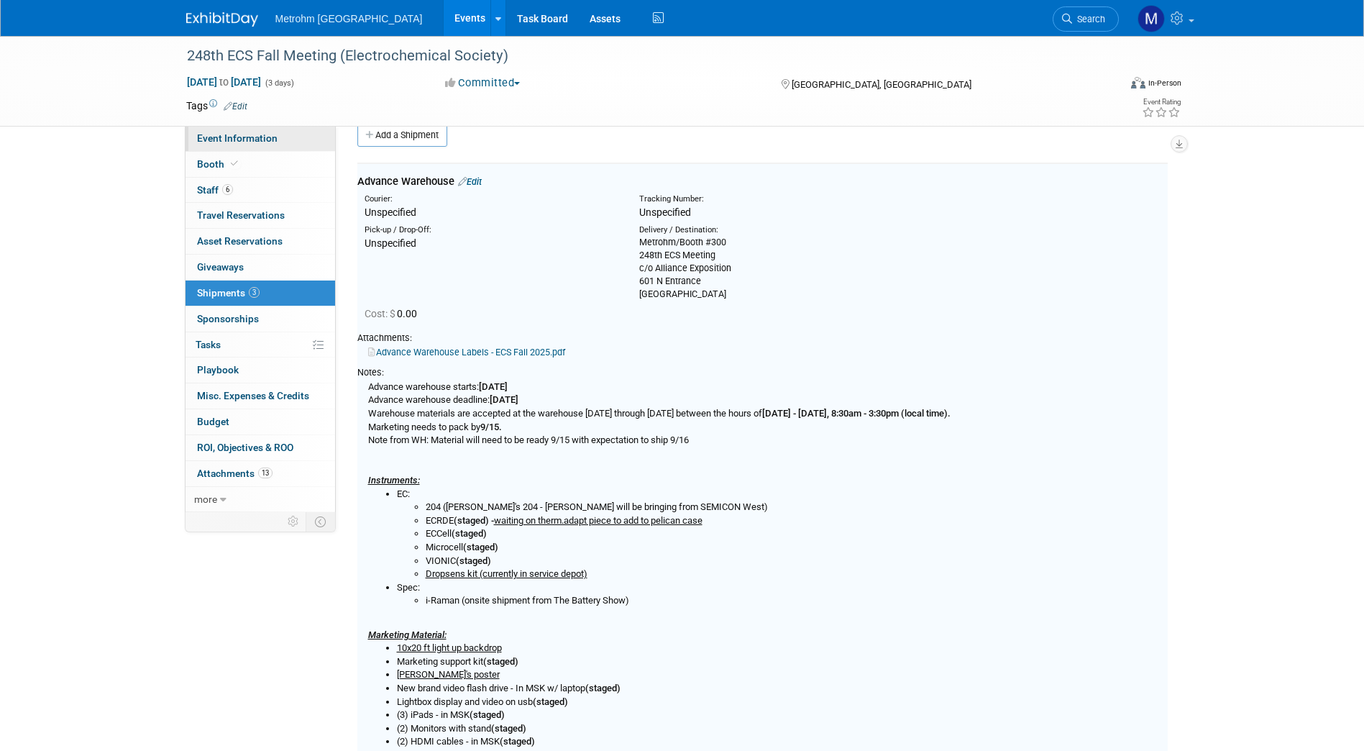
click at [257, 146] on link "Event Information" at bounding box center [261, 138] width 150 height 25
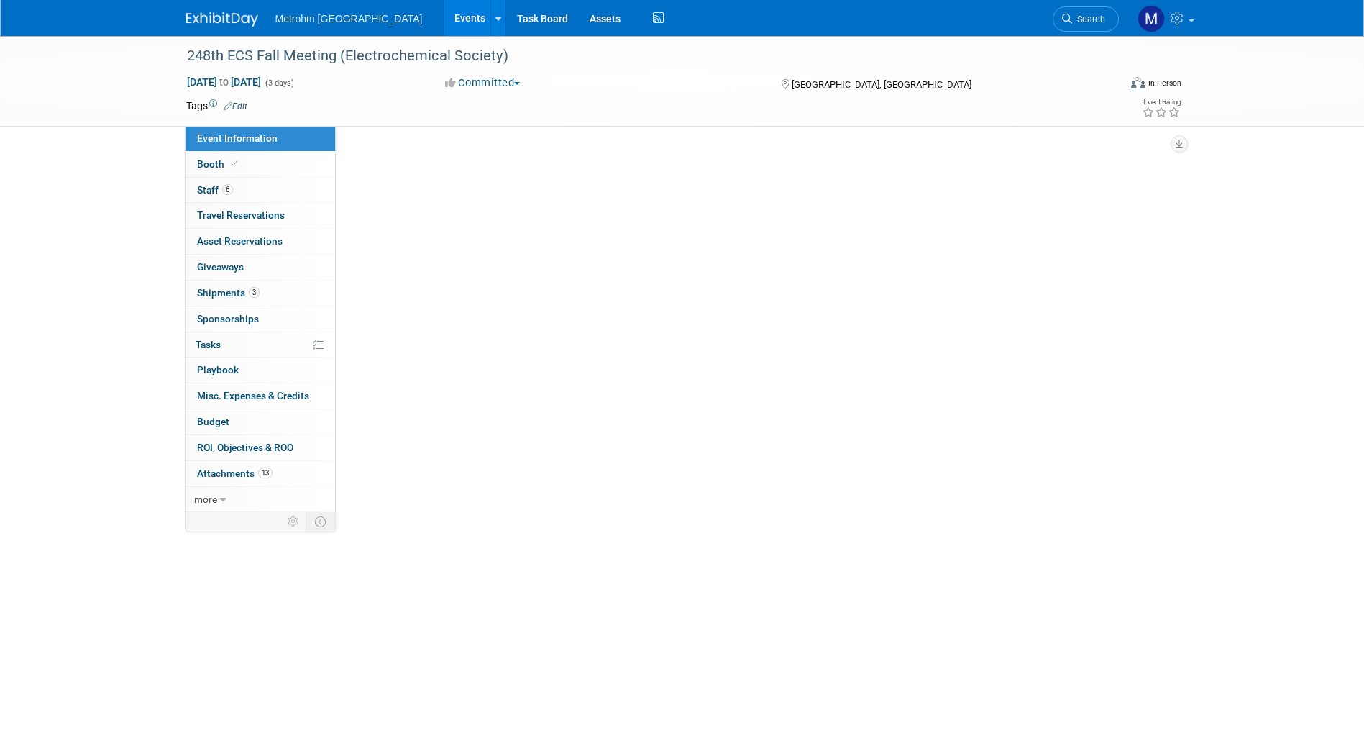
scroll to position [0, 0]
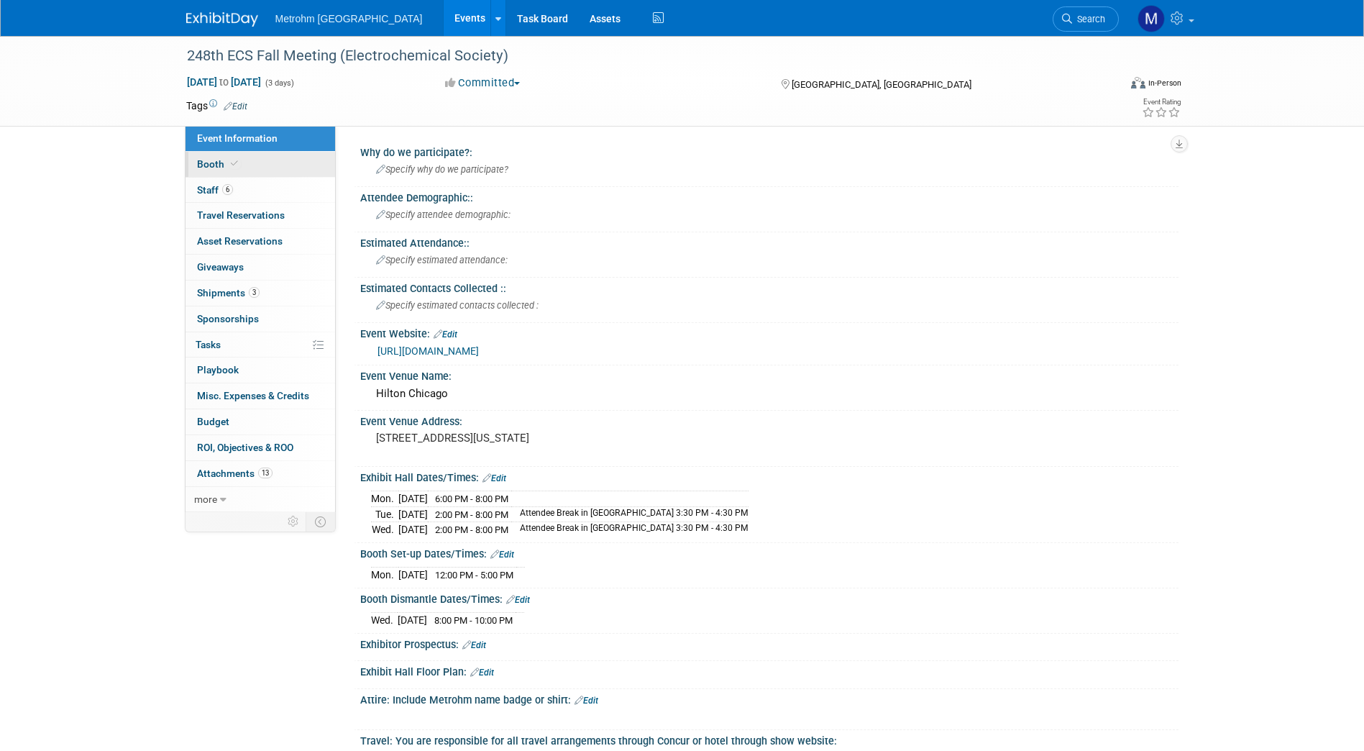
click at [265, 176] on link "Booth" at bounding box center [261, 164] width 150 height 25
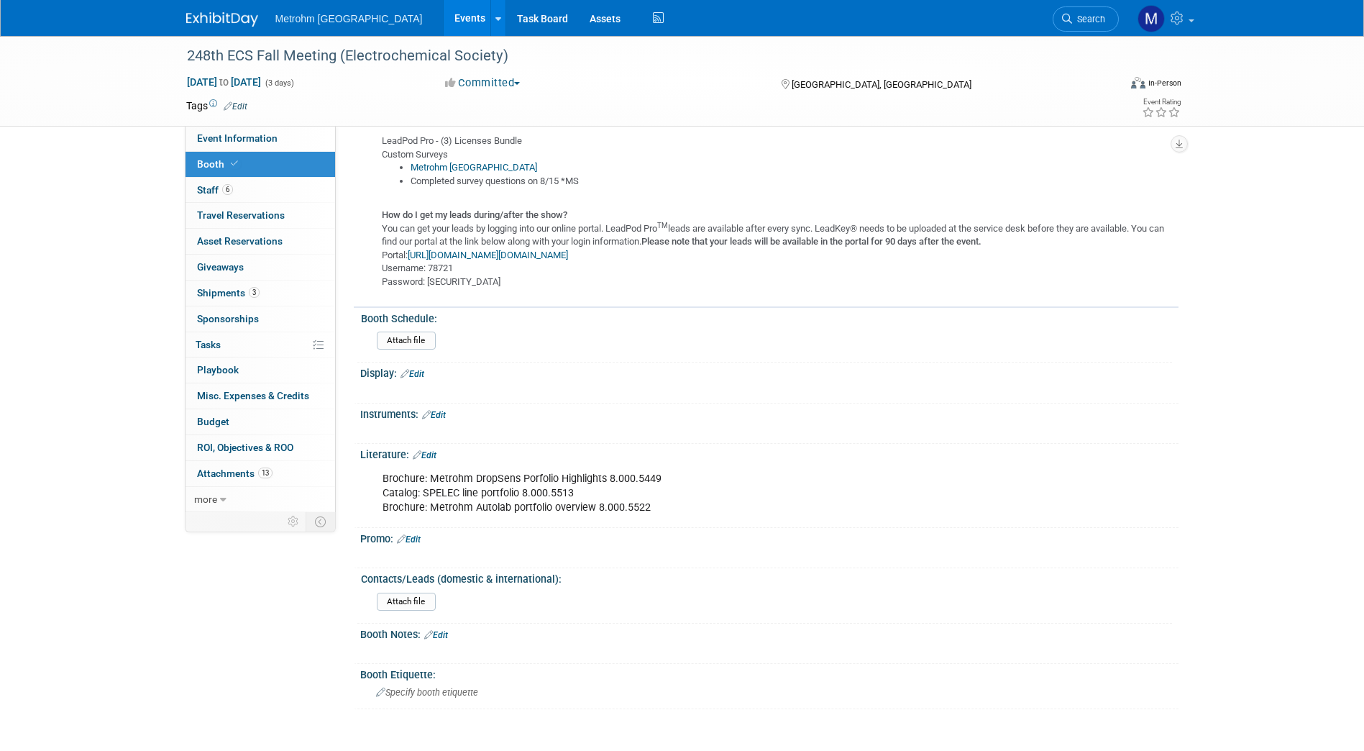
scroll to position [791, 0]
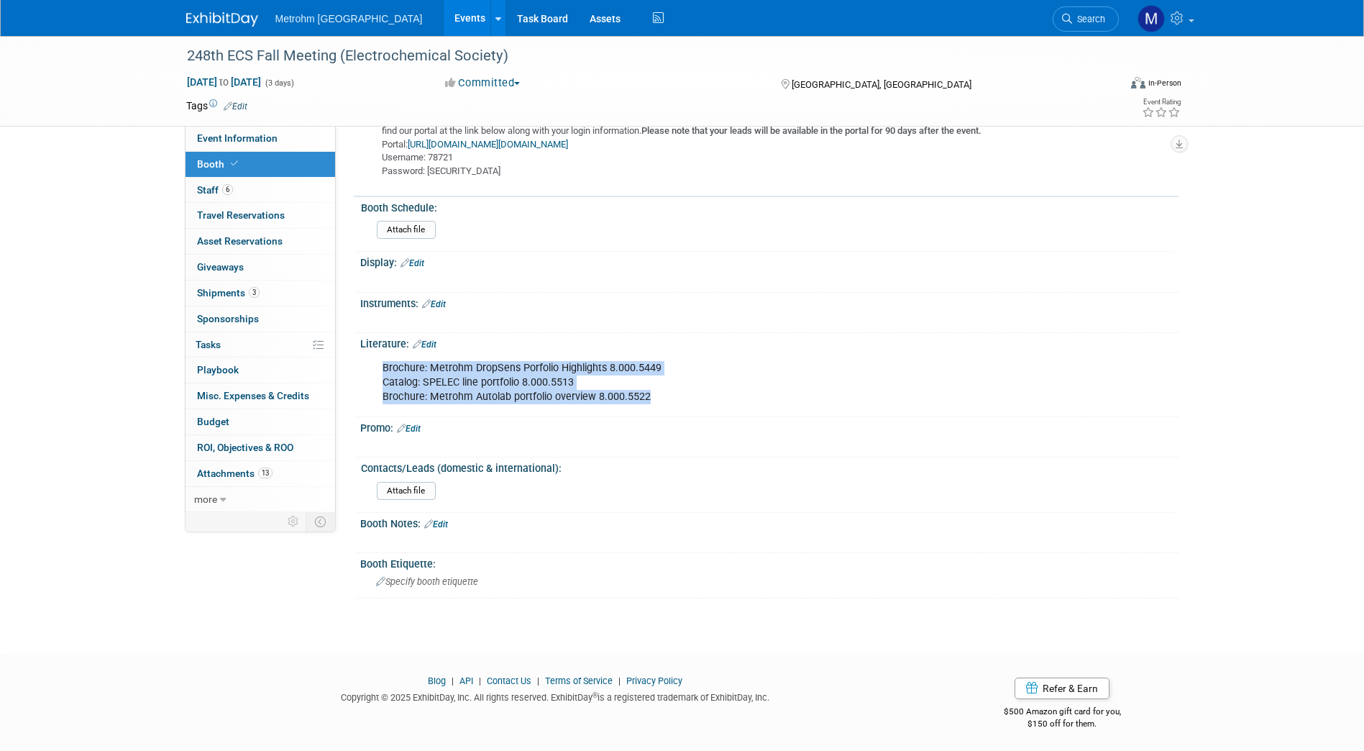
drag, startPoint x: 664, startPoint y: 401, endPoint x: 380, endPoint y: 368, distance: 285.2
click at [380, 368] on div "Brochure: Metrohm DropSens Porfolio Highlights 8.000.5449 Catalog: SPELEC line …" at bounding box center [696, 383] width 648 height 58
copy div "Brochure: Metrohm DropSens Porfolio Highlights 8.000.5449 Catalog: SPELEC line …"
click at [275, 287] on link "3 Shipments 3" at bounding box center [261, 292] width 150 height 25
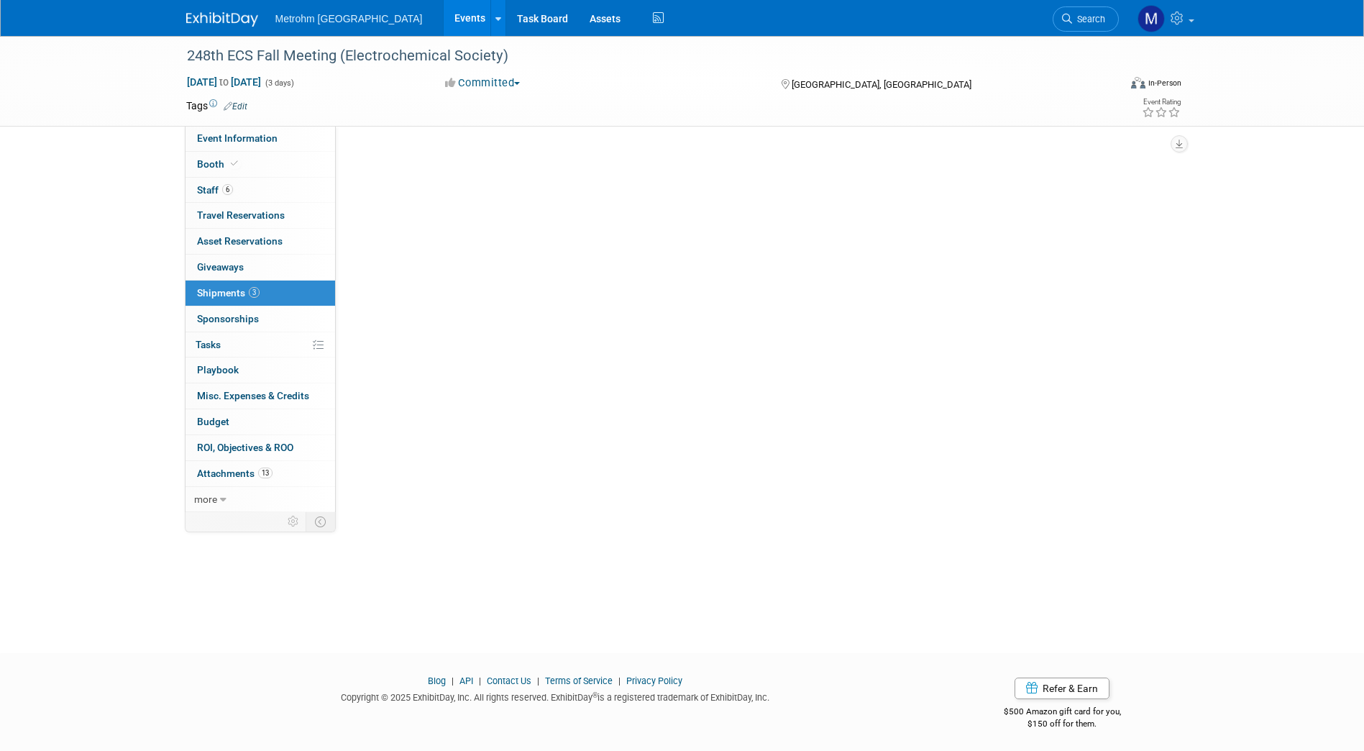
scroll to position [0, 0]
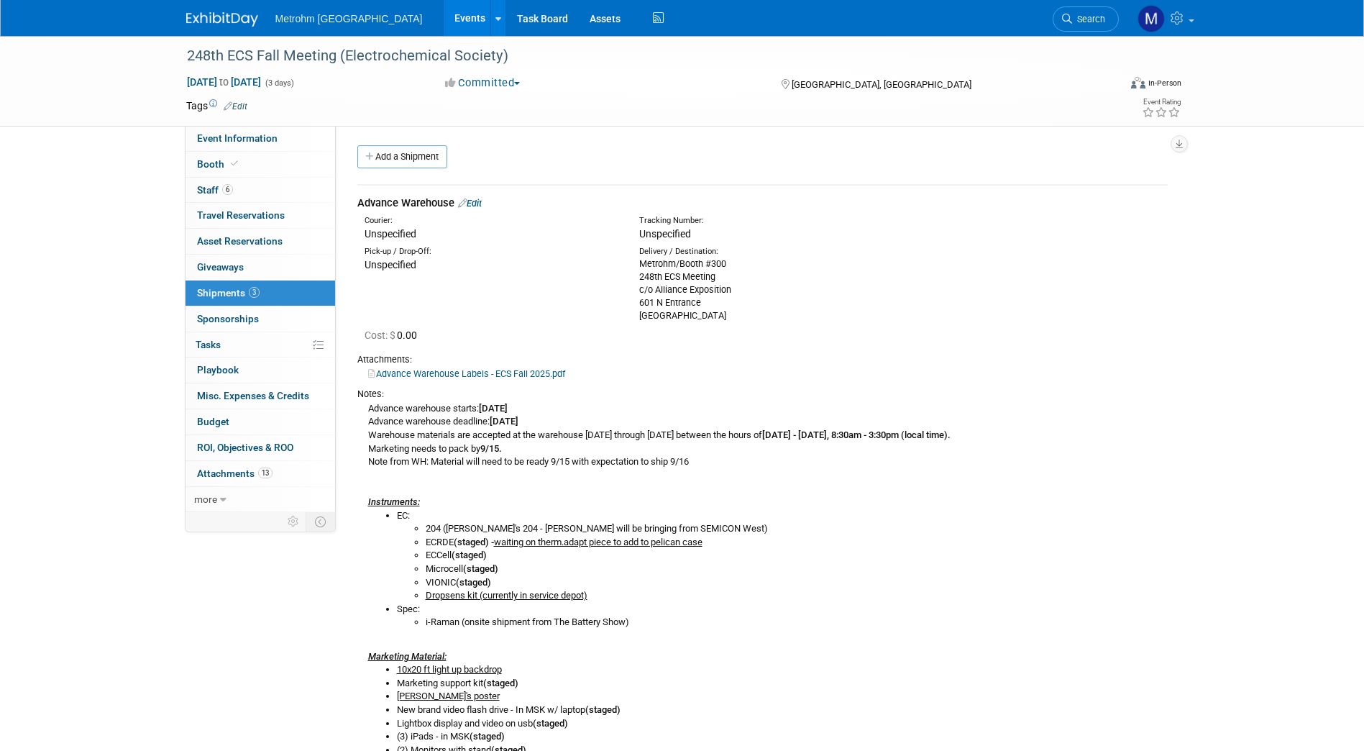
click at [480, 203] on link "Edit" at bounding box center [470, 203] width 24 height 11
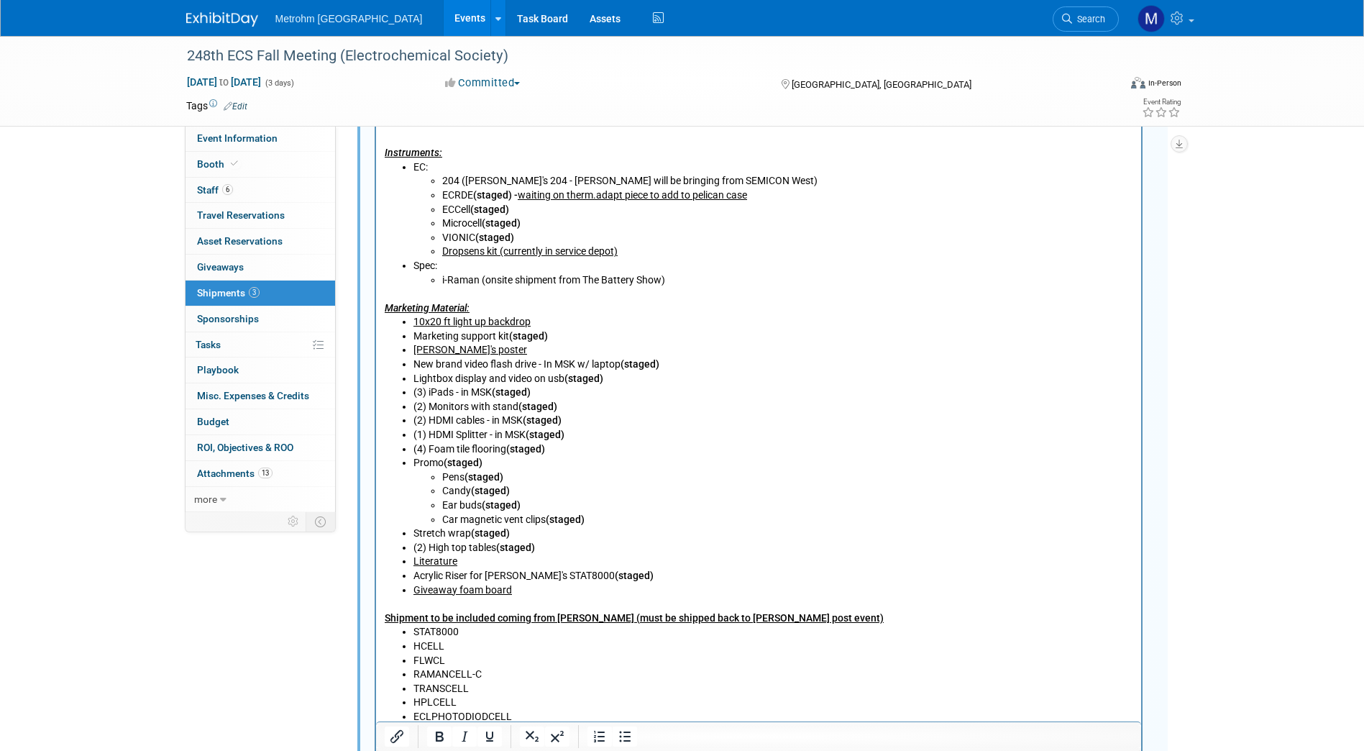
scroll to position [705, 0]
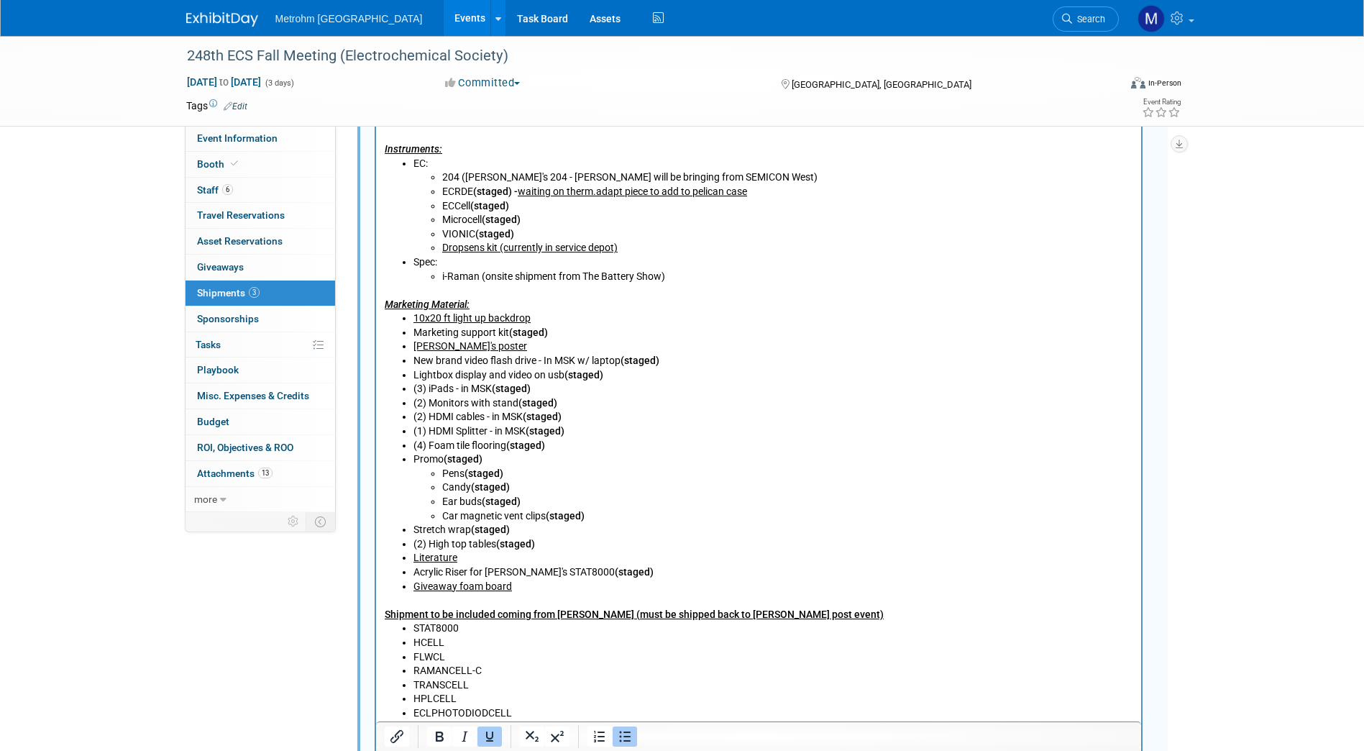
click at [495, 560] on li "Literature" at bounding box center [773, 558] width 720 height 14
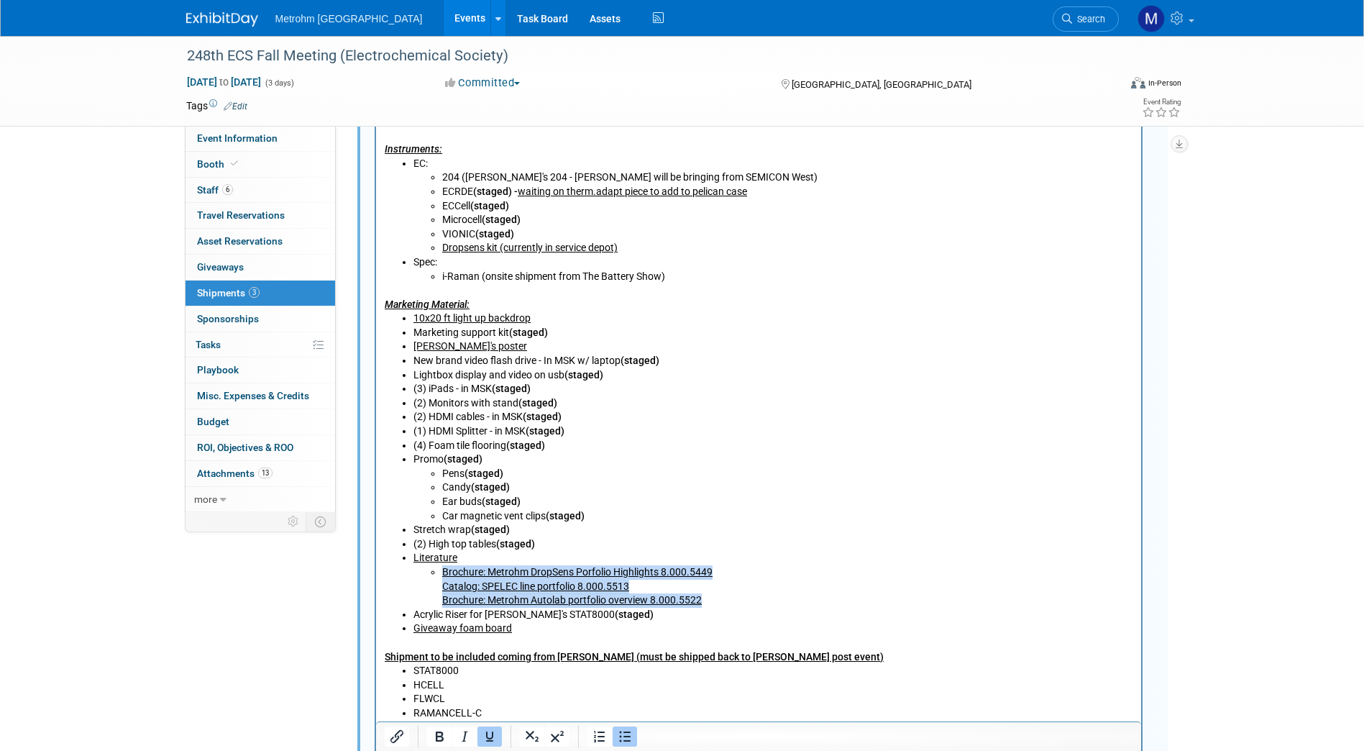
drag, startPoint x: 703, startPoint y: 600, endPoint x: 439, endPoint y: 572, distance: 265.4
click at [439, 572] on ul "Brochure: Metrohm DropSens Porfolio Highlights 8.000.5449 Catalog: SPELEC line …" at bounding box center [773, 586] width 720 height 42
click at [442, 586] on u "Brochure: Metrohm DropSens Porfolio Highlights 8.000.5449 Catalog: SPELEC line …" at bounding box center [577, 586] width 270 height 40
click at [437, 596] on ul "Brochure: Metrohm DropSens Porfolio Highlights 8.000.5449 Catalog: SPELEC line …" at bounding box center [773, 586] width 720 height 42
drag, startPoint x: 713, startPoint y: 599, endPoint x: 443, endPoint y: 572, distance: 271.7
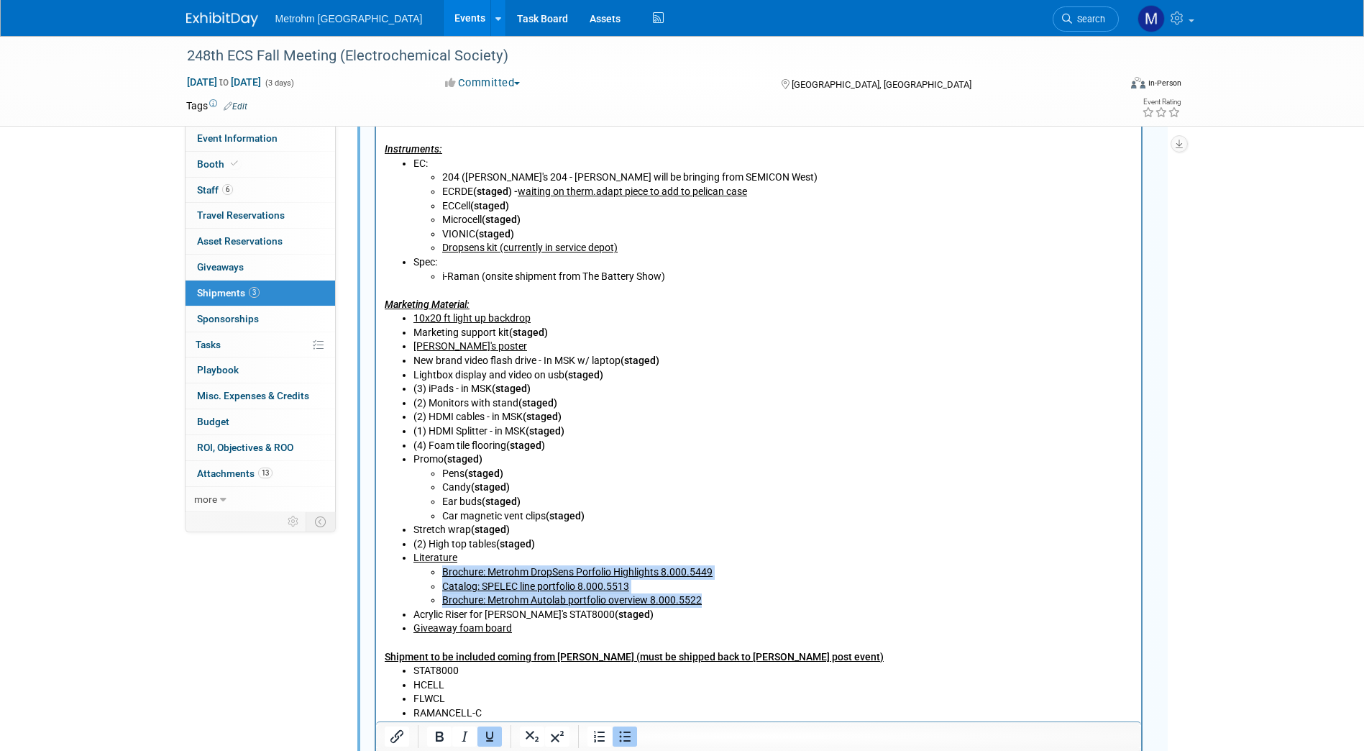
click at [443, 572] on ul "Brochure: Metrohm DropSens Porfolio Highlights 8.000.5449 Catalog: SPELEC line …" at bounding box center [773, 586] width 720 height 42
click at [636, 592] on li "Catalog: SPELEC line portfolio 8.000.5513" at bounding box center [787, 587] width 691 height 14
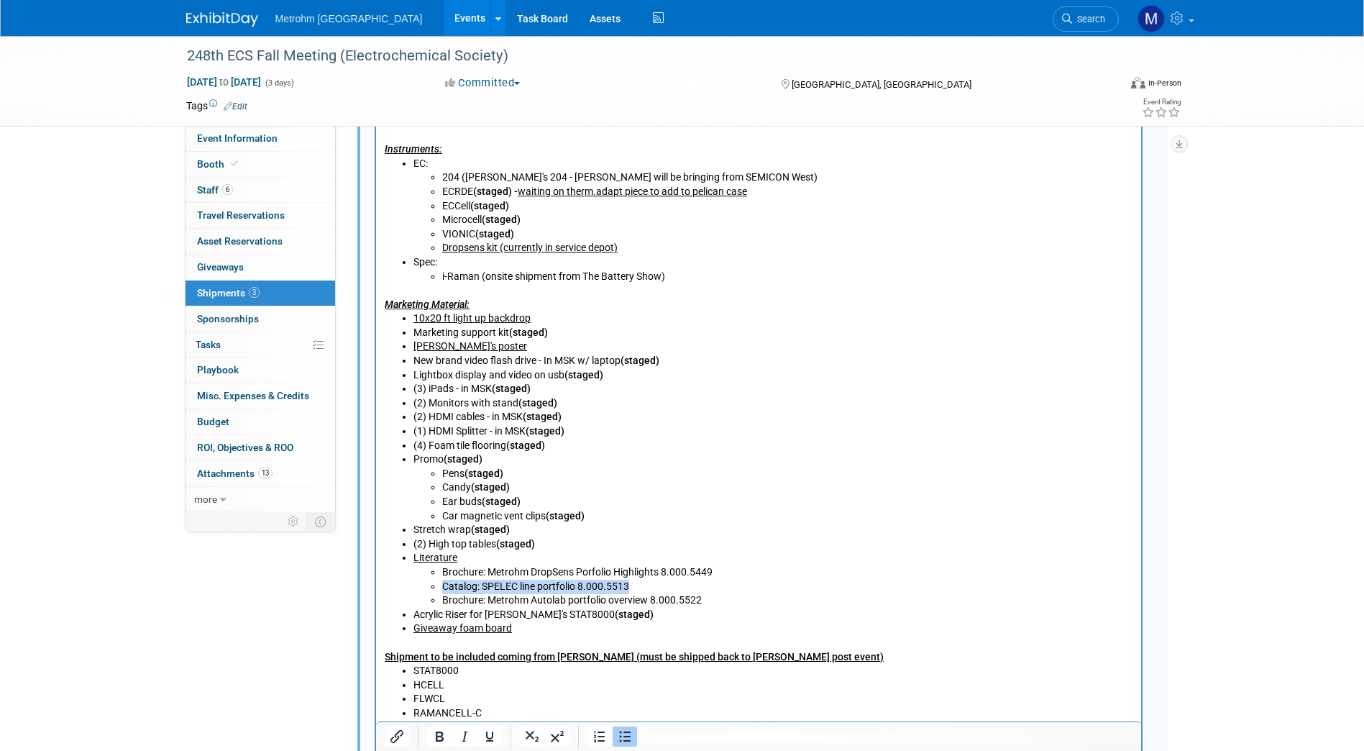
drag, startPoint x: 646, startPoint y: 585, endPoint x: 437, endPoint y: 590, distance: 208.6
click at [437, 590] on ul "Brochure: Metrohm DropSens Porfolio Highlights 8.000.5449 Catalog: SPELEC line …" at bounding box center [773, 586] width 720 height 42
click at [750, 582] on li "Catalog: SPELEC line portfolio 8.000.5513" at bounding box center [787, 587] width 691 height 14
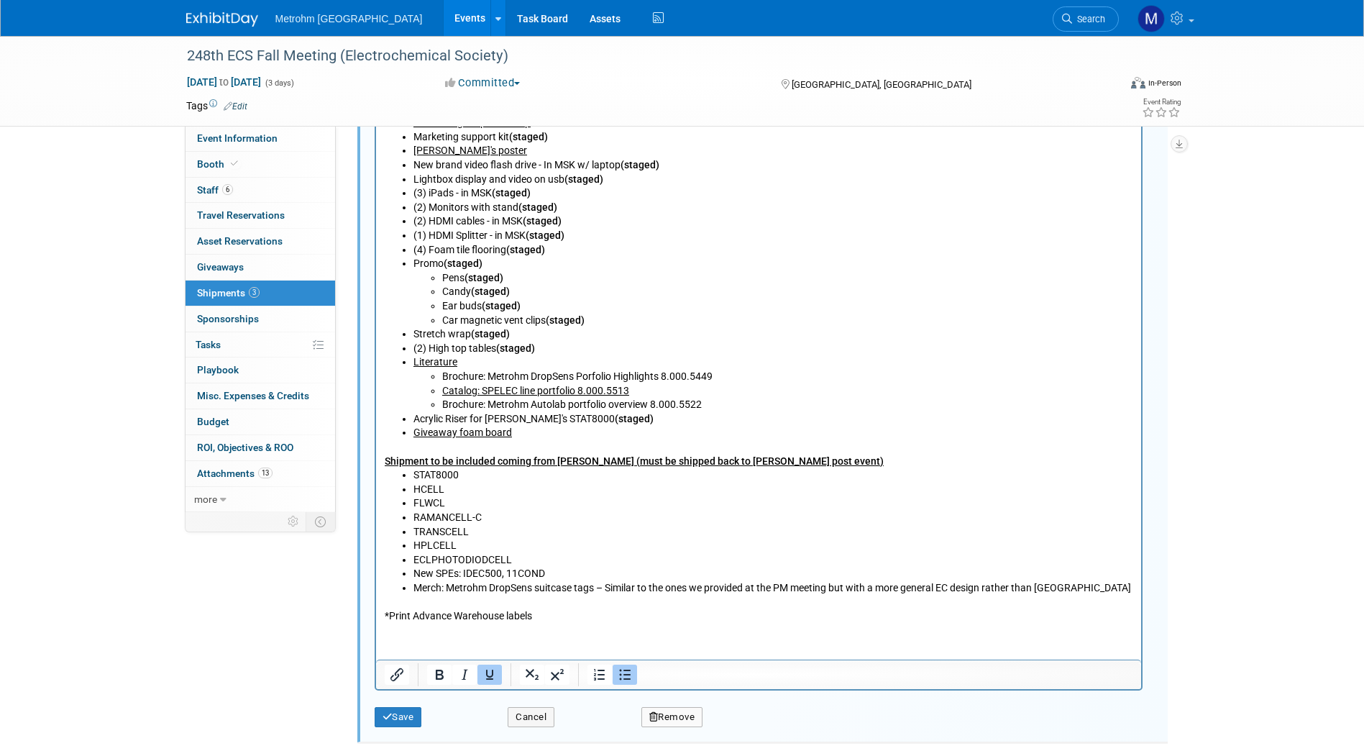
scroll to position [901, 0]
click at [409, 724] on button "Save" at bounding box center [398, 716] width 47 height 20
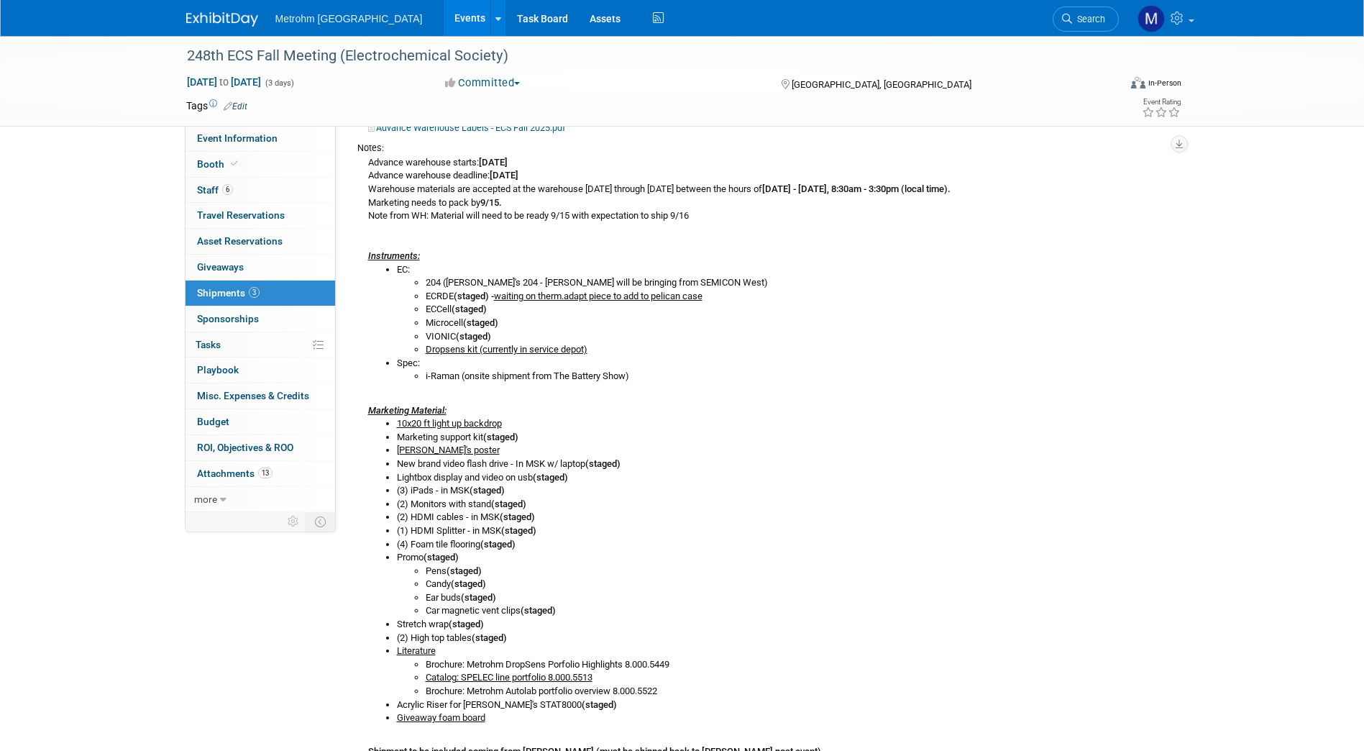
scroll to position [0, 0]
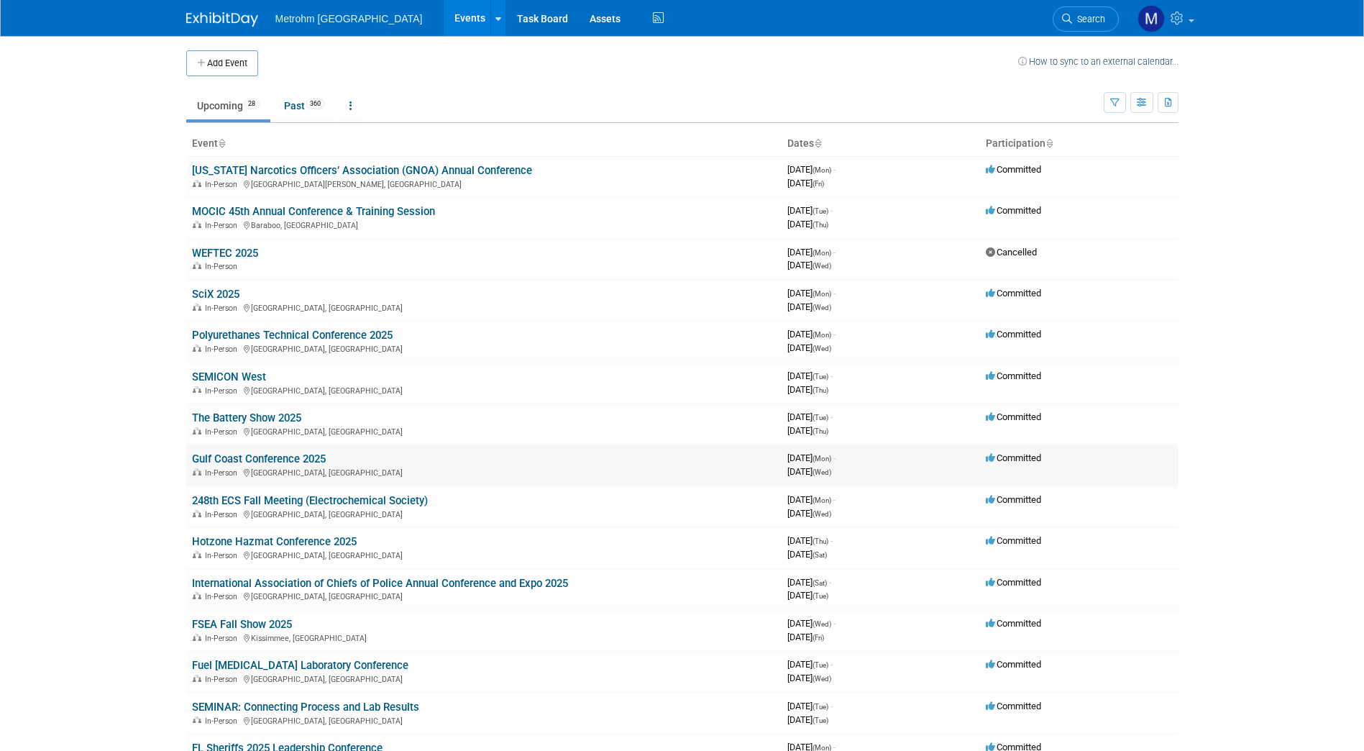
click at [237, 463] on link "Gulf Coast Conference 2025" at bounding box center [259, 458] width 134 height 13
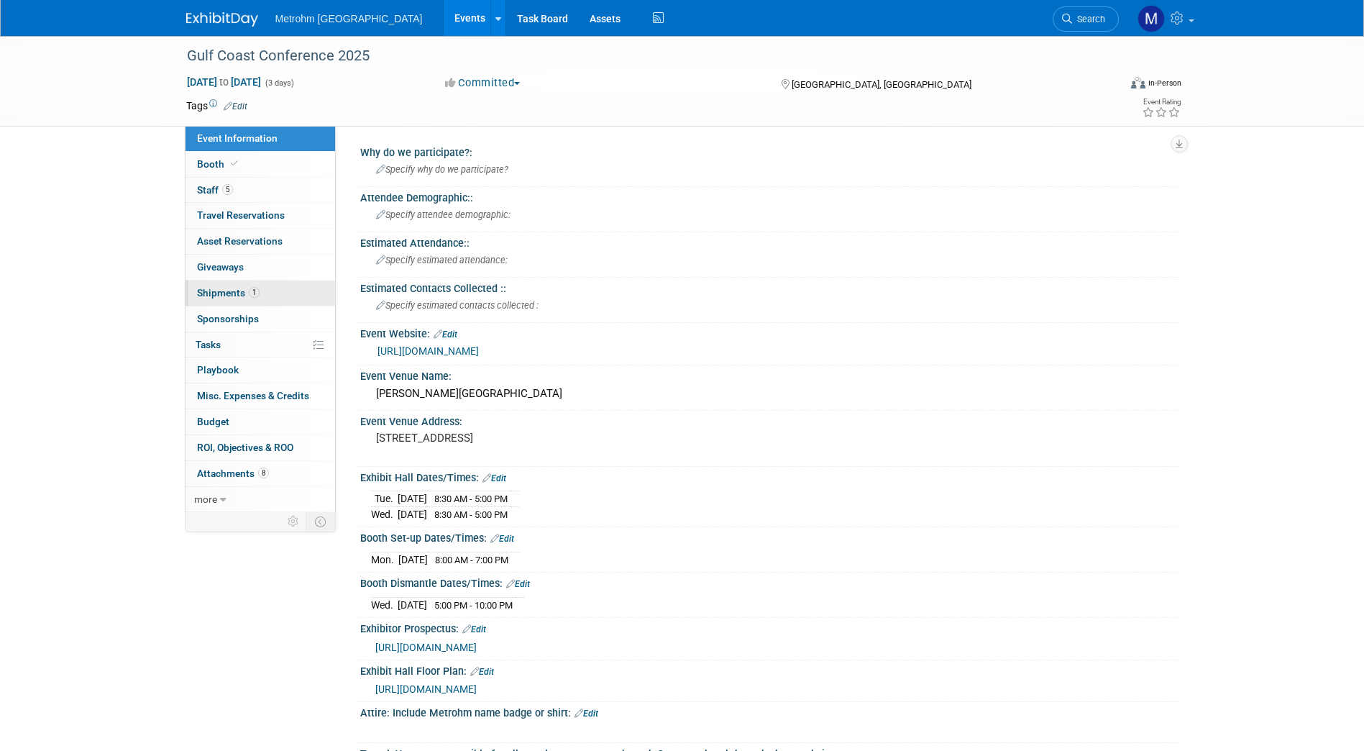
click at [257, 292] on span "1" at bounding box center [254, 292] width 11 height 11
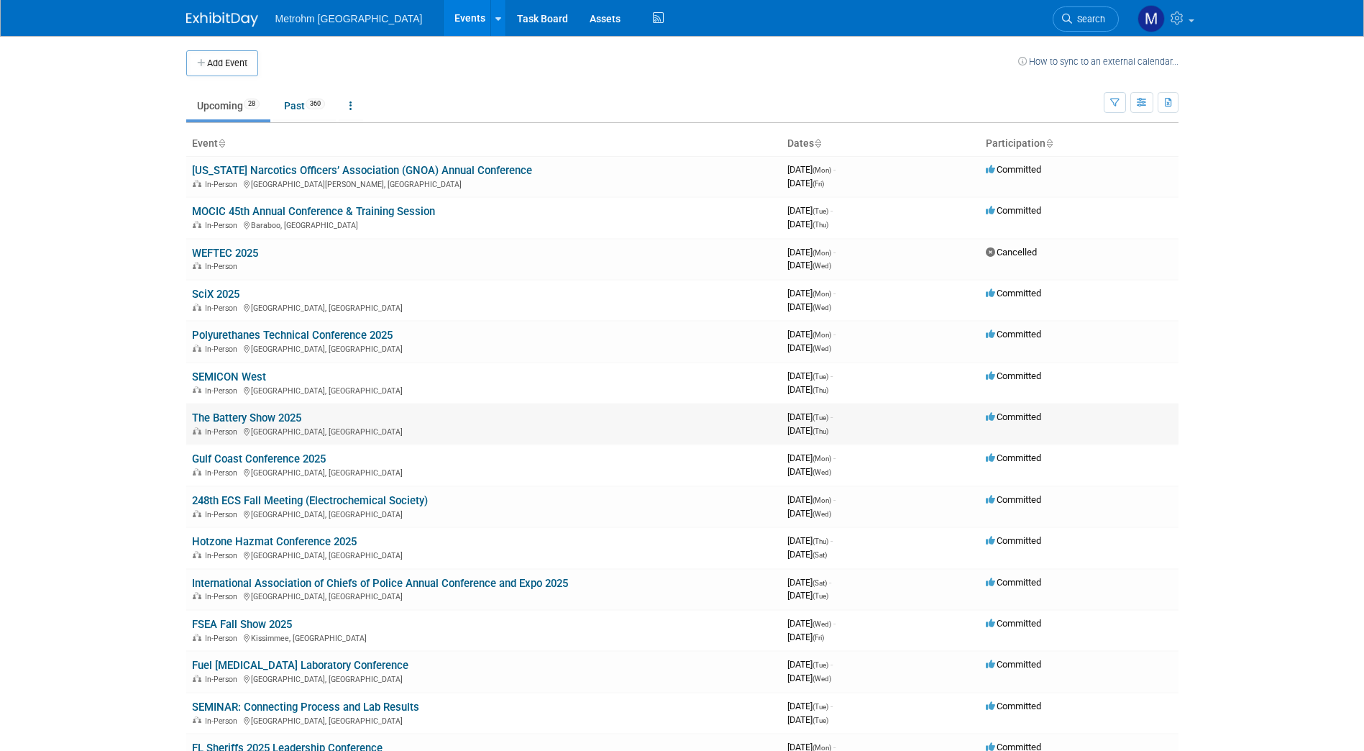
click at [235, 421] on link "The Battery Show 2025" at bounding box center [246, 417] width 109 height 13
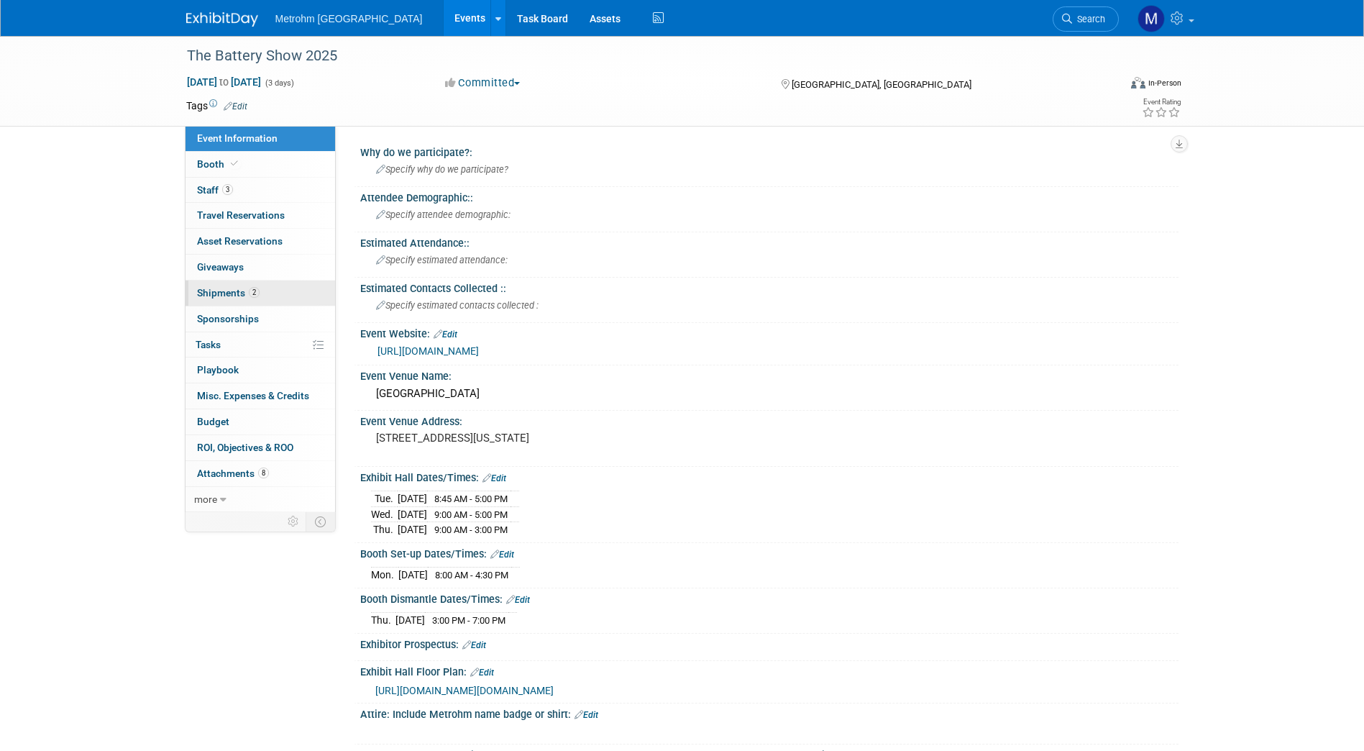
click at [250, 292] on span "2" at bounding box center [254, 292] width 11 height 11
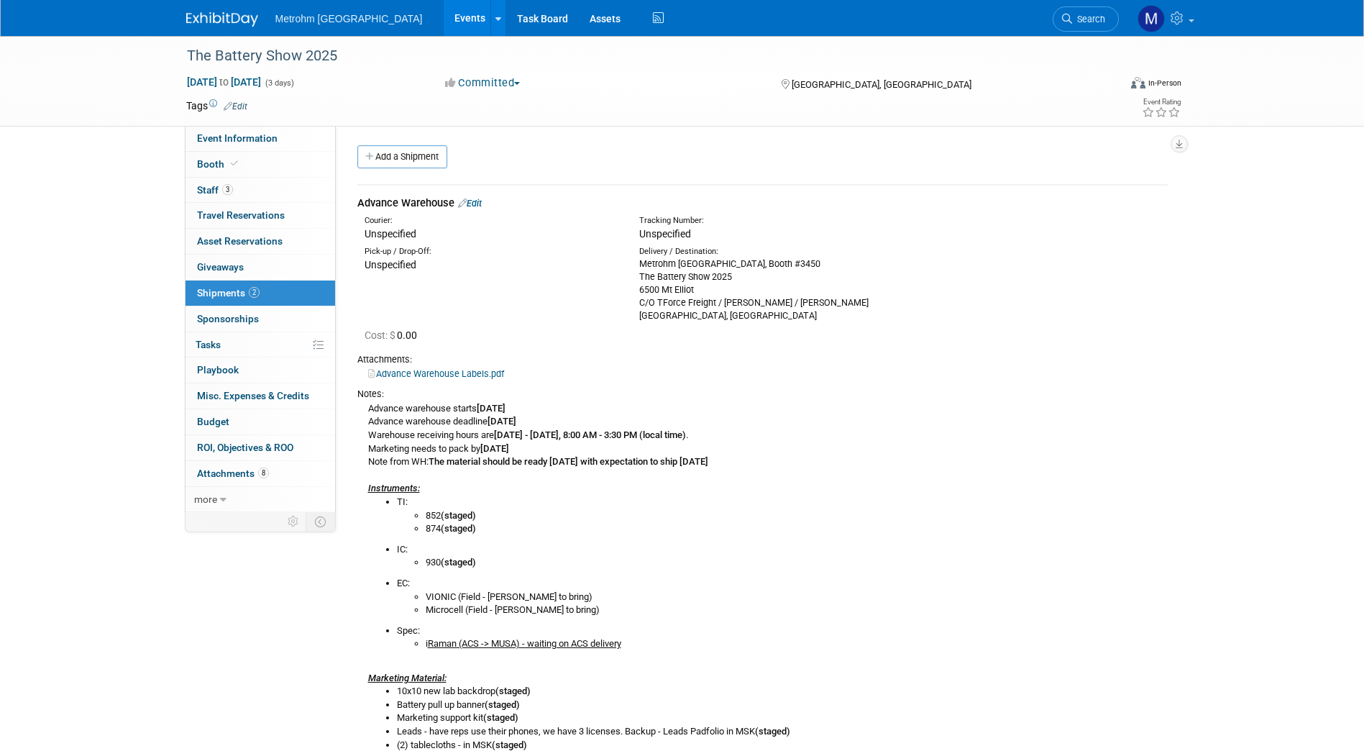
scroll to position [53, 0]
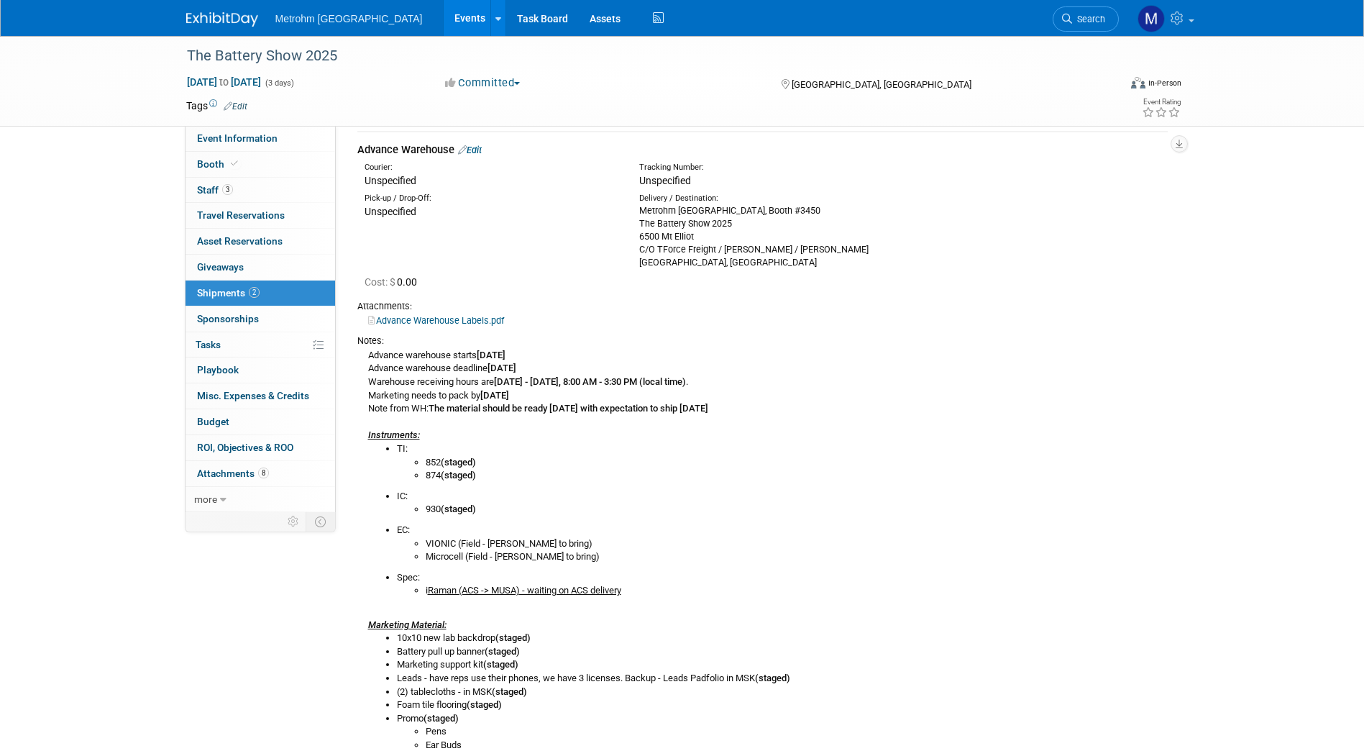
click at [477, 150] on link "Edit" at bounding box center [470, 150] width 24 height 11
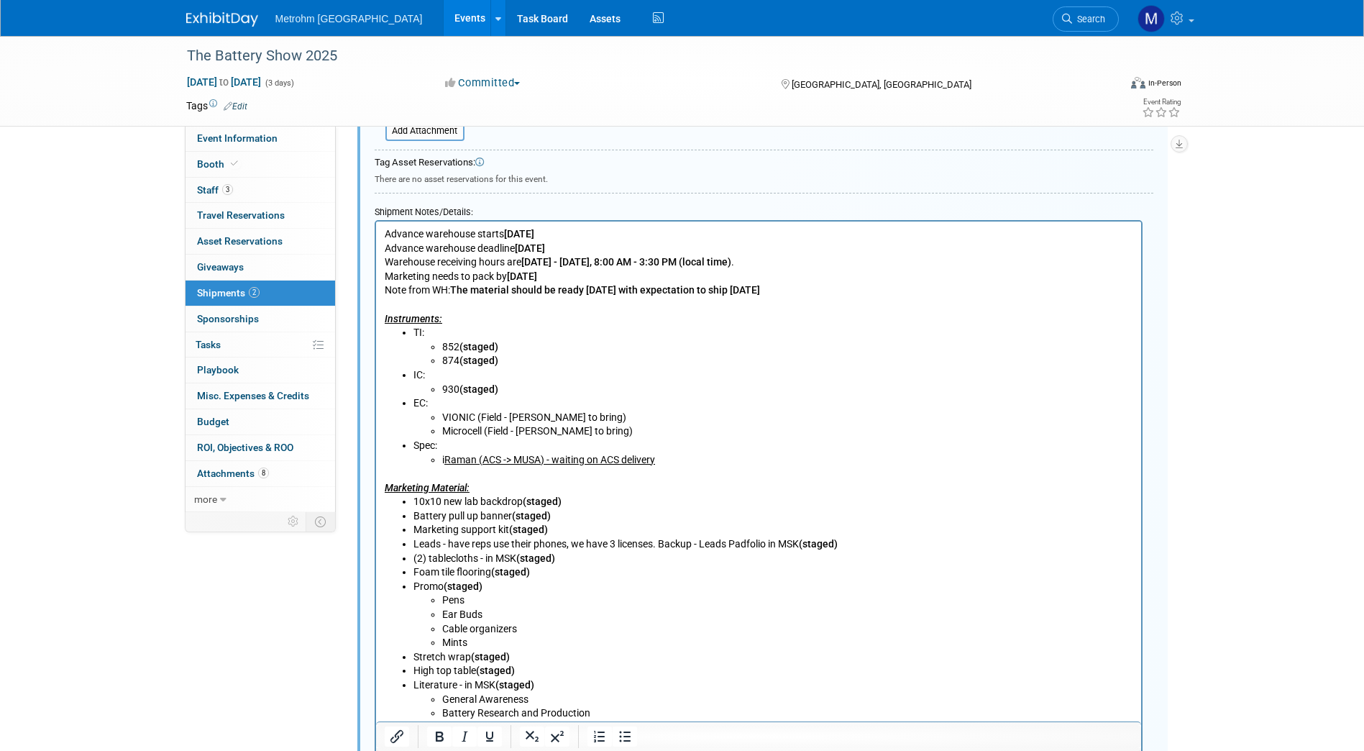
scroll to position [522, 0]
click at [644, 471] on p "Marketing Material:" at bounding box center [758, 480] width 749 height 28
drag, startPoint x: 670, startPoint y: 457, endPoint x: 441, endPoint y: 461, distance: 229.4
click at [442, 461] on li "i Raman (ACS -> MUSA) - waiting on ACS delivery" at bounding box center [787, 459] width 691 height 14
click at [639, 464] on li "i Raman (ACS -> MUSA) - waiting on ACS delivery" at bounding box center [787, 459] width 691 height 14
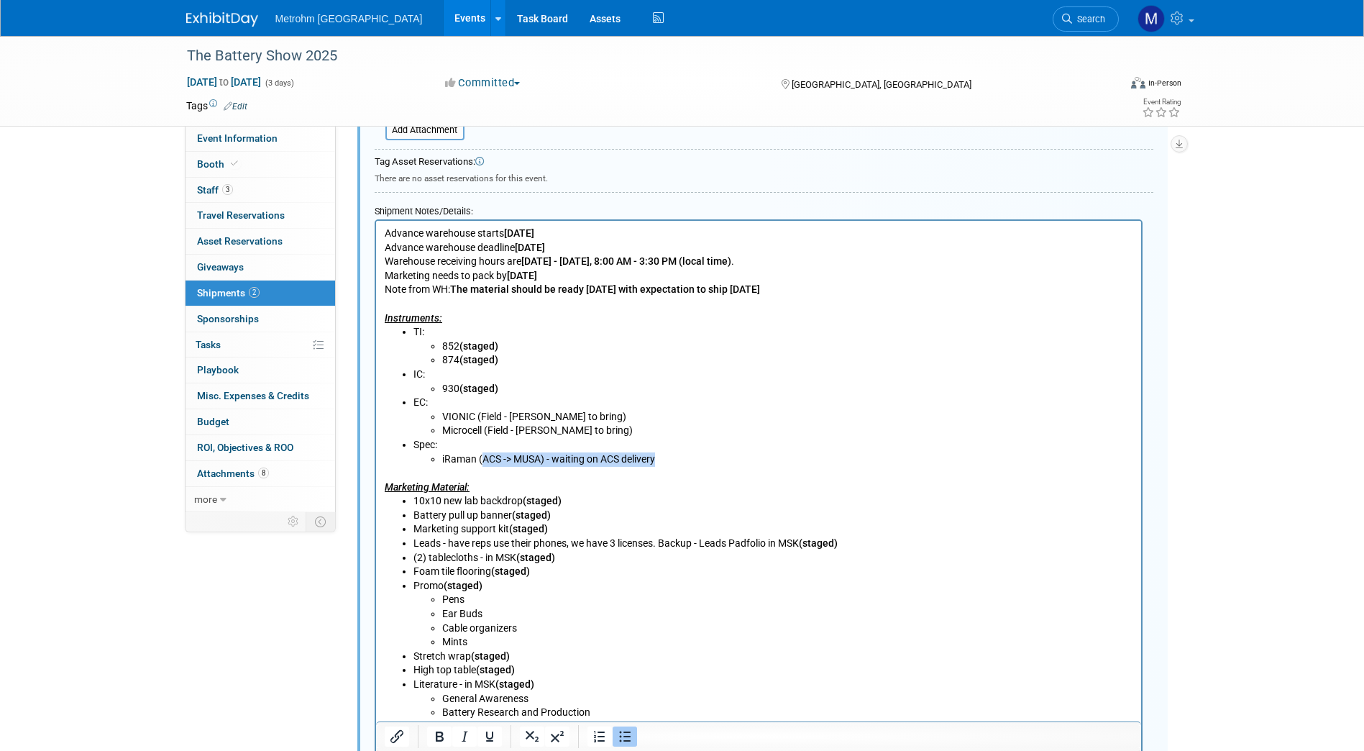
drag, startPoint x: 670, startPoint y: 457, endPoint x: 480, endPoint y: 459, distance: 189.9
click at [480, 459] on li "i Raman (ACS -> MUSA) - waiting on ACS delivery" at bounding box center [787, 459] width 691 height 14
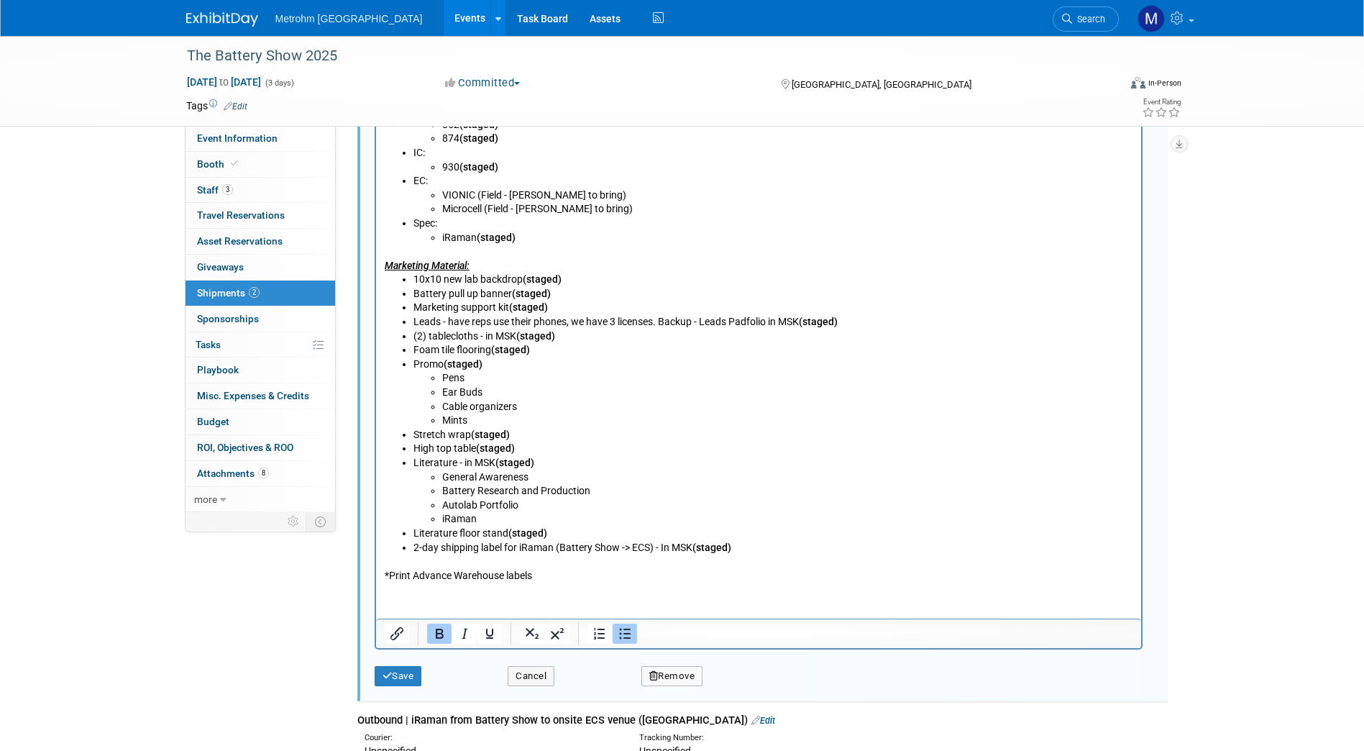
scroll to position [745, 0]
click at [414, 679] on button "Save" at bounding box center [398, 674] width 47 height 20
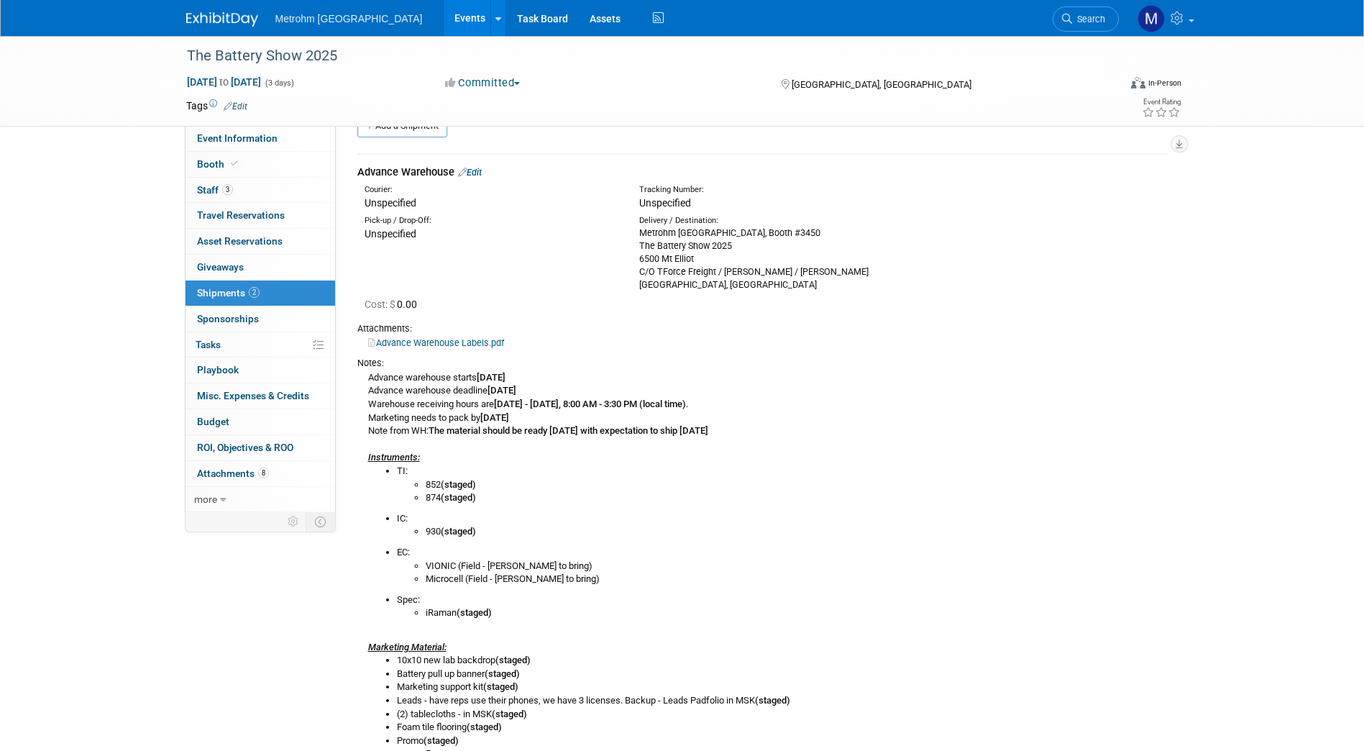
scroll to position [0, 0]
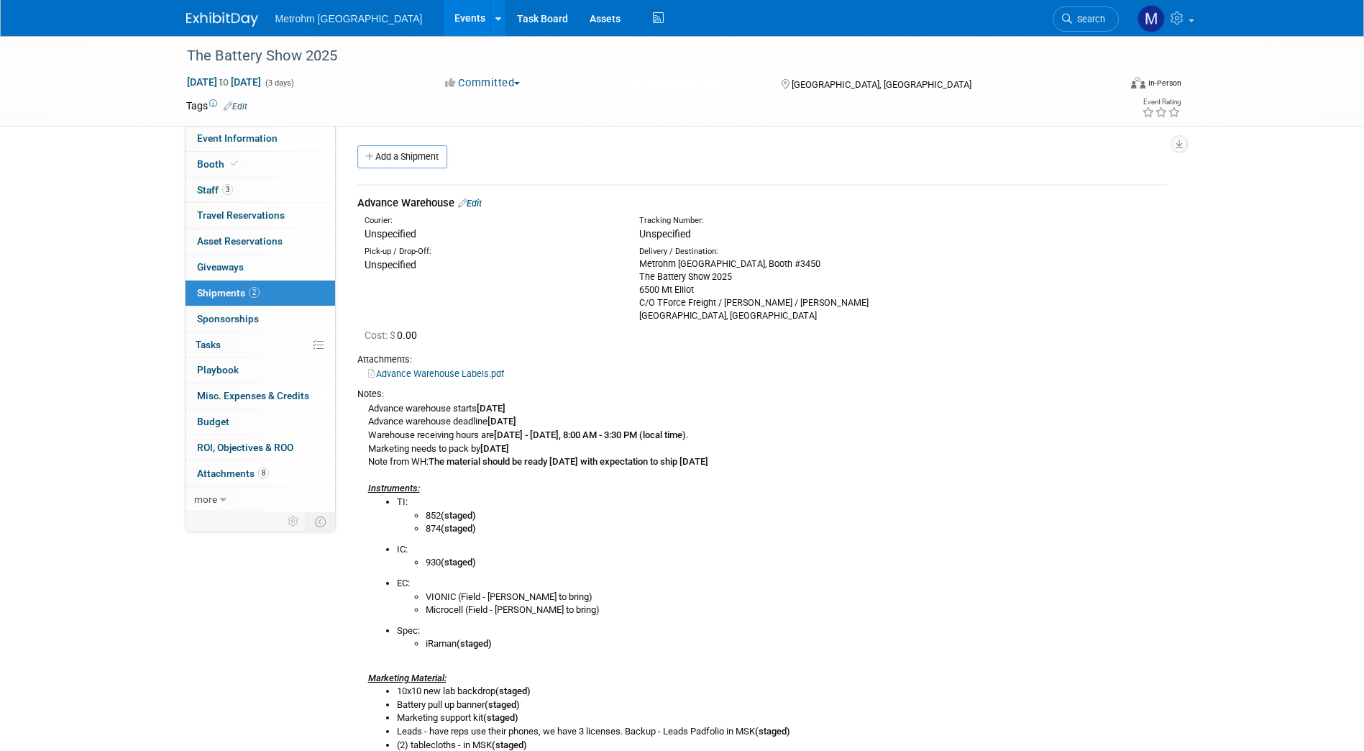
click at [480, 209] on div "Advance Warehouse Edit" at bounding box center [762, 203] width 810 height 15
click at [476, 201] on link "Edit" at bounding box center [470, 203] width 24 height 11
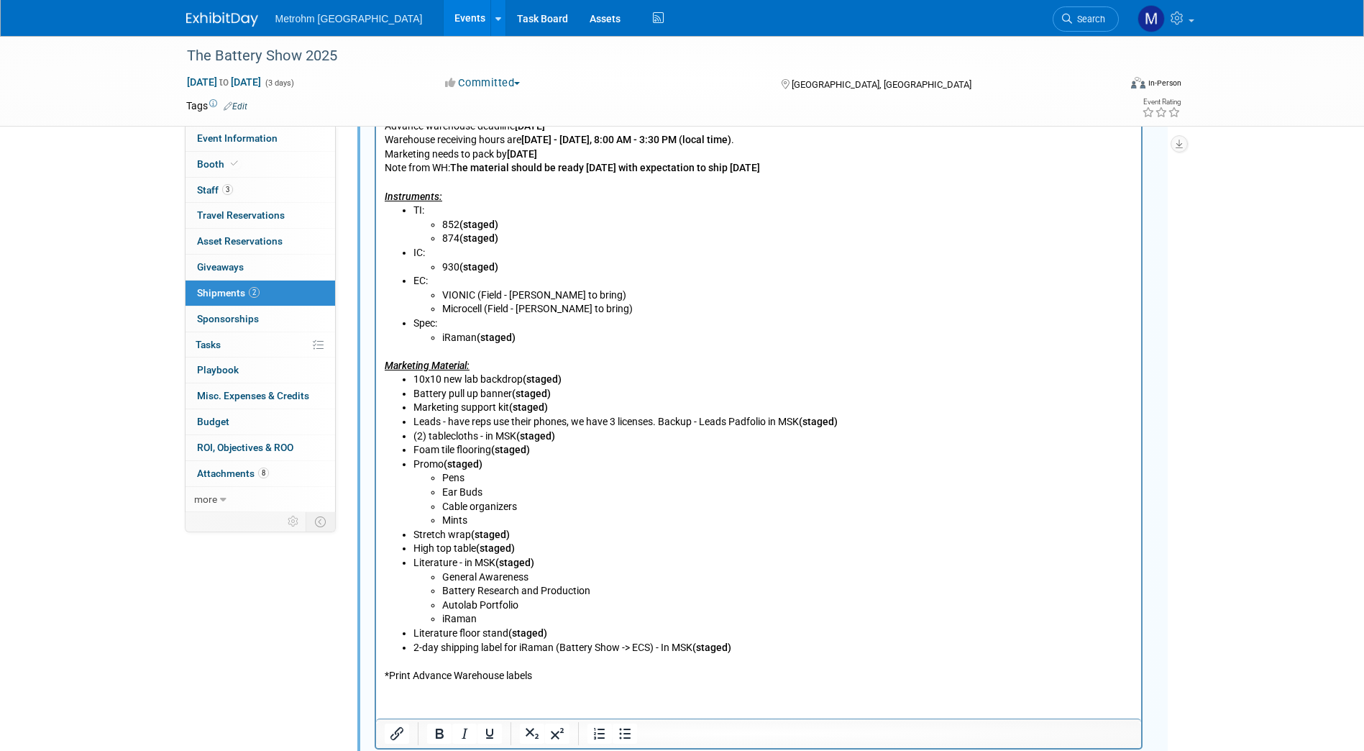
scroll to position [645, 0]
click at [674, 650] on li "2-day shipping label for iRaman (Battery Show -> ECS) - In MSK (staged)" at bounding box center [773, 646] width 720 height 14
click at [690, 645] on li "2-day shipping label for iRaman (Battery Show -> ECS) - In MSK (staged)" at bounding box center [773, 646] width 720 height 14
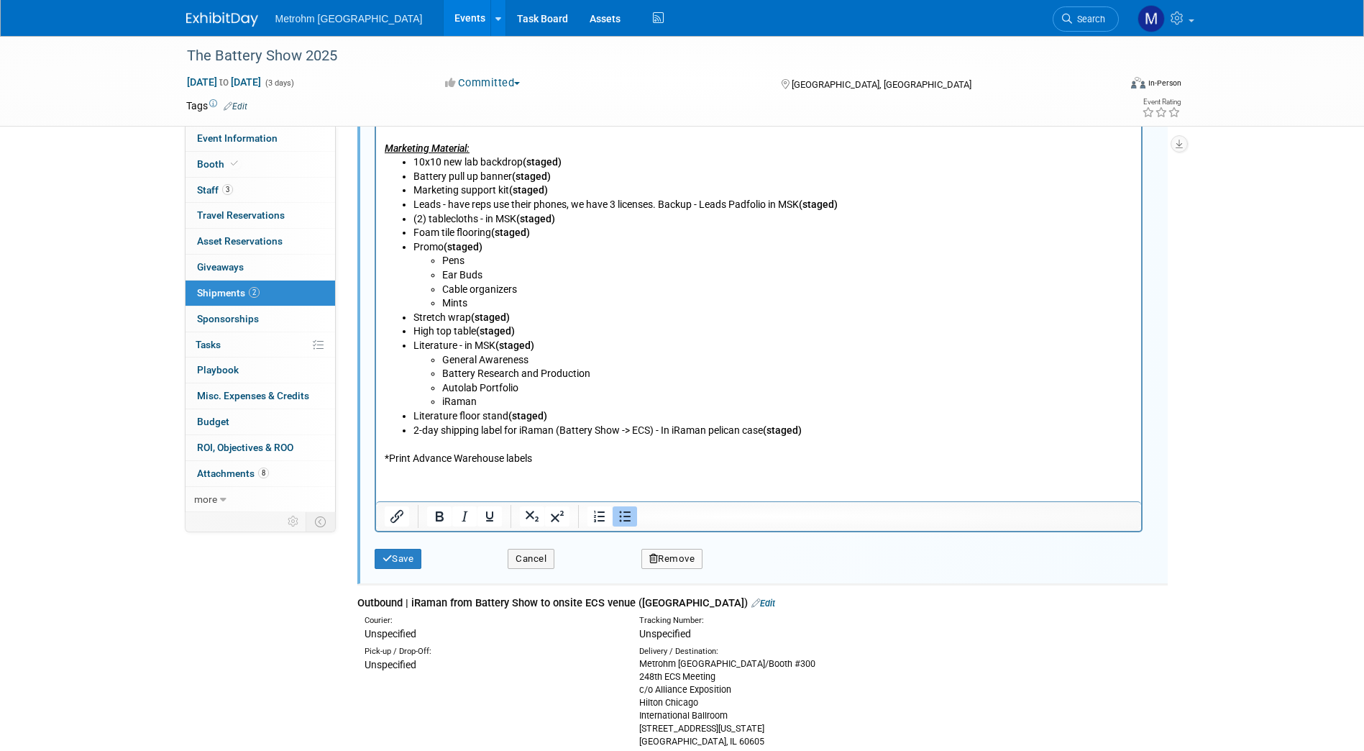
scroll to position [863, 0]
click at [412, 557] on button "Save" at bounding box center [398, 556] width 47 height 20
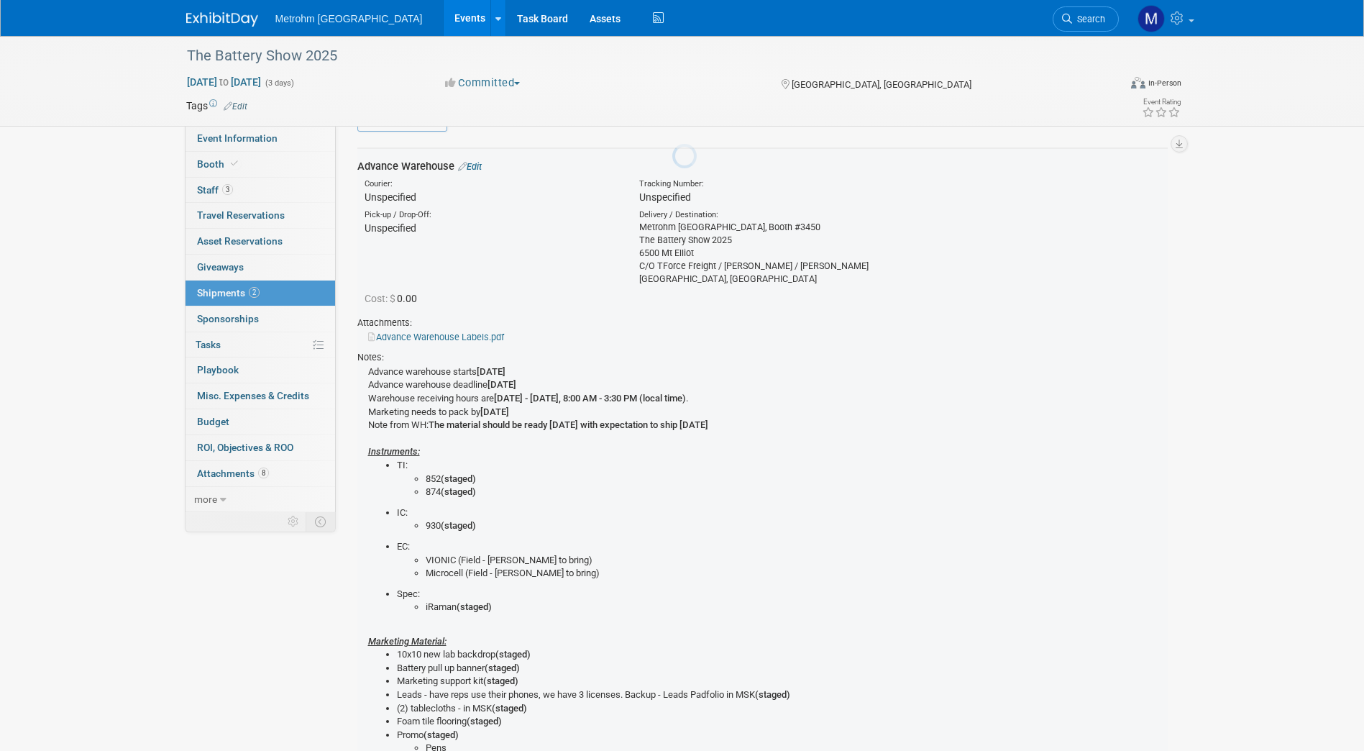
scroll to position [22, 0]
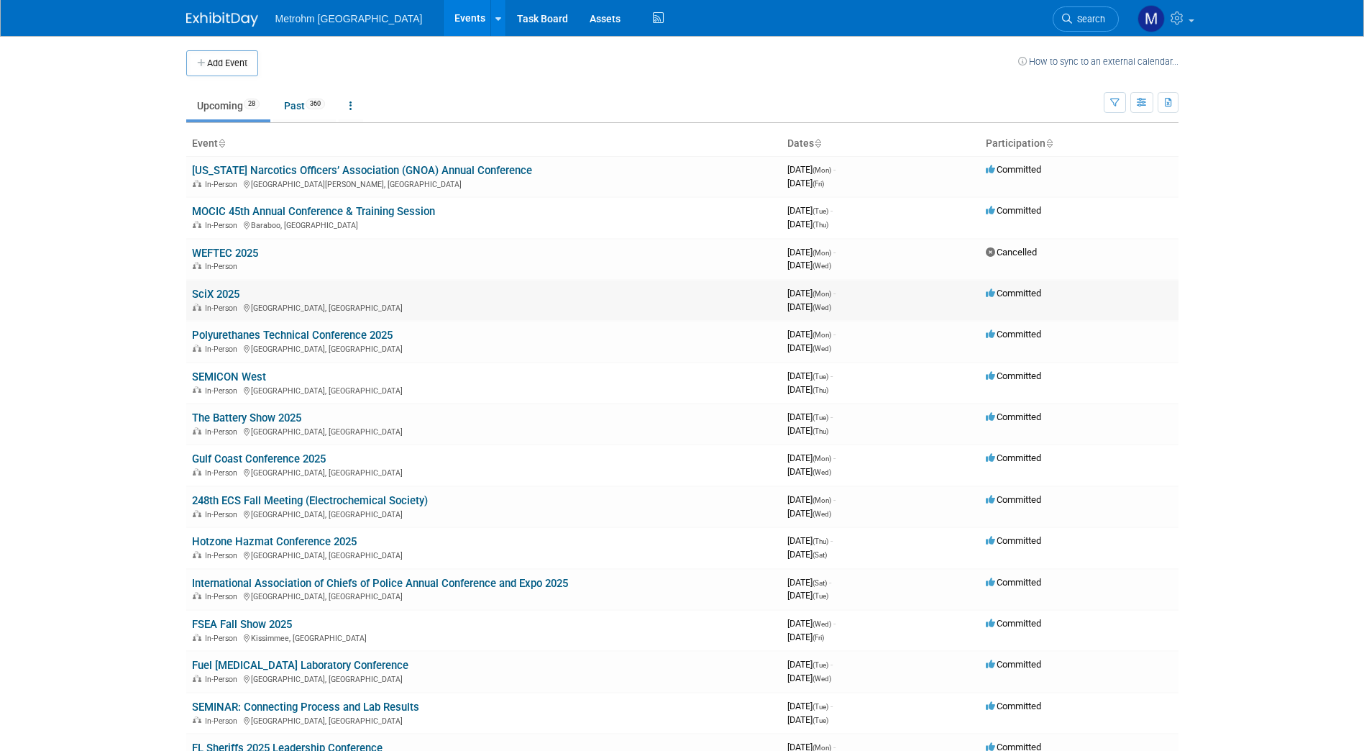
click at [216, 295] on link "SciX 2025" at bounding box center [215, 294] width 47 height 13
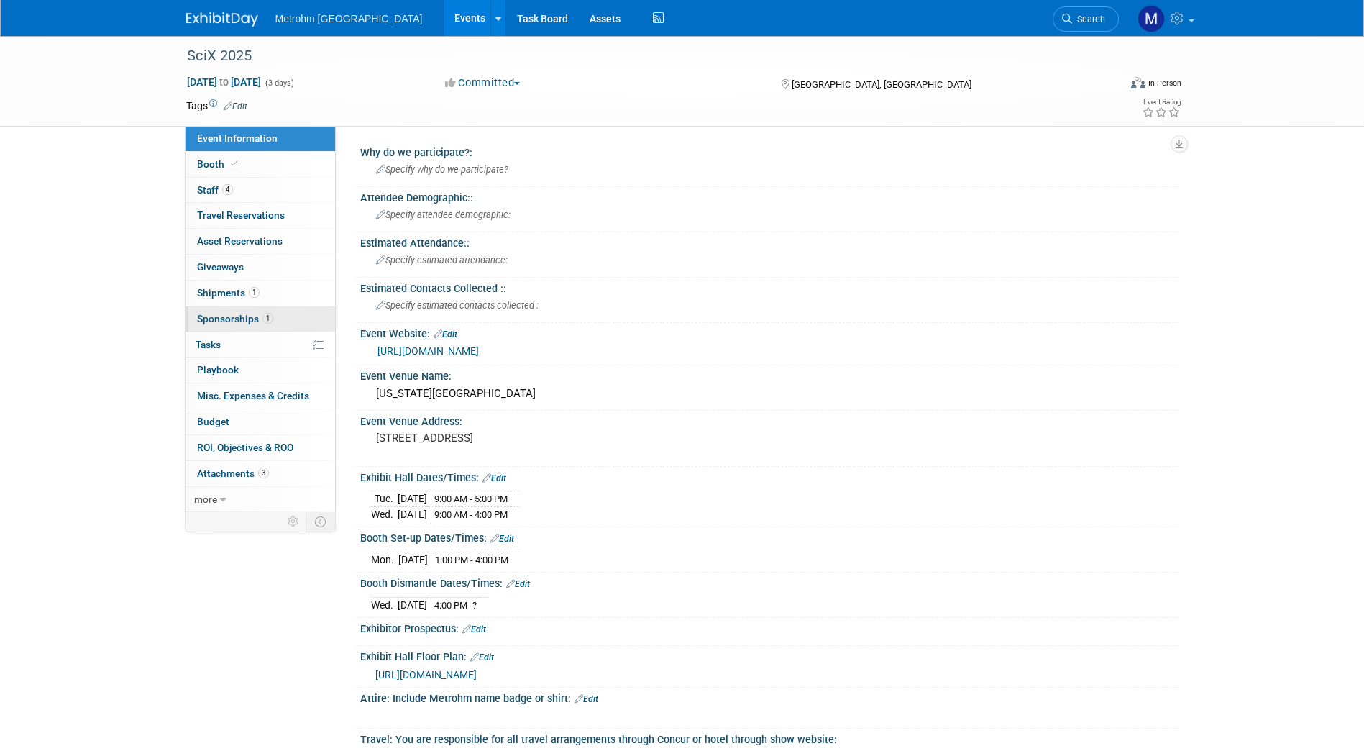
click at [278, 314] on link "1 Sponsorships 1" at bounding box center [261, 318] width 150 height 25
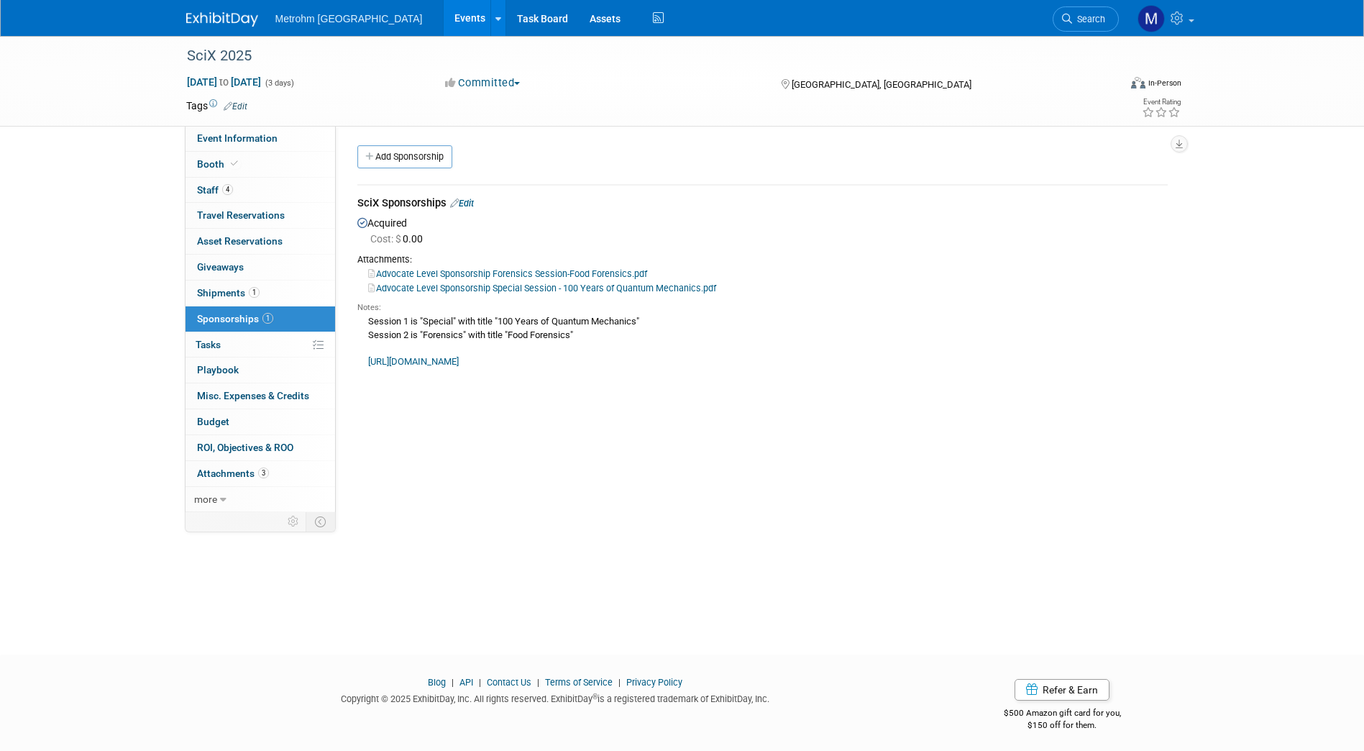
scroll to position [4, 0]
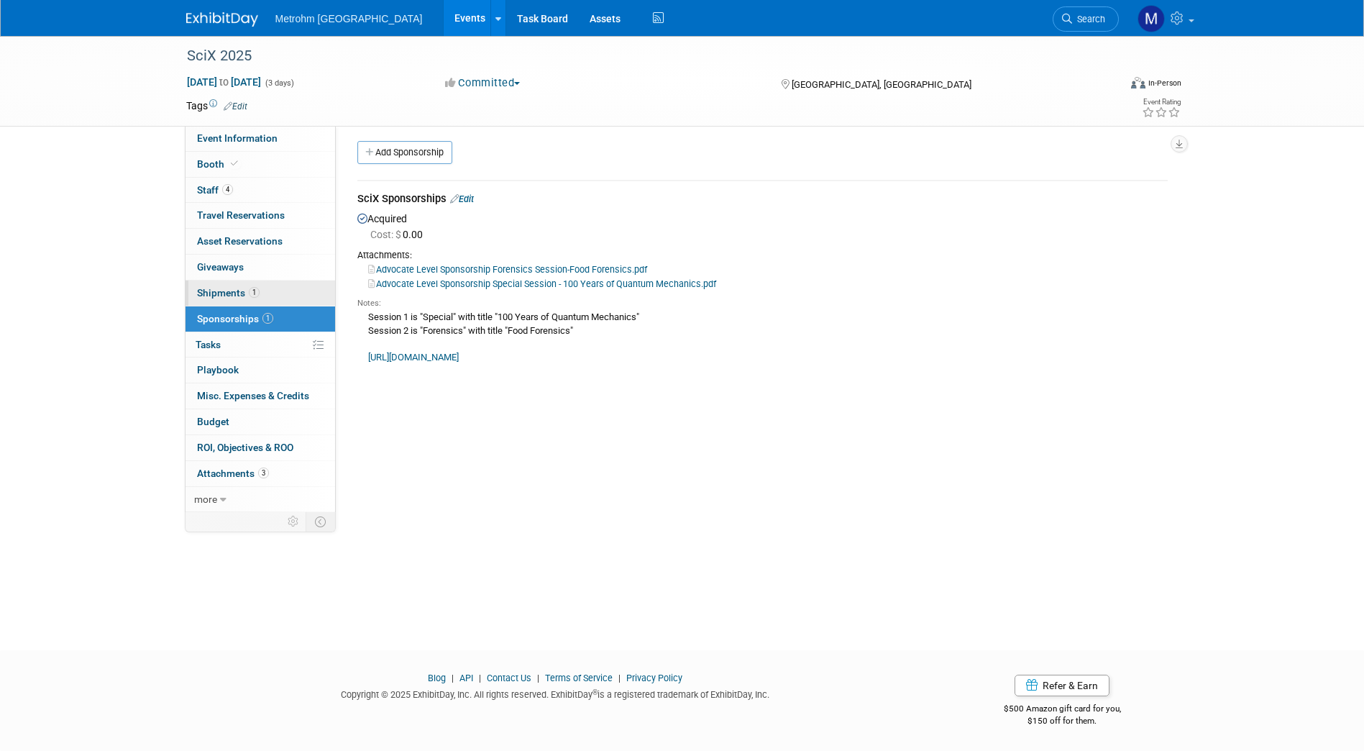
click at [267, 292] on link "1 Shipments 1" at bounding box center [261, 292] width 150 height 25
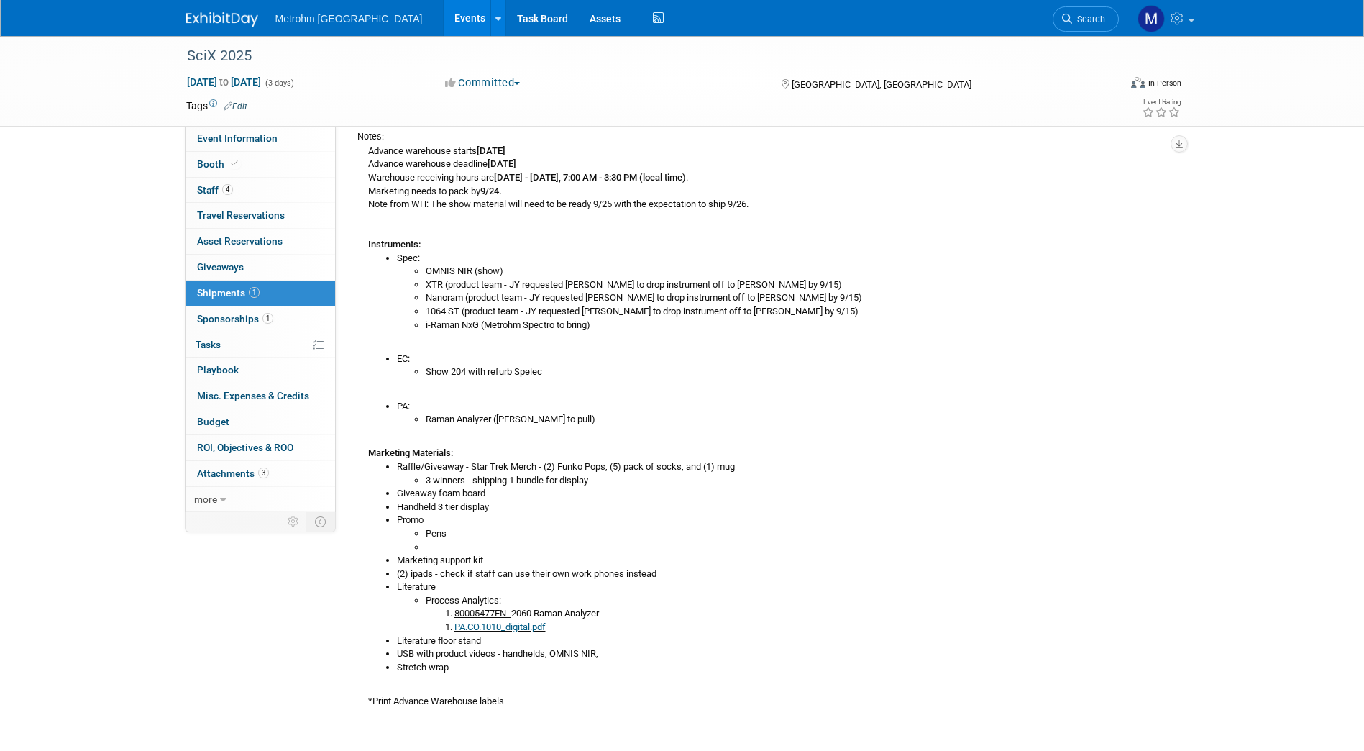
scroll to position [258, 0]
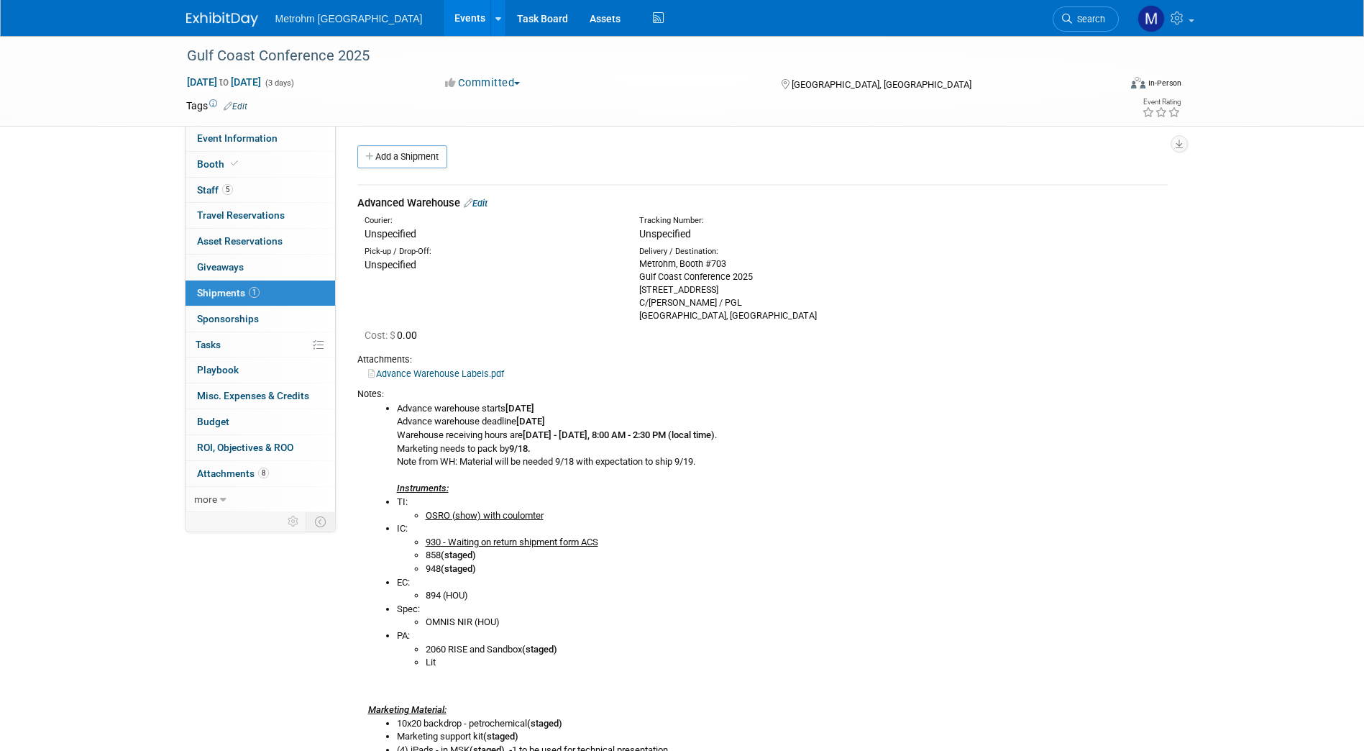
click at [483, 205] on link "Edit" at bounding box center [476, 203] width 24 height 11
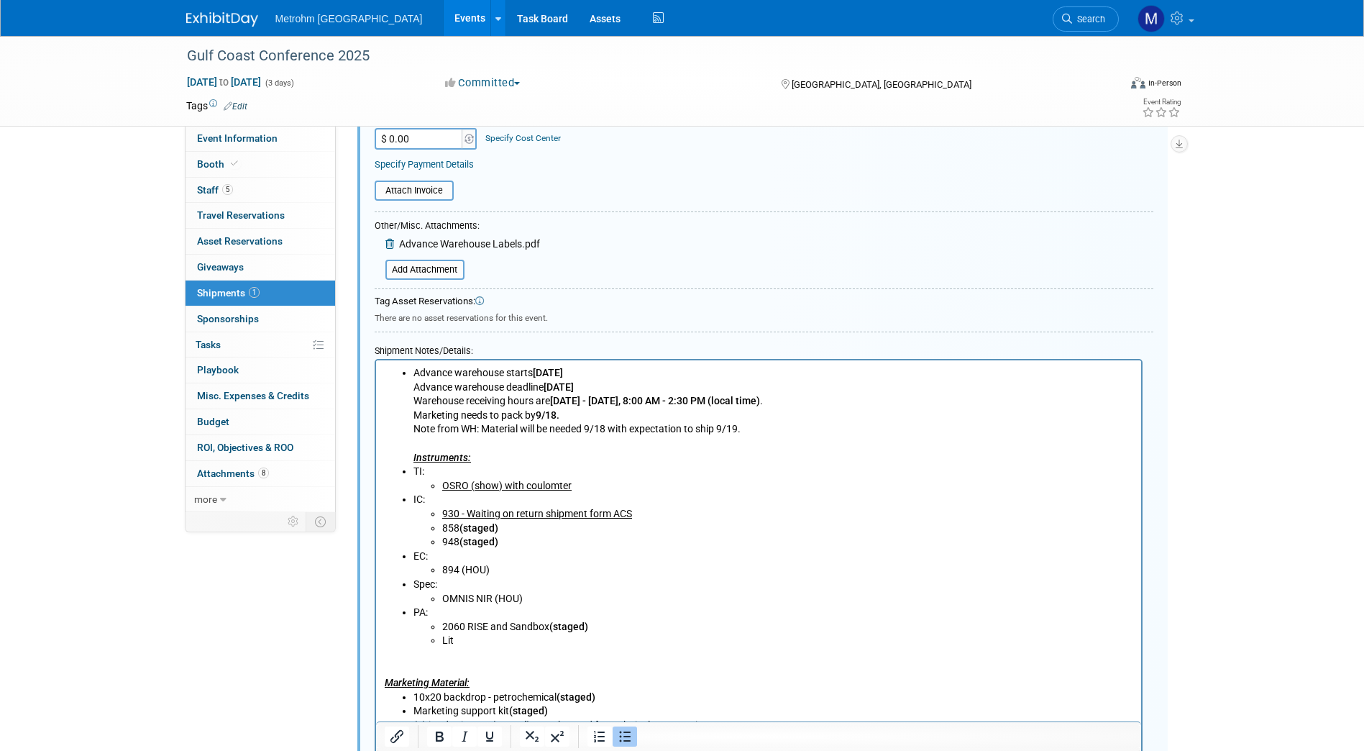
scroll to position [383, 0]
drag, startPoint x: 641, startPoint y: 511, endPoint x: 518, endPoint y: 511, distance: 123.0
click at [518, 511] on li "930 - Waiting on return shipment form ACS" at bounding box center [787, 513] width 691 height 14
click at [706, 584] on li "Spec: OMNIS NIR (HOU)" at bounding box center [773, 591] width 720 height 28
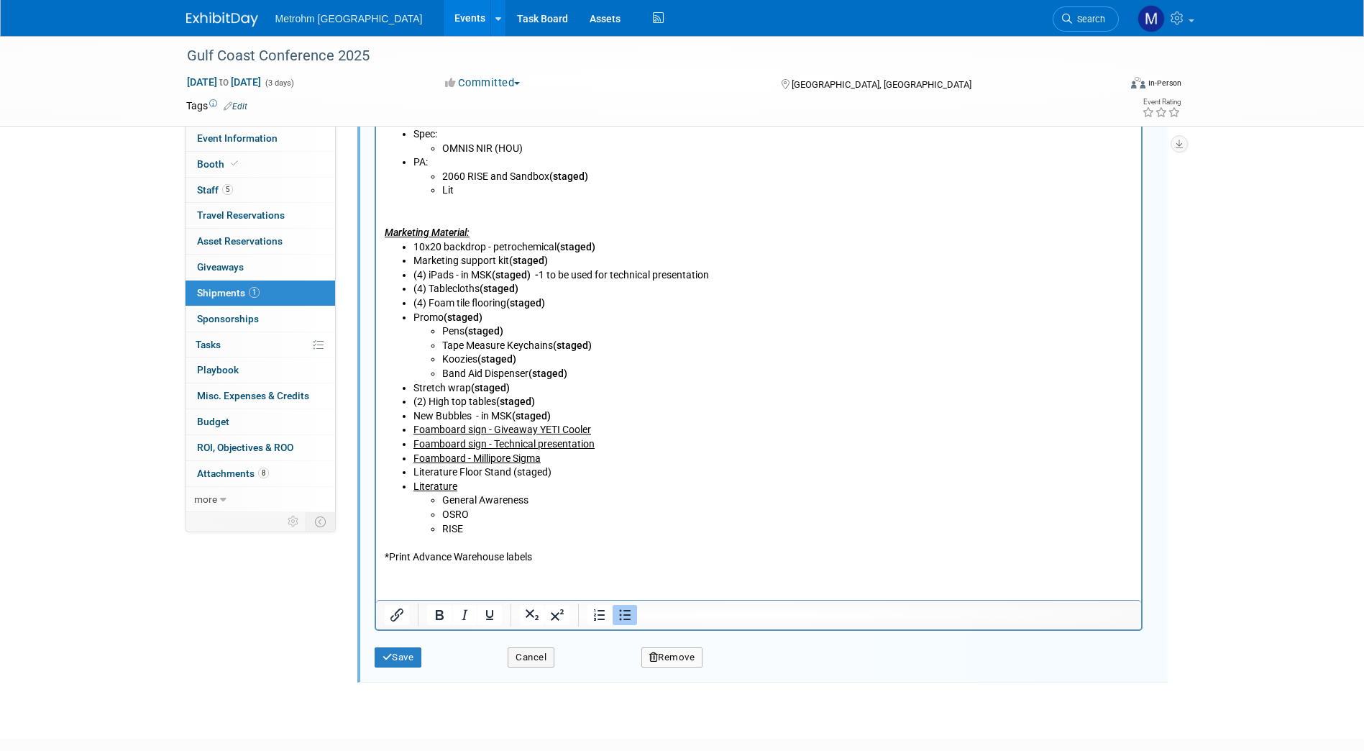
scroll to position [836, 0]
click at [403, 649] on button "Save" at bounding box center [398, 654] width 47 height 20
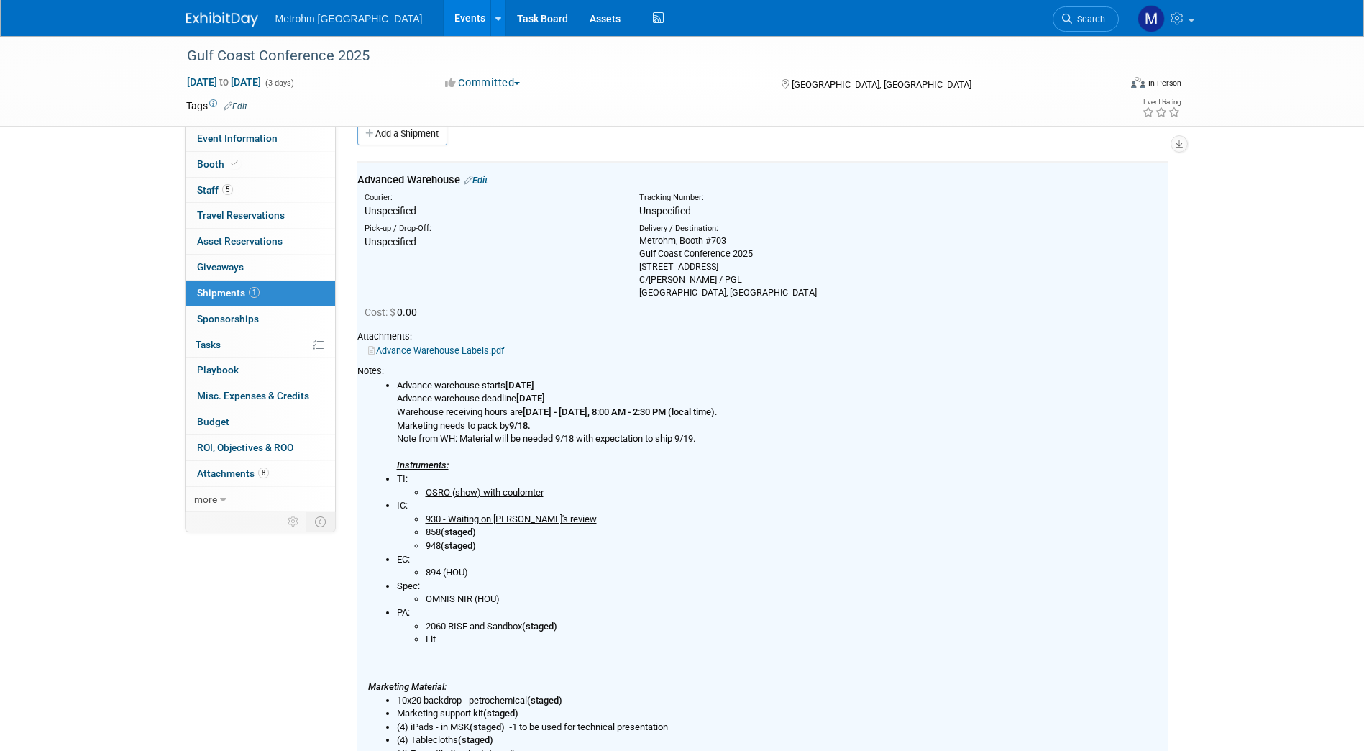
scroll to position [22, 0]
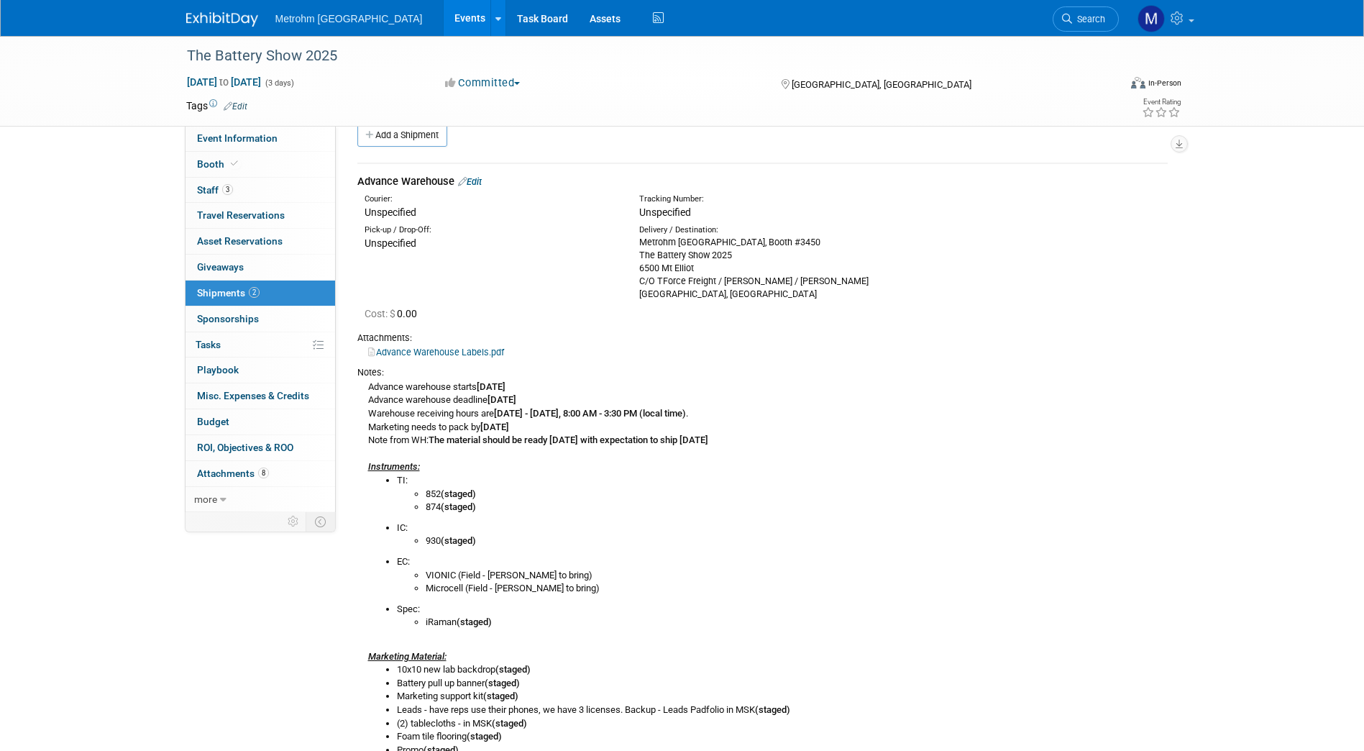
drag, startPoint x: 741, startPoint y: 293, endPoint x: 636, endPoint y: 246, distance: 115.2
click at [636, 246] on div "Delivery / Destination: Metrohm USA, Booth #3450 The Battery Show 2025 6500 Mt …" at bounding box center [765, 262] width 275 height 76
copy div "Metrohm [GEOGRAPHIC_DATA], Booth #3450 The Battery Show 2025 6500 Mt Elliot C/O…"
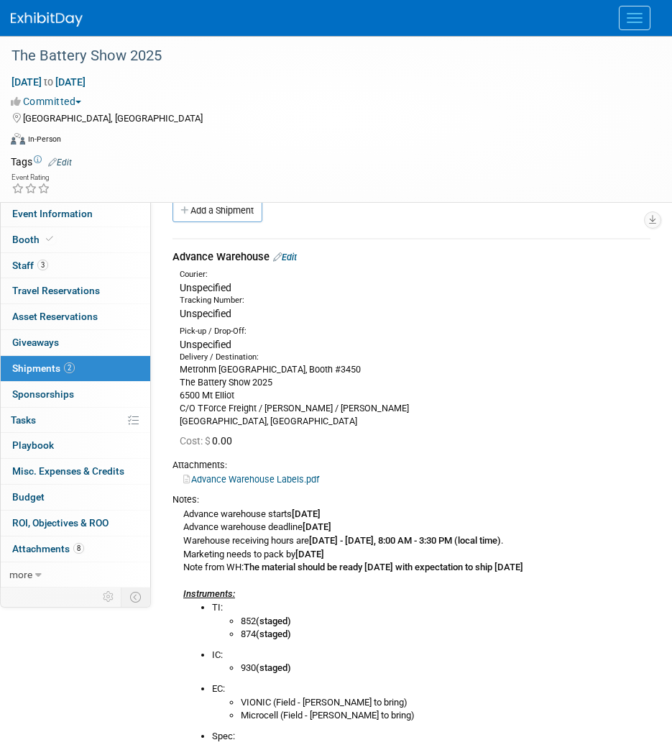
click at [444, 394] on div "Metrohm [GEOGRAPHIC_DATA], Booth #3450 The Battery Show 2025 6500 Mt Elliot C/O…" at bounding box center [415, 395] width 471 height 65
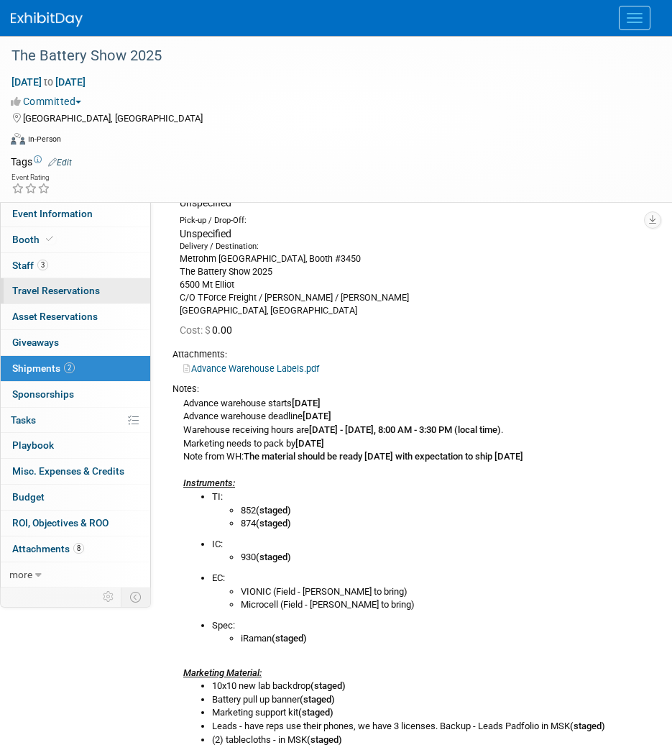
scroll to position [132, 0]
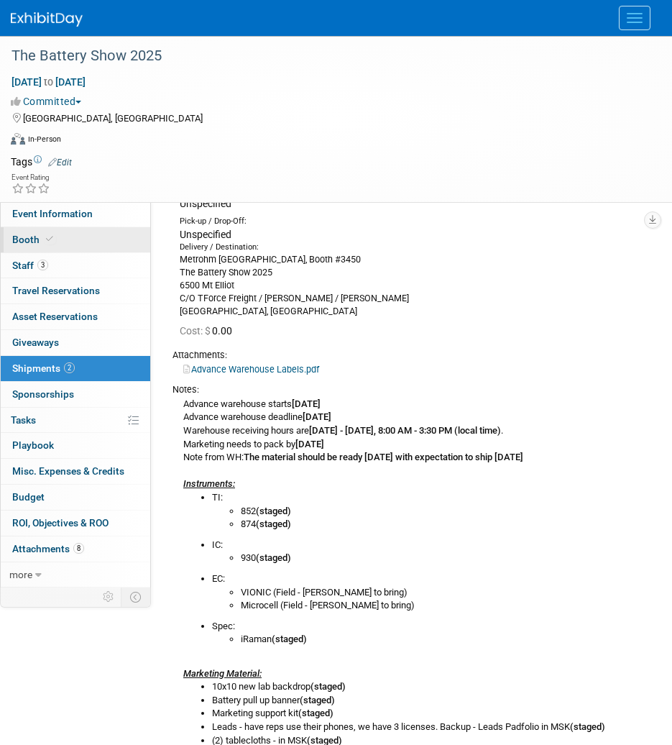
click at [83, 249] on link "Booth" at bounding box center [76, 239] width 150 height 25
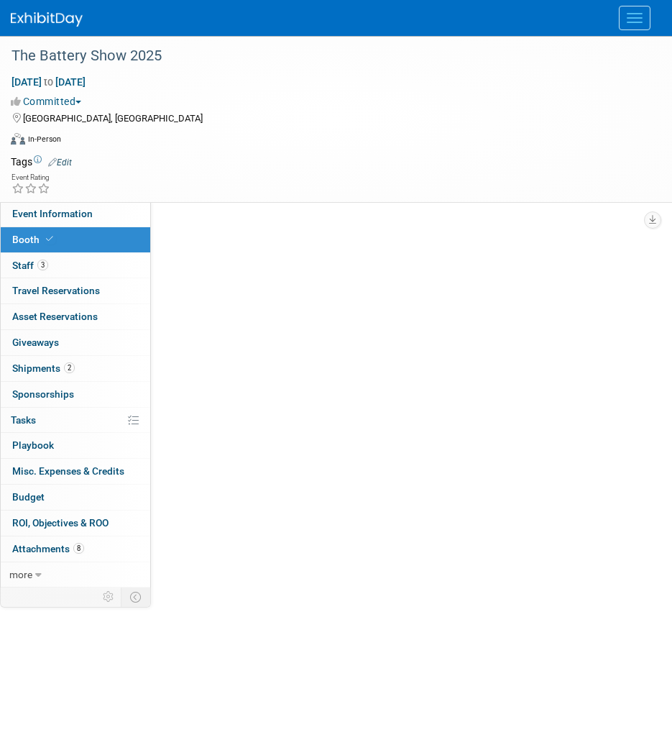
scroll to position [0, 0]
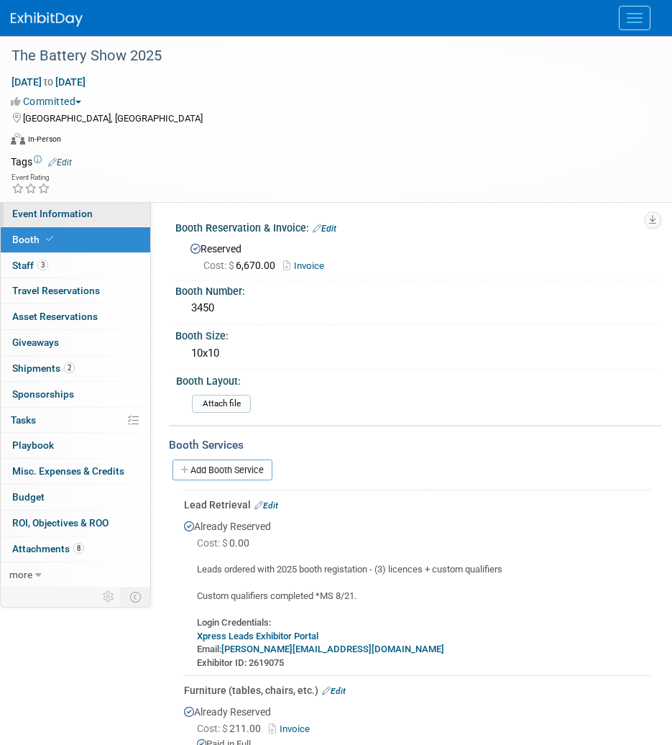
click at [46, 209] on span "Event Information" at bounding box center [52, 214] width 81 height 12
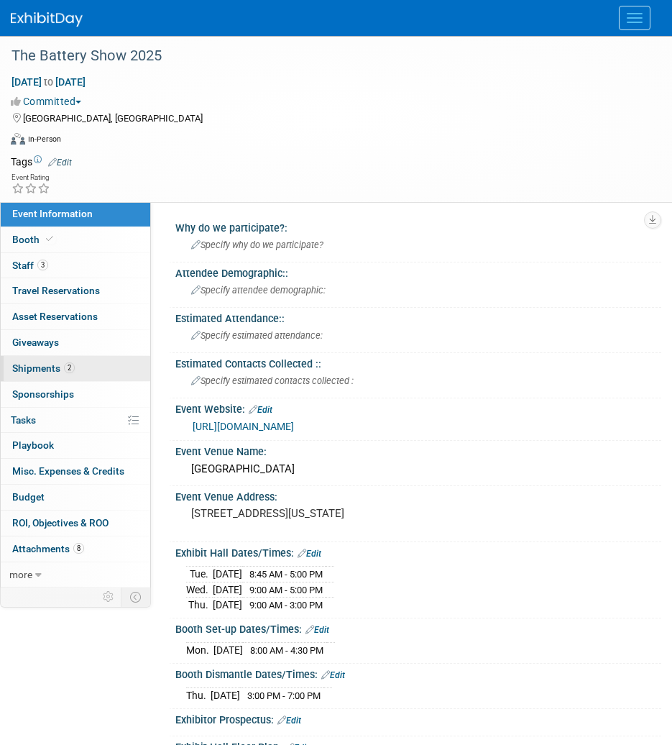
click at [72, 368] on span "2" at bounding box center [69, 367] width 11 height 11
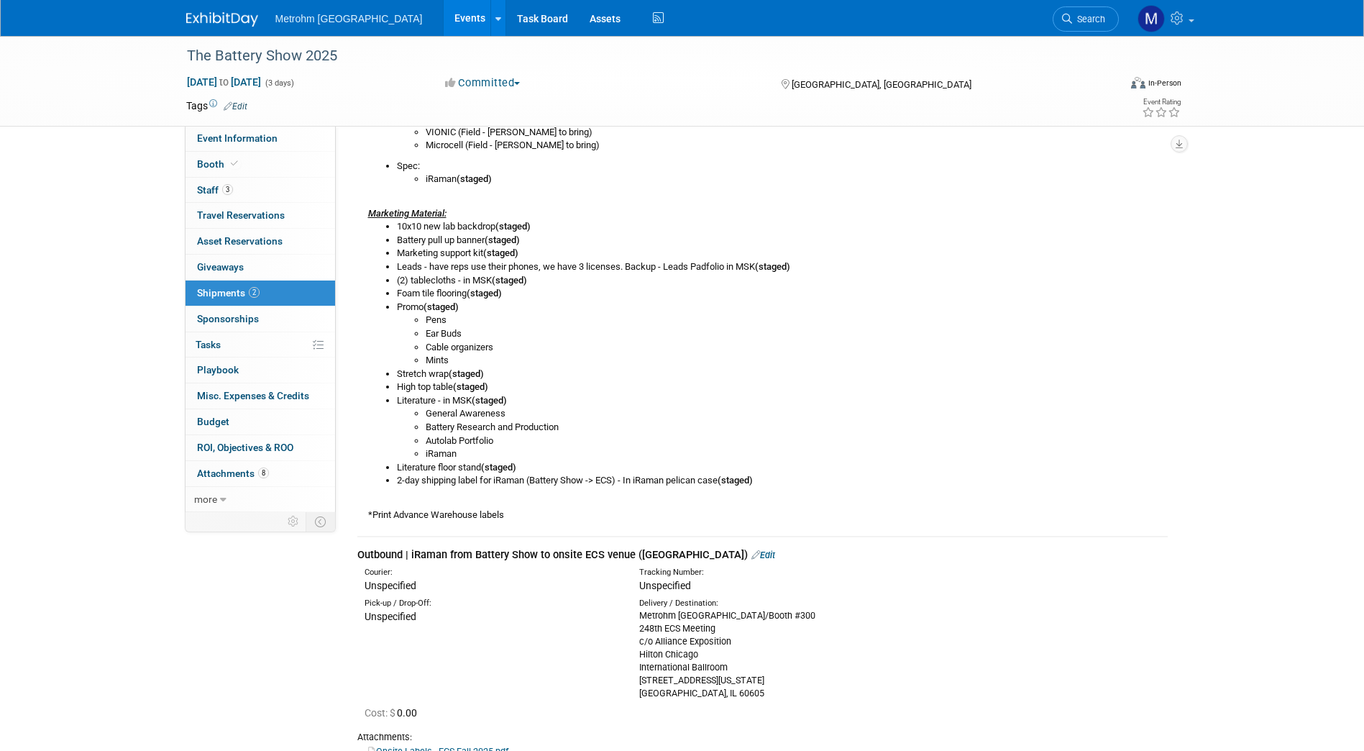
scroll to position [466, 0]
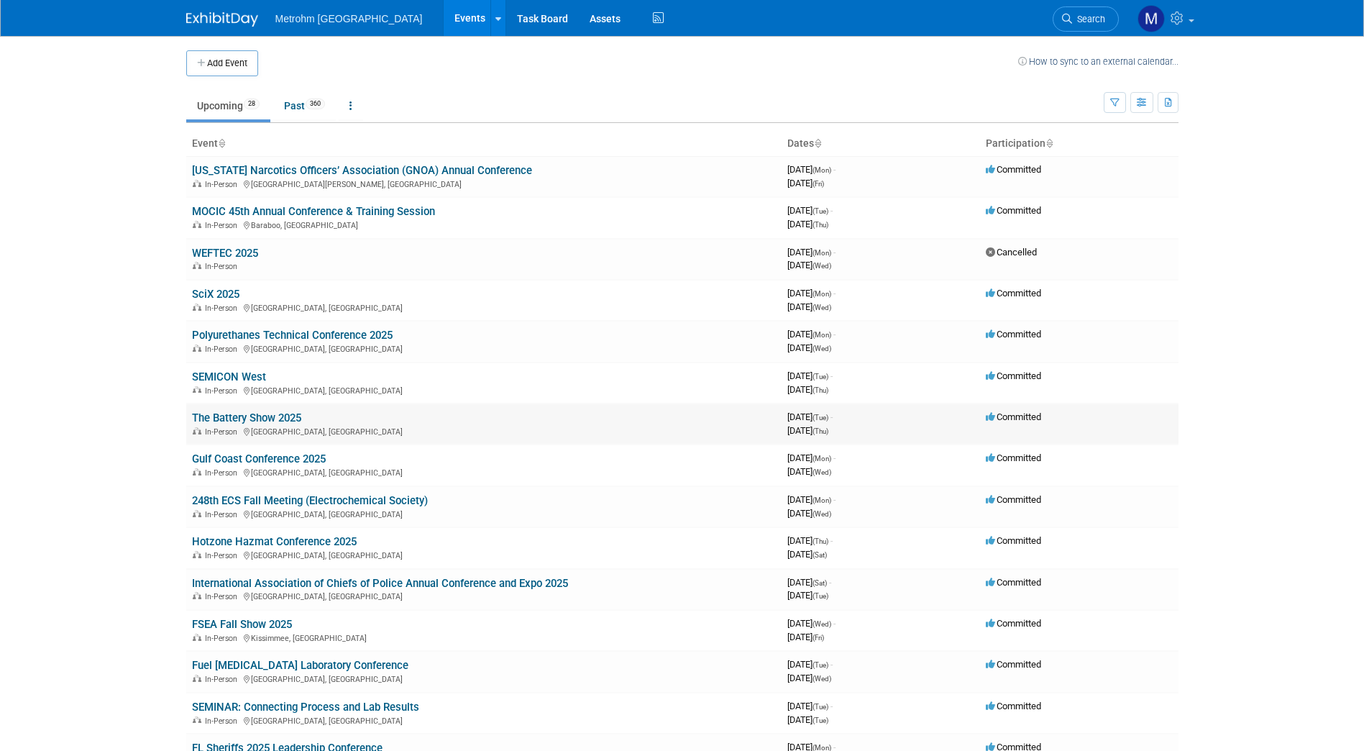
click at [243, 421] on link "The Battery Show 2025" at bounding box center [246, 417] width 109 height 13
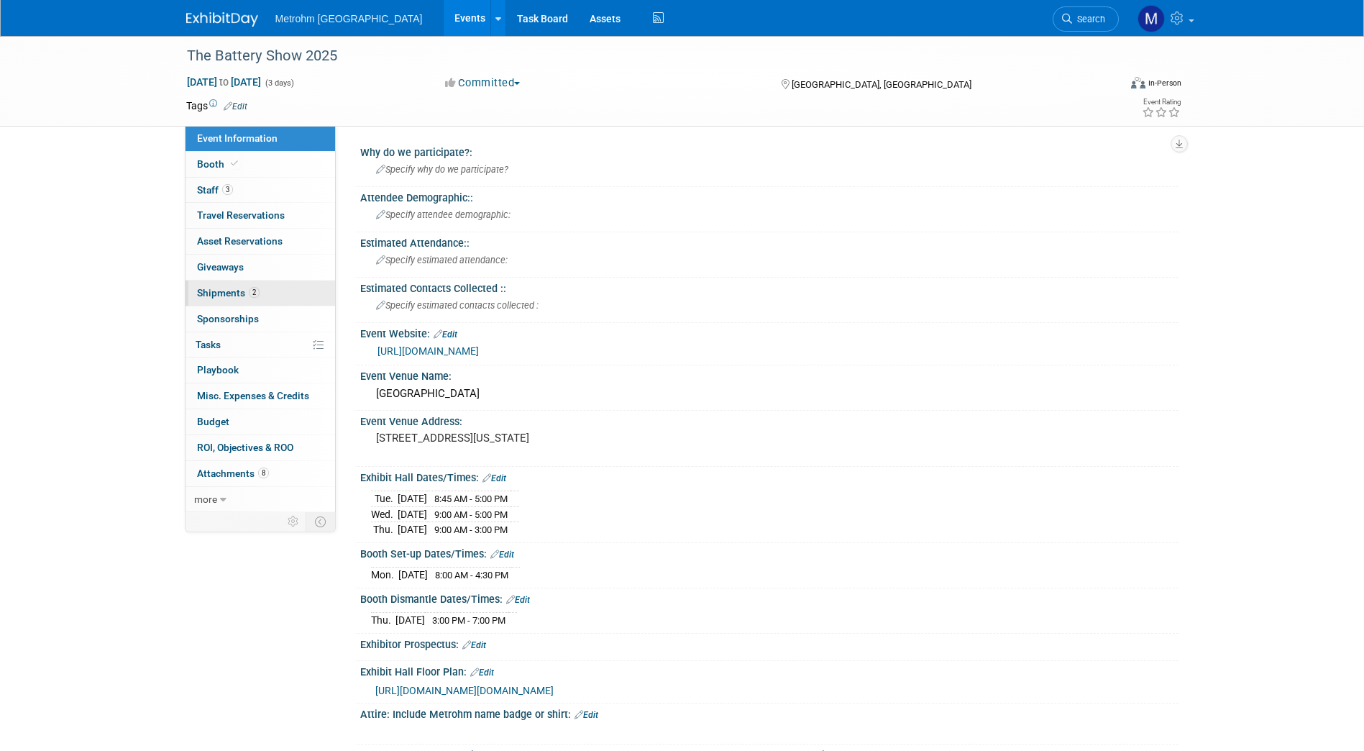
click at [273, 290] on link "2 Shipments 2" at bounding box center [261, 292] width 150 height 25
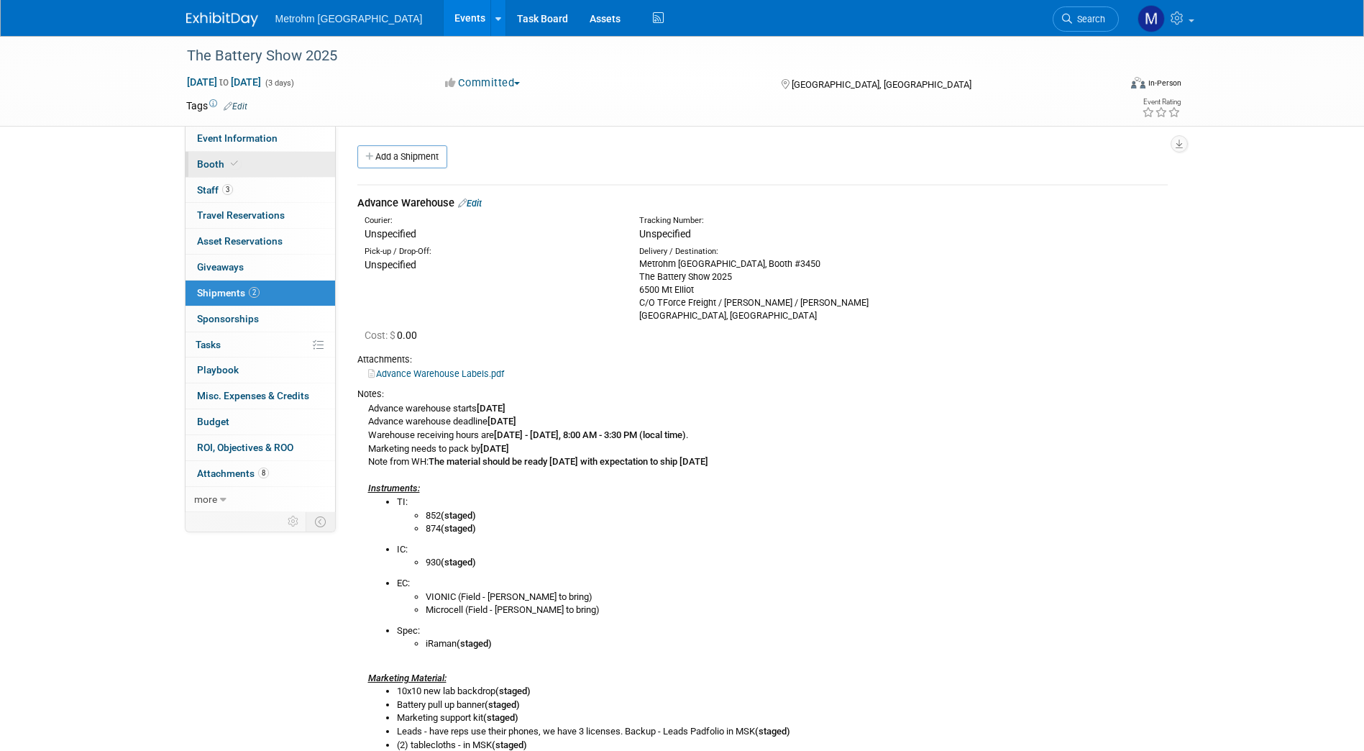
click at [257, 172] on link "Booth" at bounding box center [261, 164] width 150 height 25
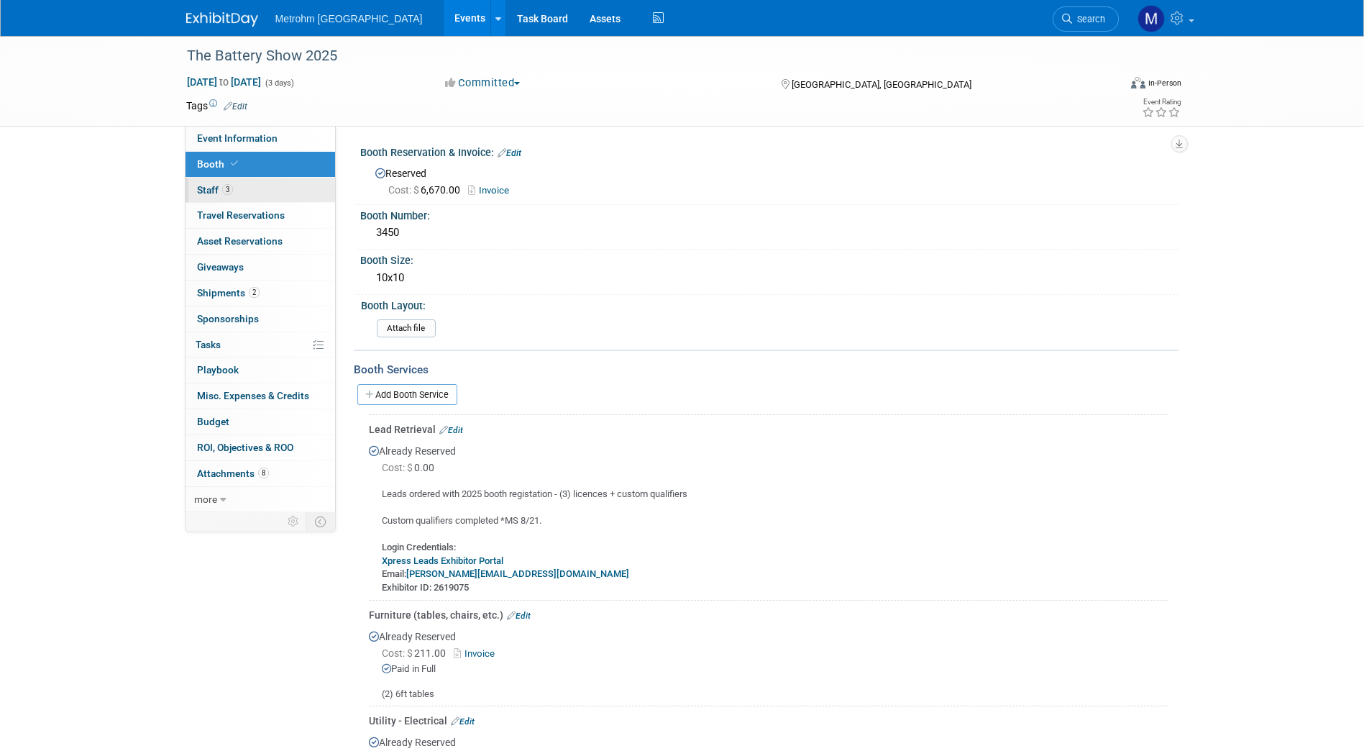
click at [273, 189] on link "3 Staff 3" at bounding box center [261, 190] width 150 height 25
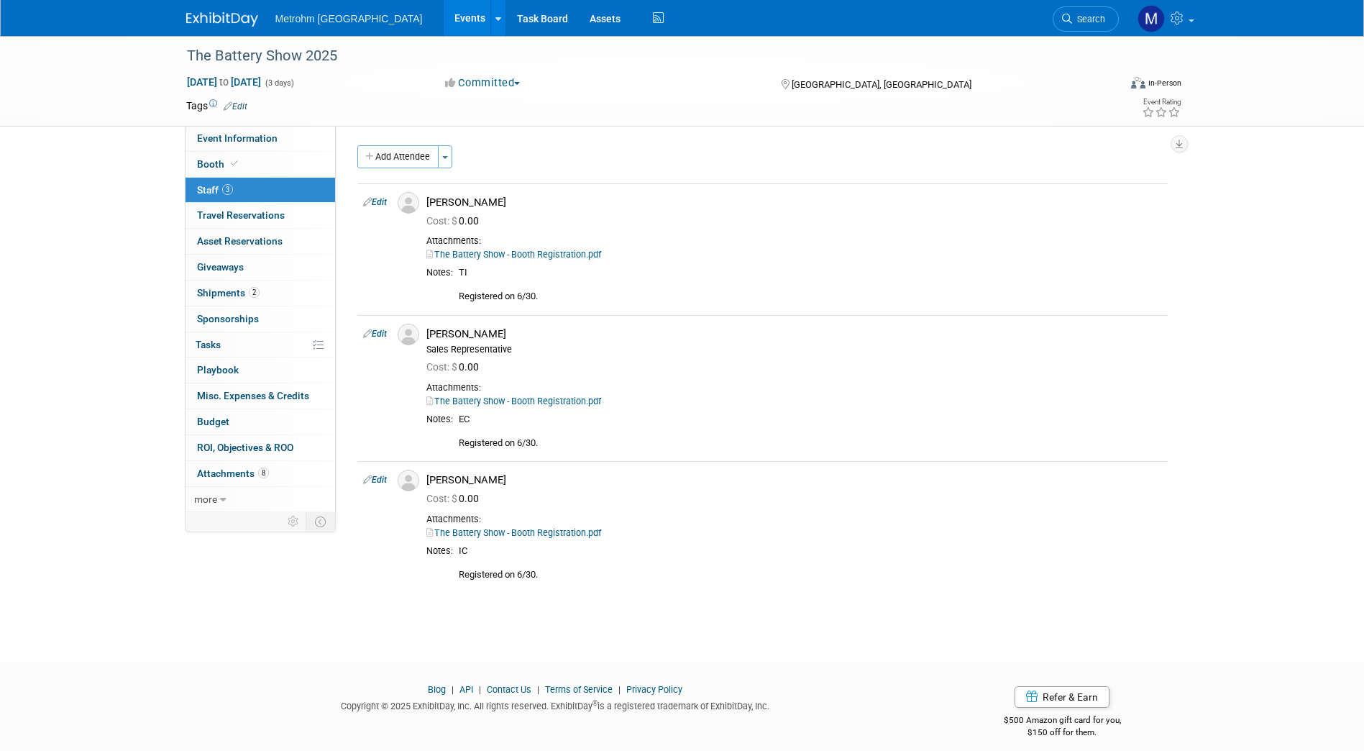
click at [226, 6] on div at bounding box center [230, 13] width 89 height 27
click at [216, 24] on img at bounding box center [222, 19] width 72 height 14
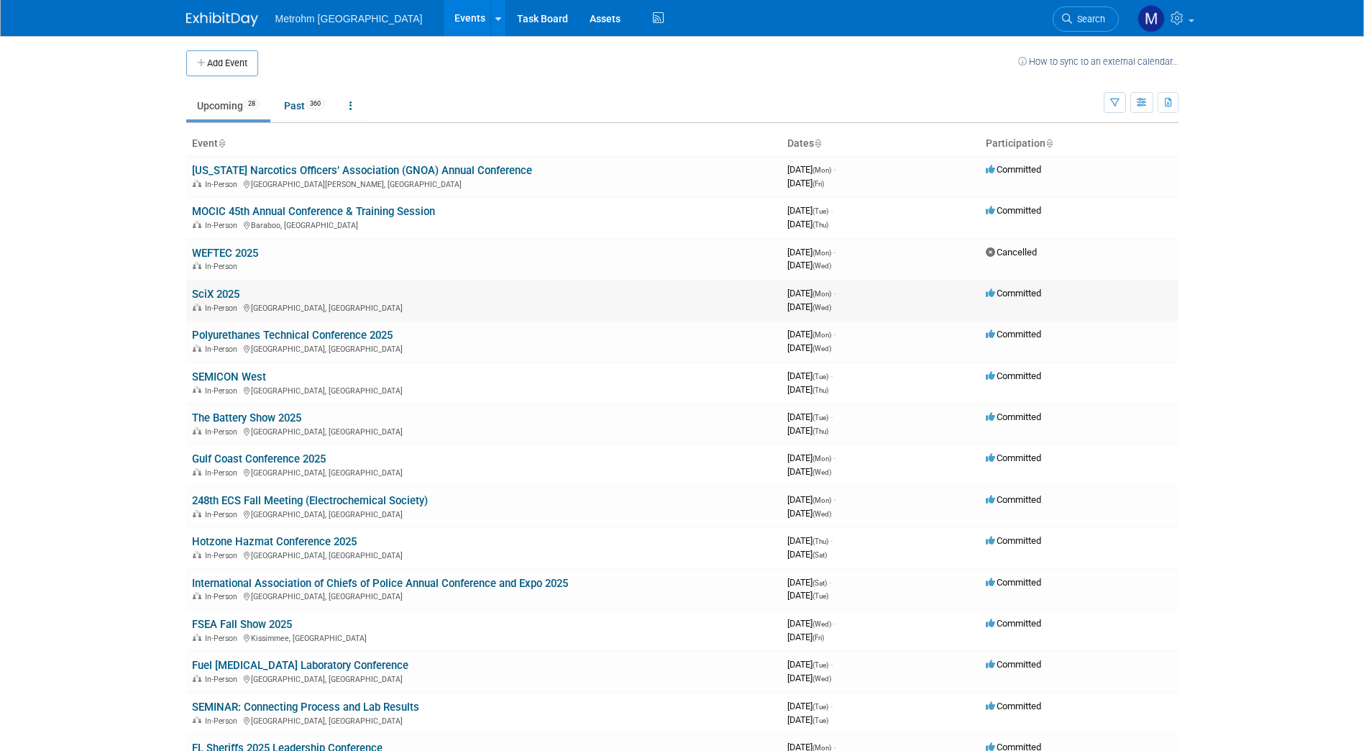
click at [231, 297] on link "SciX 2025" at bounding box center [215, 294] width 47 height 13
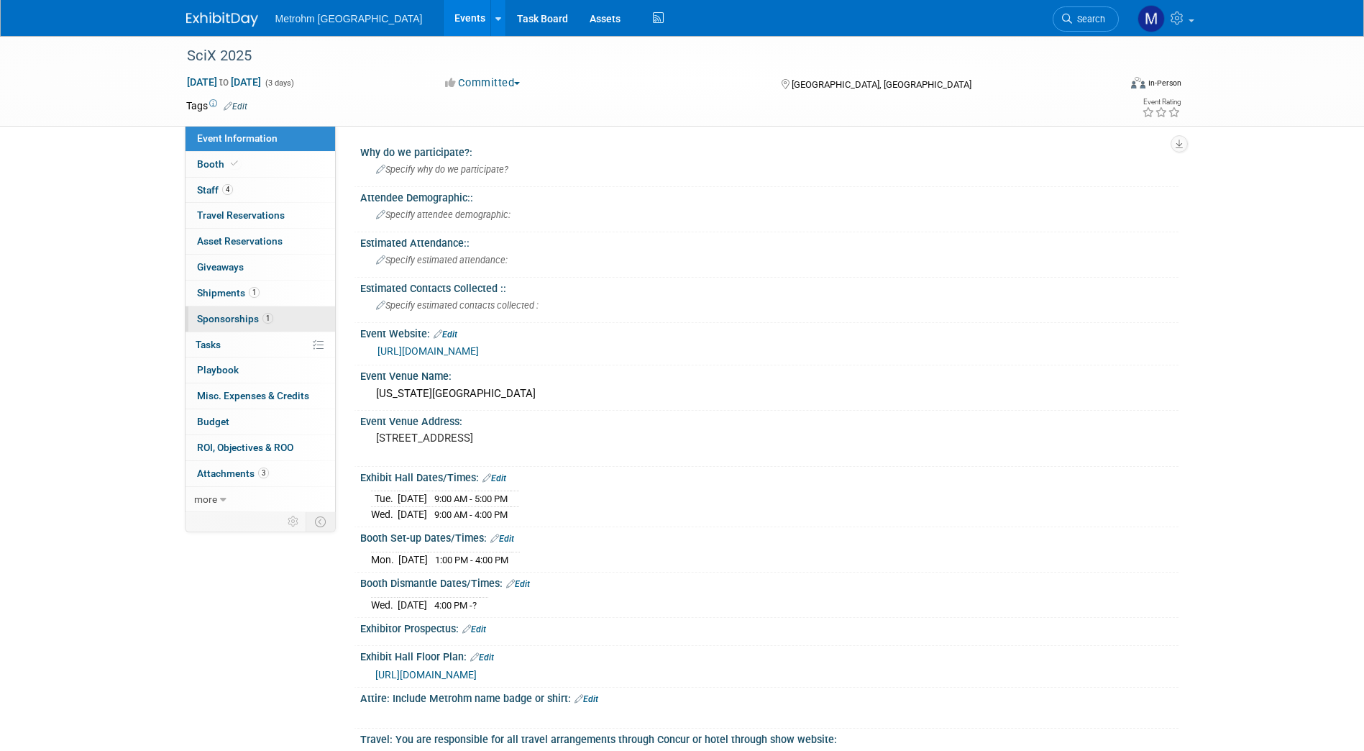
click at [284, 317] on link "1 Sponsorships 1" at bounding box center [261, 318] width 150 height 25
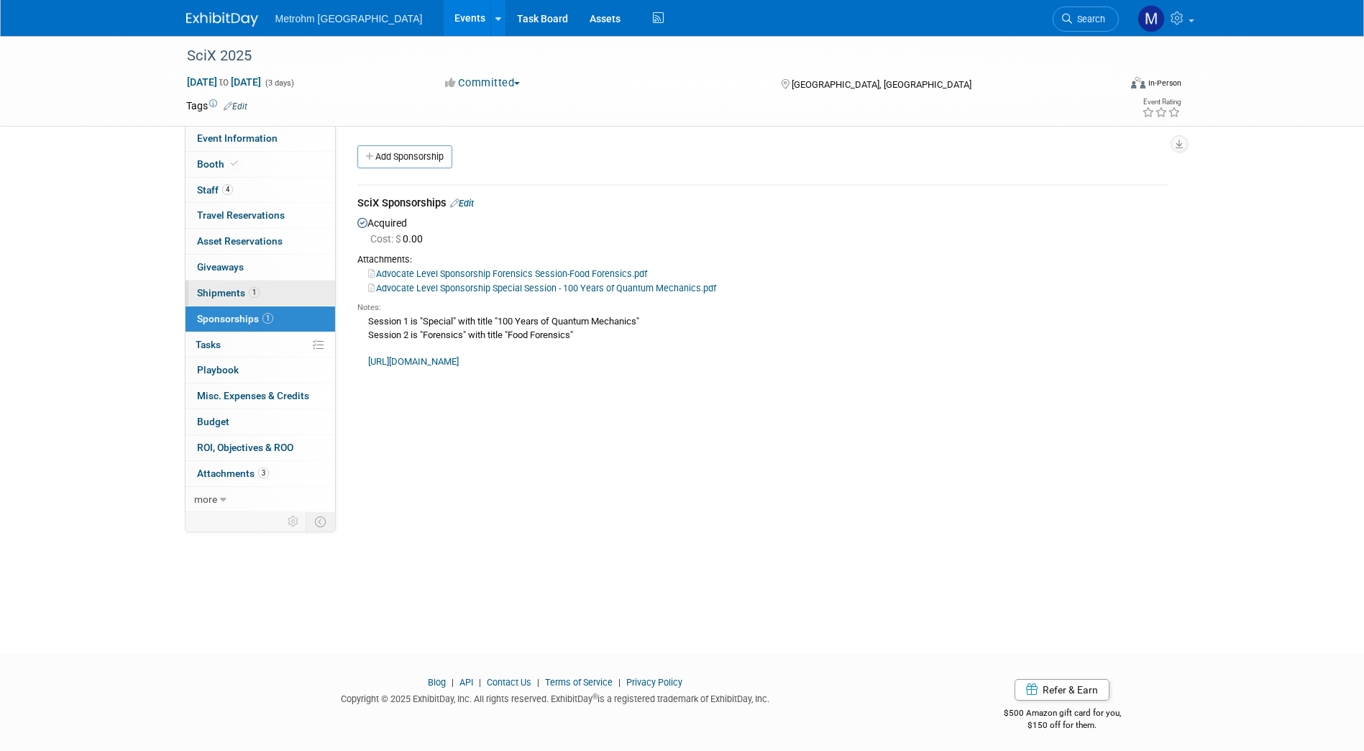
click at [239, 295] on span "Shipments 1" at bounding box center [228, 293] width 63 height 12
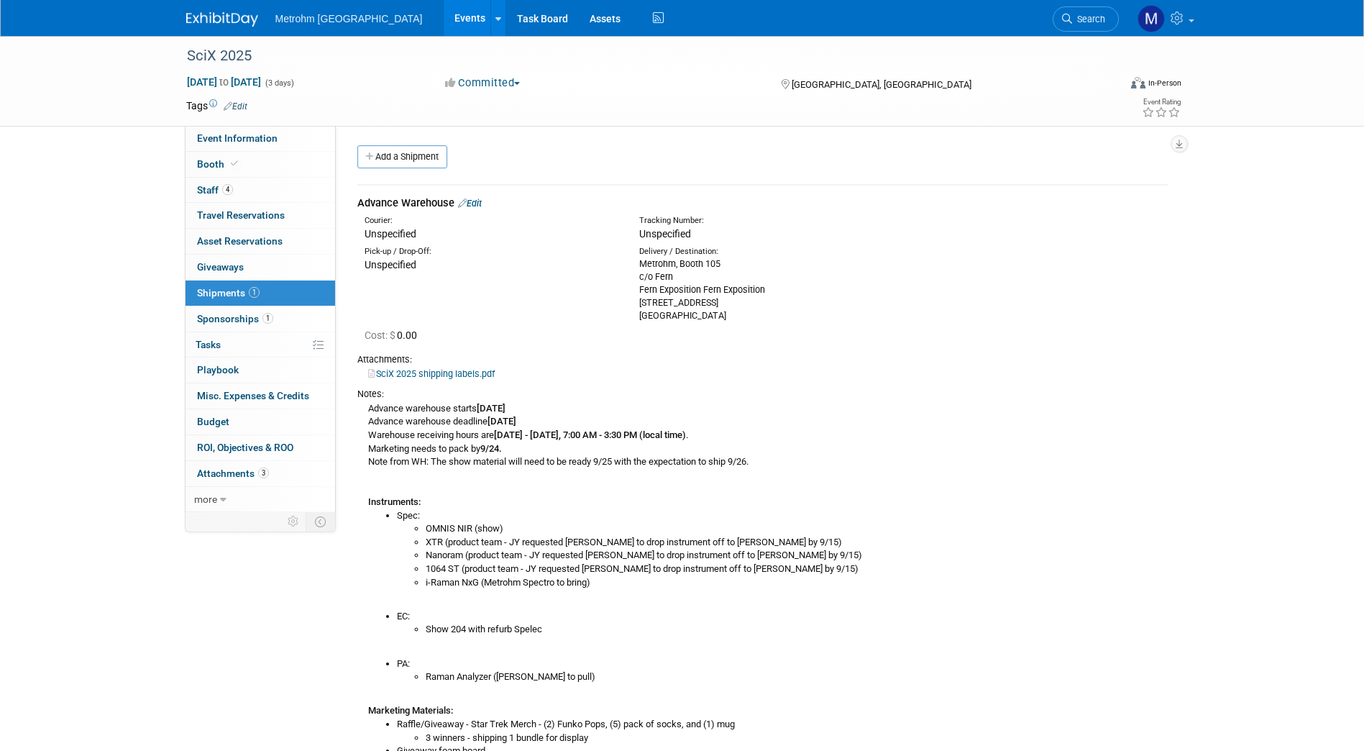
click at [479, 206] on link "Edit" at bounding box center [470, 203] width 24 height 11
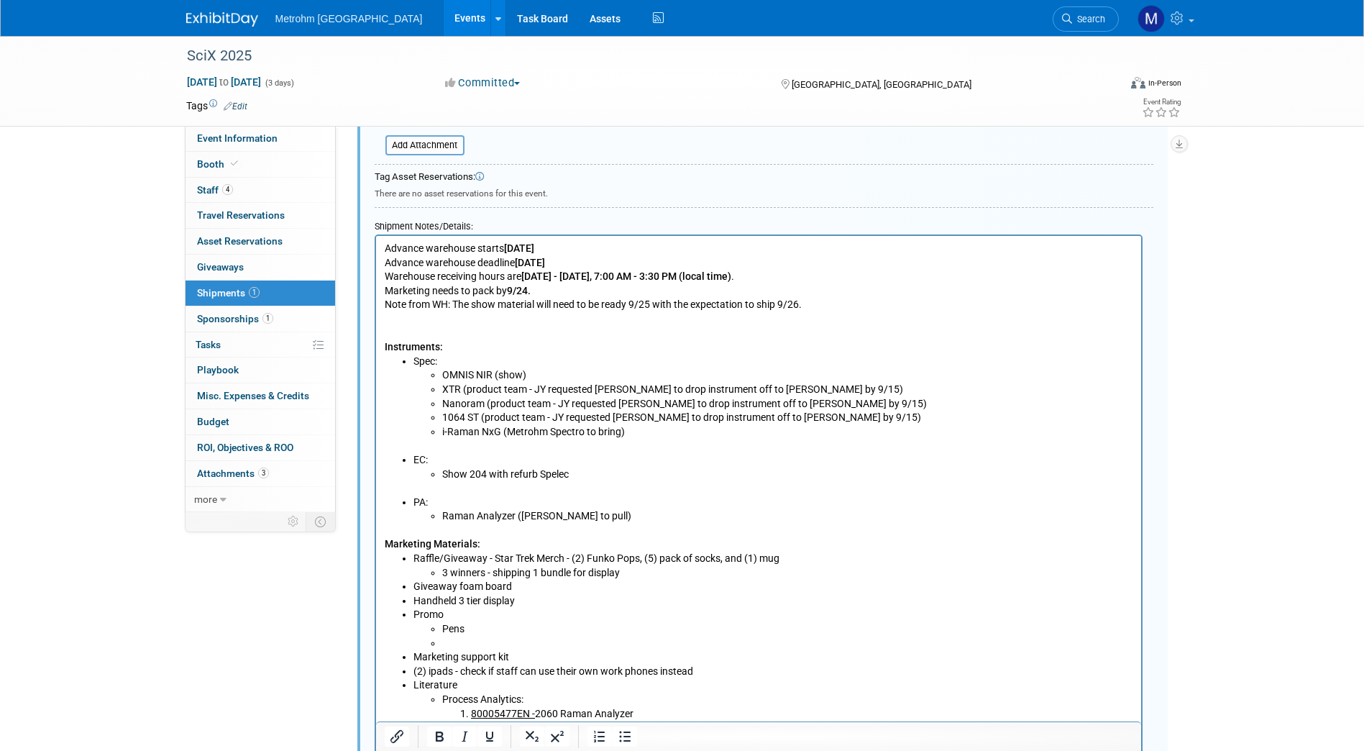
scroll to position [508, 0]
click at [582, 472] on li "Show 204 with refurb Spelec" at bounding box center [787, 474] width 691 height 14
drag, startPoint x: 617, startPoint y: 473, endPoint x: 572, endPoint y: 477, distance: 45.5
click at [572, 477] on li "Show 204 with refurb Spelec (staged)" at bounding box center [787, 474] width 691 height 14
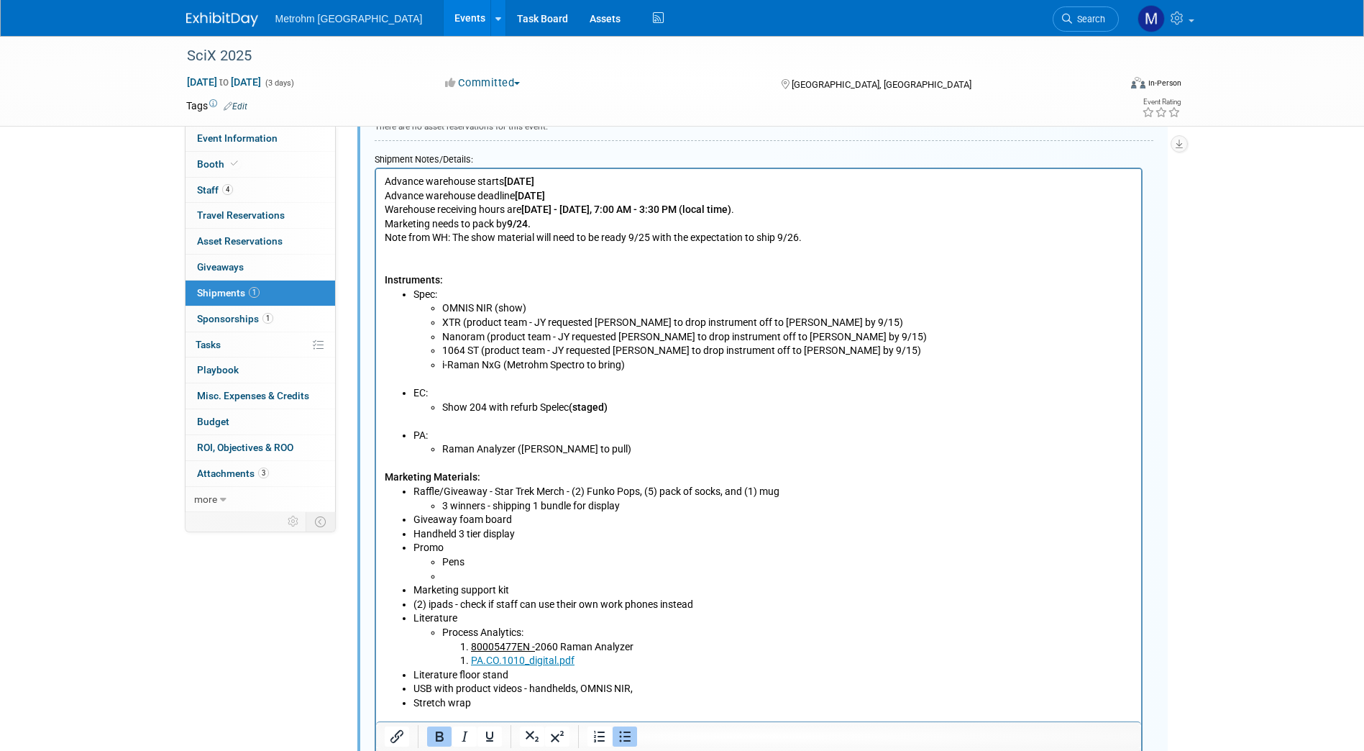
click at [510, 554] on li "Promo Pens" at bounding box center [773, 562] width 720 height 42
click at [526, 533] on li "Handheld 3 tier display" at bounding box center [773, 534] width 720 height 14
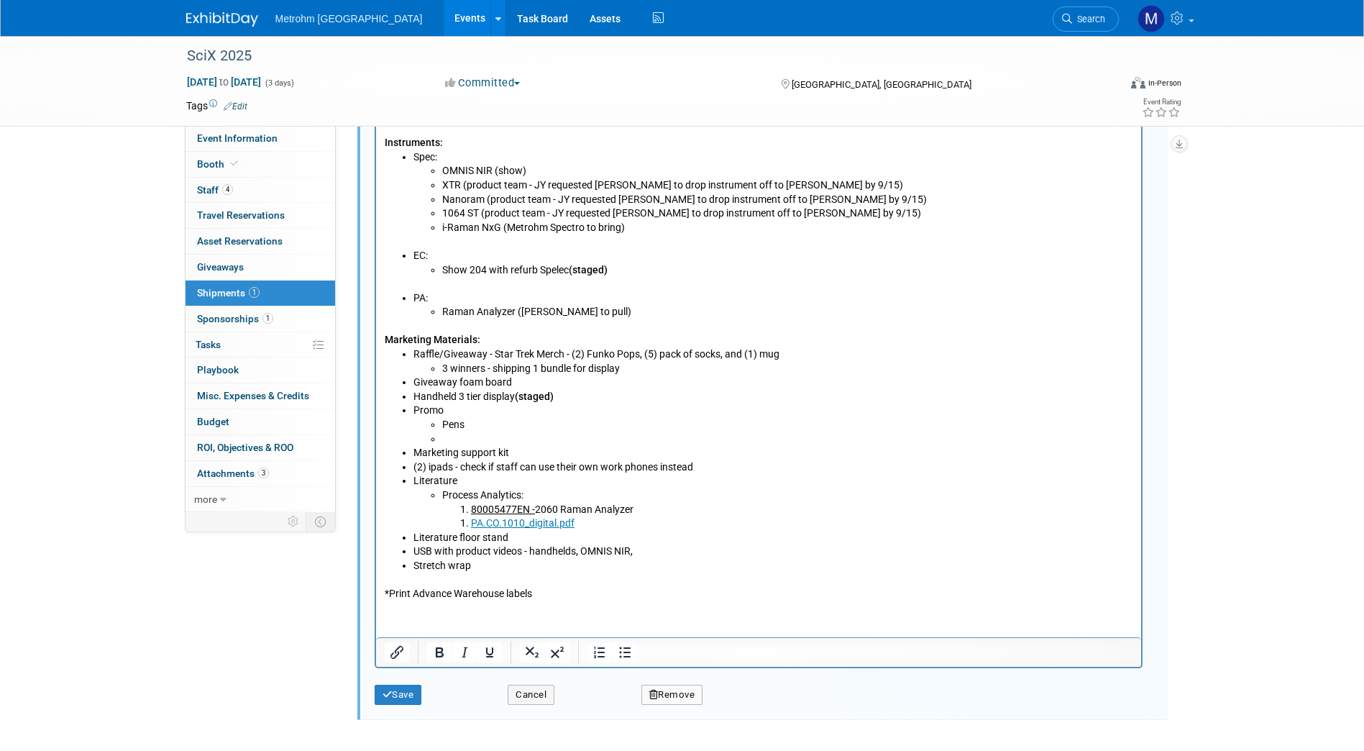
scroll to position [712, 0]
click at [412, 696] on button "Save" at bounding box center [398, 694] width 47 height 20
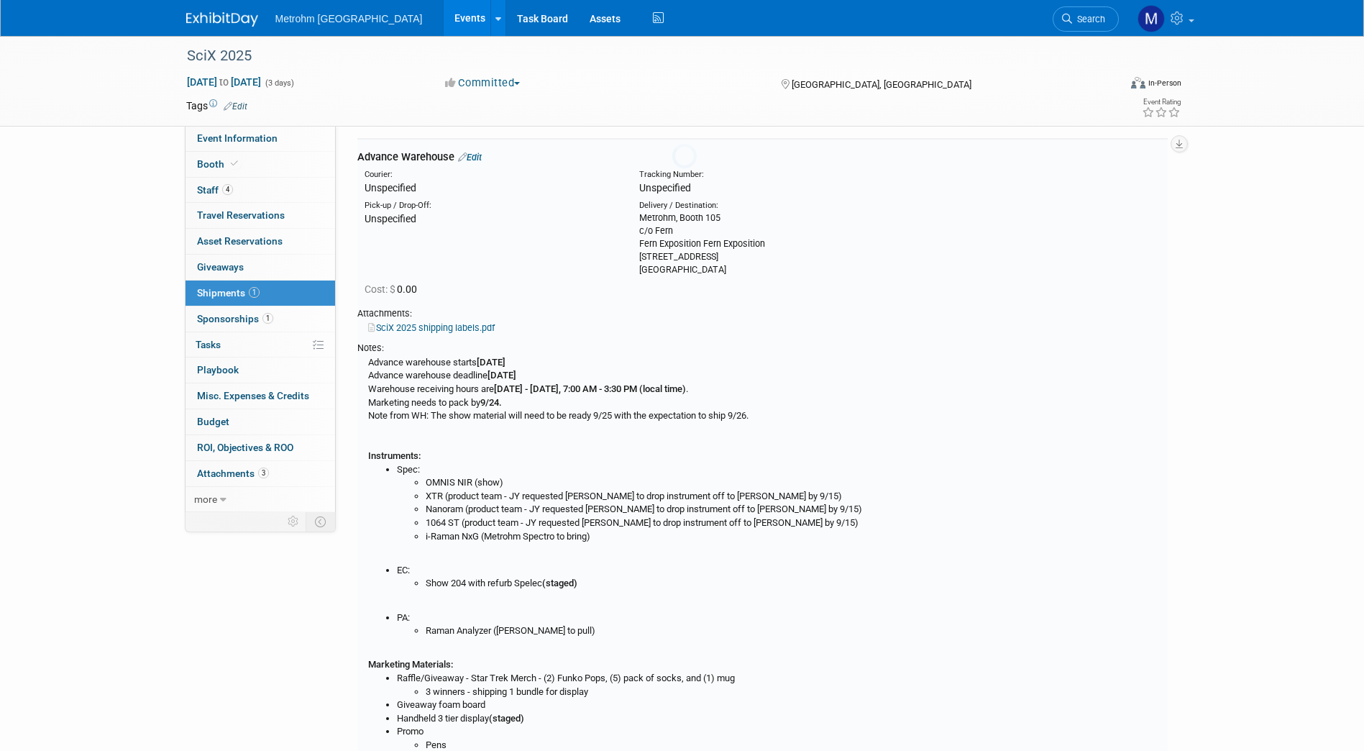
scroll to position [22, 0]
